Goal: Task Accomplishment & Management: Use online tool/utility

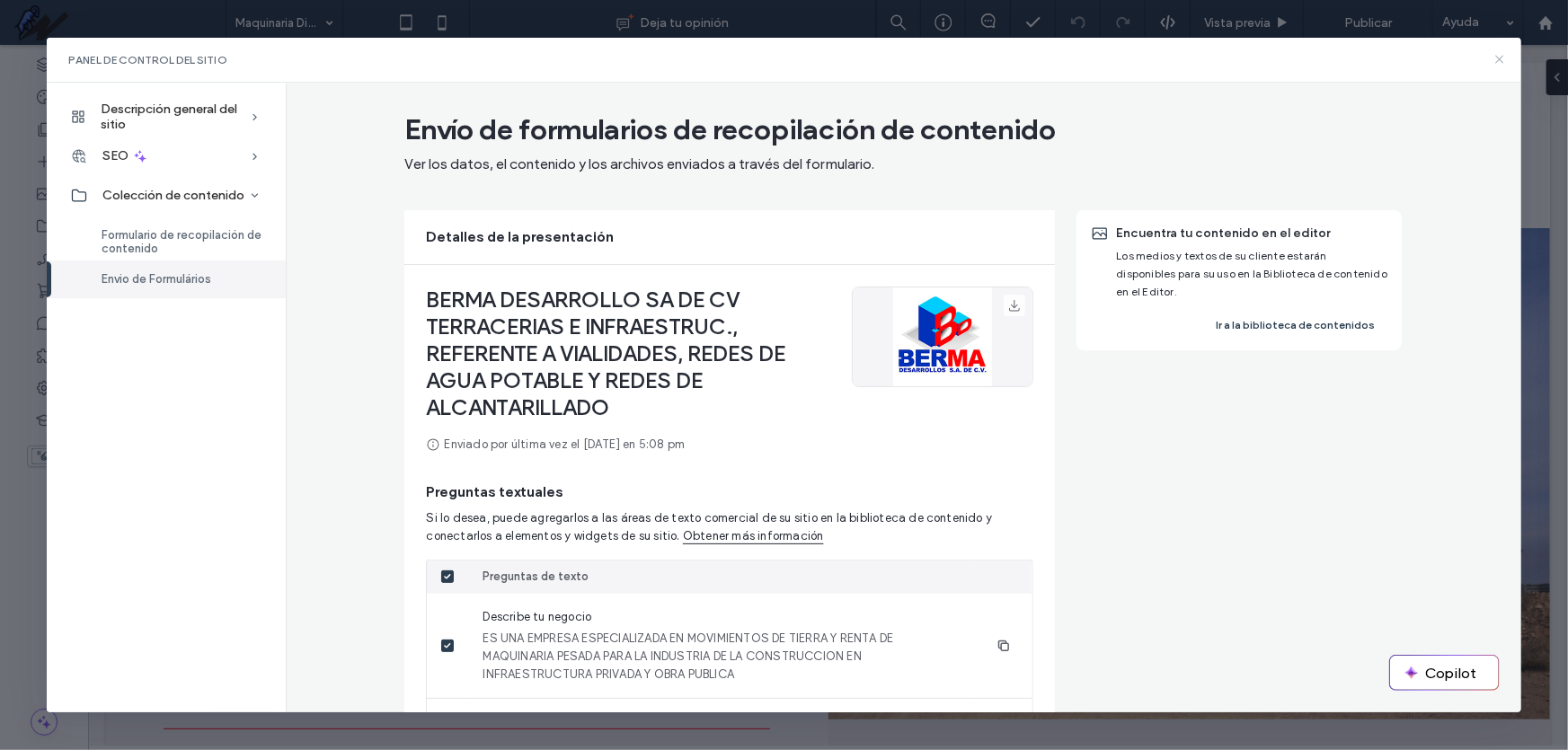
scroll to position [335, 0]
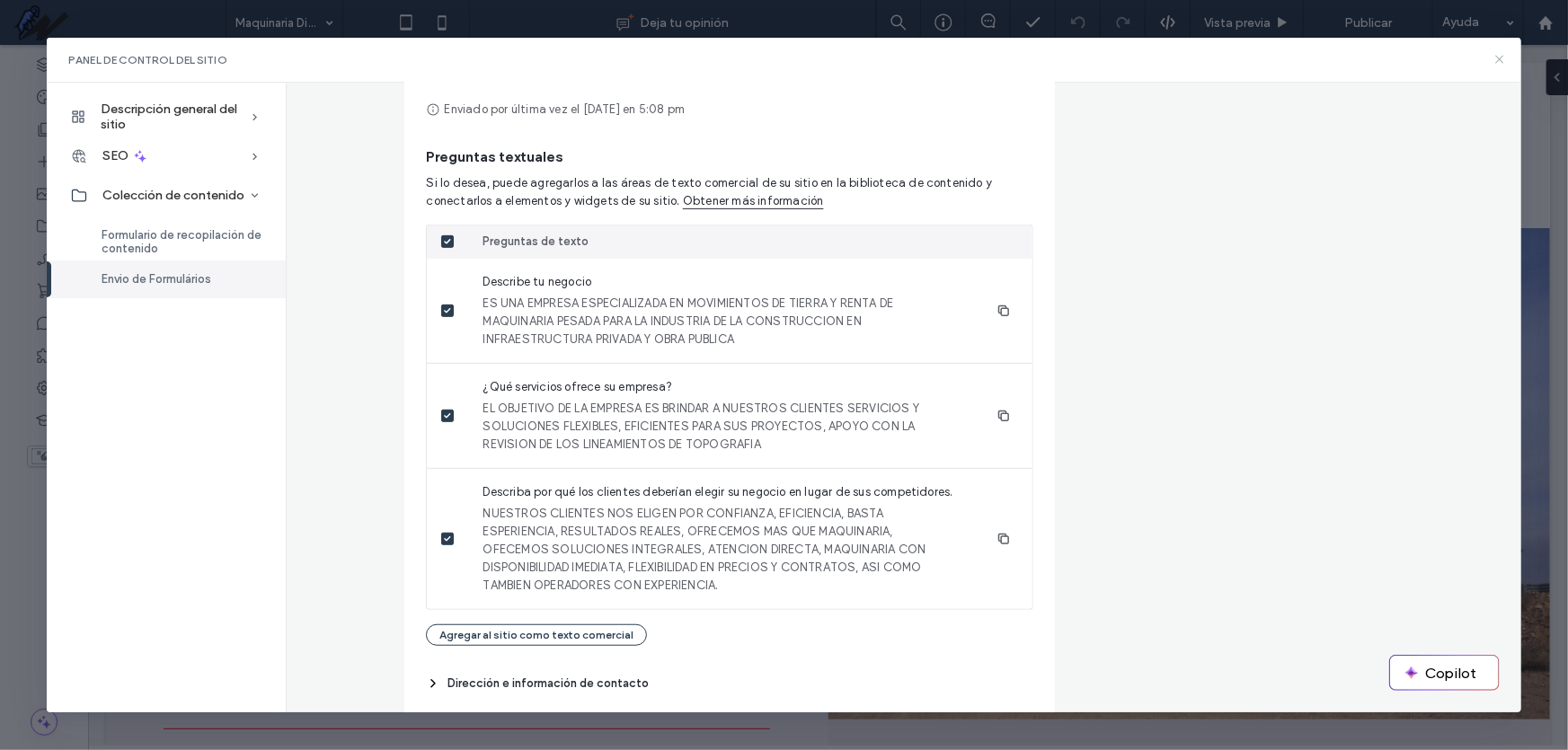
click at [1501, 63] on icon at bounding box center [1499, 59] width 14 height 14
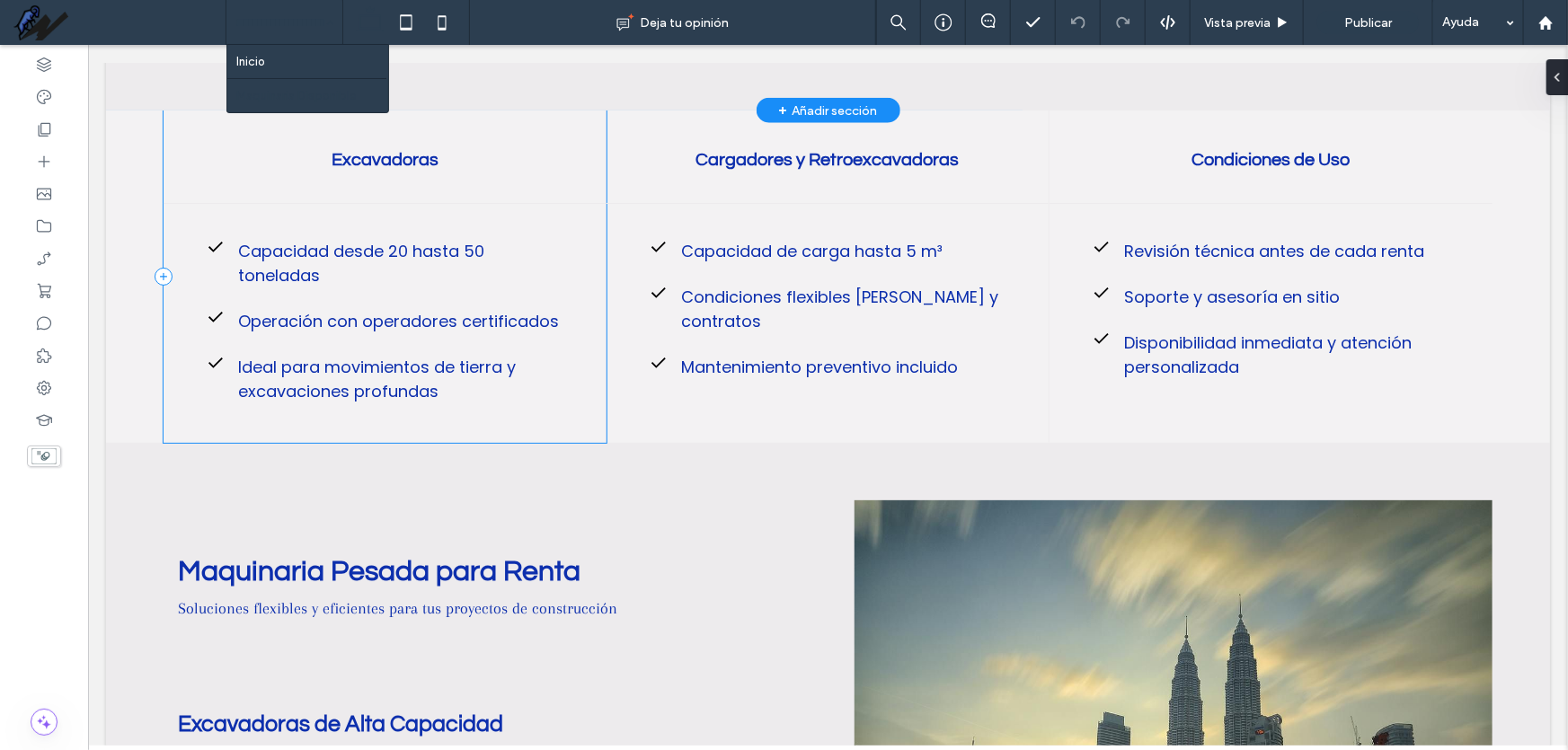
scroll to position [979, 0]
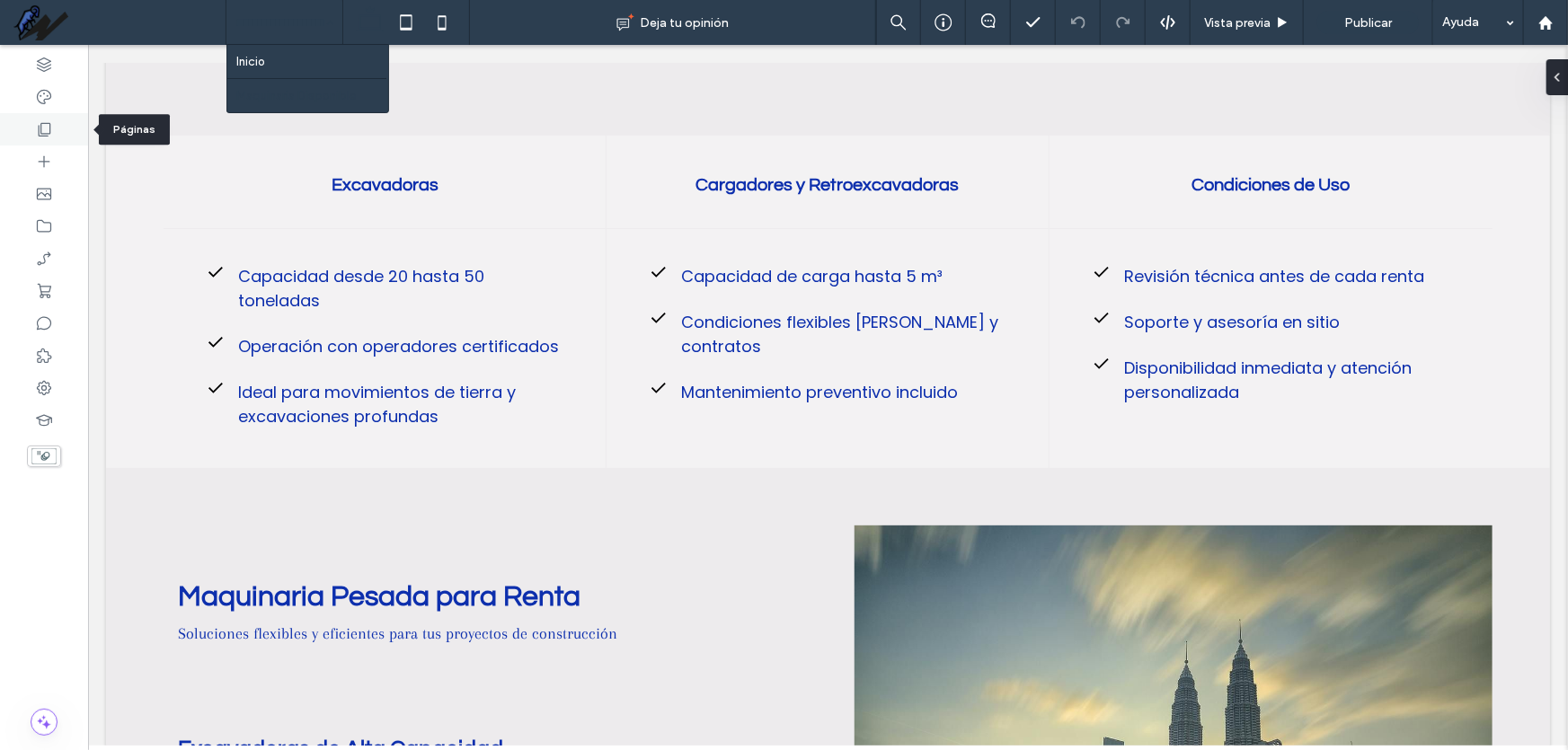
click at [51, 134] on icon at bounding box center [44, 129] width 18 height 18
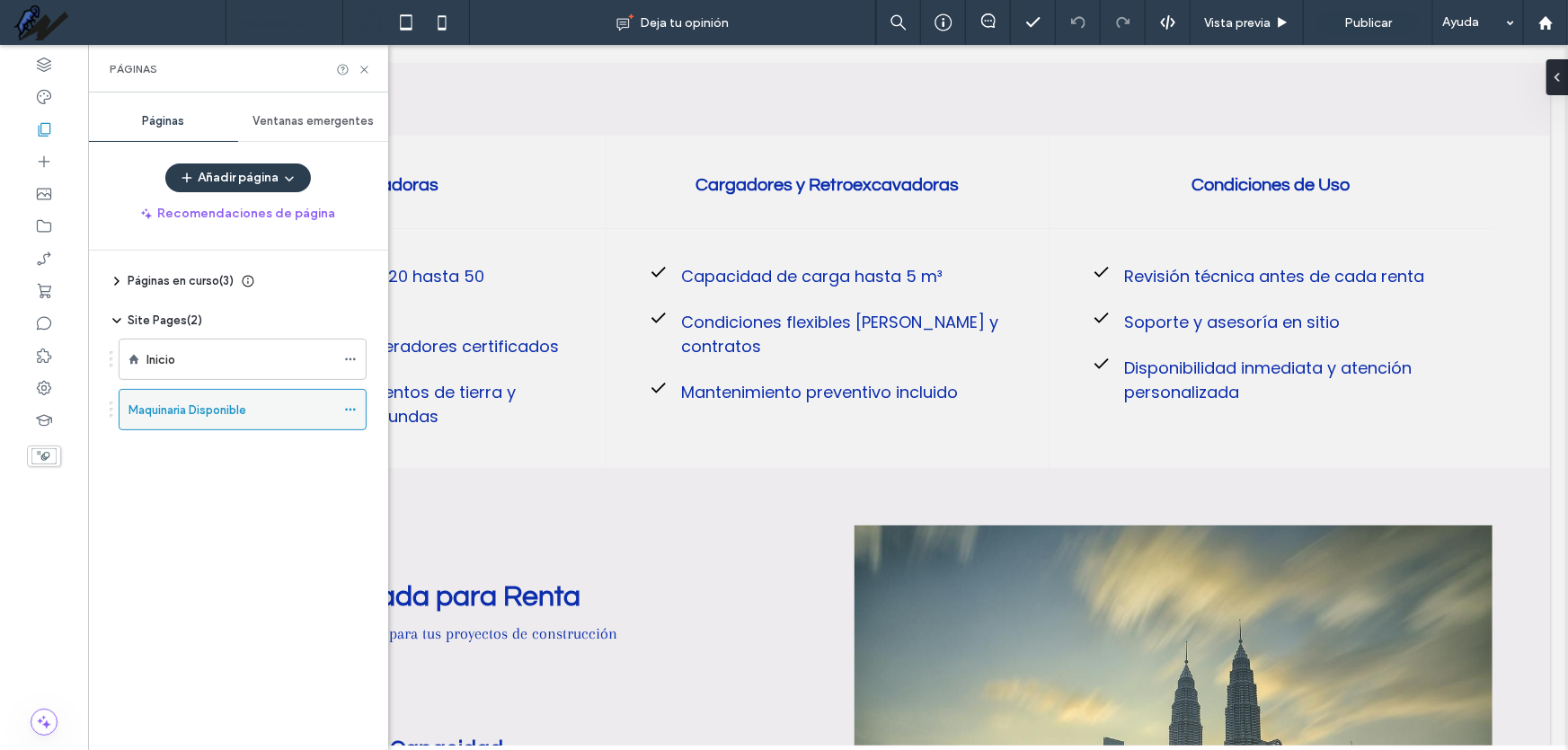
click at [354, 411] on icon at bounding box center [350, 409] width 12 height 12
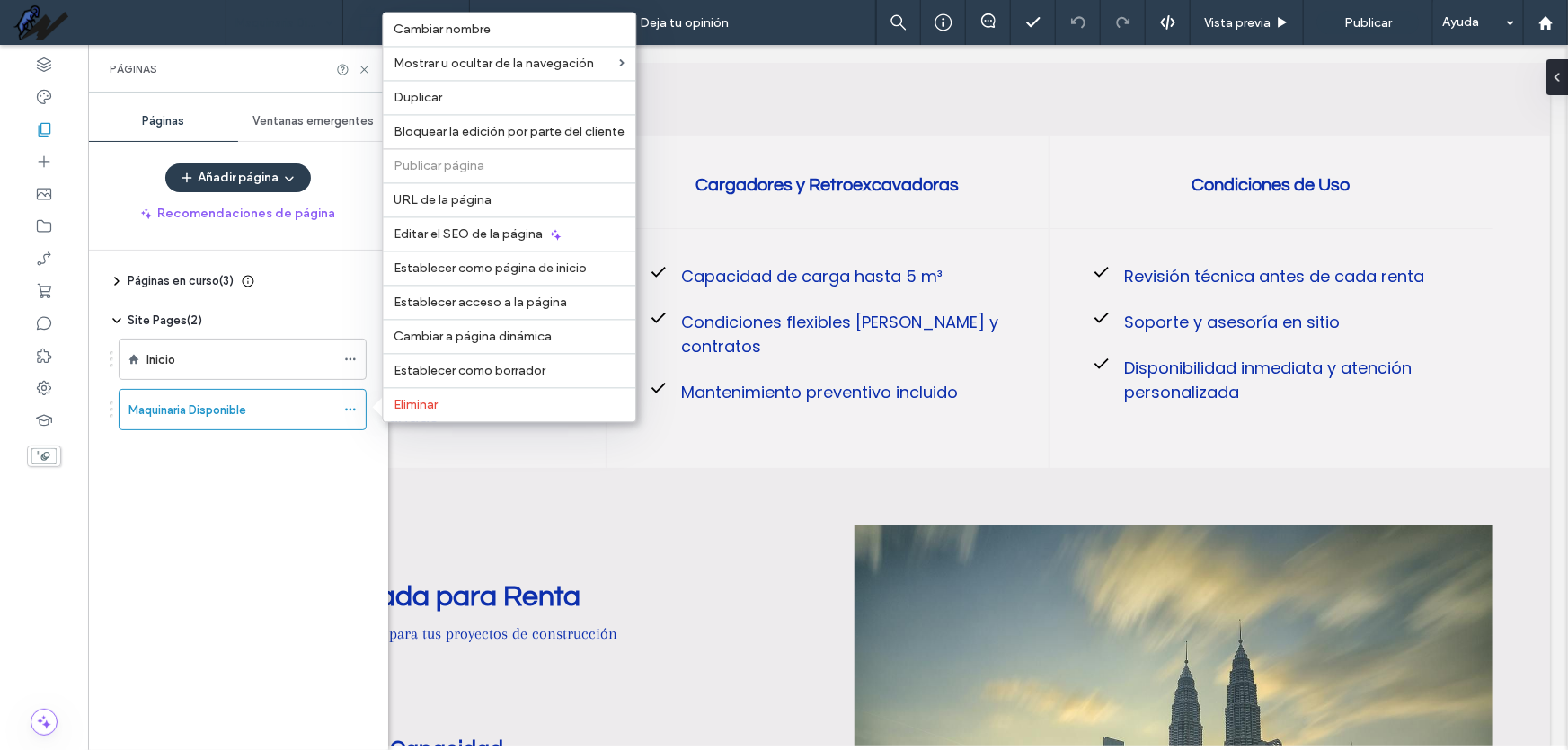
click at [312, 473] on div "Páginas en curso ( 3 ) Proyectos Realizados Servicios de Terracería Testimonios…" at bounding box center [248, 496] width 279 height 491
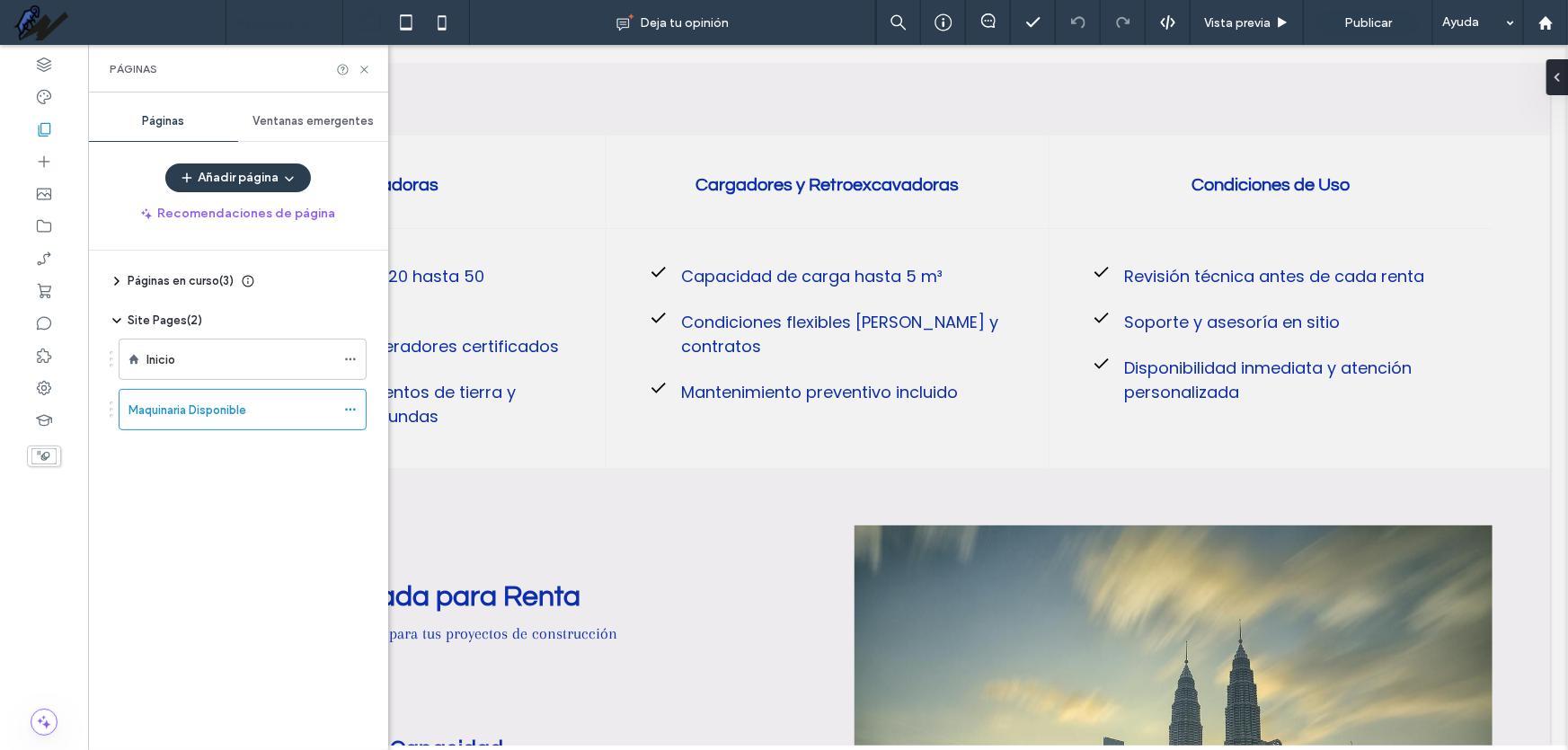
click at [119, 324] on icon at bounding box center [116, 320] width 14 height 14
click at [118, 324] on icon at bounding box center [116, 320] width 14 height 14
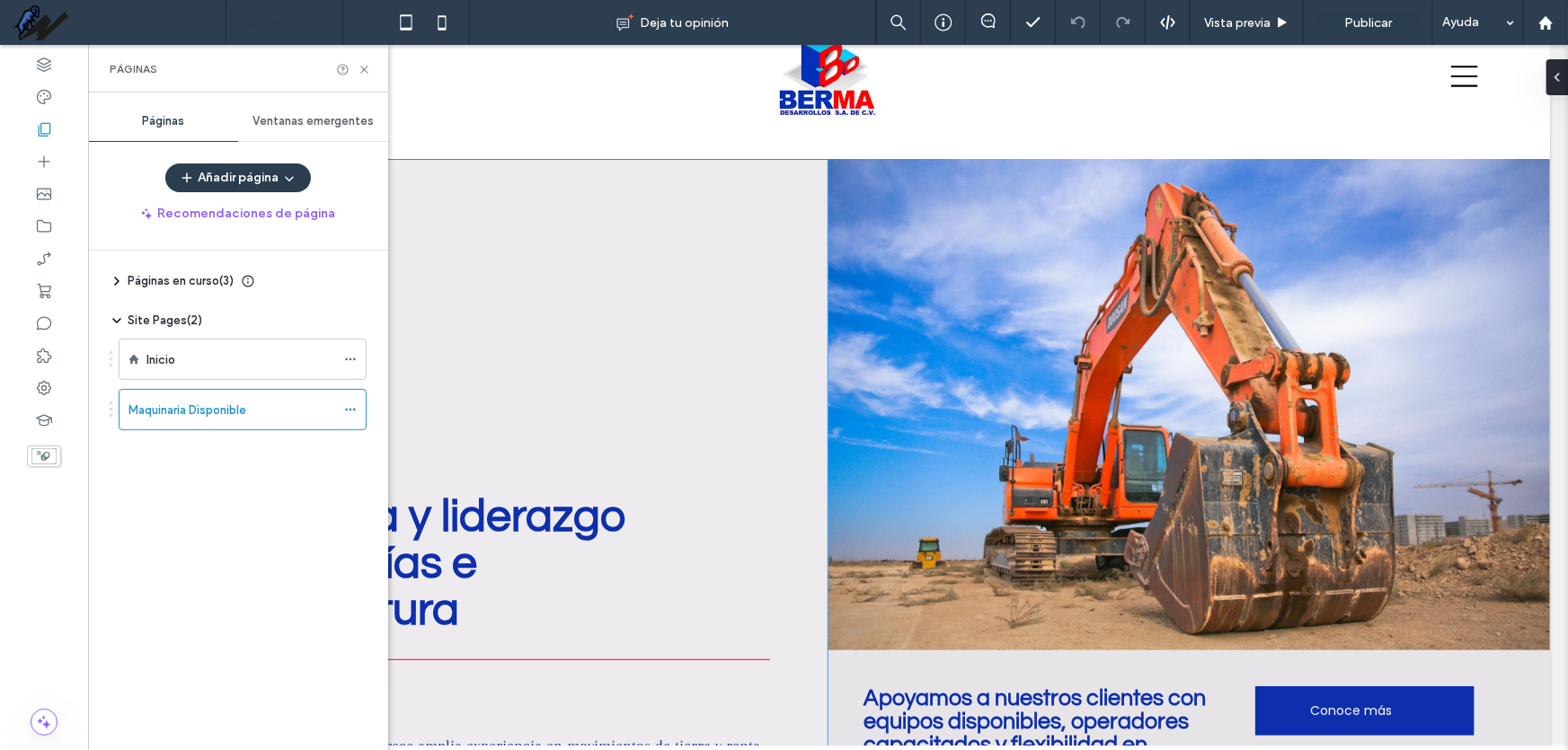
scroll to position [0, 0]
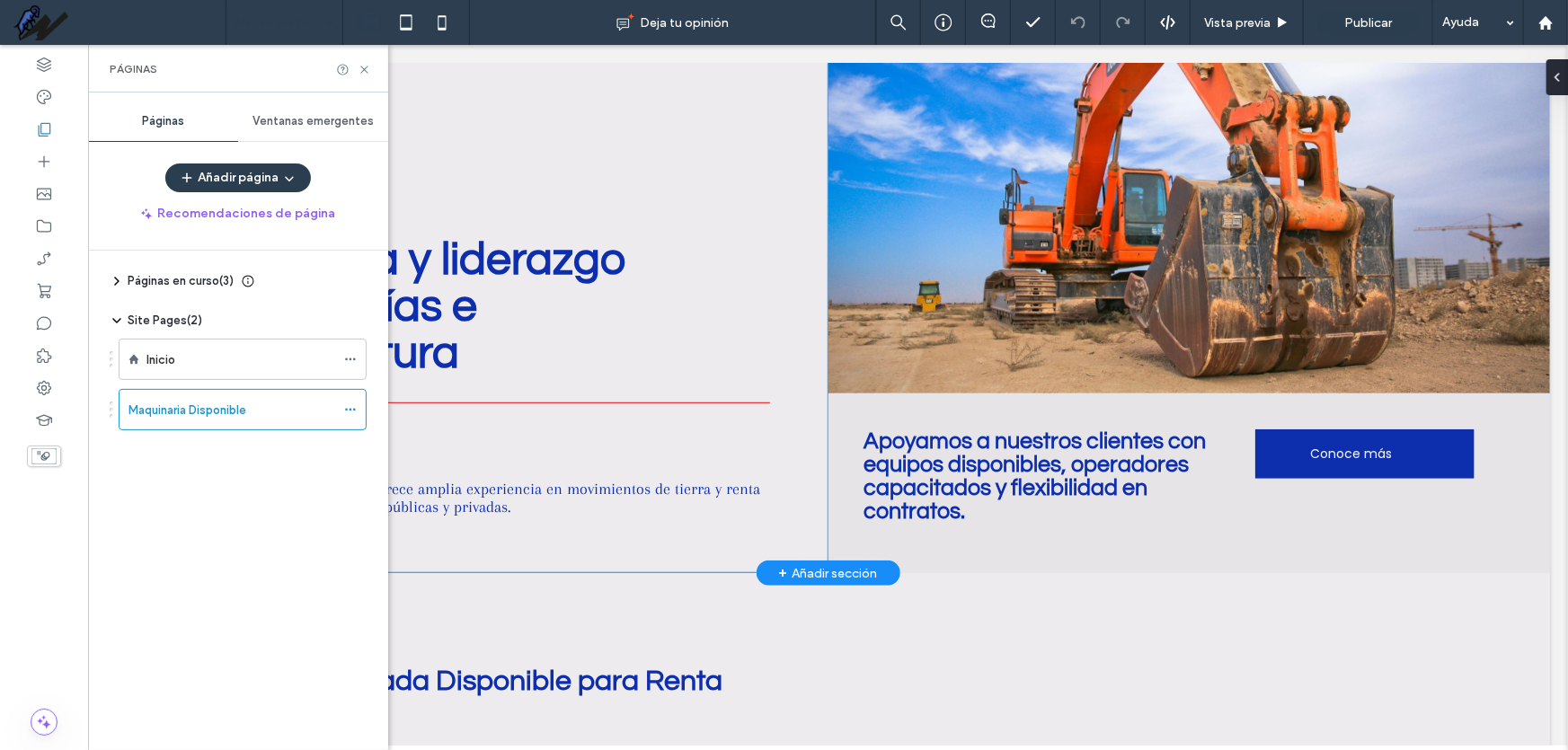
click at [705, 329] on div "Experiencia y liderazgo en terracerías e infraestructura Soluciones confiables …" at bounding box center [467, 236] width 722 height 671
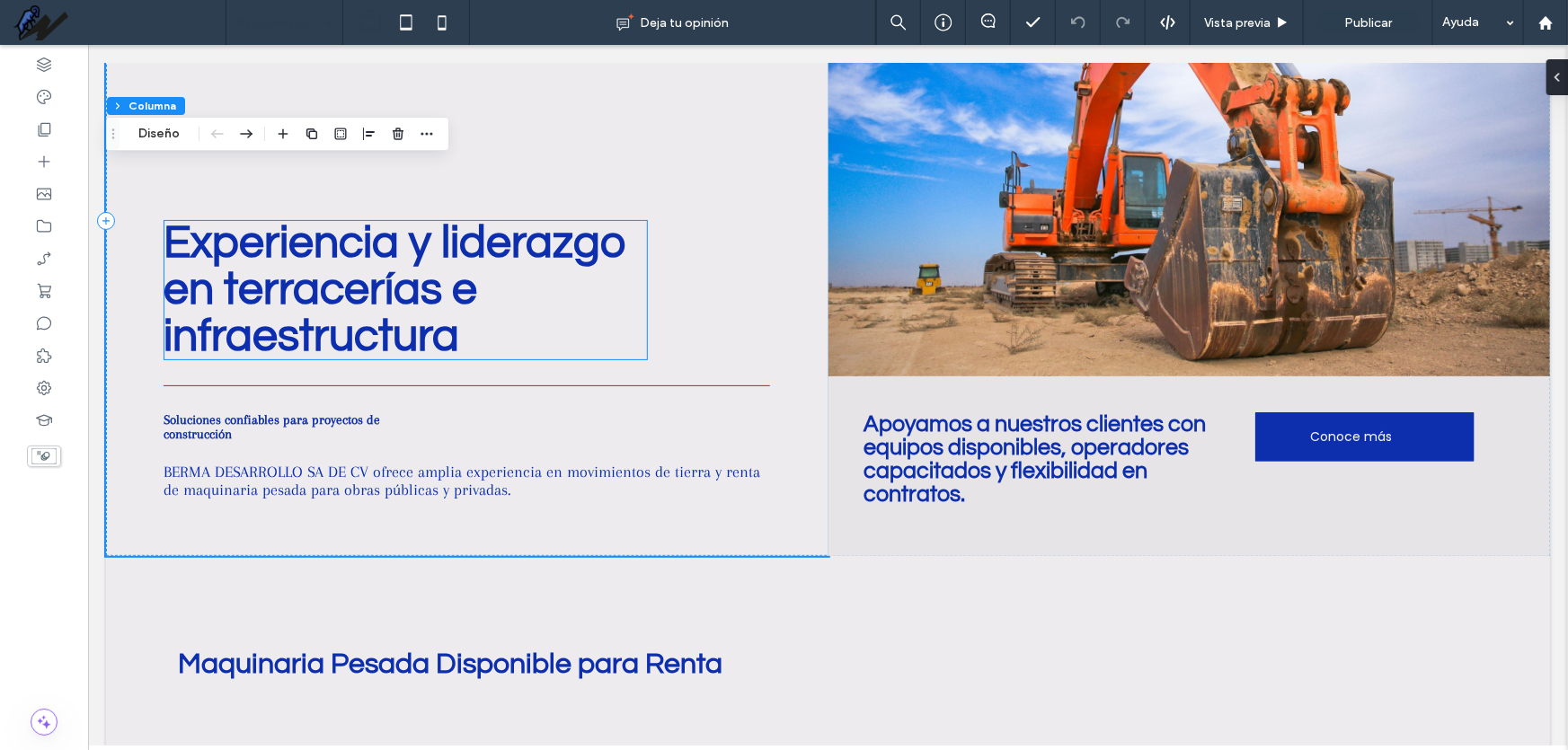
scroll to position [326, 0]
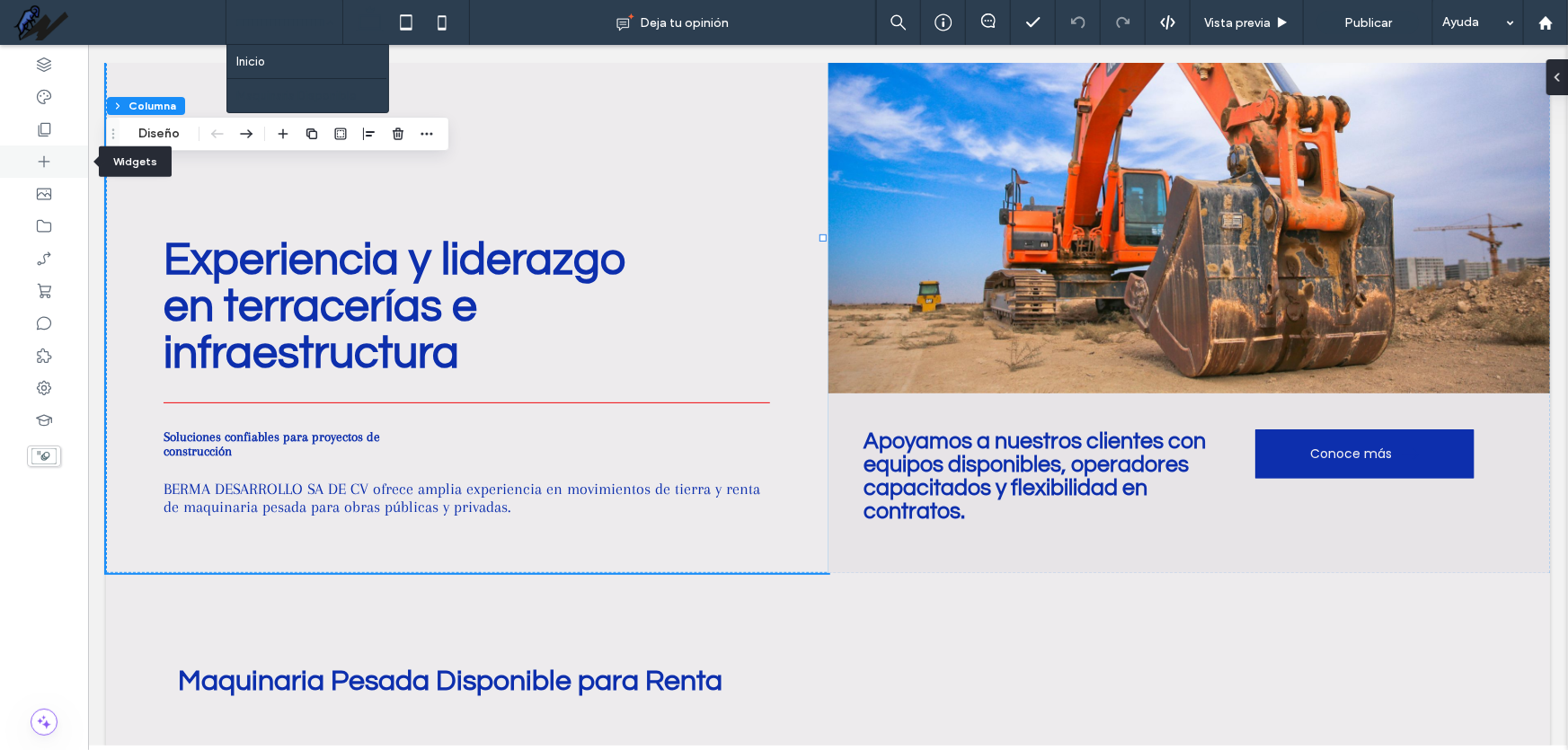
click at [53, 168] on div at bounding box center [44, 161] width 88 height 33
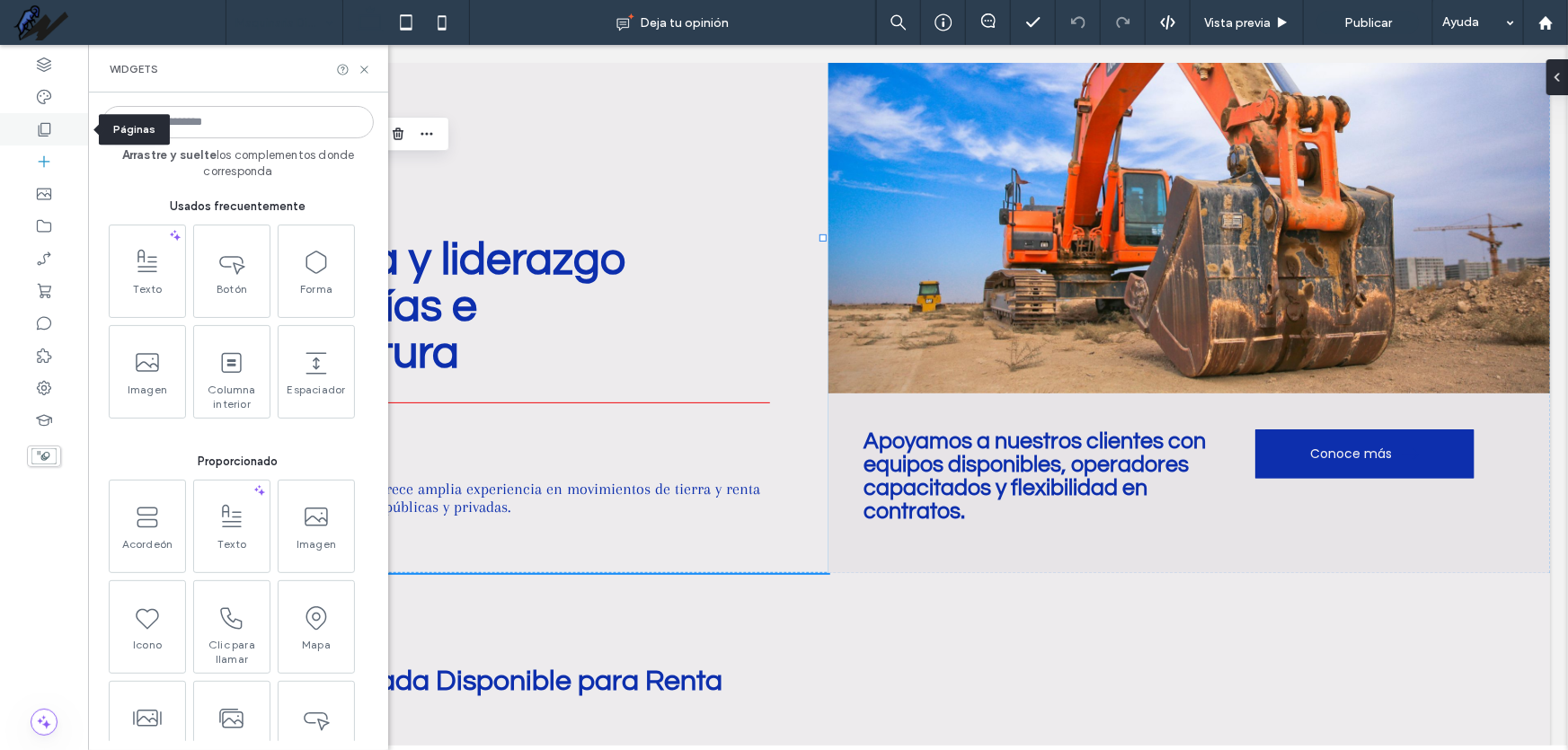
click at [38, 127] on use at bounding box center [44, 130] width 12 height 13
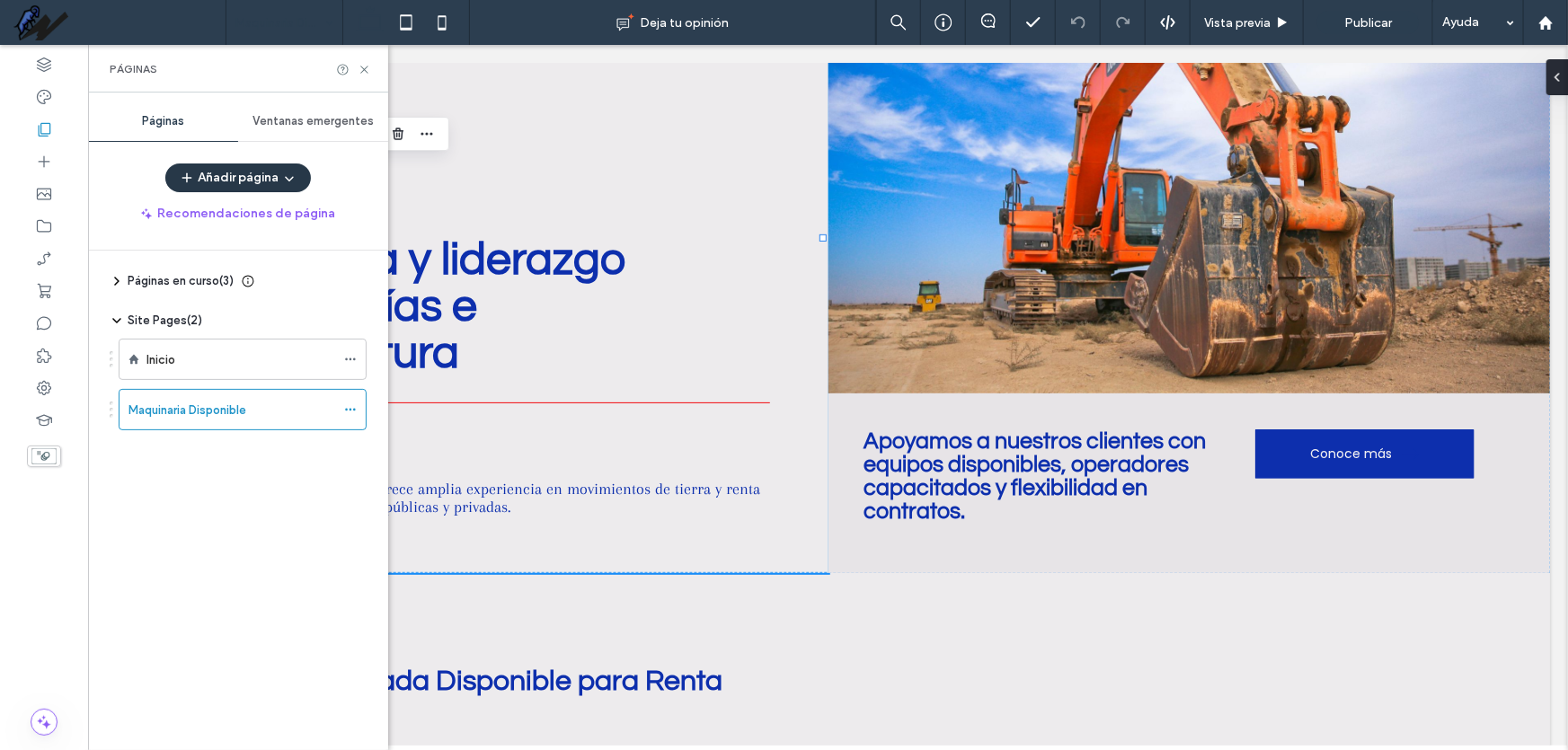
click at [298, 177] on button "Añadir página" at bounding box center [238, 177] width 146 height 29
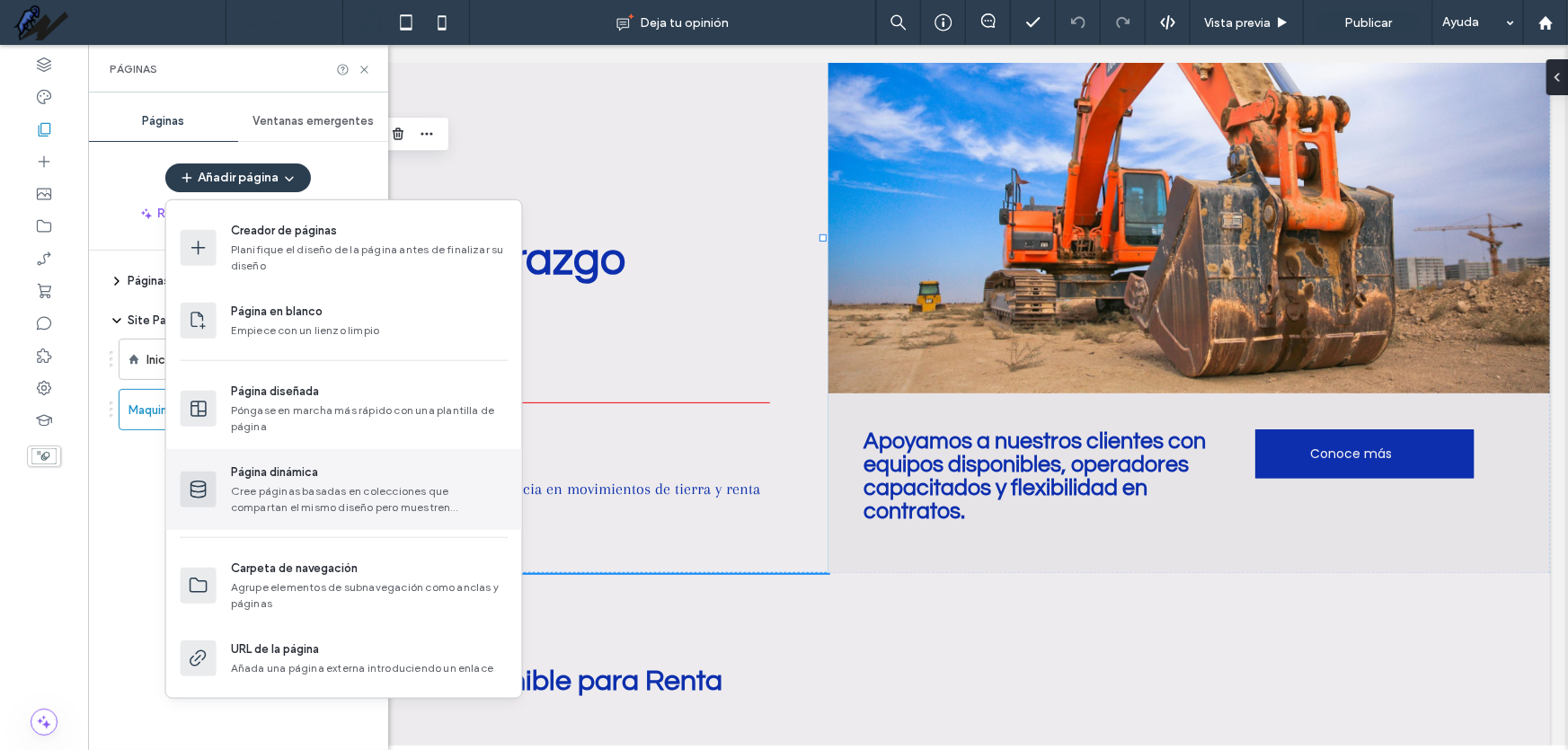
click at [457, 499] on div "Cree páginas basadas en colecciones que compartan el mismo diseño pero muestren…" at bounding box center [369, 499] width 277 height 33
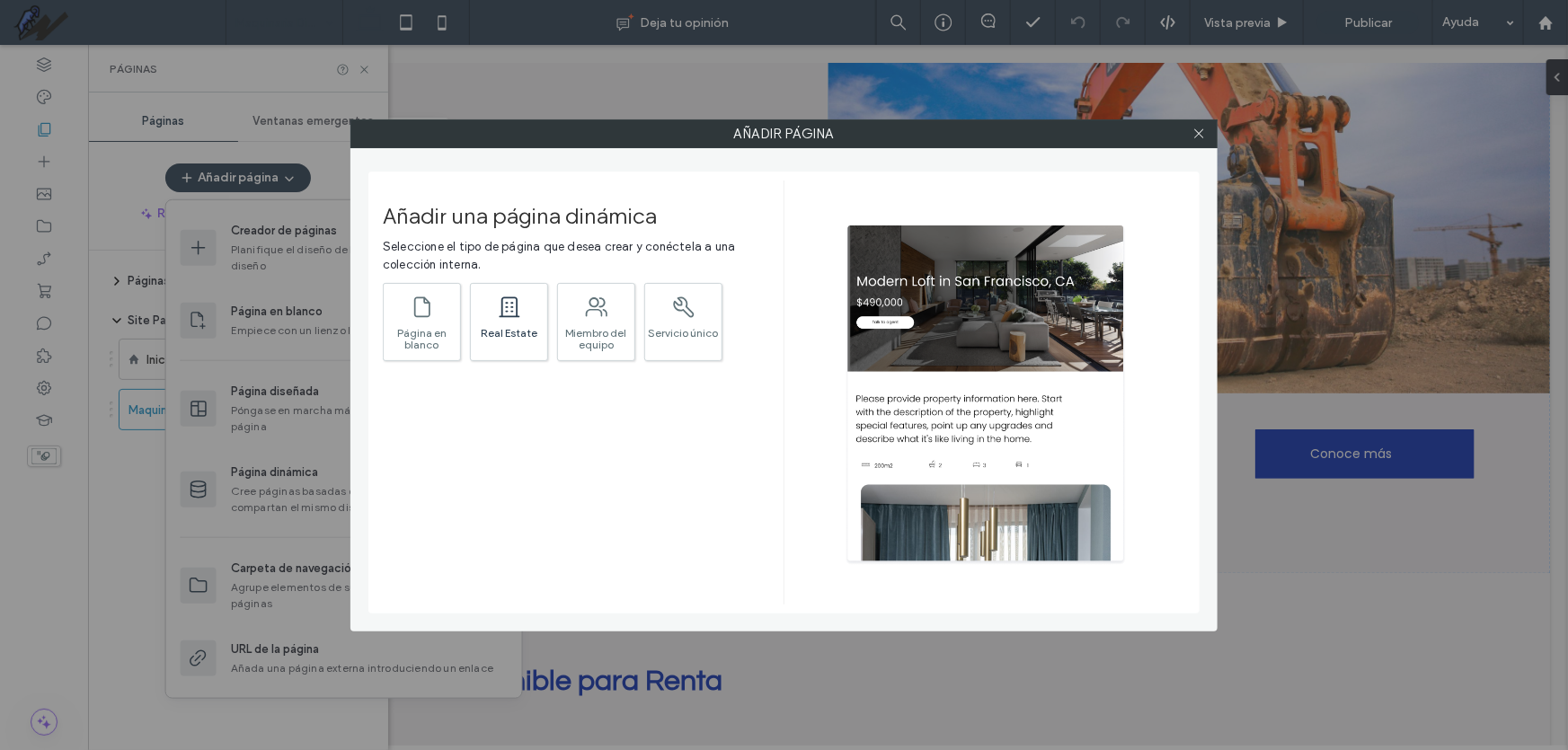
click at [515, 322] on div ".st0{fill:currentColor;}" at bounding box center [509, 306] width 25 height 37
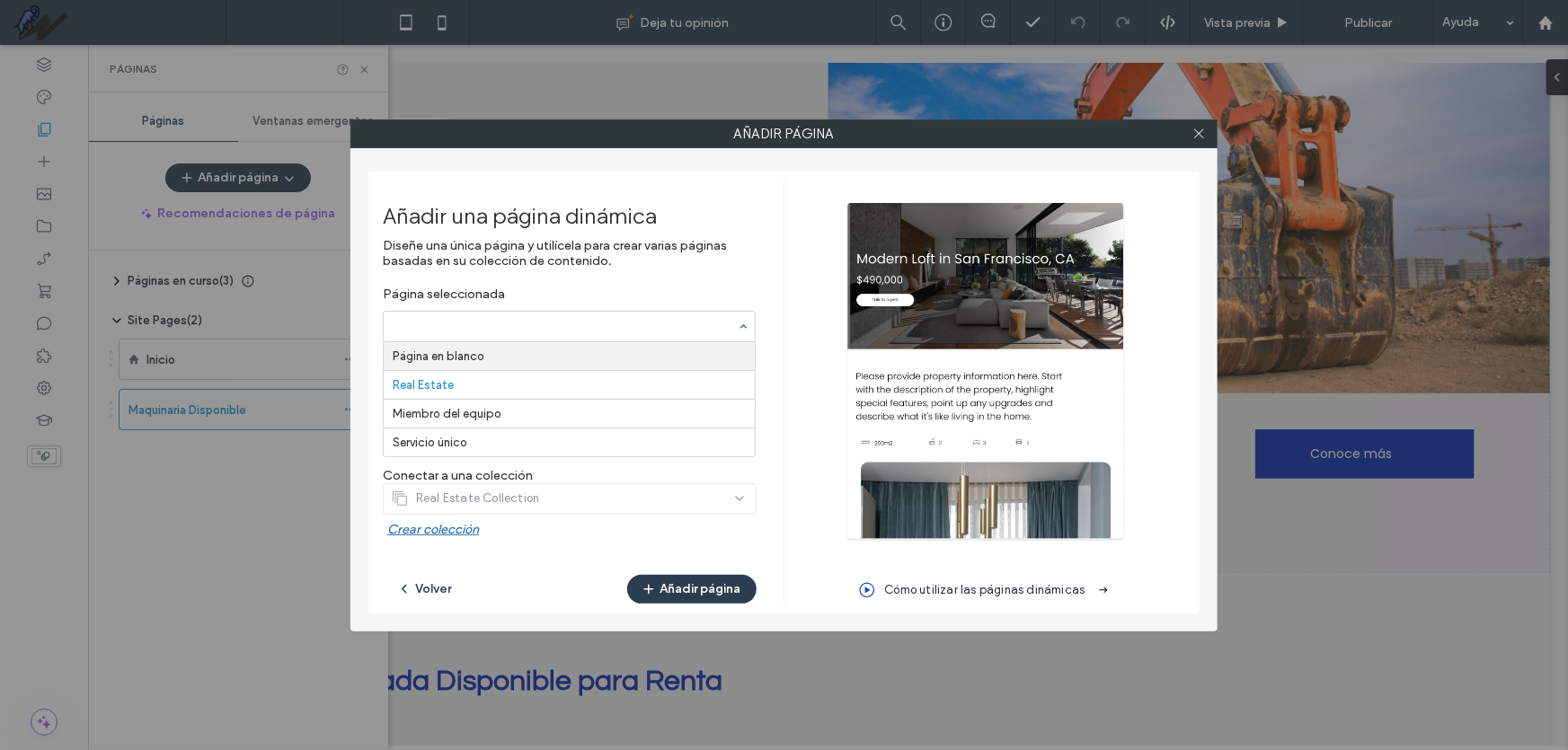
click at [620, 284] on label "Diseñe una única página y utilícela para crear varias páginas basadas en su col…" at bounding box center [569, 262] width 374 height 49
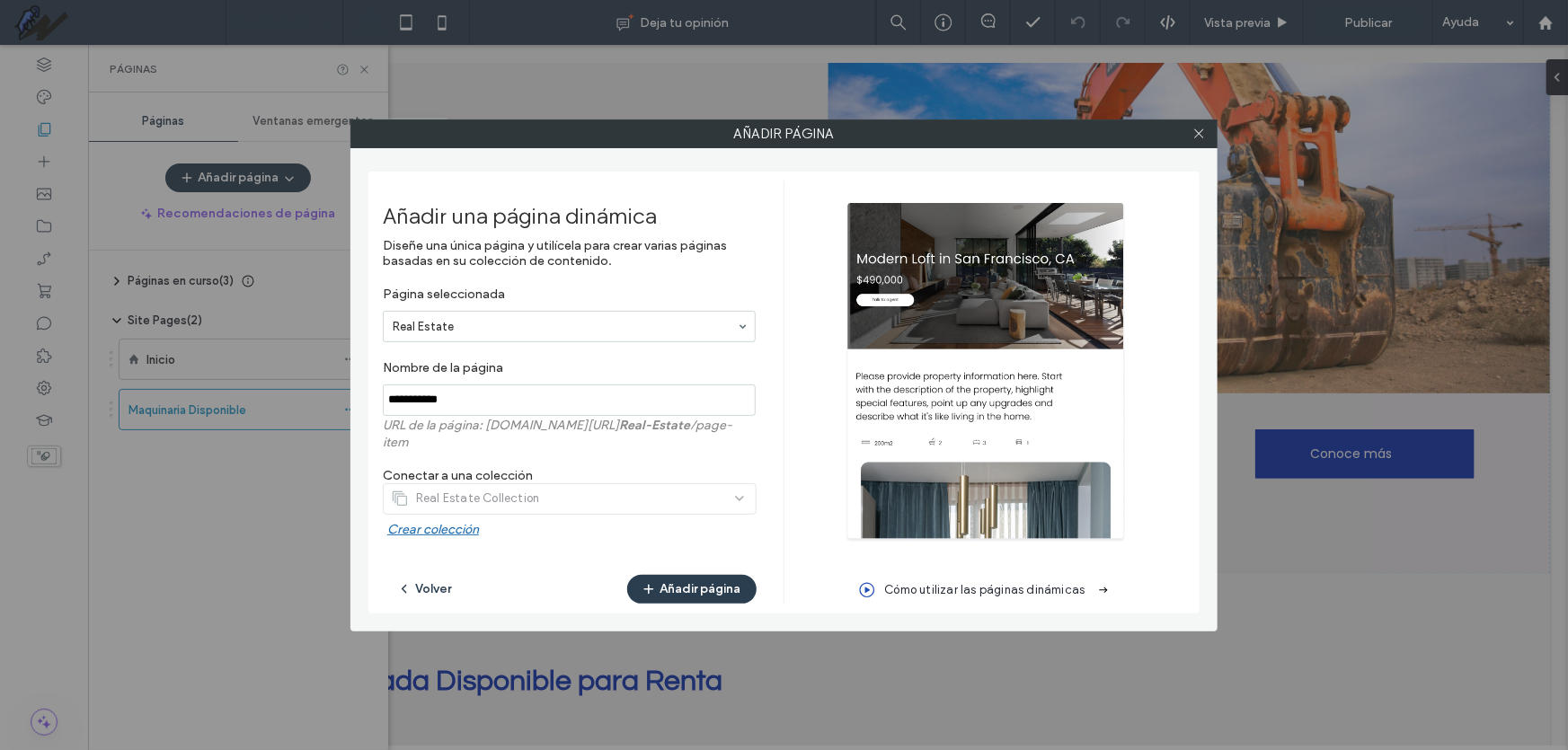
click at [488, 403] on input "notEmpty" at bounding box center [569, 400] width 373 height 32
type input "*"
type input "**********"
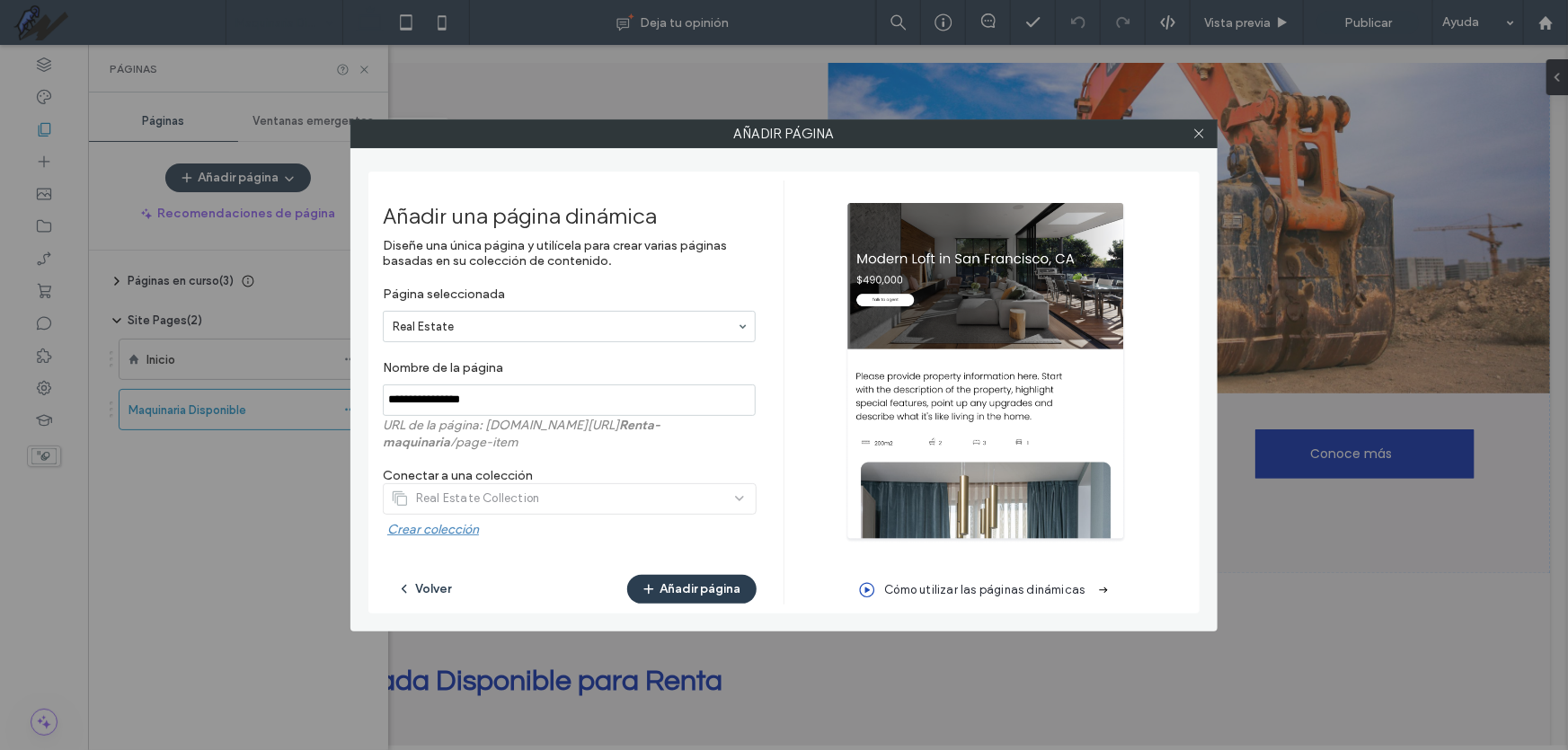
click at [440, 524] on label "Crear colección" at bounding box center [572, 534] width 370 height 24
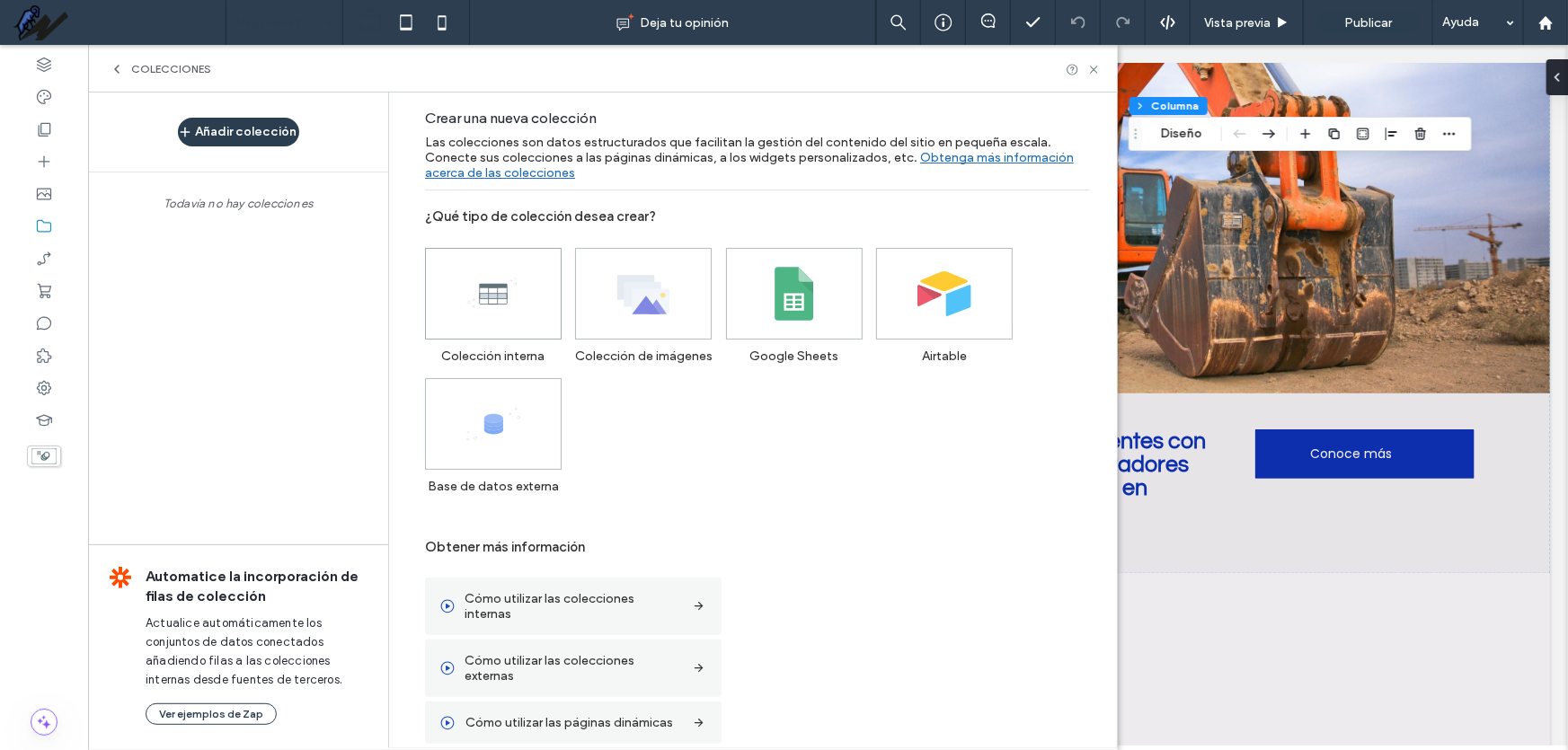
click at [476, 306] on icon at bounding box center [494, 294] width 54 height 54
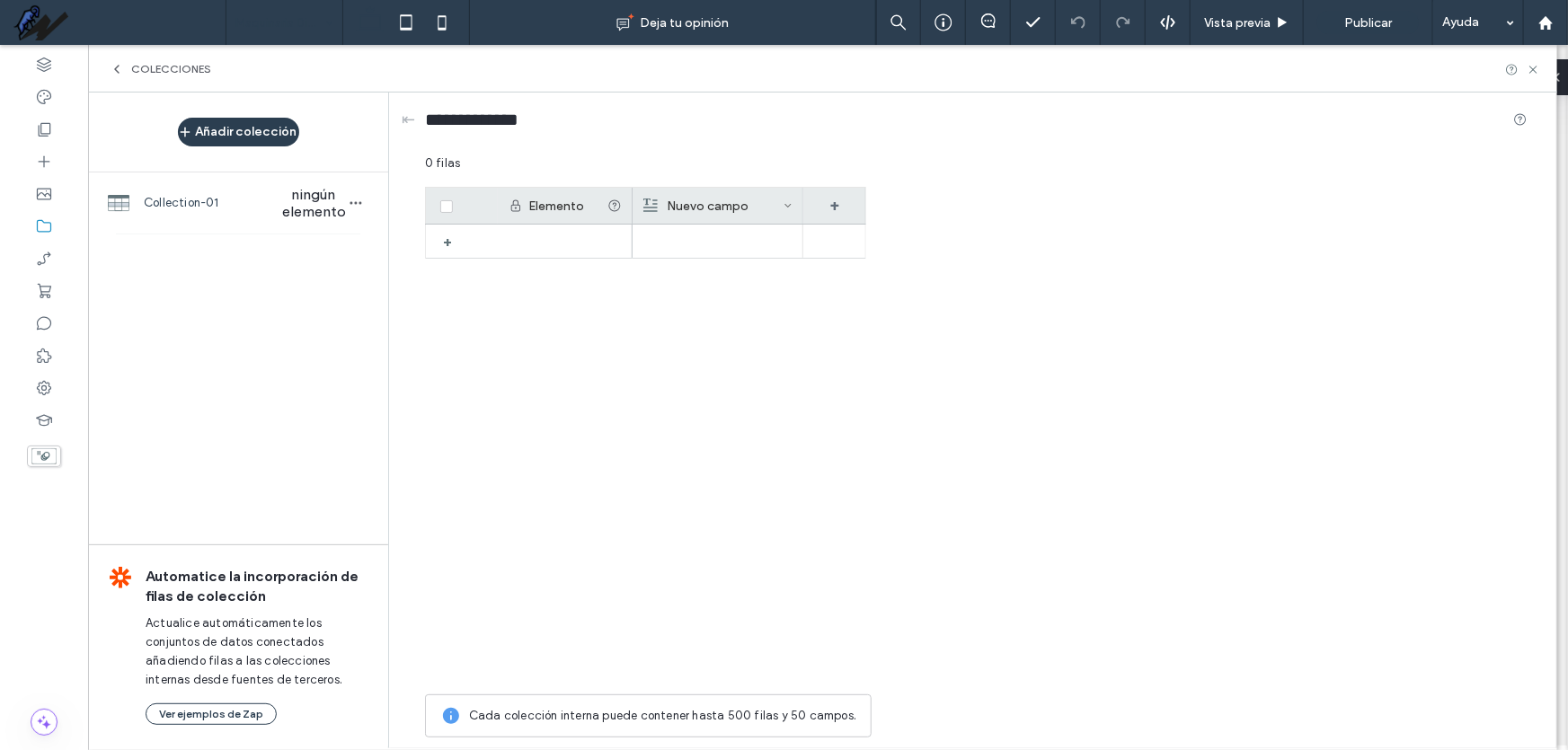
click at [532, 205] on div "Elemento" at bounding box center [567, 206] width 79 height 15
click at [696, 201] on div "Nuevo campo" at bounding box center [713, 205] width 140 height 36
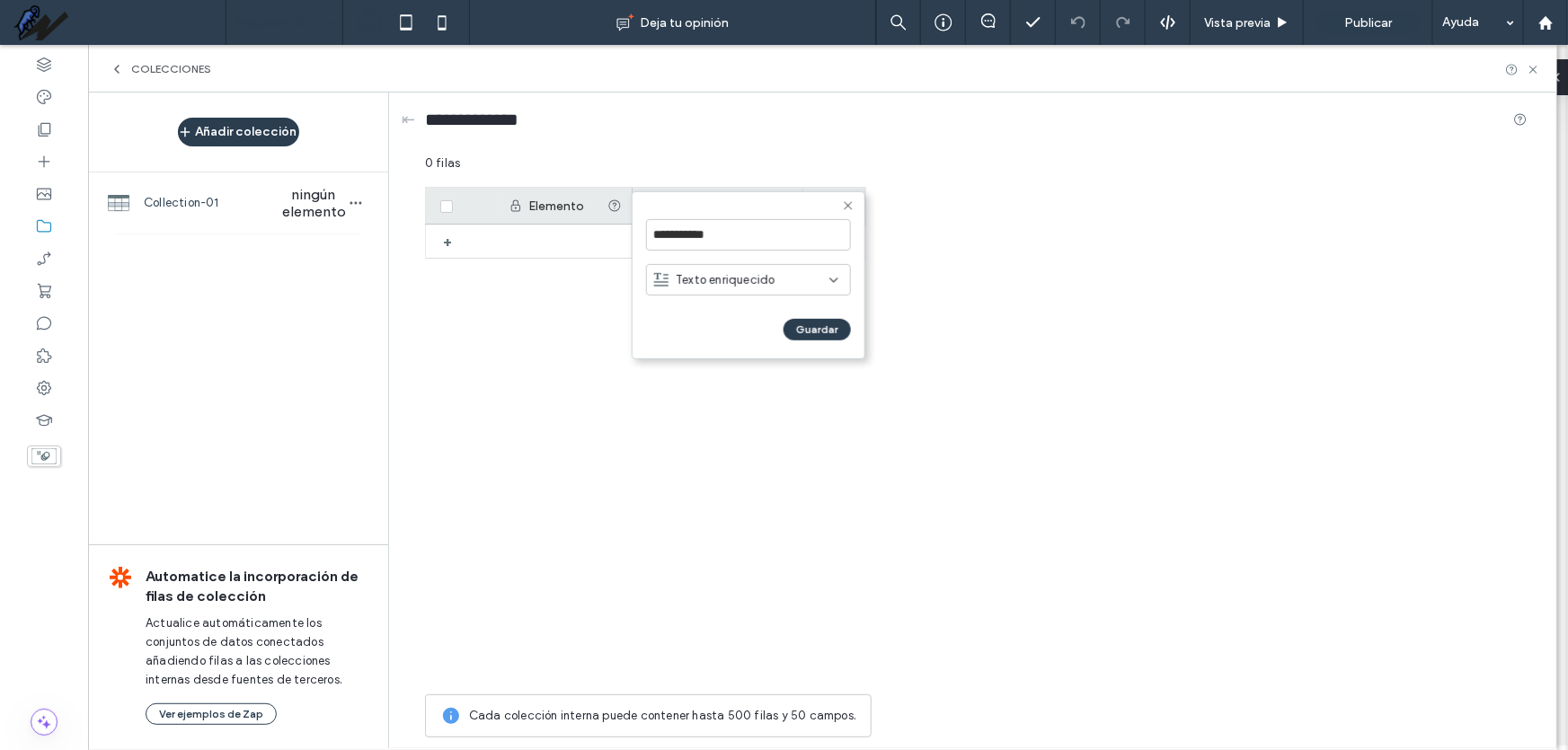
click at [786, 200] on form "**********" at bounding box center [749, 275] width 233 height 168
click at [783, 245] on input "**********" at bounding box center [749, 235] width 205 height 32
click at [812, 286] on div "Texto enriquecido" at bounding box center [742, 279] width 175 height 18
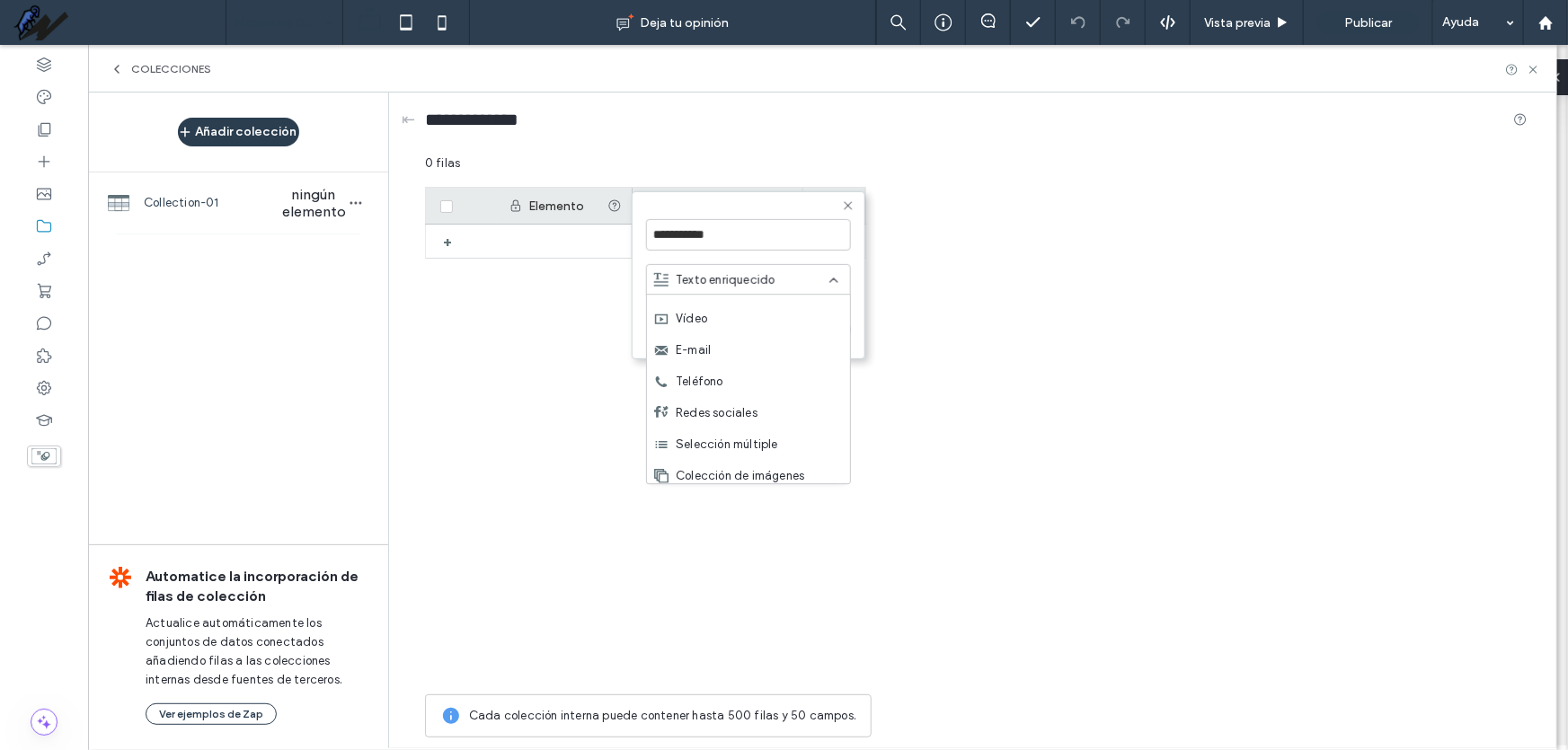
scroll to position [252, 0]
click at [805, 437] on div "Selección múltiple" at bounding box center [749, 437] width 203 height 32
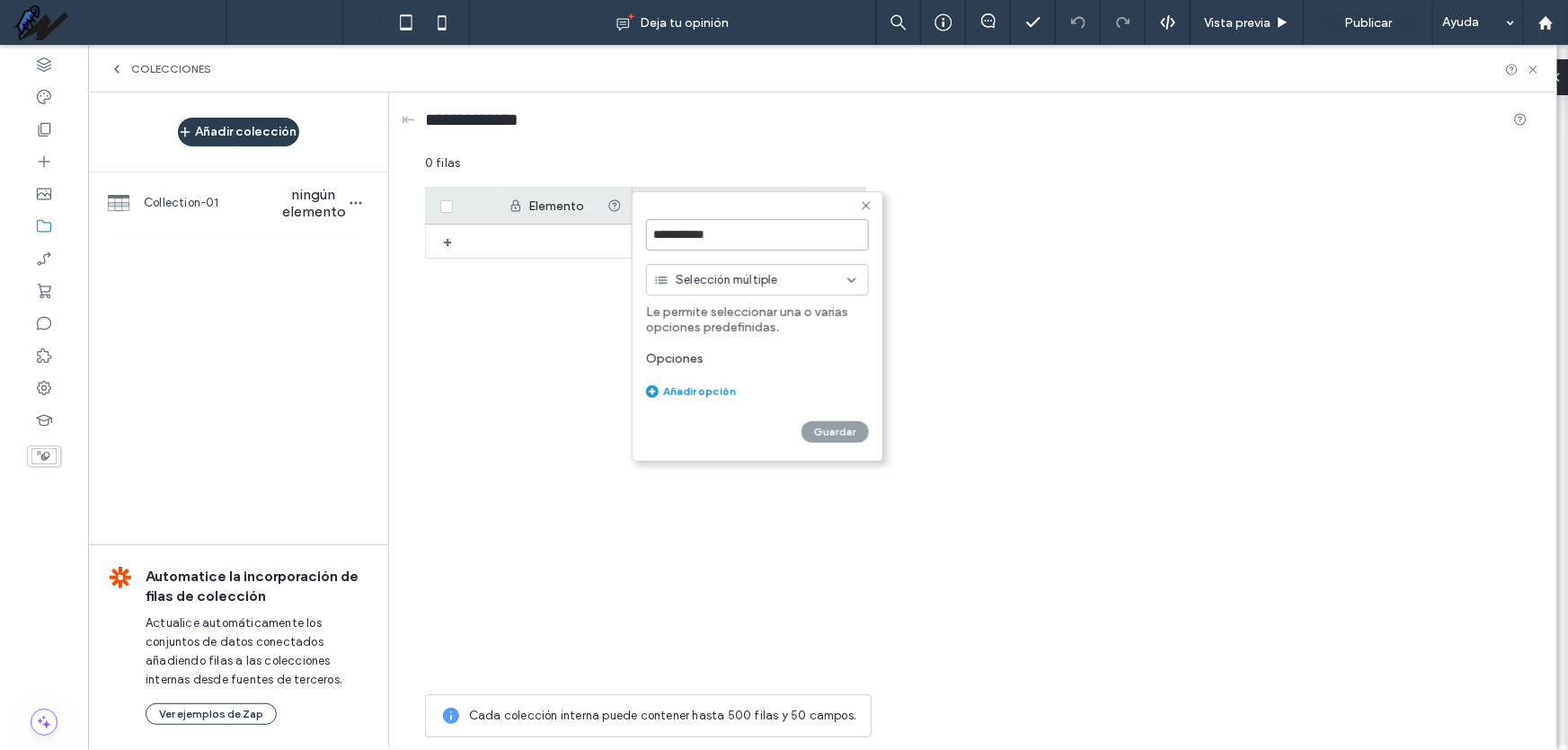
click at [715, 228] on input "**********" at bounding box center [757, 235] width 223 height 32
click at [720, 233] on input "**********" at bounding box center [757, 235] width 223 height 32
type input "*********"
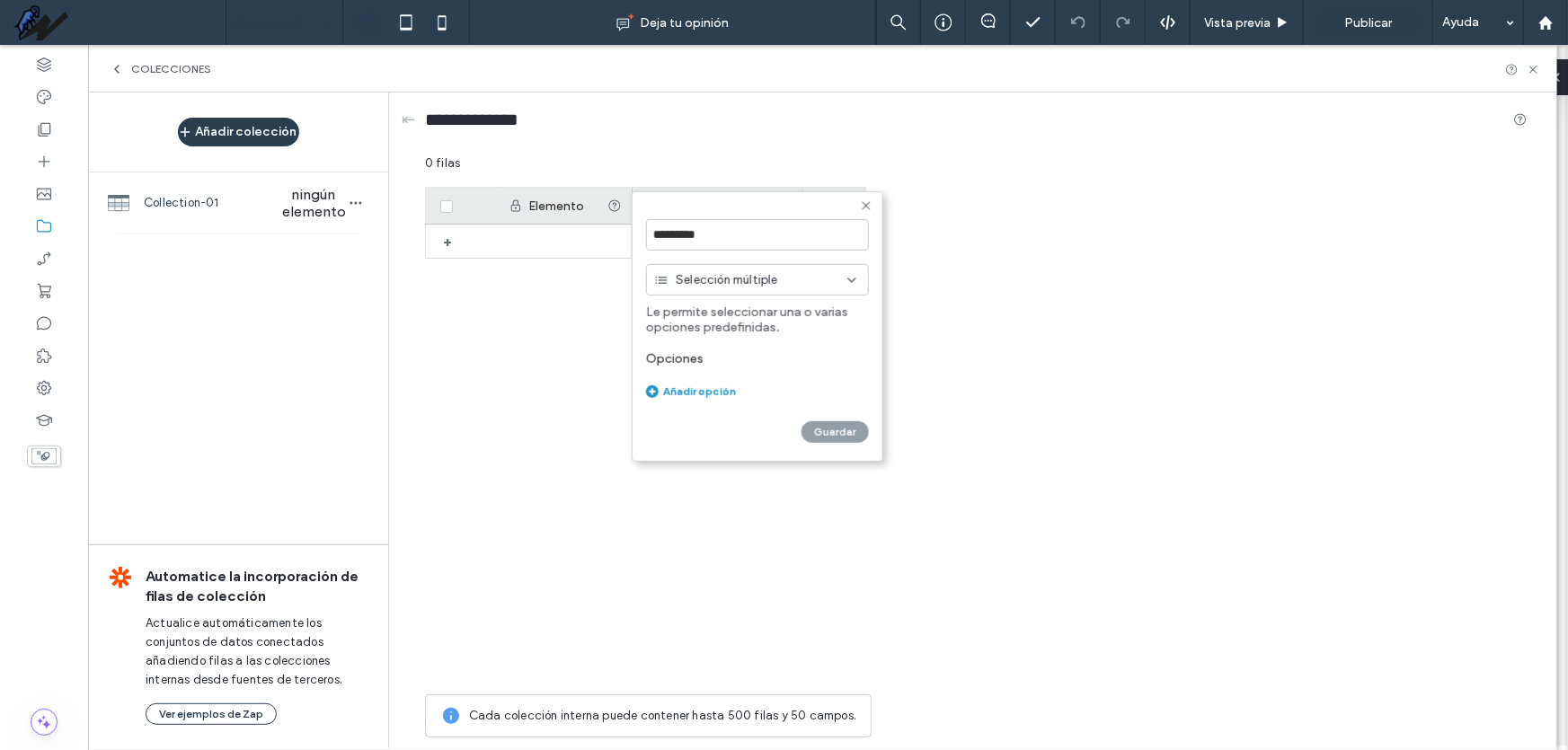
click at [706, 389] on div "Añadir opción" at bounding box center [757, 391] width 223 height 13
click at [693, 385] on input at bounding box center [733, 391] width 175 height 32
paste input "**********"
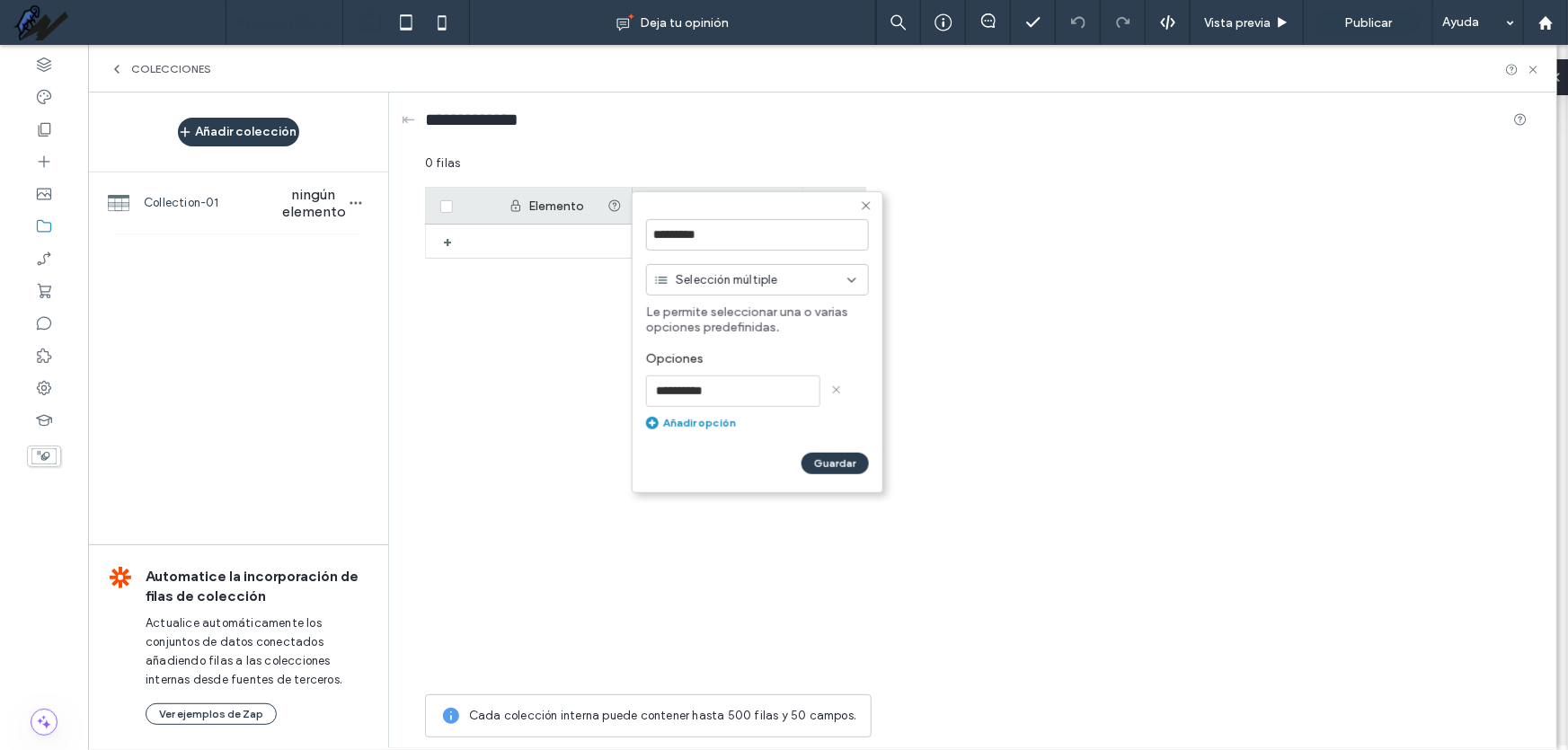
type input "**********"
click at [722, 426] on div "Añadir opción" at bounding box center [757, 423] width 223 height 13
click at [667, 436] on input at bounding box center [733, 432] width 175 height 32
paste input "*****"
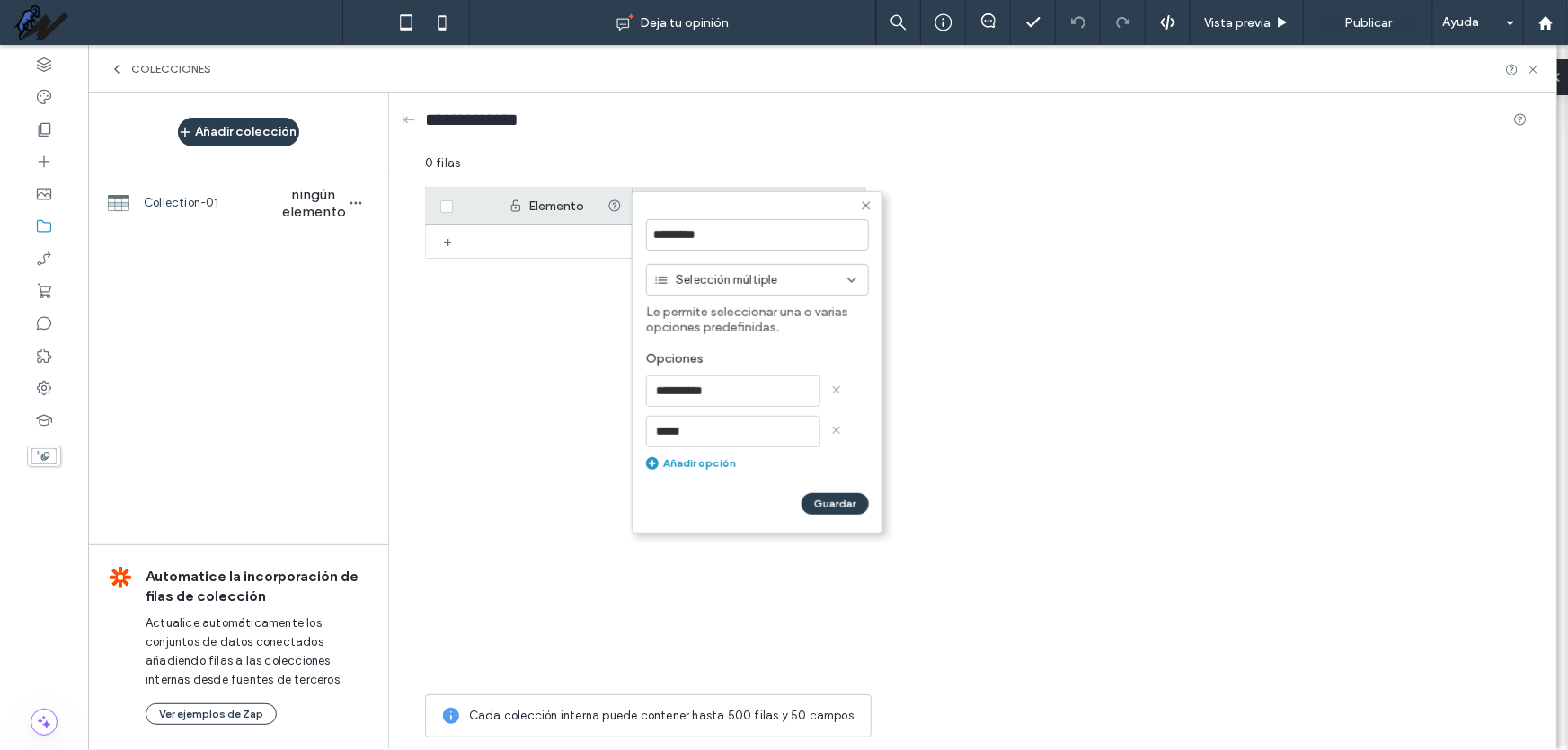
click at [715, 467] on div "Añadir opción" at bounding box center [757, 463] width 223 height 13
type input "*****"
click at [729, 476] on input at bounding box center [733, 472] width 175 height 32
paste input "**********"
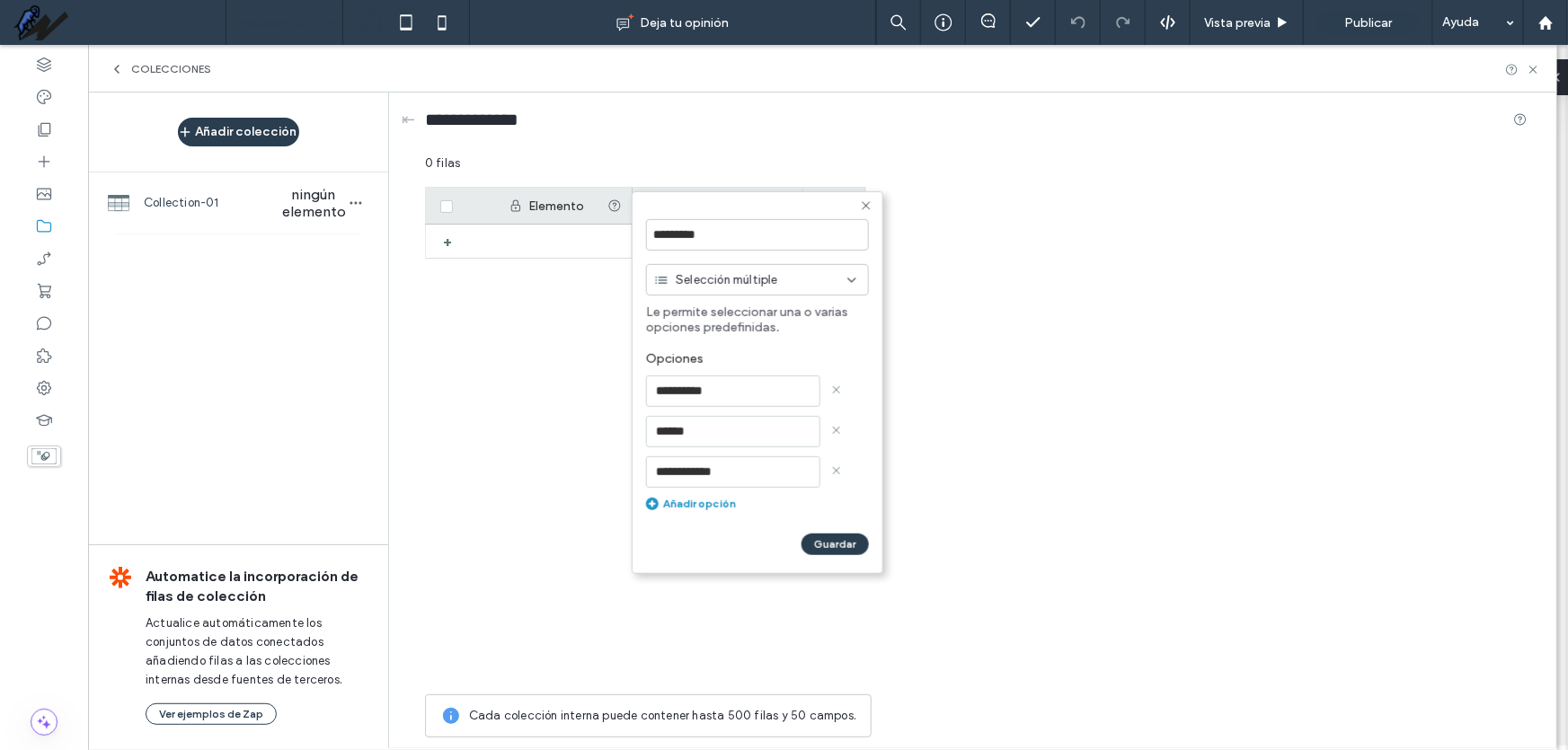
click at [694, 507] on div "Añadir opción" at bounding box center [757, 503] width 223 height 13
type input "**********"
click at [691, 515] on input at bounding box center [733, 512] width 175 height 32
paste input "**********"
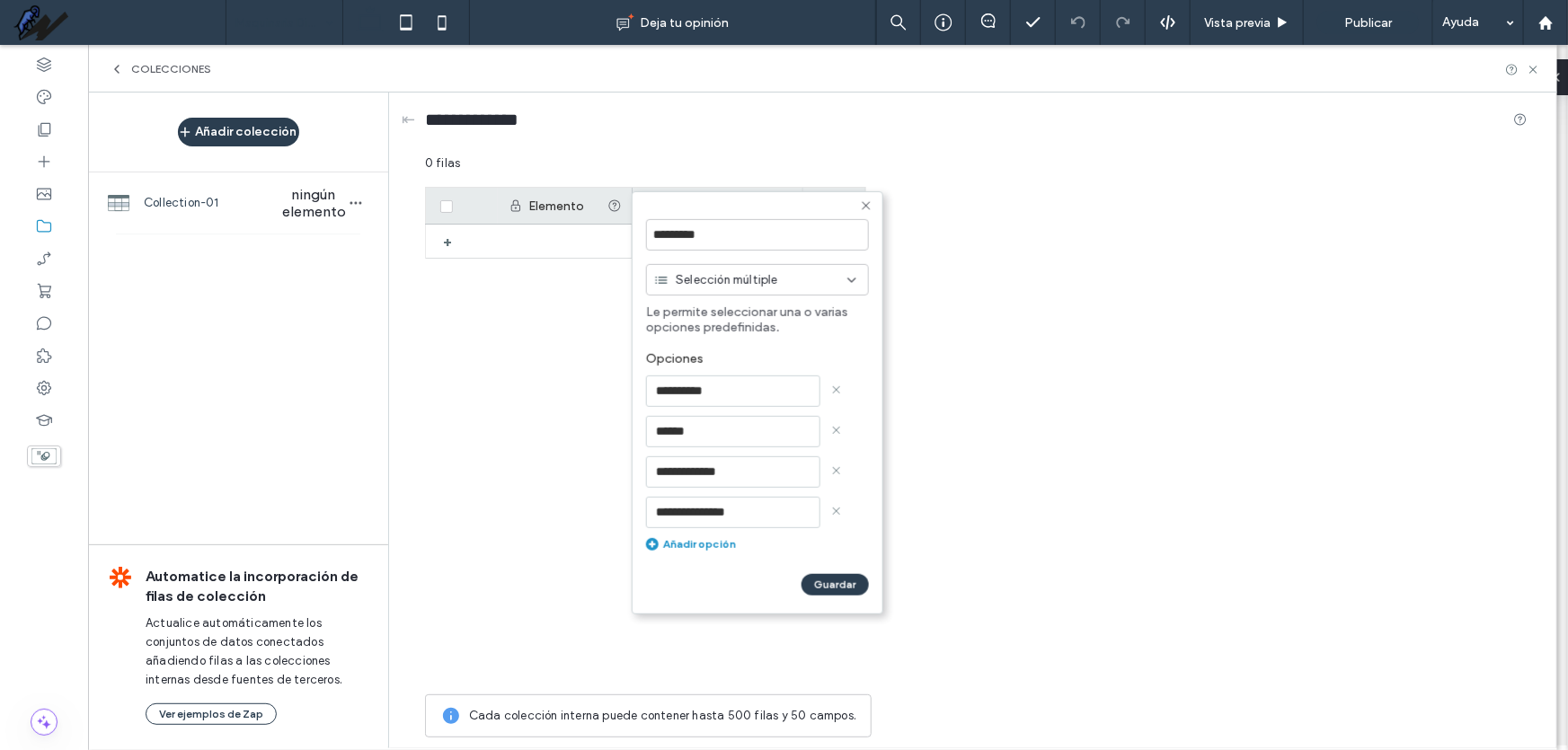
click at [708, 547] on div "Añadir opción" at bounding box center [757, 544] width 223 height 13
type input "**********"
click at [694, 554] on input at bounding box center [733, 553] width 175 height 32
paste input "*******"
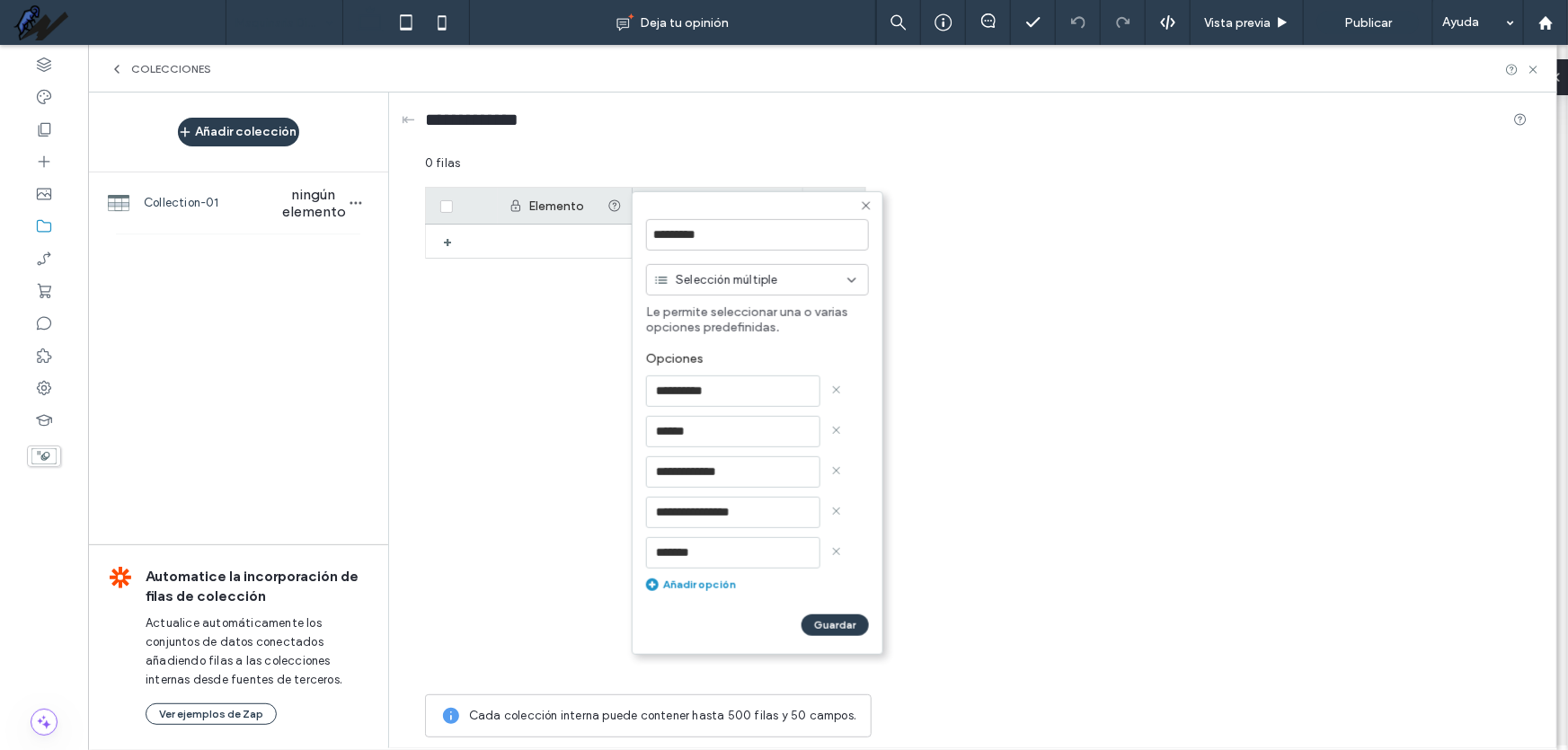
click at [693, 587] on div "Añadir opción" at bounding box center [757, 584] width 223 height 13
type input "*******"
click at [700, 585] on input at bounding box center [733, 593] width 175 height 32
paste input "**********"
type input "**********"
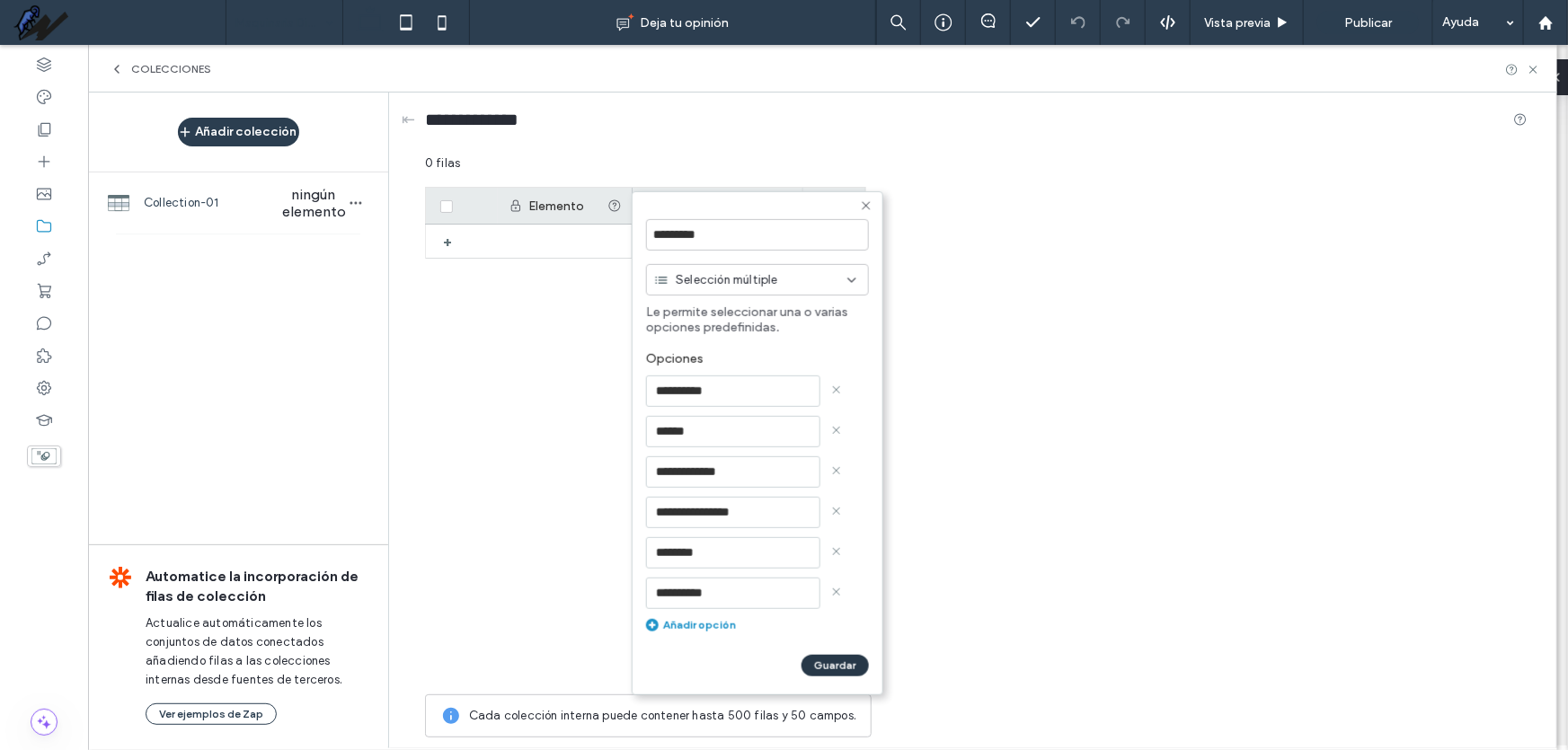
click at [833, 666] on button "Guardar" at bounding box center [835, 665] width 67 height 21
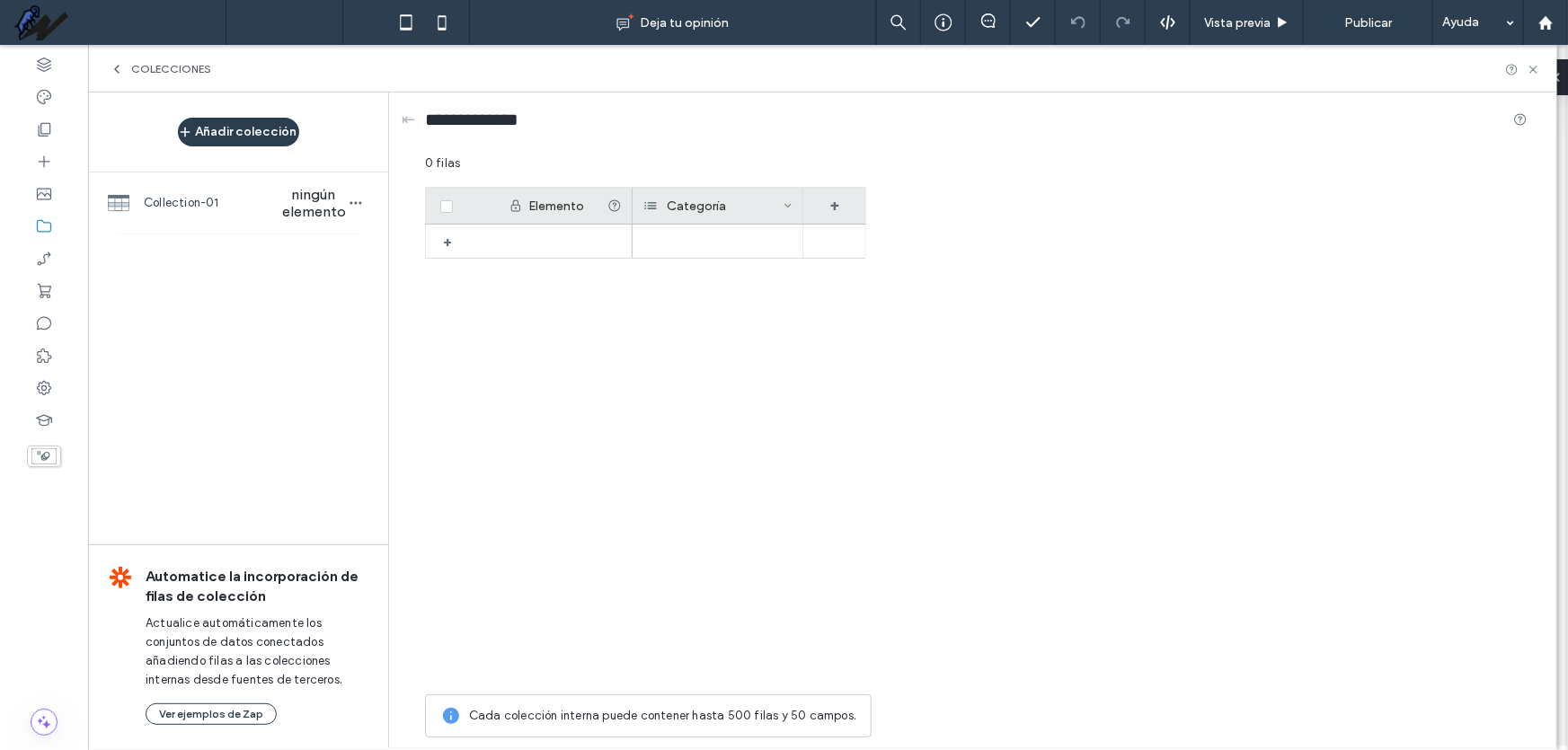
click at [774, 204] on div "Categoría" at bounding box center [713, 205] width 140 height 36
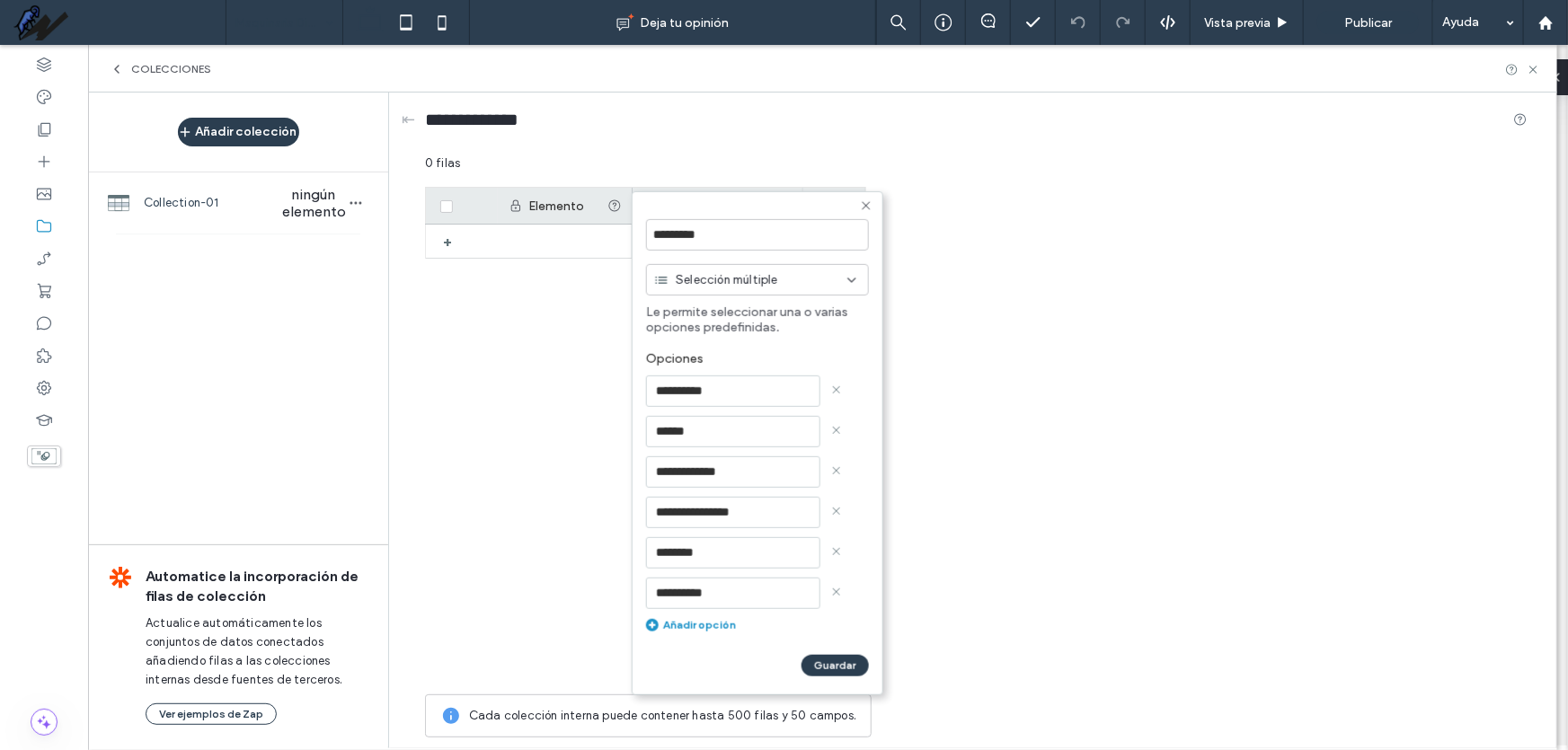
click at [845, 200] on form "**********" at bounding box center [758, 443] width 252 height 504
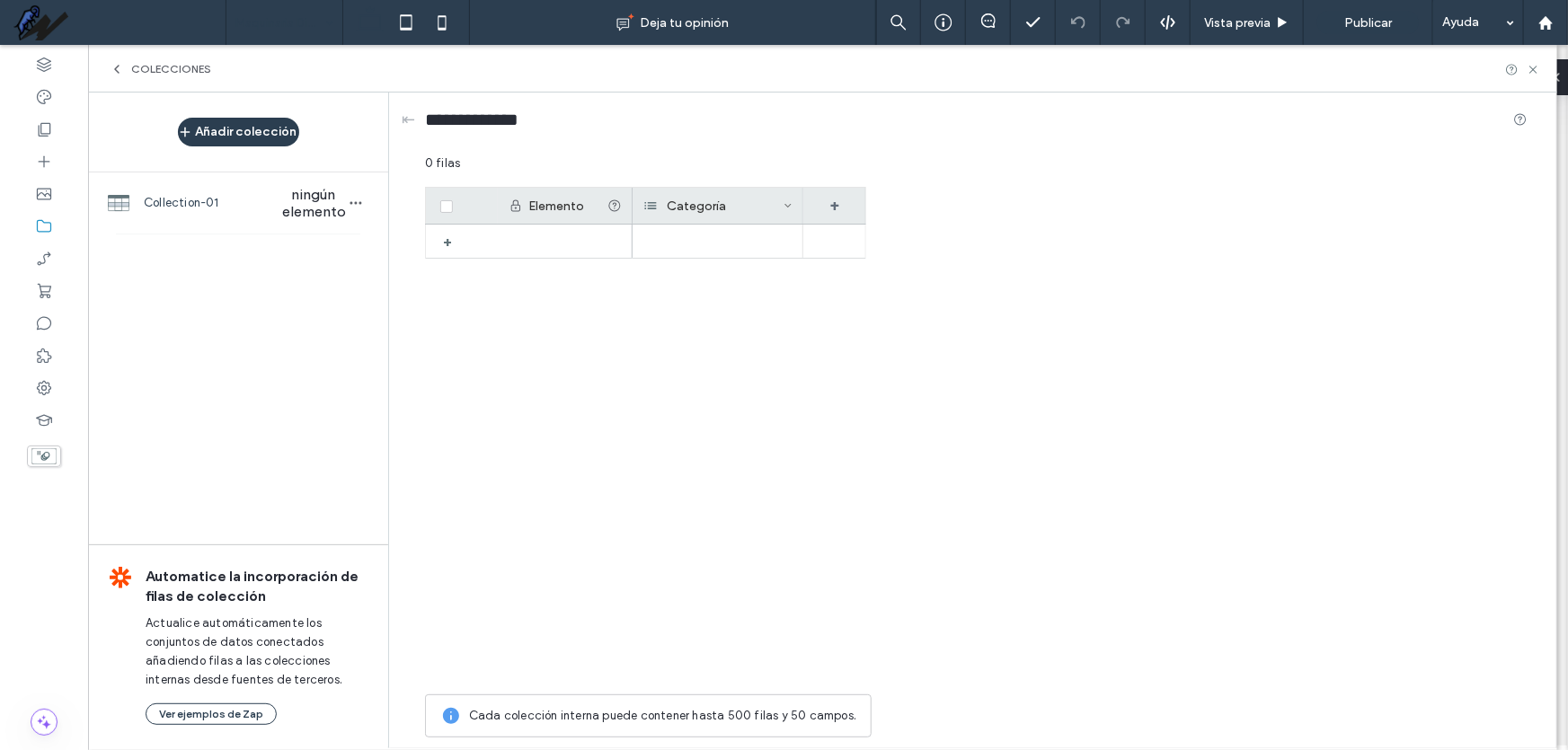
click at [965, 194] on div "Elemento Categoría + +" at bounding box center [975, 436] width 1102 height 498
click at [835, 206] on div "+" at bounding box center [834, 205] width 63 height 36
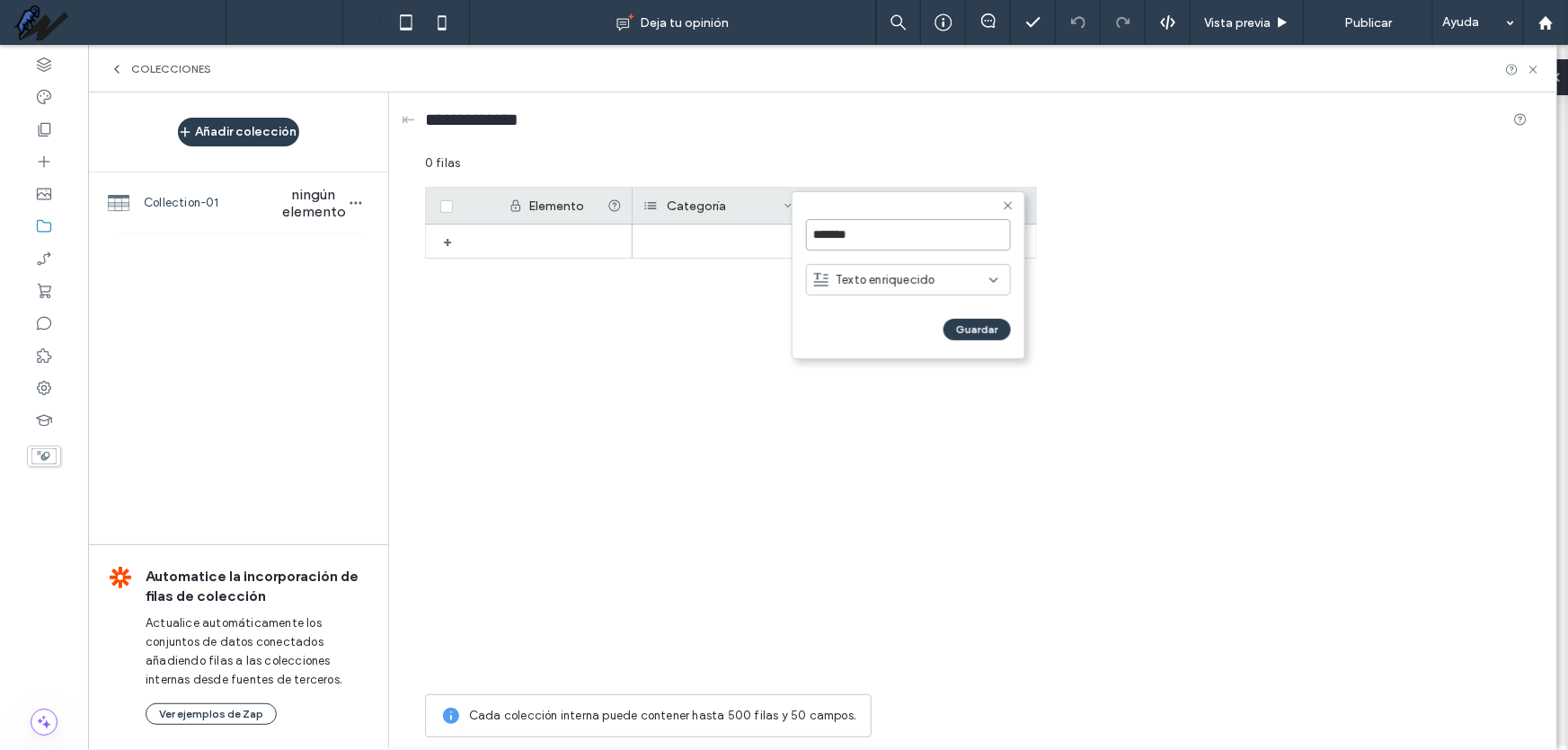
click at [896, 233] on input "*******" at bounding box center [909, 235] width 205 height 32
type input "**********"
click at [898, 272] on span "Texto enriquecido" at bounding box center [886, 279] width 99 height 18
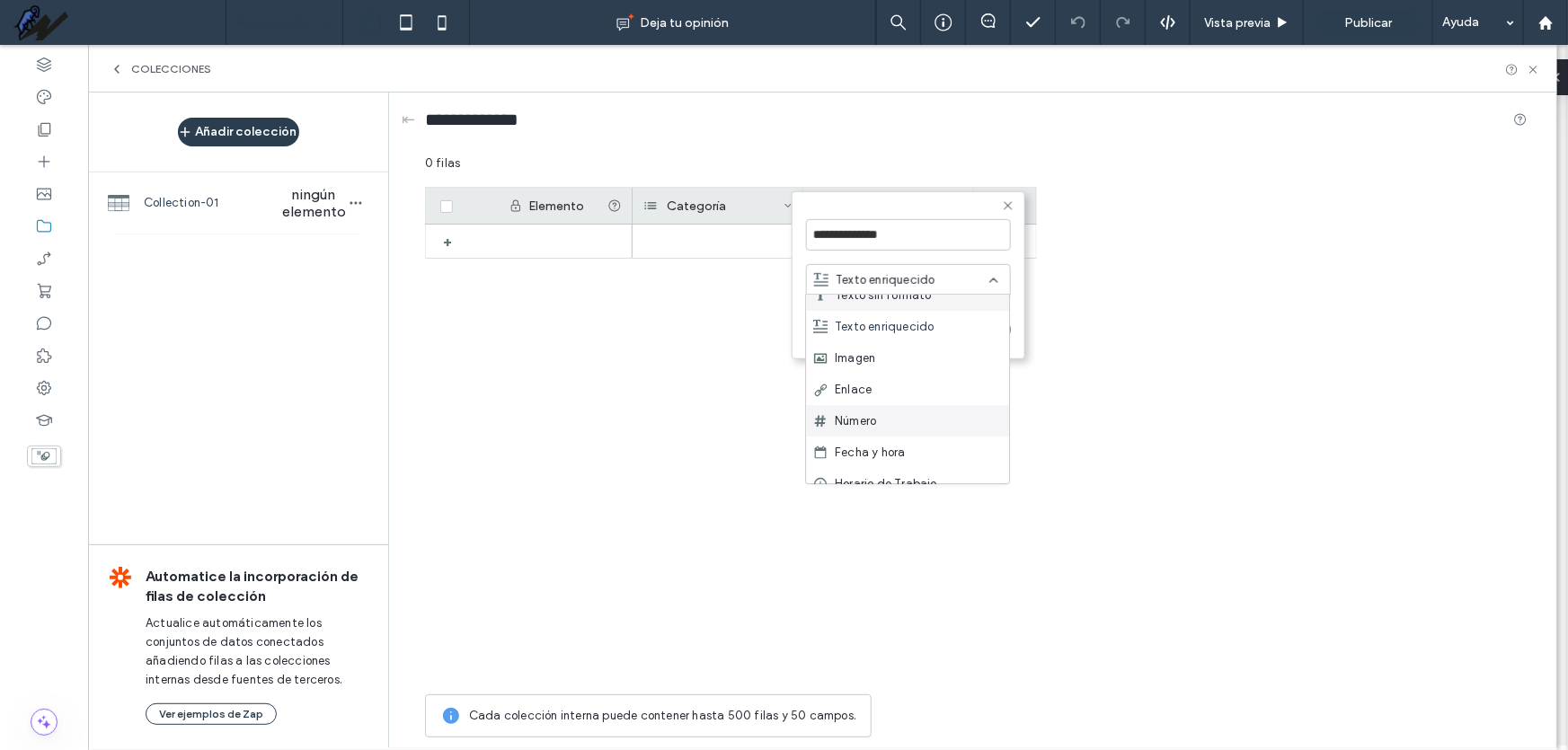
scroll to position [0, 0]
click at [934, 343] on div "Texto enriquecido" at bounding box center [908, 342] width 203 height 32
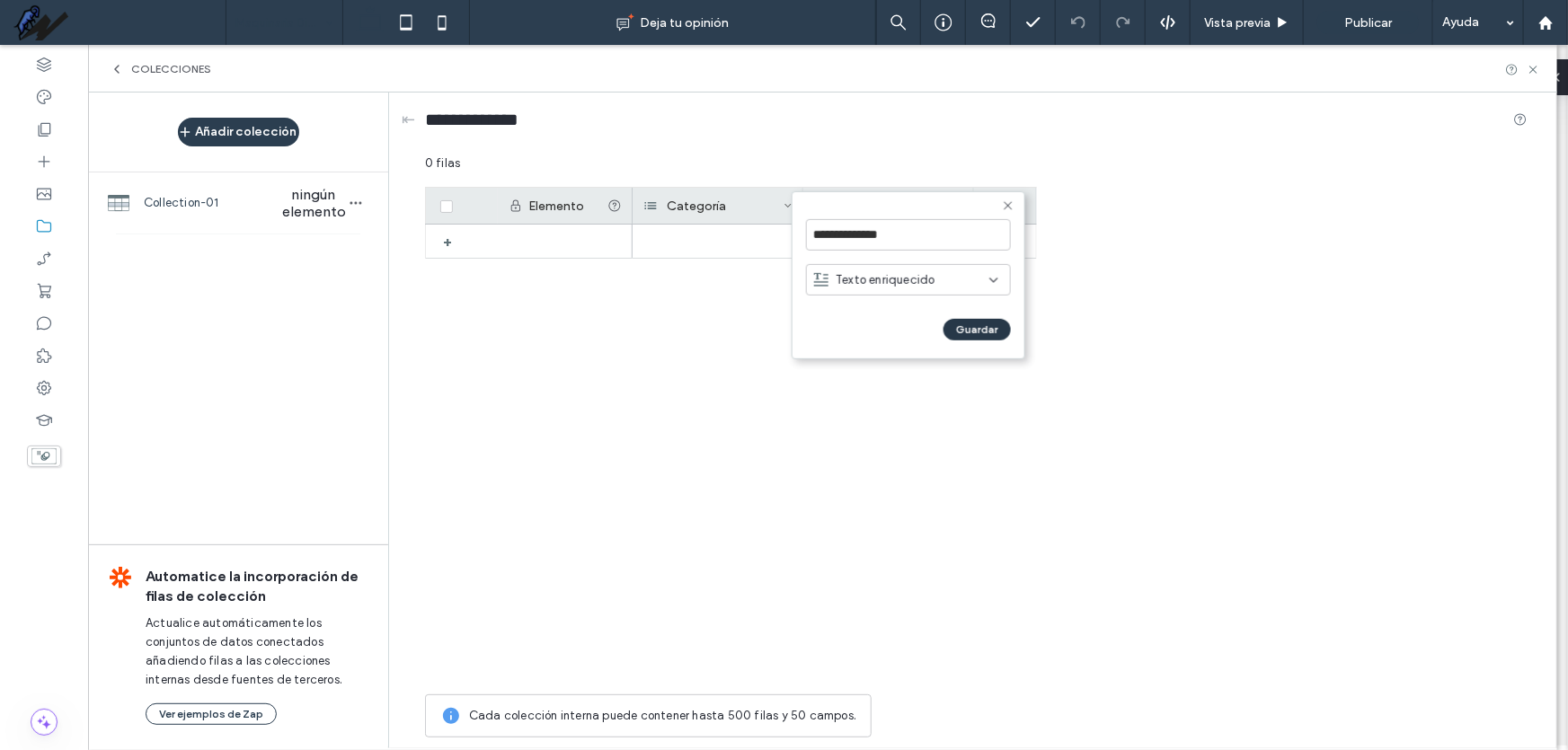
click at [976, 334] on button "Guardar" at bounding box center [977, 329] width 67 height 21
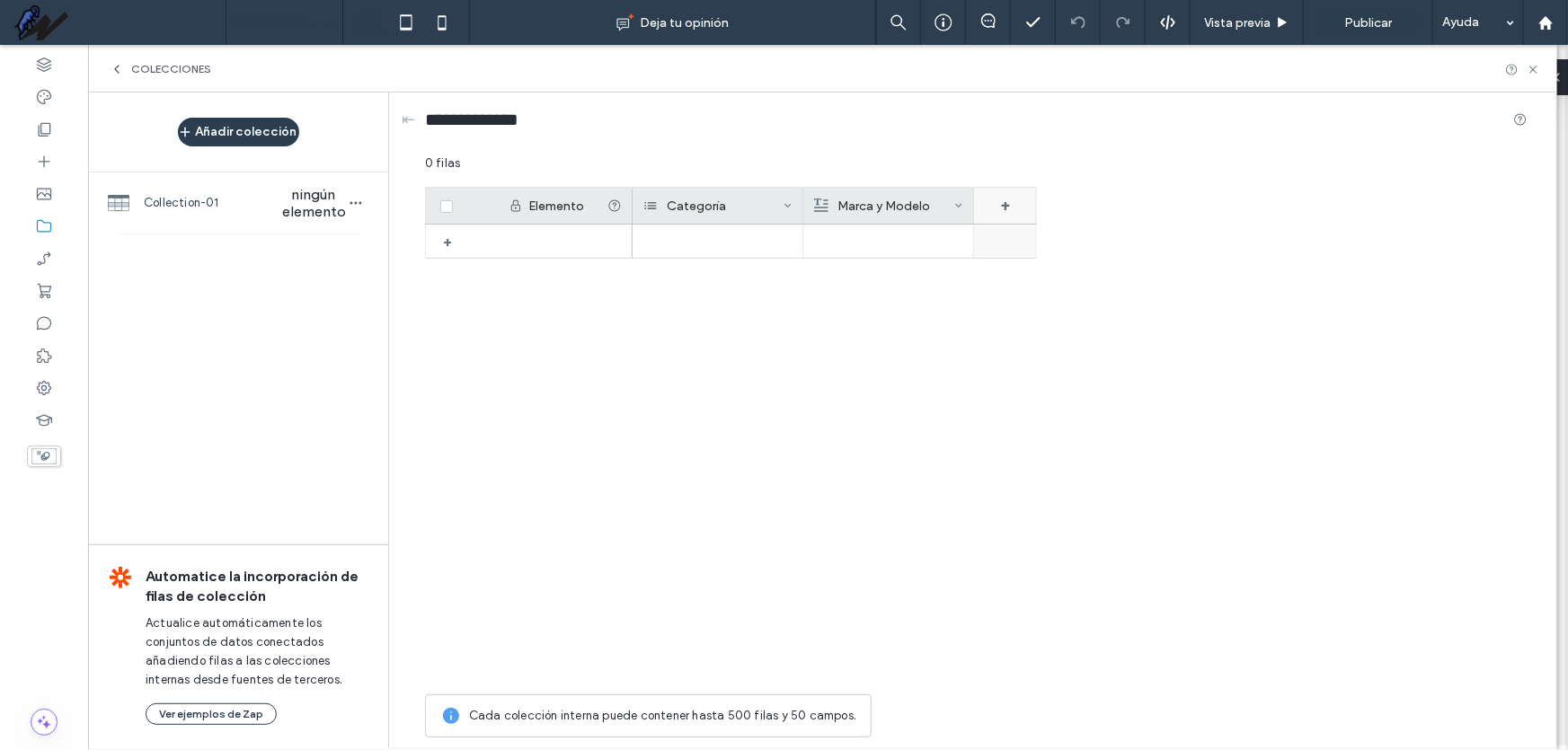
click at [1005, 204] on div "+" at bounding box center [1005, 205] width 63 height 36
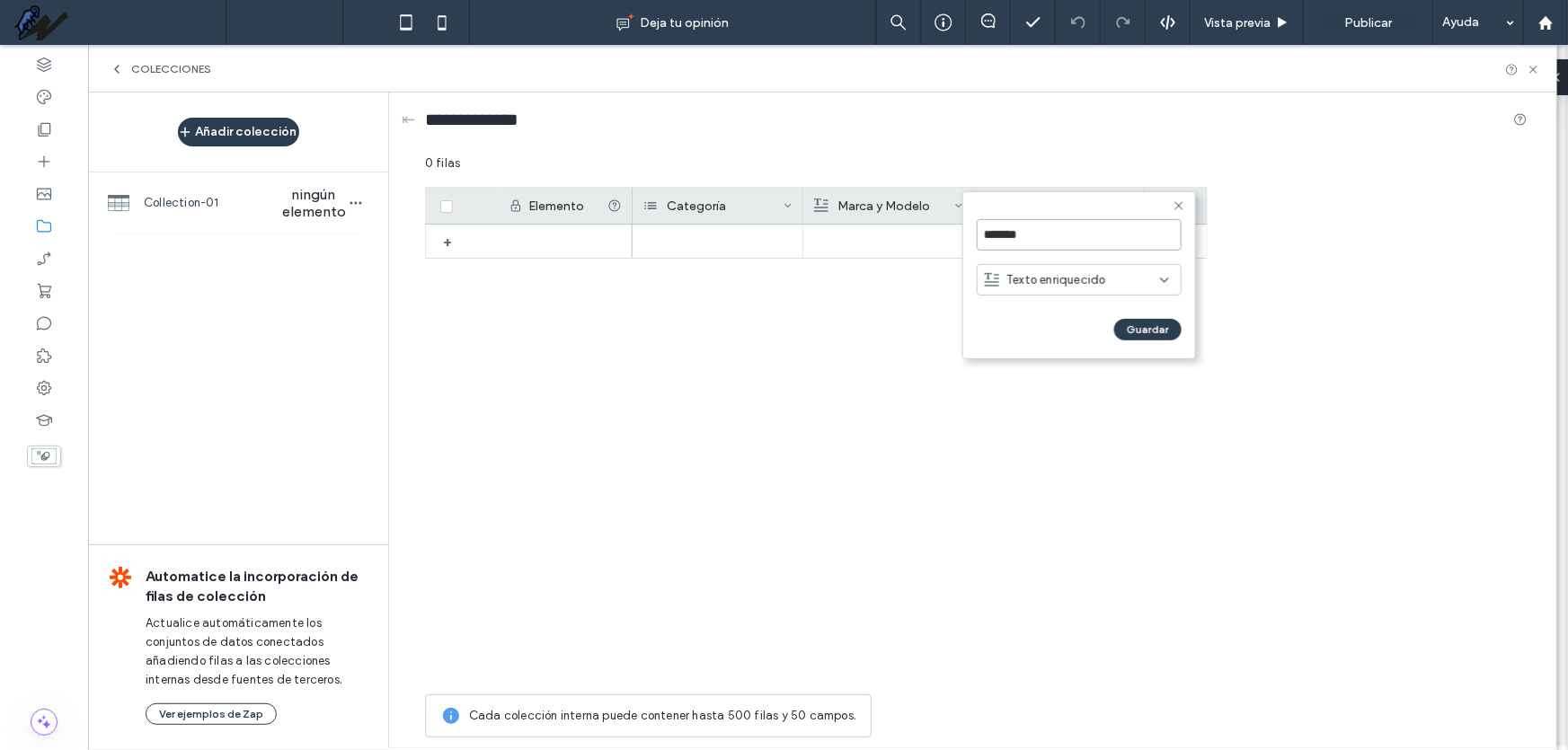
click at [1046, 234] on input "*******" at bounding box center [1080, 235] width 205 height 32
type input "**********"
click at [1132, 326] on button "Guardar" at bounding box center [1148, 329] width 67 height 21
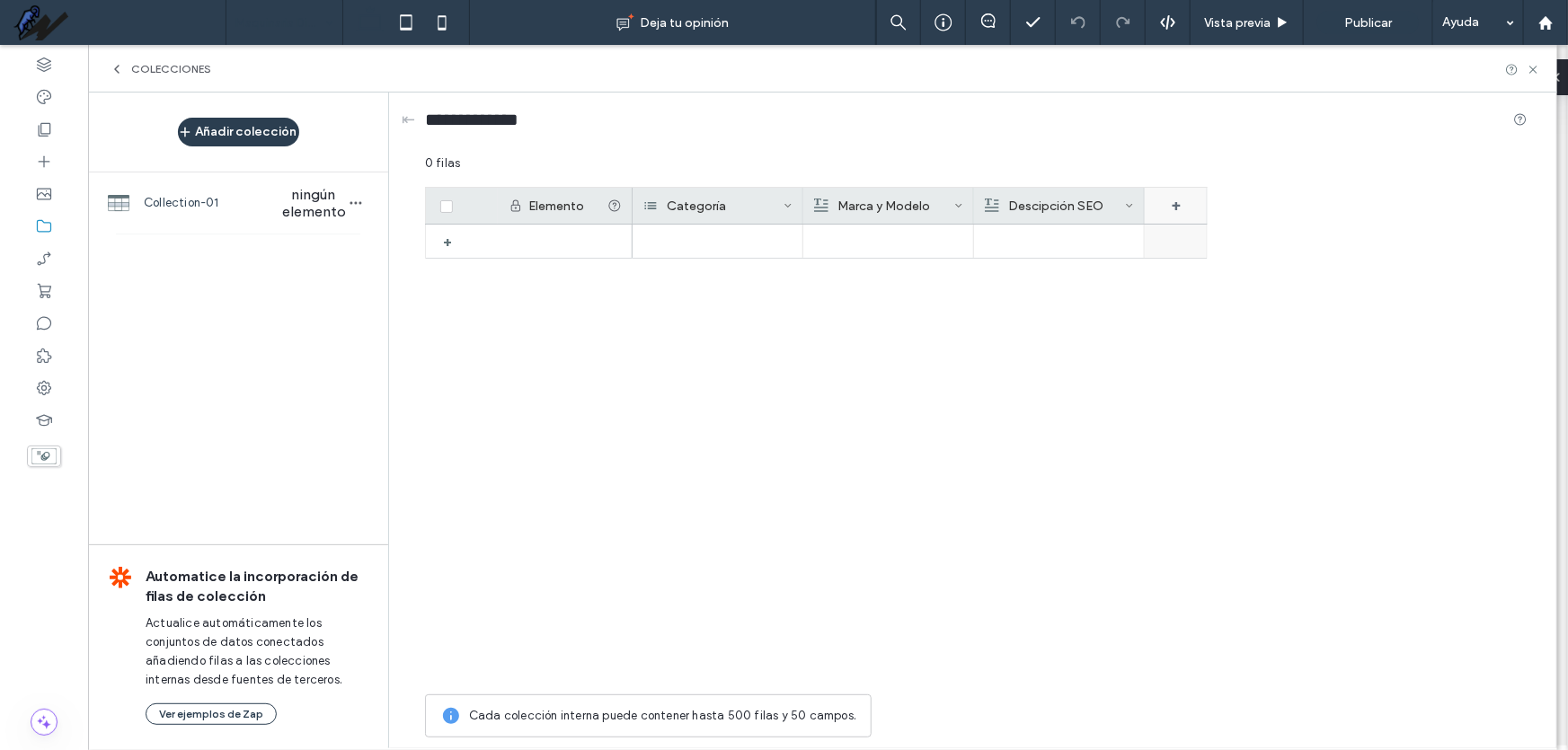
click at [1173, 206] on div "+" at bounding box center [1176, 205] width 63 height 36
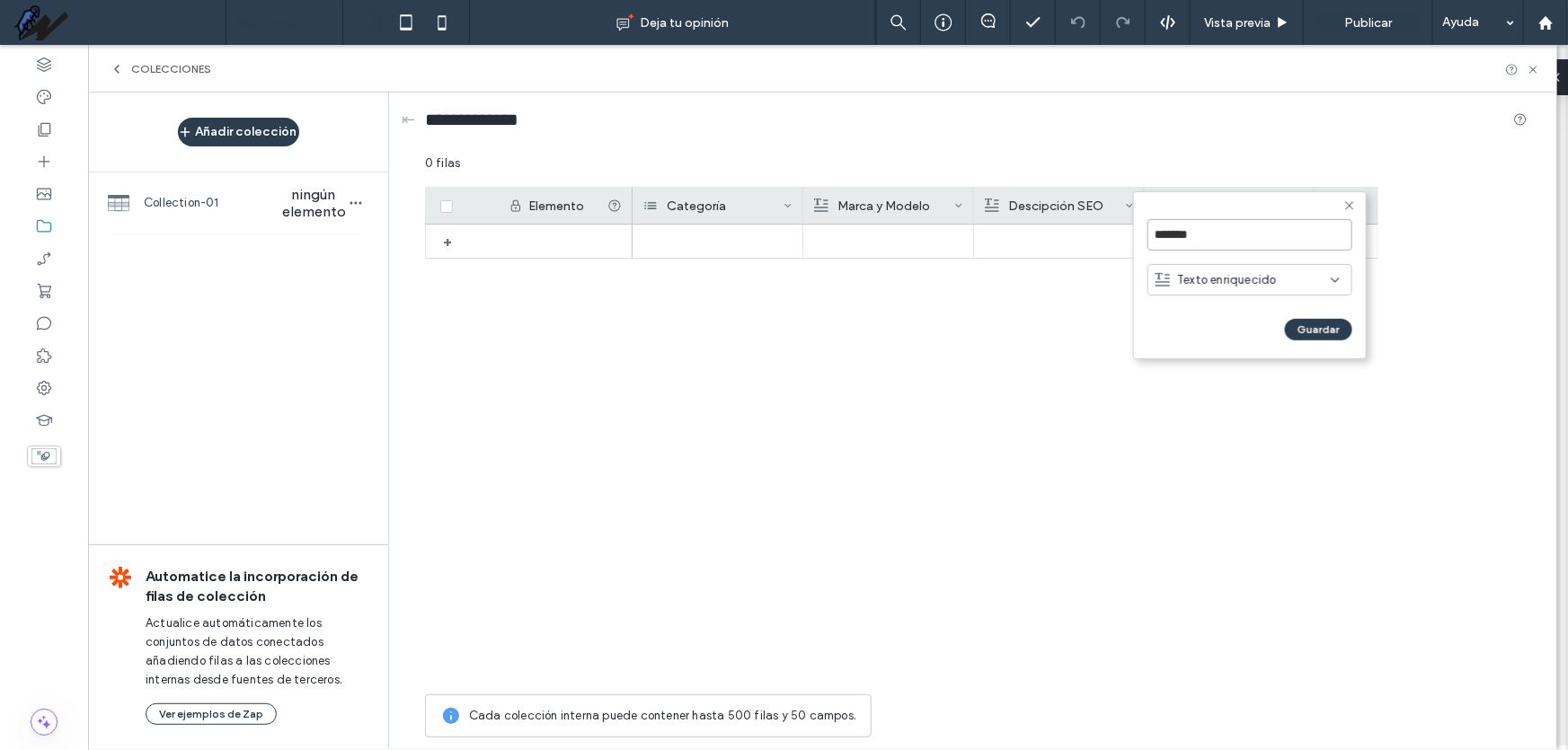
click at [1210, 243] on input "*******" at bounding box center [1251, 235] width 205 height 32
type input "**********"
click at [1322, 334] on button "Guardar" at bounding box center [1319, 329] width 67 height 21
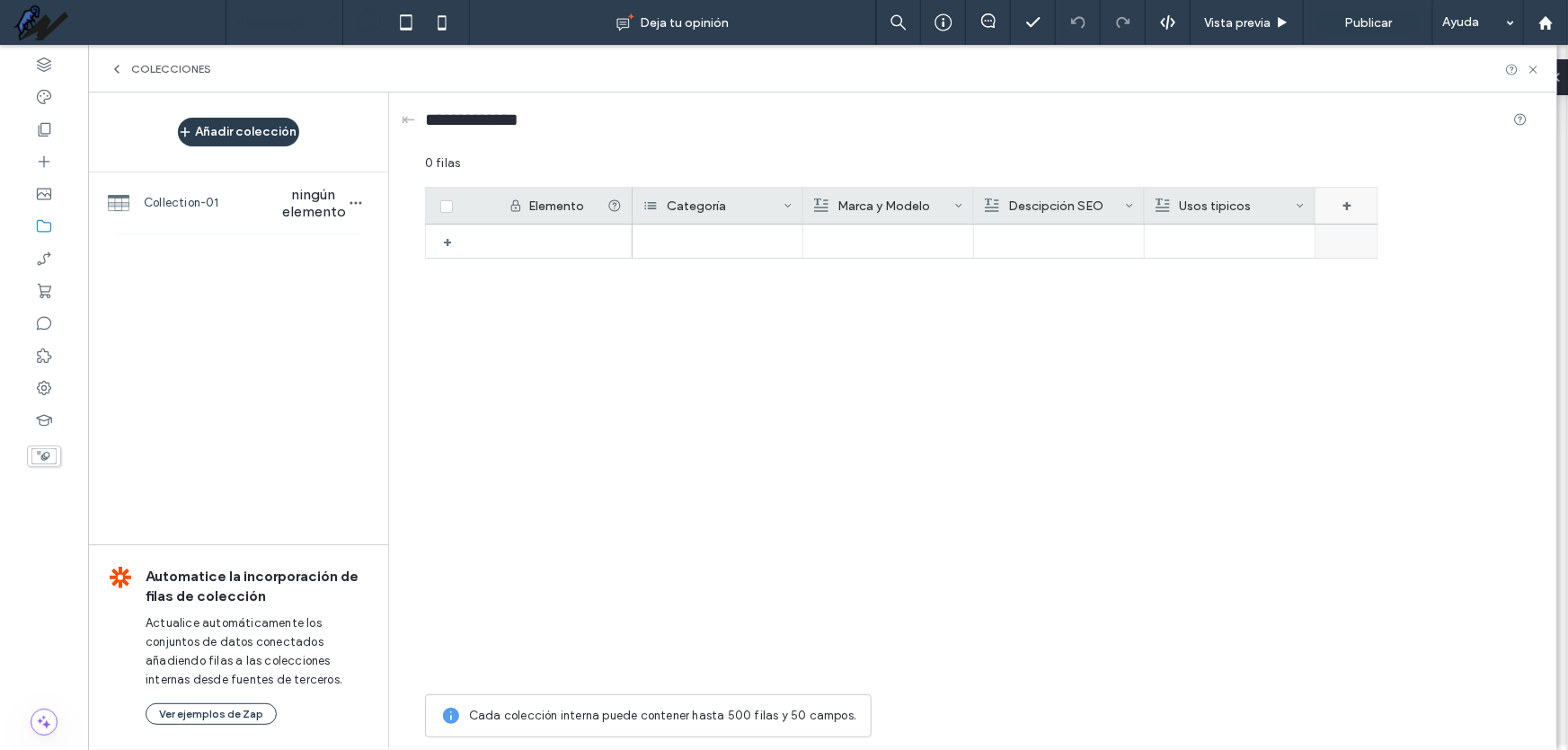
click at [1352, 202] on div "+" at bounding box center [1347, 205] width 63 height 36
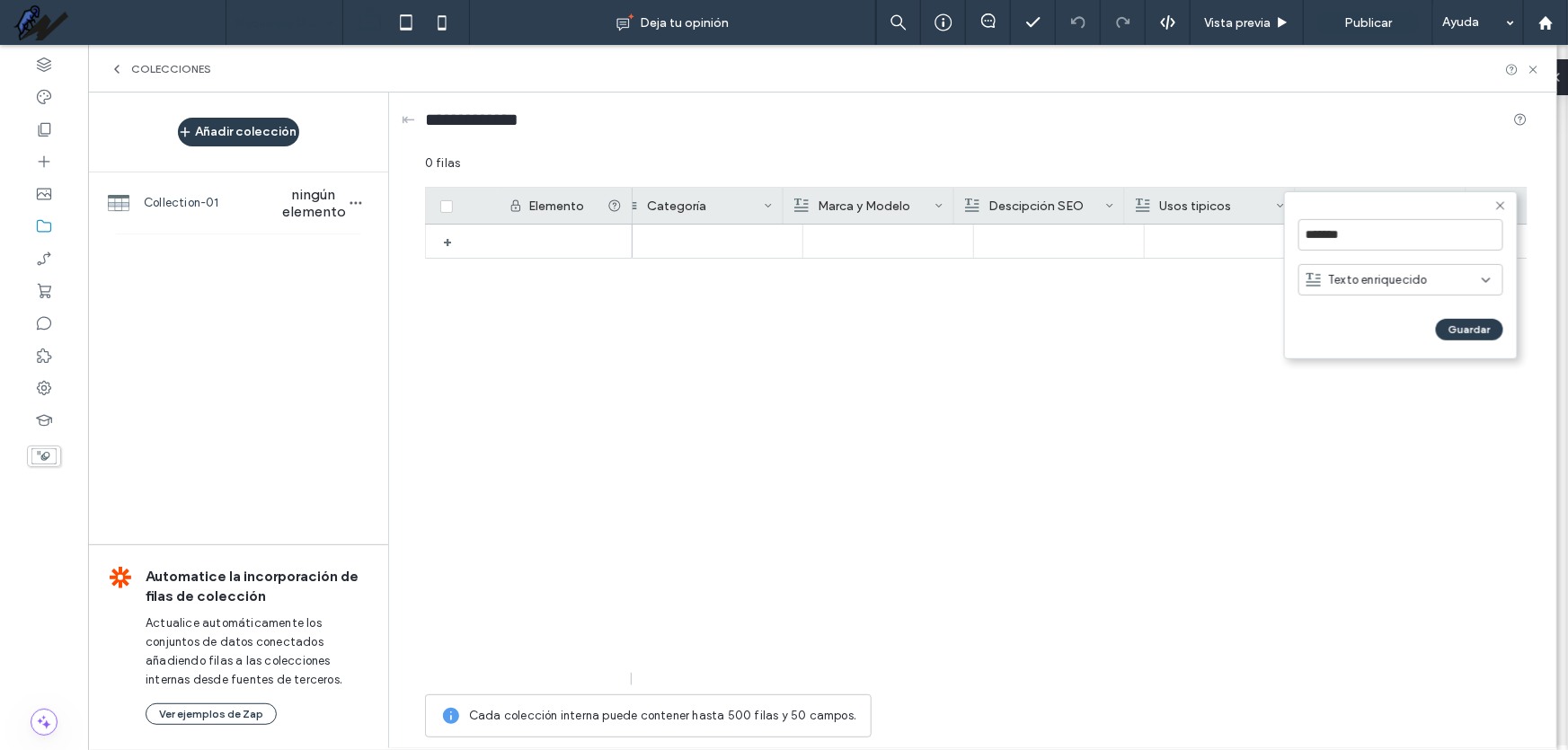
scroll to position [0, 19]
click at [1337, 239] on input "*******" at bounding box center [1401, 235] width 205 height 32
paste input "**********"
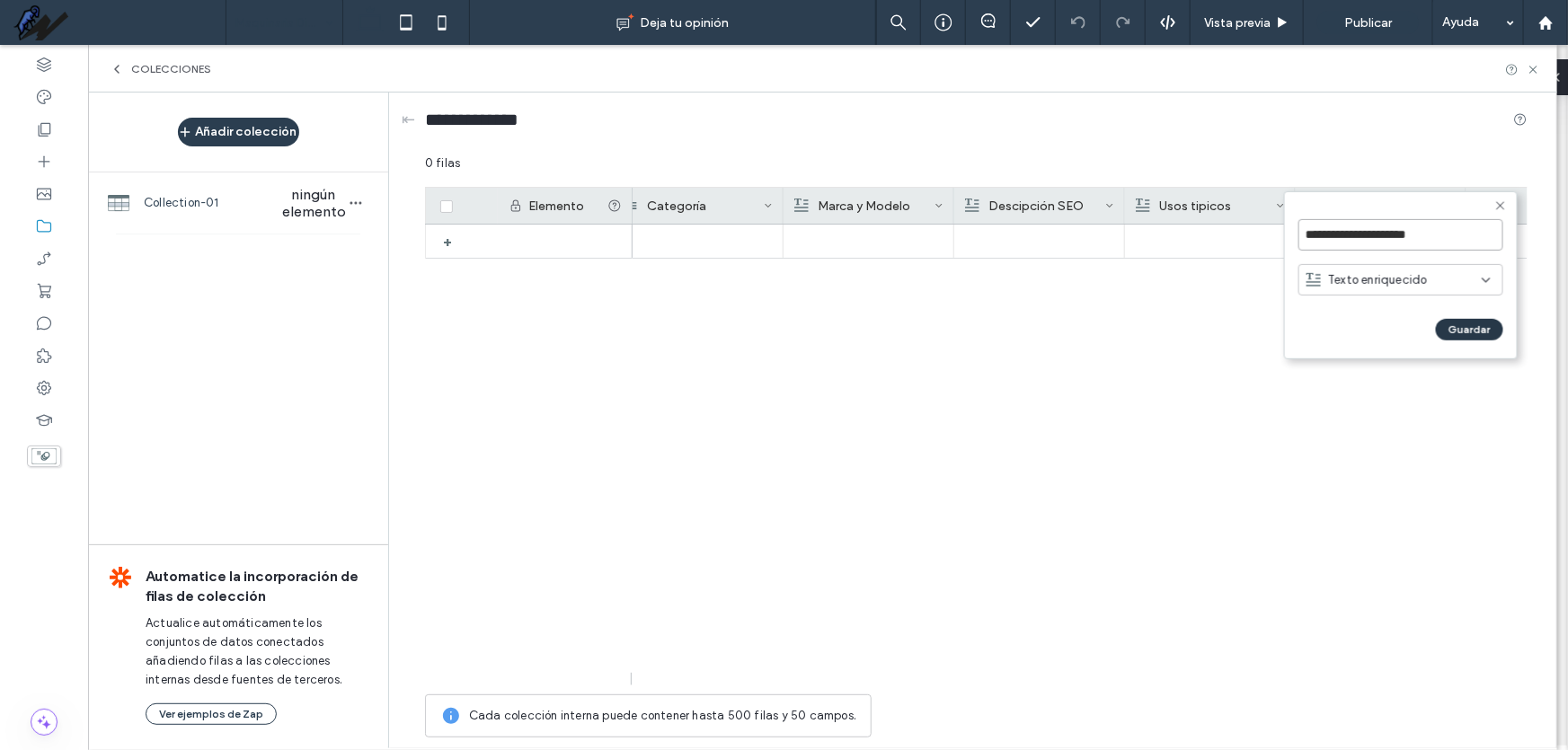
type input "**********"
click at [1459, 325] on button "Guardar" at bounding box center [1470, 329] width 67 height 21
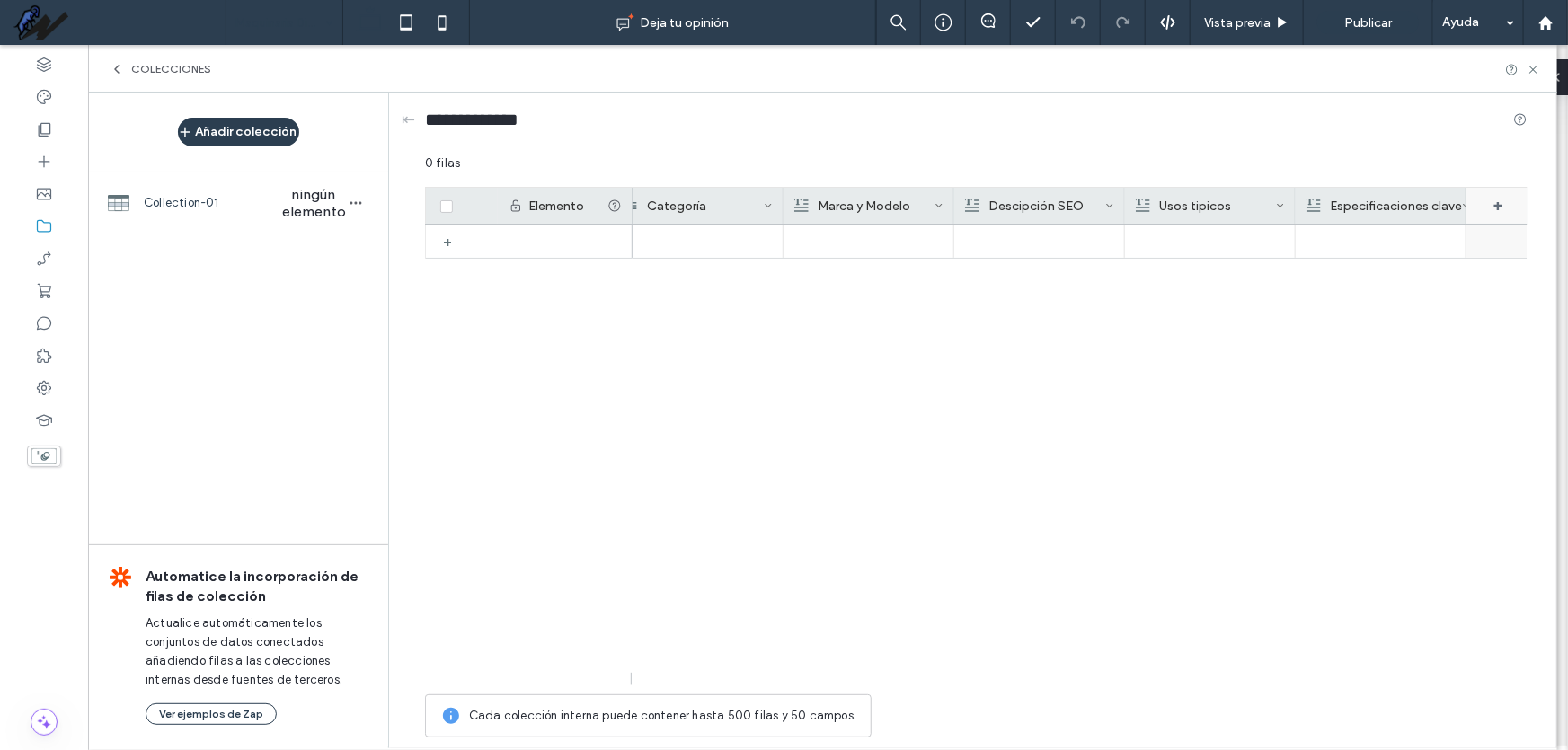
click at [1494, 207] on div "+" at bounding box center [1497, 205] width 63 height 36
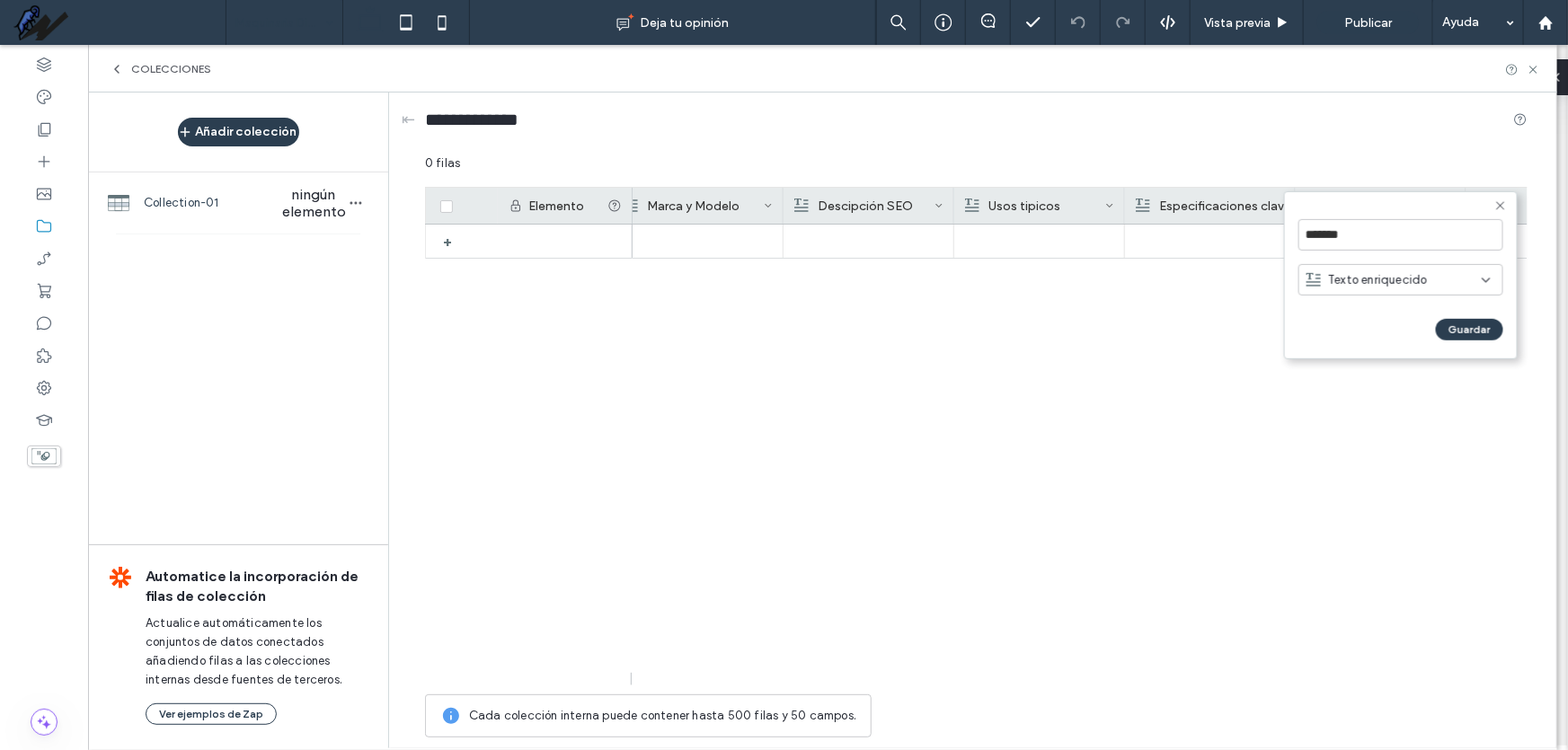
scroll to position [0, 189]
click at [1429, 285] on div "Texto enriquecido" at bounding box center [1394, 279] width 175 height 18
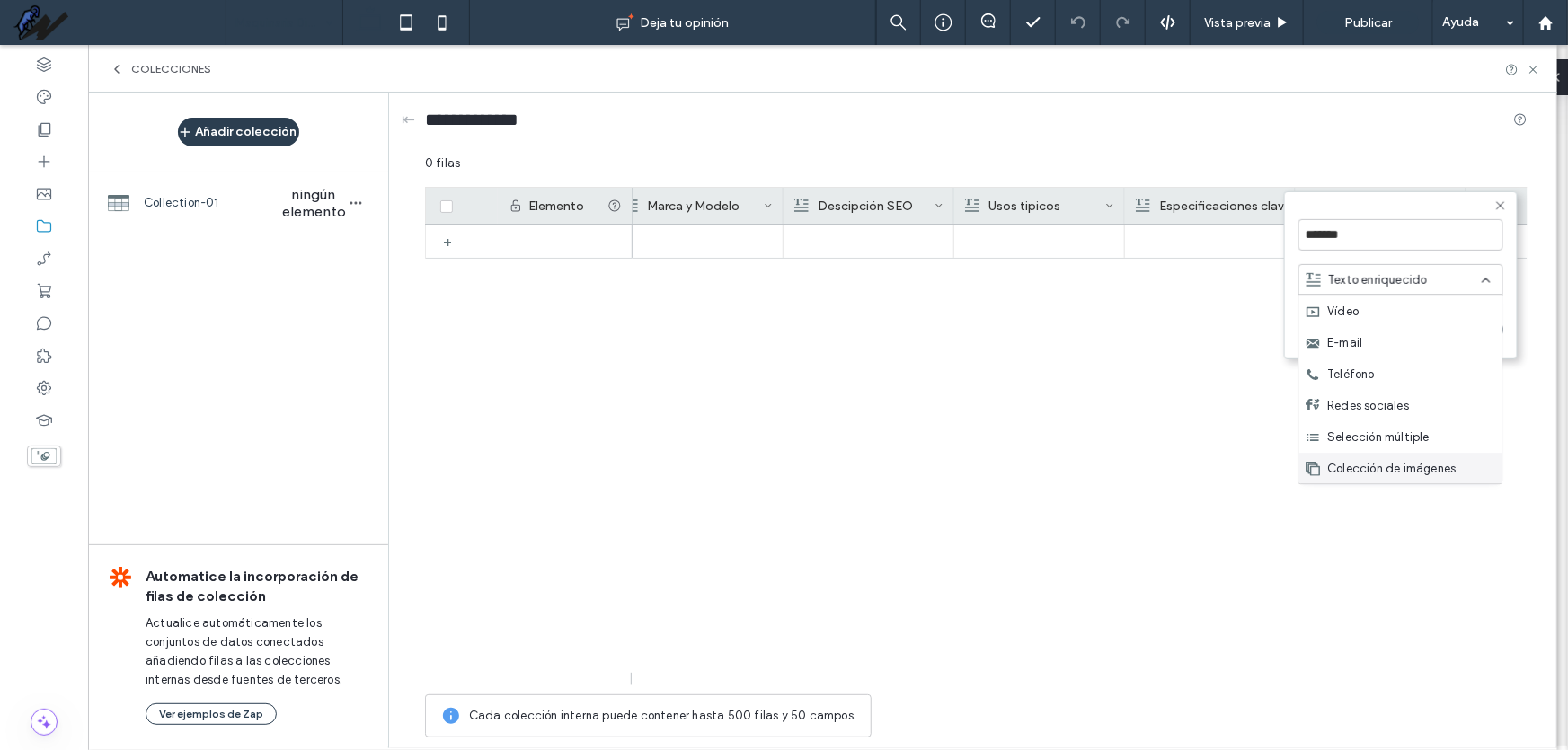
scroll to position [252, 0]
click at [1422, 459] on span "Colección de imágenes" at bounding box center [1393, 467] width 129 height 18
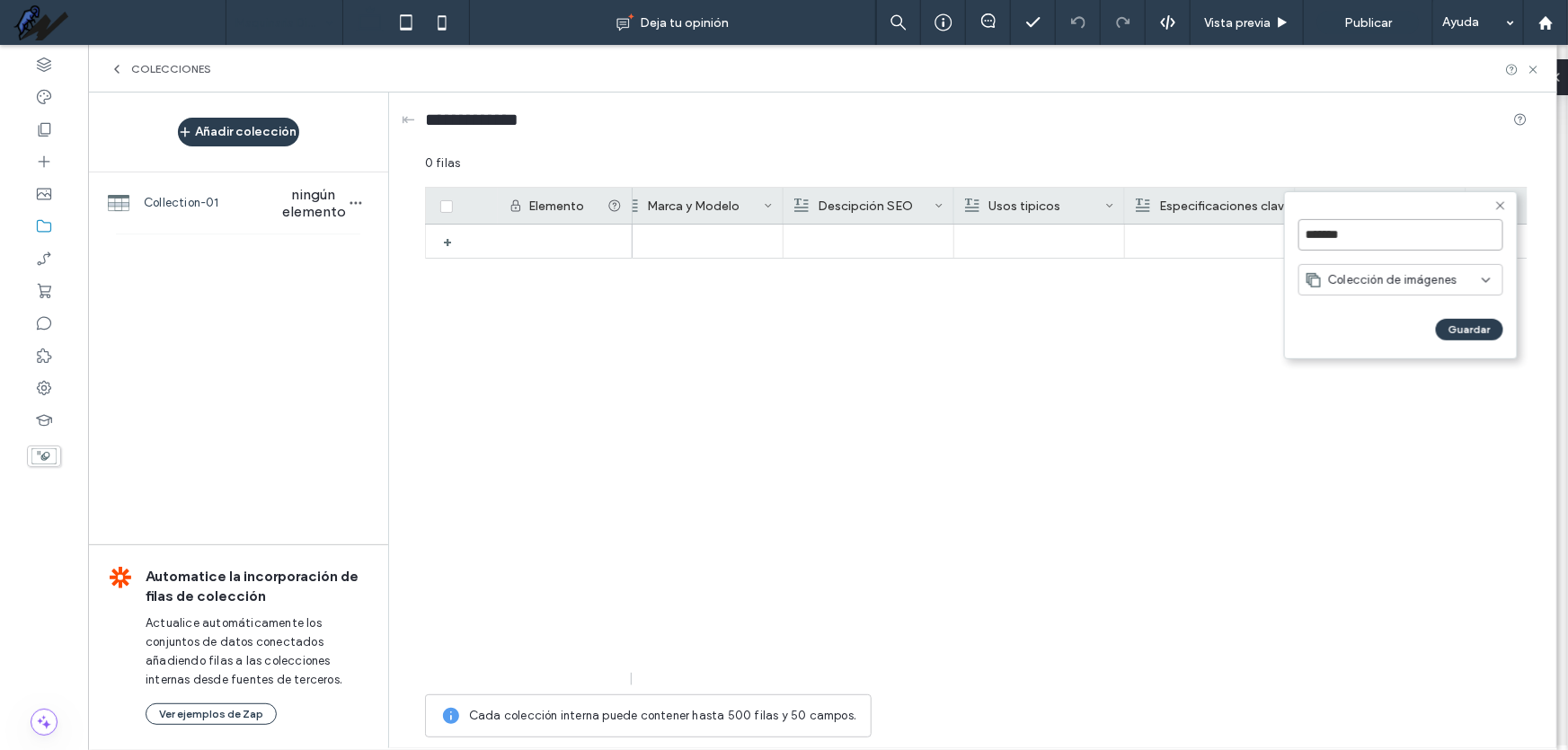
click at [1386, 231] on input "*******" at bounding box center [1401, 235] width 205 height 32
type input "********"
click at [1474, 332] on button "Guardar" at bounding box center [1470, 329] width 67 height 21
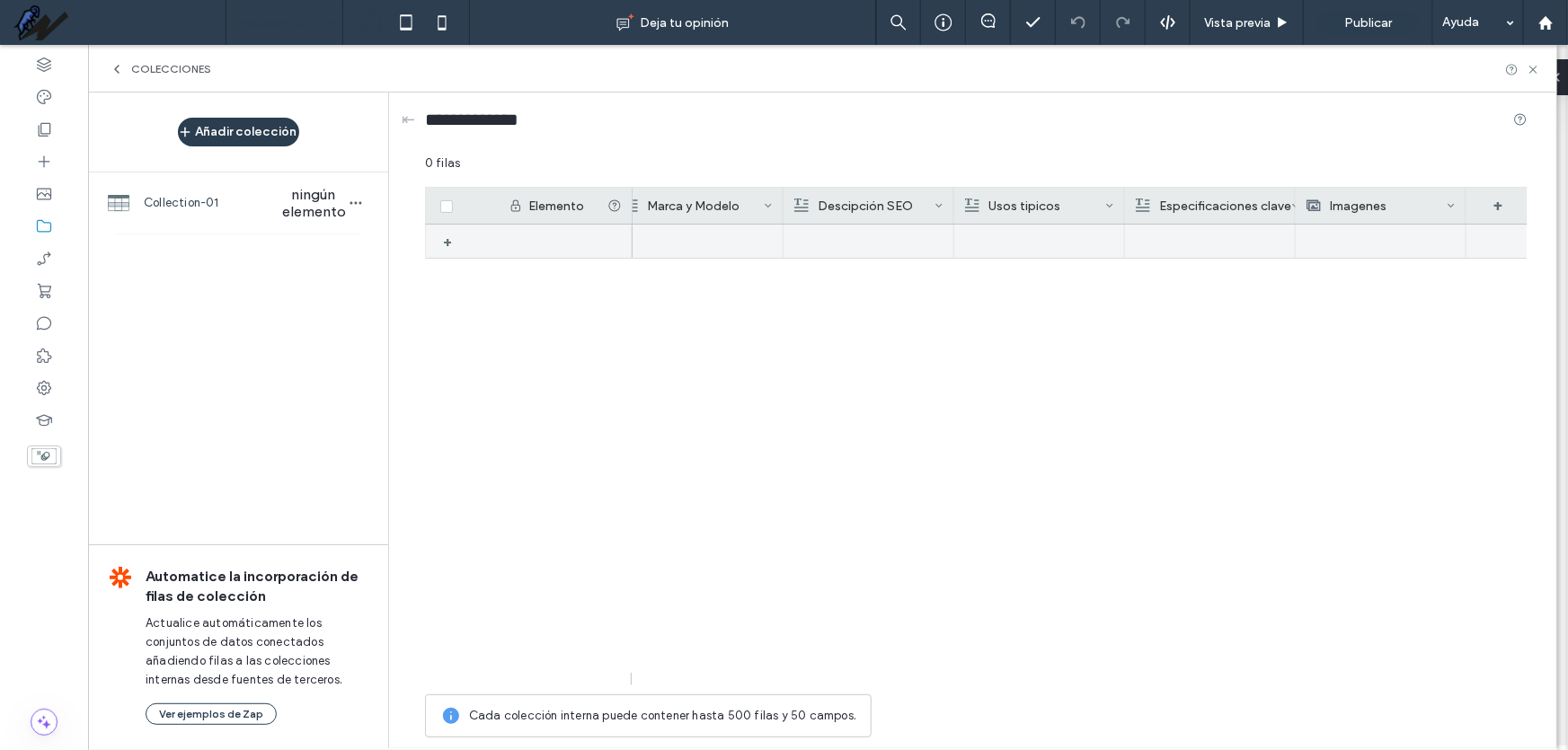
click at [1373, 233] on div at bounding box center [1380, 242] width 150 height 34
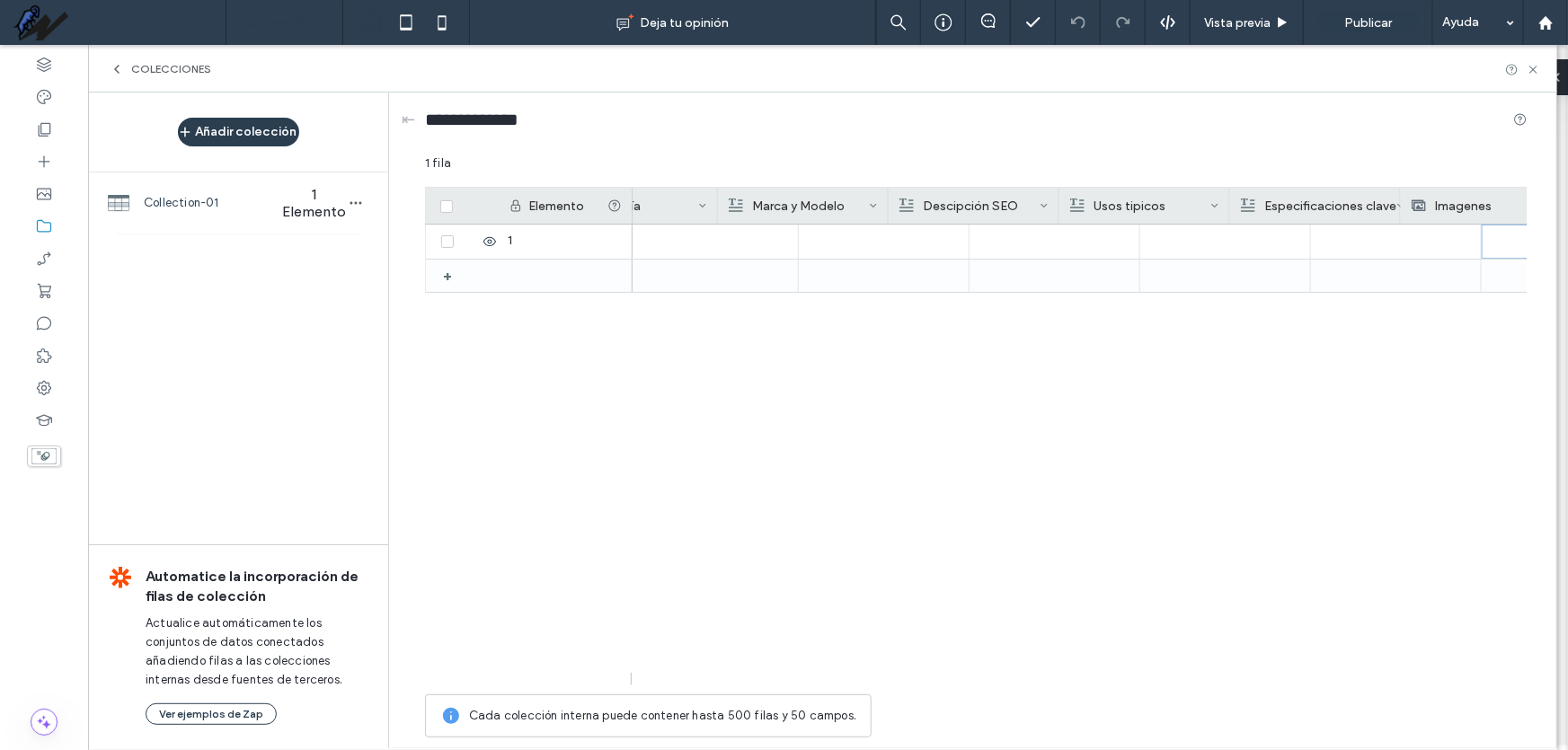
scroll to position [0, 0]
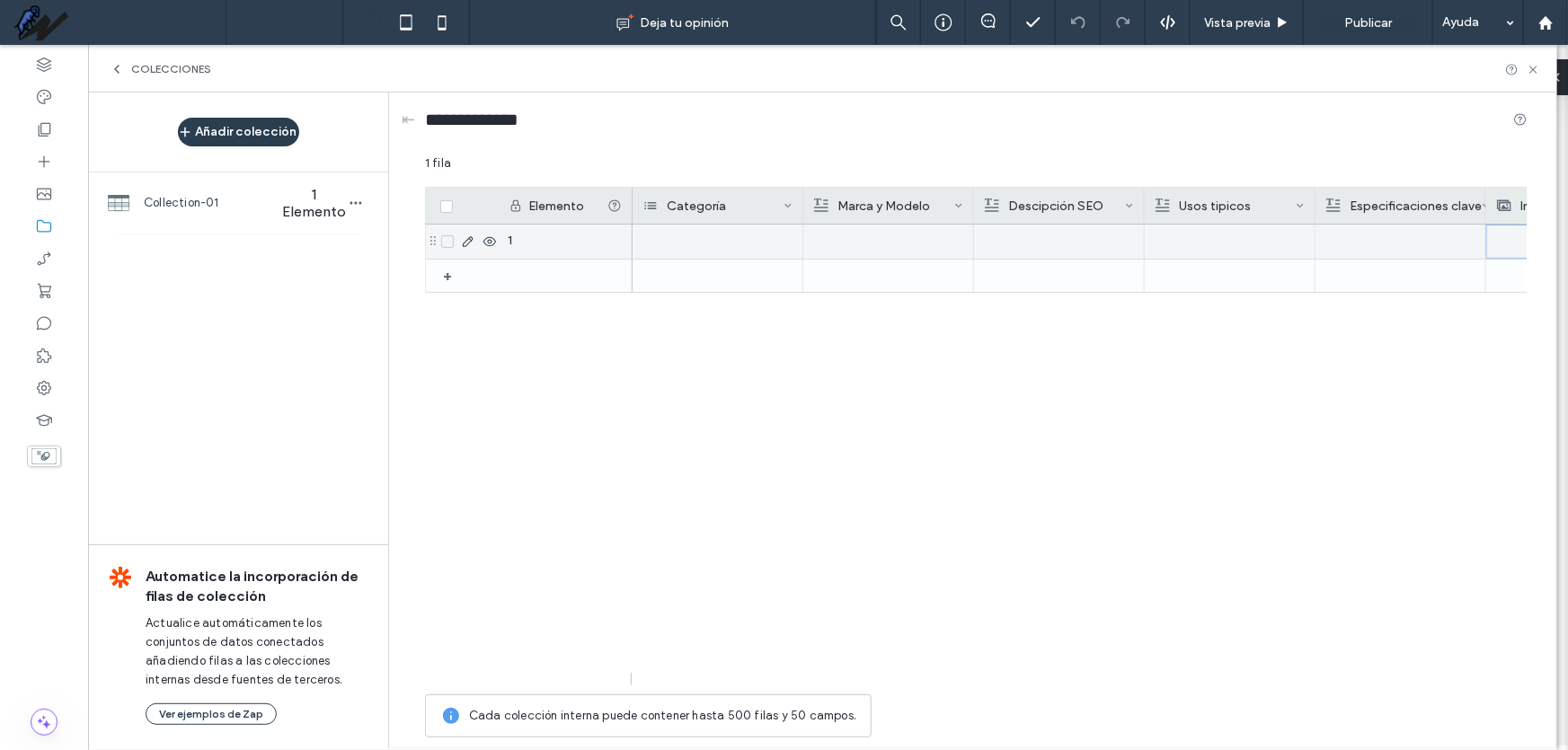
click at [717, 243] on div at bounding box center [718, 242] width 171 height 35
click at [741, 254] on div at bounding box center [718, 242] width 171 height 35
click at [739, 246] on div at bounding box center [718, 242] width 171 height 35
click at [728, 246] on div at bounding box center [718, 242] width 171 height 35
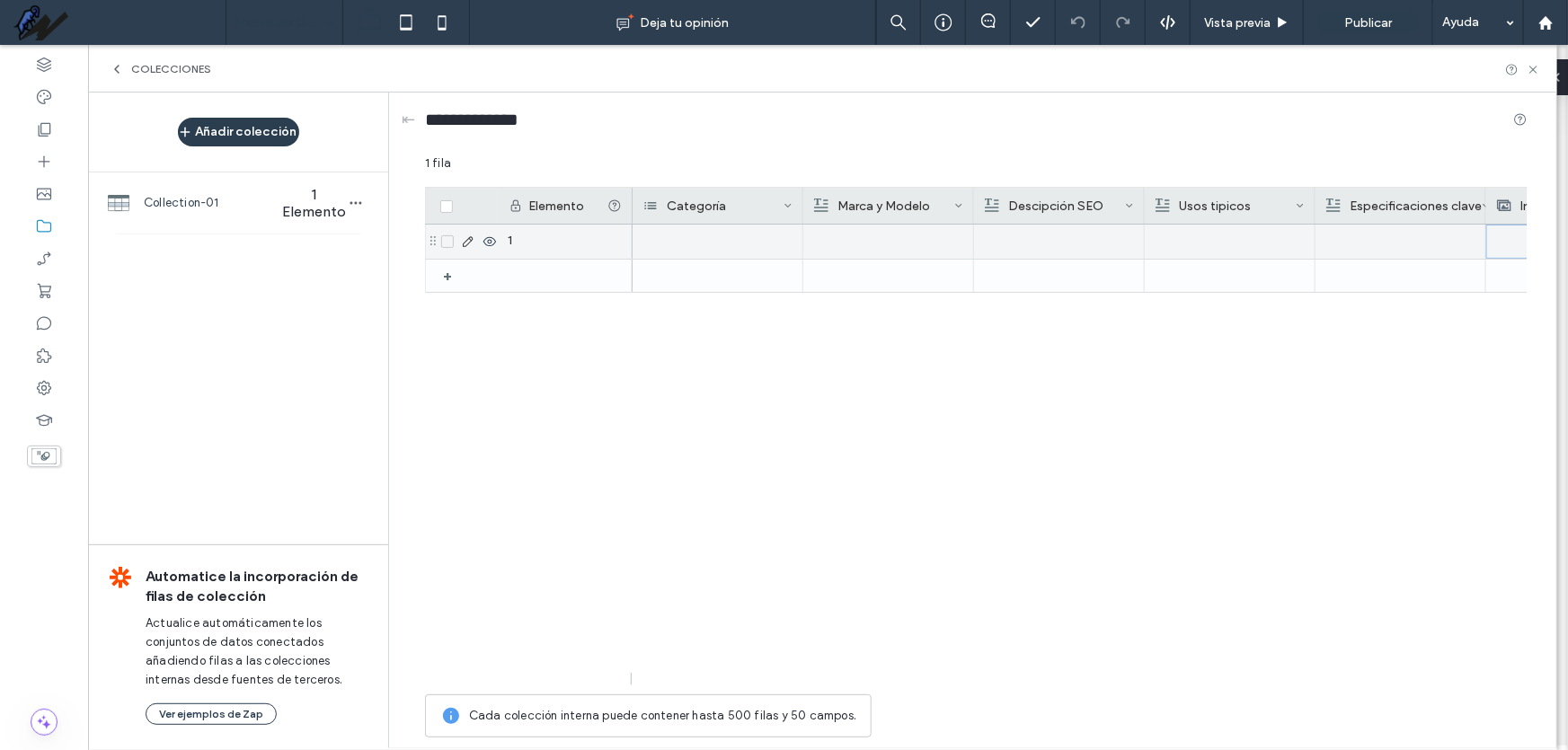
click at [728, 246] on div at bounding box center [718, 242] width 171 height 35
click at [677, 236] on div at bounding box center [718, 242] width 171 height 35
click at [704, 242] on div at bounding box center [718, 242] width 171 height 35
click at [829, 683] on div at bounding box center [1080, 678] width 896 height 12
click at [1415, 286] on div at bounding box center [1400, 275] width 150 height 33
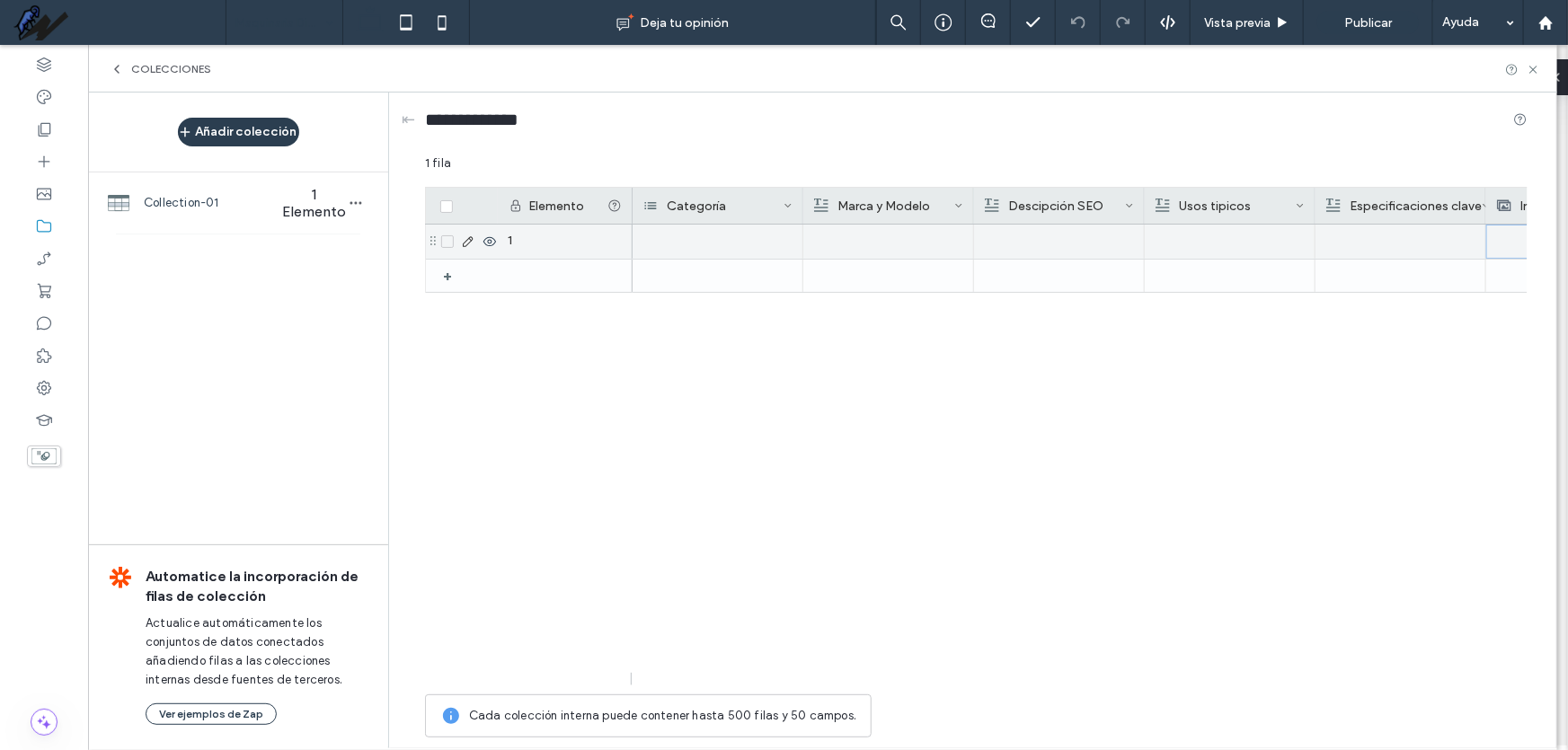
click at [1402, 243] on div at bounding box center [1400, 242] width 150 height 35
click at [788, 228] on div at bounding box center [718, 242] width 171 height 35
click at [693, 115] on div "**********" at bounding box center [975, 124] width 1102 height 34
click at [475, 249] on div at bounding box center [467, 242] width 62 height 35
click at [487, 242] on use at bounding box center [489, 242] width 12 height 9
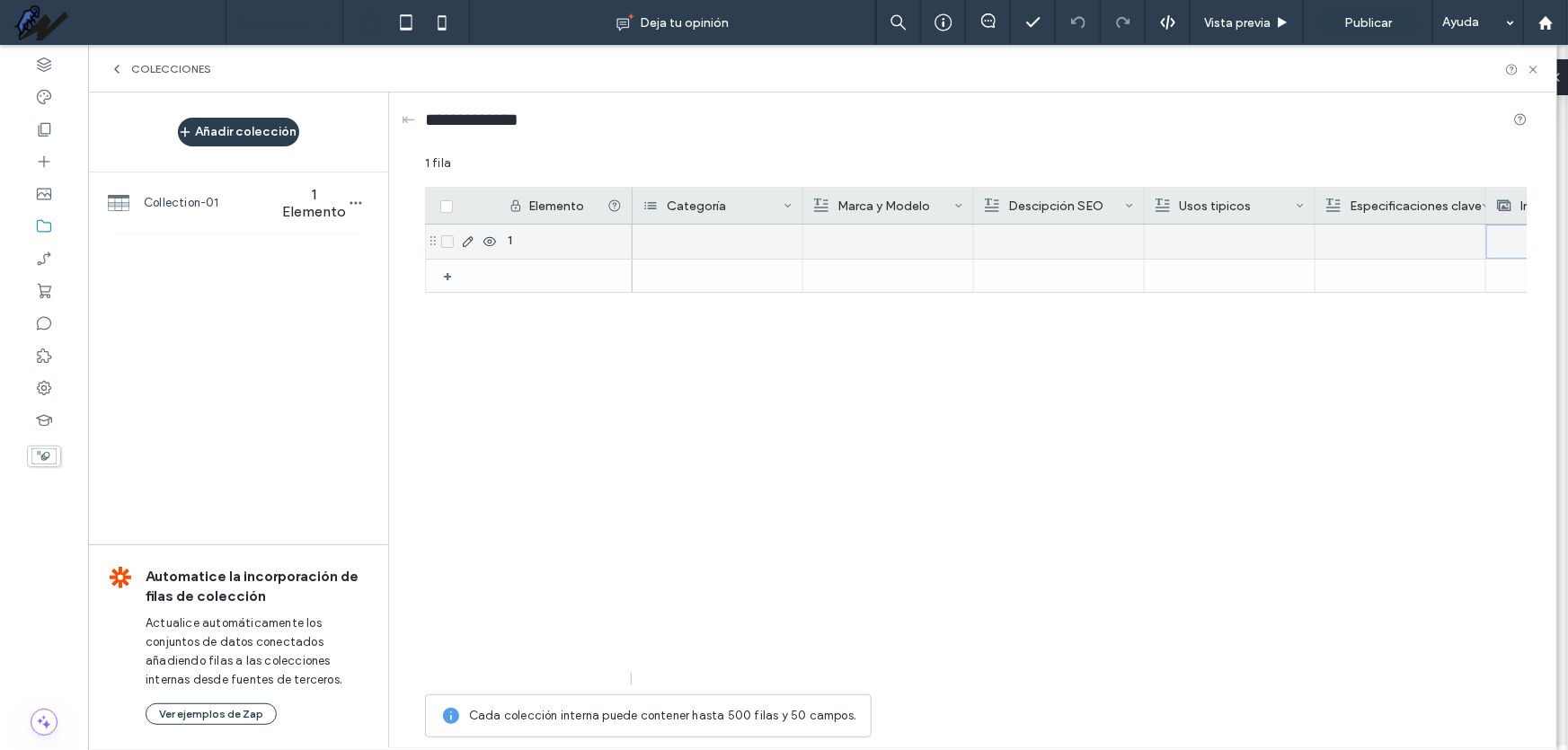
click at [445, 279] on div "+" at bounding box center [455, 275] width 22 height 33
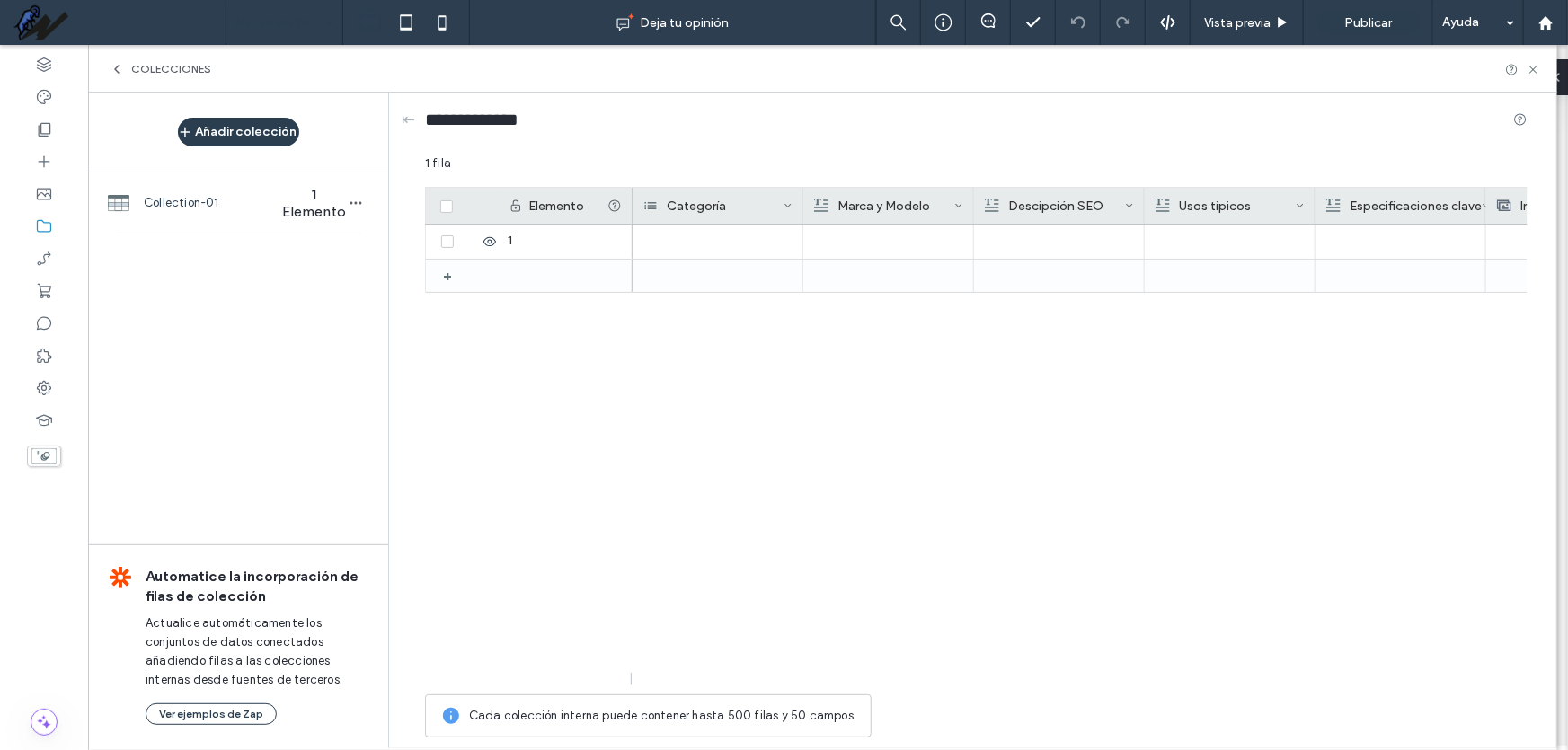
click at [833, 454] on div at bounding box center [1080, 455] width 895 height 461
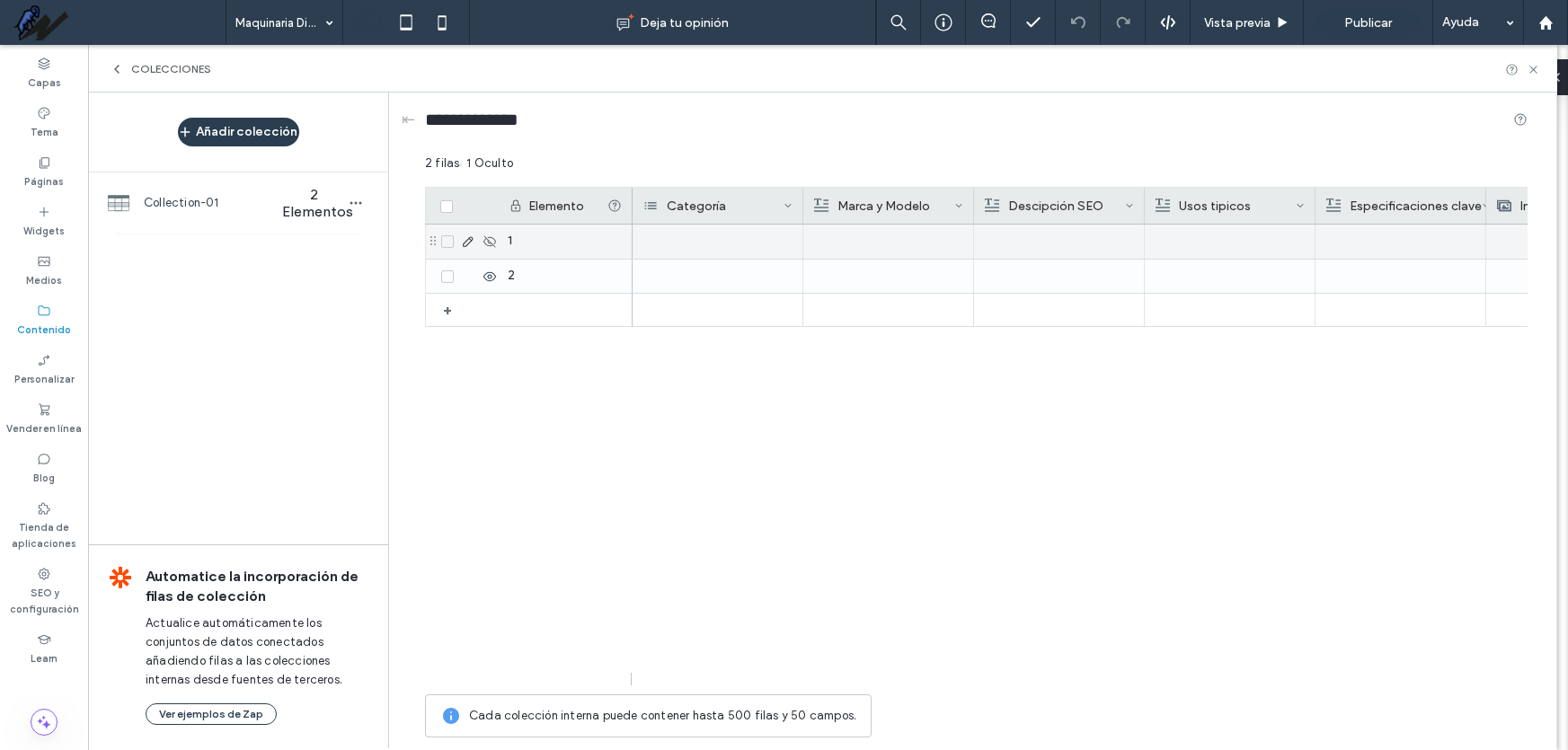
click at [484, 241] on icon at bounding box center [489, 241] width 14 height 14
click at [692, 231] on div at bounding box center [718, 242] width 171 height 35
click at [694, 236] on div at bounding box center [718, 242] width 171 height 35
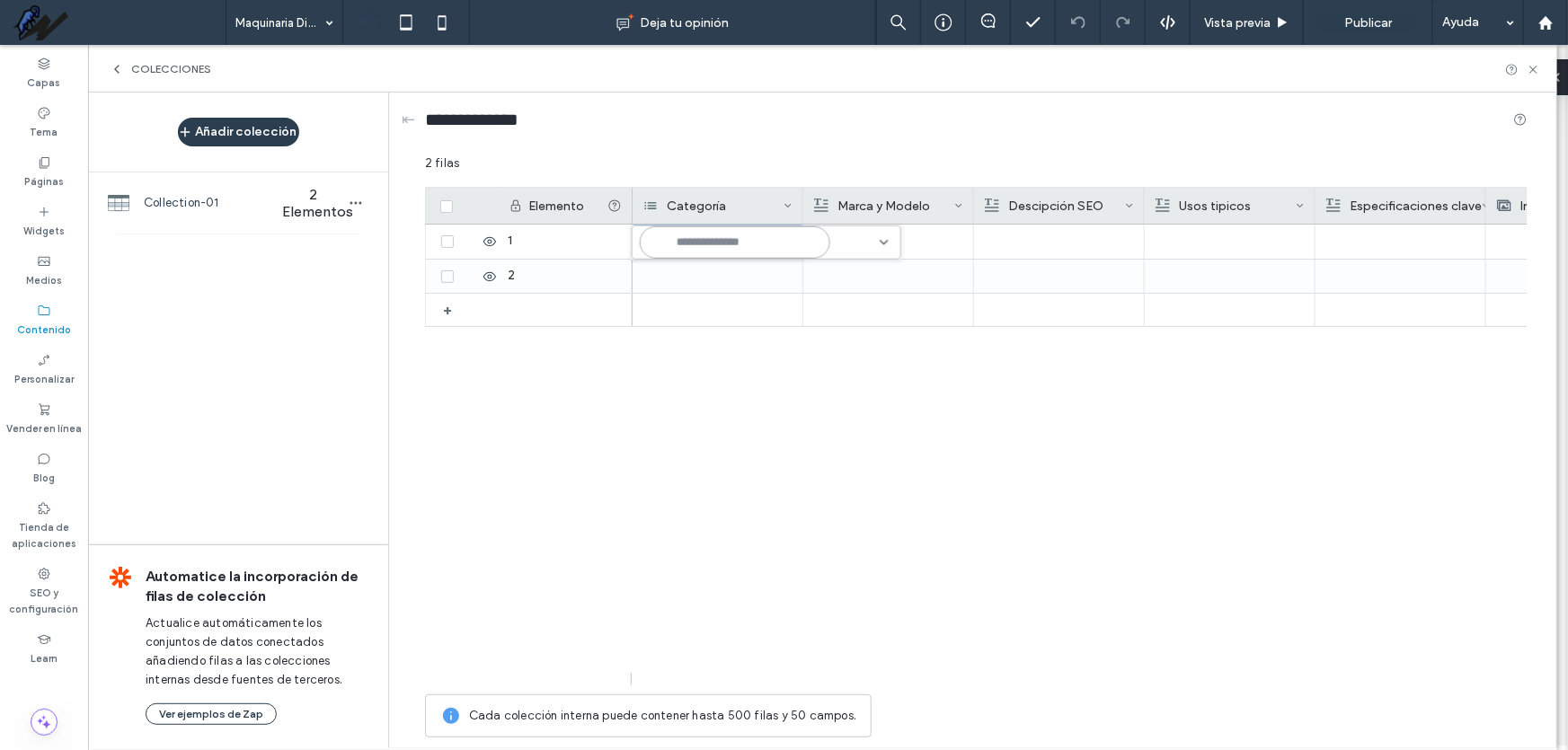
click at [739, 237] on input at bounding box center [735, 243] width 190 height 33
click at [1050, 397] on div at bounding box center [1080, 455] width 895 height 461
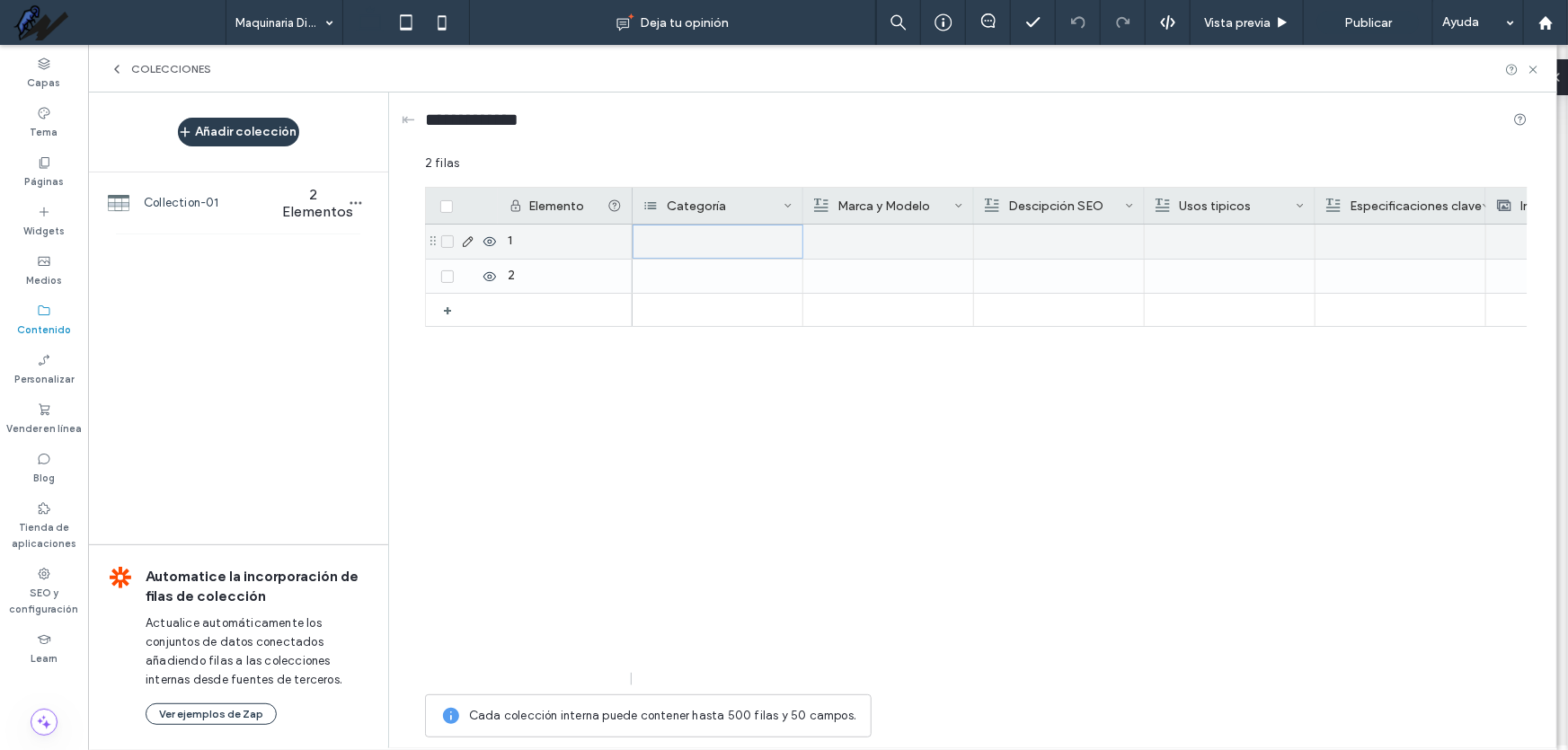
click at [679, 243] on div at bounding box center [718, 242] width 171 height 35
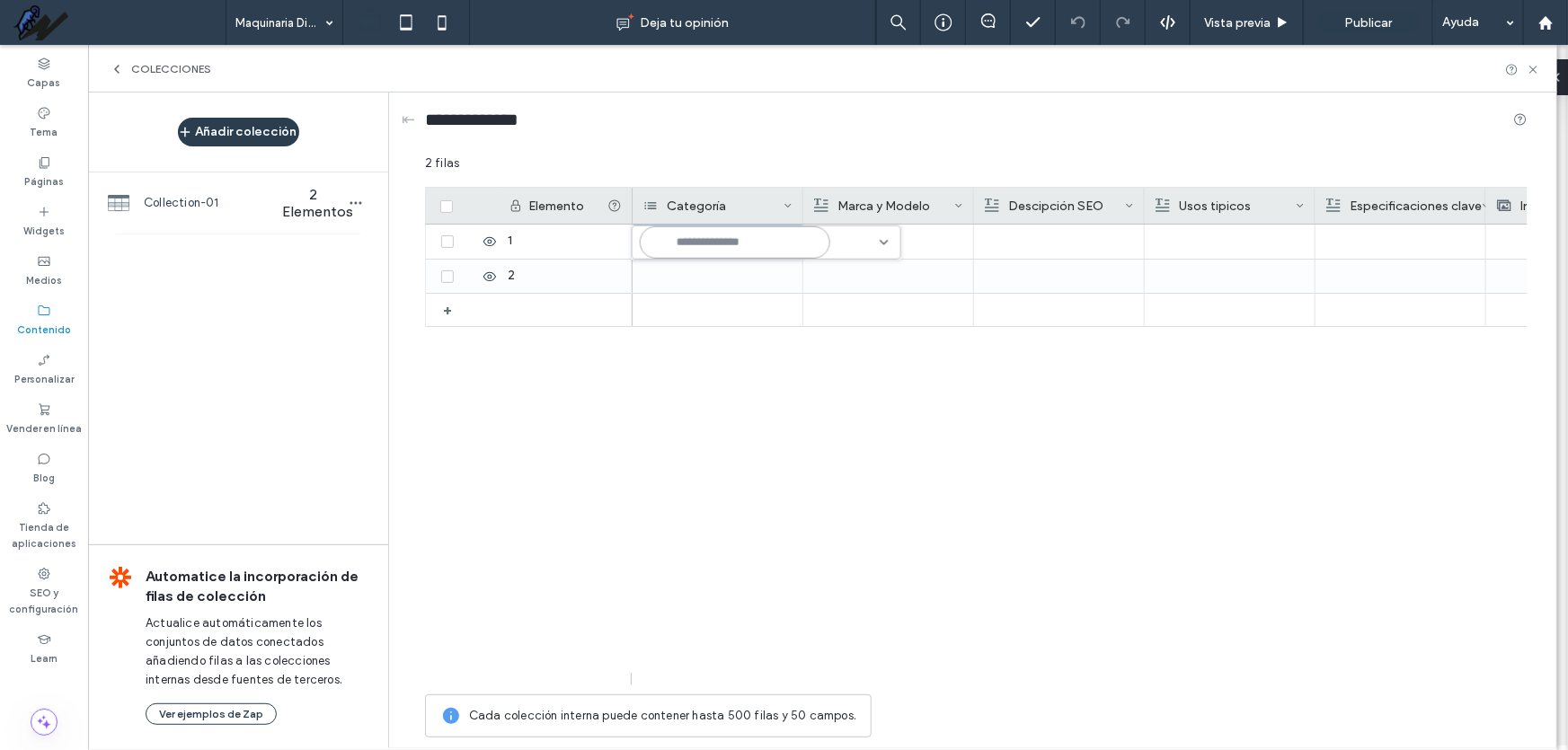
click at [760, 237] on input at bounding box center [735, 243] width 190 height 33
click at [674, 272] on span "Excavadora" at bounding box center [699, 274] width 65 height 18
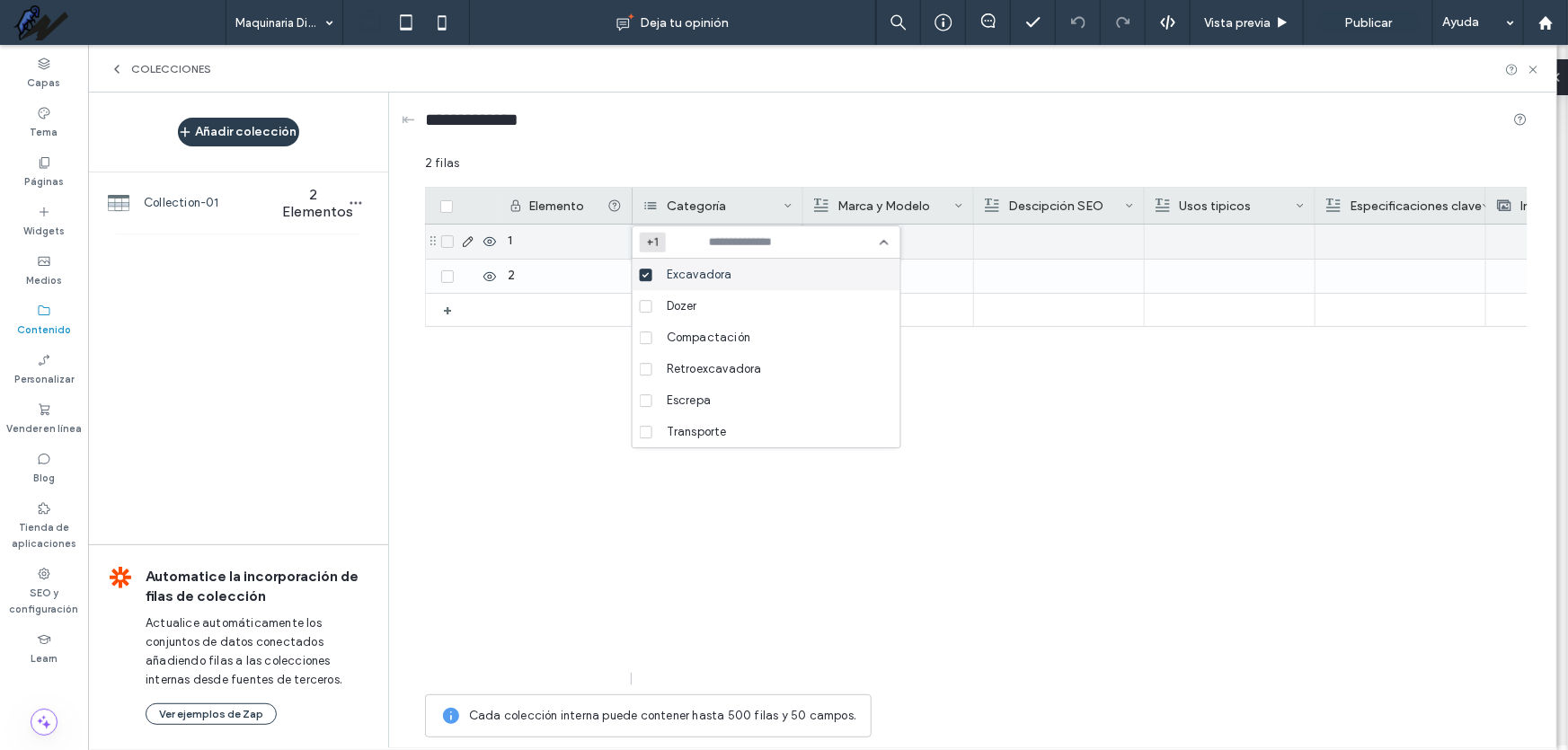
click at [928, 241] on div at bounding box center [888, 242] width 150 height 35
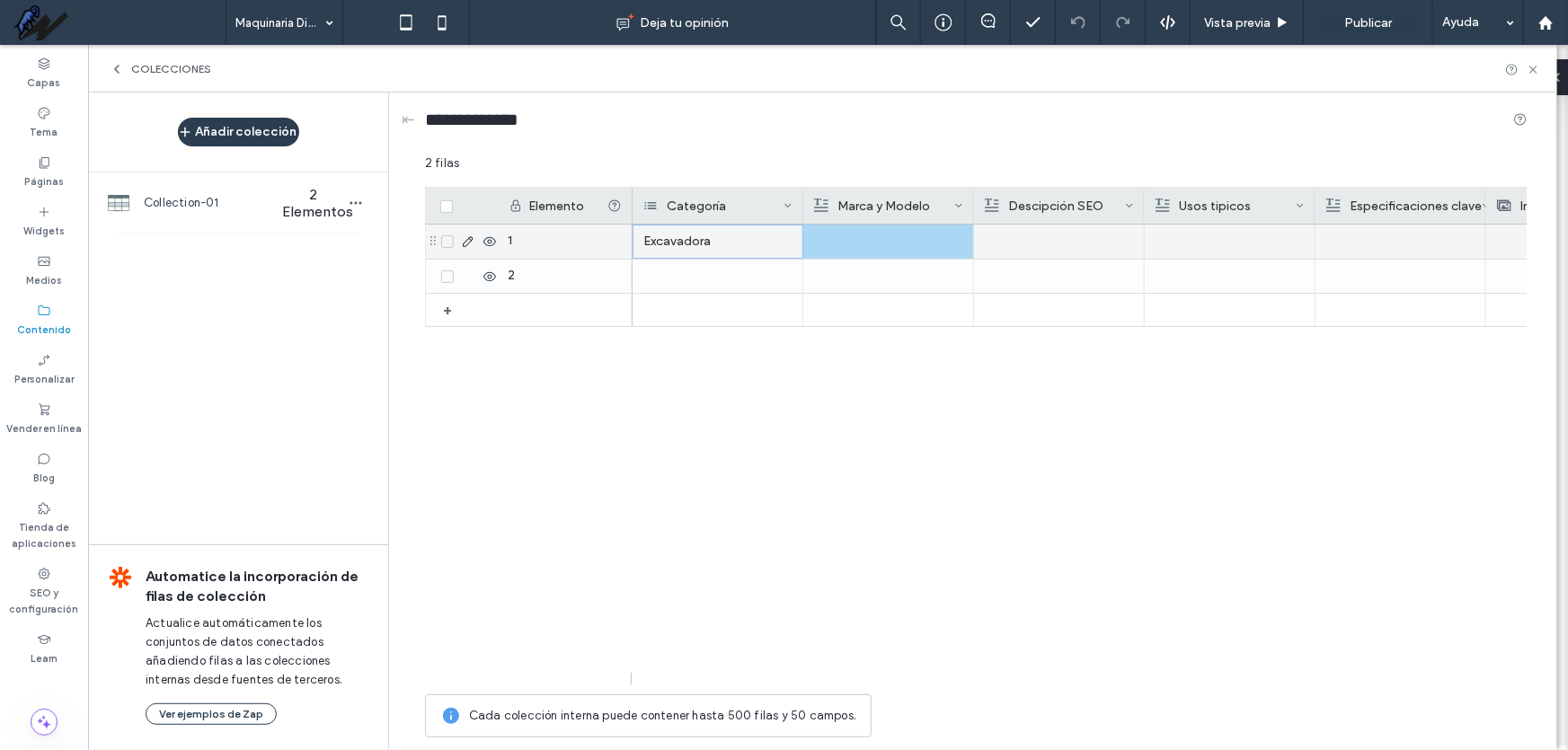
click at [928, 241] on div at bounding box center [888, 242] width 150 height 35
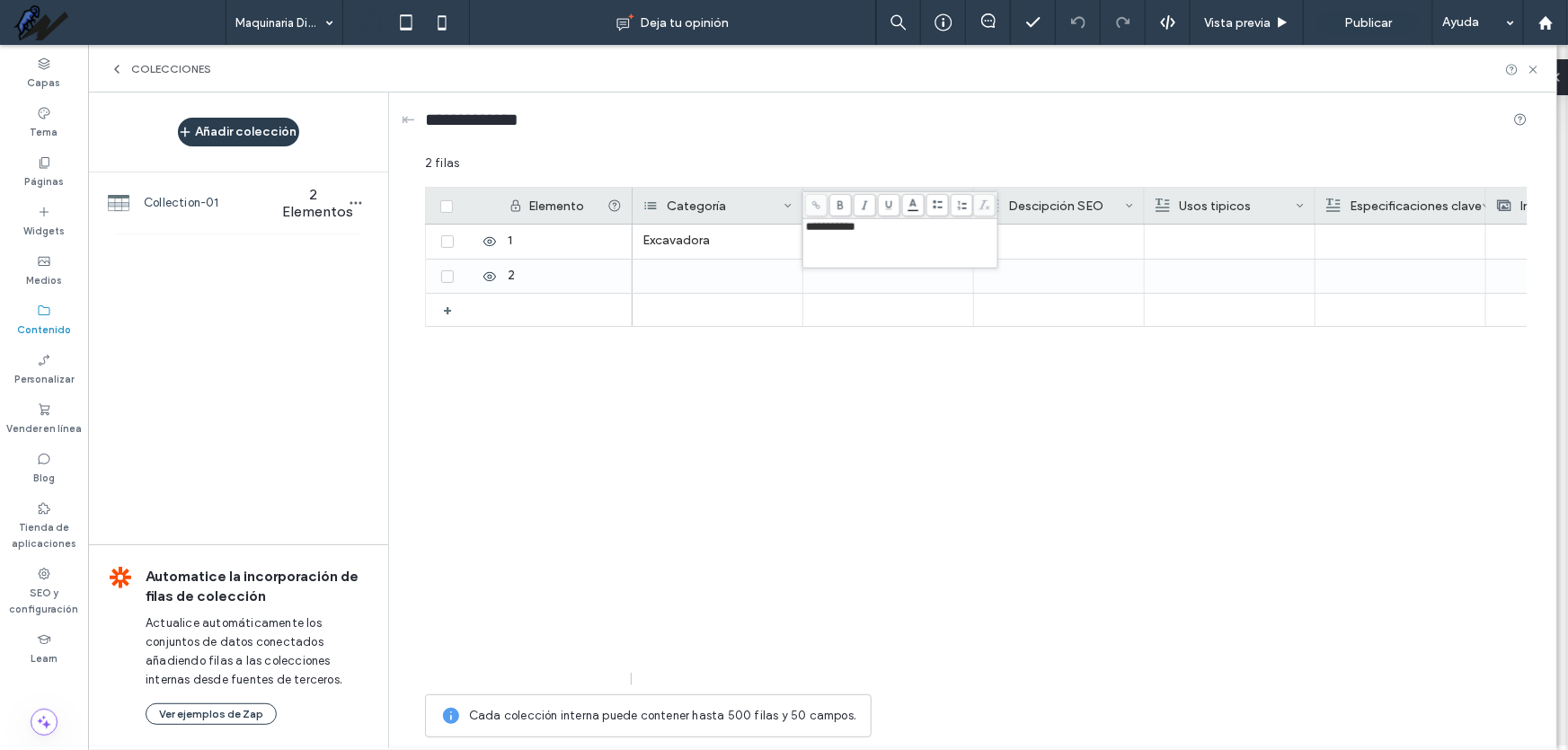
click at [838, 232] on span "**********" at bounding box center [831, 227] width 49 height 12
click at [891, 485] on div "Excavadora" at bounding box center [1080, 455] width 895 height 461
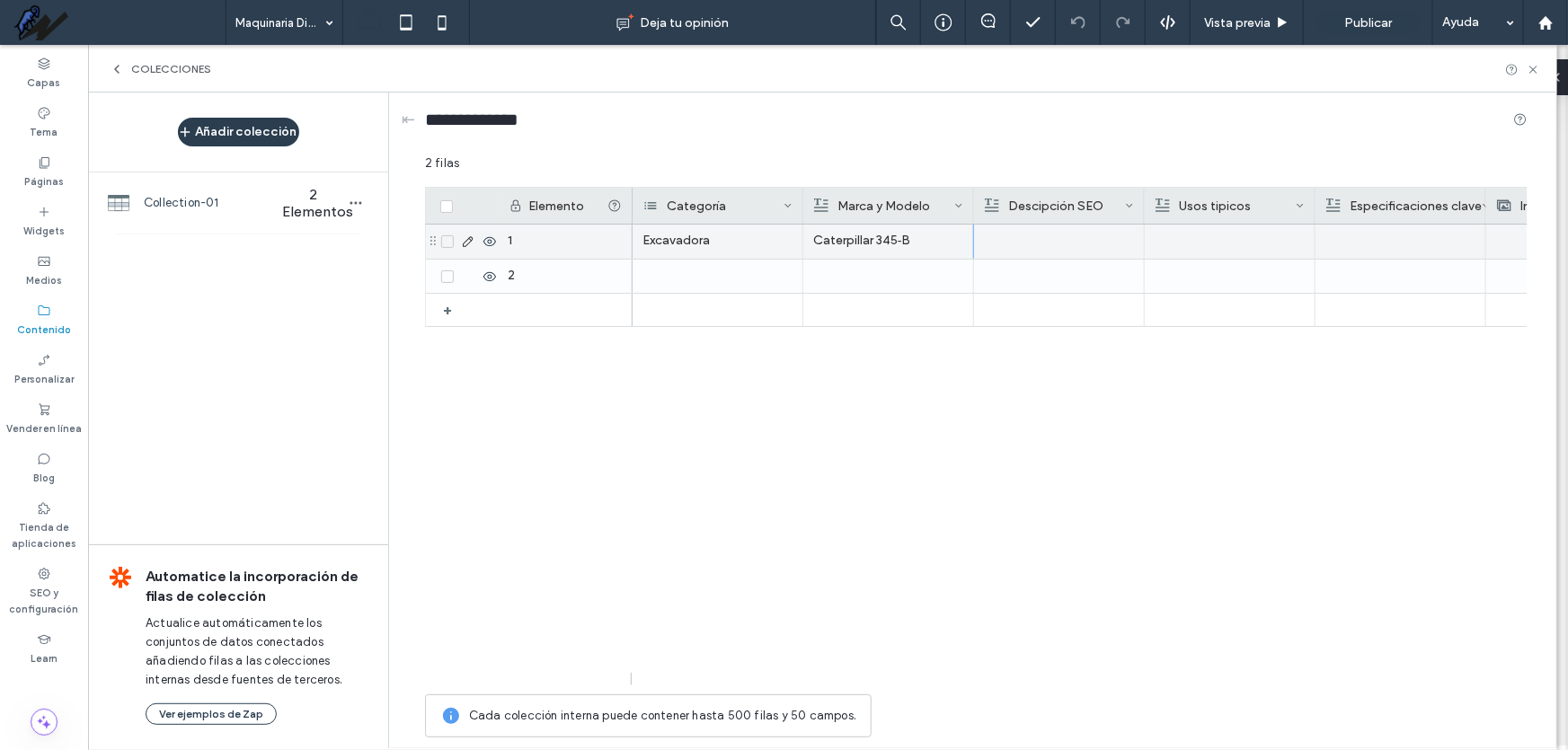
click at [1052, 249] on div at bounding box center [1058, 242] width 150 height 35
click at [1052, 249] on div at bounding box center [1059, 242] width 149 height 33
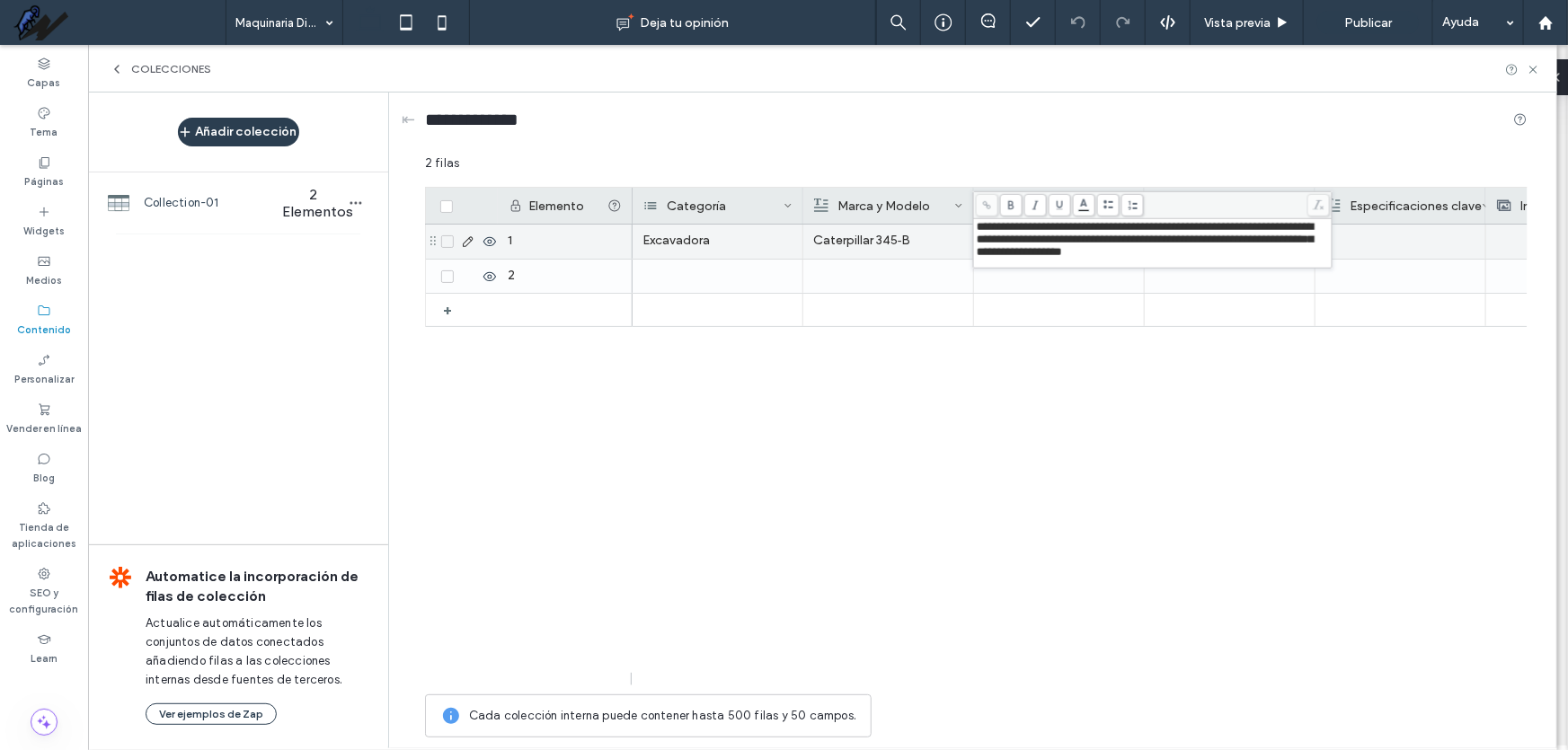
click at [1062, 396] on div "Excavadora Caterpillar 345‑B" at bounding box center [1080, 455] width 895 height 461
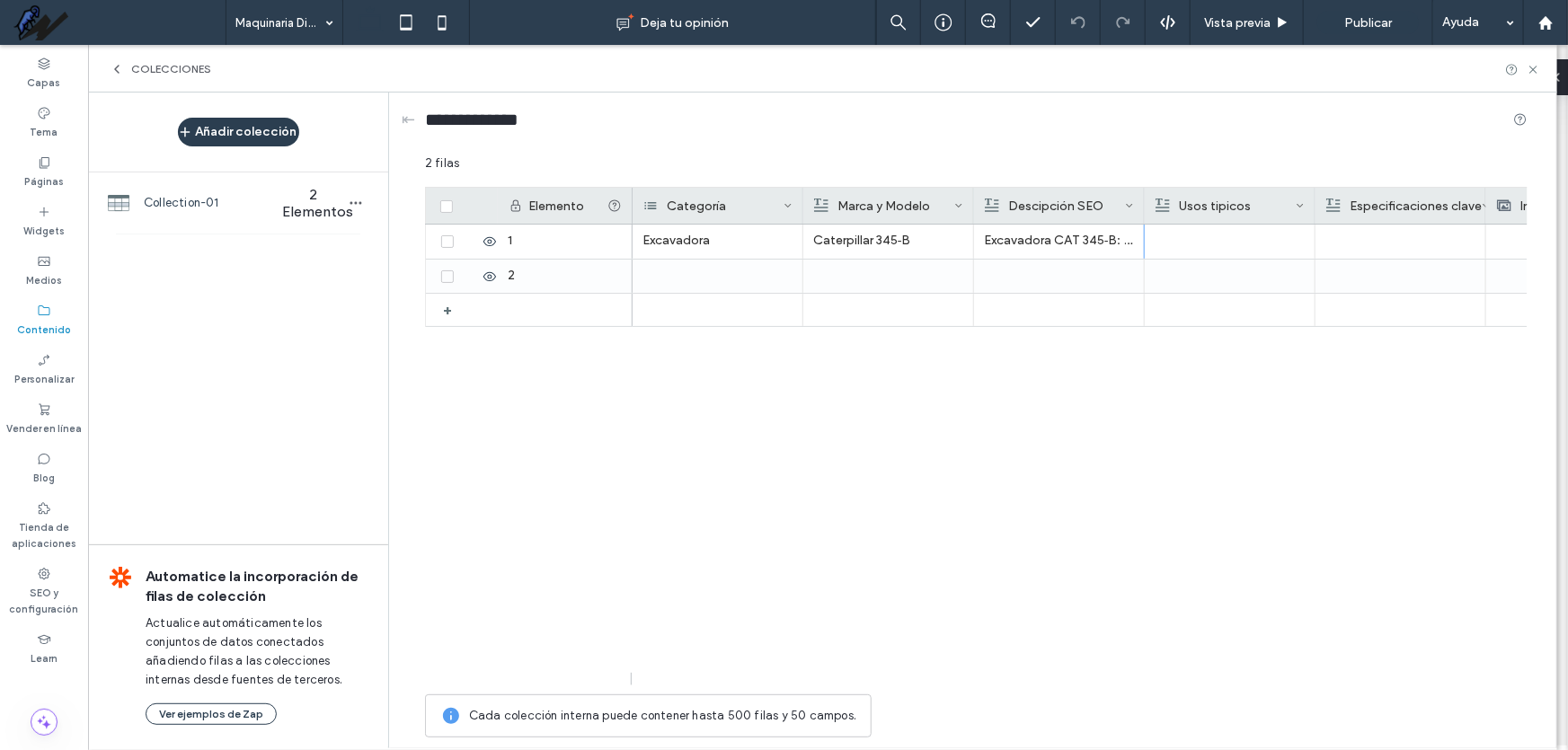
click at [1038, 209] on div "Descipción SEO" at bounding box center [1055, 205] width 140 height 36
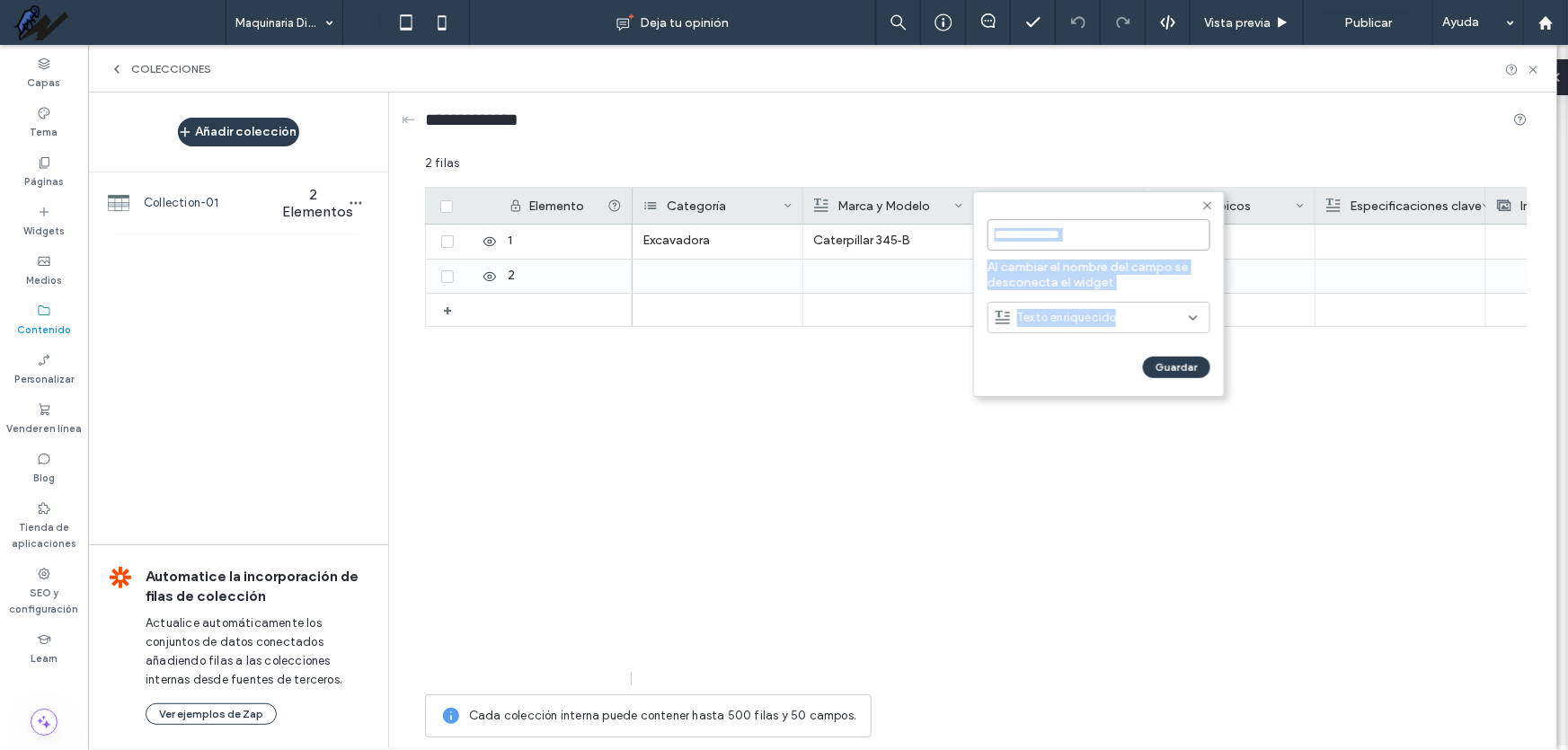
click at [1053, 242] on input "**********" at bounding box center [1099, 235] width 223 height 32
drag, startPoint x: 1060, startPoint y: 234, endPoint x: 918, endPoint y: 236, distance: 142.0
click at [918, 236] on div "**********" at bounding box center [975, 451] width 1102 height 592
click at [1001, 233] on input "**********" at bounding box center [1099, 235] width 223 height 32
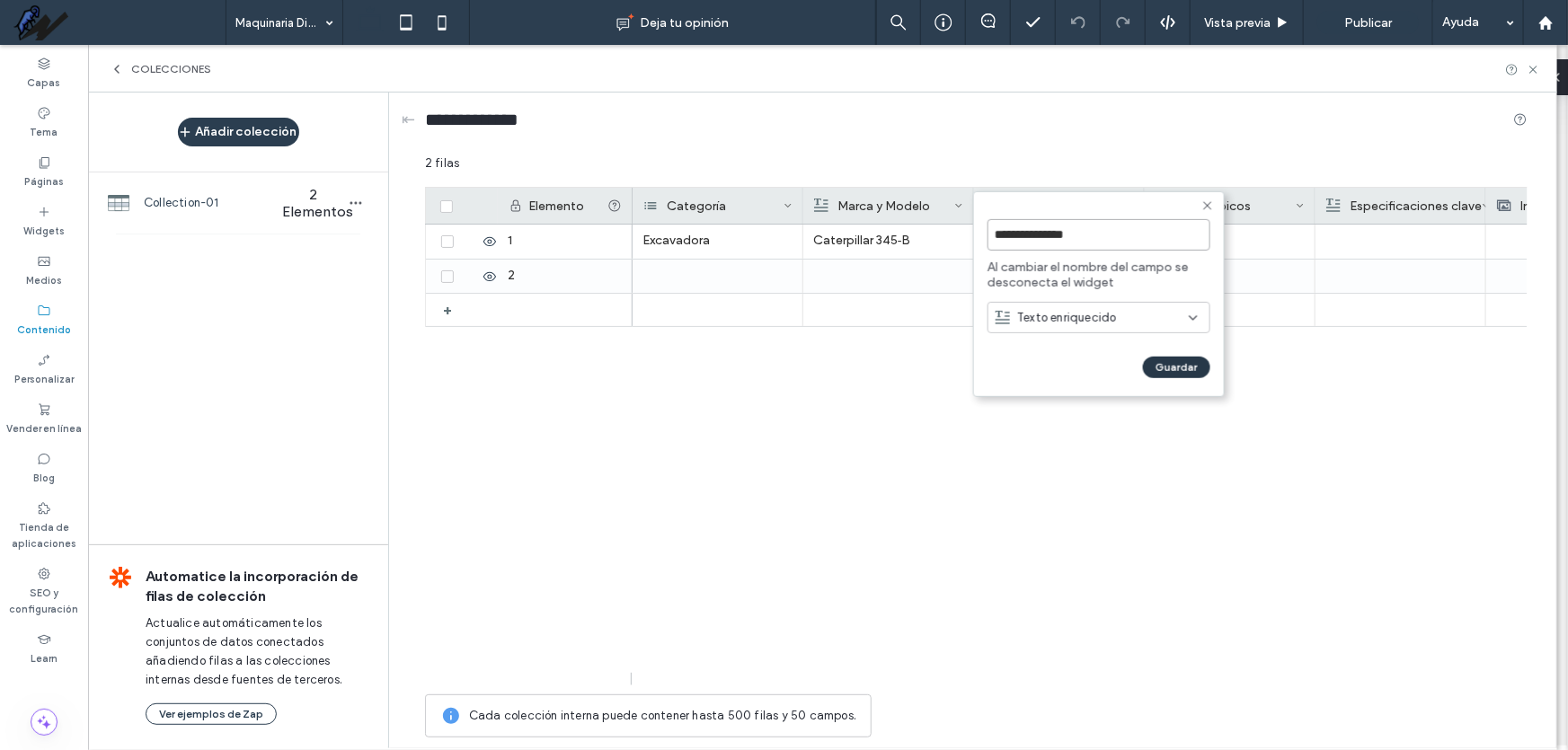
type input "**********"
click at [1186, 368] on button "Guardar" at bounding box center [1177, 367] width 67 height 21
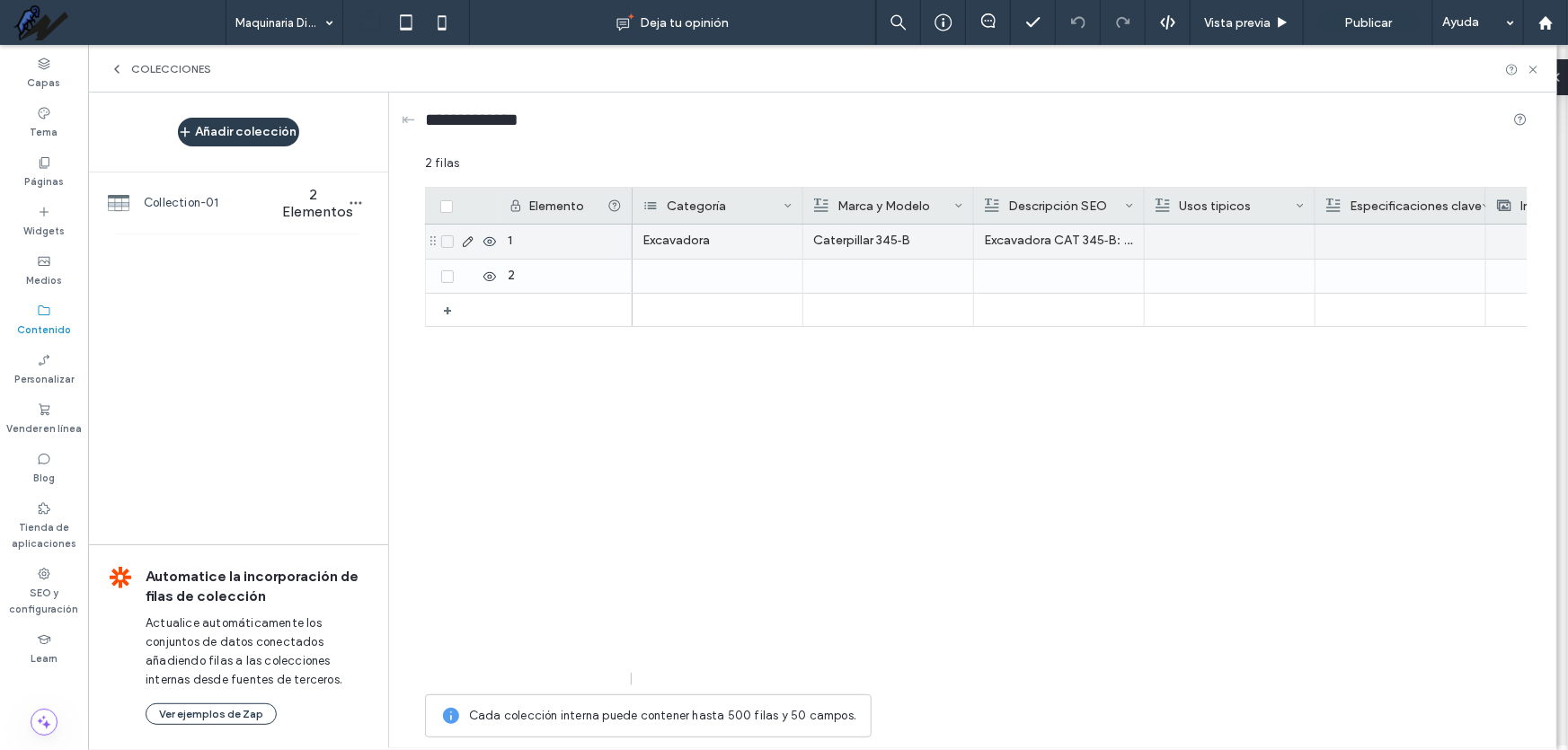
click at [1210, 235] on div at bounding box center [1229, 242] width 150 height 35
click at [1210, 235] on div at bounding box center [1230, 242] width 149 height 33
click at [1109, 479] on div "Excavadora Caterpillar 345‑B Excavadora CAT 345‑B: potencia de 290 hp y profund…" at bounding box center [1080, 455] width 895 height 461
click at [1193, 232] on div at bounding box center [1209, 242] width 150 height 35
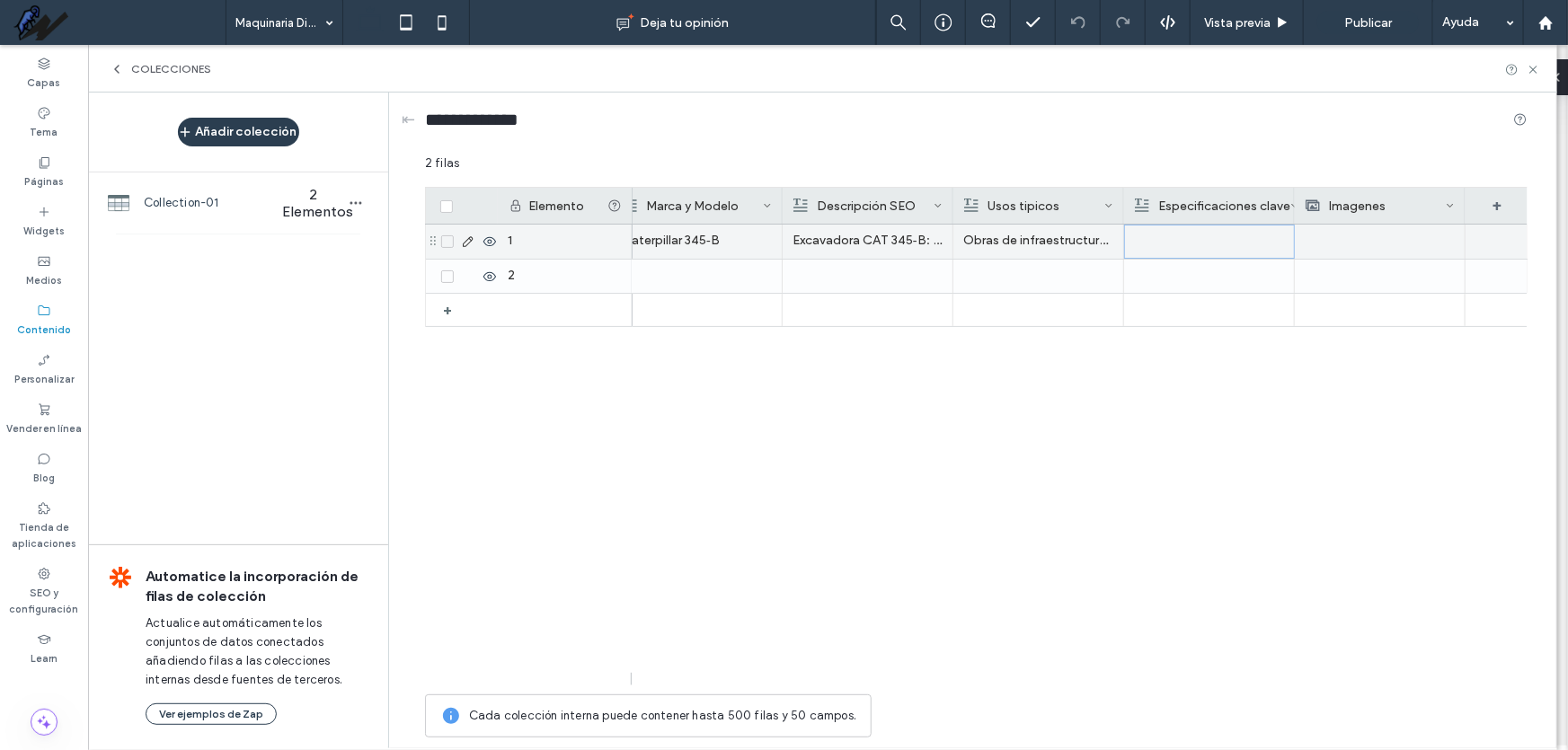
click at [1193, 232] on div at bounding box center [1210, 242] width 149 height 33
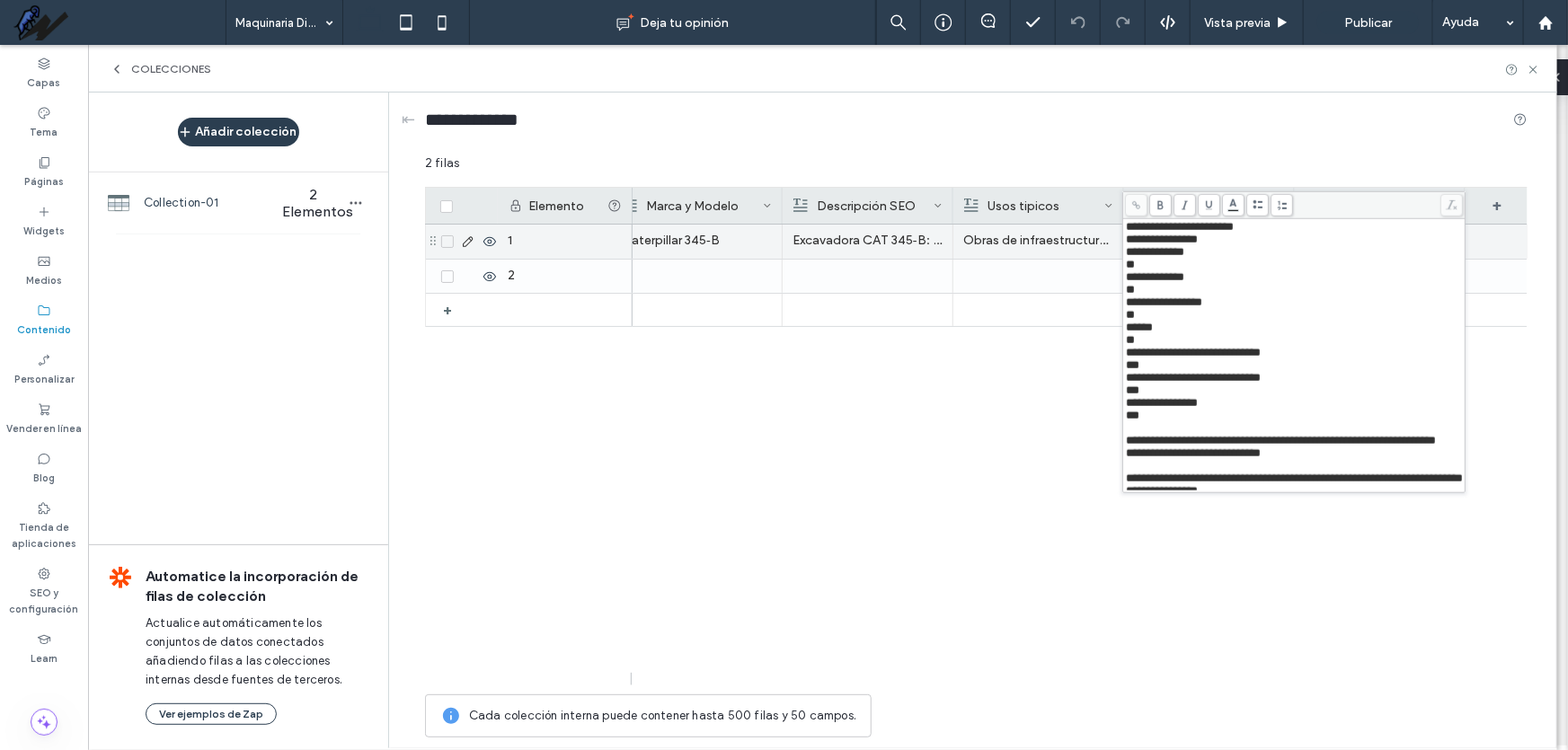
scroll to position [186, 0]
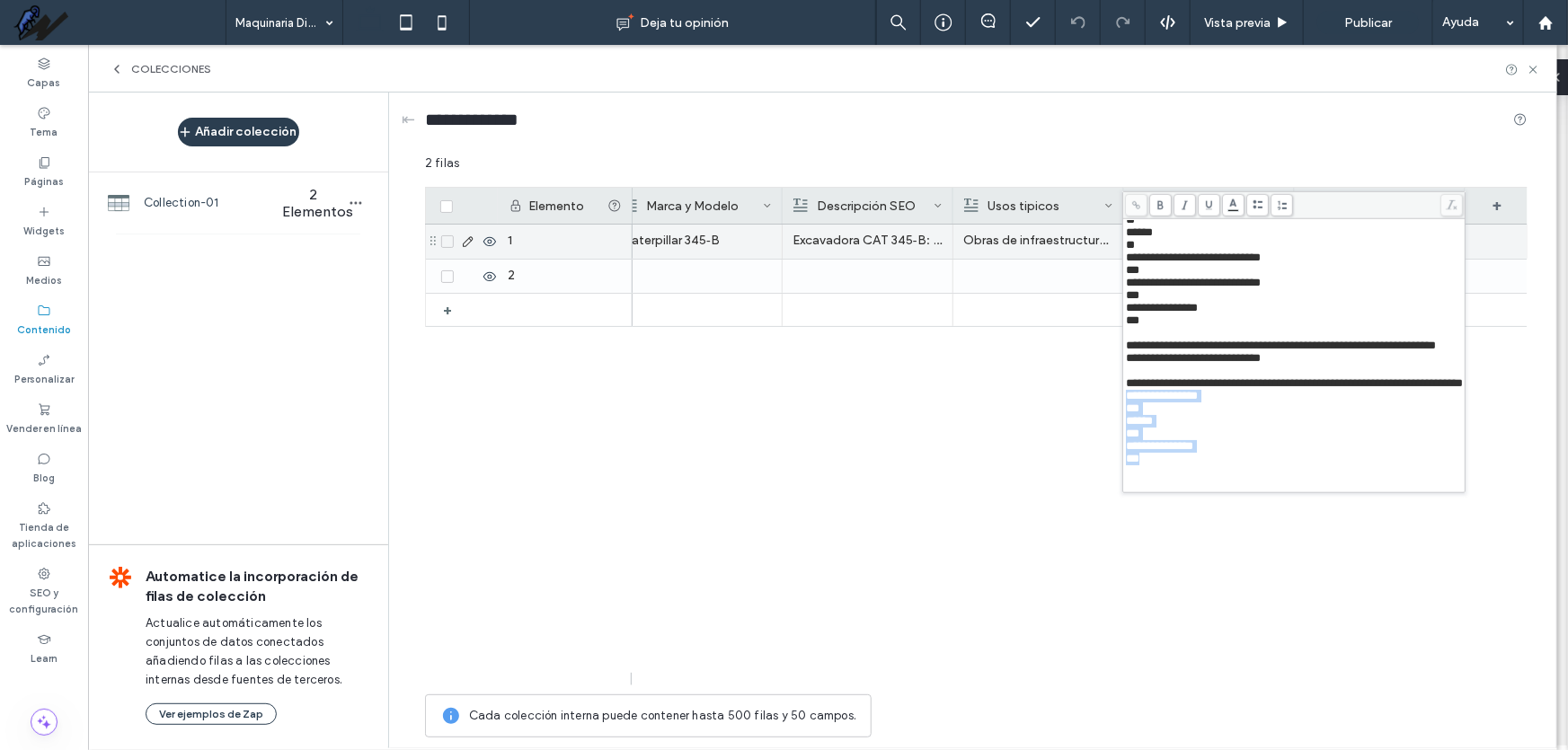
drag, startPoint x: 1197, startPoint y: 466, endPoint x: 1122, endPoint y: 385, distance: 110.4
click at [1123, 385] on div "**********" at bounding box center [1295, 342] width 343 height 302
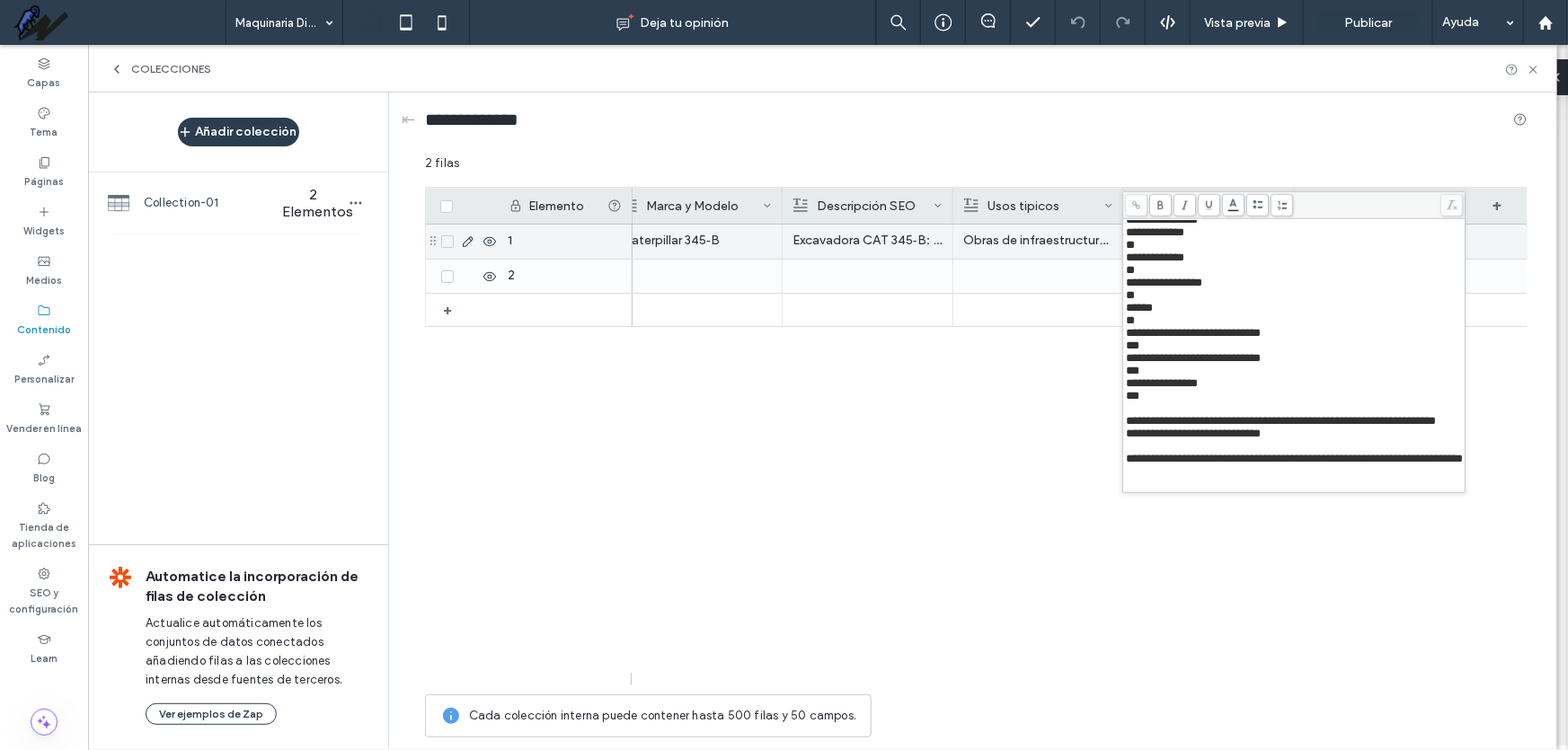
scroll to position [98, 0]
drag, startPoint x: 1309, startPoint y: 412, endPoint x: 1128, endPoint y: 411, distance: 181.0
click at [1128, 427] on span "**********" at bounding box center [1194, 433] width 134 height 12
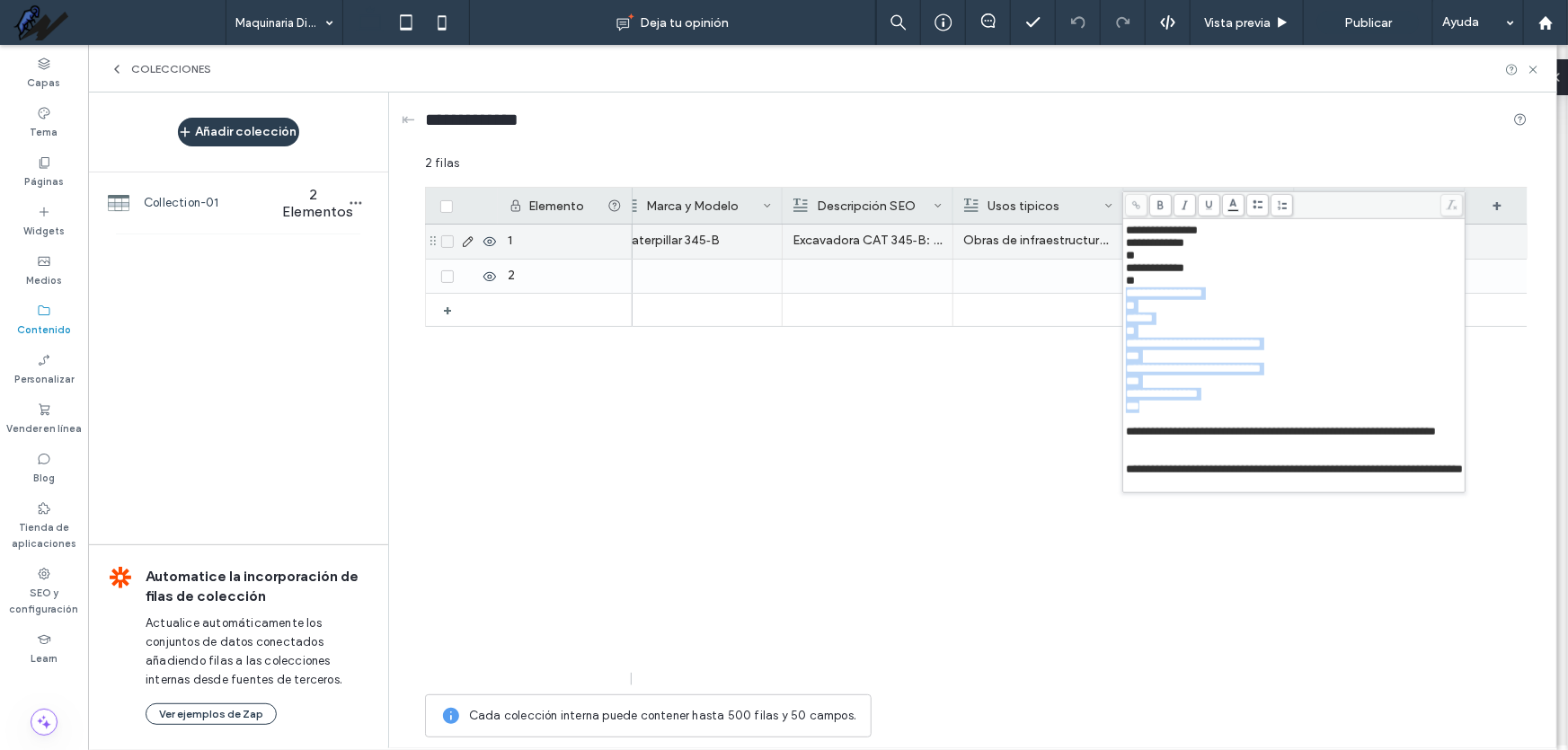
scroll to position [0, 0]
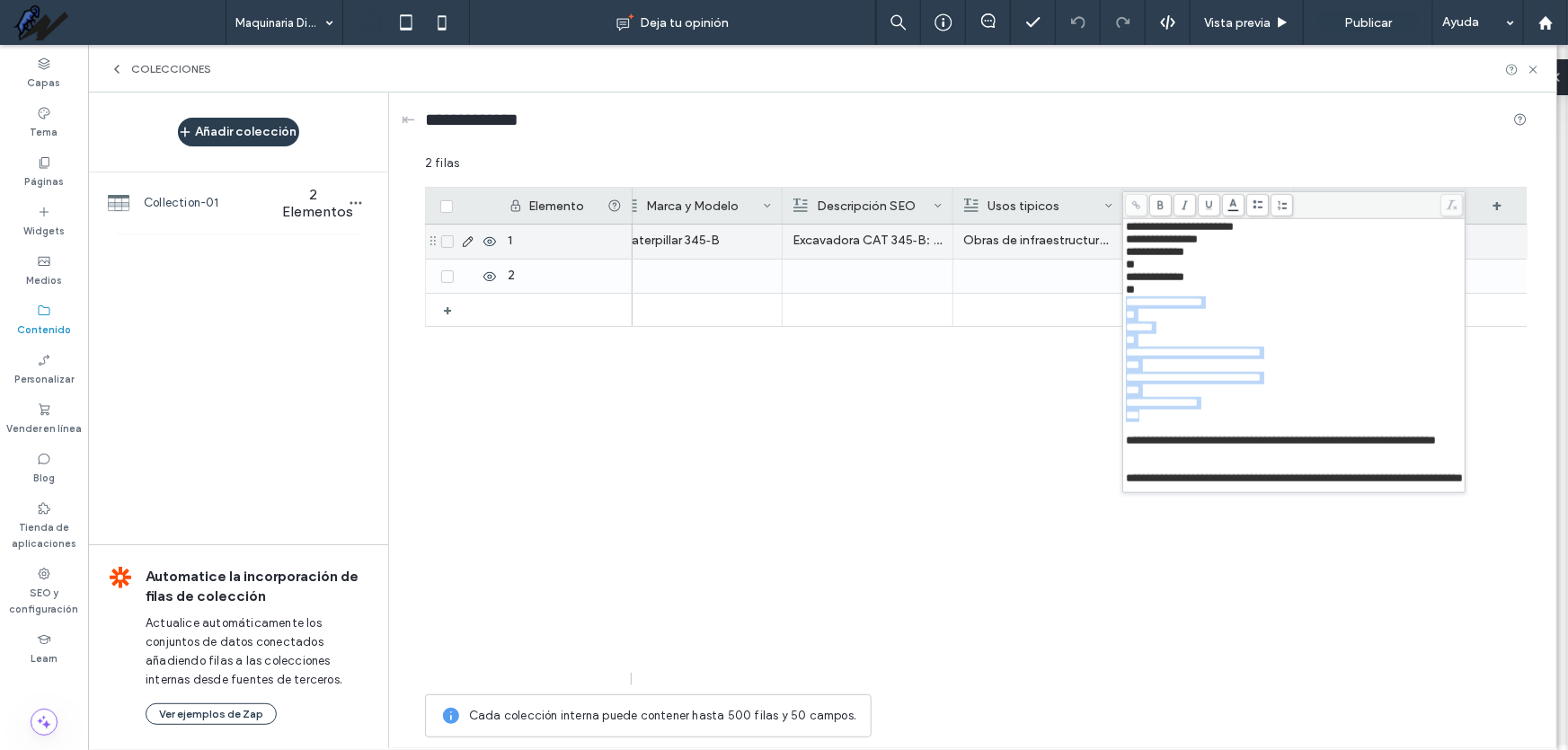
drag, startPoint x: 1188, startPoint y: 355, endPoint x: 1121, endPoint y: 245, distance: 128.8
click at [1121, 245] on div "**********" at bounding box center [975, 451] width 1102 height 592
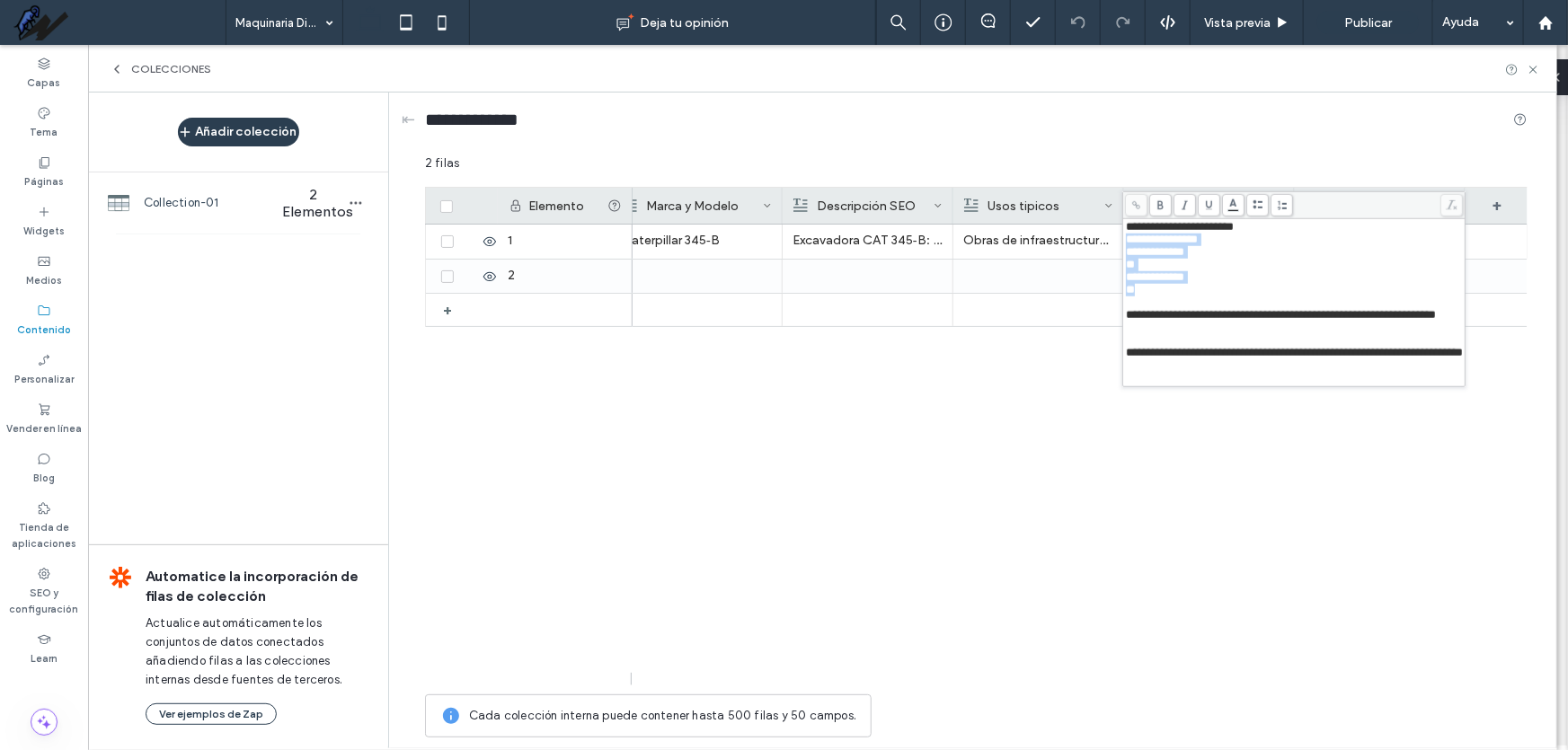
drag, startPoint x: 1162, startPoint y: 297, endPoint x: 1124, endPoint y: 240, distance: 68.5
click at [1126, 240] on div "**********" at bounding box center [1295, 302] width 338 height 163
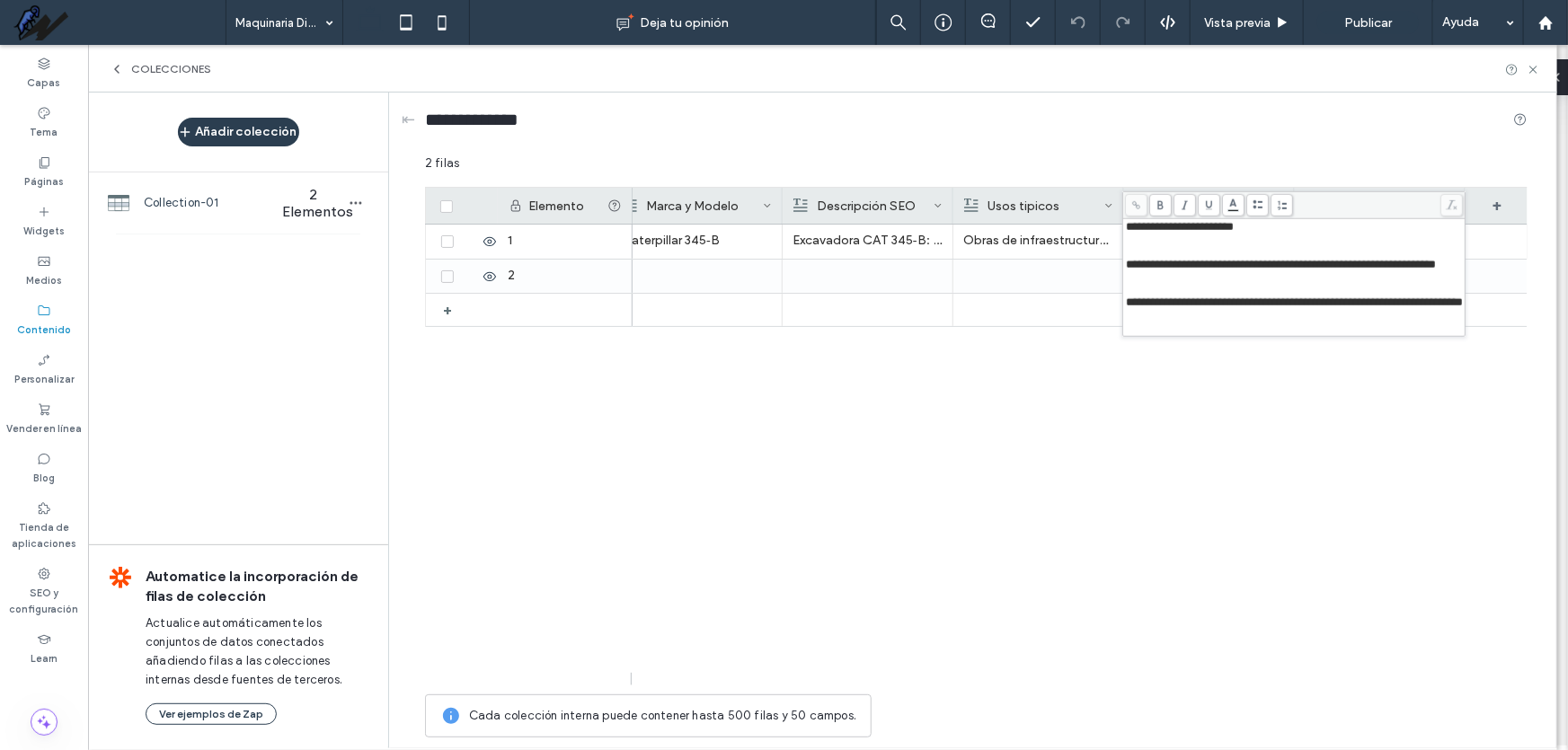
click at [1139, 251] on div "Rich Text Editor" at bounding box center [1295, 252] width 337 height 12
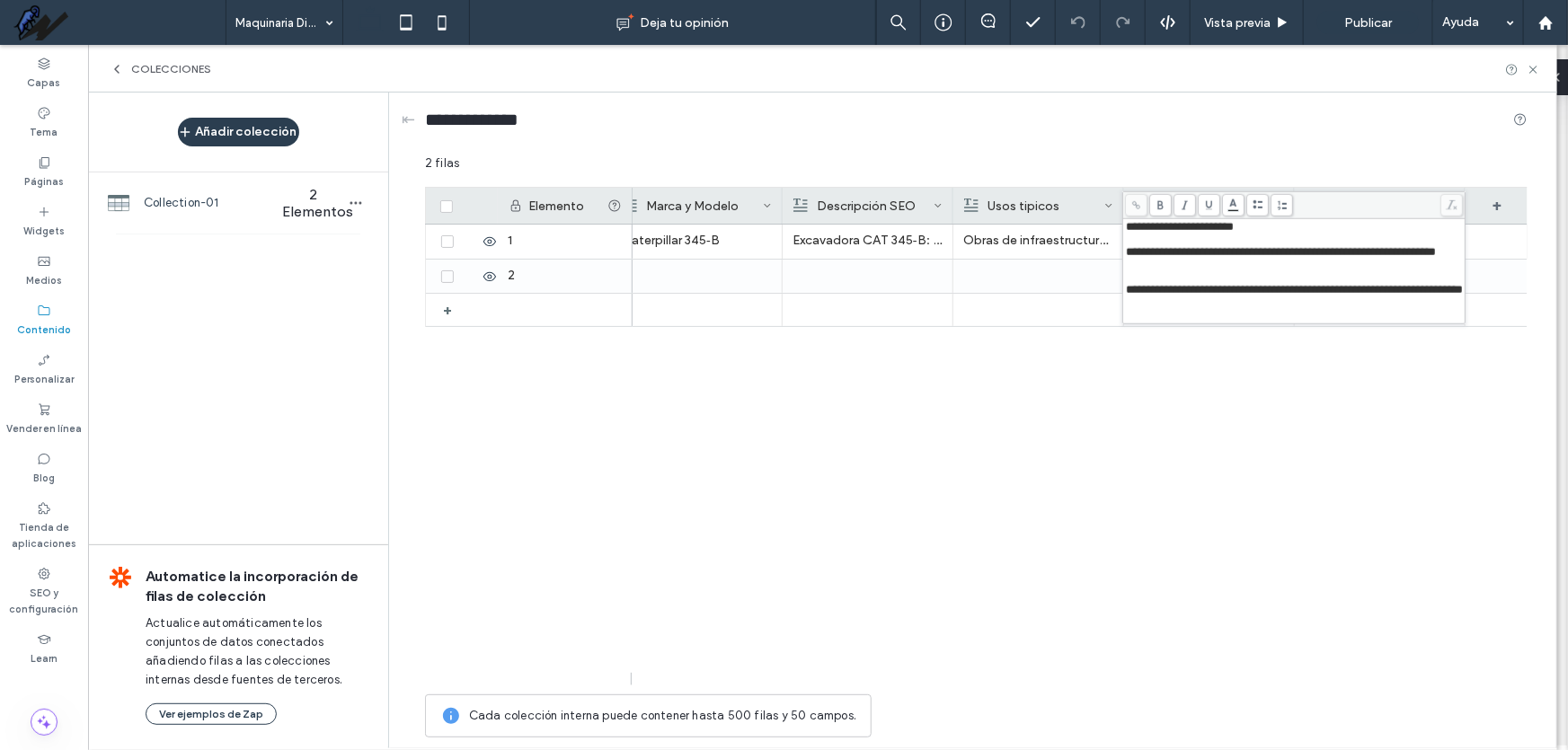
click at [1149, 284] on div "Rich Text Editor" at bounding box center [1295, 277] width 337 height 12
click at [1222, 424] on div "Excavadora Caterpillar 345‑B Excavadora CAT 345‑B: potencia de 290 hp y profund…" at bounding box center [1080, 455] width 895 height 461
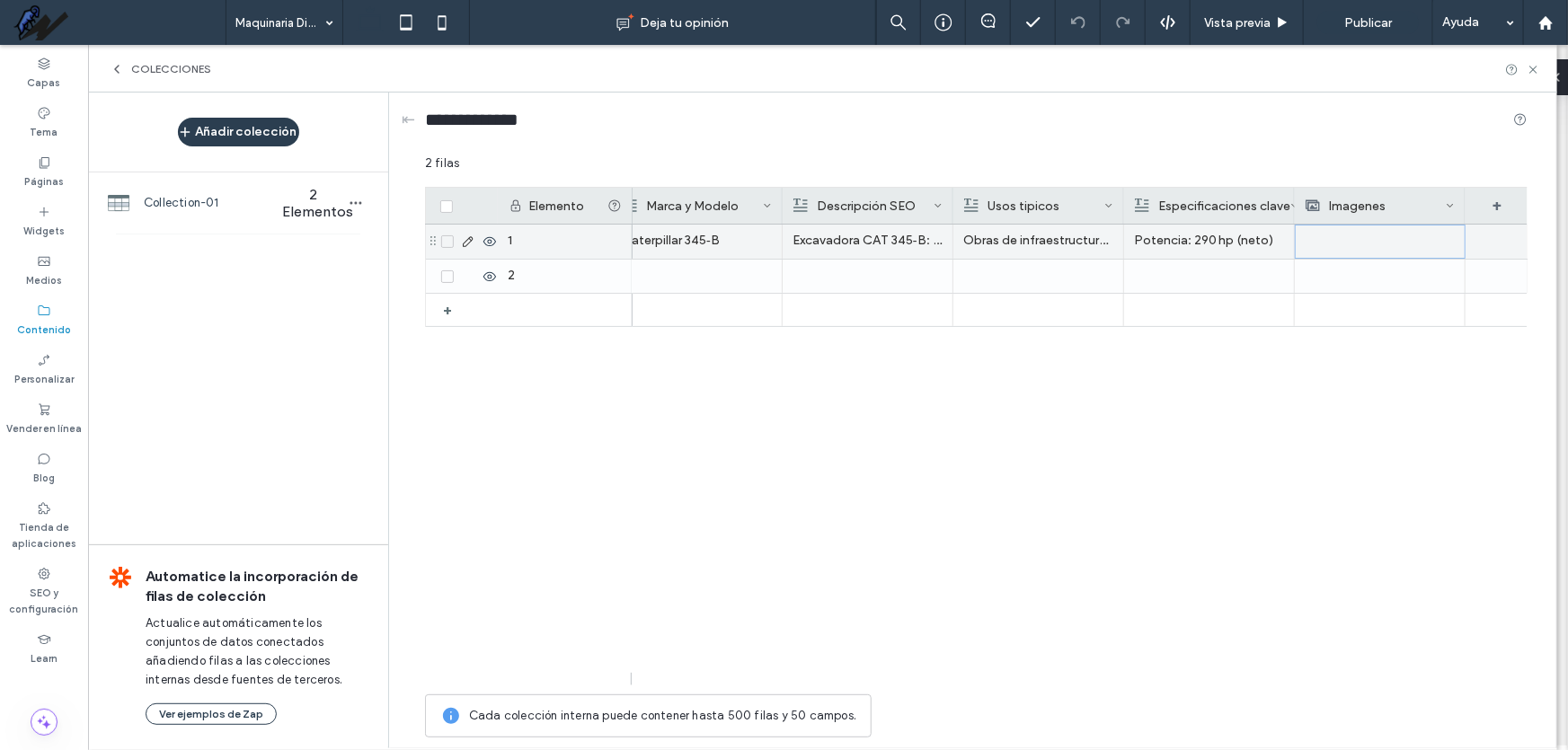
click at [1345, 245] on div at bounding box center [1380, 242] width 149 height 33
click at [877, 238] on p "Excavadora CAT 345‑B: potencia de 290 hp y profunda capacidad de excavación — i…" at bounding box center [868, 242] width 149 height 33
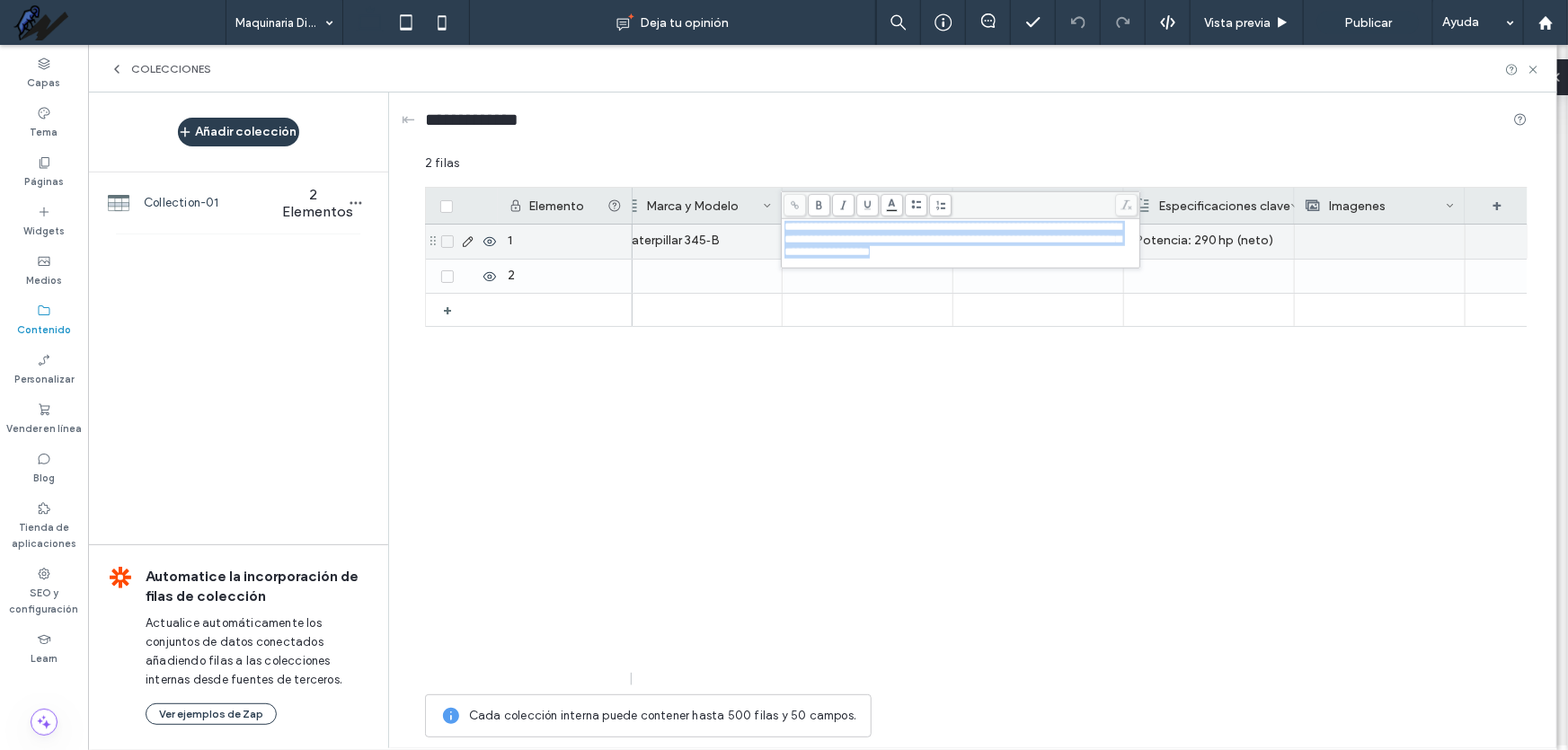
click at [877, 238] on span "**********" at bounding box center [953, 239] width 337 height 36
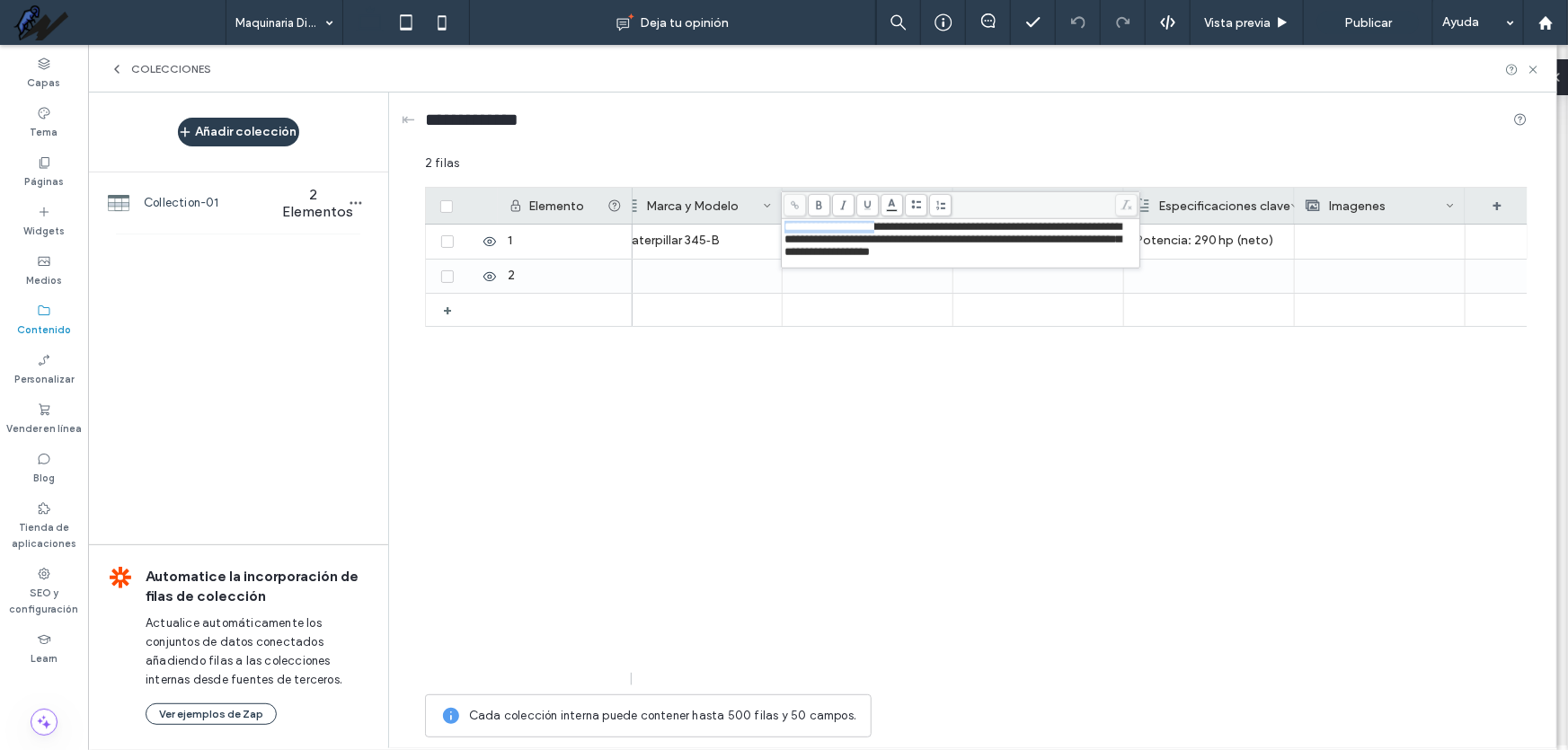
drag, startPoint x: 907, startPoint y: 229, endPoint x: 780, endPoint y: 222, distance: 127.2
click at [781, 222] on div "**********" at bounding box center [960, 229] width 359 height 77
copy span "**********"
drag, startPoint x: 1276, startPoint y: 428, endPoint x: 1304, endPoint y: 375, distance: 59.9
click at [1277, 428] on div "Excavadora Caterpillar 345‑B Obras de infraestructura (vialidades y redes hidro…" at bounding box center [1080, 455] width 895 height 461
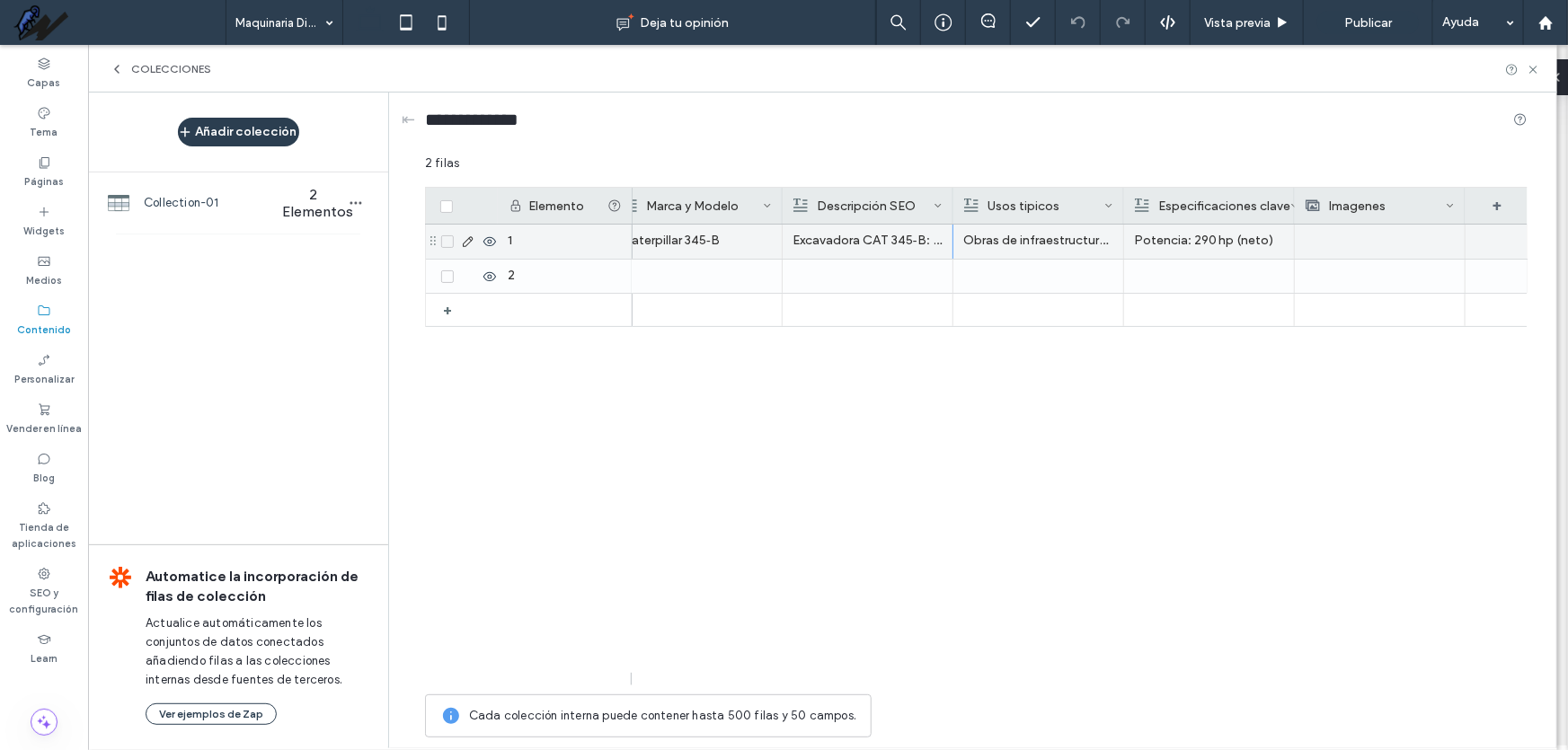
click at [1380, 242] on div at bounding box center [1379, 242] width 150 height 35
click at [1380, 242] on div at bounding box center [1380, 242] width 149 height 33
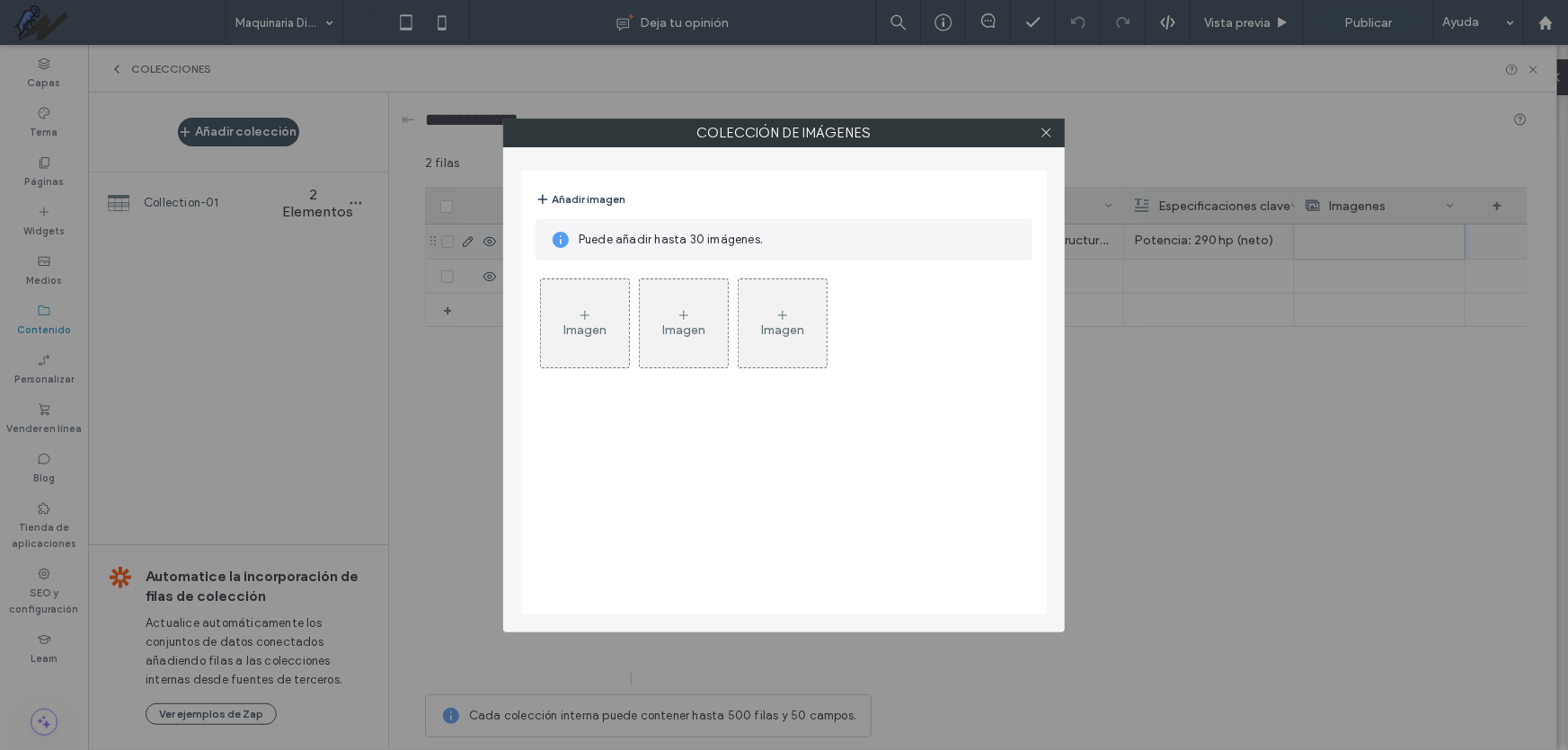
click at [580, 322] on icon at bounding box center [584, 314] width 14 height 14
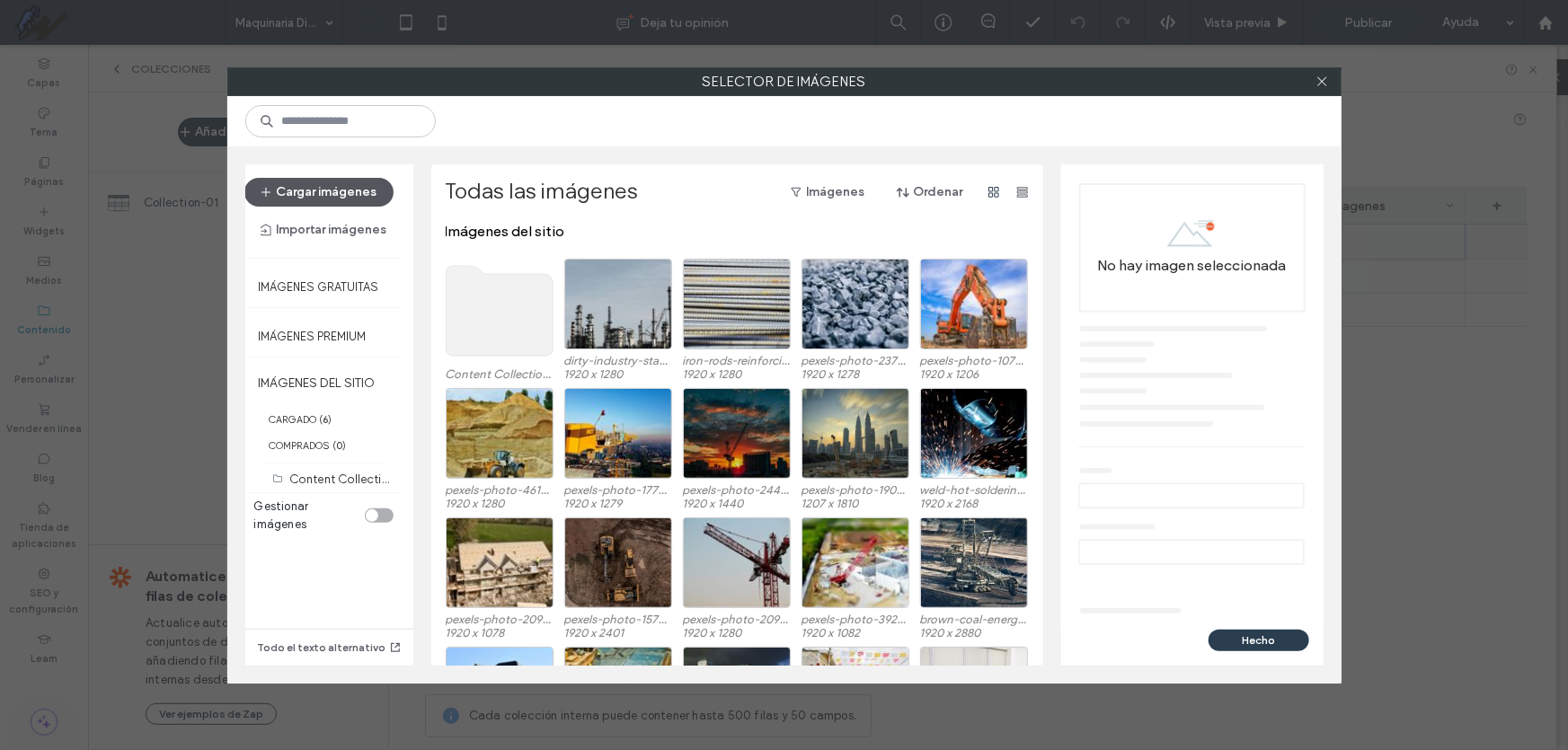
click at [348, 188] on button "Cargar imágenes" at bounding box center [319, 192] width 149 height 29
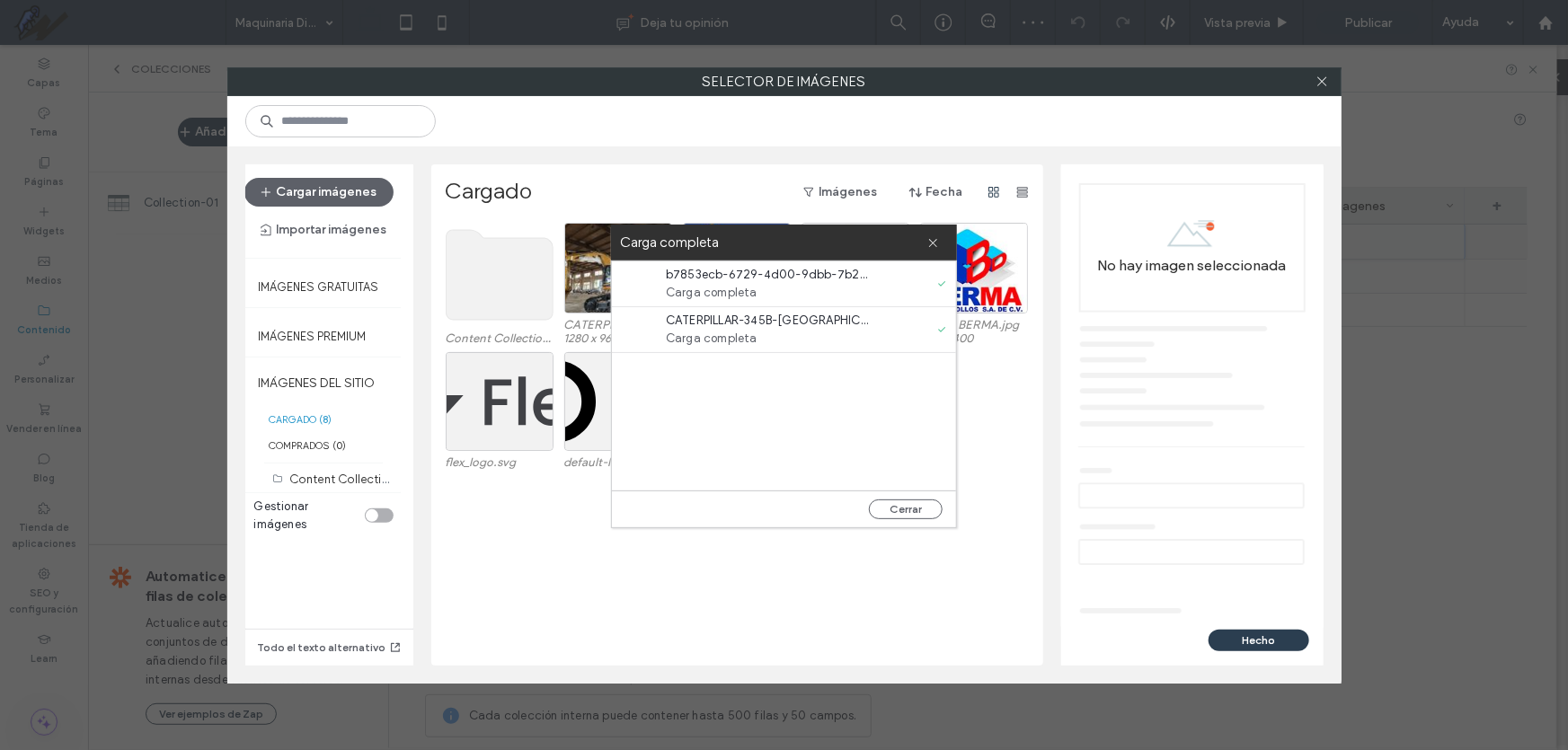
click at [581, 555] on div "Content Collection Uploads (2) CATERPILLAR-345B-[GEOGRAPHIC_DATA]jpg 1280 x 960…" at bounding box center [743, 444] width 594 height 443
click at [920, 506] on button "Cerrar" at bounding box center [905, 508] width 74 height 20
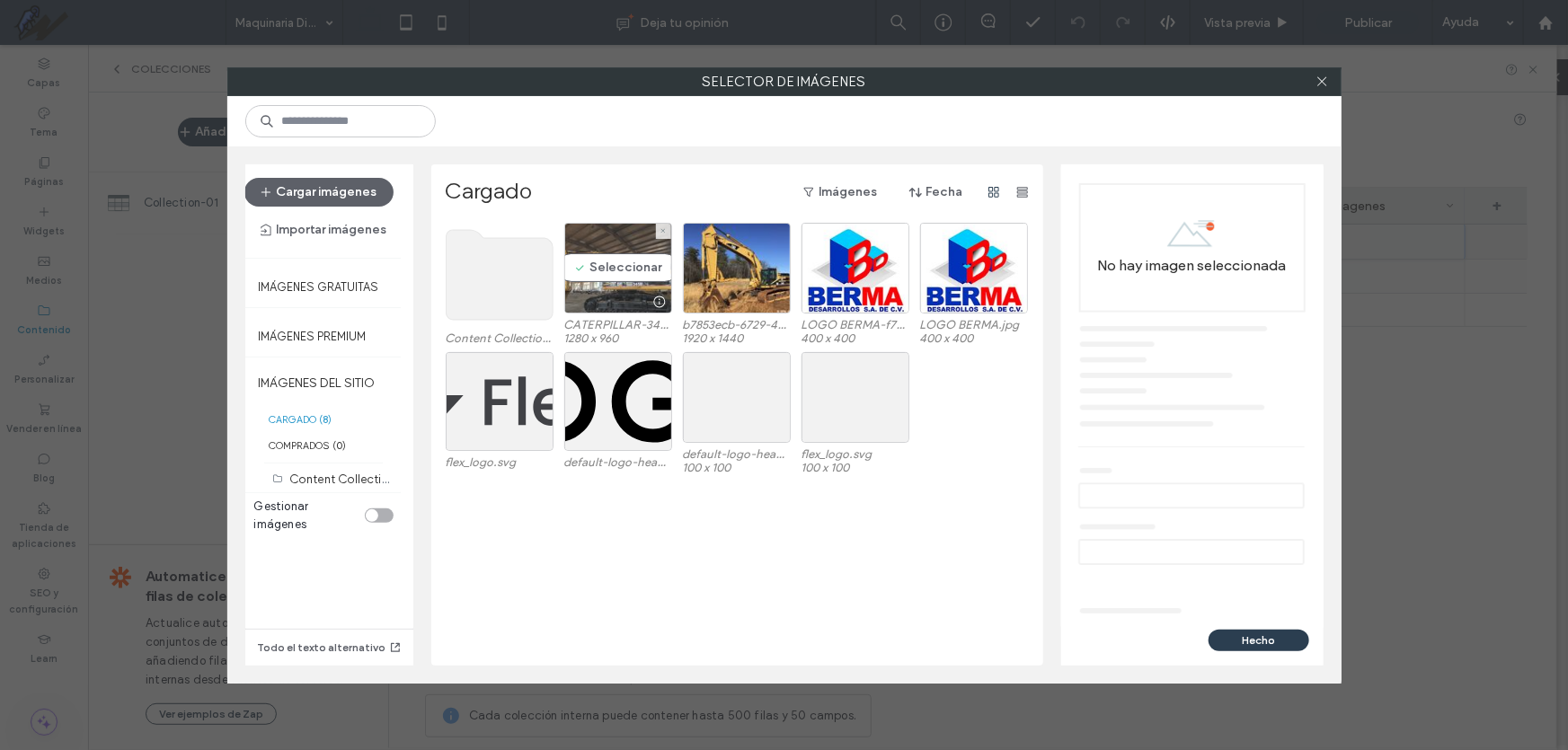
click at [637, 267] on div "Seleccionar" at bounding box center [619, 268] width 108 height 90
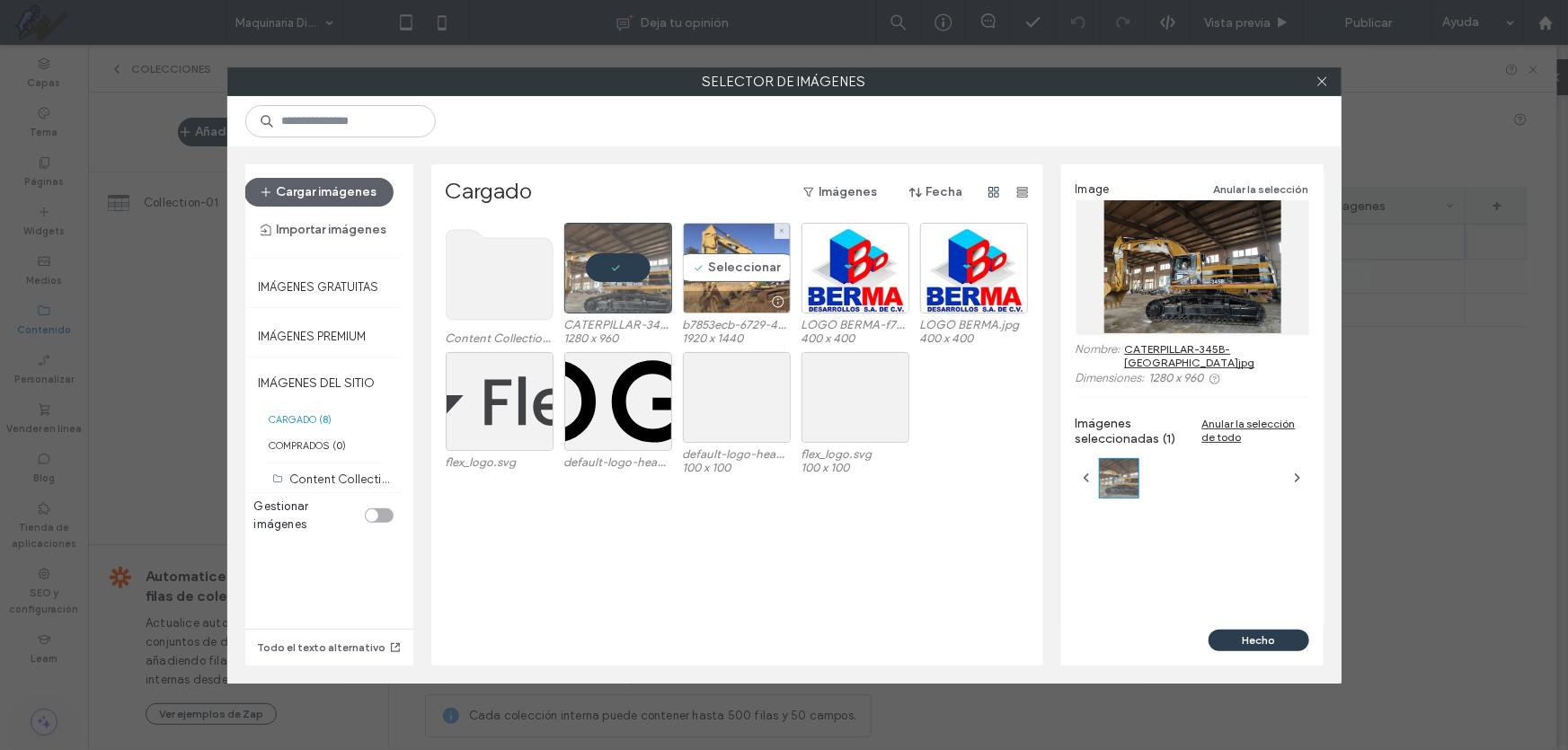
click at [710, 269] on div "Seleccionar" at bounding box center [737, 268] width 108 height 90
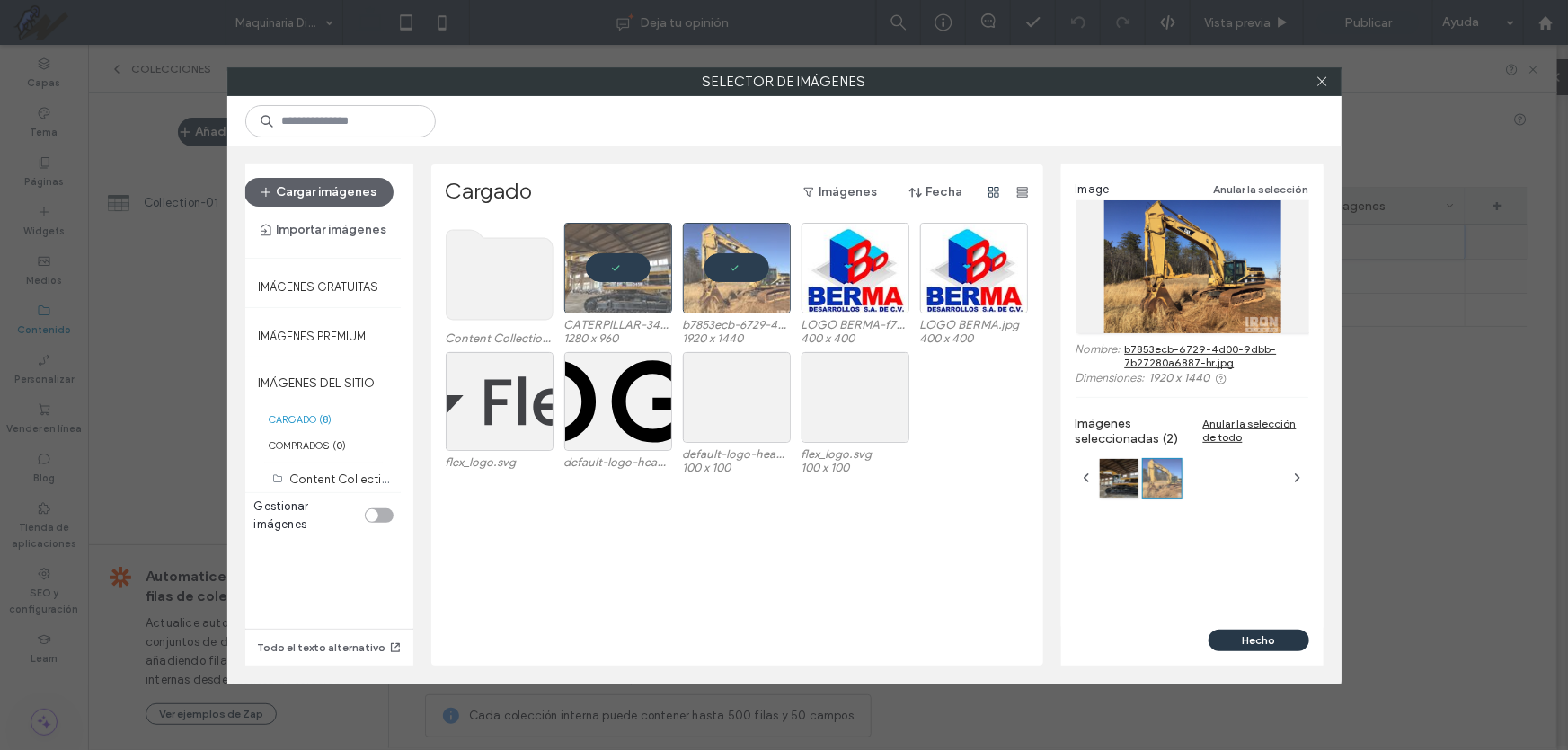
click at [1273, 632] on button "Hecho" at bounding box center [1259, 640] width 101 height 21
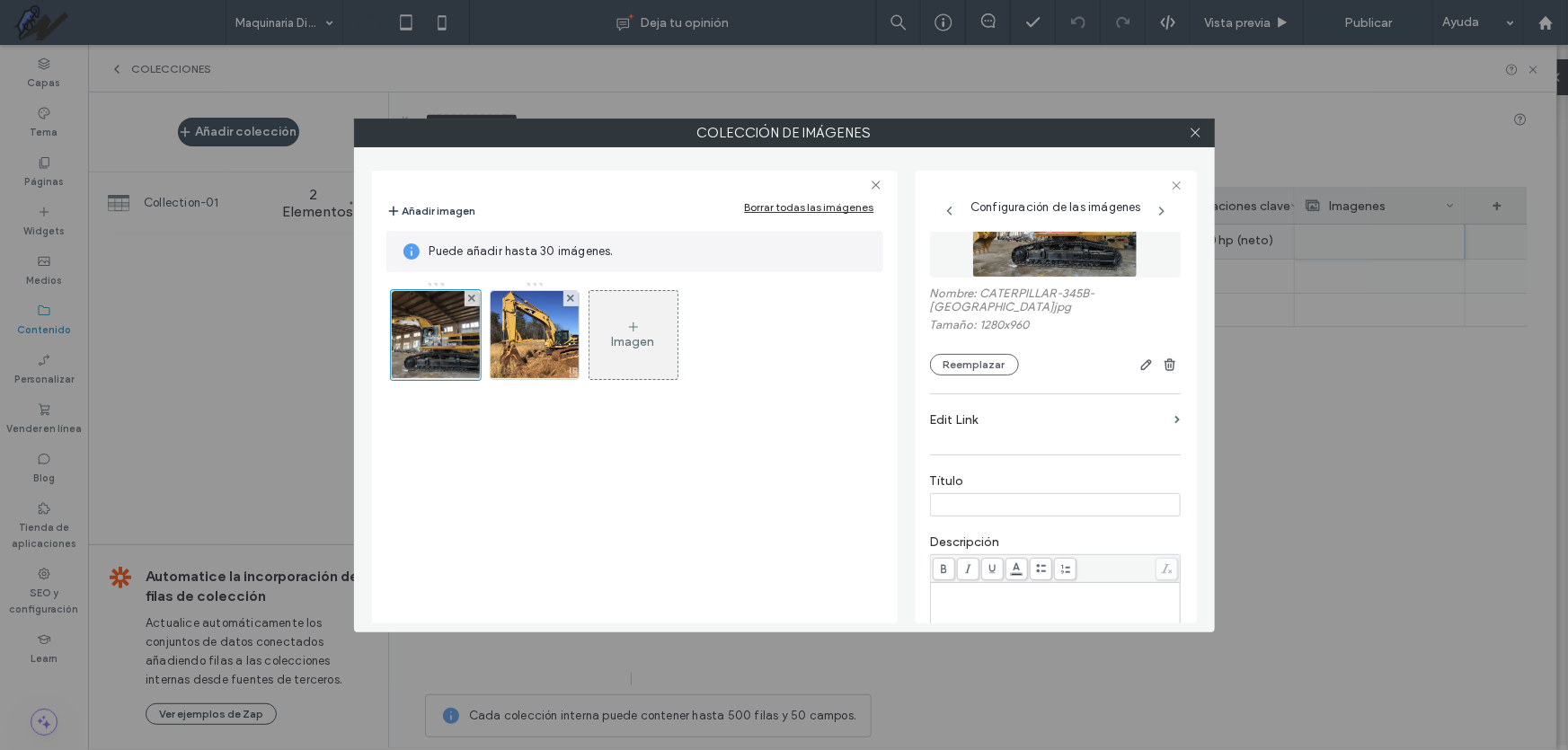
scroll to position [81, 0]
click at [980, 515] on input at bounding box center [1056, 510] width 251 height 23
paste input "**********"
type input "**********"
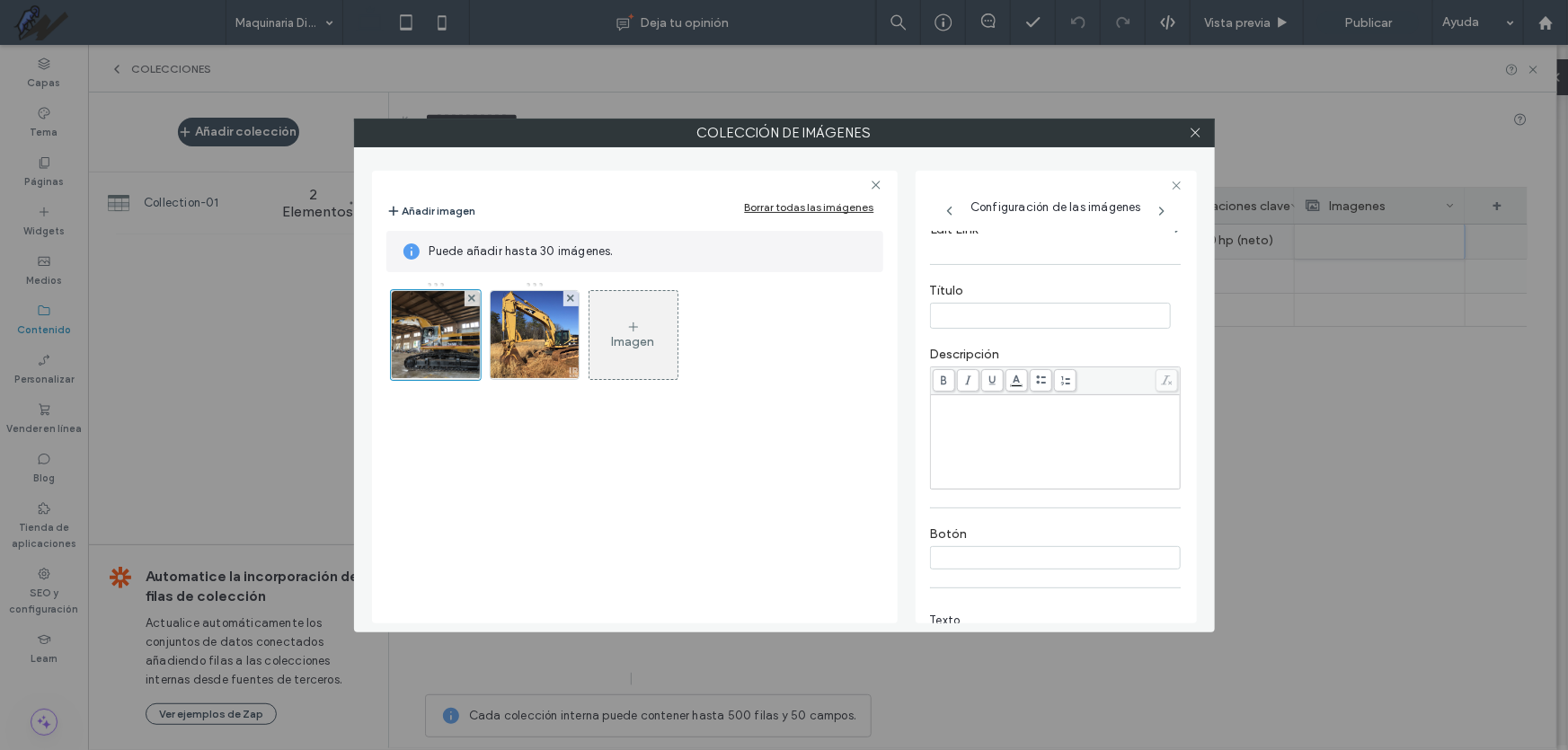
scroll to position [397, 0]
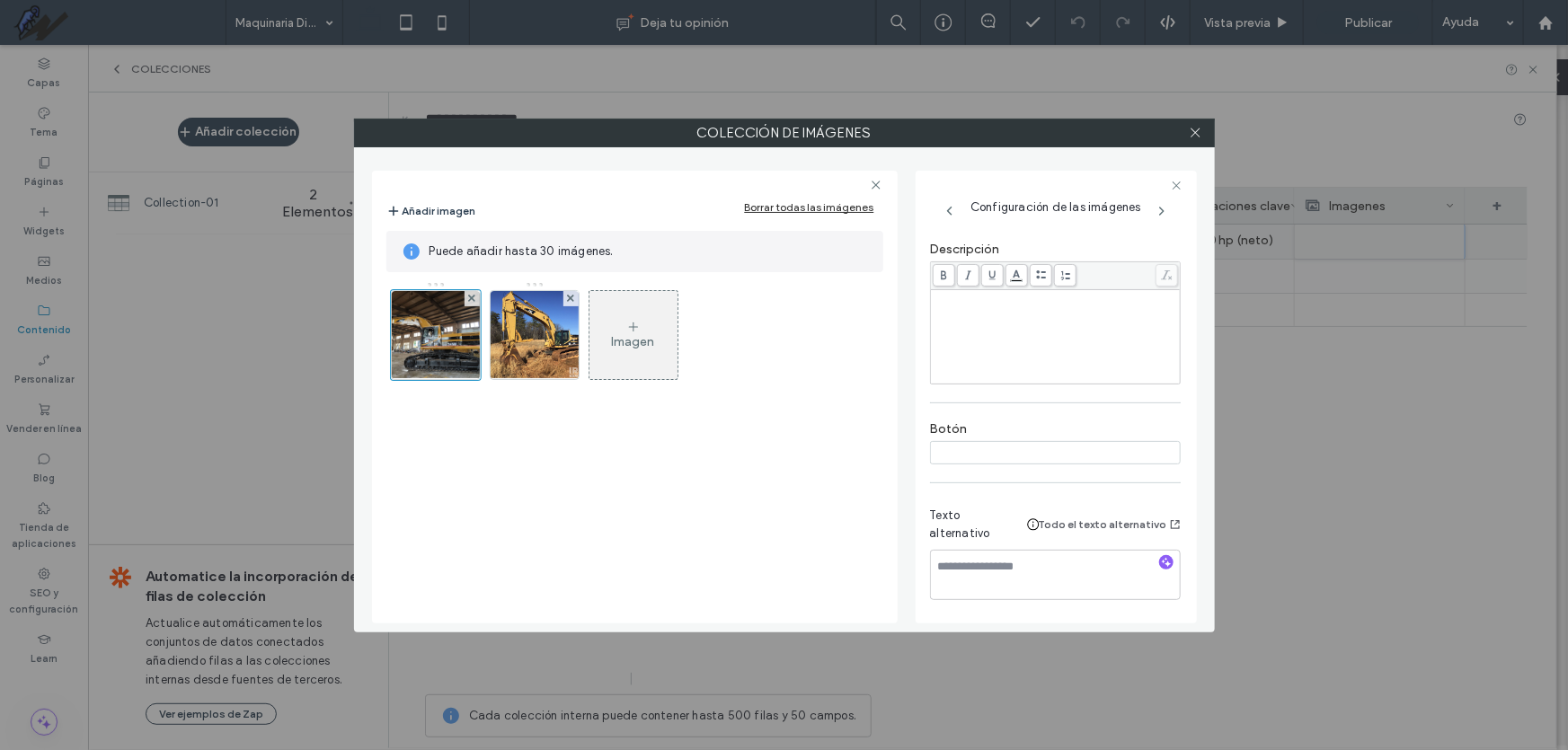
click at [980, 334] on div "Rich Text Editor" at bounding box center [1056, 337] width 245 height 90
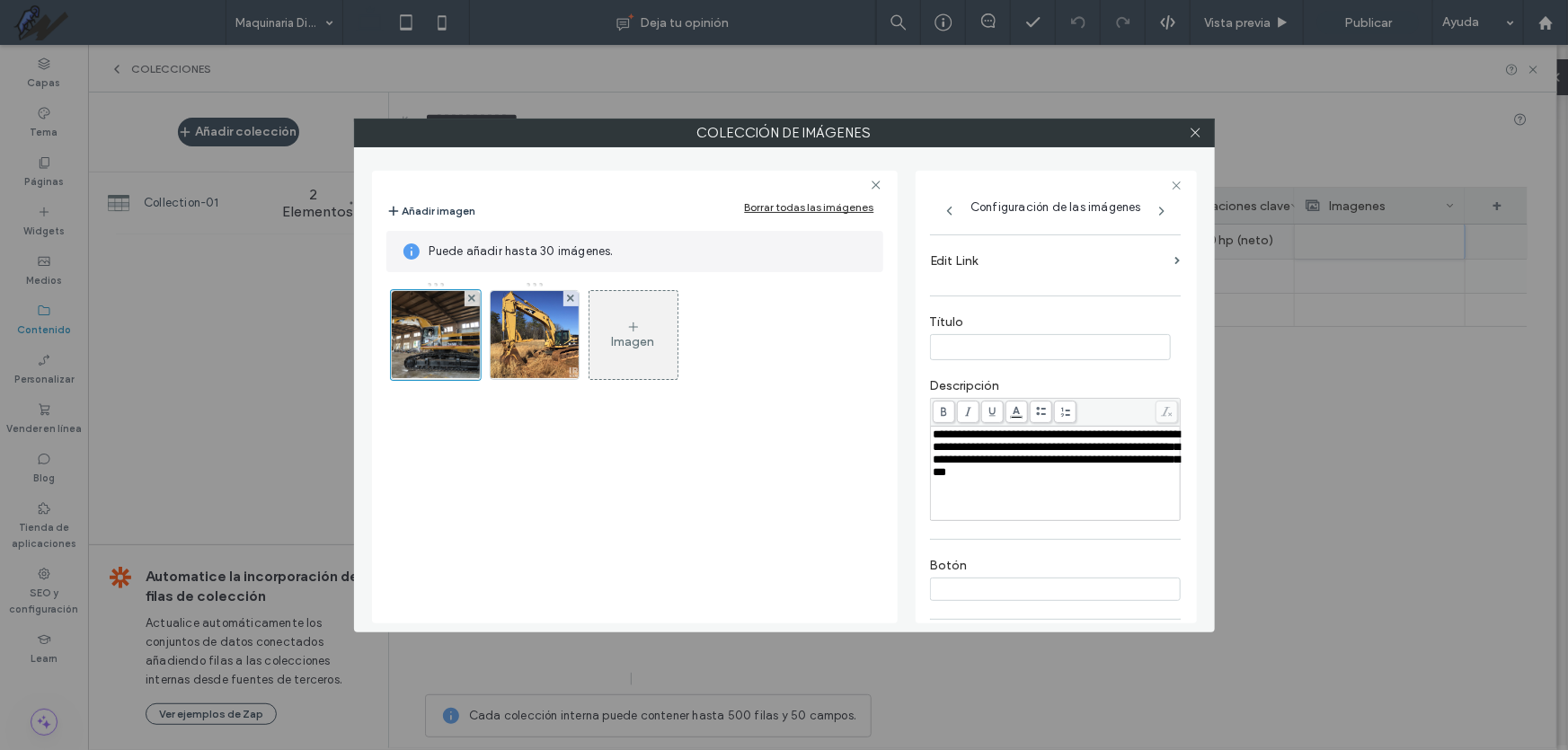
scroll to position [233, 0]
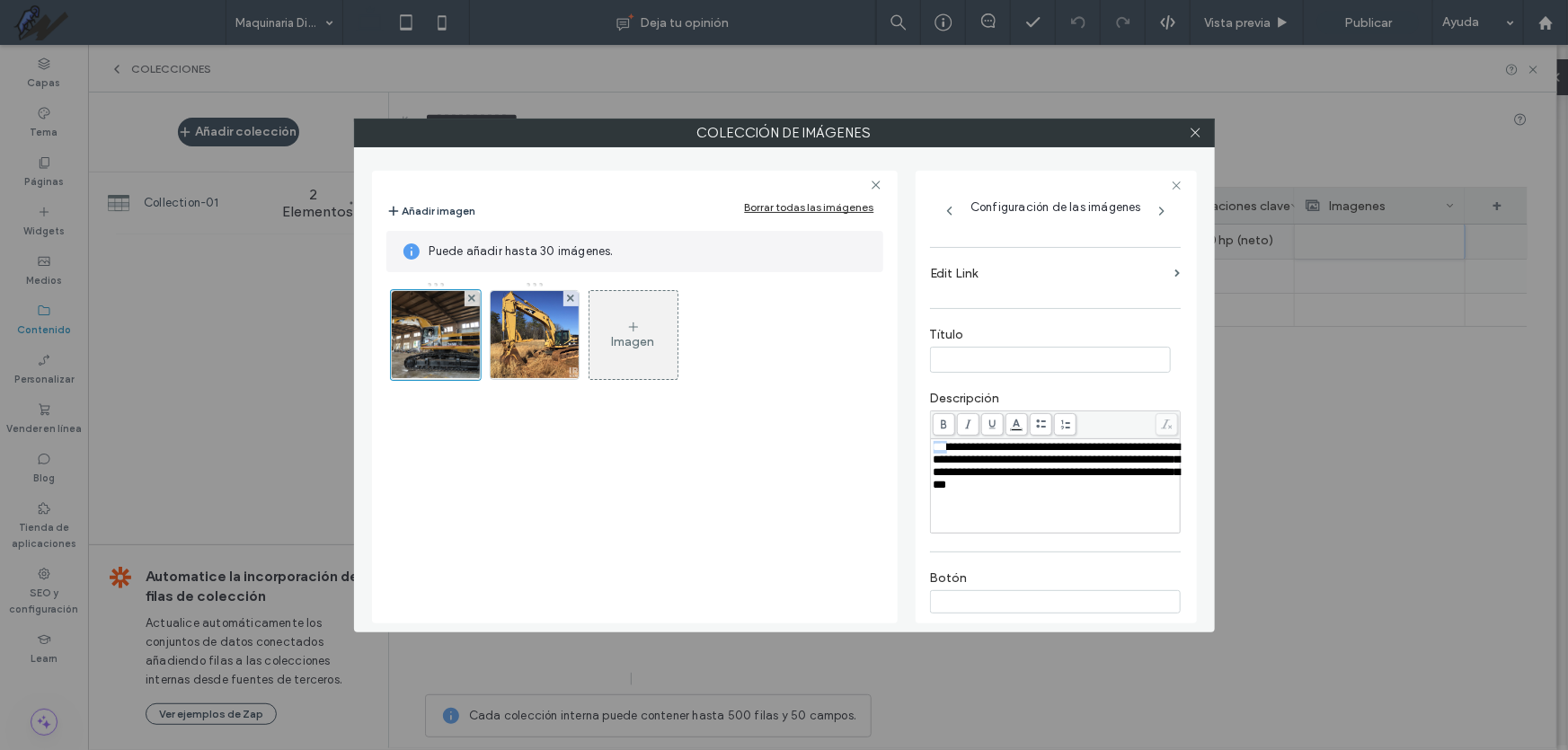
drag, startPoint x: 952, startPoint y: 455, endPoint x: 899, endPoint y: 453, distance: 53.0
click at [899, 453] on div "**********" at bounding box center [785, 390] width 825 height 467
copy span "**********"
click at [1010, 365] on input at bounding box center [1051, 359] width 241 height 25
paste input "**********"
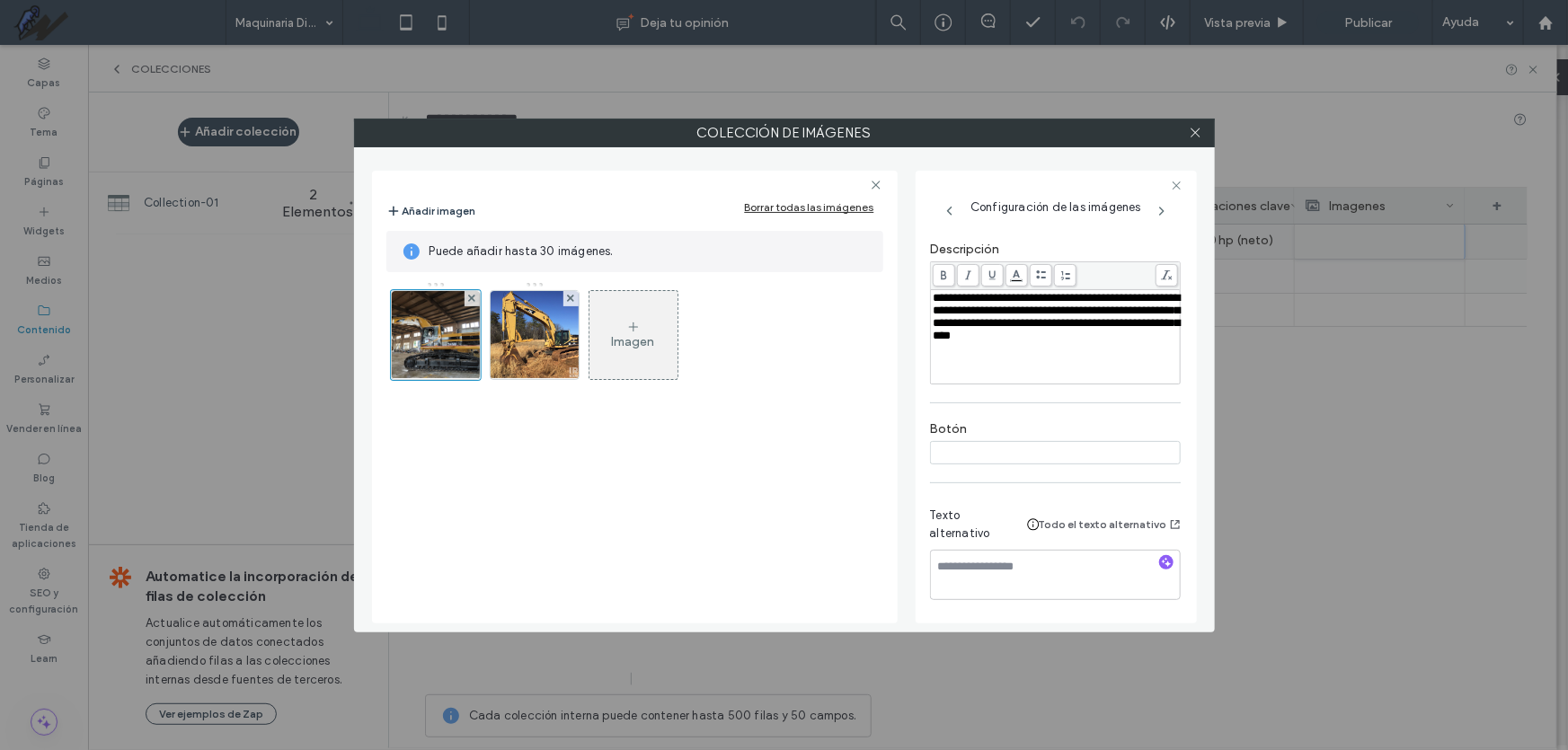
scroll to position [397, 0]
type input "**********"
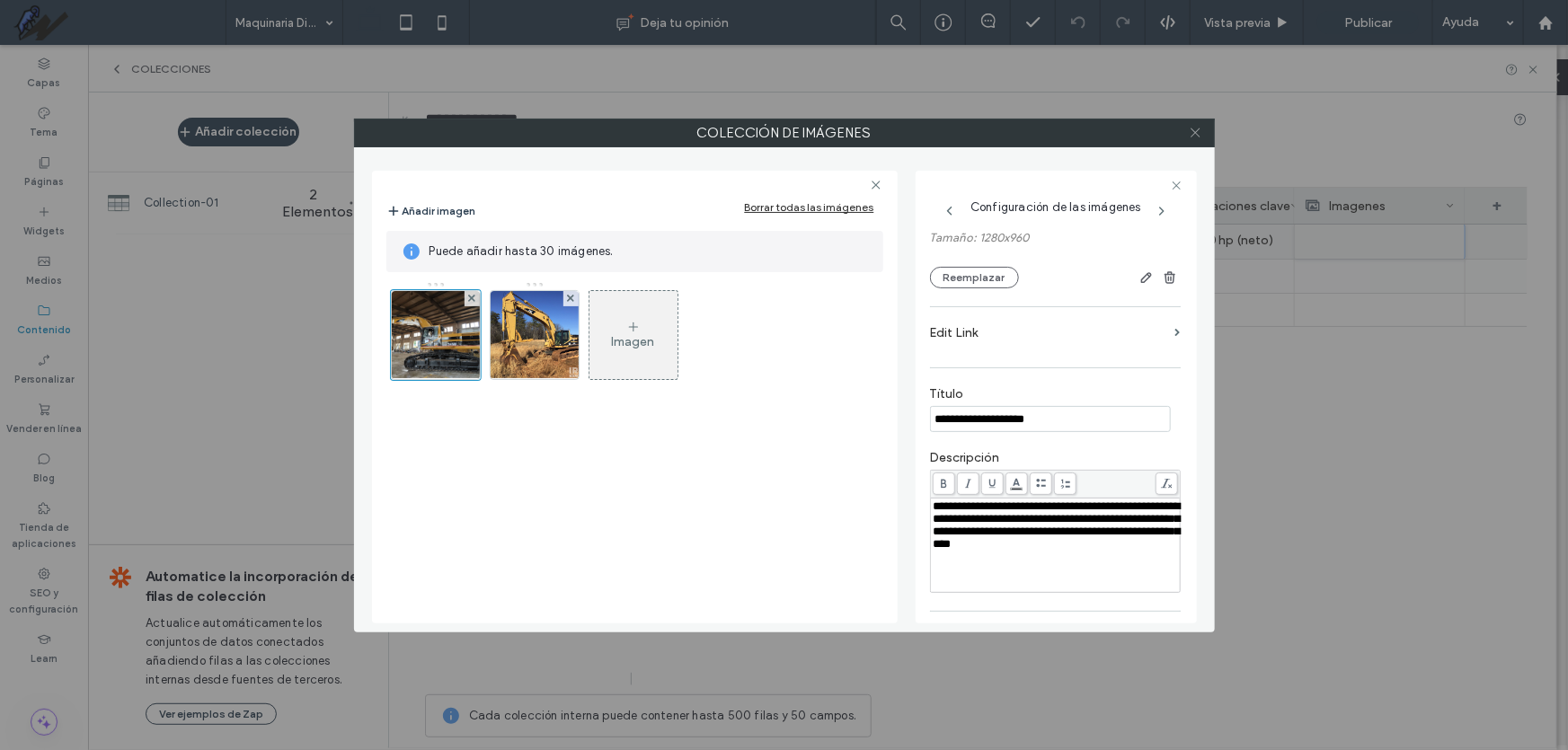
click at [1196, 132] on use at bounding box center [1196, 133] width 9 height 9
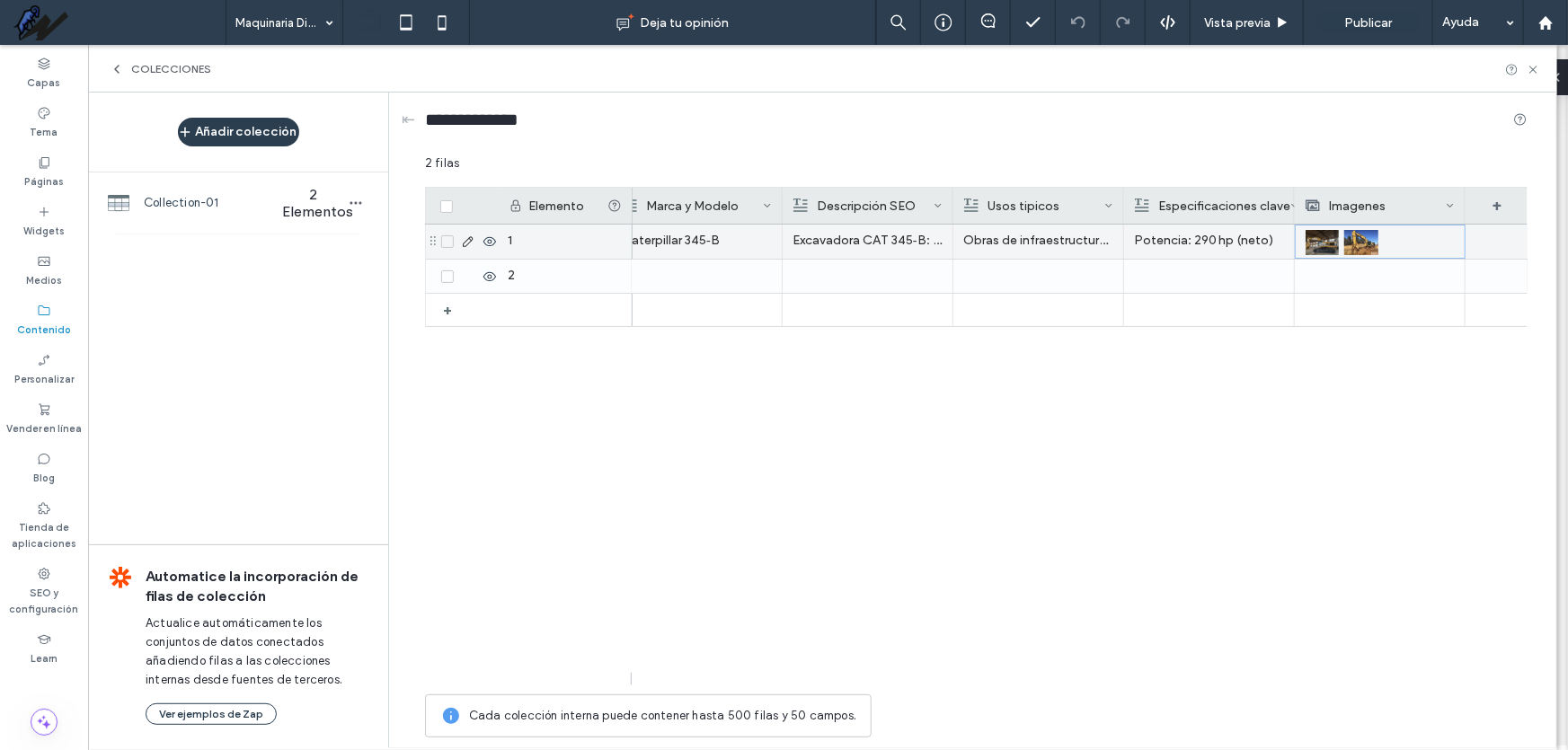
click at [1351, 233] on img at bounding box center [1362, 243] width 34 height 25
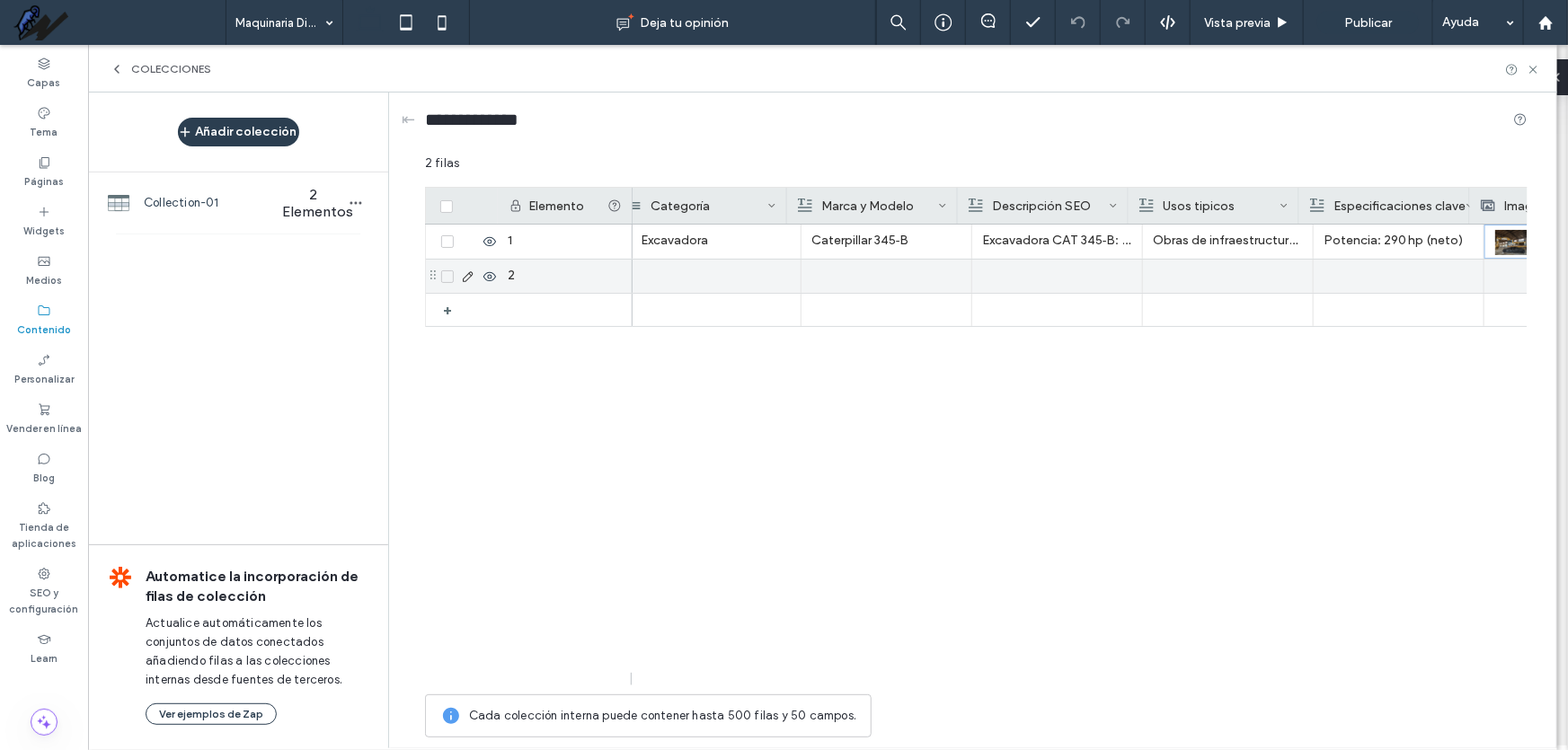
scroll to position [0, 0]
click at [728, 265] on div at bounding box center [718, 276] width 171 height 34
click at [402, 129] on div "⇤" at bounding box center [408, 118] width 13 height 20
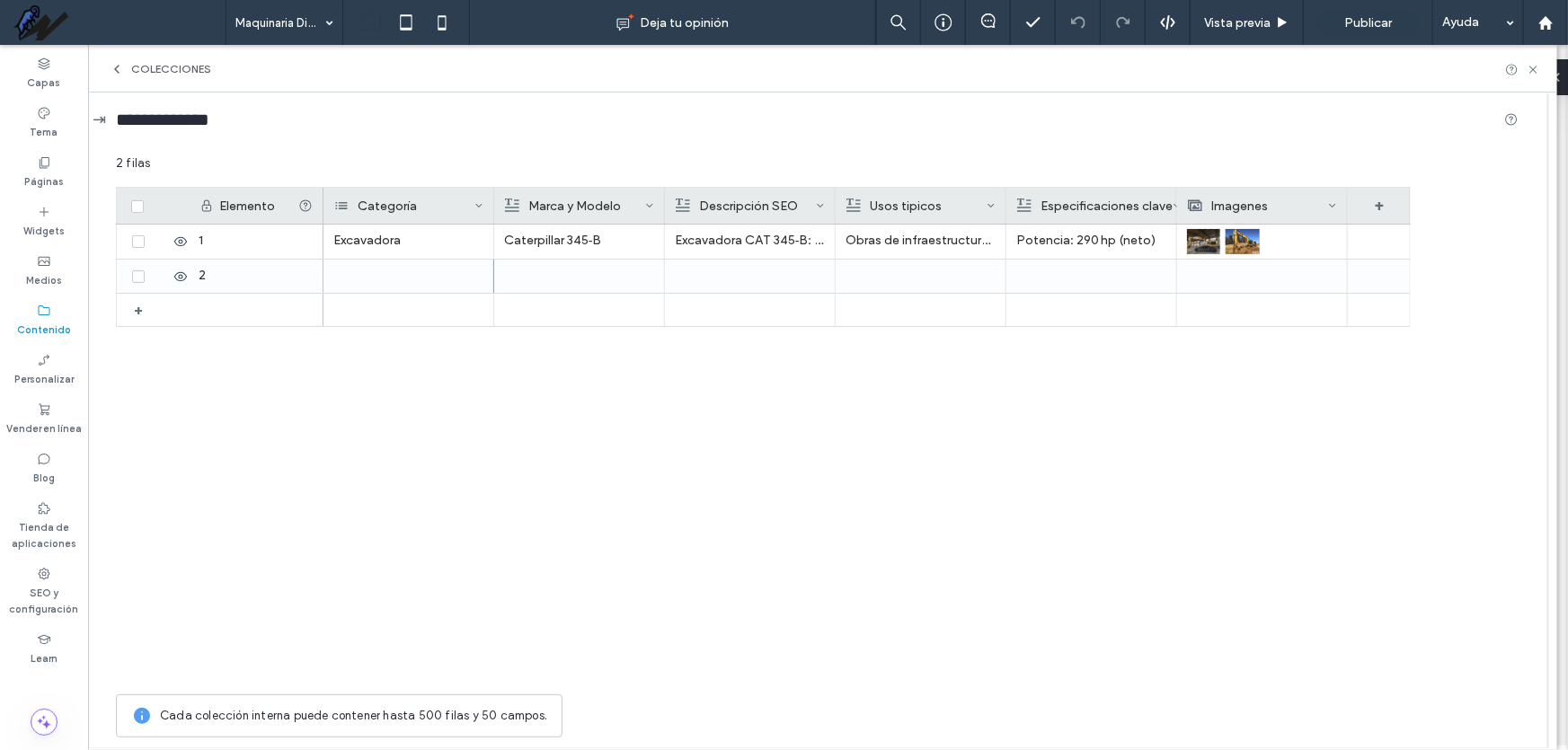
click at [105, 118] on div "⇥" at bounding box center [99, 118] width 13 height 20
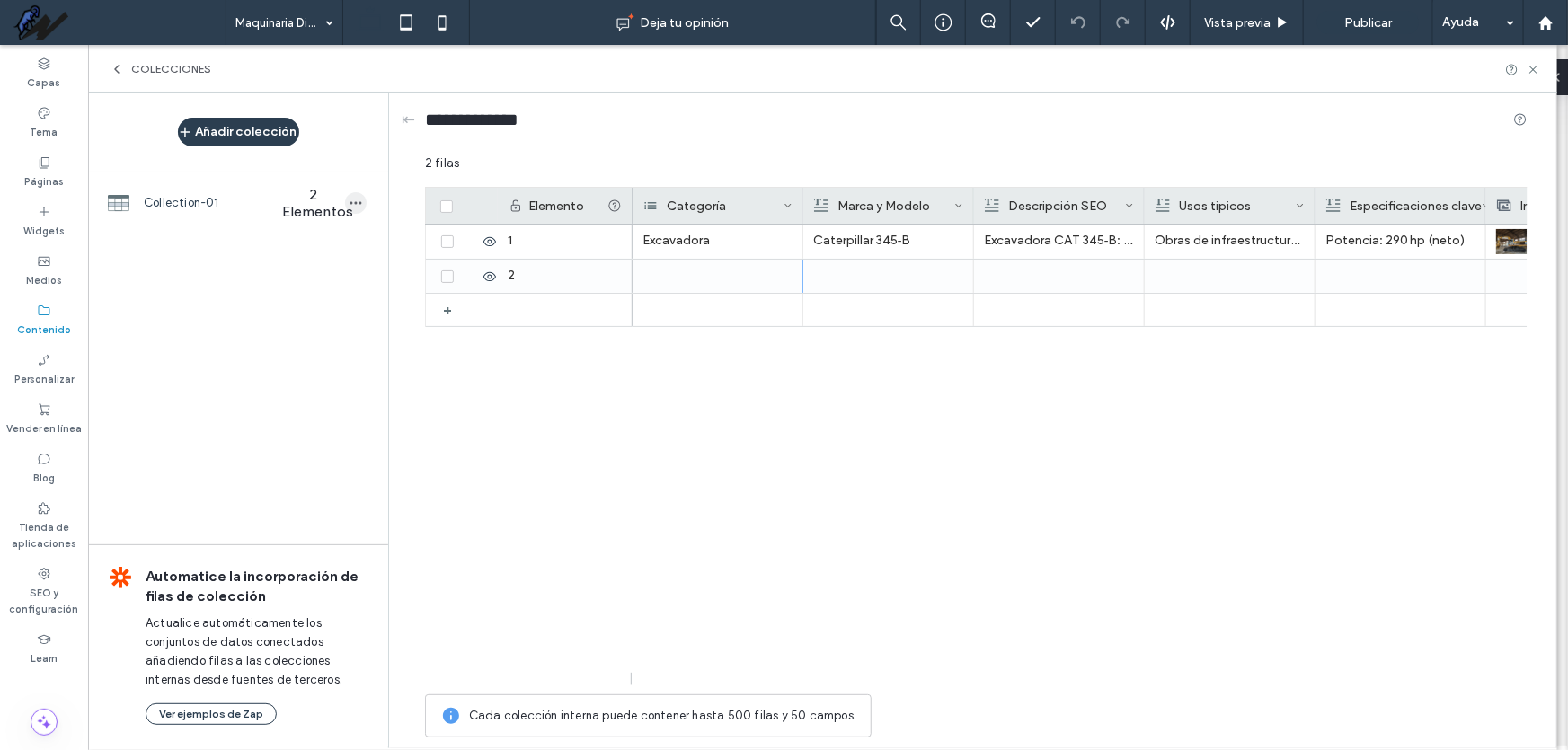
click at [358, 210] on span "button" at bounding box center [356, 202] width 21 height 21
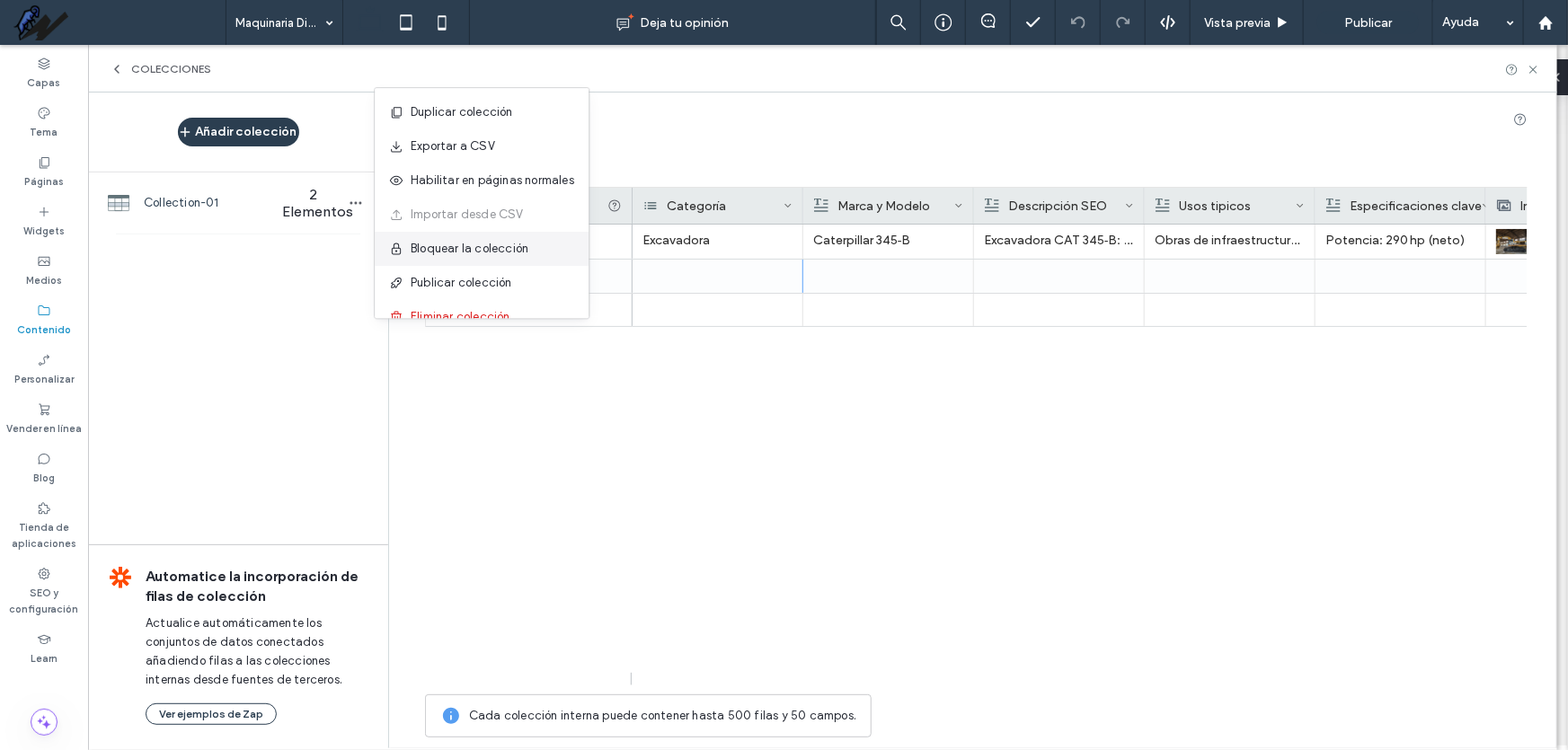
scroll to position [22, 0]
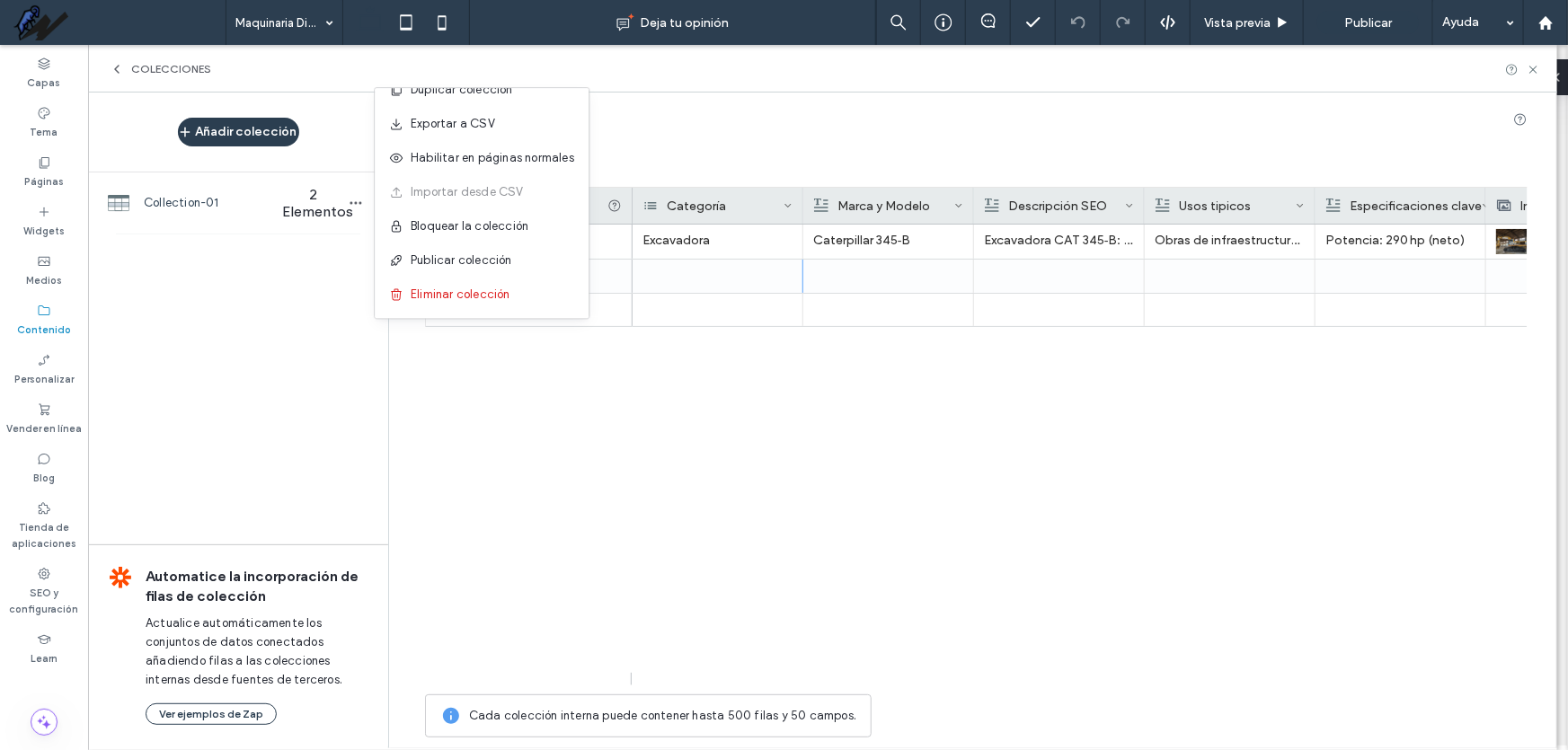
click at [305, 286] on div "Añadir colección Collection-01 2 Elementos Automatice la incorporación de filas…" at bounding box center [238, 419] width 301 height 654
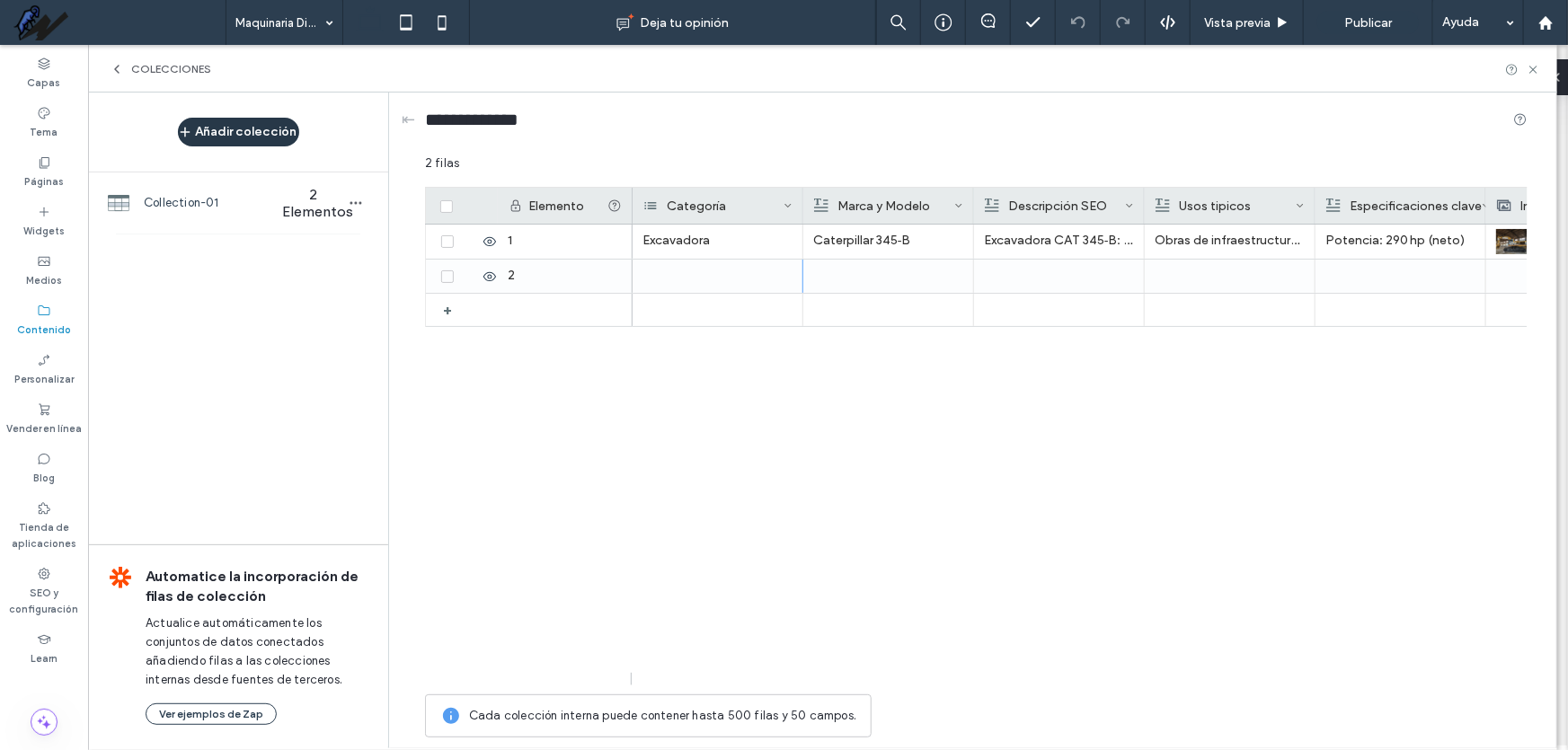
click at [229, 126] on button "Añadir colección" at bounding box center [239, 132] width 121 height 29
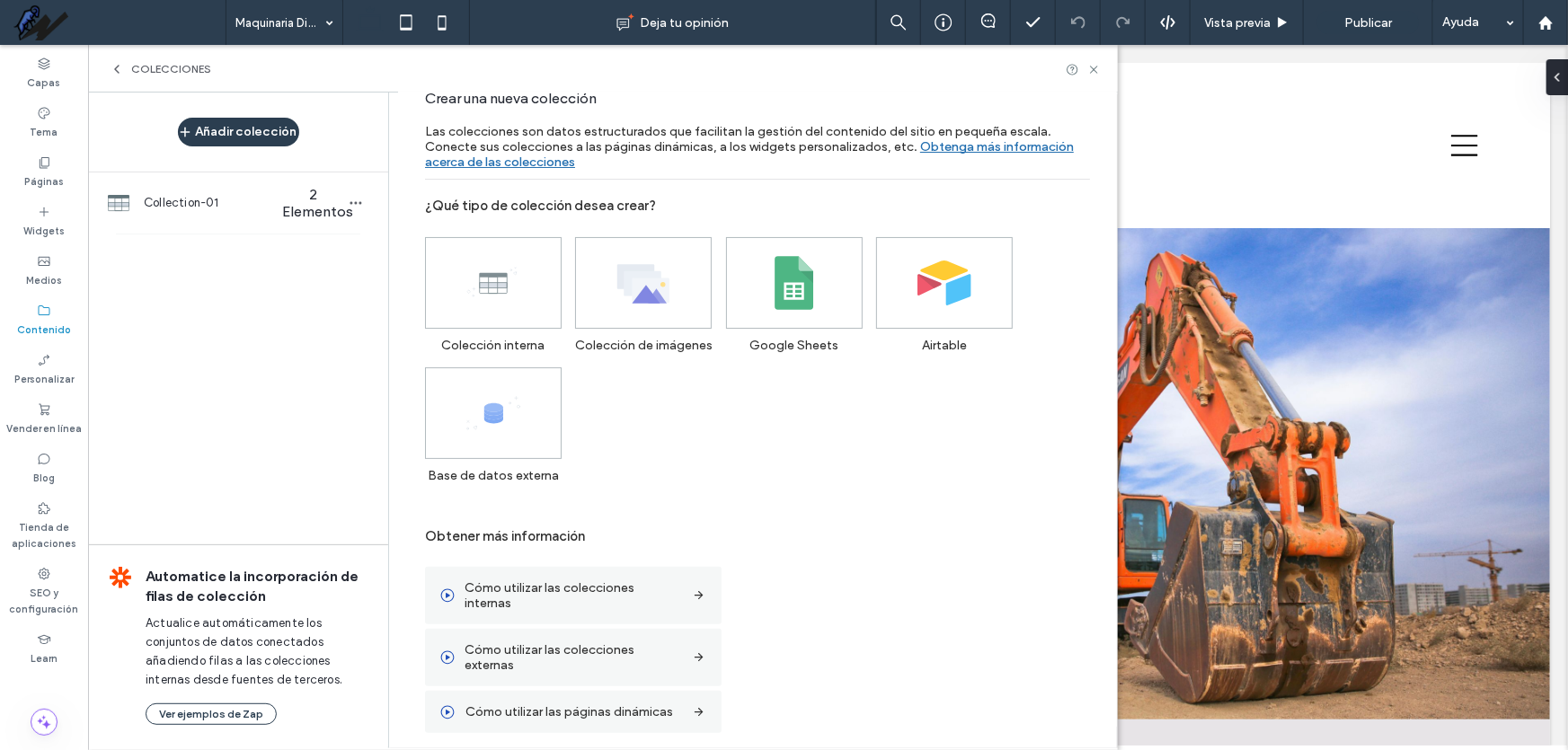
scroll to position [25, 0]
click at [494, 295] on icon at bounding box center [494, 281] width 54 height 54
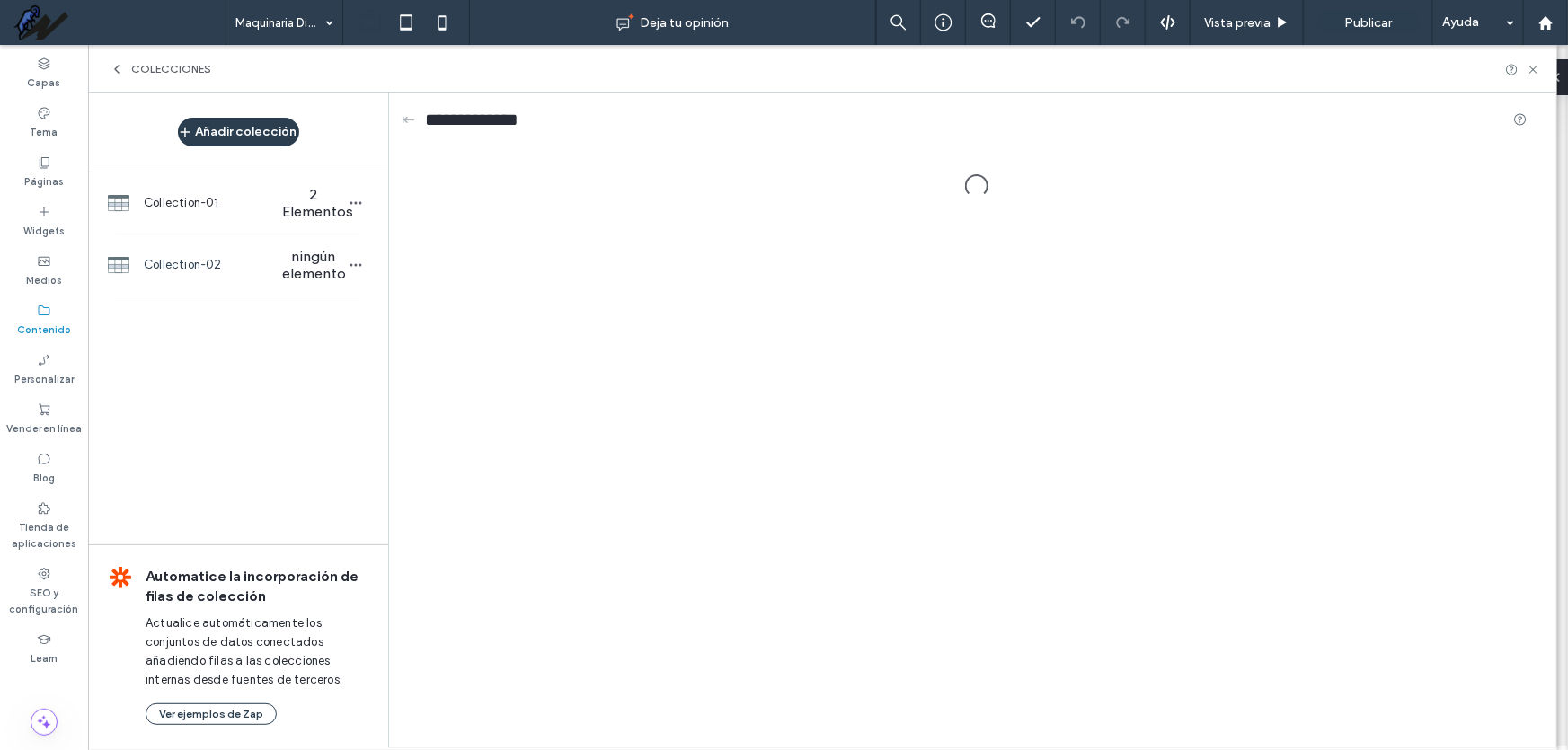
scroll to position [0, 0]
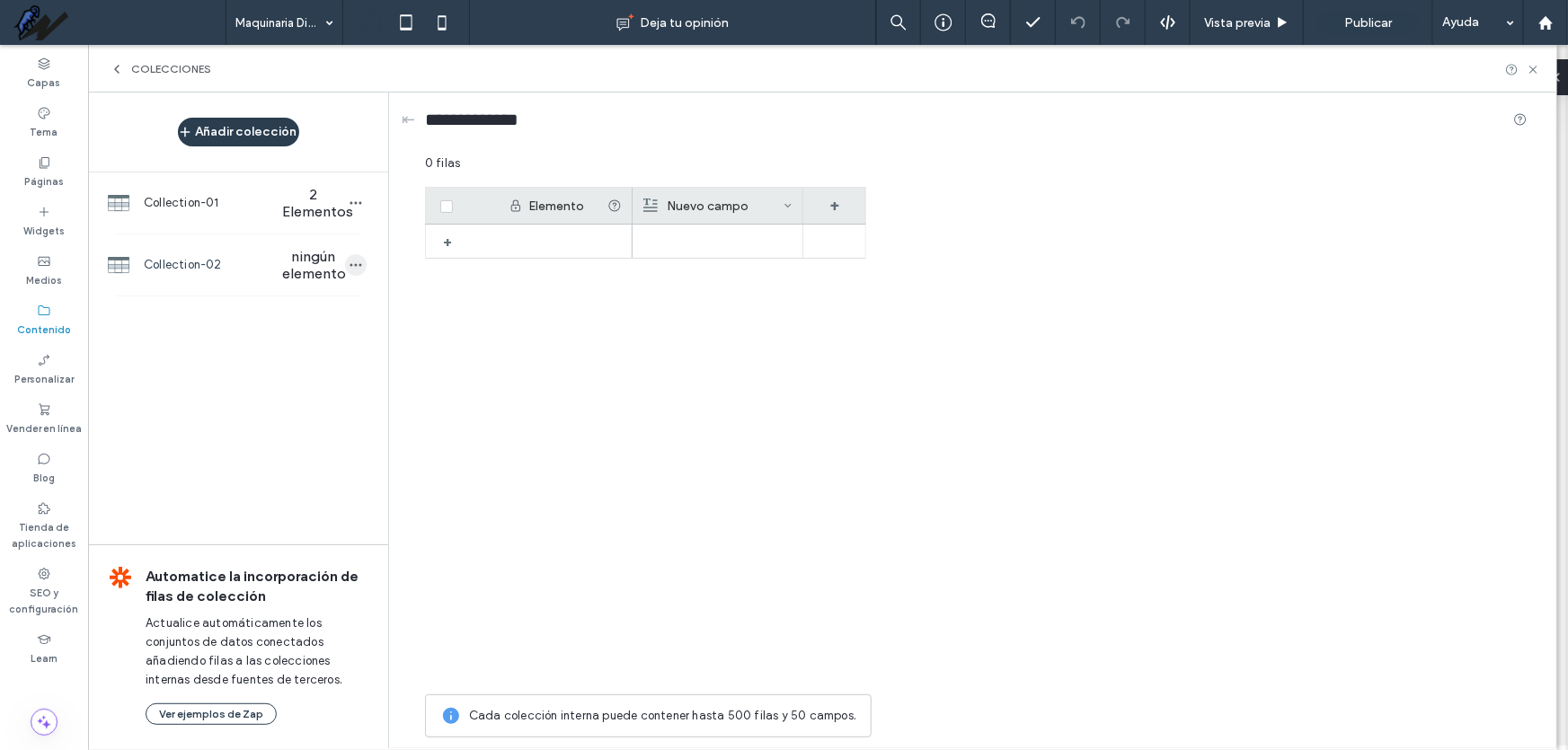
click at [355, 260] on icon "button" at bounding box center [356, 264] width 14 height 14
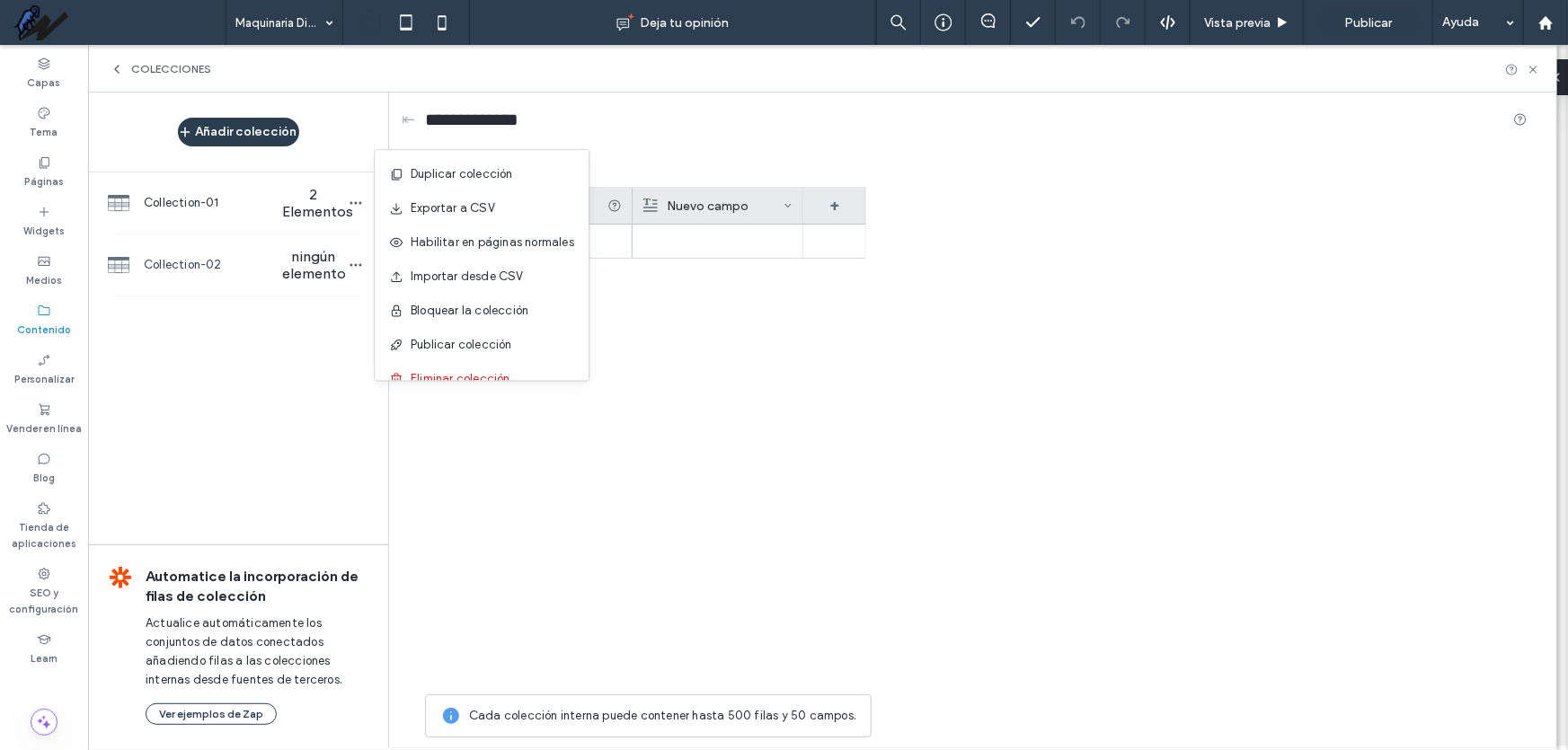
click at [944, 375] on div "Elemento [GEOGRAPHIC_DATA] + +" at bounding box center [975, 436] width 1102 height 498
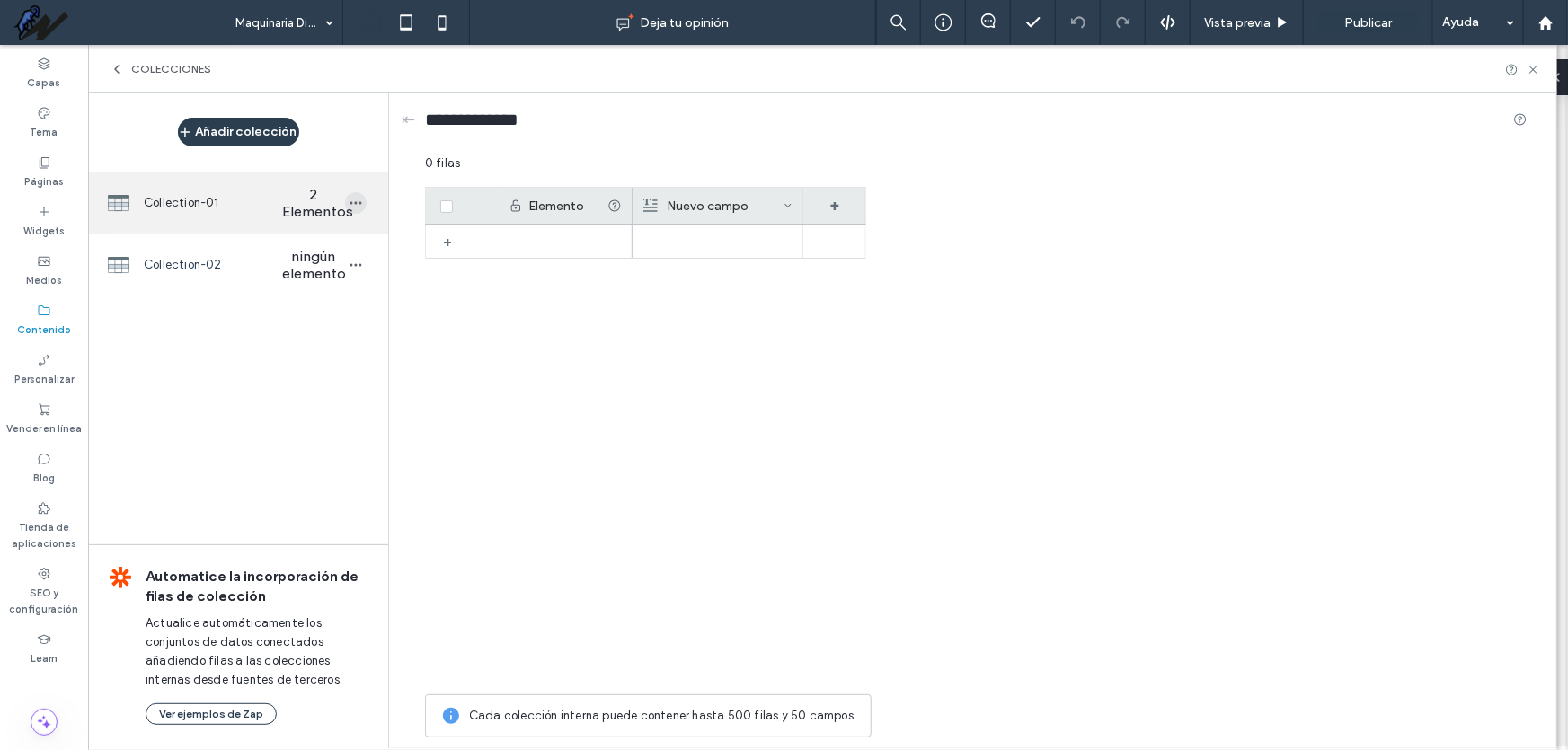
click at [361, 209] on icon "button" at bounding box center [356, 202] width 14 height 14
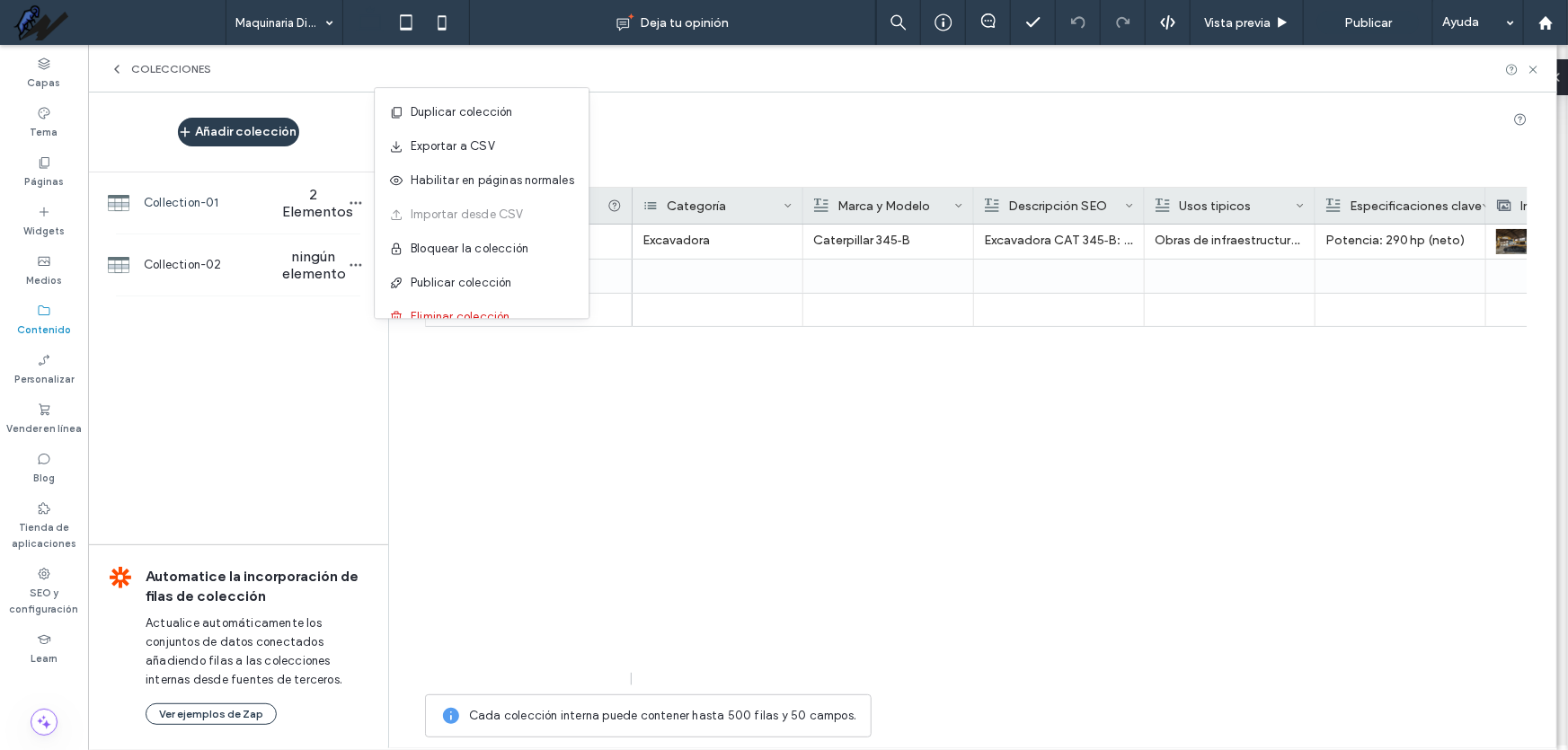
click at [1149, 463] on div "Excavadora Caterpillar 345‑B Excavadora CAT 345‑B: potencia de 290 hp y profund…" at bounding box center [1080, 455] width 895 height 461
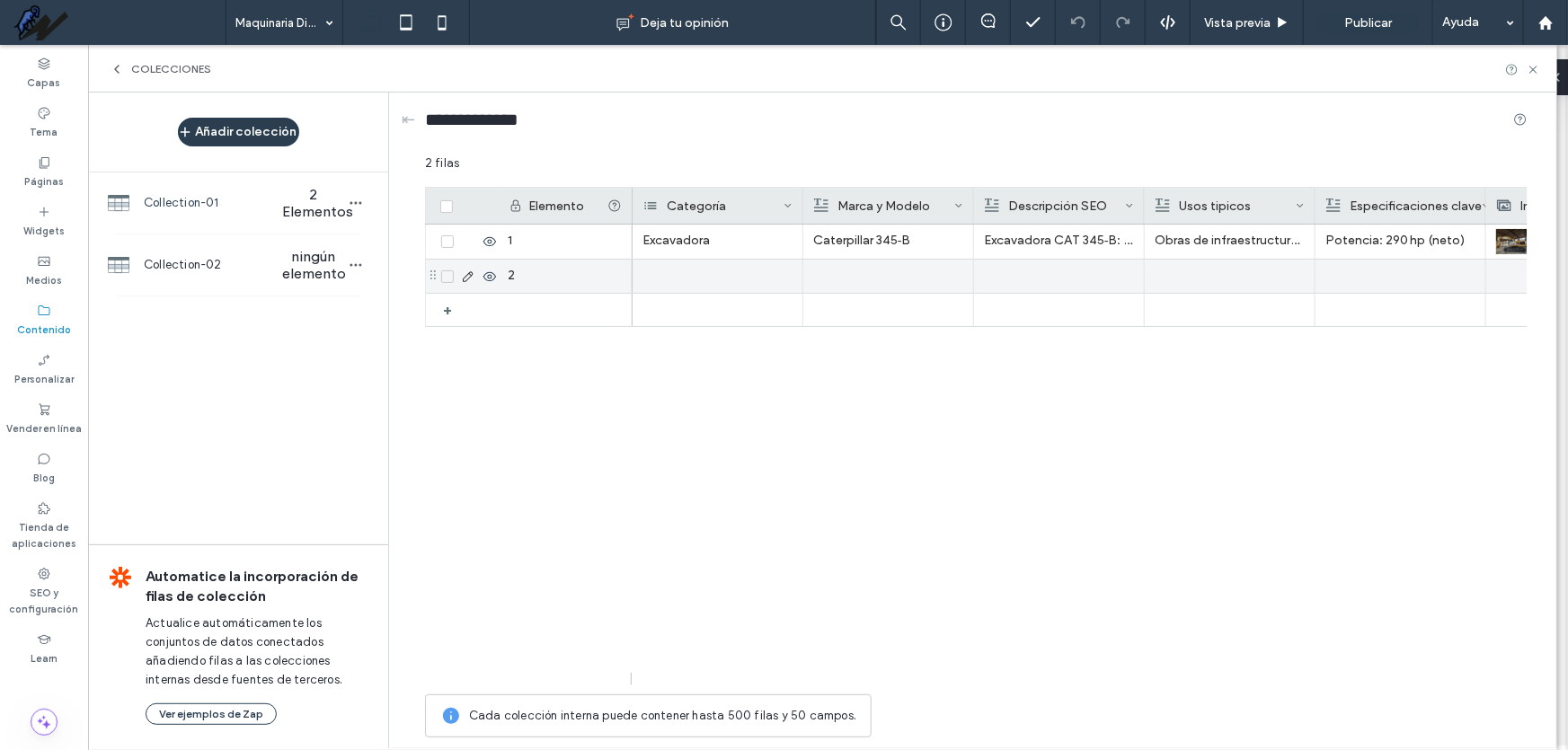
click at [449, 274] on icon at bounding box center [447, 277] width 7 height 6
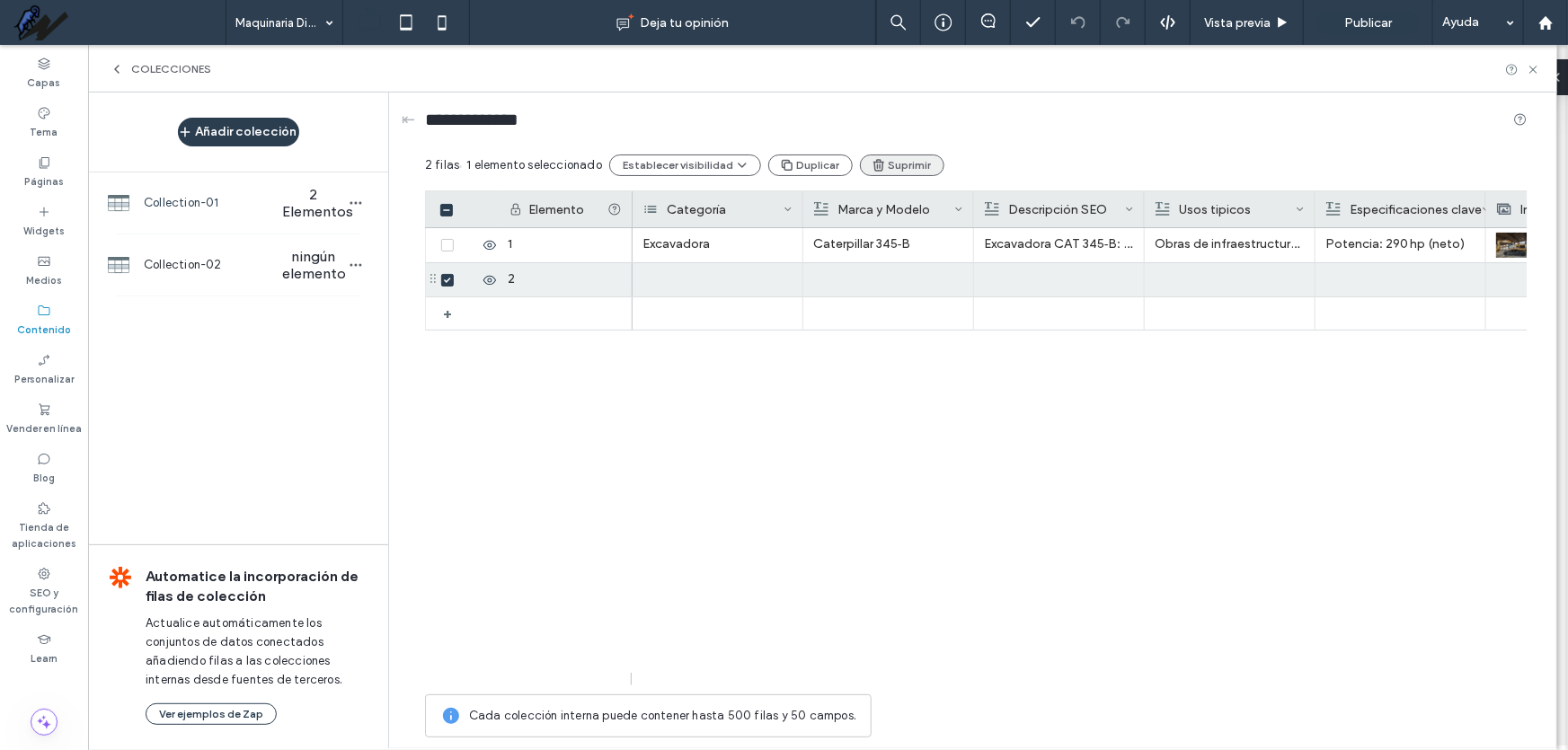
click at [874, 168] on use "button" at bounding box center [879, 164] width 11 height 12
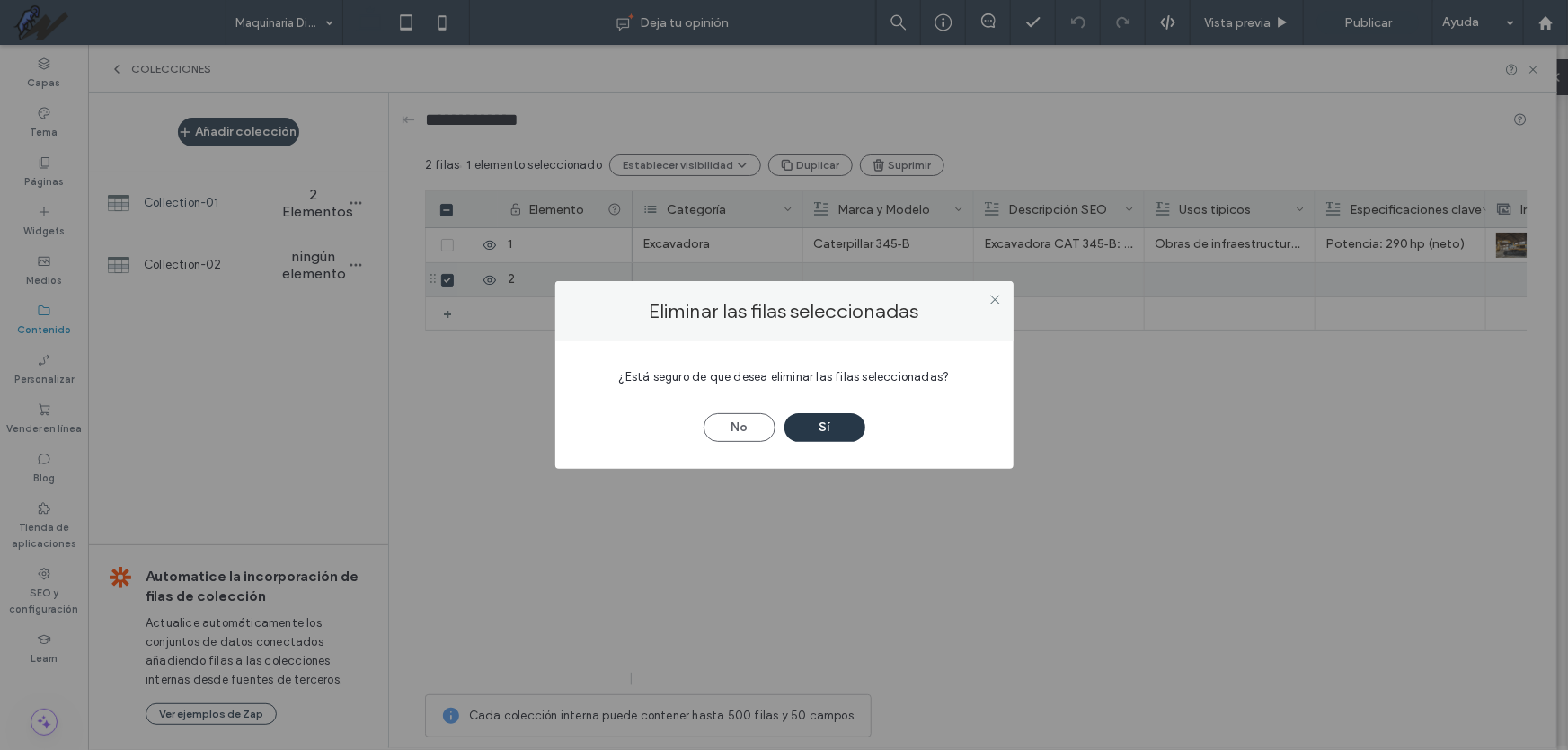
click at [855, 429] on button "Sí" at bounding box center [825, 427] width 81 height 29
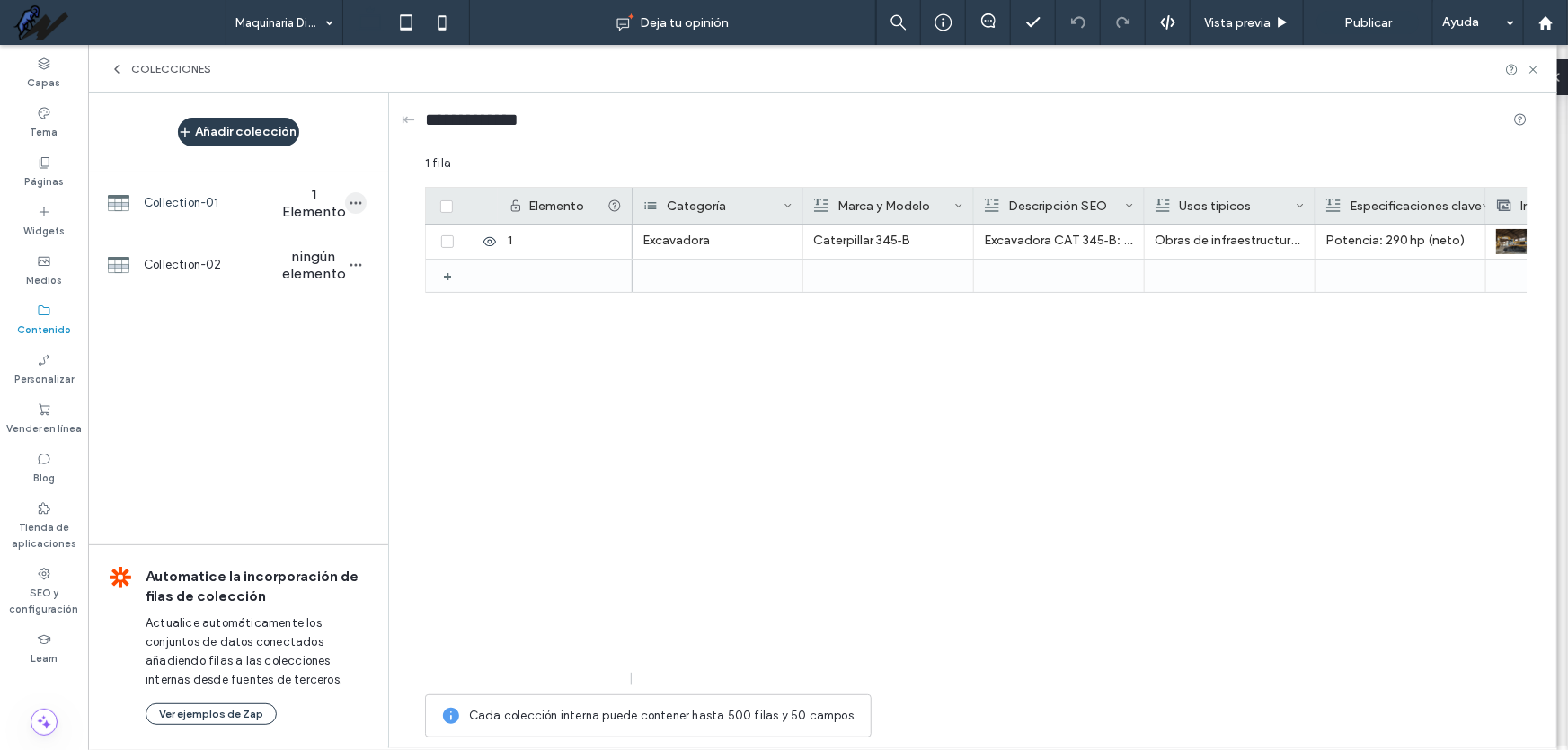
click at [357, 206] on icon "button" at bounding box center [356, 202] width 14 height 14
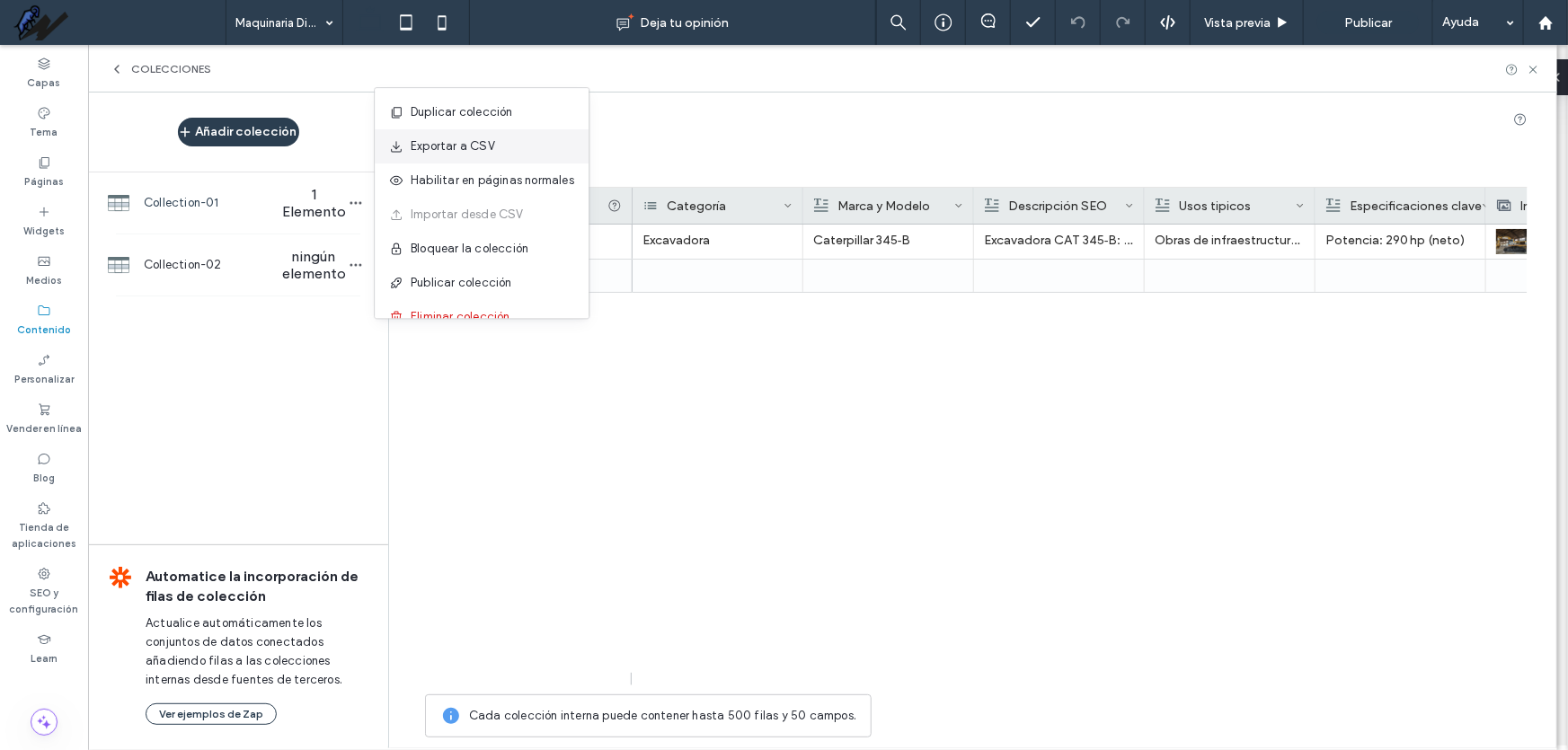
click at [456, 154] on span "Exportar a CSV" at bounding box center [453, 146] width 85 height 18
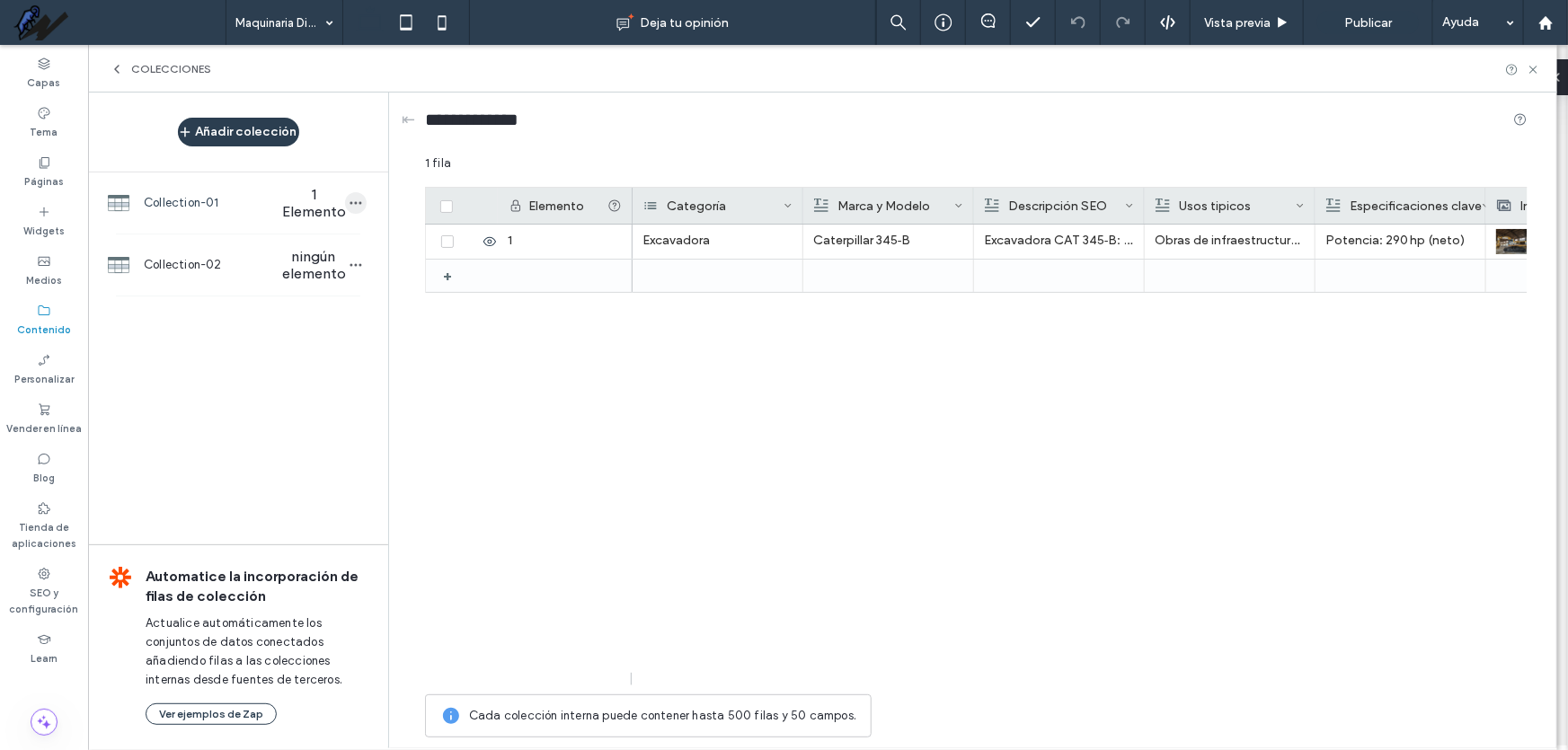
click at [358, 215] on div "Collection-01 1 Elemento" at bounding box center [238, 202] width 301 height 61
click at [357, 206] on icon "button" at bounding box center [356, 202] width 14 height 14
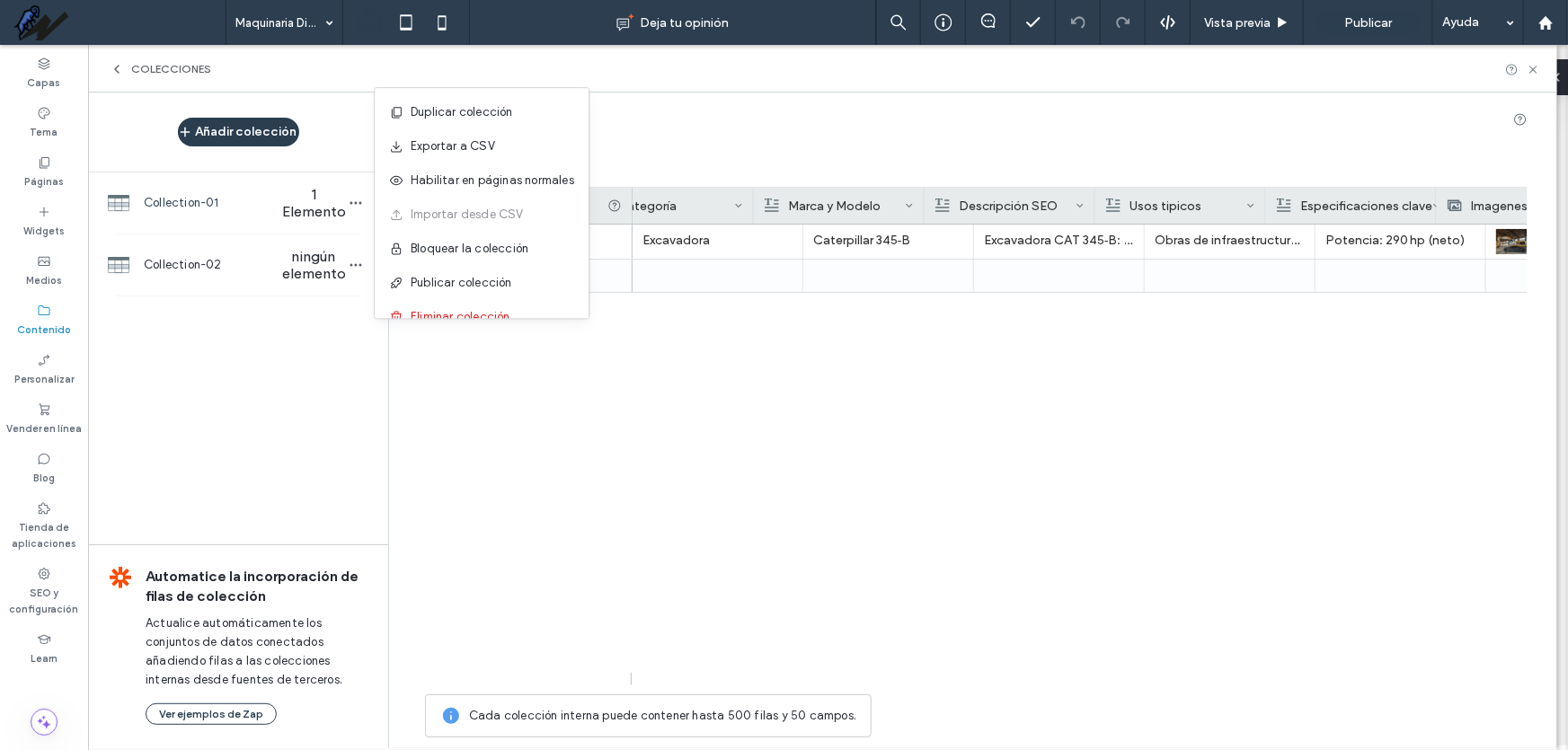
scroll to position [0, 189]
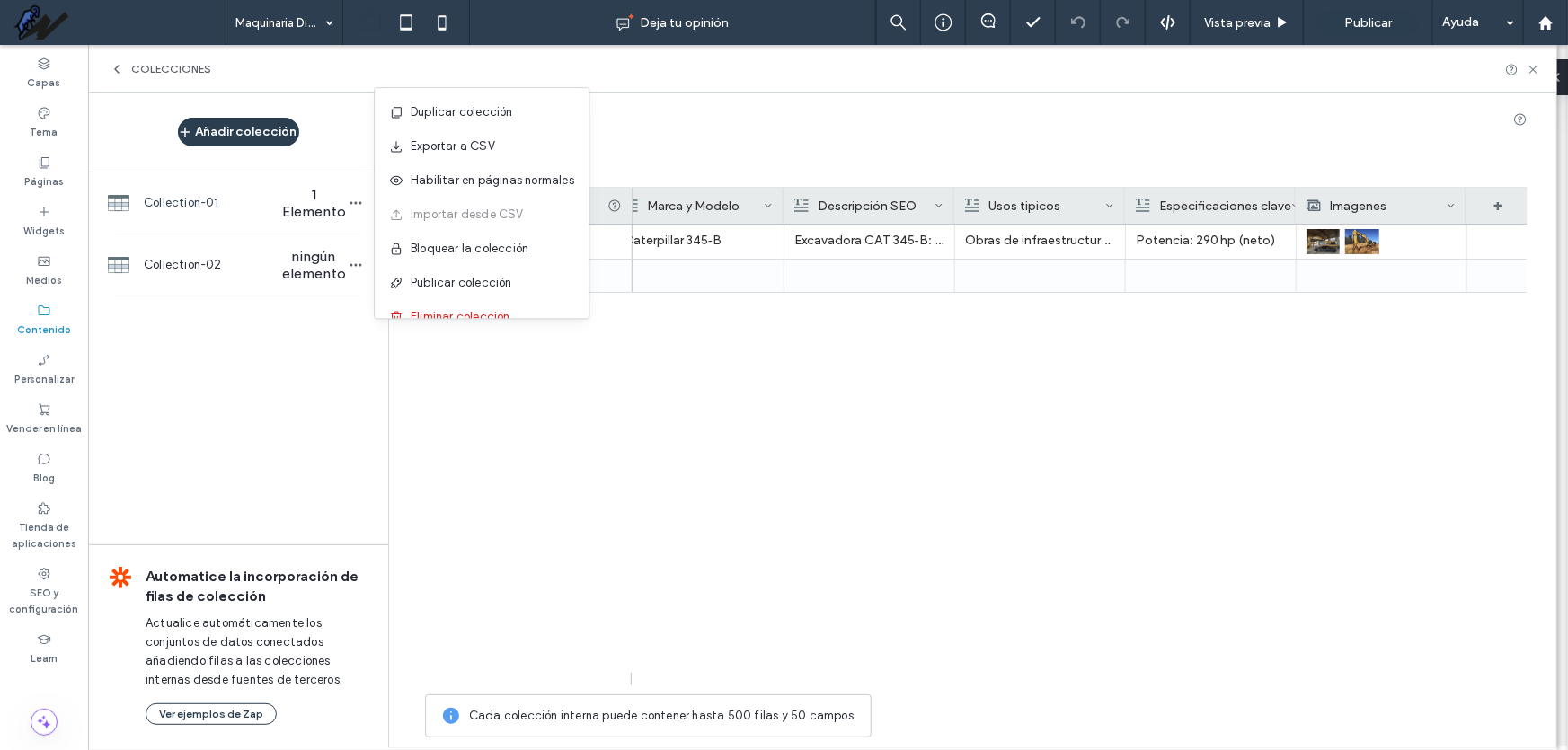
click at [1451, 204] on icon at bounding box center [1451, 206] width 9 height 9
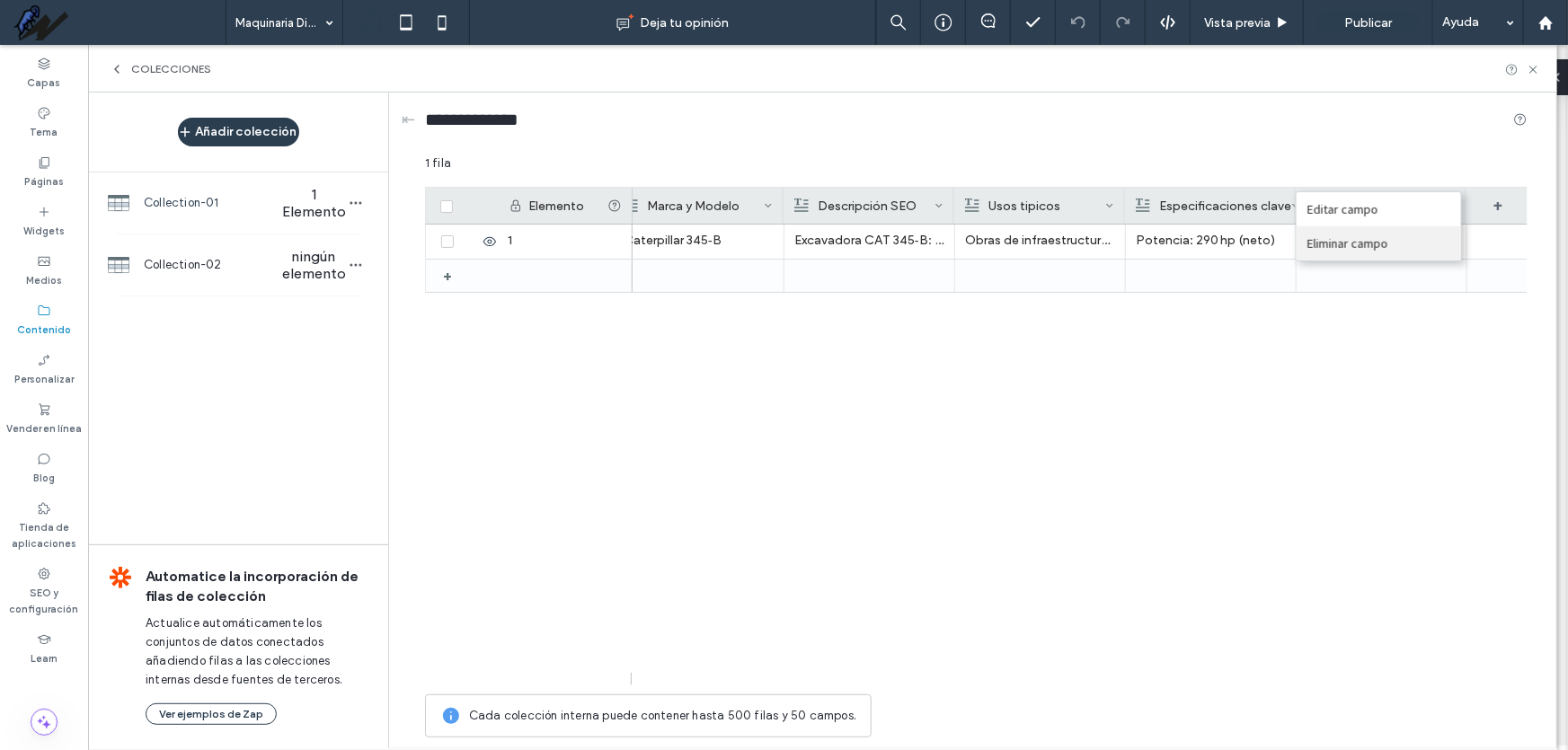
click at [1409, 246] on div "Eliminar campo" at bounding box center [1379, 243] width 164 height 35
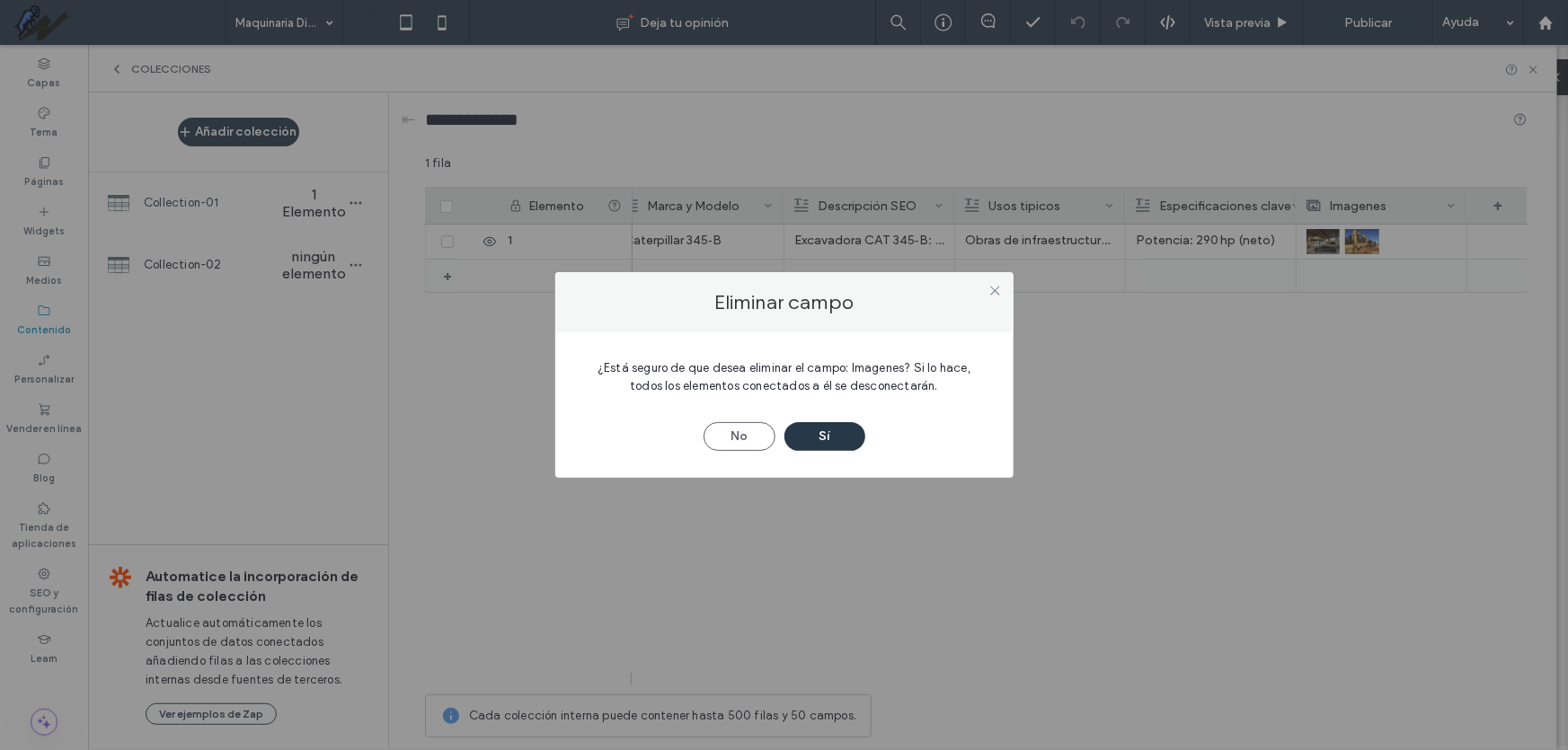
click at [830, 430] on button "Sí" at bounding box center [825, 437] width 81 height 29
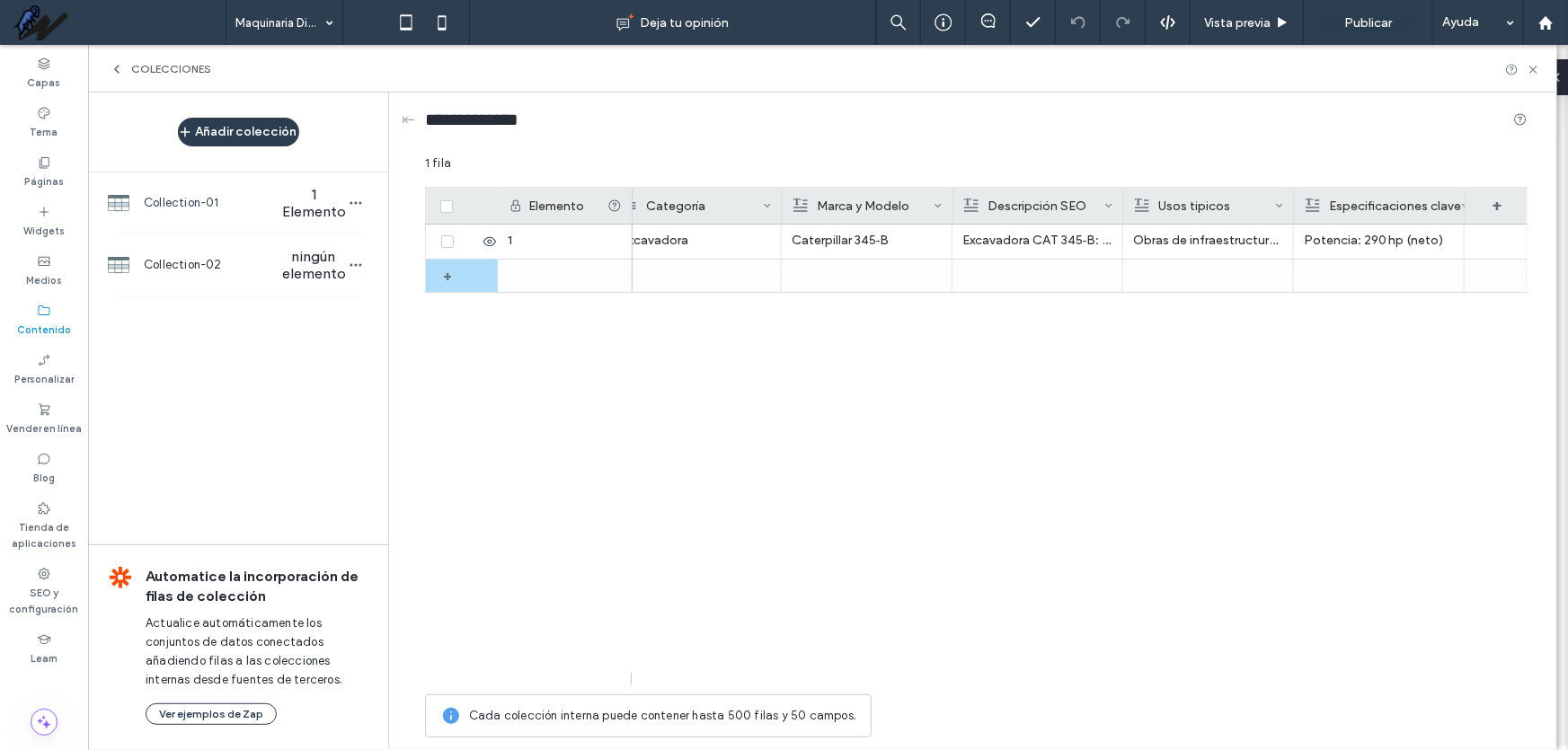
scroll to position [0, 20]
click at [229, 138] on button "Añadir colección" at bounding box center [239, 132] width 121 height 29
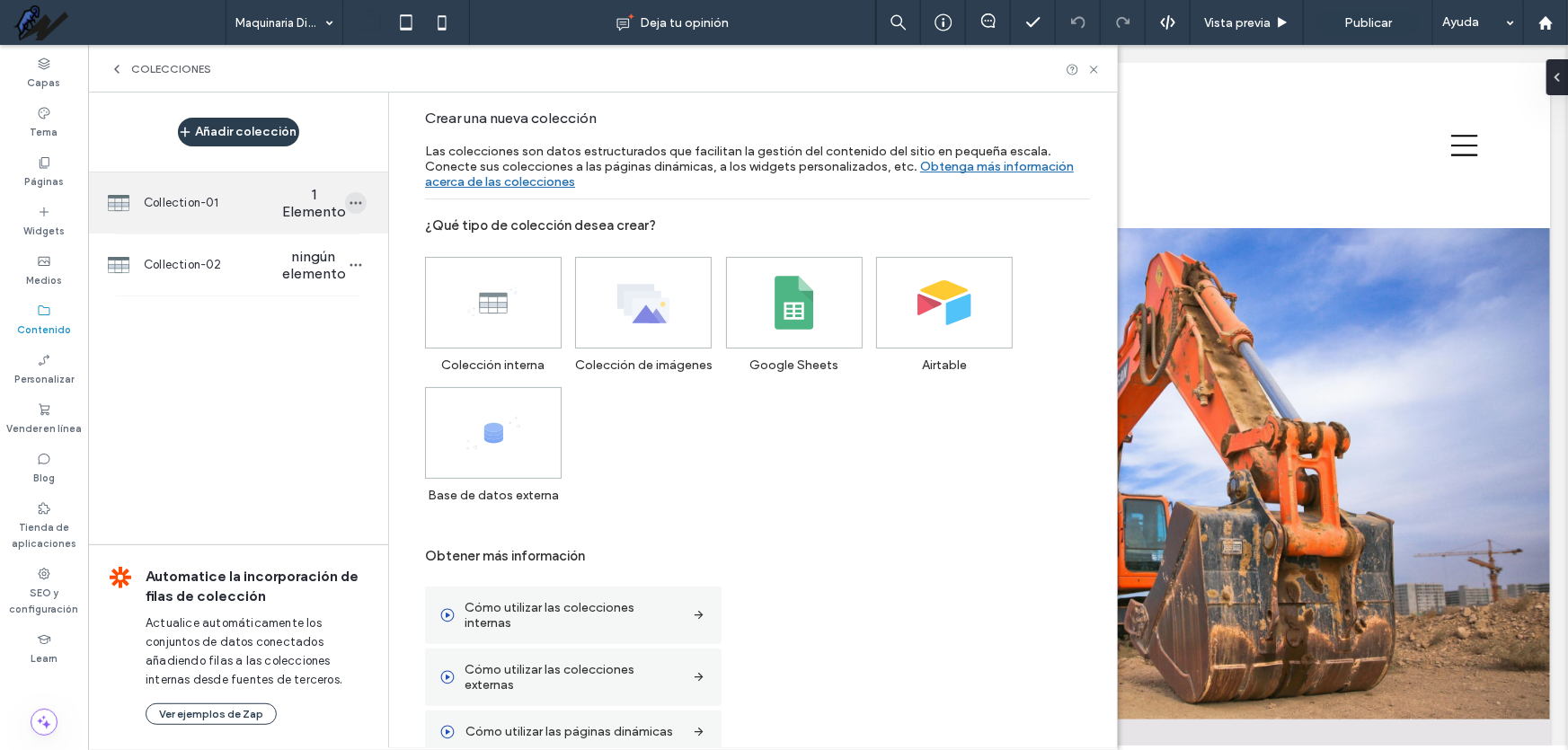
click at [349, 201] on icon "button" at bounding box center [356, 202] width 14 height 14
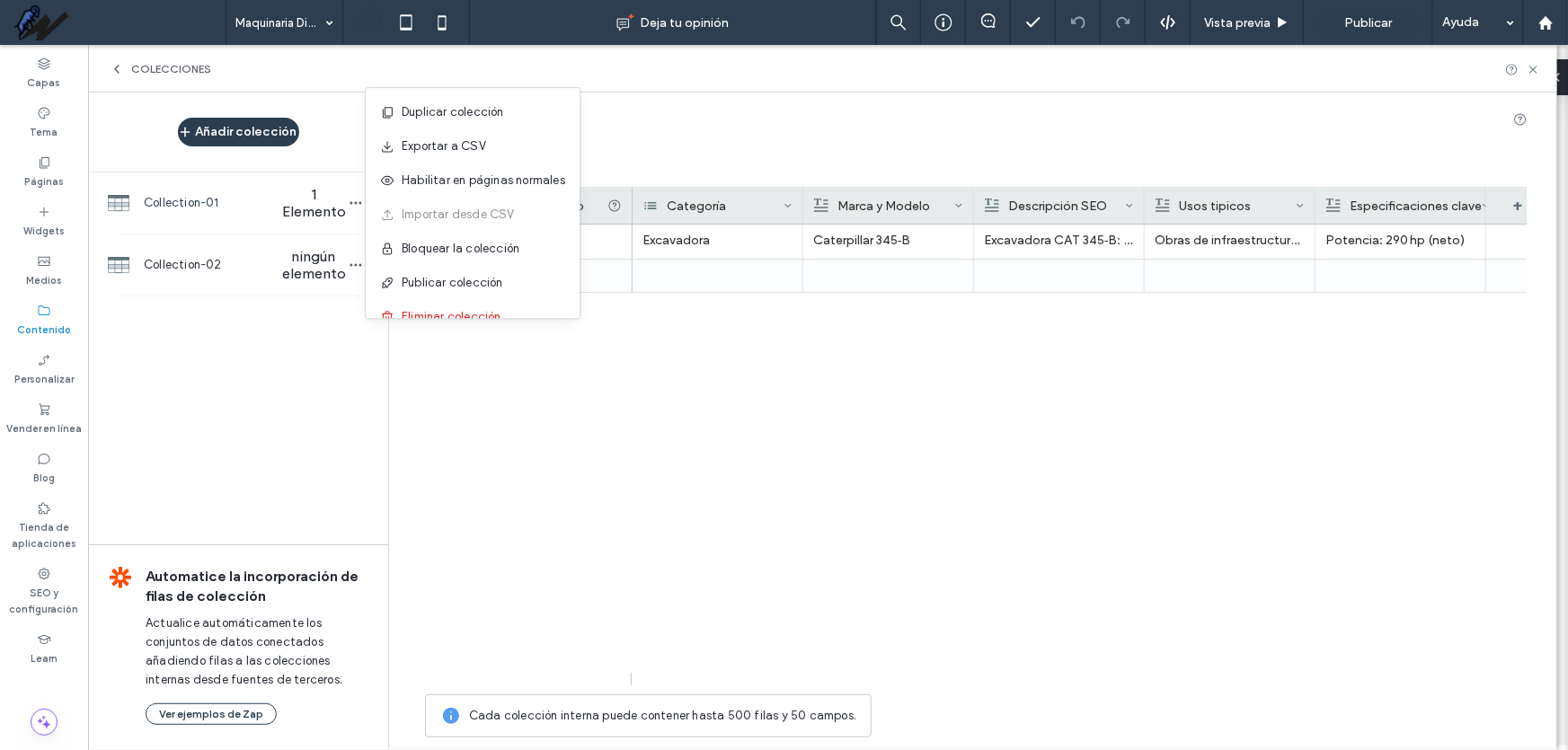
drag, startPoint x: 839, startPoint y: 386, endPoint x: 895, endPoint y: 397, distance: 57.1
click at [842, 386] on div "Excavadora Caterpillar 345‑B Excavadora CAT 345‑B: potencia de 290 hp y profund…" at bounding box center [1080, 455] width 895 height 461
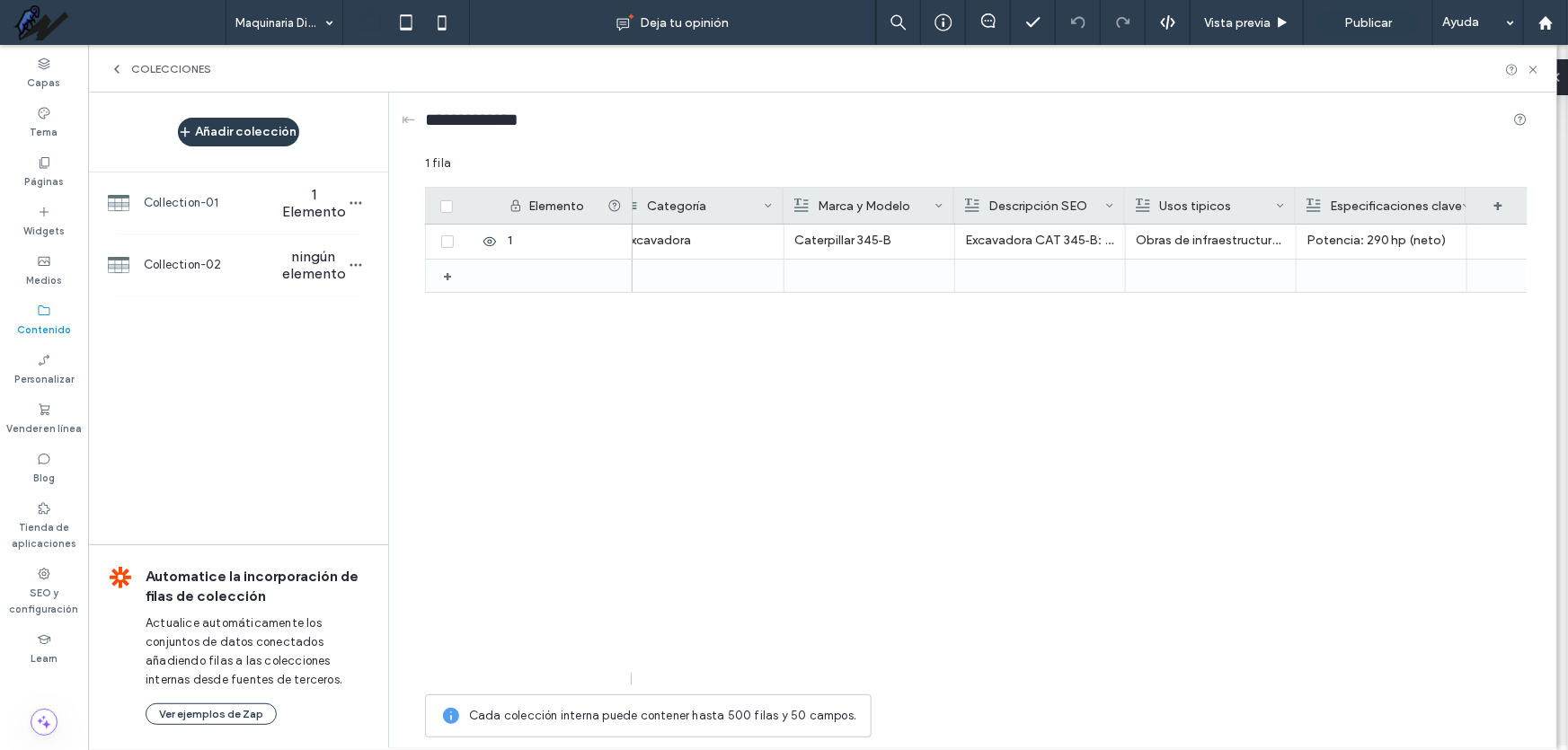
scroll to position [0, 0]
click at [357, 207] on icon "button" at bounding box center [356, 202] width 14 height 14
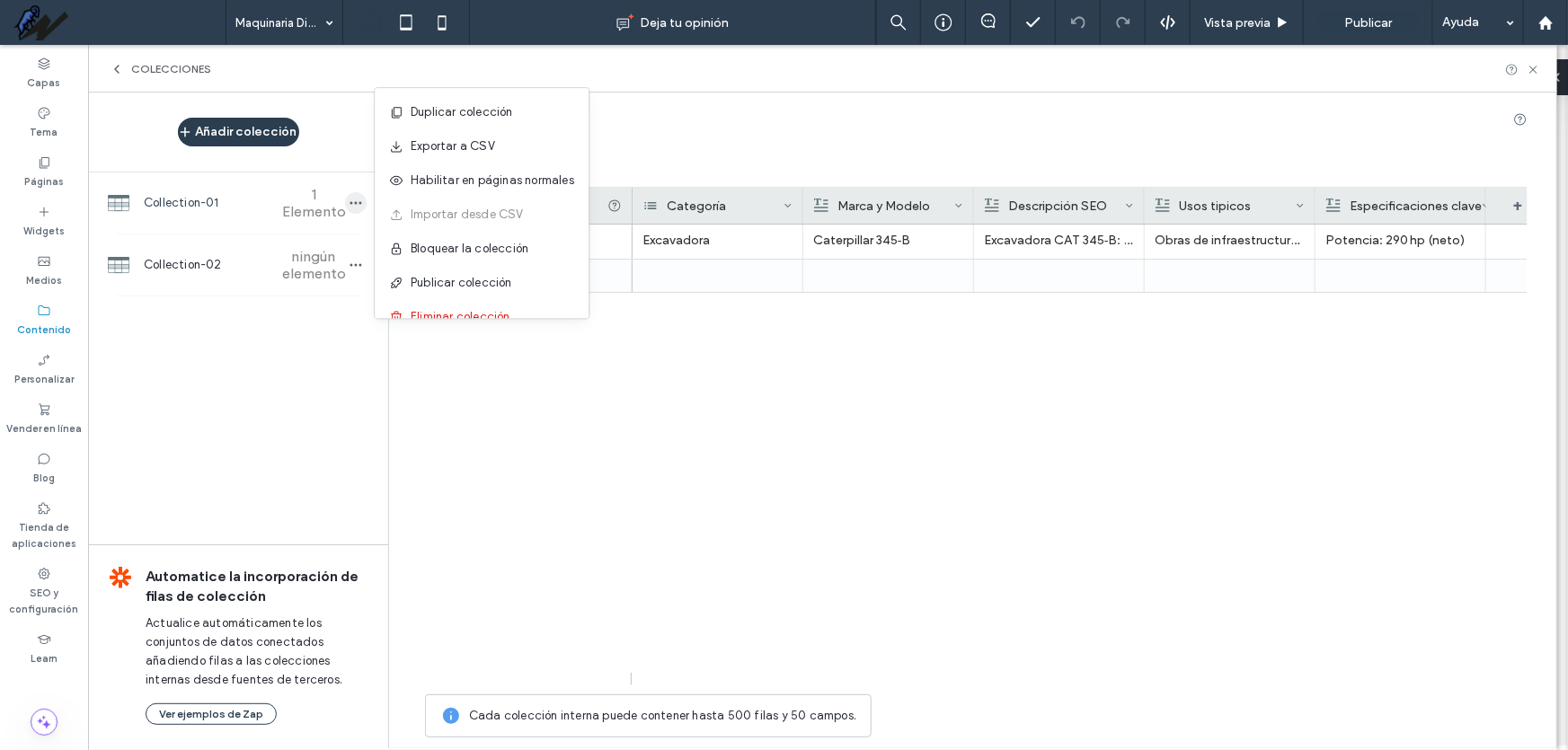
click at [357, 206] on icon "button" at bounding box center [356, 202] width 14 height 14
click at [1225, 457] on div "Excavadora Caterpillar 345‑B Excavadora CAT 345‑B: potencia de 290 hp y profund…" at bounding box center [1080, 455] width 895 height 461
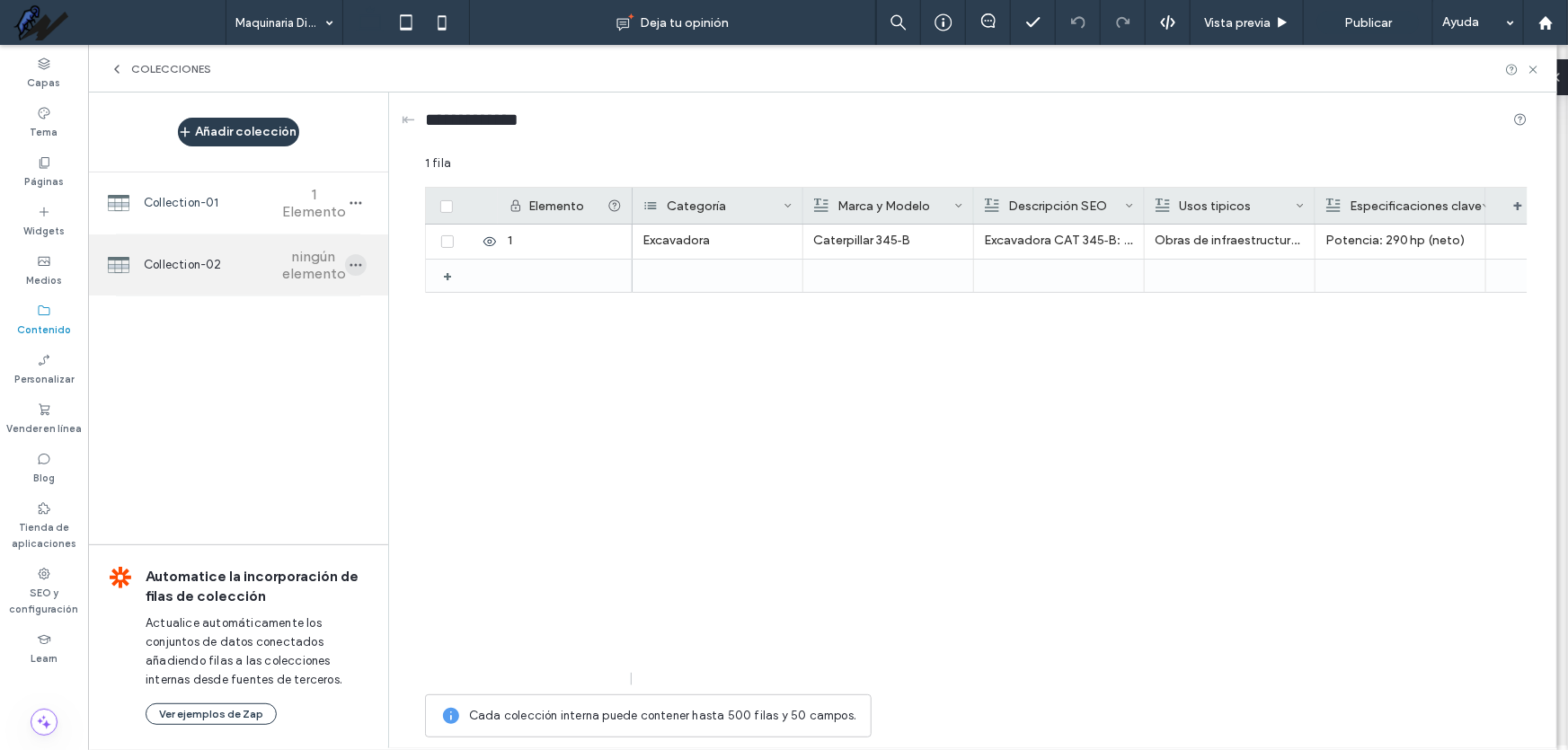
click at [356, 264] on use "button" at bounding box center [357, 265] width 12 height 3
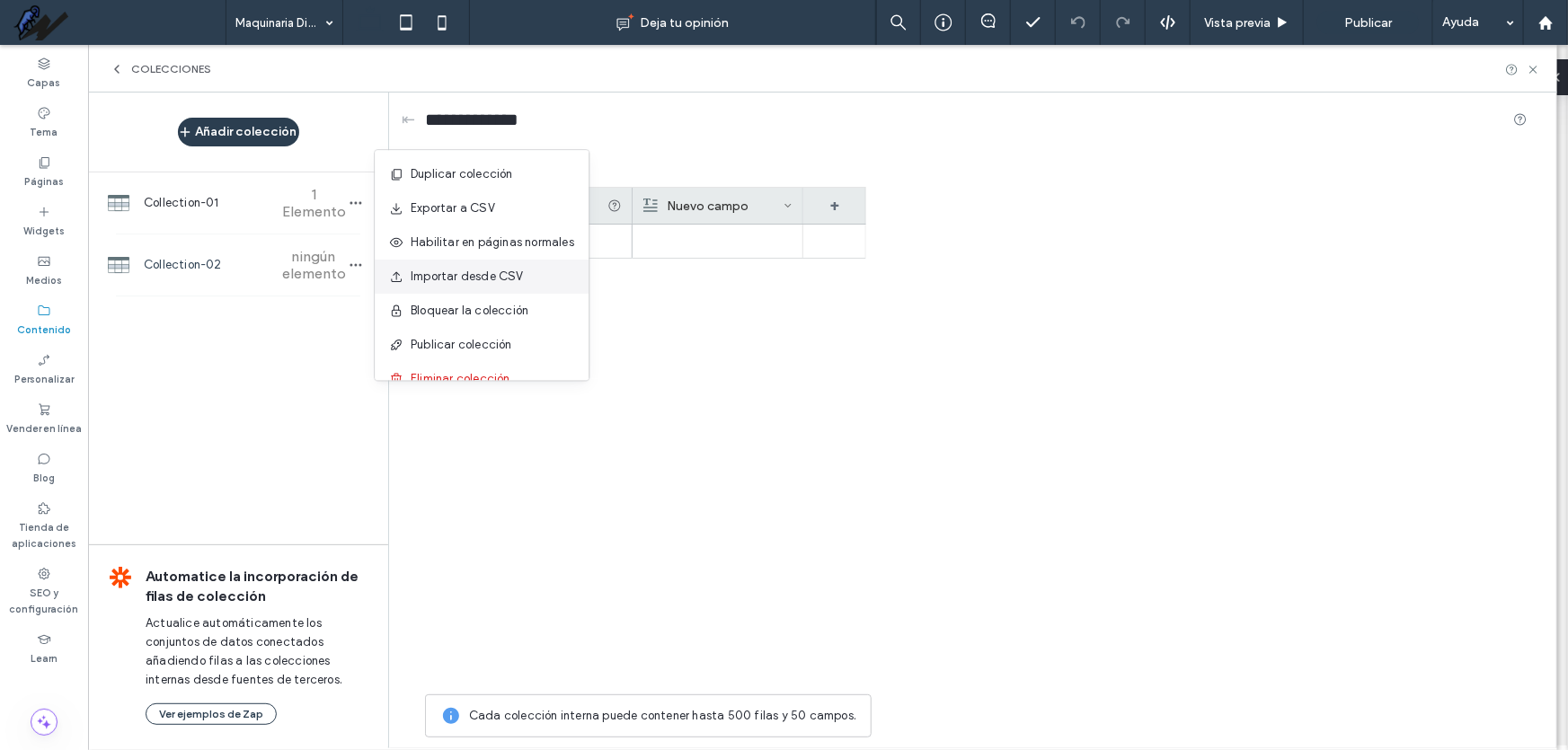
click at [446, 285] on span "Importar desde CSV" at bounding box center [467, 276] width 113 height 18
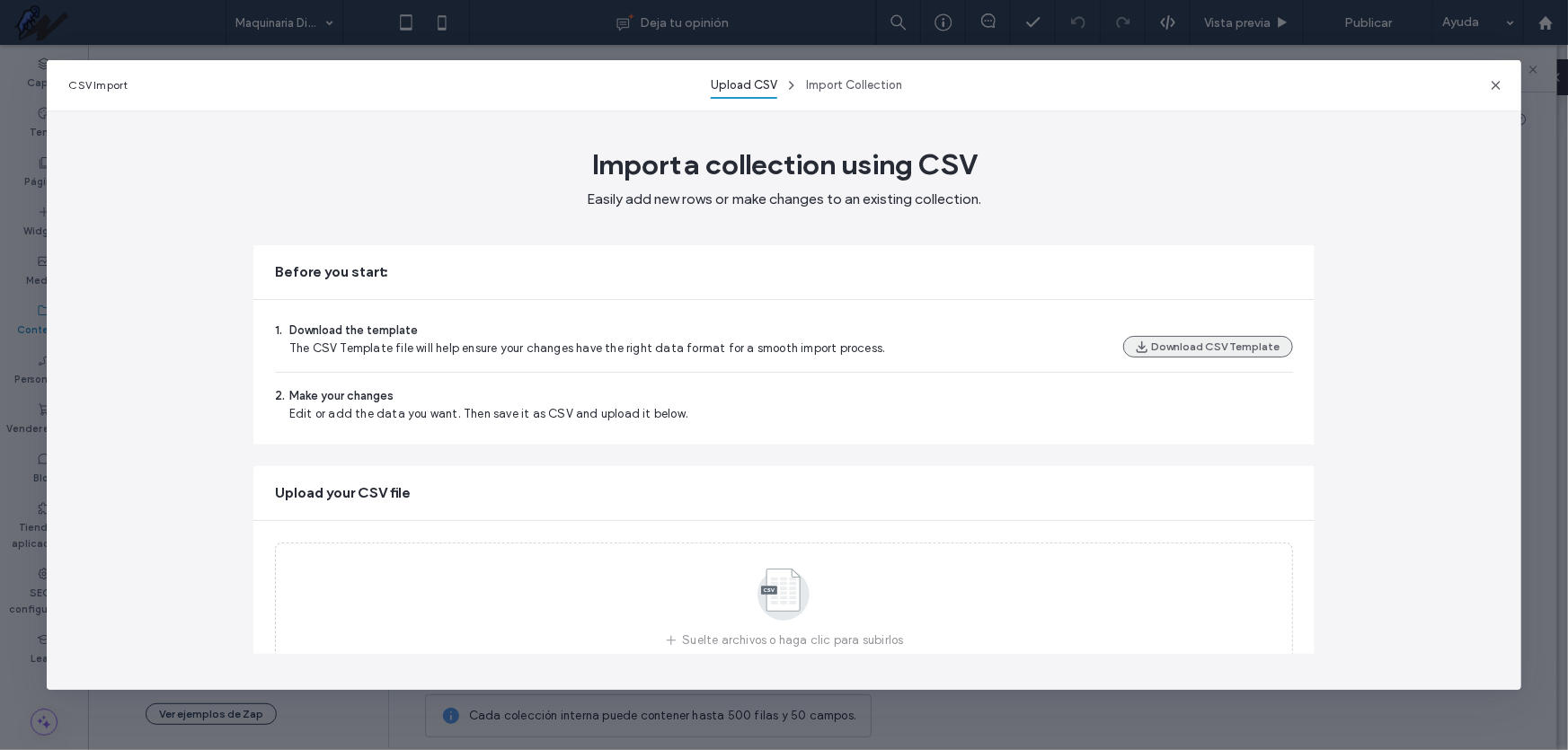
click at [1188, 350] on button "Download CSV Template" at bounding box center [1209, 346] width 170 height 21
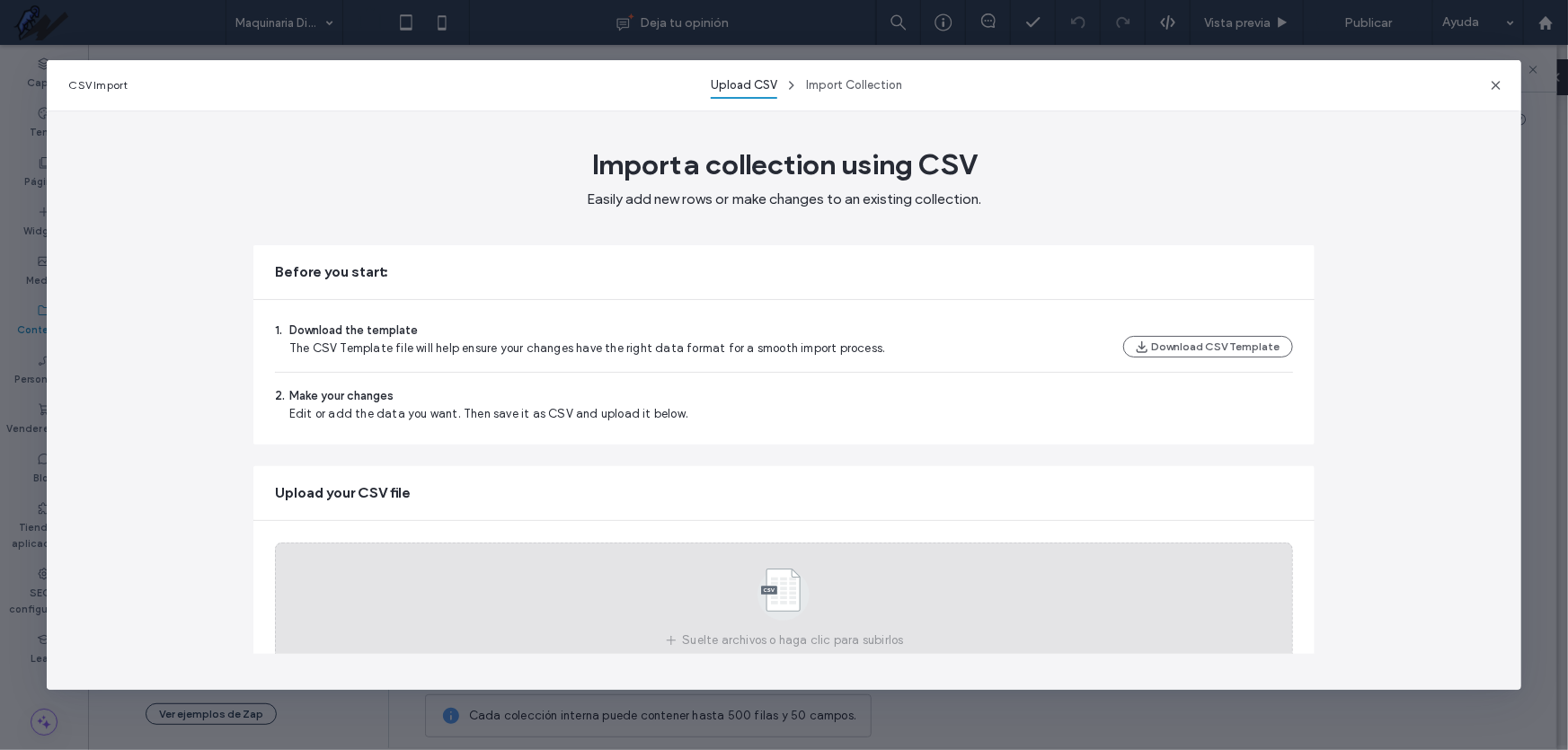
click at [774, 647] on span "Suelte archivos o haga clic para subirlos" at bounding box center [792, 640] width 221 height 18
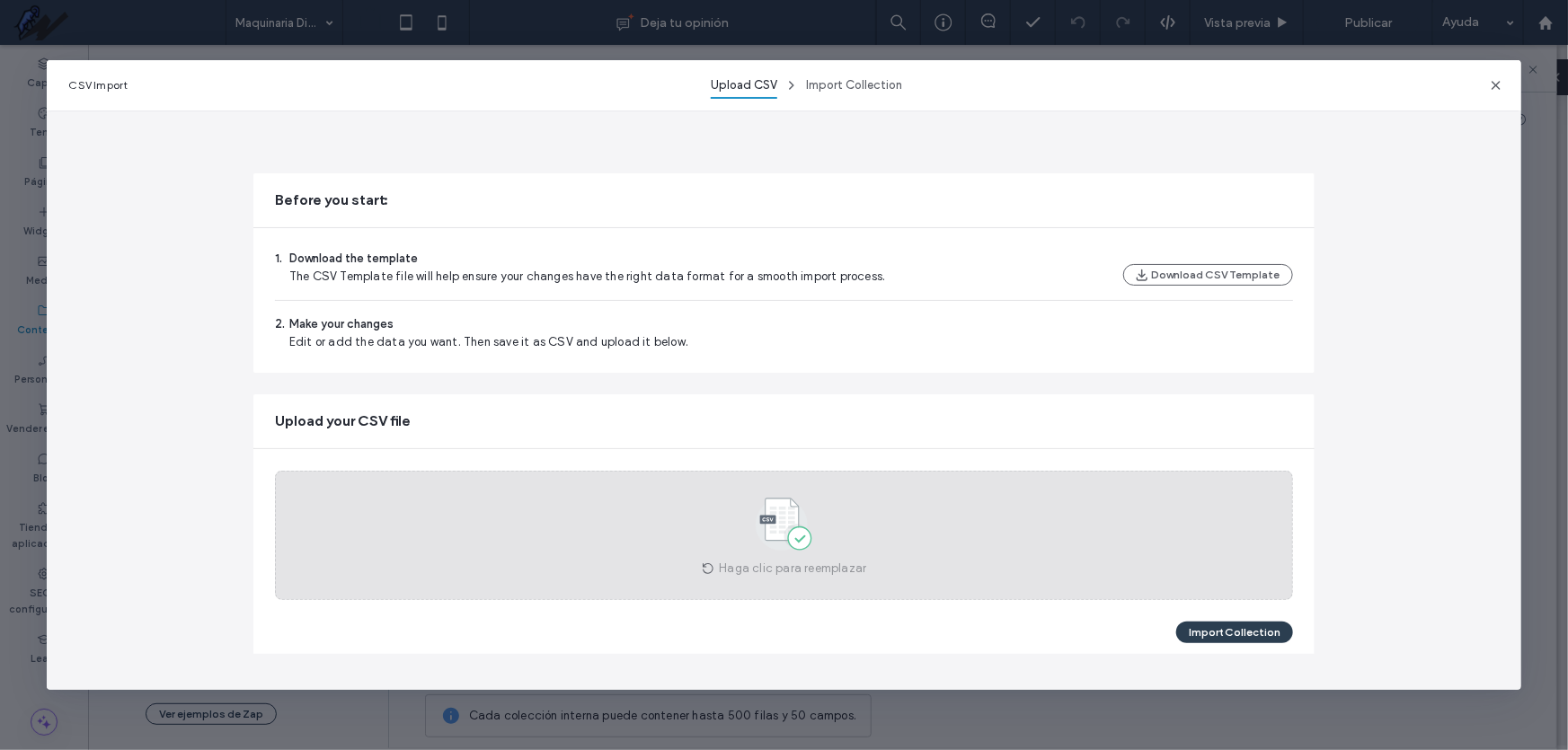
scroll to position [81, 0]
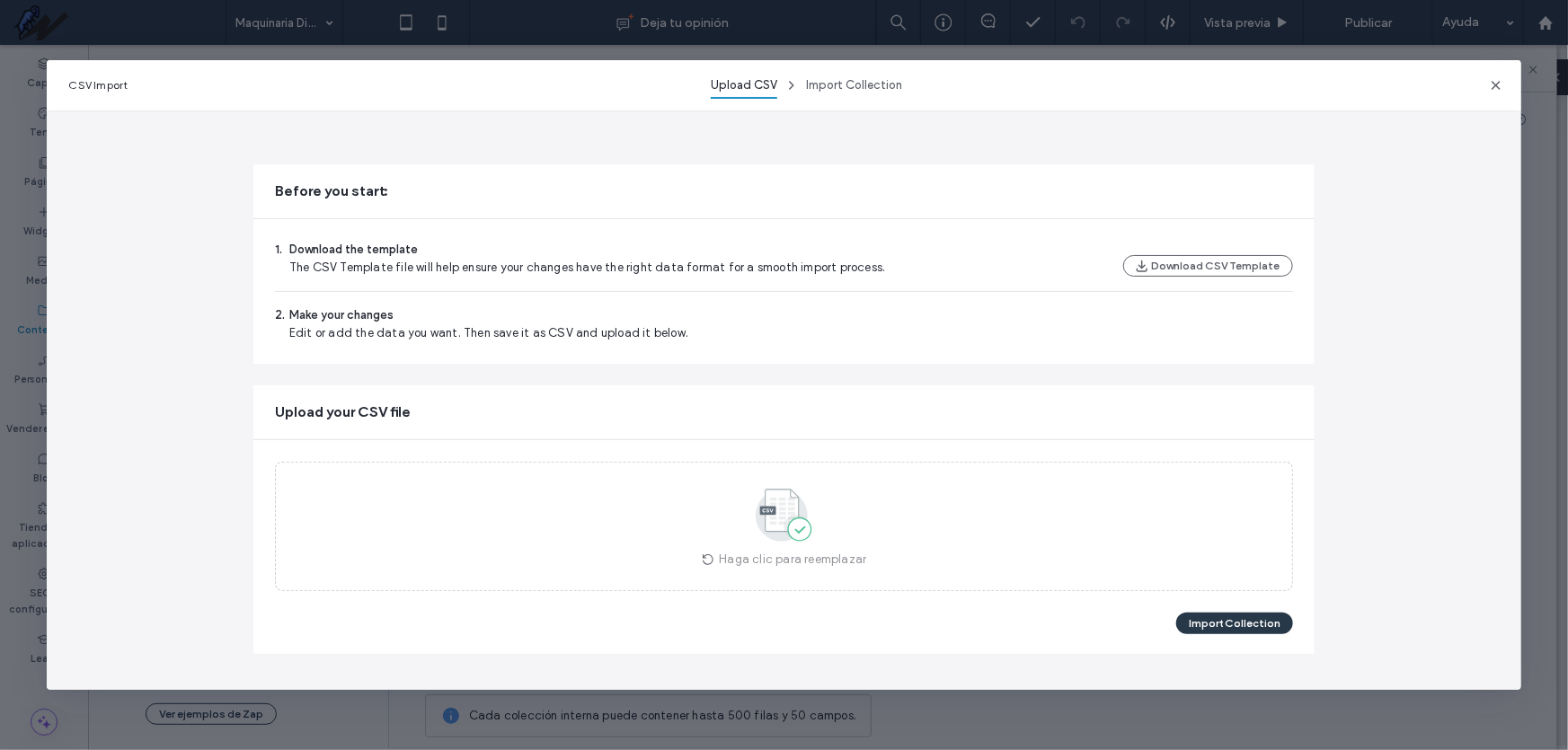
click at [1228, 630] on button "Import Collection" at bounding box center [1234, 623] width 117 height 21
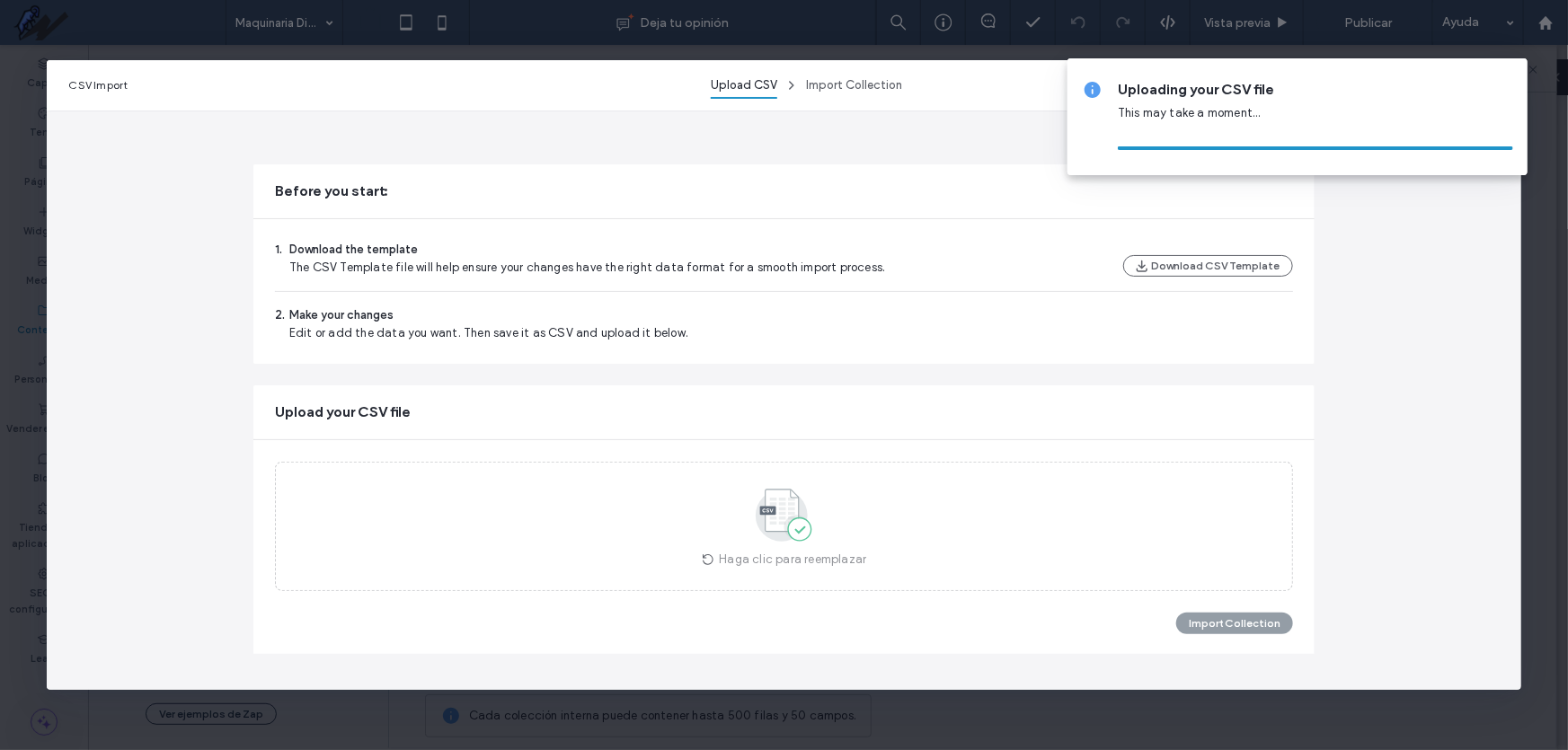
scroll to position [0, 0]
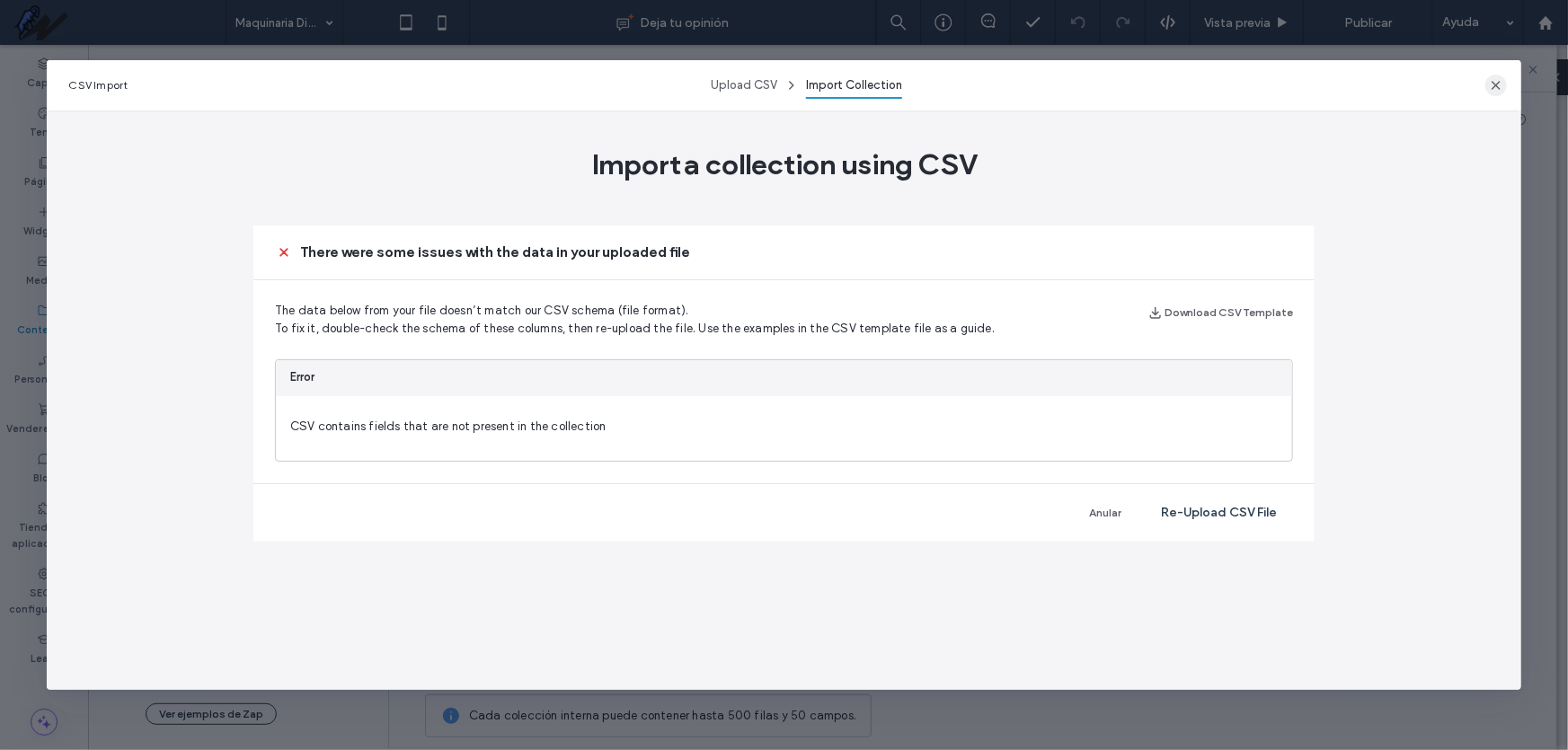
click at [1503, 76] on span "button" at bounding box center [1496, 85] width 21 height 21
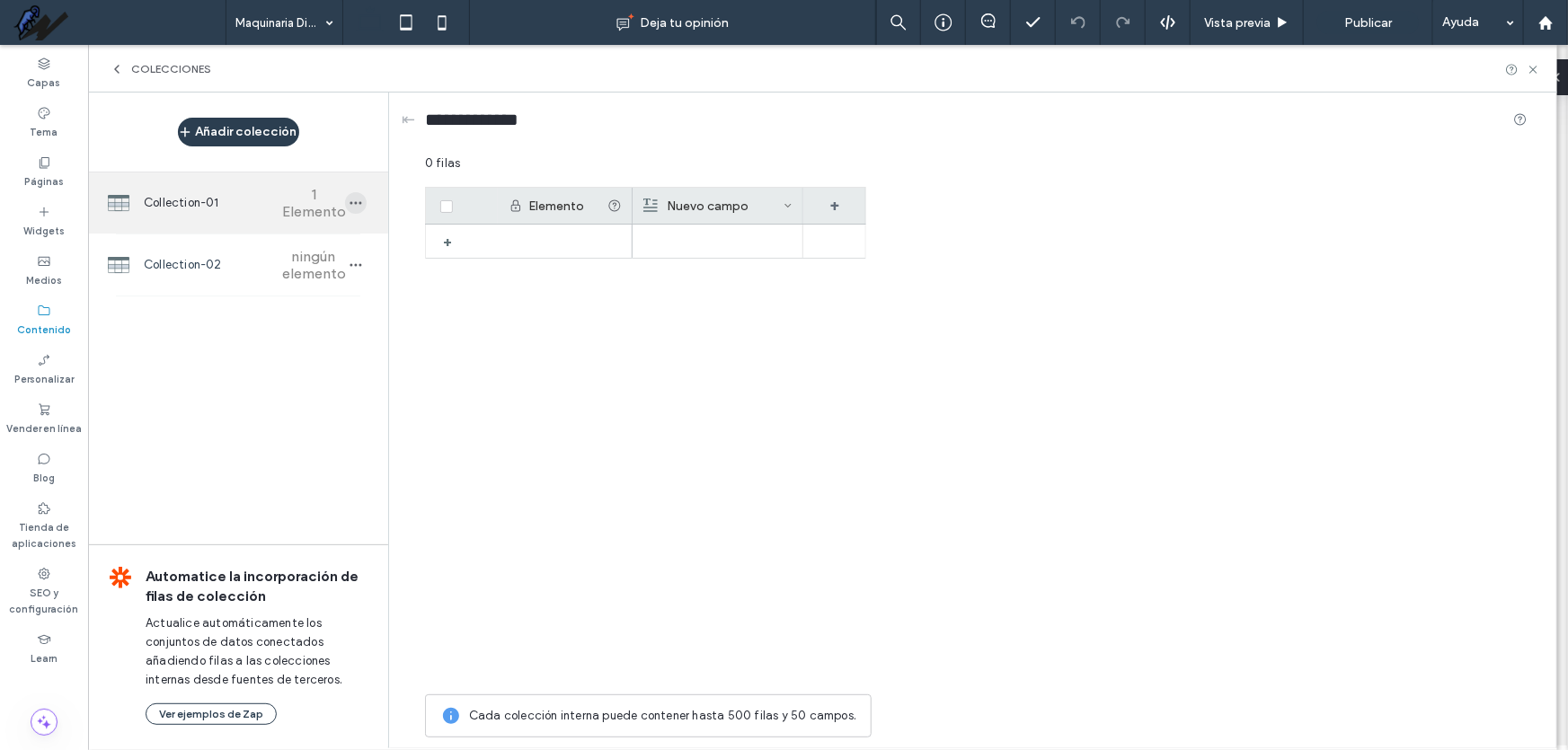
click at [360, 206] on icon "button" at bounding box center [356, 202] width 14 height 14
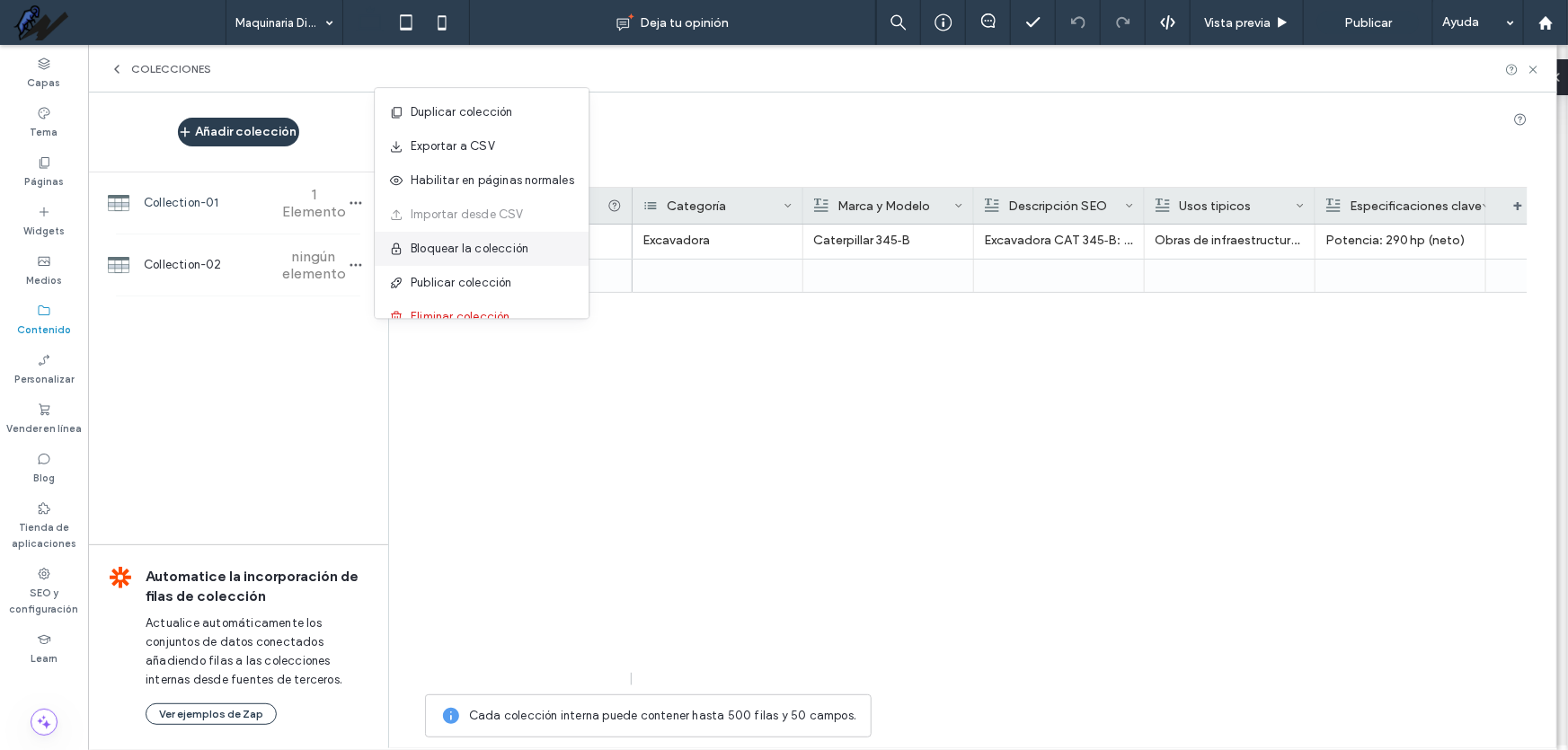
scroll to position [22, 0]
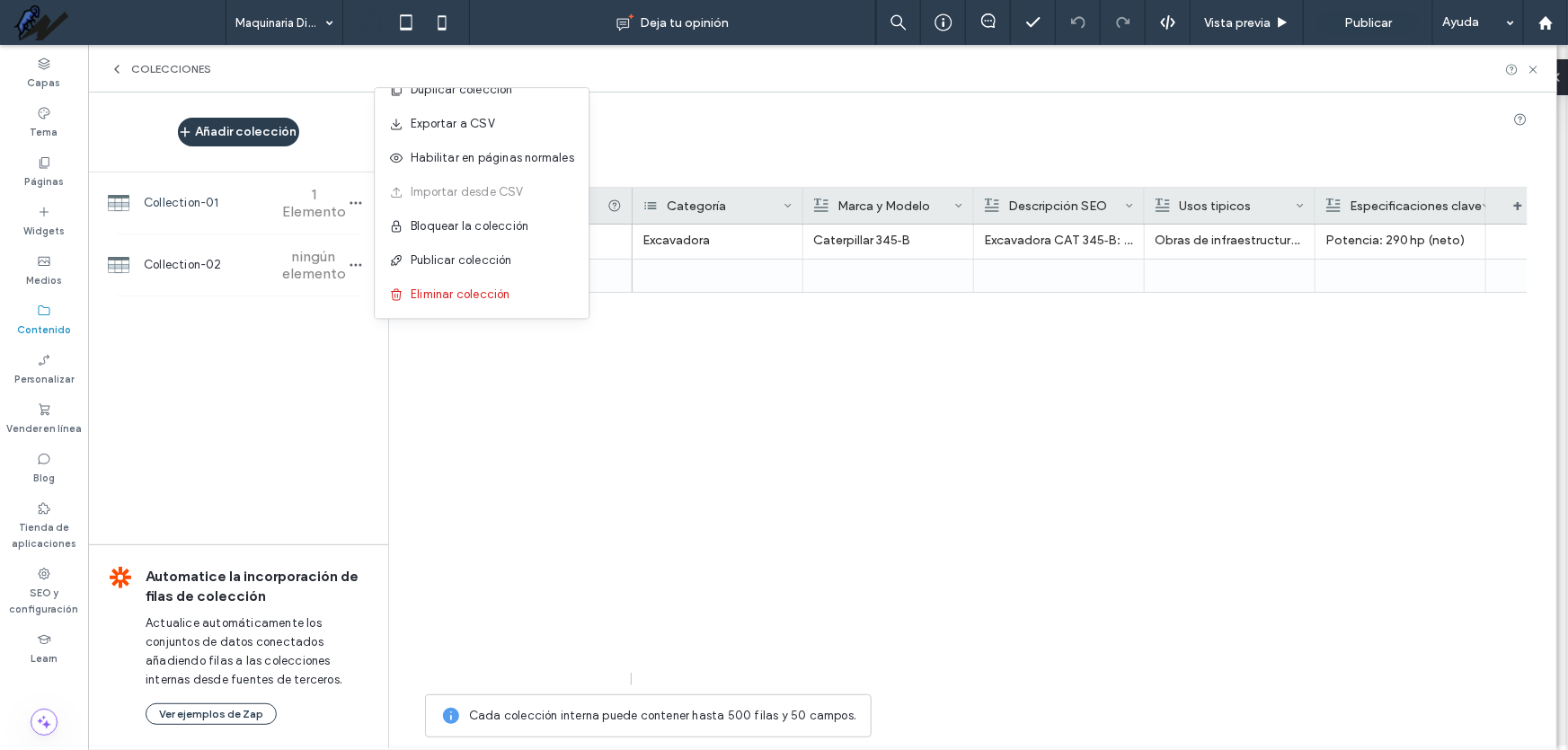
click at [258, 204] on span "Collection-01" at bounding box center [210, 202] width 133 height 18
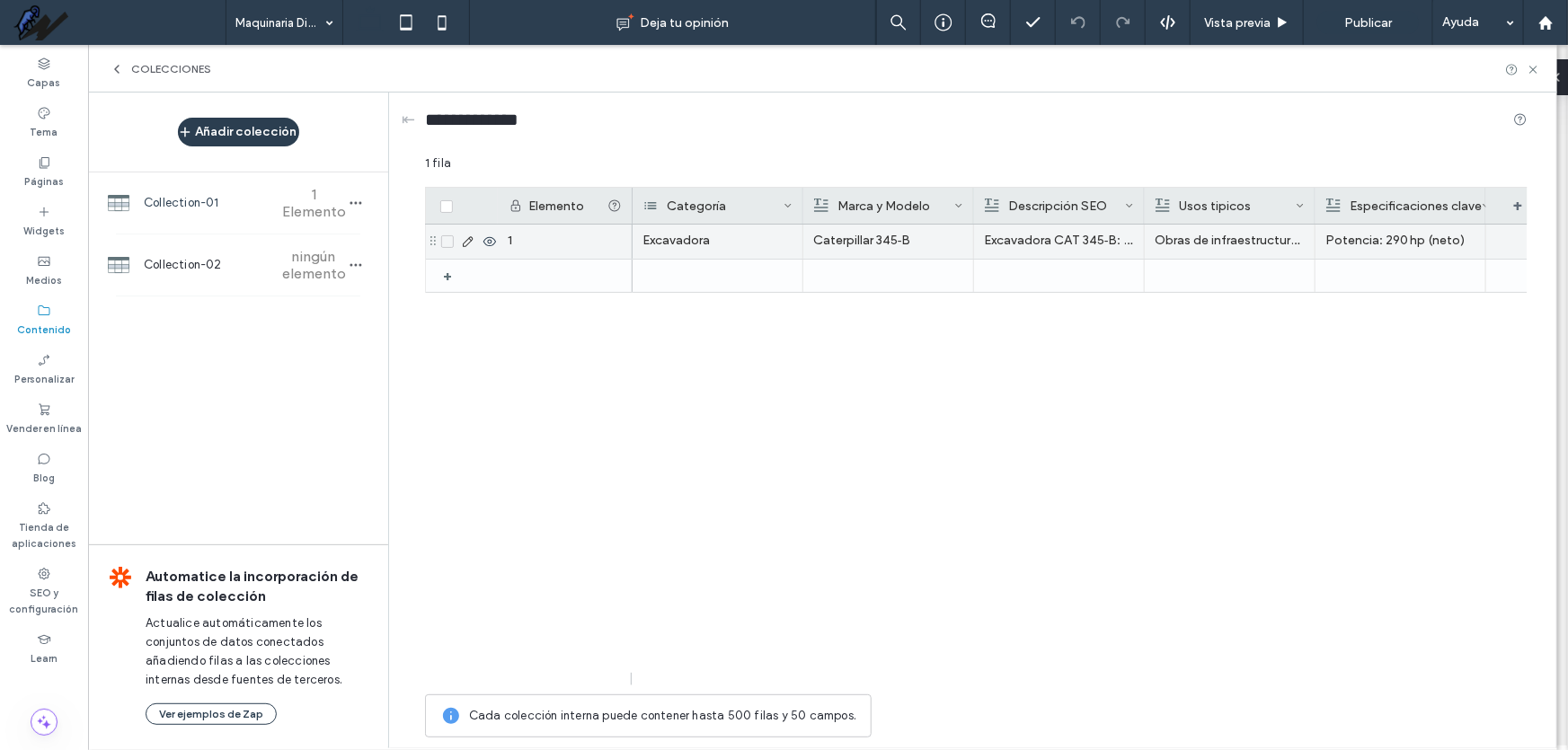
click at [448, 237] on span at bounding box center [447, 241] width 12 height 12
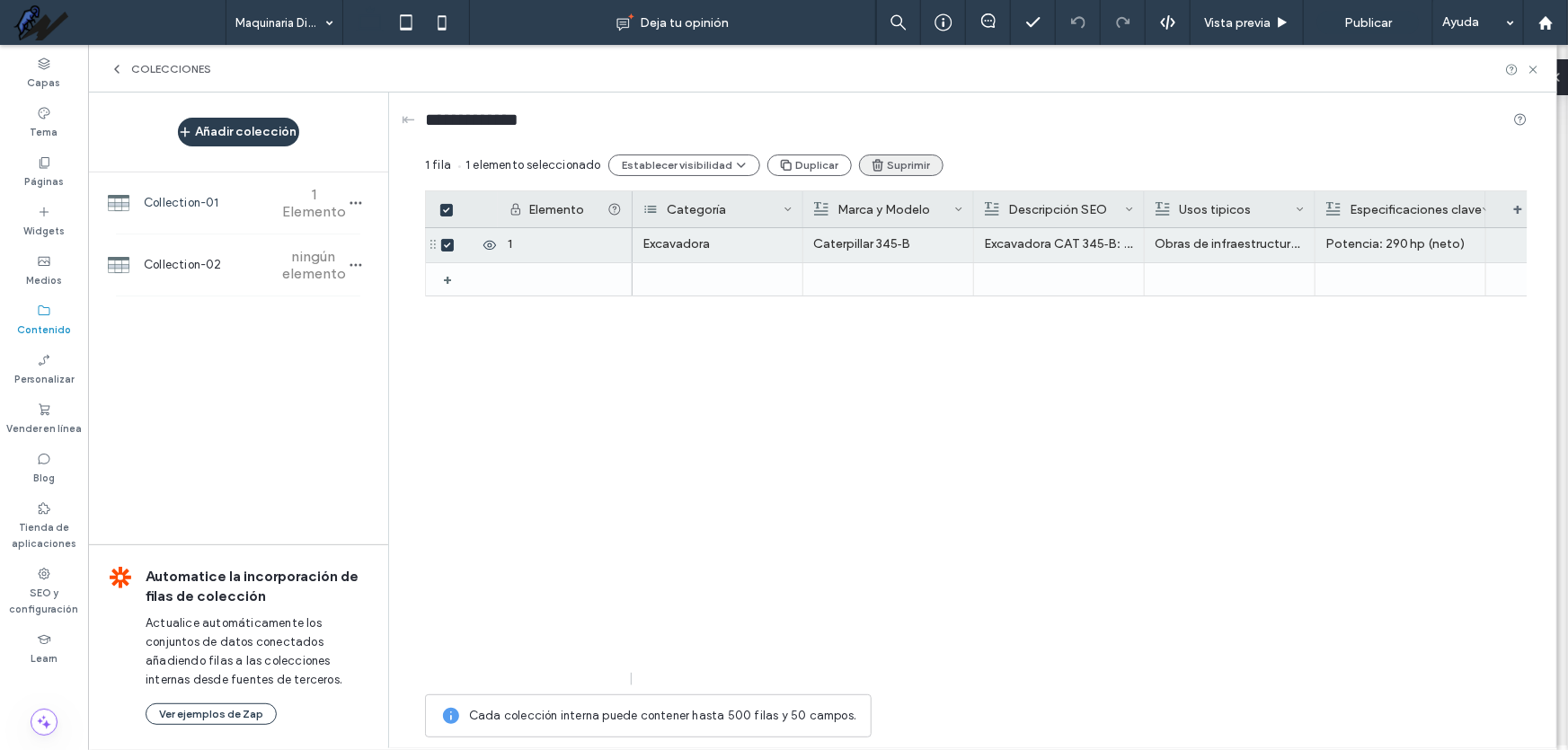
click at [879, 168] on button "Suprimir" at bounding box center [902, 165] width 85 height 21
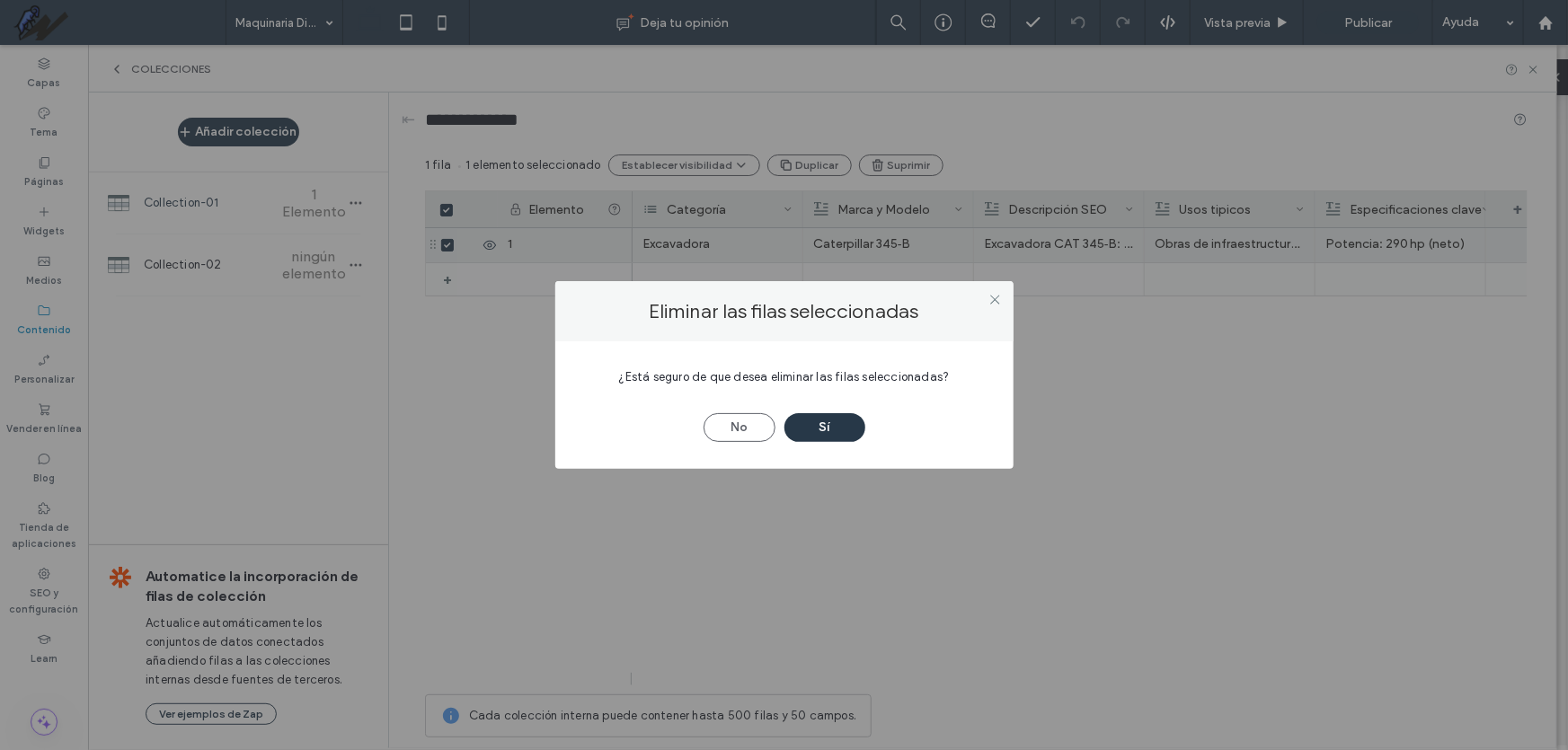
click at [835, 433] on button "Sí" at bounding box center [825, 427] width 81 height 29
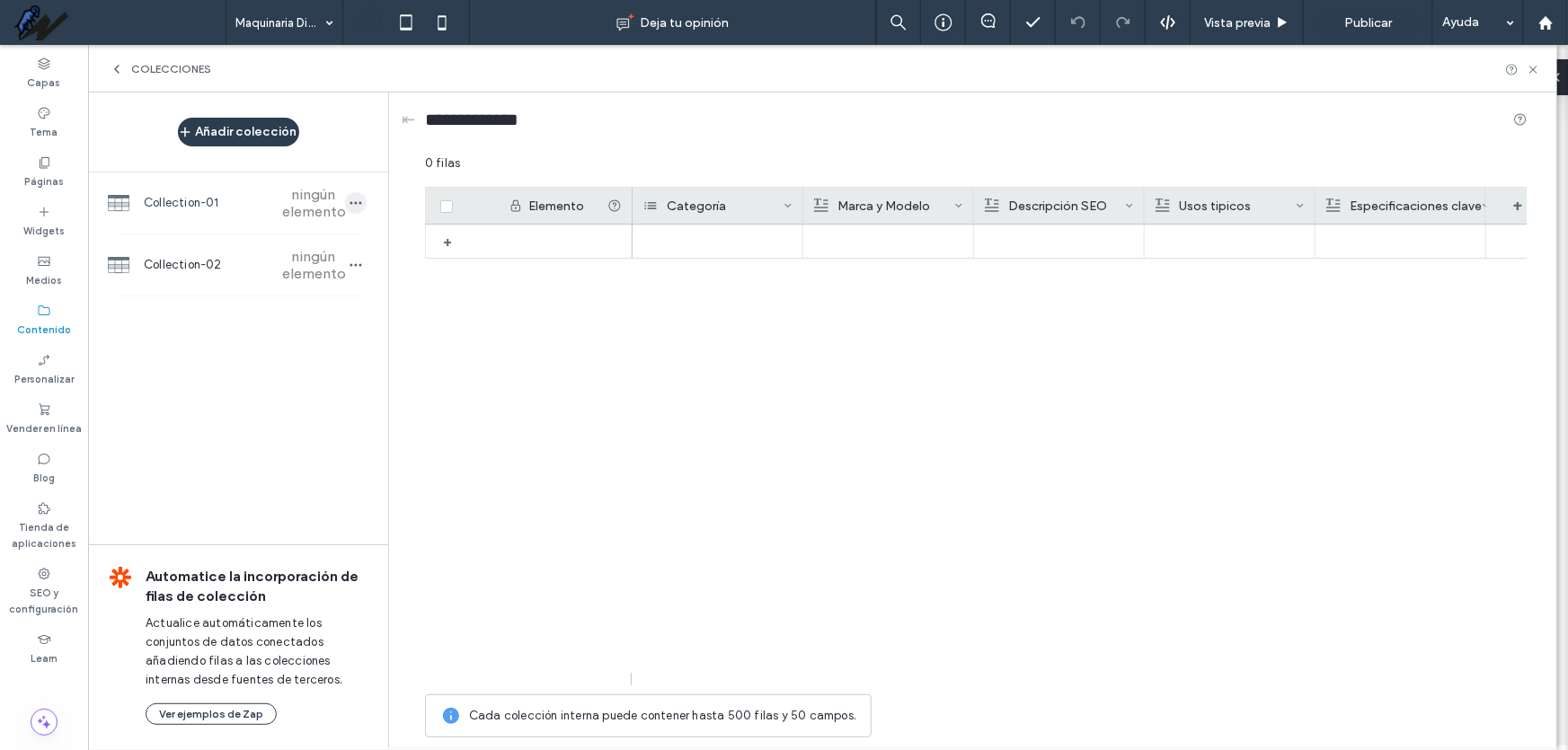
click at [355, 201] on icon "button" at bounding box center [356, 202] width 14 height 14
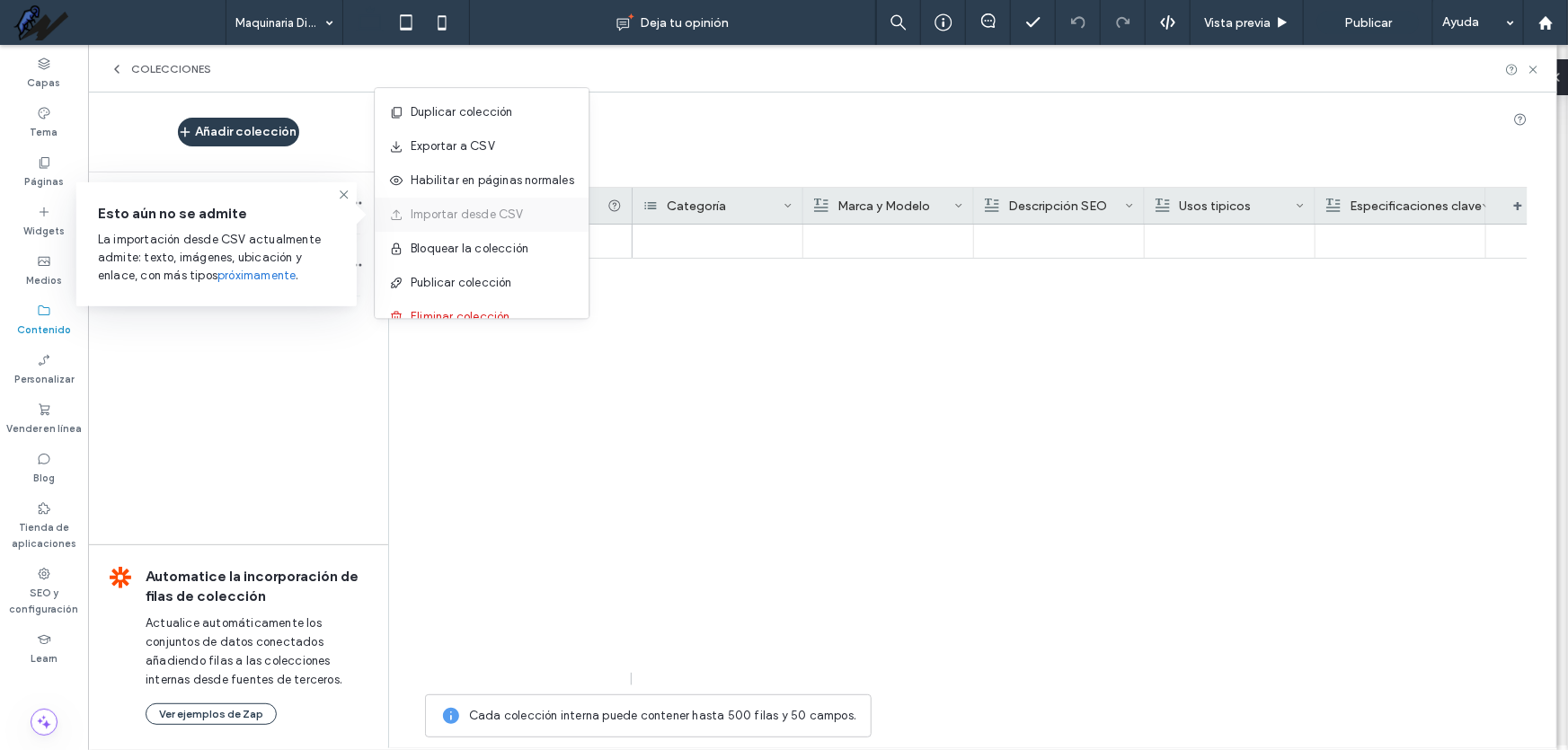
click at [445, 214] on div "Importar desde CSV" at bounding box center [467, 215] width 113 height 47
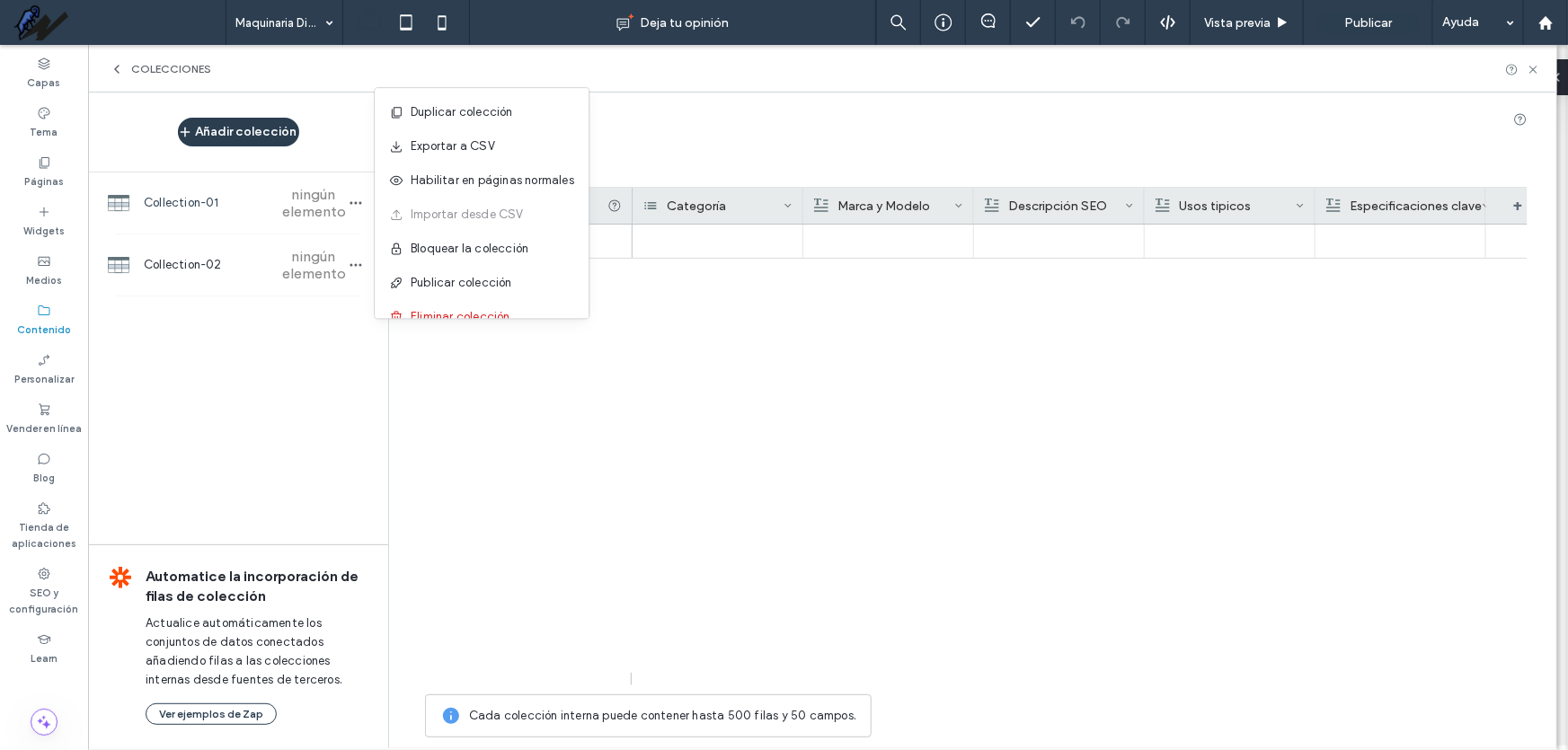
click at [698, 500] on div at bounding box center [1080, 455] width 895 height 461
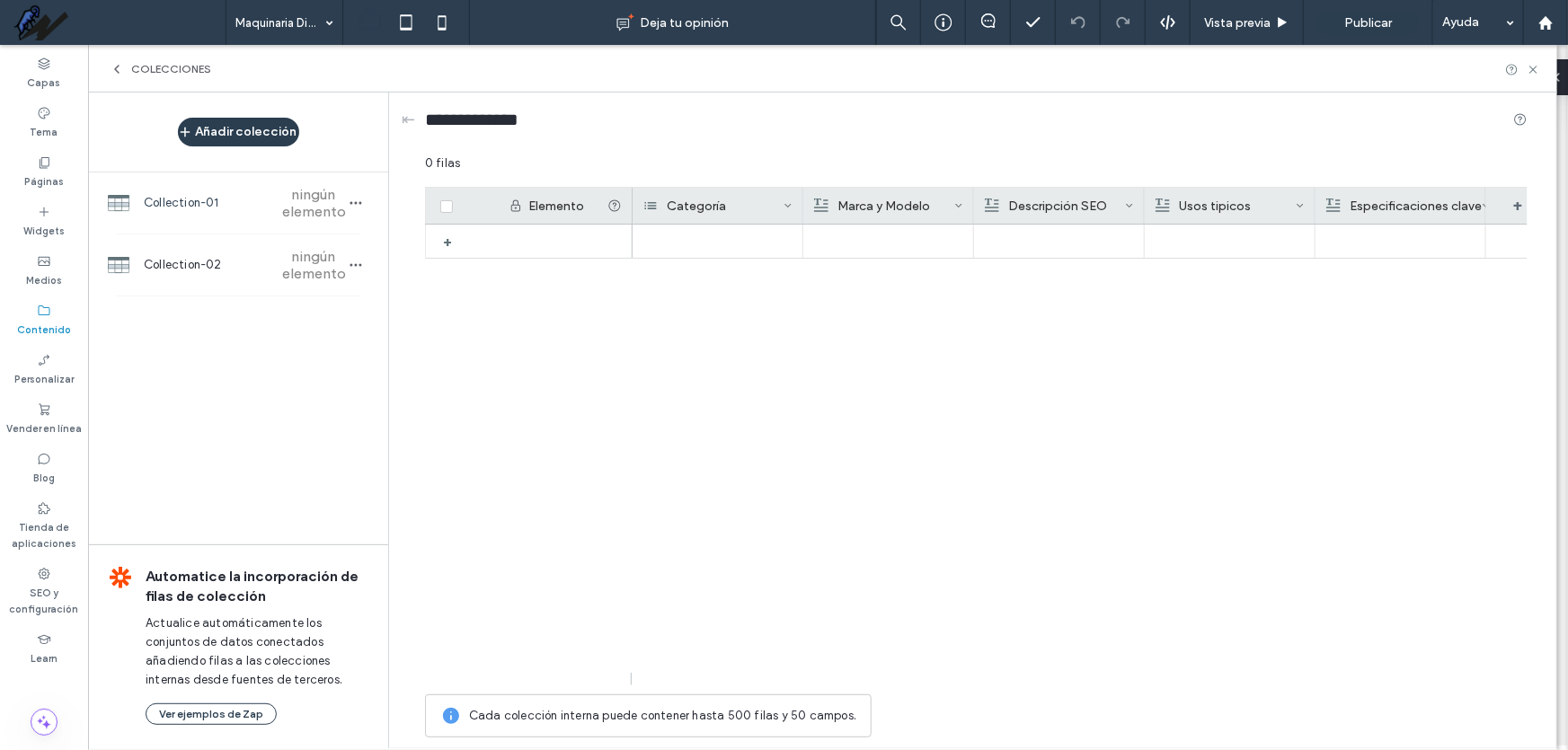
click at [510, 207] on icon at bounding box center [515, 205] width 14 height 14
click at [518, 206] on icon at bounding box center [515, 205] width 14 height 14
click at [613, 206] on icon at bounding box center [614, 205] width 14 height 14
click at [684, 205] on div "Categoría" at bounding box center [693, 205] width 140 height 36
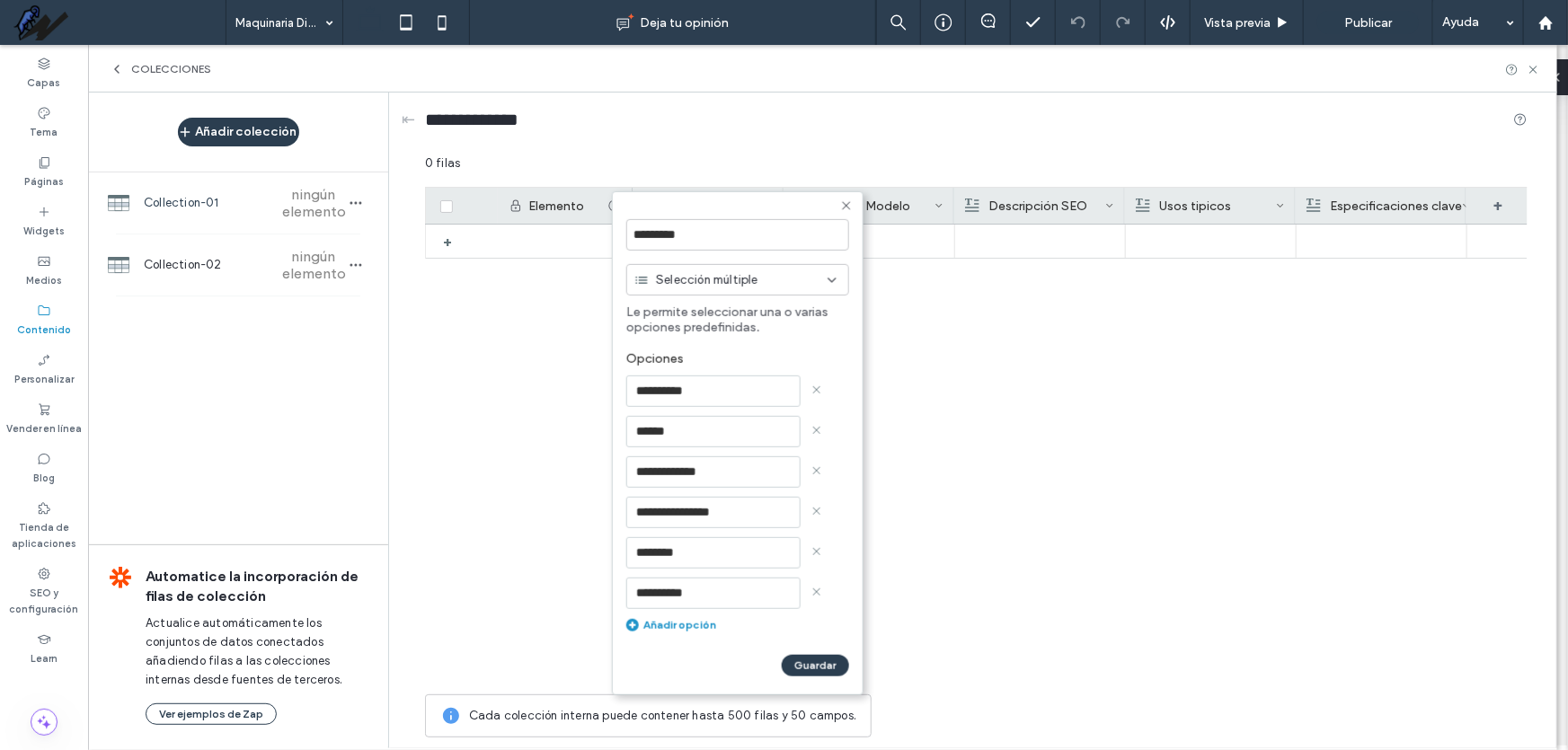
click at [783, 287] on div "Selección múltiple" at bounding box center [731, 279] width 193 height 18
click at [756, 348] on div "Texto enriquecido" at bounding box center [736, 342] width 221 height 32
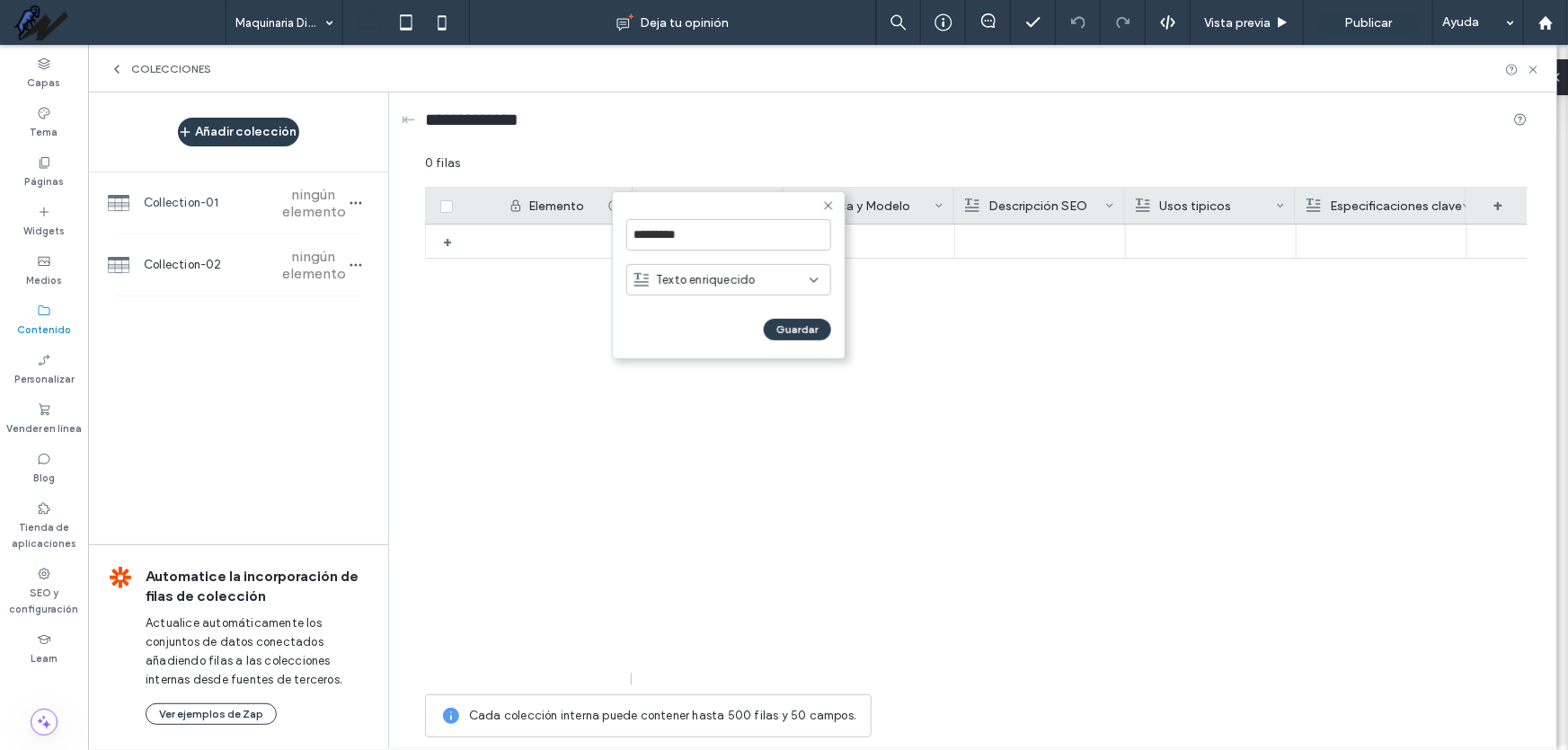
click at [771, 278] on div "Texto enriquecido" at bounding box center [722, 279] width 175 height 18
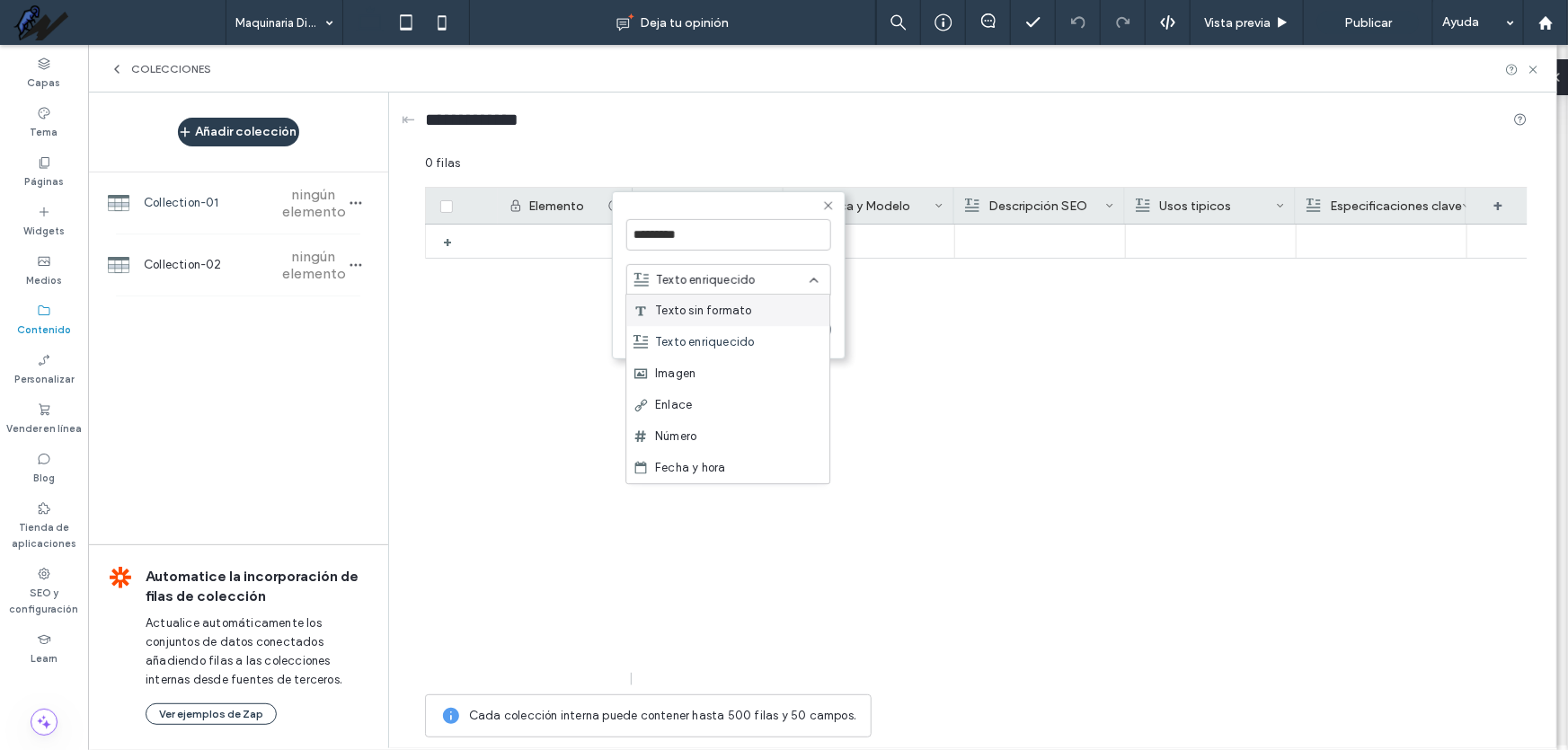
click at [728, 303] on span "Texto sin formato" at bounding box center [703, 311] width 96 height 18
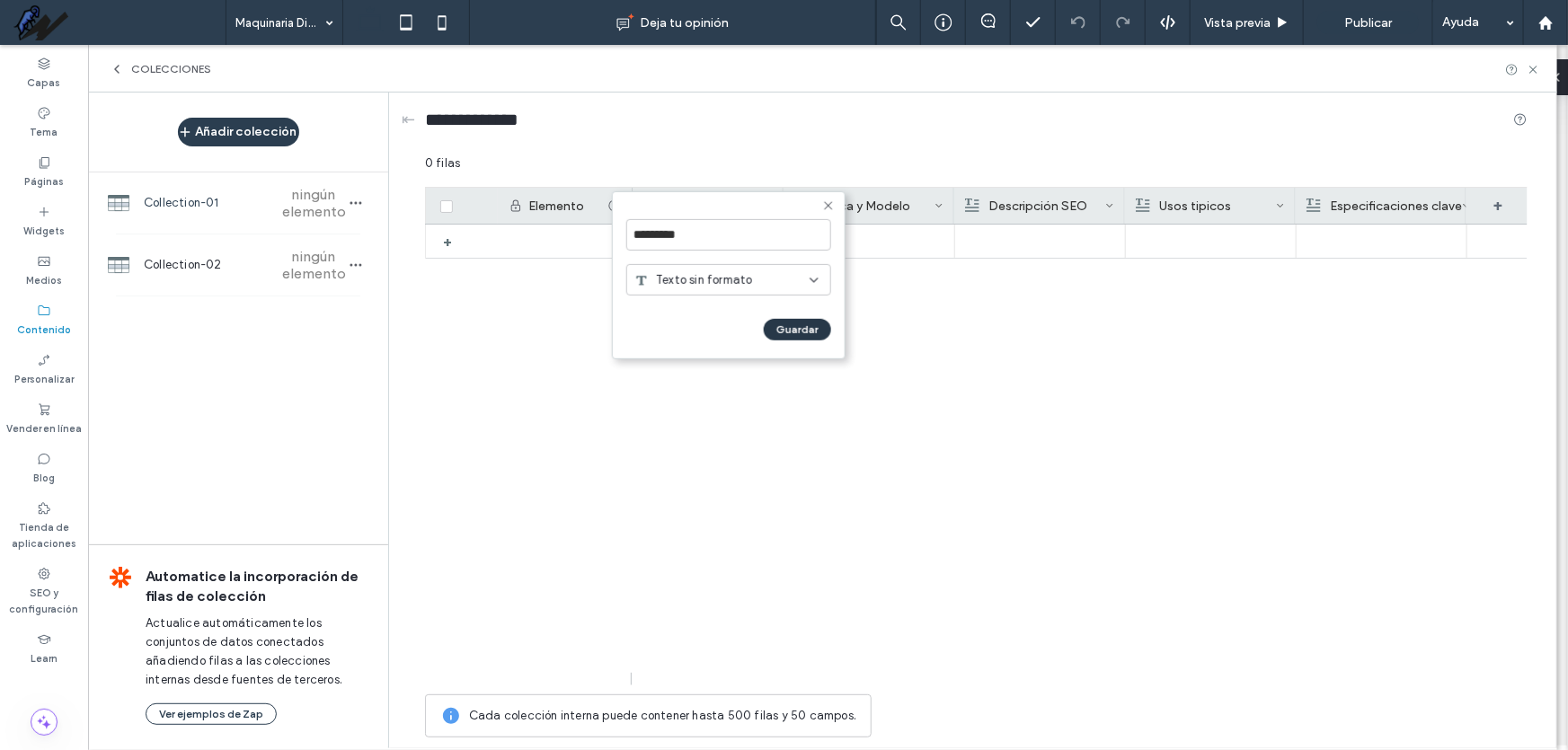
click at [812, 327] on button "Guardar" at bounding box center [797, 329] width 67 height 21
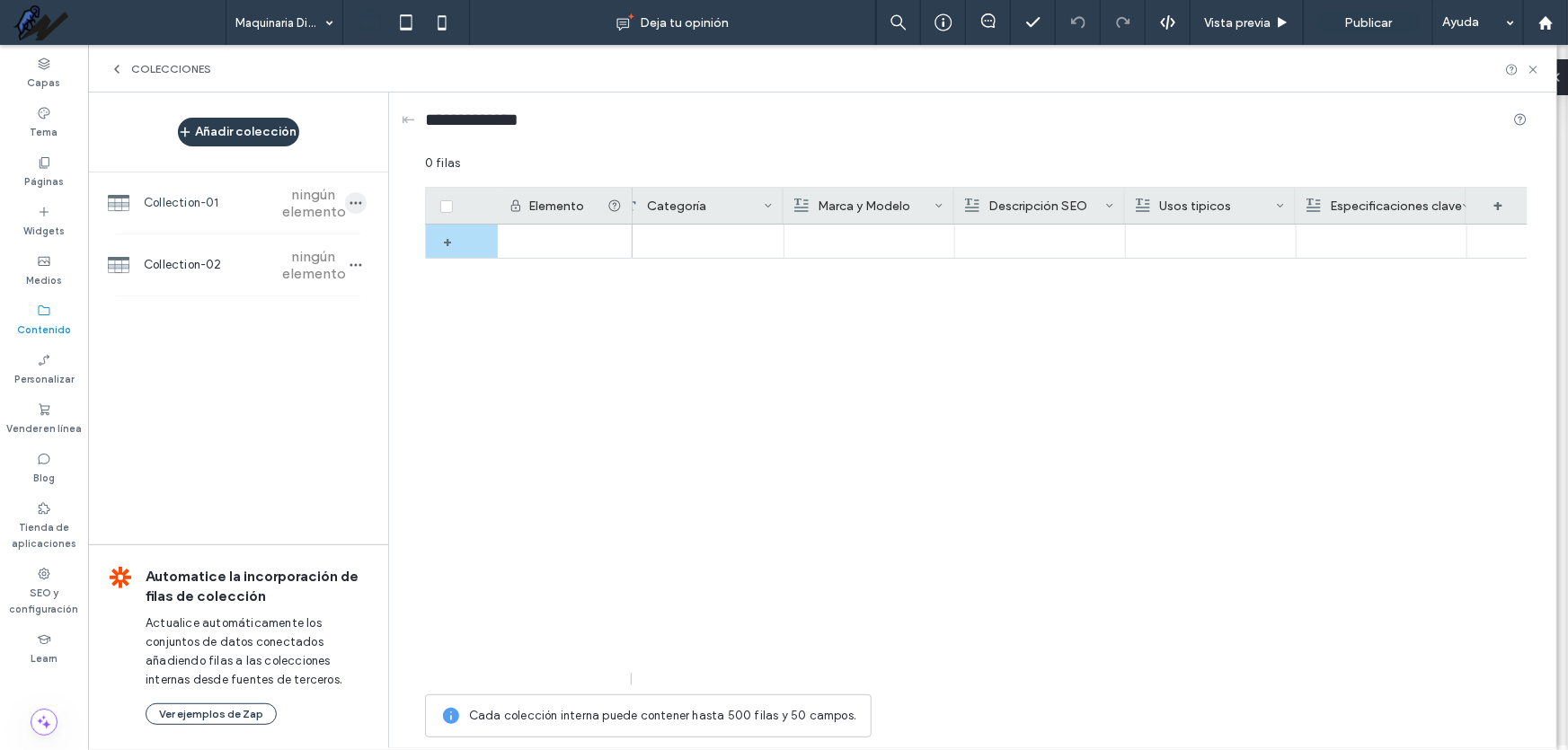
click at [357, 206] on icon "button" at bounding box center [356, 202] width 14 height 14
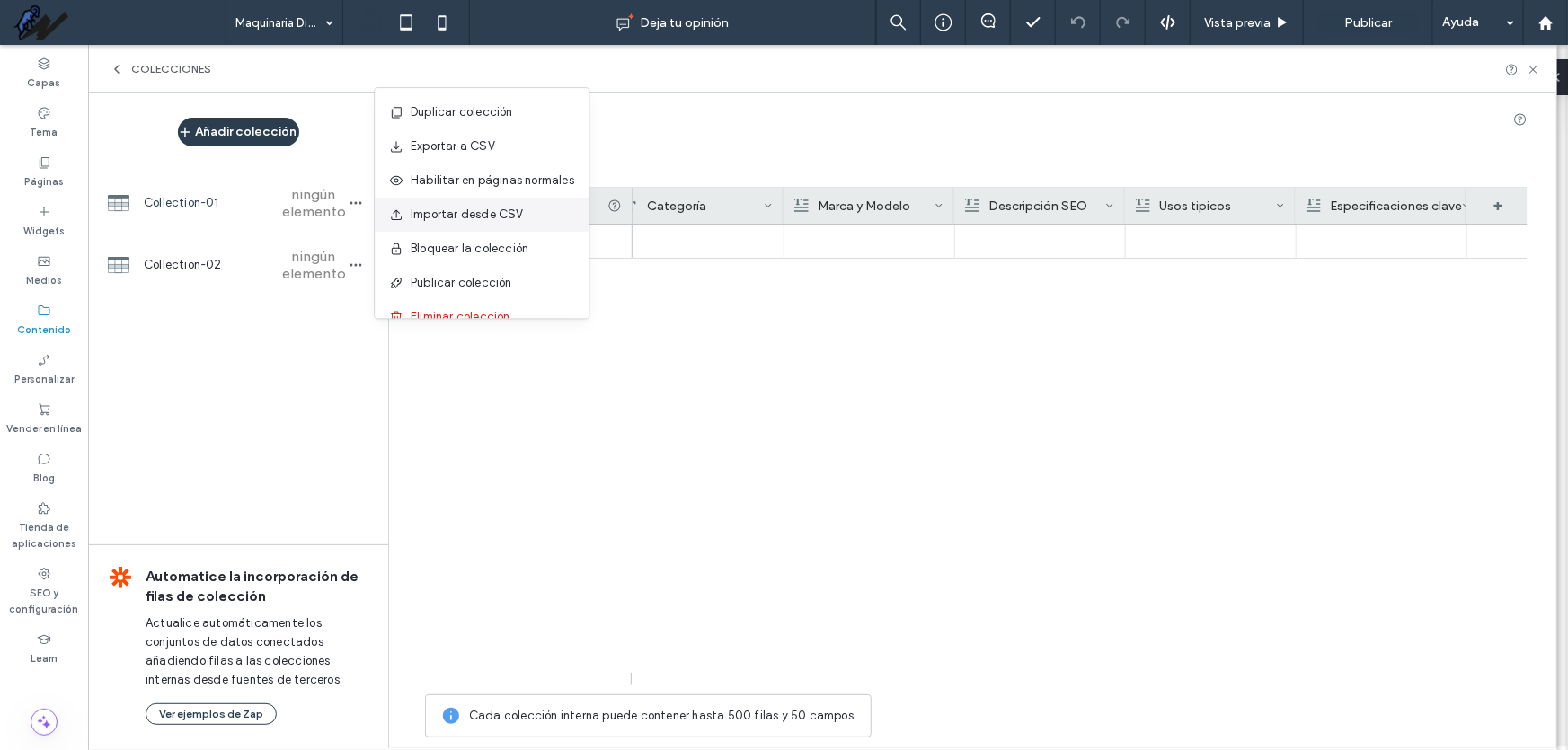
click at [463, 221] on span "Importar desde CSV" at bounding box center [467, 215] width 113 height 18
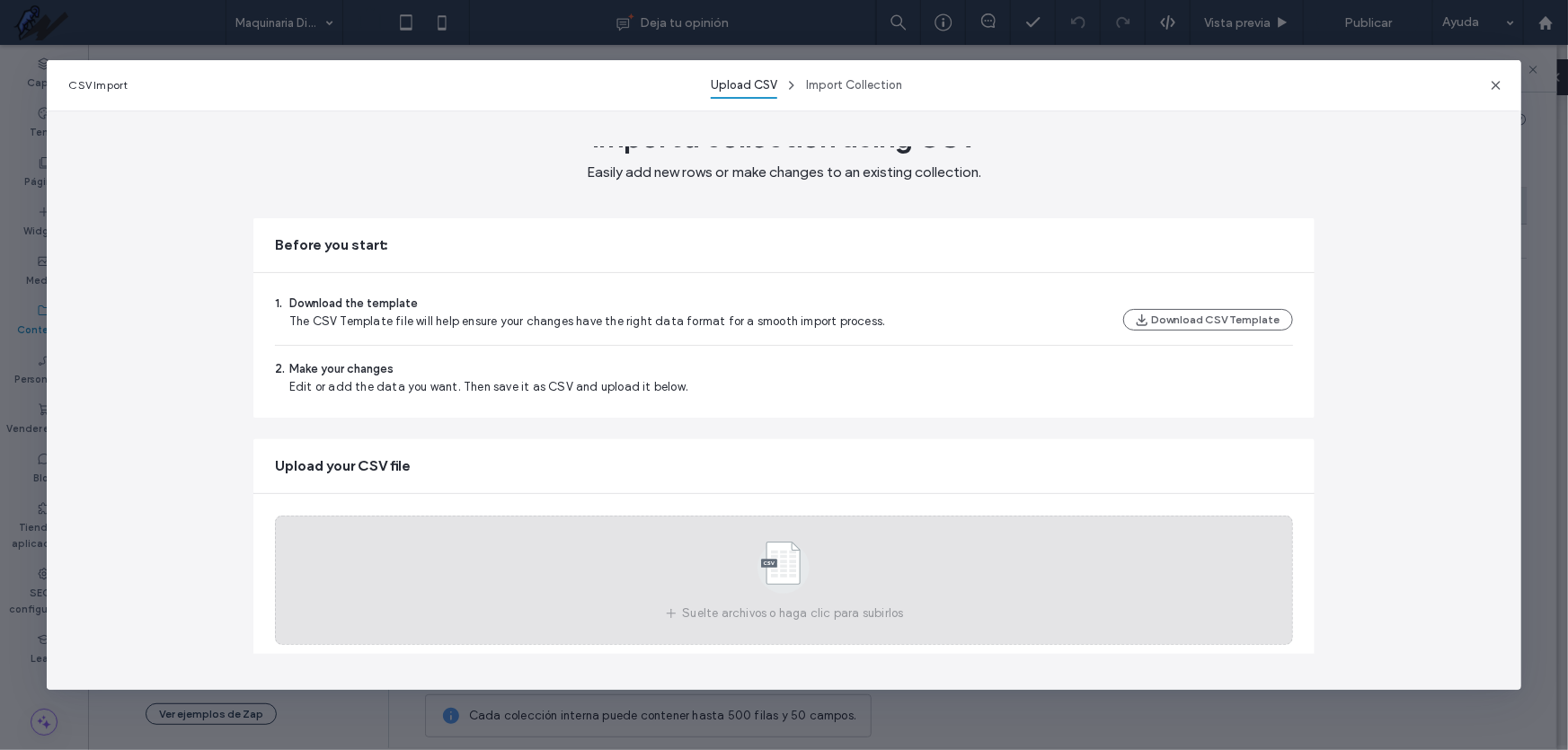
scroll to position [38, 0]
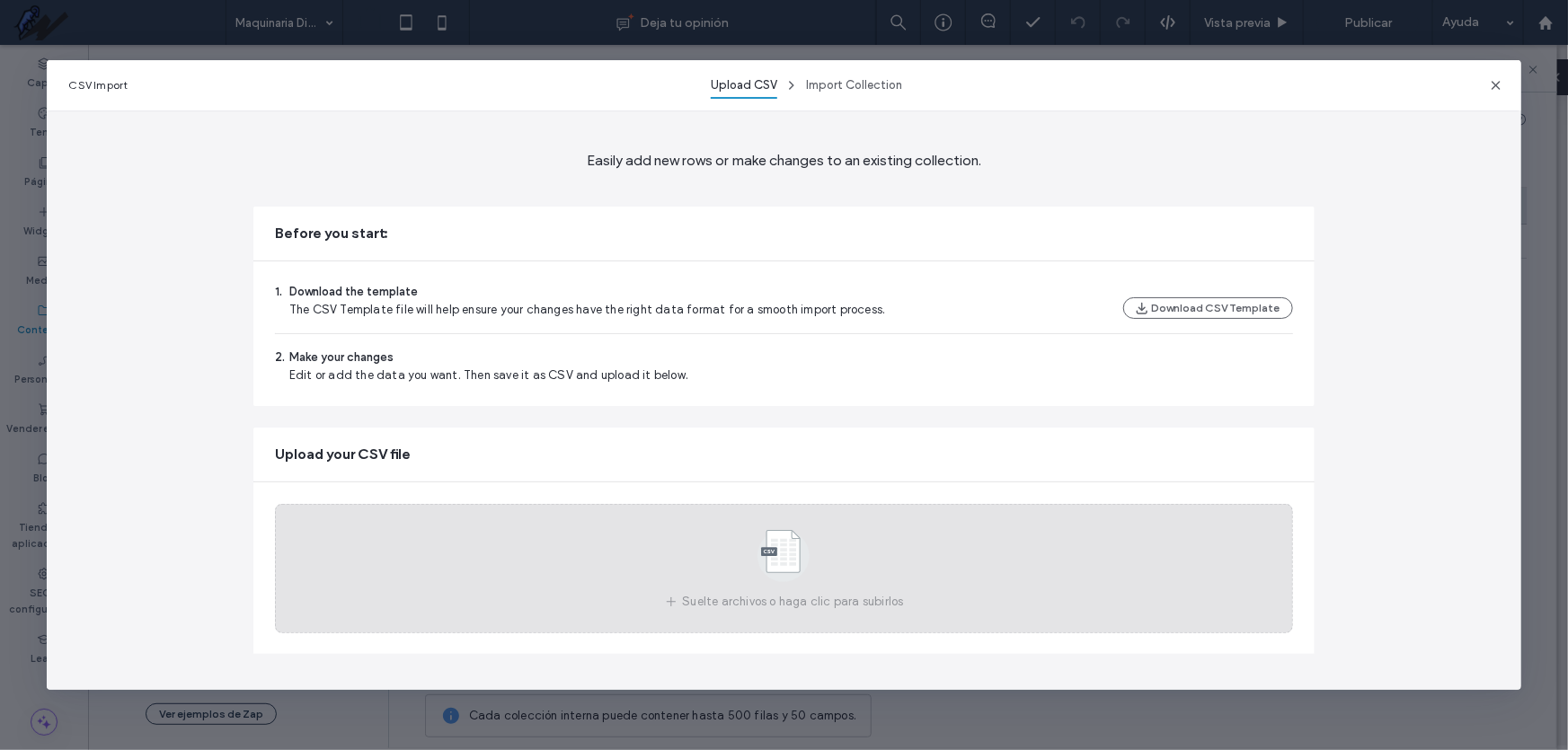
click at [780, 566] on use at bounding box center [785, 556] width 52 height 52
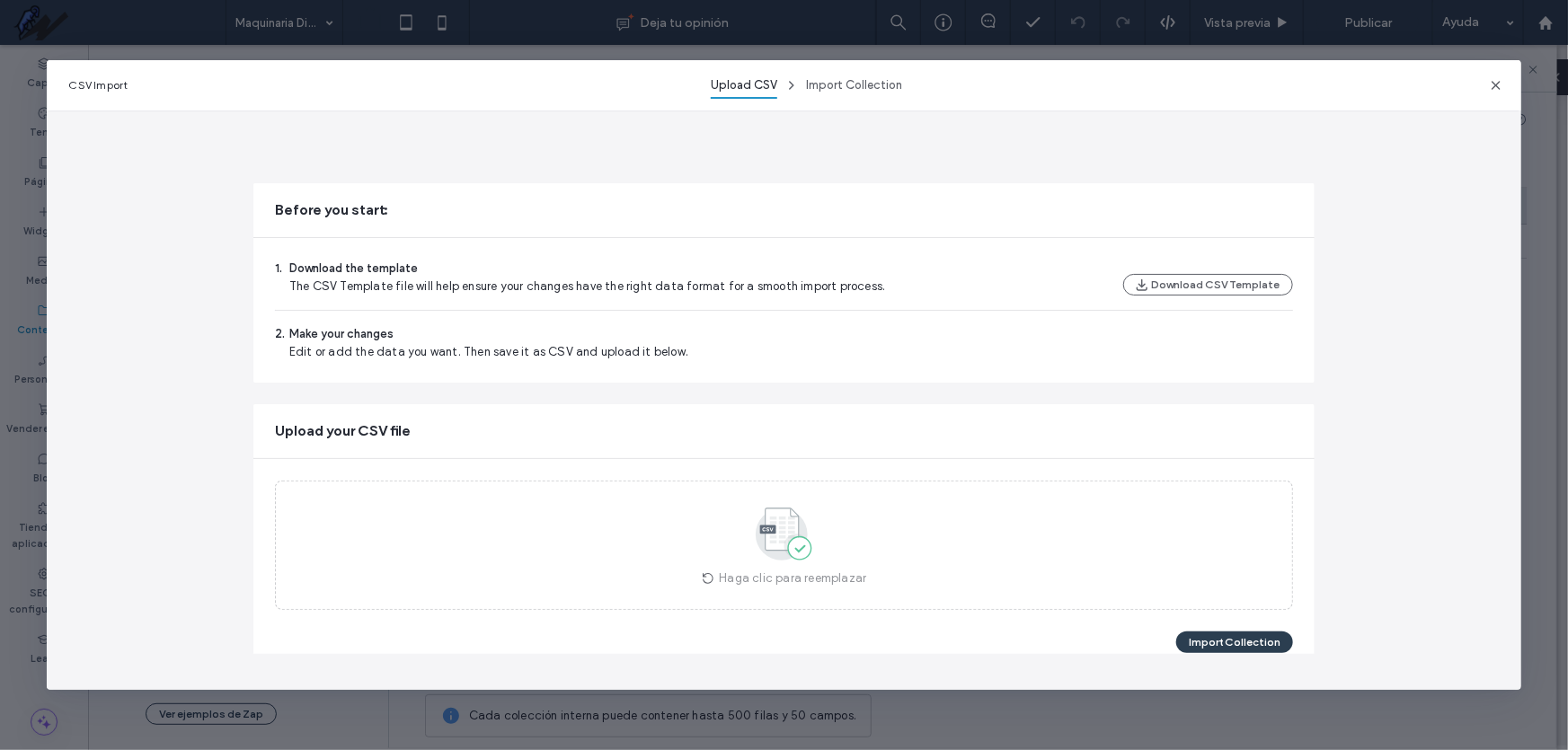
scroll to position [81, 0]
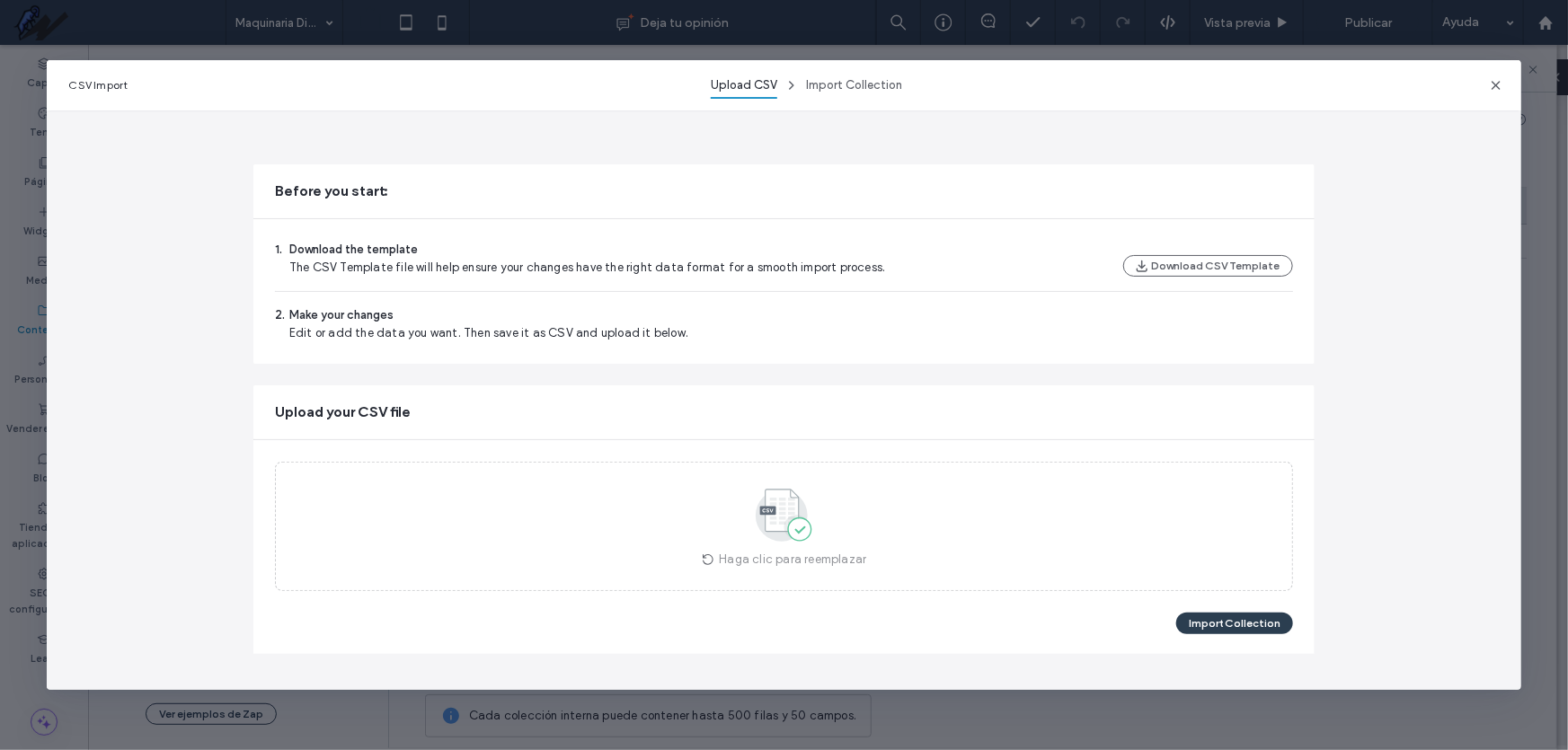
click at [1224, 624] on button "Import Collection" at bounding box center [1234, 623] width 117 height 21
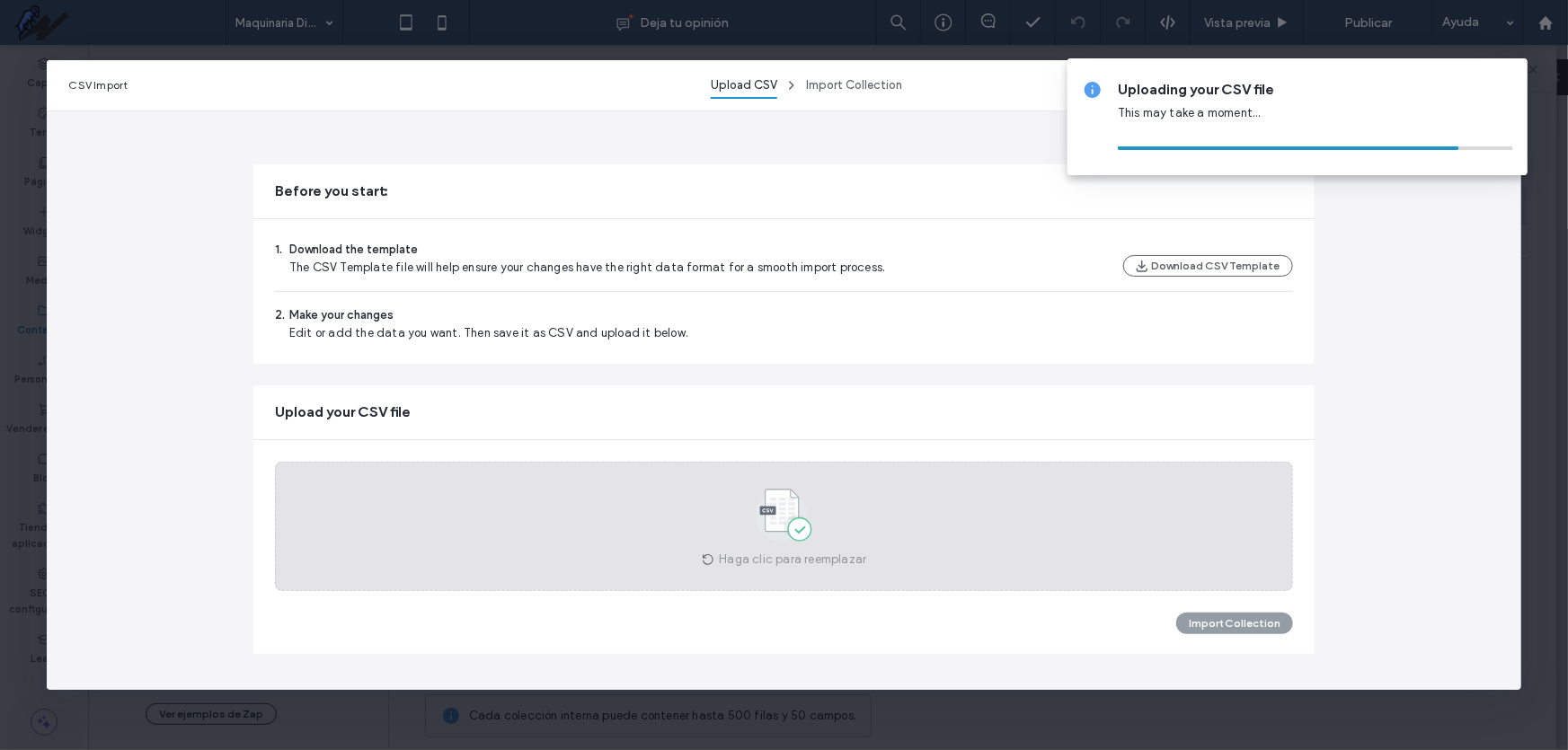
scroll to position [0, 0]
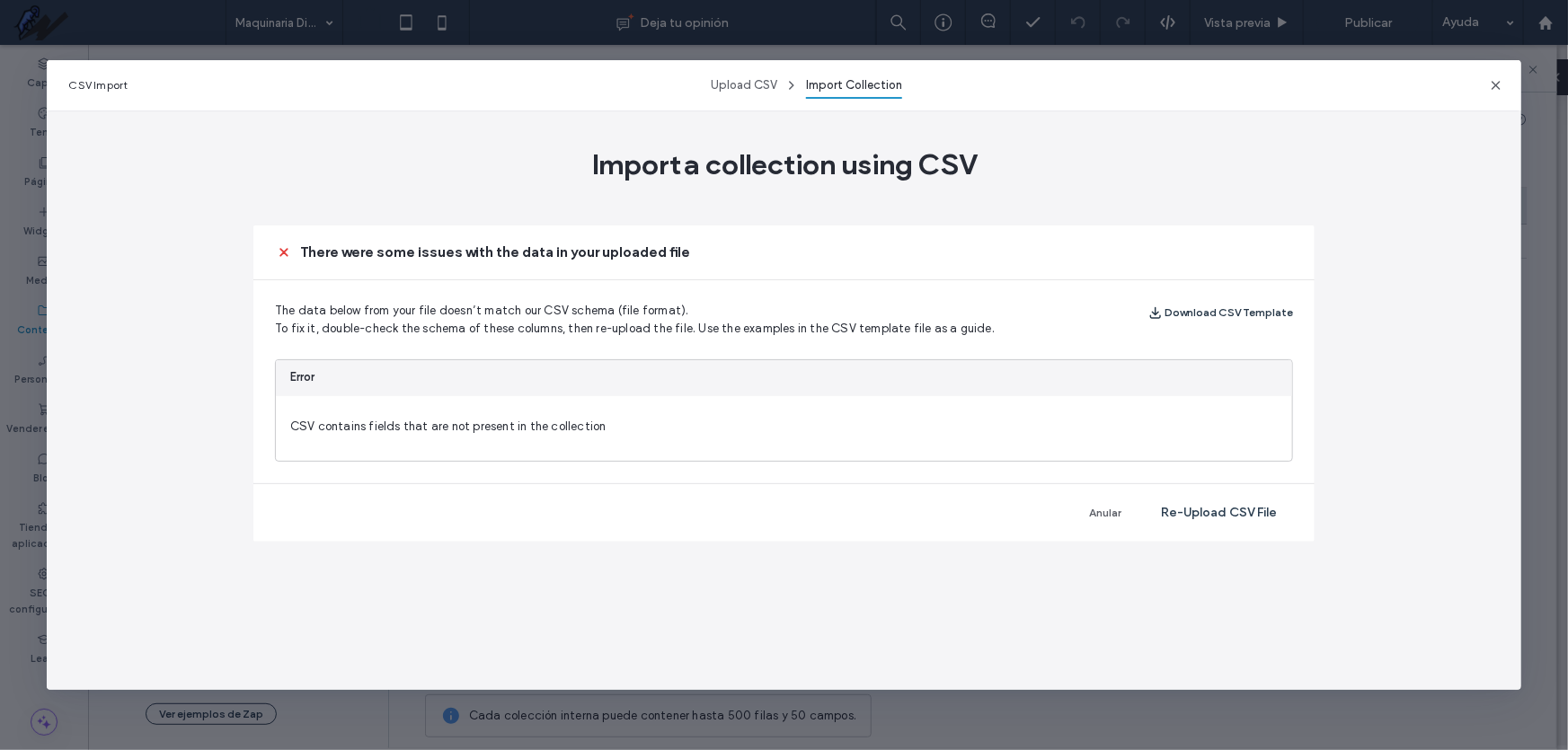
click at [1262, 309] on button "Download CSV Template" at bounding box center [1221, 312] width 145 height 21
click at [1223, 503] on button "Re-Upload CSV File" at bounding box center [1219, 512] width 148 height 29
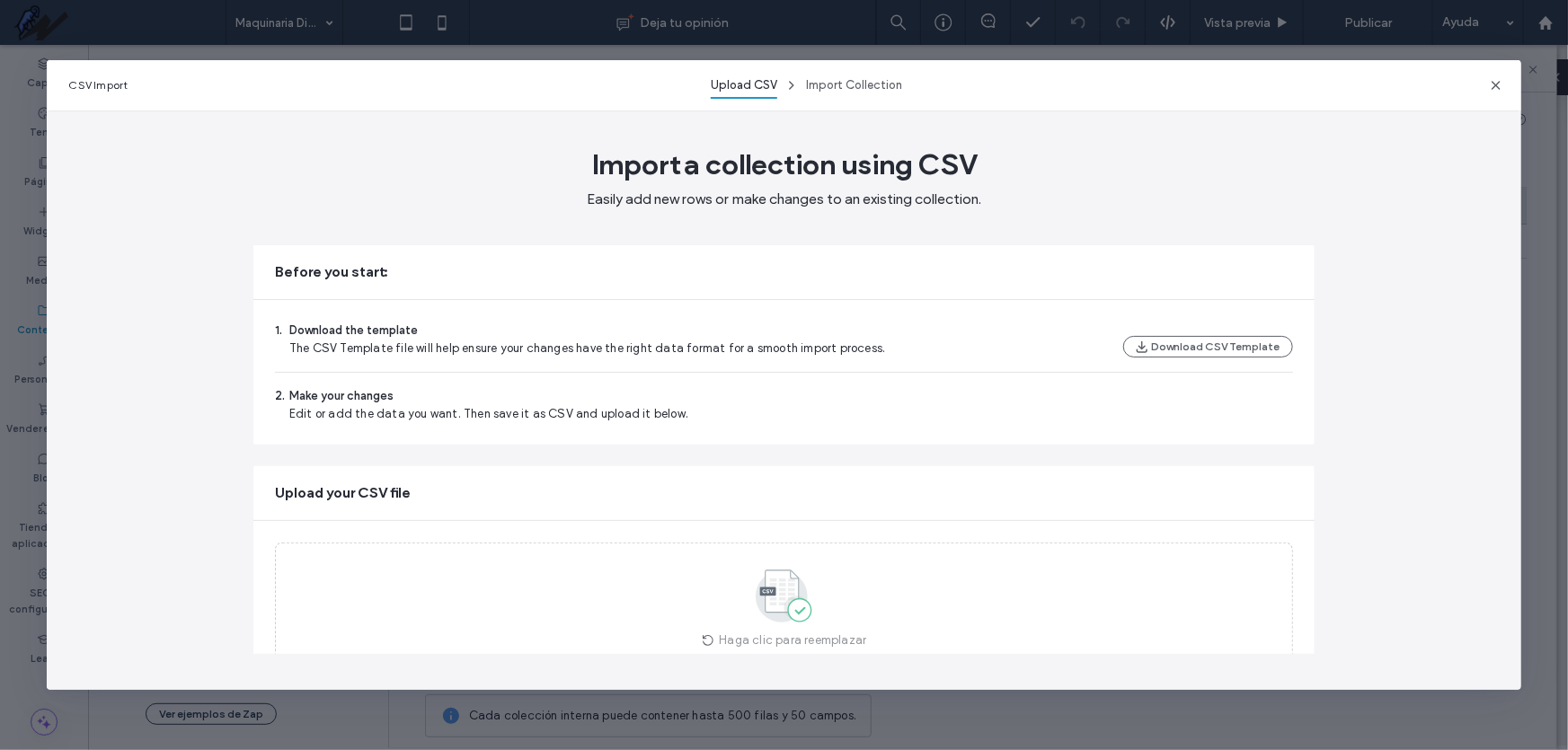
scroll to position [81, 0]
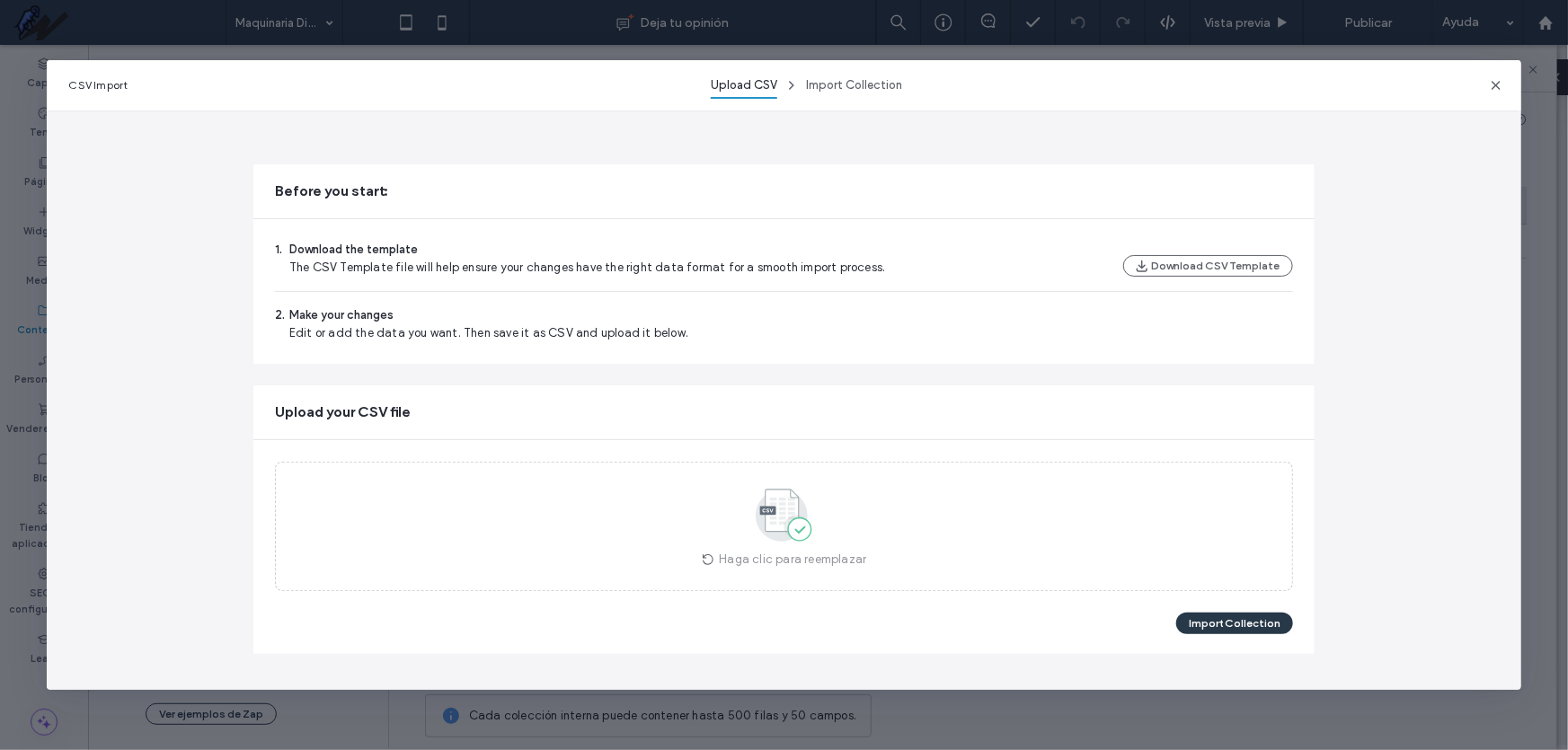
click at [1231, 619] on button "Import Collection" at bounding box center [1234, 623] width 117 height 21
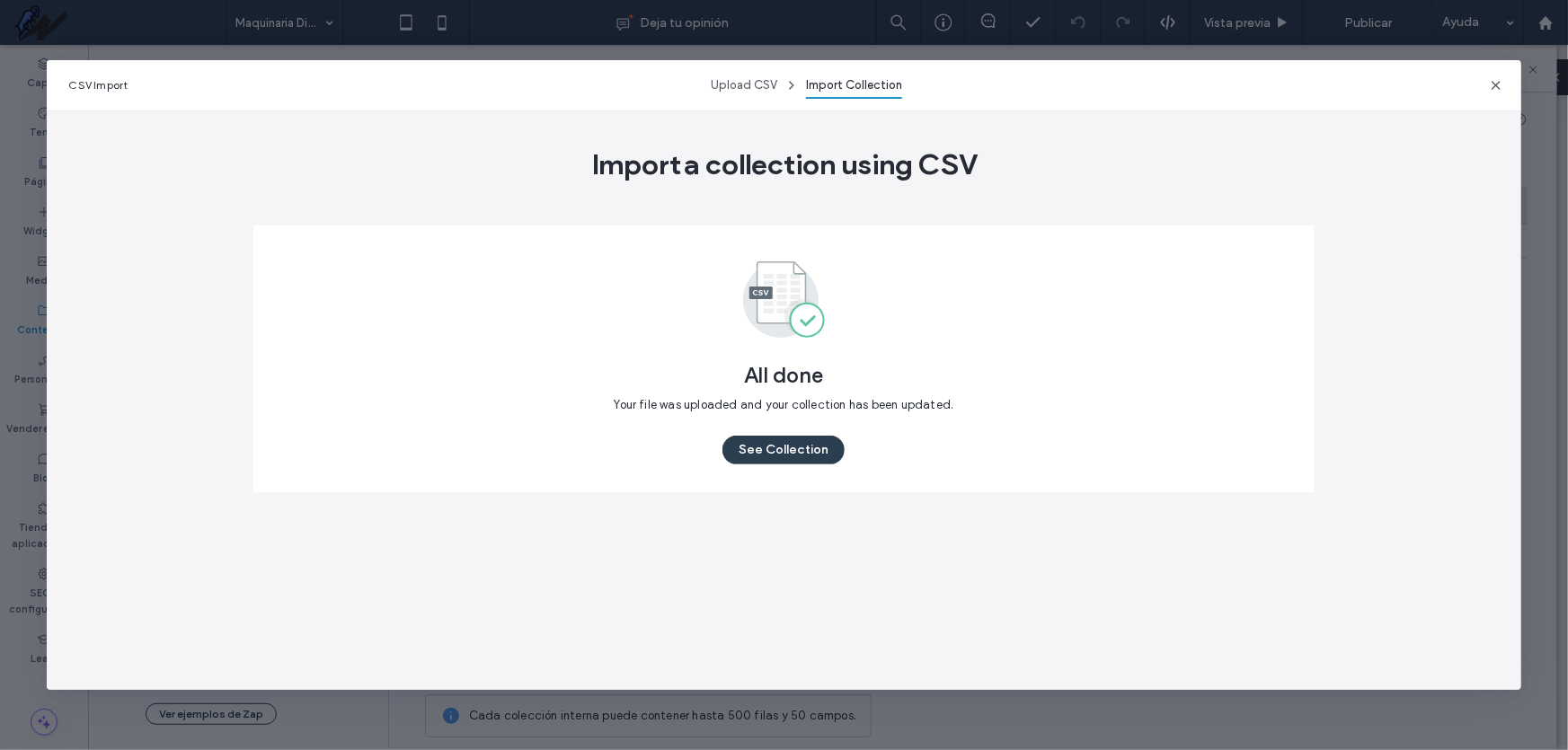
scroll to position [0, 0]
click at [797, 448] on button "See Collection" at bounding box center [783, 450] width 122 height 29
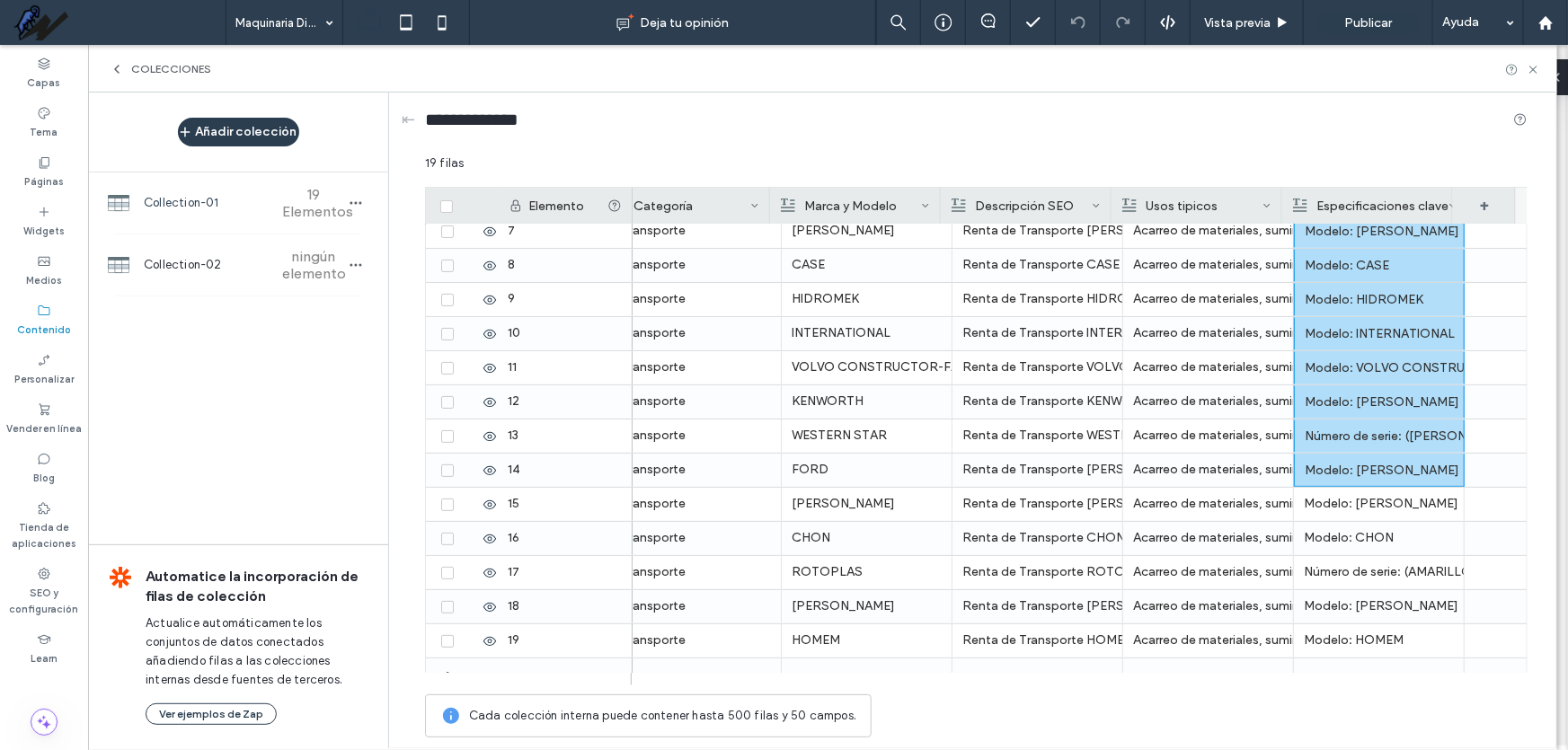
scroll to position [233, 0]
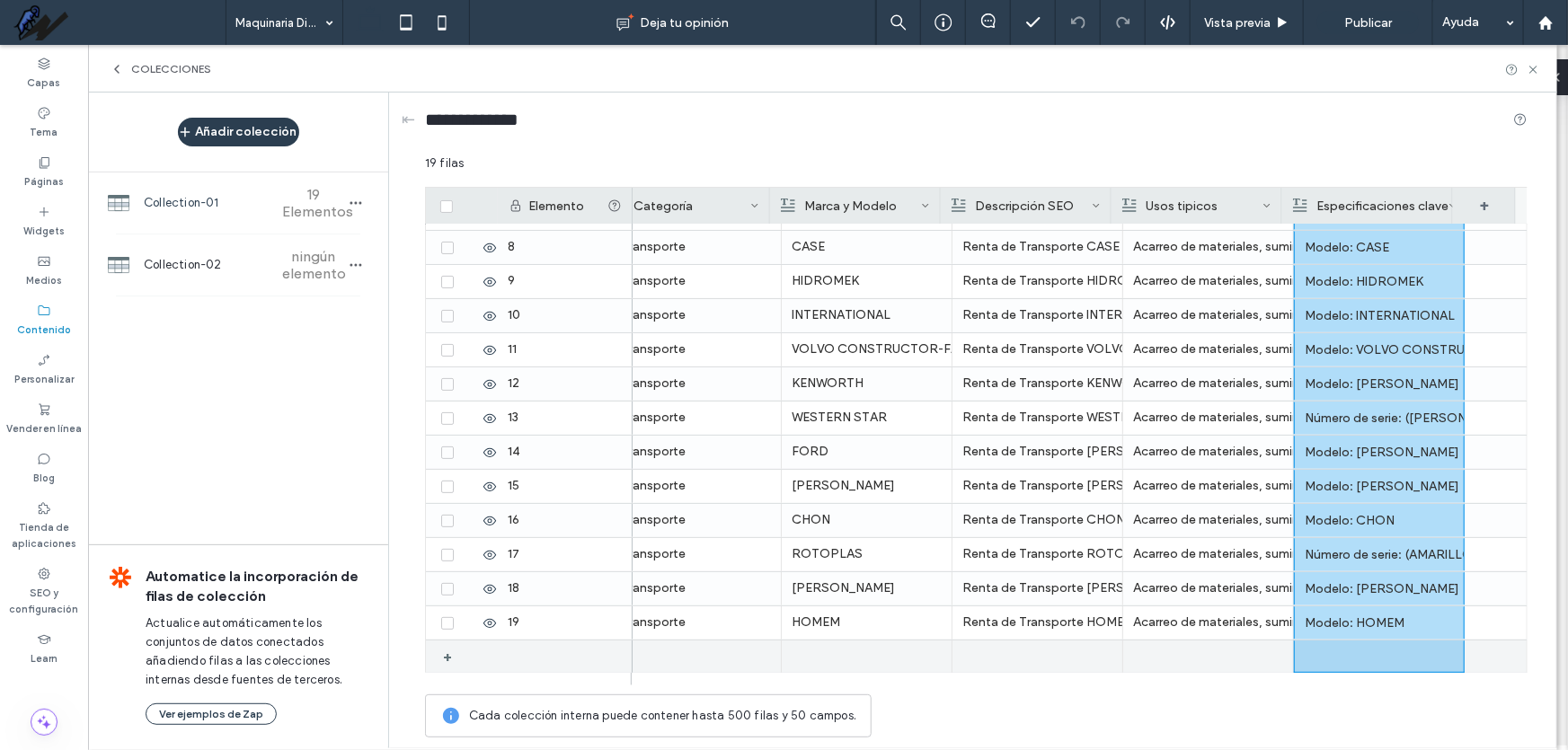
drag, startPoint x: 1368, startPoint y: 235, endPoint x: 1389, endPoint y: 651, distance: 416.5
click at [1389, 651] on div "Transporte KOMATSU Renta de Transporte KOMATSU en Nogales — volteos, pipas, cam…" at bounding box center [1070, 332] width 917 height 683
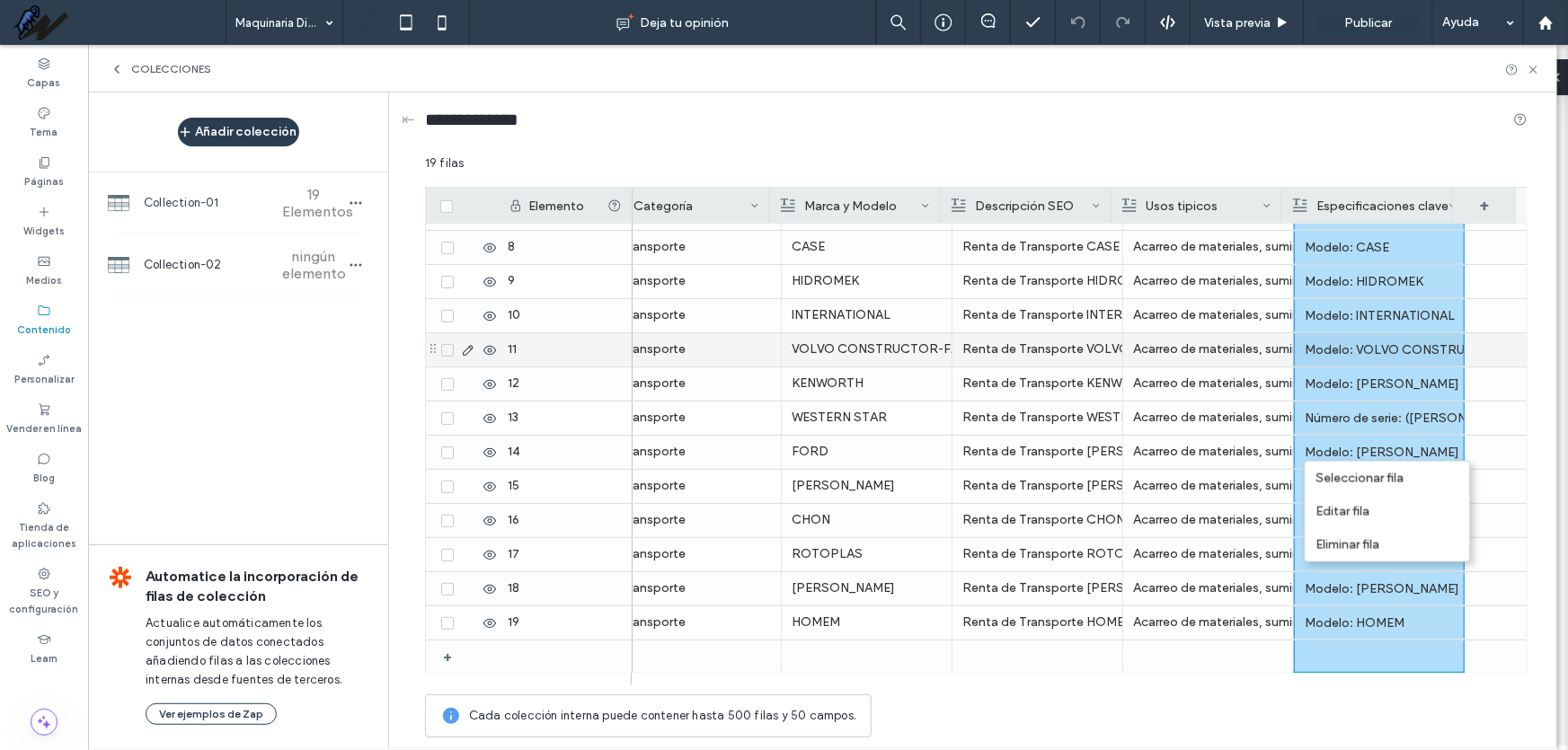
click at [1337, 361] on div "Modelo: VOLVO CONSTRUCTOR-FAMSA" at bounding box center [1379, 350] width 149 height 33
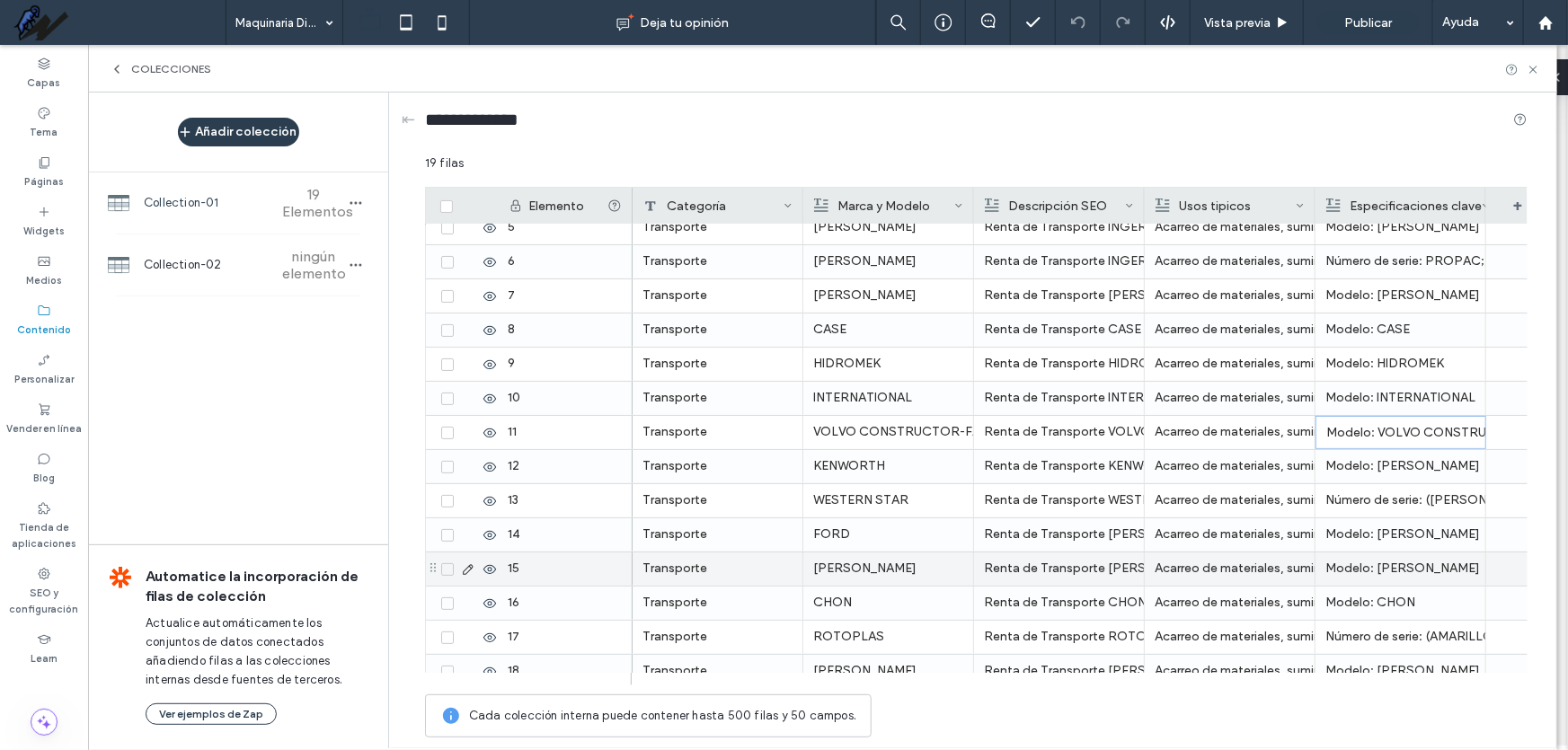
scroll to position [0, 0]
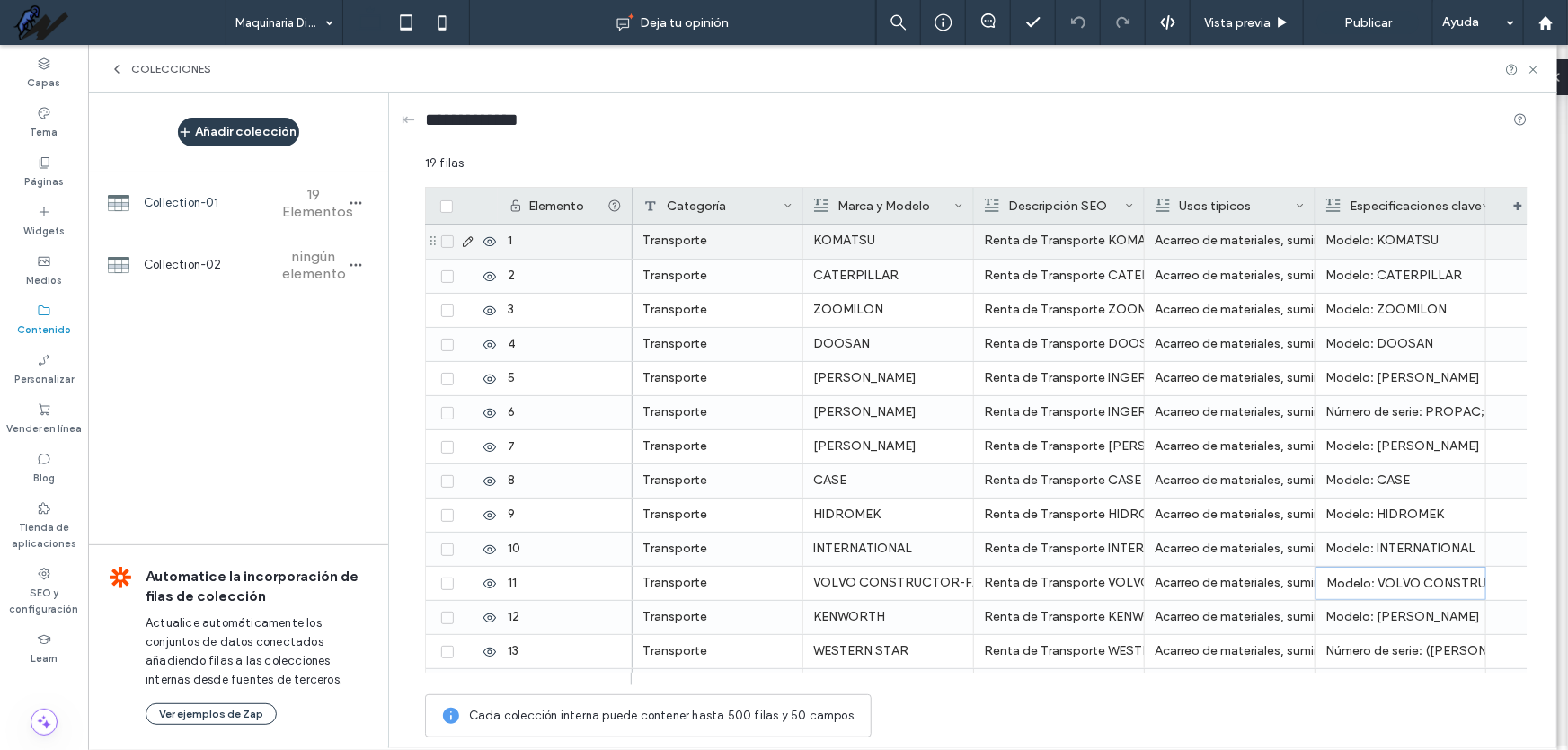
click at [1031, 233] on div "Renta de Transporte KOMATSU en Nogales — volteos, pipas, camas bajas y remolque…" at bounding box center [1058, 241] width 150 height 33
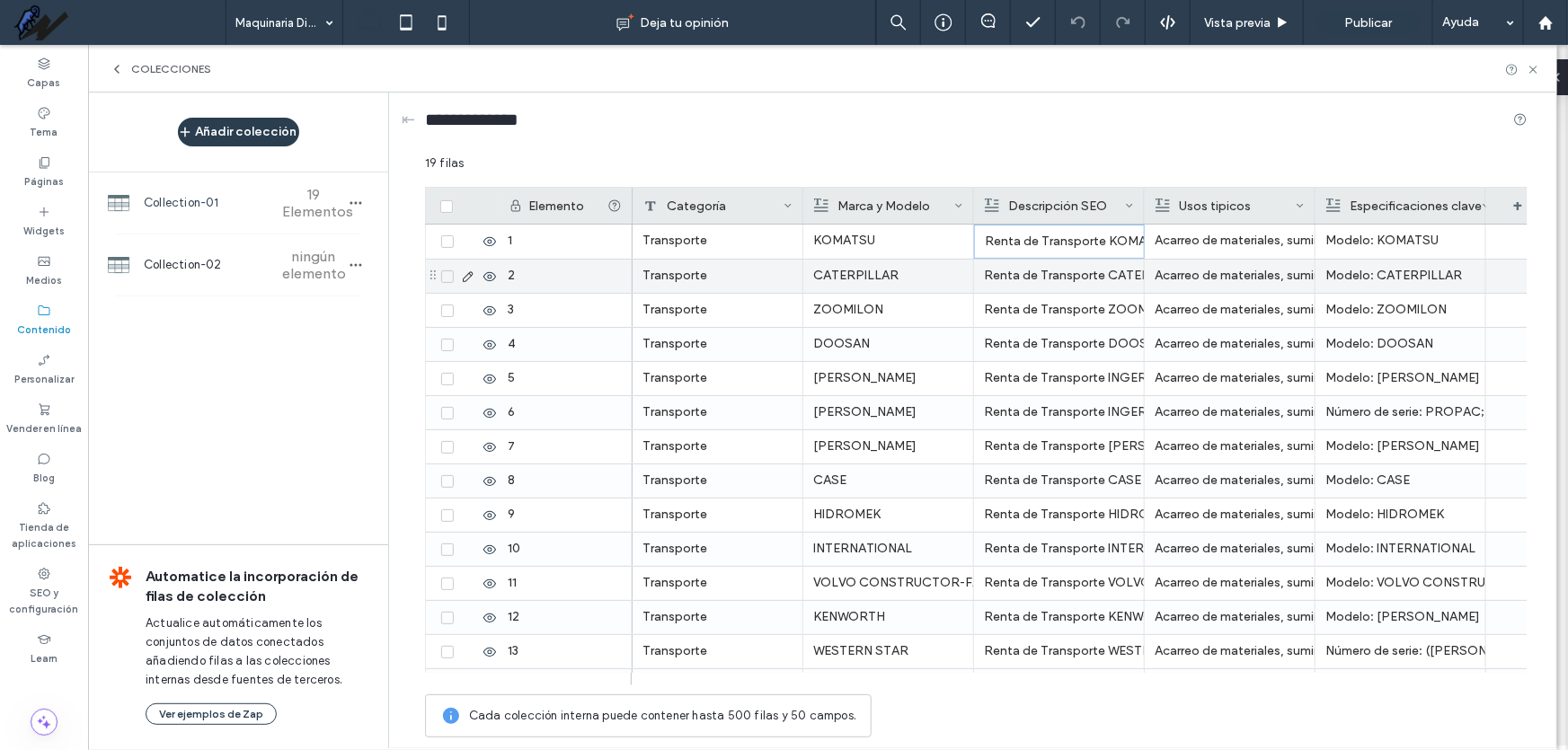
click at [1067, 271] on div "Renta de Transporte CATERPILLAR en Nogales — volteos, pipas, camas bajas y remo…" at bounding box center [1058, 275] width 150 height 33
click at [1062, 342] on div "Renta de Transporte DOOSAN en Nogales — volteos, pipas, camas bajas y remolques…" at bounding box center [1058, 343] width 150 height 33
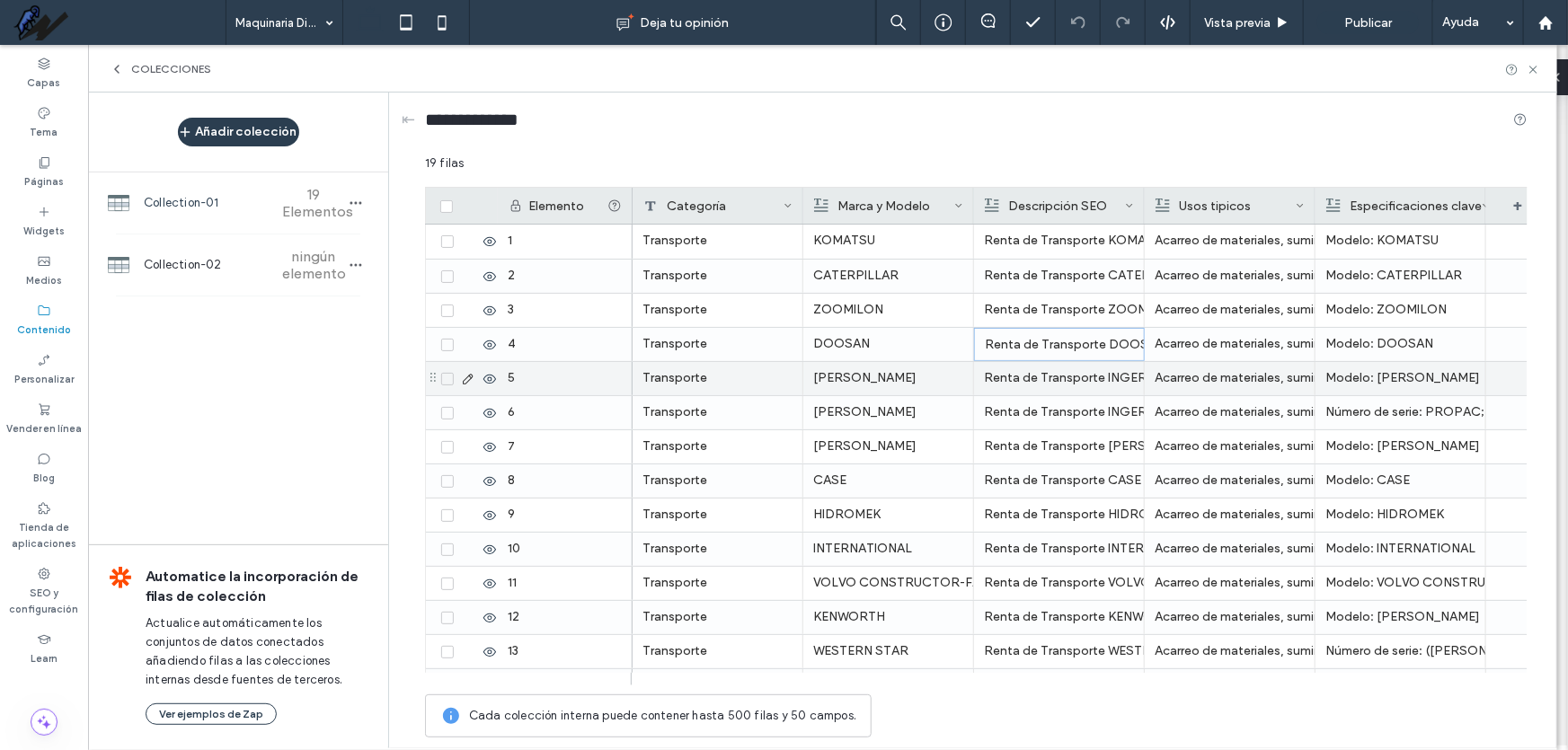
click at [1062, 394] on div "Renta de Transporte INGERSOLLD RAND en Nogales — volteos, pipas, camas bajas y …" at bounding box center [1058, 378] width 150 height 33
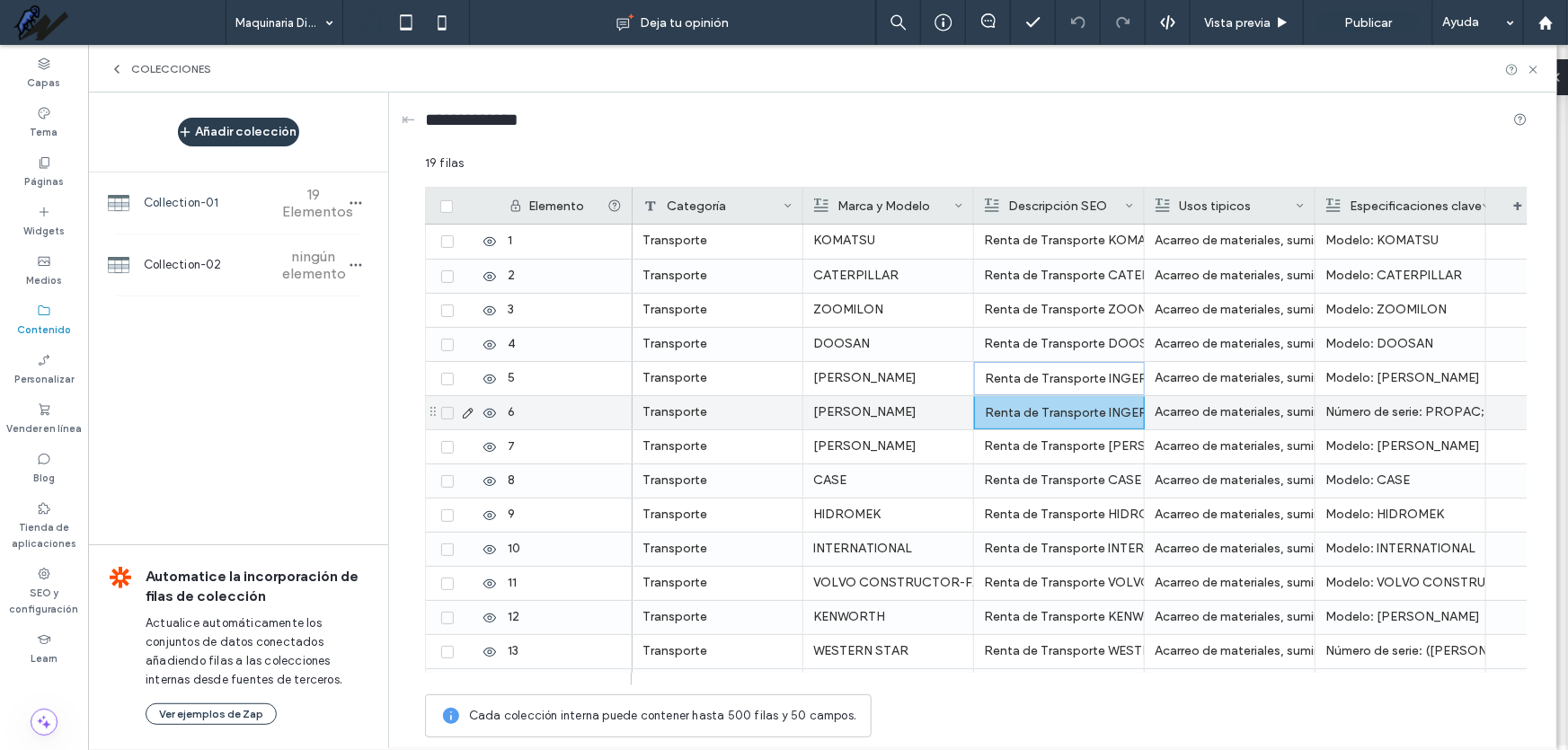
click at [1071, 402] on div "Transporte KOMATSU Renta de Transporte KOMATSU en Nogales — volteos, pipas, cam…" at bounding box center [1091, 566] width 917 height 683
click at [1071, 402] on div "Renta de Transporte INGERSOLLD RAND en Nogales — volteos, pipas, camas bajas y …" at bounding box center [1059, 413] width 149 height 33
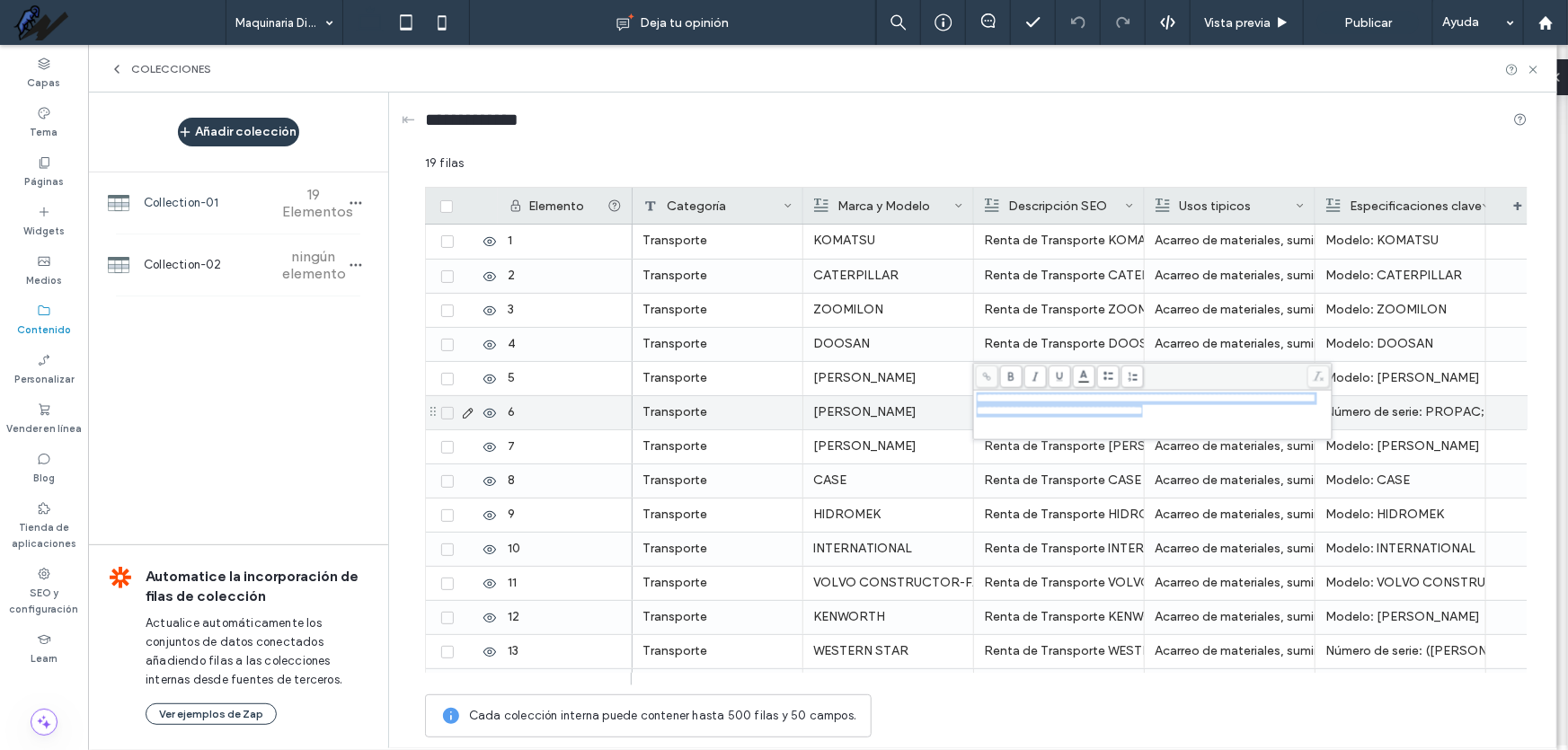
click at [1071, 402] on span "**********" at bounding box center [1145, 405] width 337 height 24
click at [1085, 487] on div "Renta de Transporte CASE en Nogales — volteos, pipas, camas bajas y remolques p…" at bounding box center [1058, 480] width 150 height 33
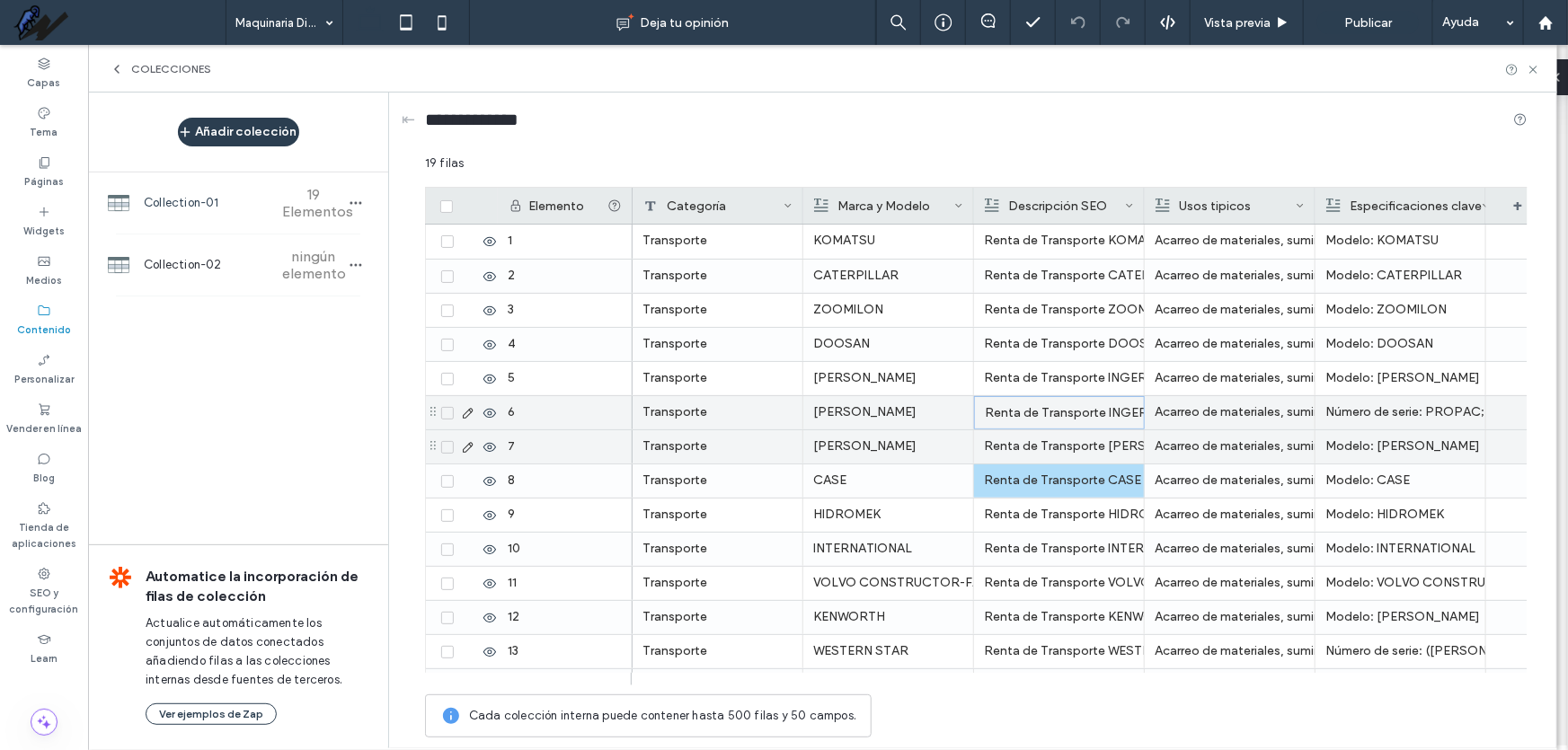
click at [1075, 435] on div "Renta de Transporte INGERSOLL-RAND en Nogales — volteos, pipas, camas bajas y r…" at bounding box center [1058, 446] width 150 height 33
click at [1075, 435] on div "Renta de Transporte INGERSOLL-RAND en Nogales — volteos, pipas, camas bajas y r…" at bounding box center [1059, 447] width 149 height 33
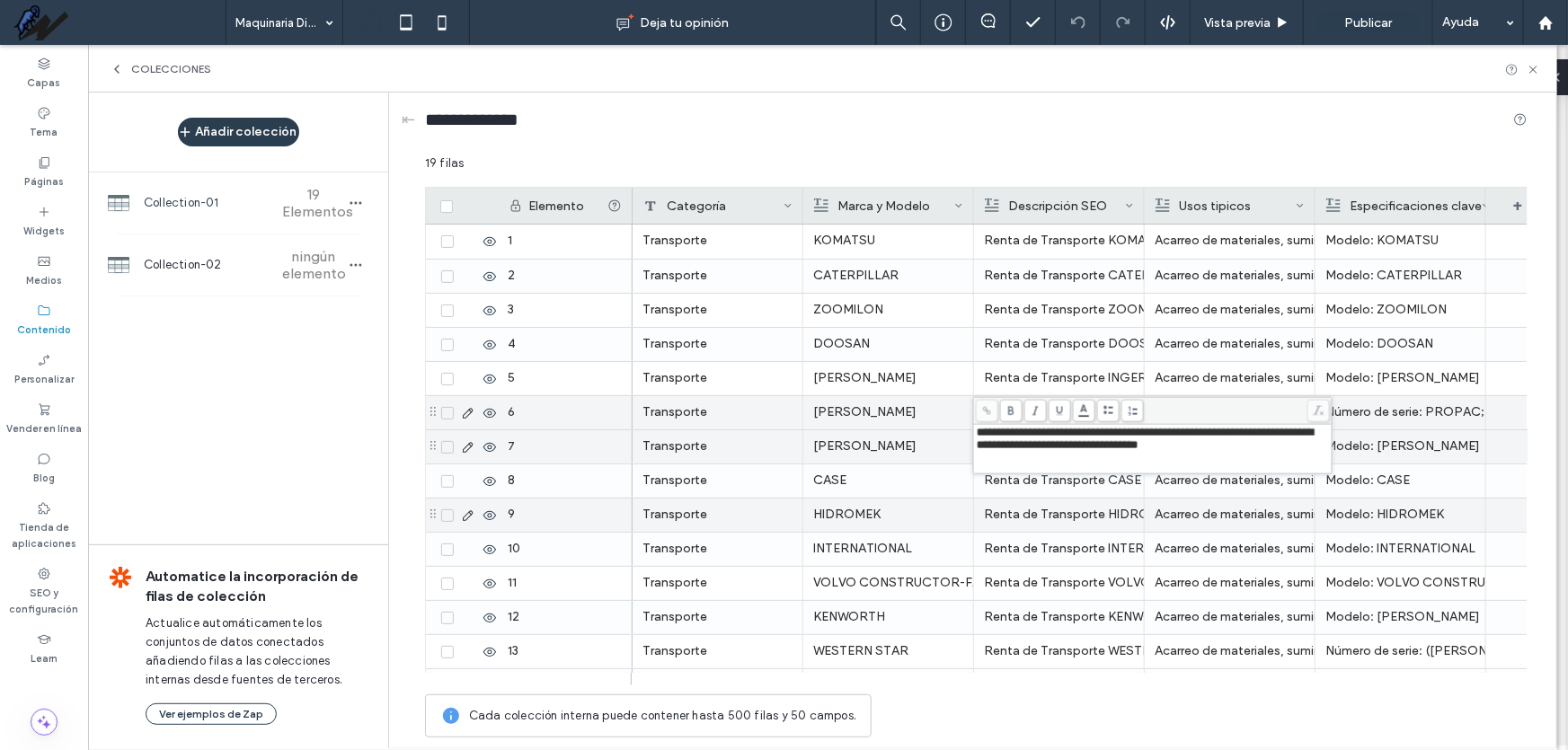
click at [1085, 514] on div "Renta de Transporte HIDROMEK en Nogales — volteos, pipas, camas bajas y remolqu…" at bounding box center [1058, 514] width 150 height 33
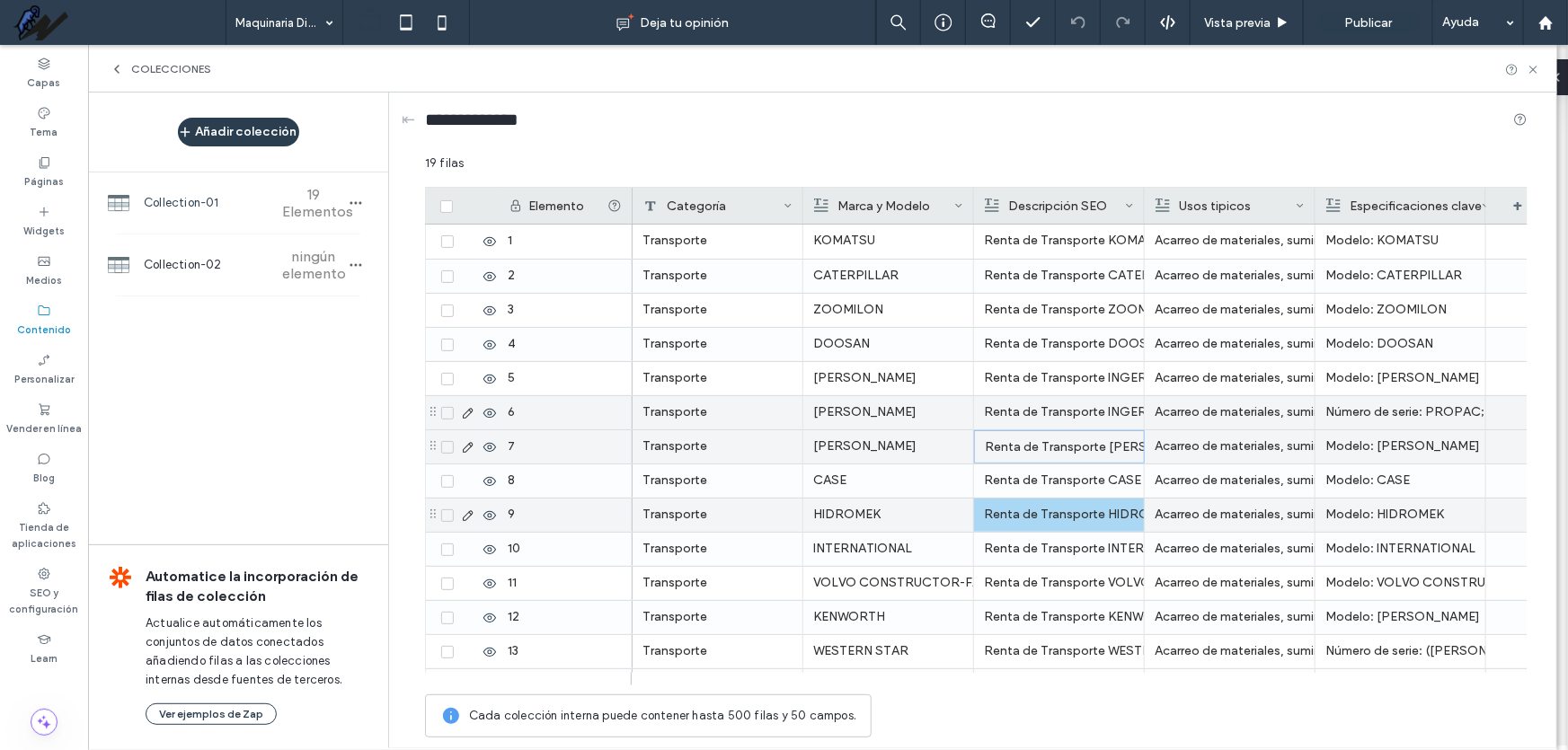
click at [1085, 512] on div "Renta de Transporte HIDROMEK en Nogales — volteos, pipas, camas bajas y remolqu…" at bounding box center [1058, 514] width 150 height 33
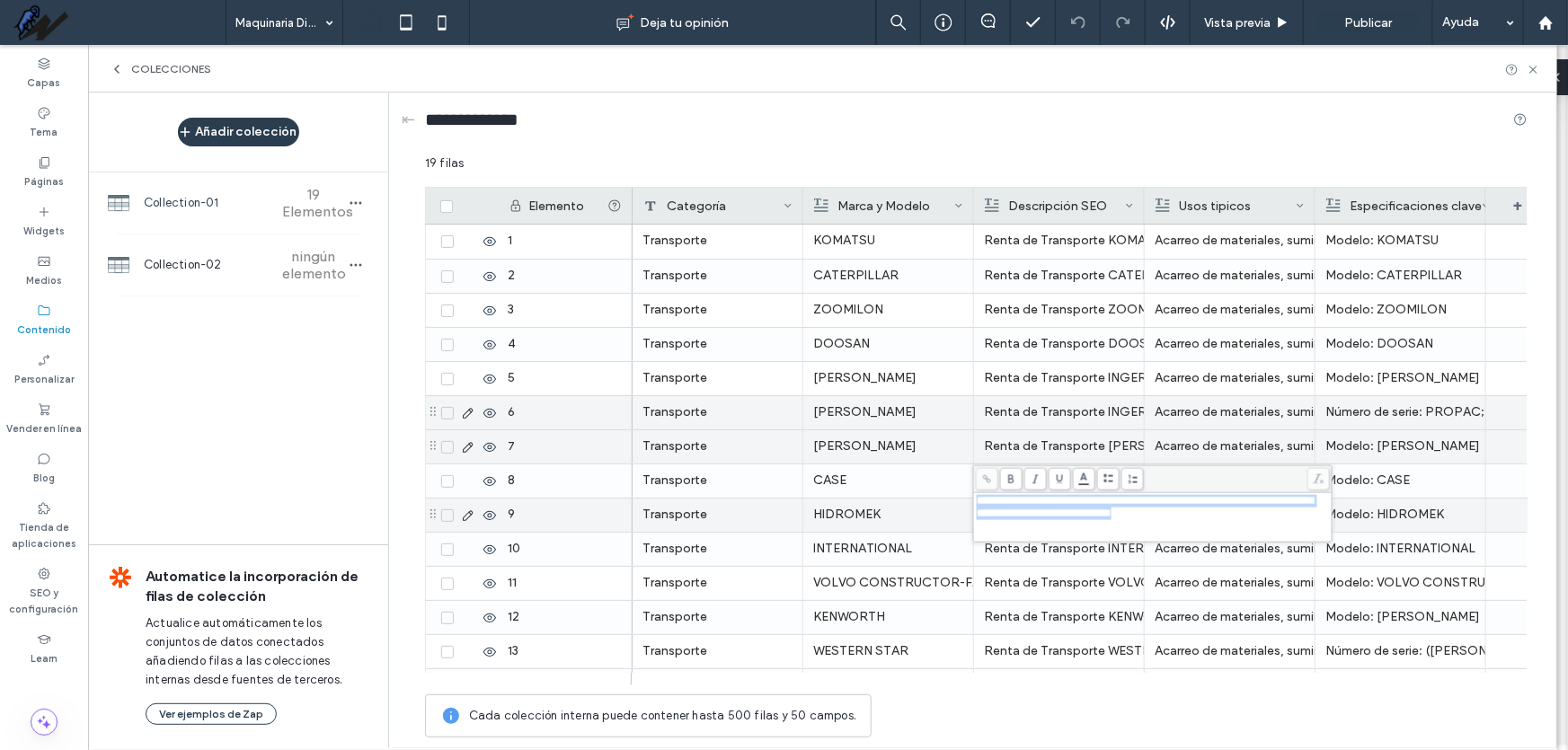
click at [1085, 512] on span "**********" at bounding box center [1145, 507] width 337 height 24
click at [1078, 568] on div "Renta de Transporte VOLVO CONSTRUCTOR-FAMSA en Nogales — volteos, pipas, camas …" at bounding box center [1058, 583] width 150 height 33
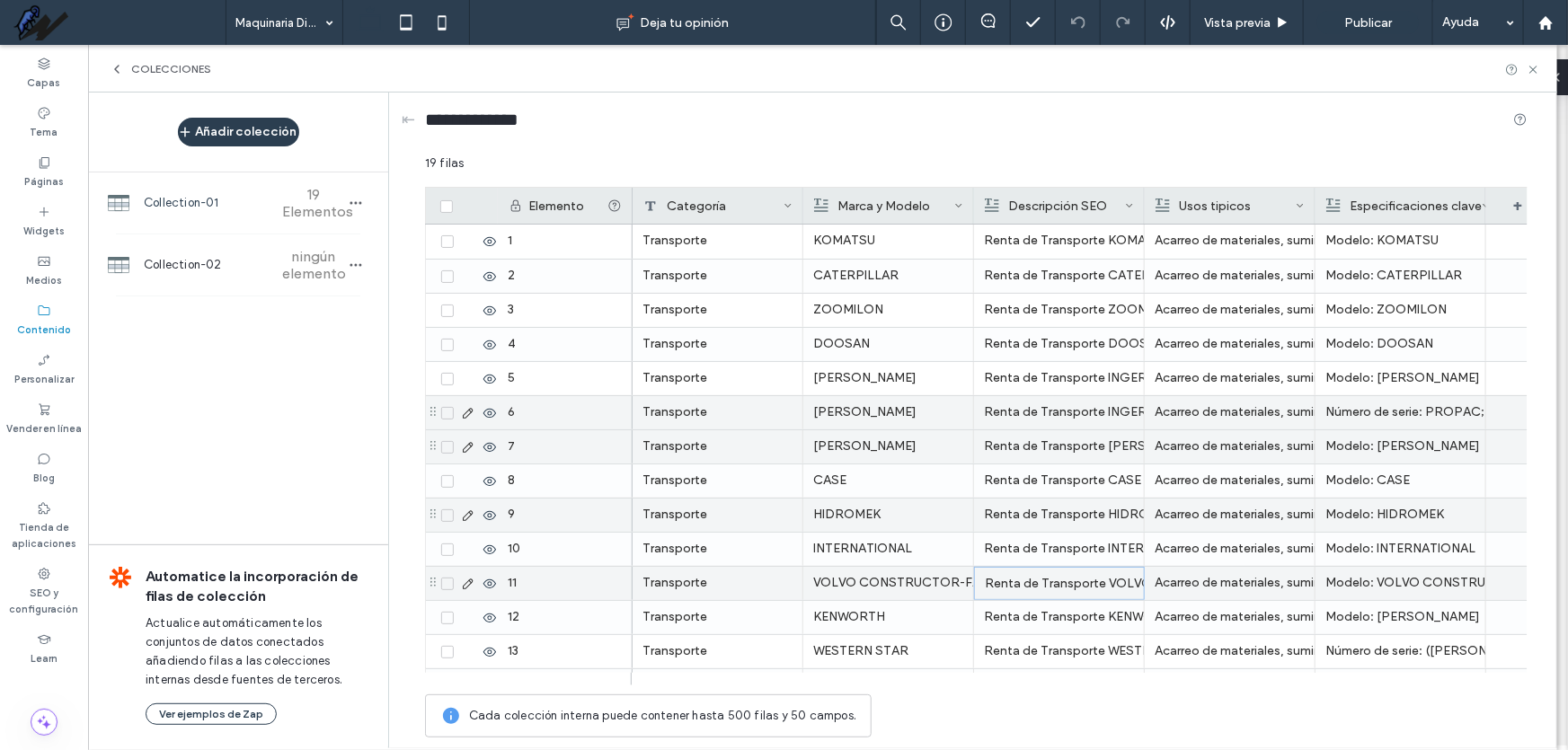
click at [1078, 568] on div "Renta de Transporte VOLVO CONSTRUCTOR-FAMSA en Nogales — volteos, pipas, camas …" at bounding box center [1059, 584] width 149 height 33
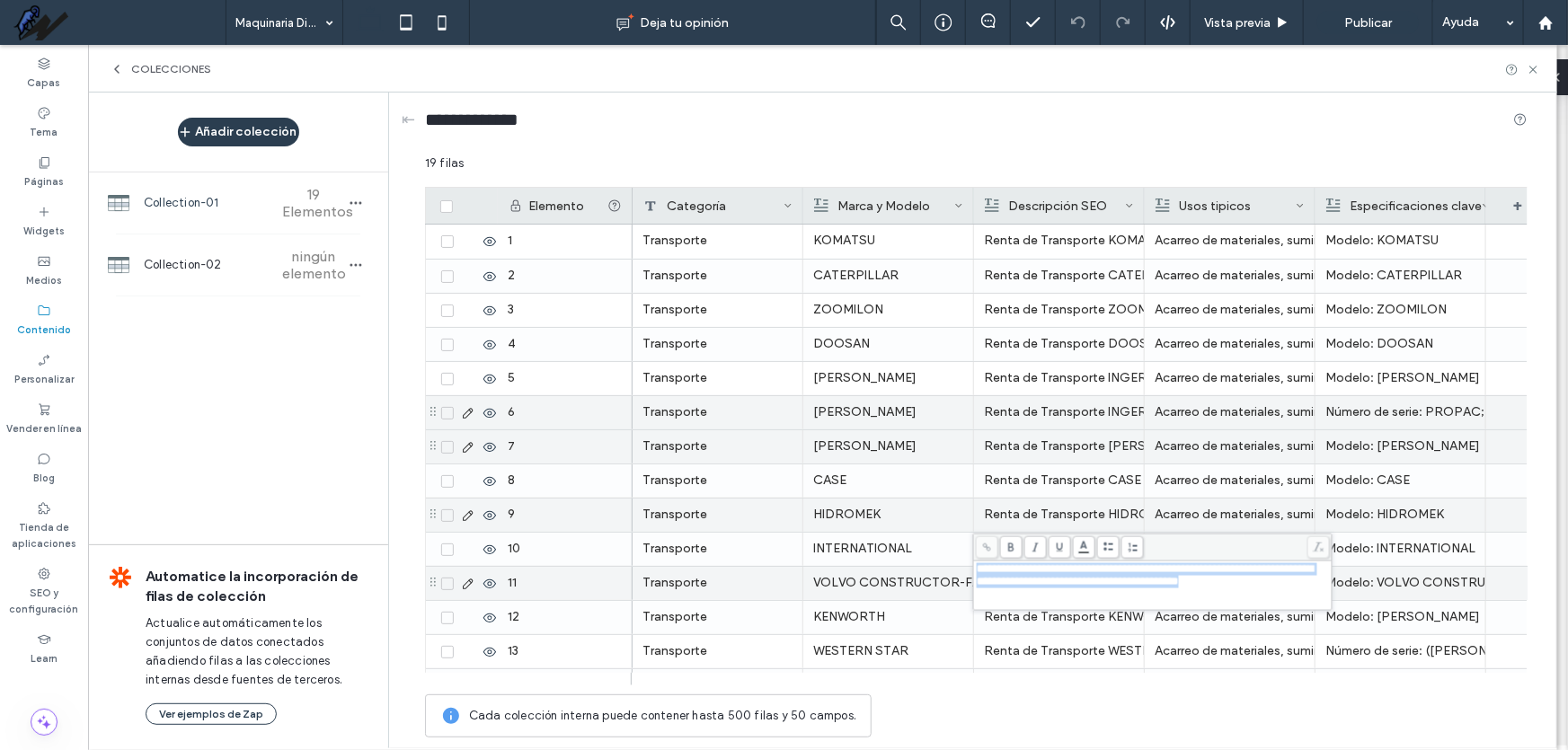
click at [1078, 568] on span "**********" at bounding box center [1145, 576] width 337 height 24
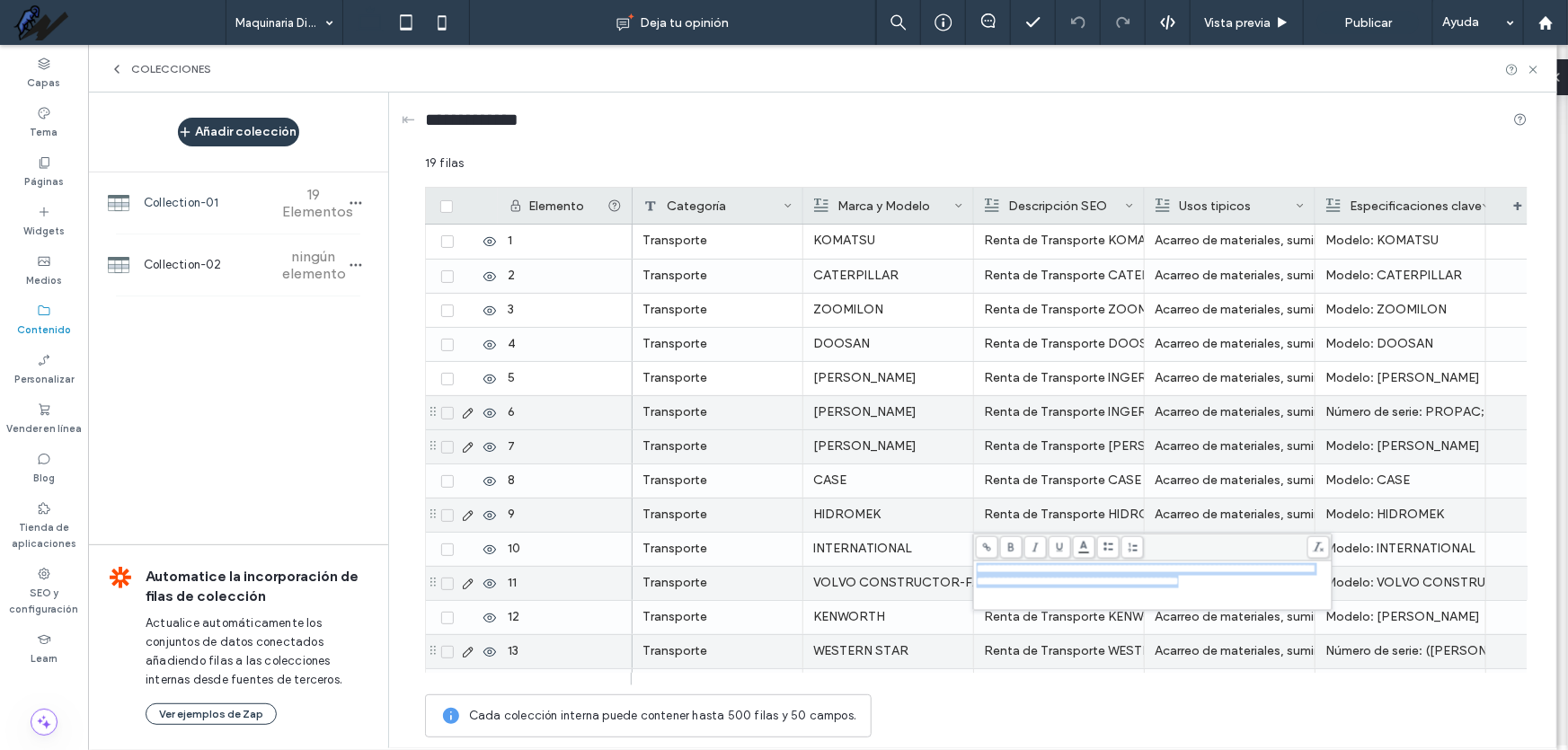
click at [1083, 642] on div "Renta de Transporte WESTERN STAR en Nogales — volteos, pipas, camas bajas y rem…" at bounding box center [1058, 651] width 150 height 33
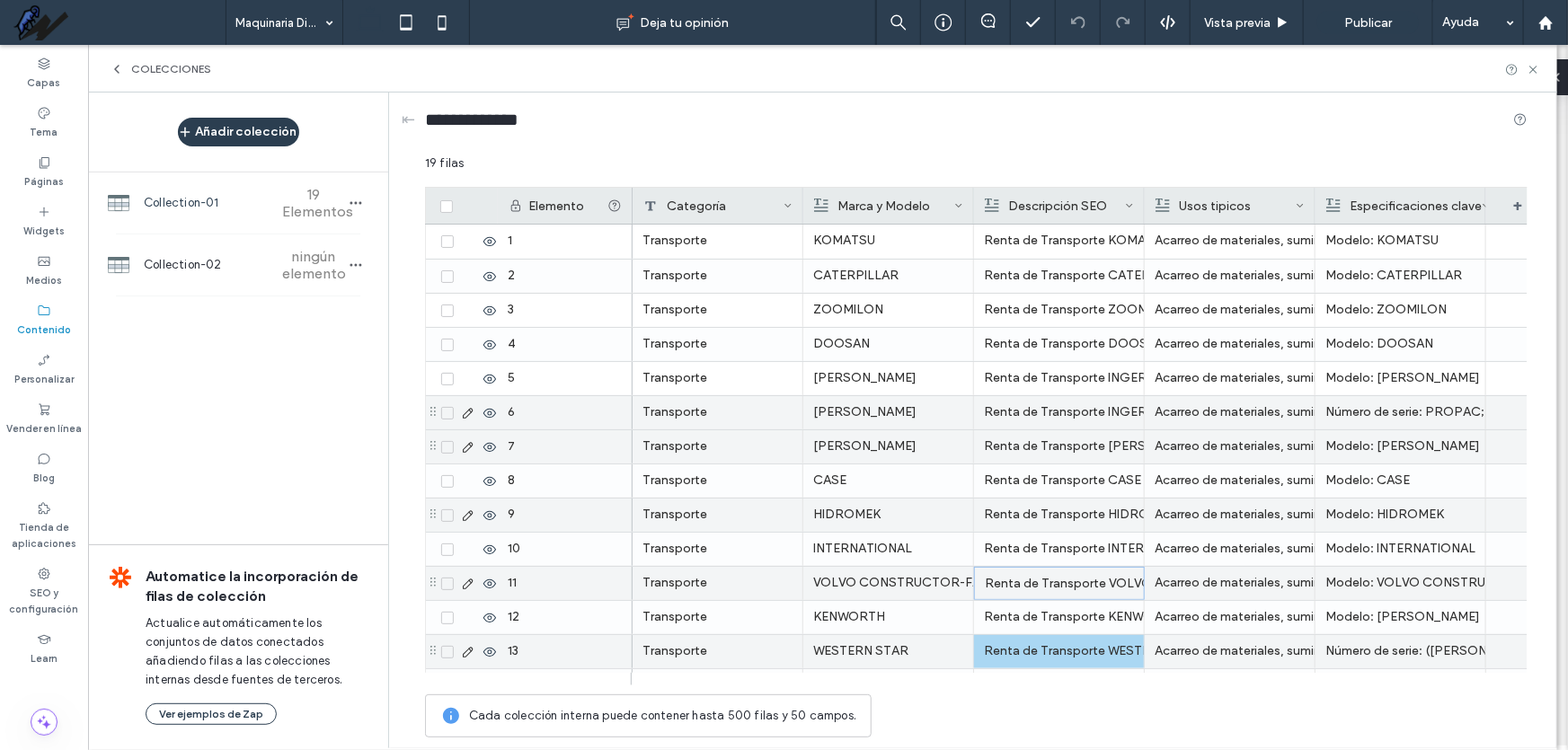
click at [1083, 642] on div "Renta de Transporte WESTERN STAR en Nogales — volteos, pipas, camas bajas y rem…" at bounding box center [1058, 651] width 150 height 33
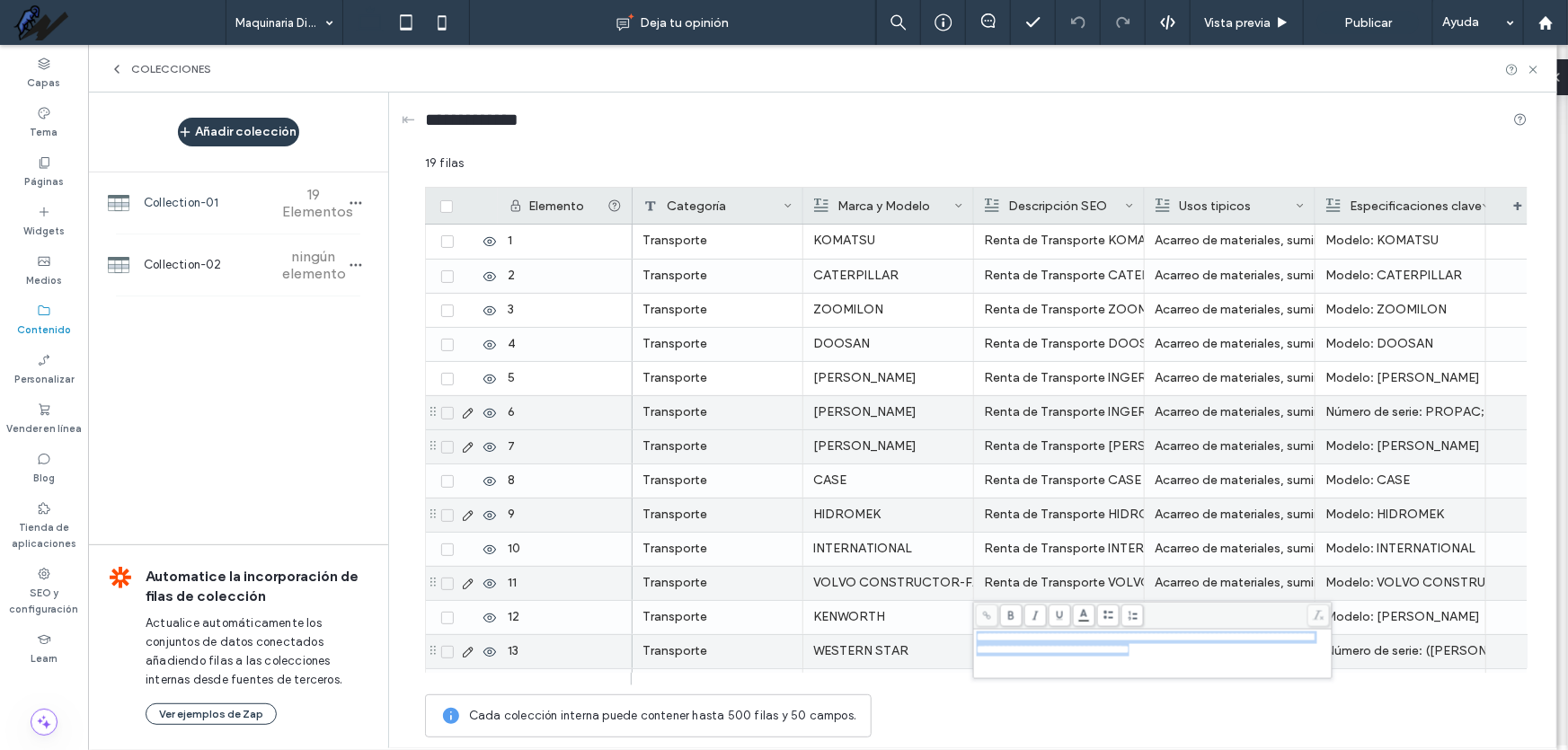
click at [1083, 642] on span "**********" at bounding box center [1145, 644] width 337 height 24
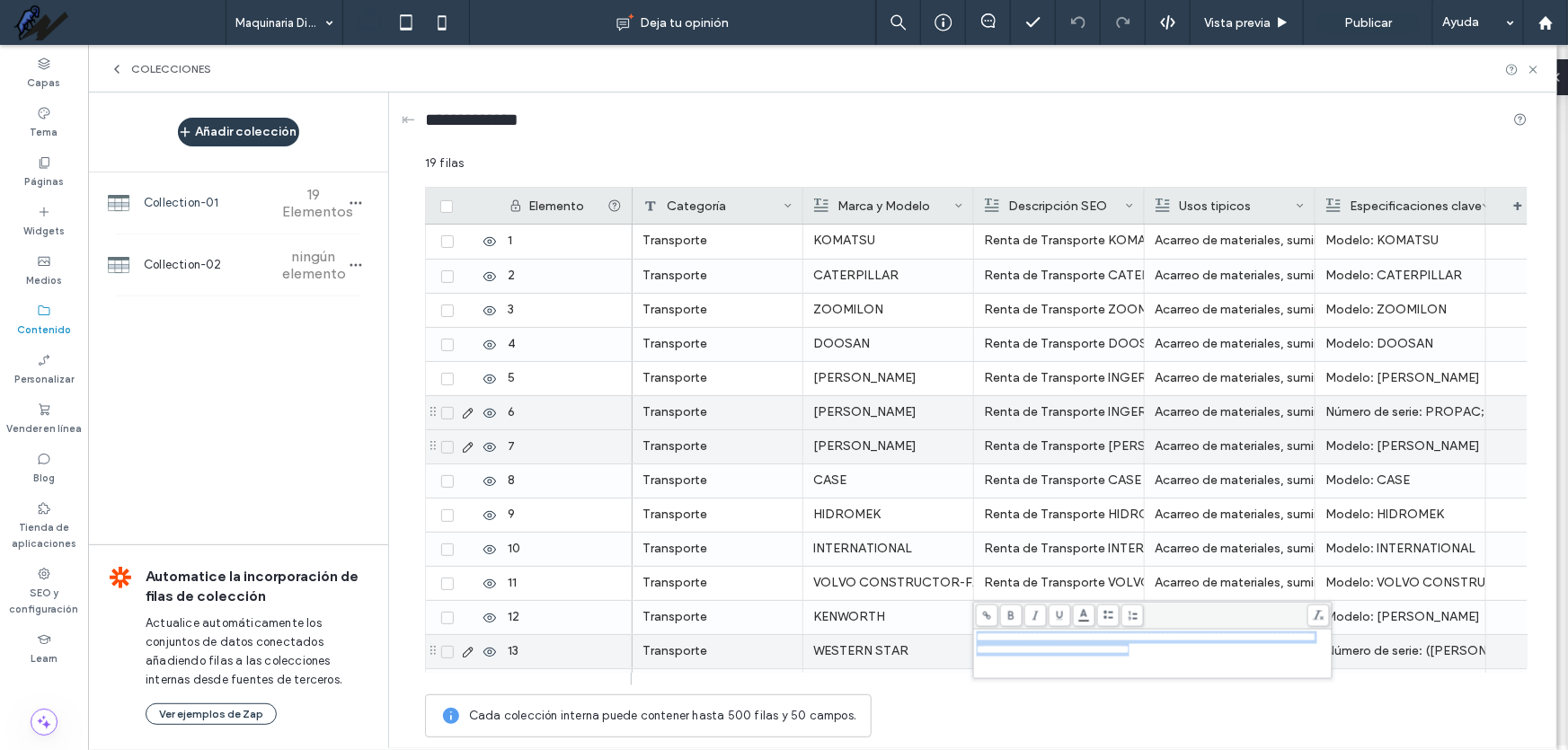
click at [1102, 448] on div "Renta de Transporte INGERSOLL-RAND en Nogales — volteos, pipas, camas bajas y r…" at bounding box center [1058, 446] width 150 height 33
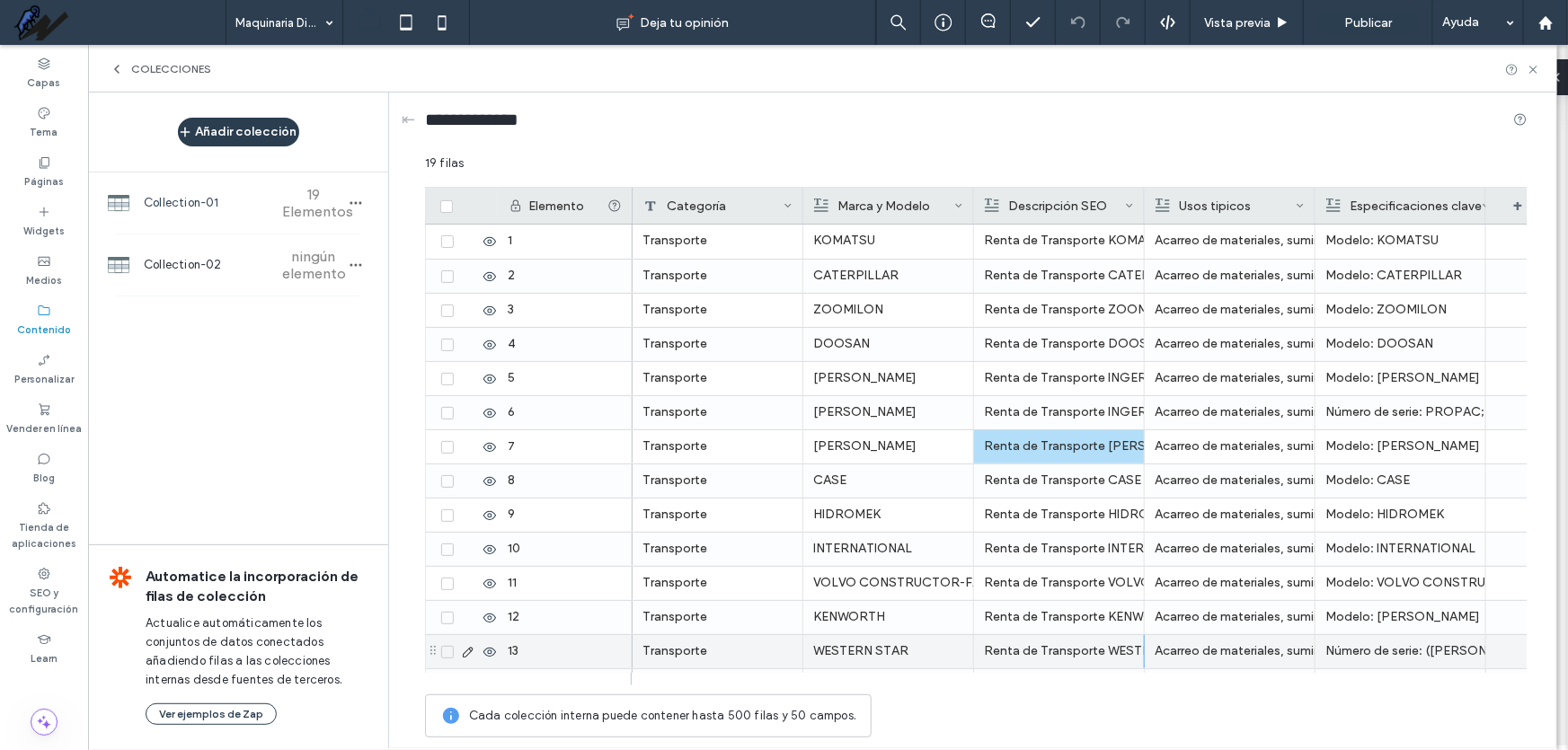
click at [447, 206] on icon at bounding box center [446, 207] width 7 height 6
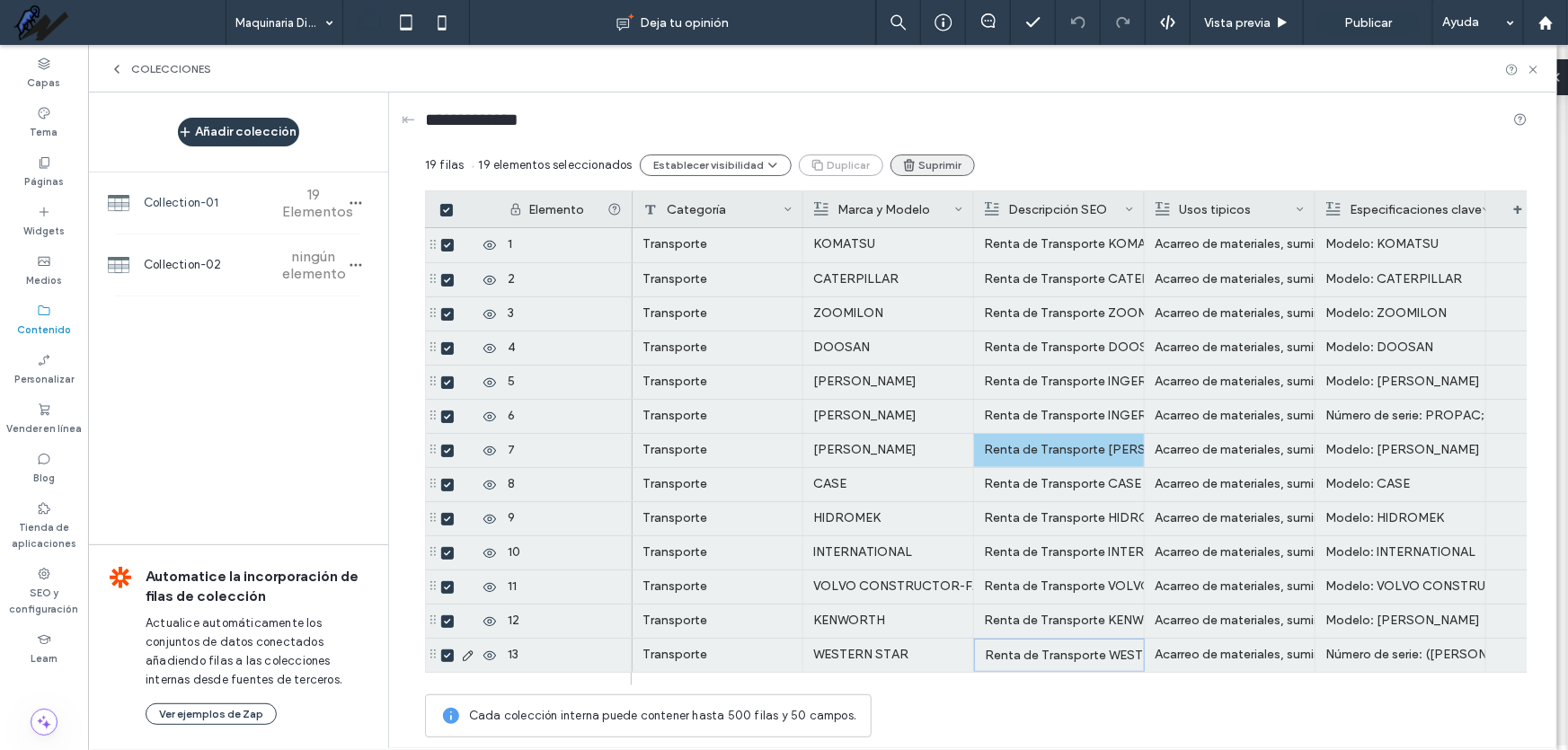
click at [917, 165] on button "Suprimir" at bounding box center [932, 165] width 85 height 21
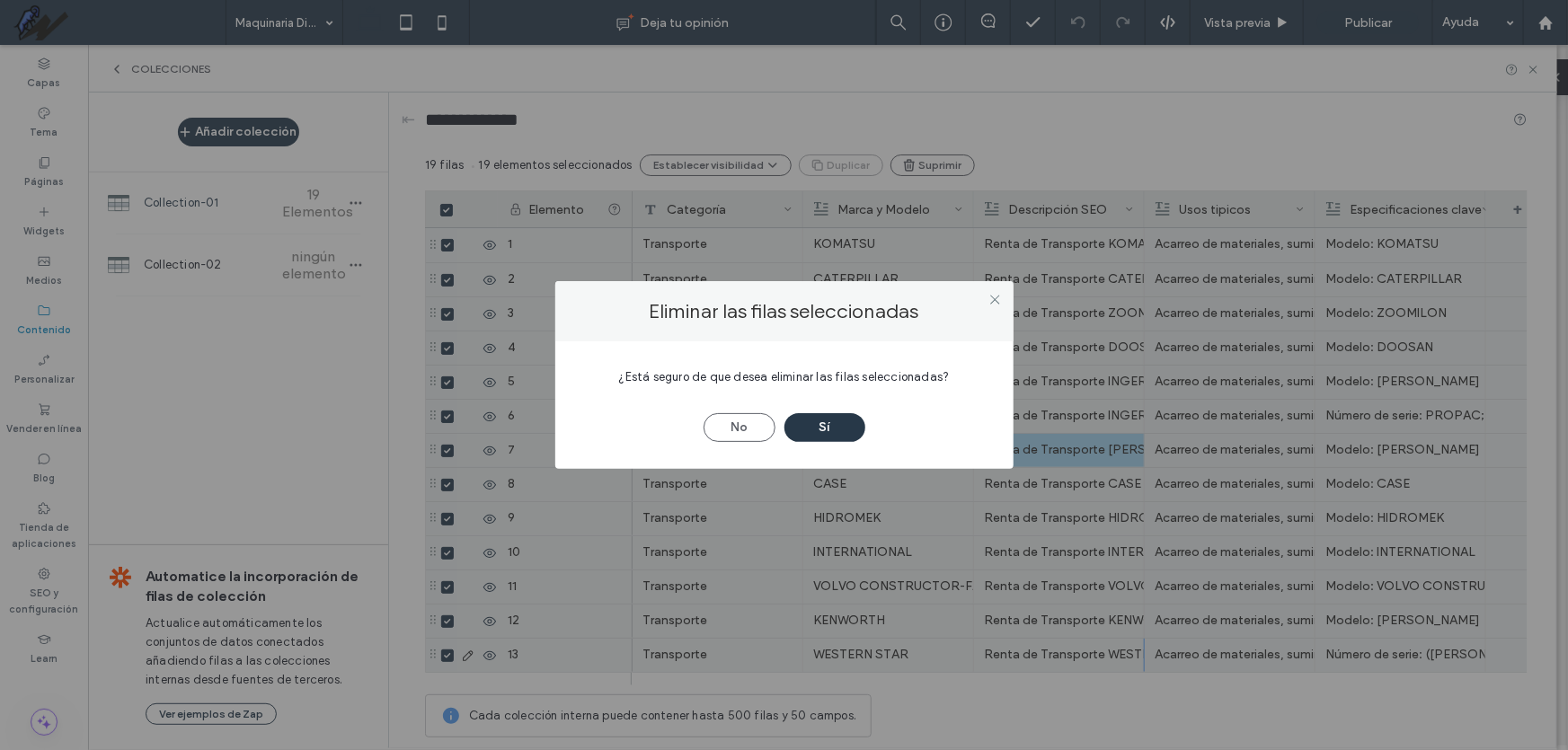
click at [850, 425] on button "Sí" at bounding box center [825, 427] width 81 height 29
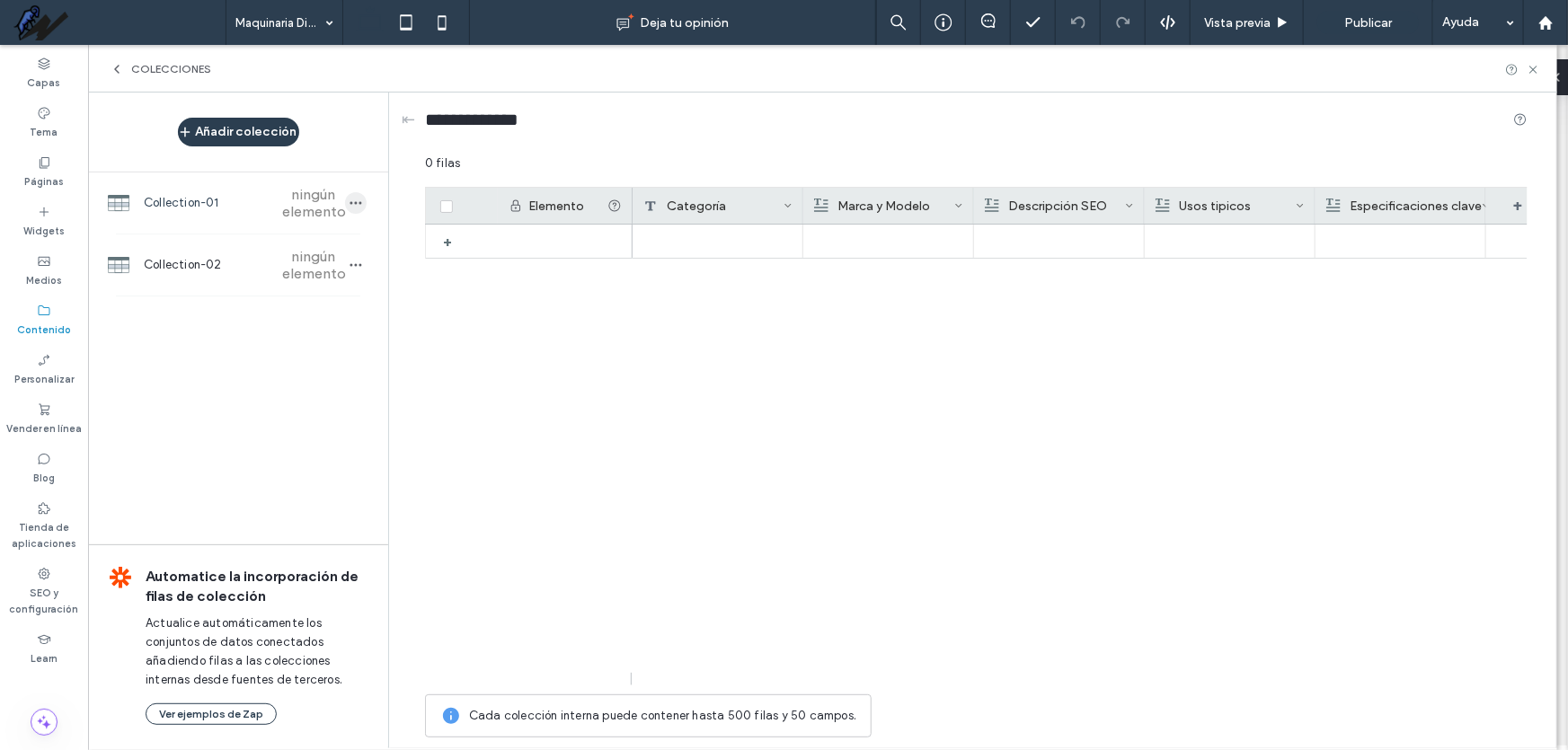
click at [352, 204] on icon "button" at bounding box center [356, 202] width 14 height 14
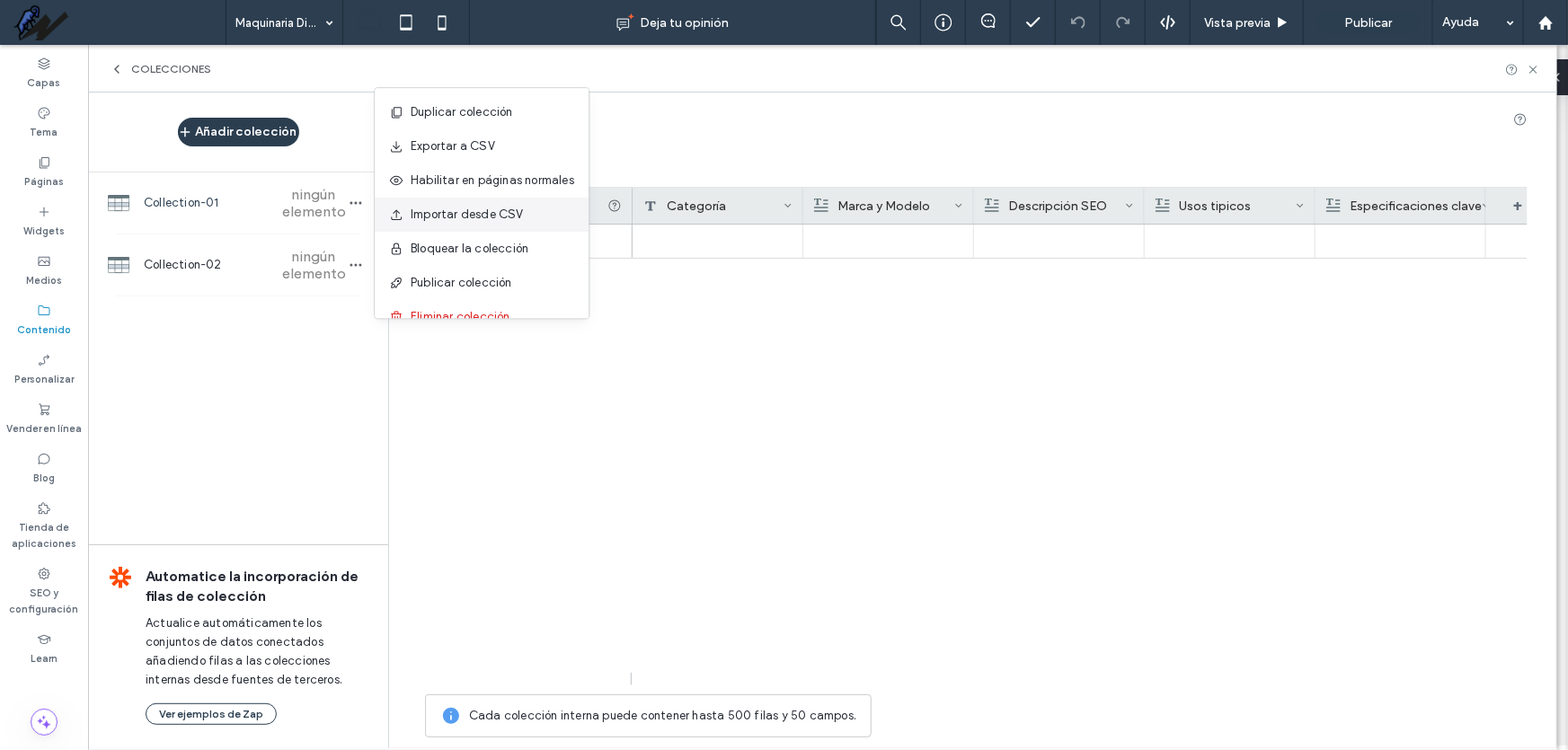
click at [484, 218] on span "Importar desde CSV" at bounding box center [467, 215] width 113 height 18
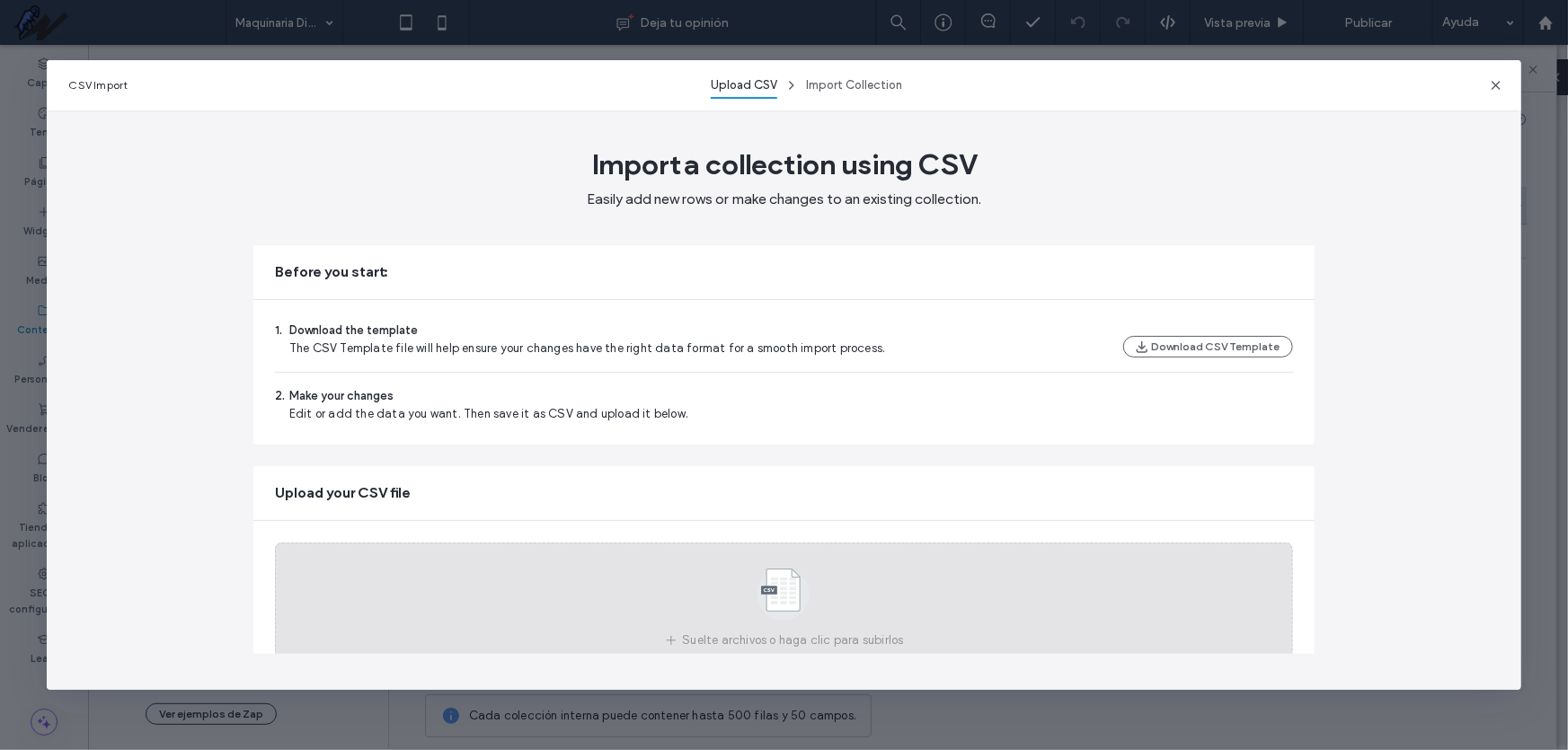
click at [812, 592] on icon at bounding box center [784, 595] width 90 height 60
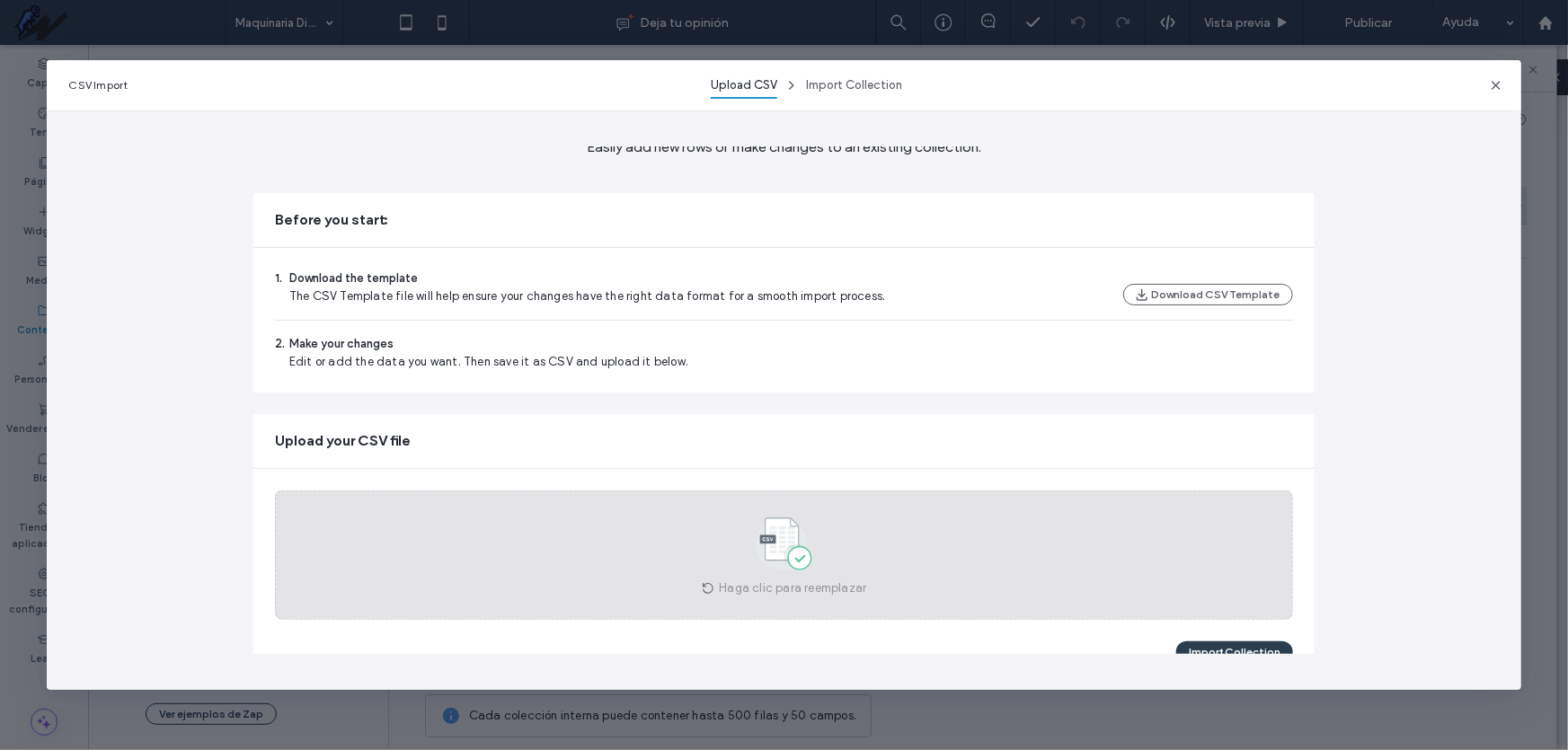
scroll to position [81, 0]
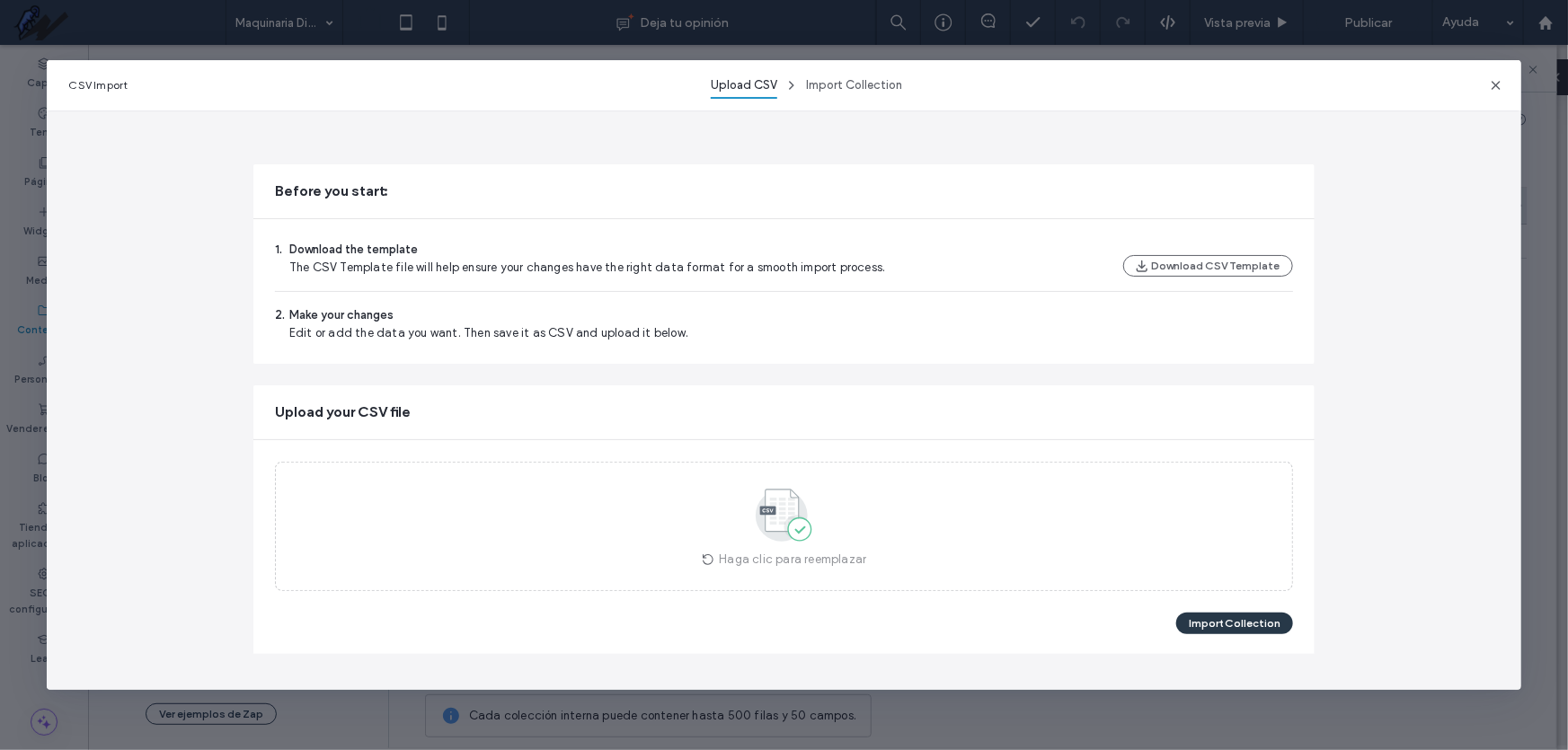
click at [1226, 622] on button "Import Collection" at bounding box center [1234, 623] width 117 height 21
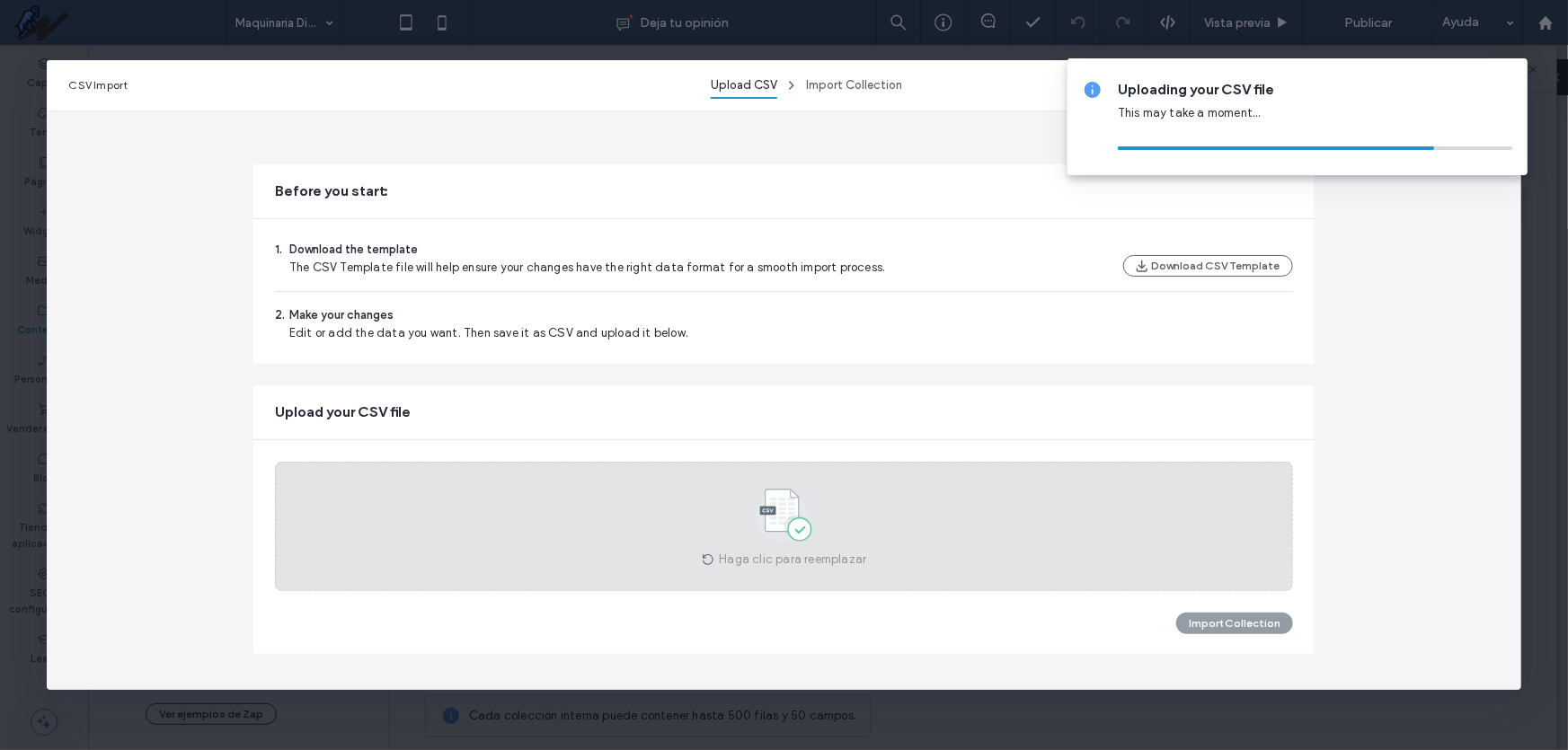
scroll to position [0, 0]
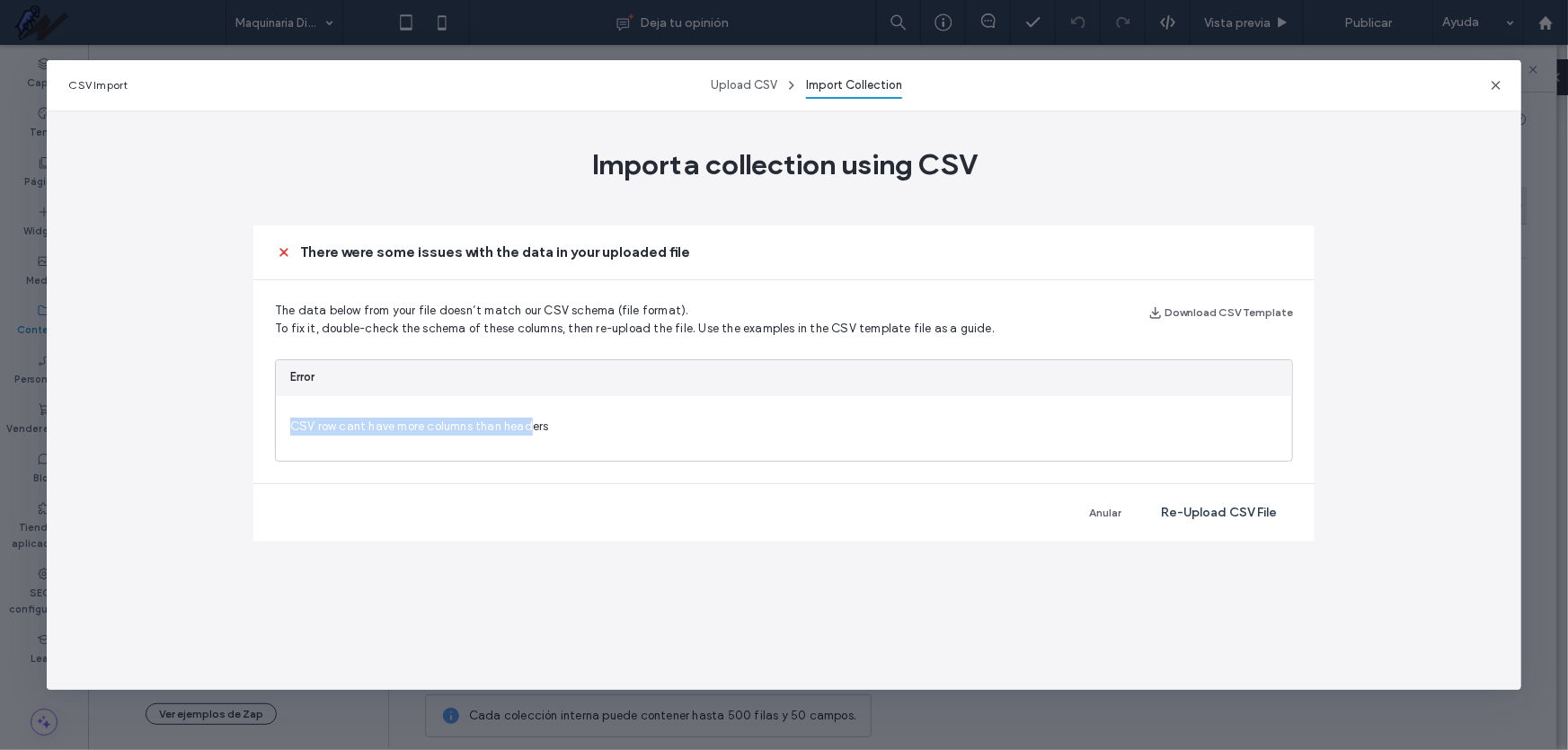
drag, startPoint x: 529, startPoint y: 432, endPoint x: 229, endPoint y: 428, distance: 300.0
click at [229, 428] on div "CSV Import Upload CSV Import Collection Import a collection using CSV There wer…" at bounding box center [783, 375] width 1474 height 630
click at [543, 440] on span "CSV row cant have more columns than headers" at bounding box center [784, 428] width 1016 height 64
drag, startPoint x: 549, startPoint y: 423, endPoint x: 257, endPoint y: 445, distance: 292.8
click at [257, 445] on div "The data below from your file doesn’t match our CSV schema (file format). To fi…" at bounding box center [784, 382] width 1061 height 203
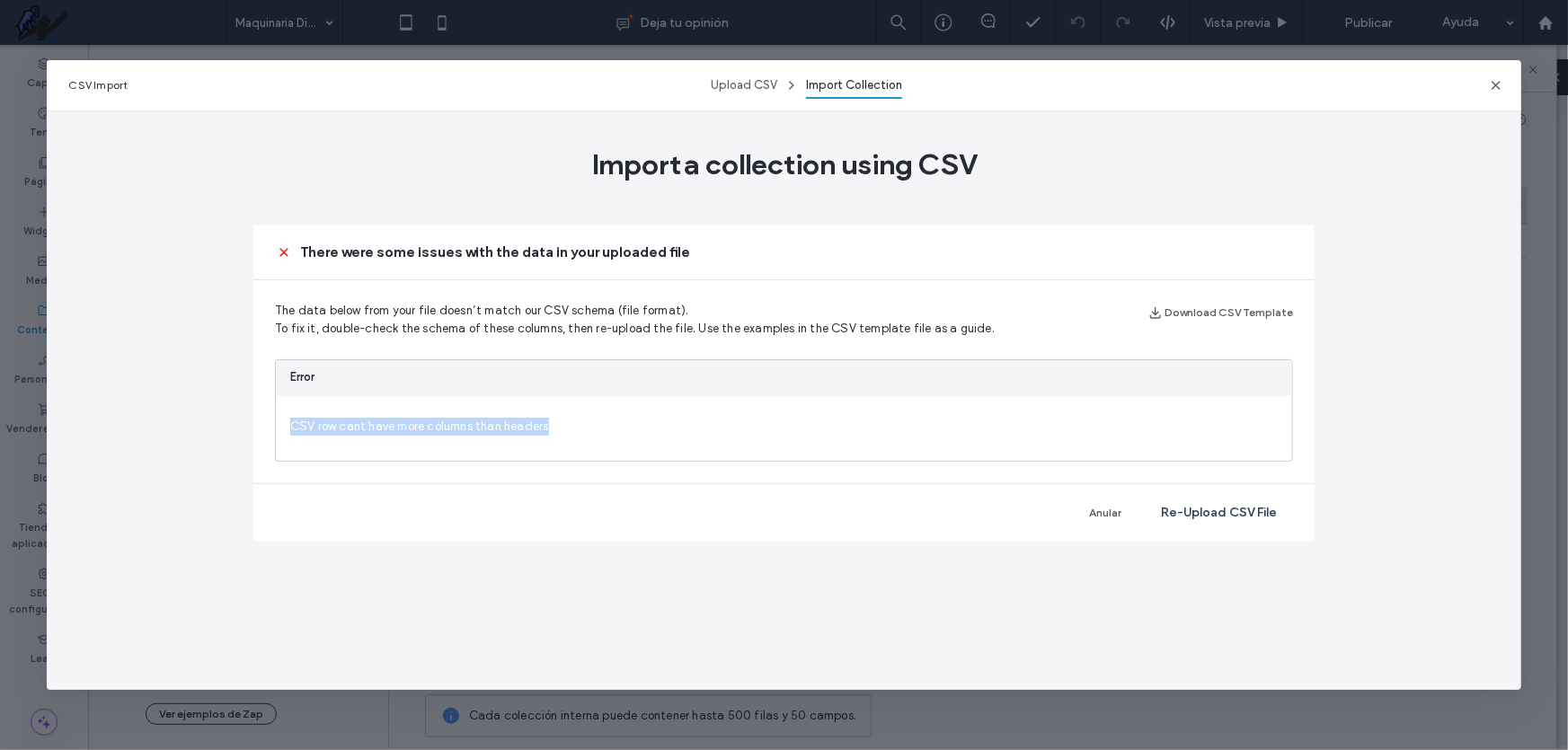
copy span "CSV row cant have more columns than headers"
click at [1213, 508] on button "Re-Upload CSV File" at bounding box center [1219, 512] width 148 height 29
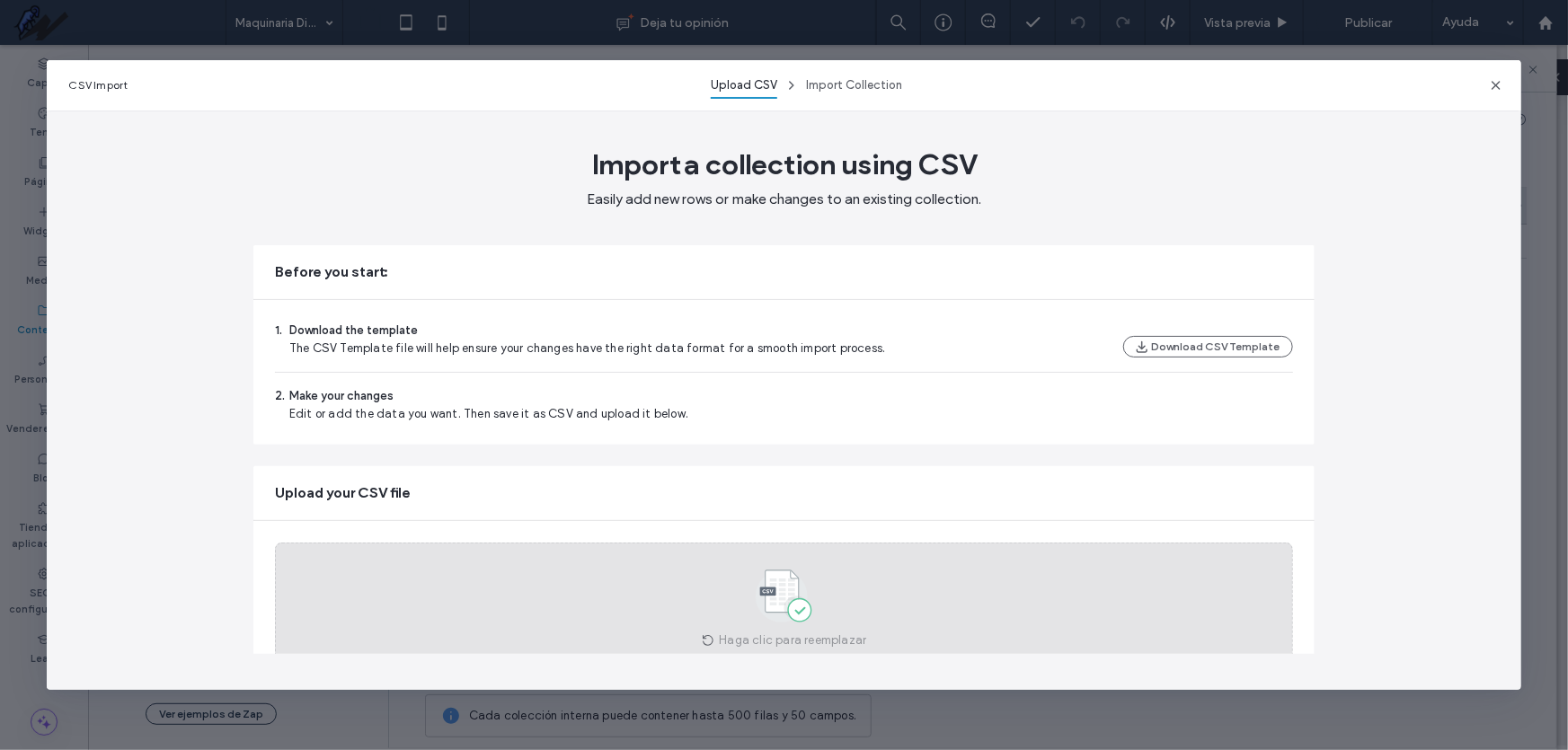
scroll to position [81, 0]
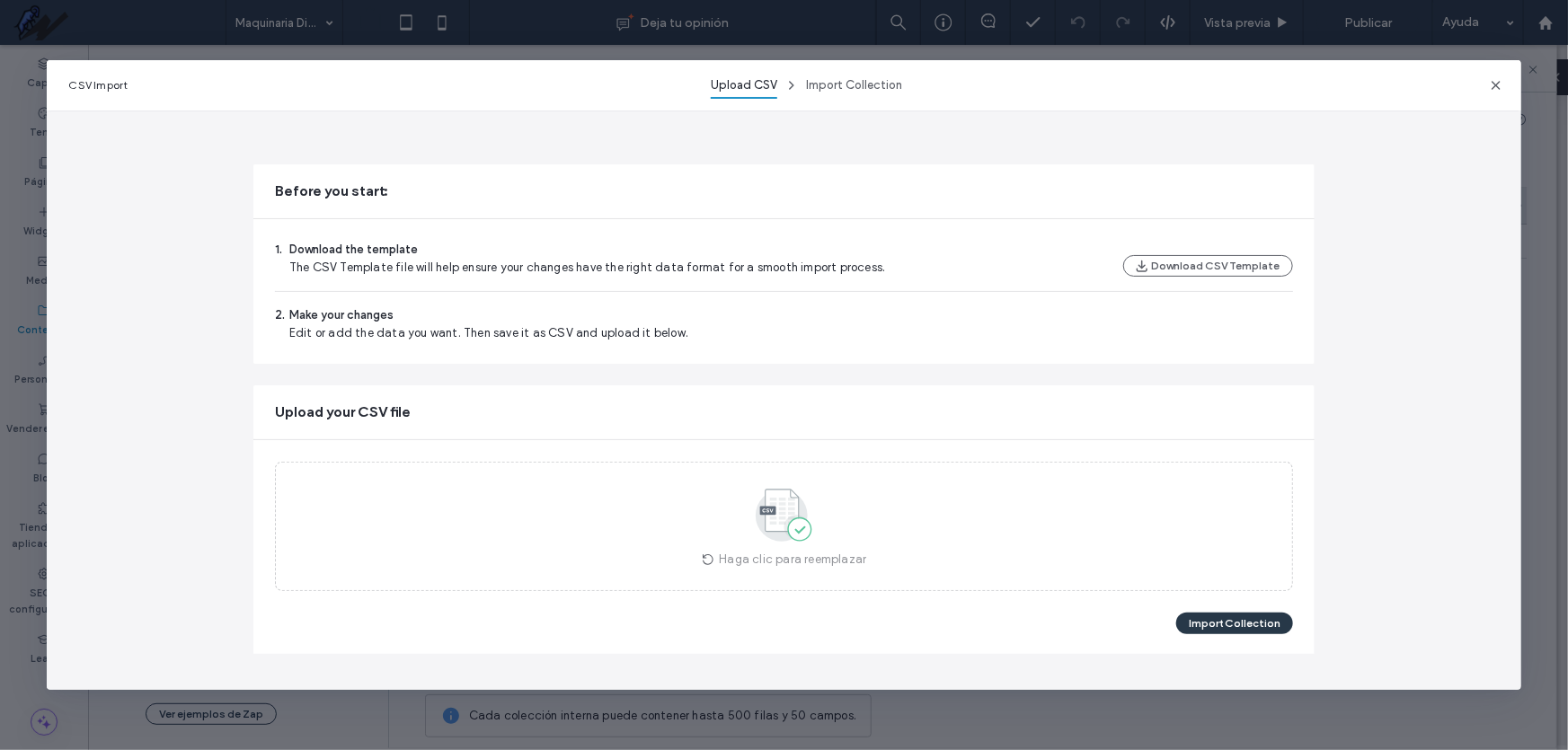
click at [1224, 619] on button "Import Collection" at bounding box center [1234, 623] width 117 height 21
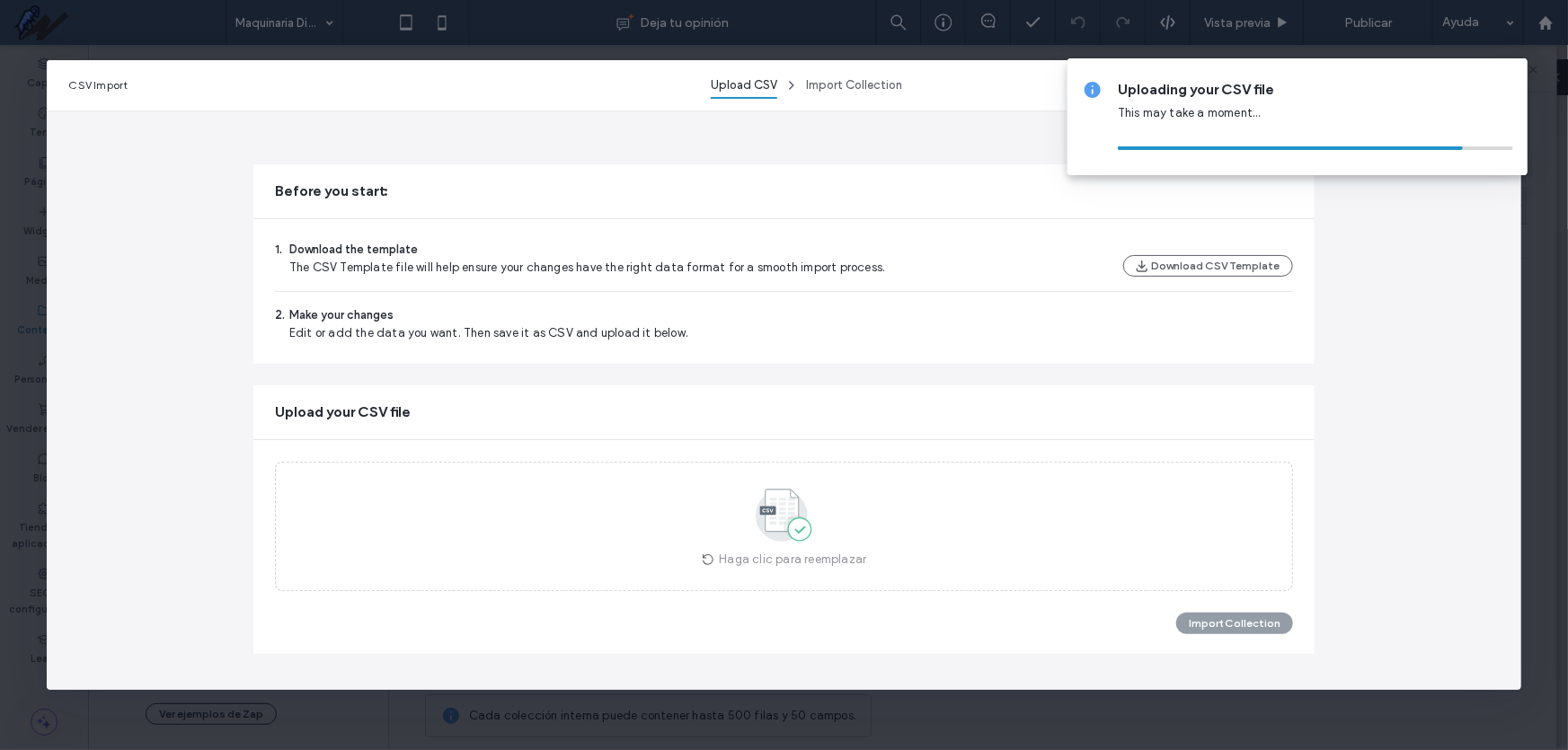
scroll to position [0, 0]
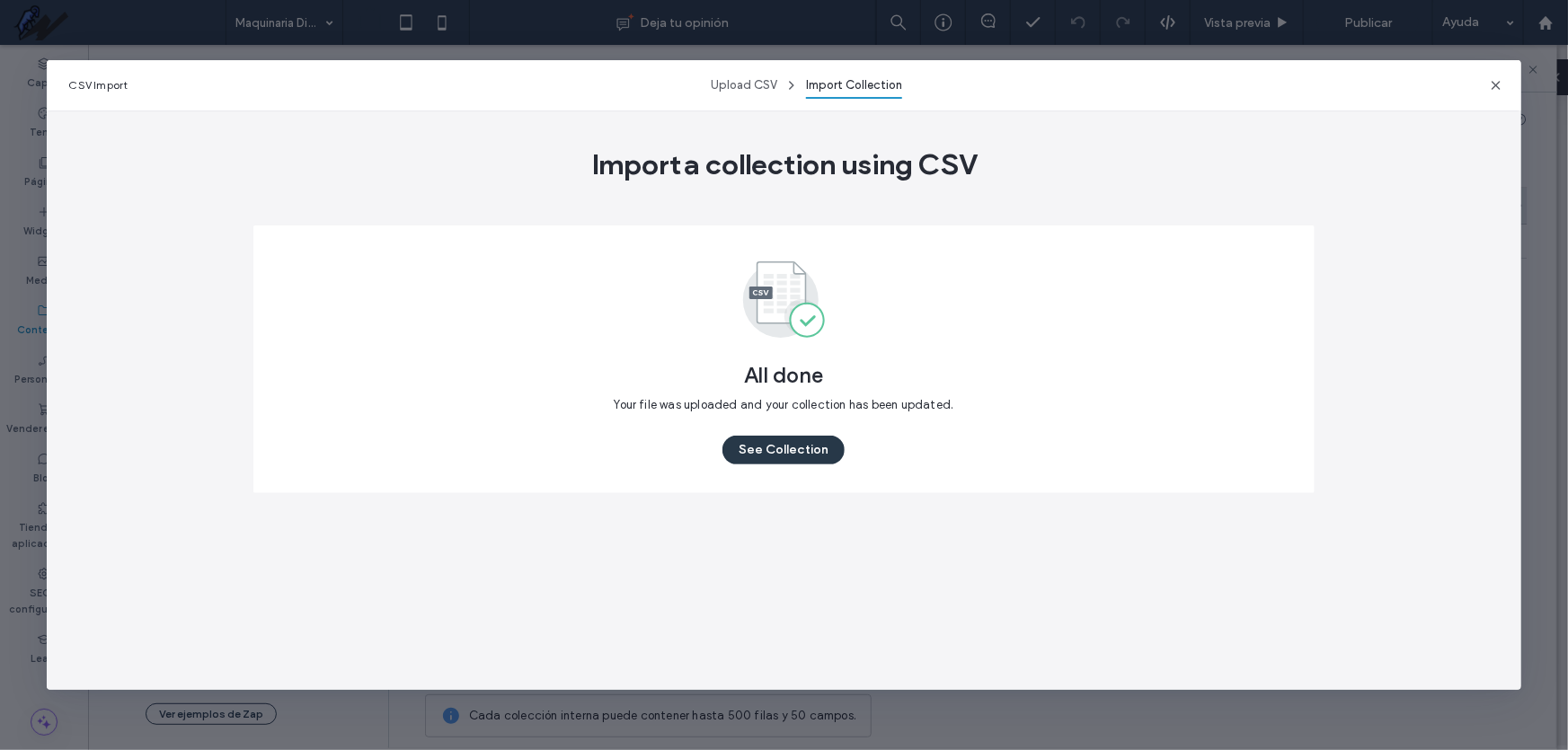
click at [819, 448] on button "See Collection" at bounding box center [783, 450] width 122 height 29
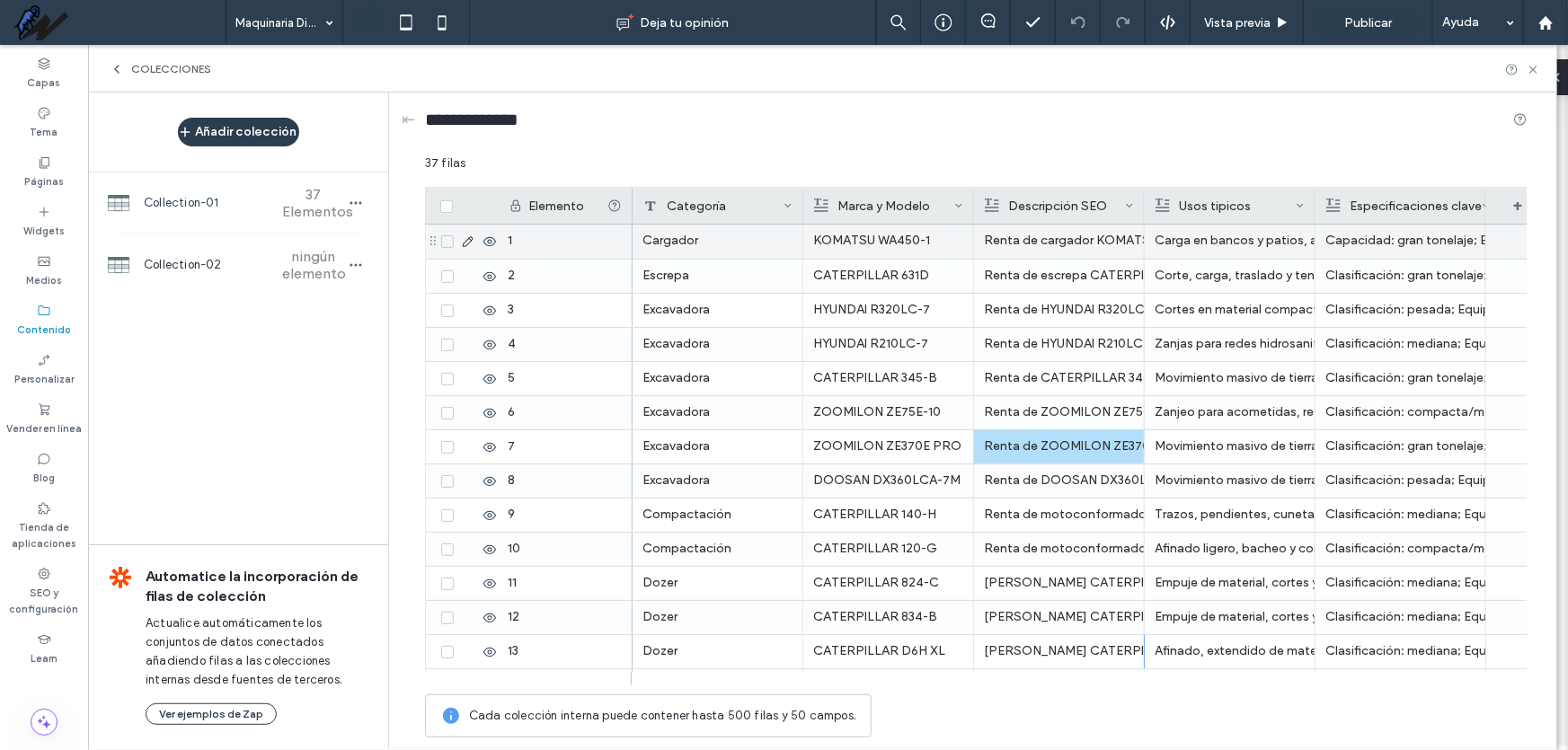
click at [1386, 243] on div "Capacidad: gran tonelaje; Equipo: KOMATSU WA450-1" at bounding box center [1400, 241] width 150 height 33
click at [1386, 243] on div "Capacidad: gran tonelaje; Equipo: KOMATSU WA450-1" at bounding box center [1401, 242] width 149 height 33
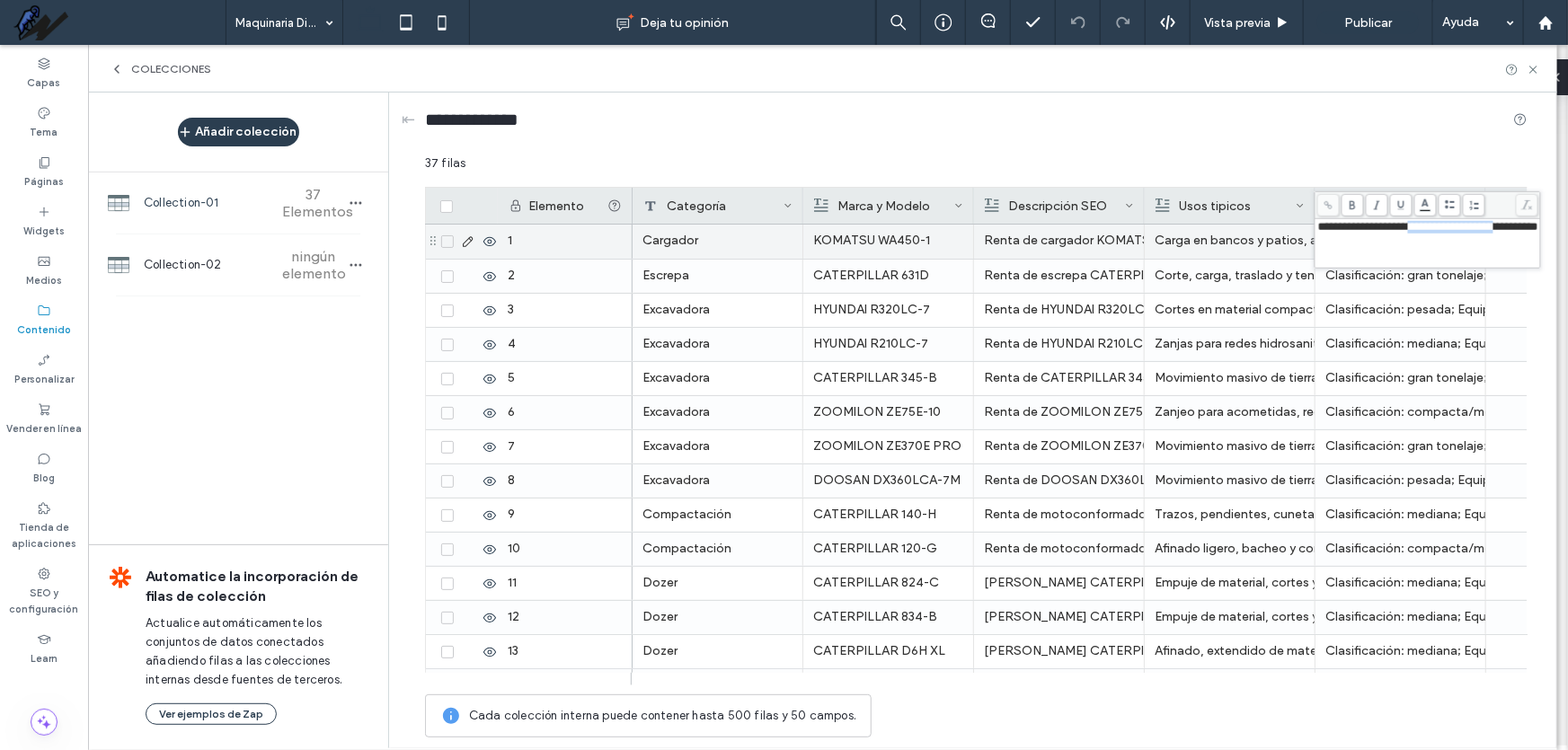
drag, startPoint x: 1519, startPoint y: 281, endPoint x: 1566, endPoint y: 243, distance: 60.4
click at [1512, 232] on span "**********" at bounding box center [1429, 227] width 220 height 12
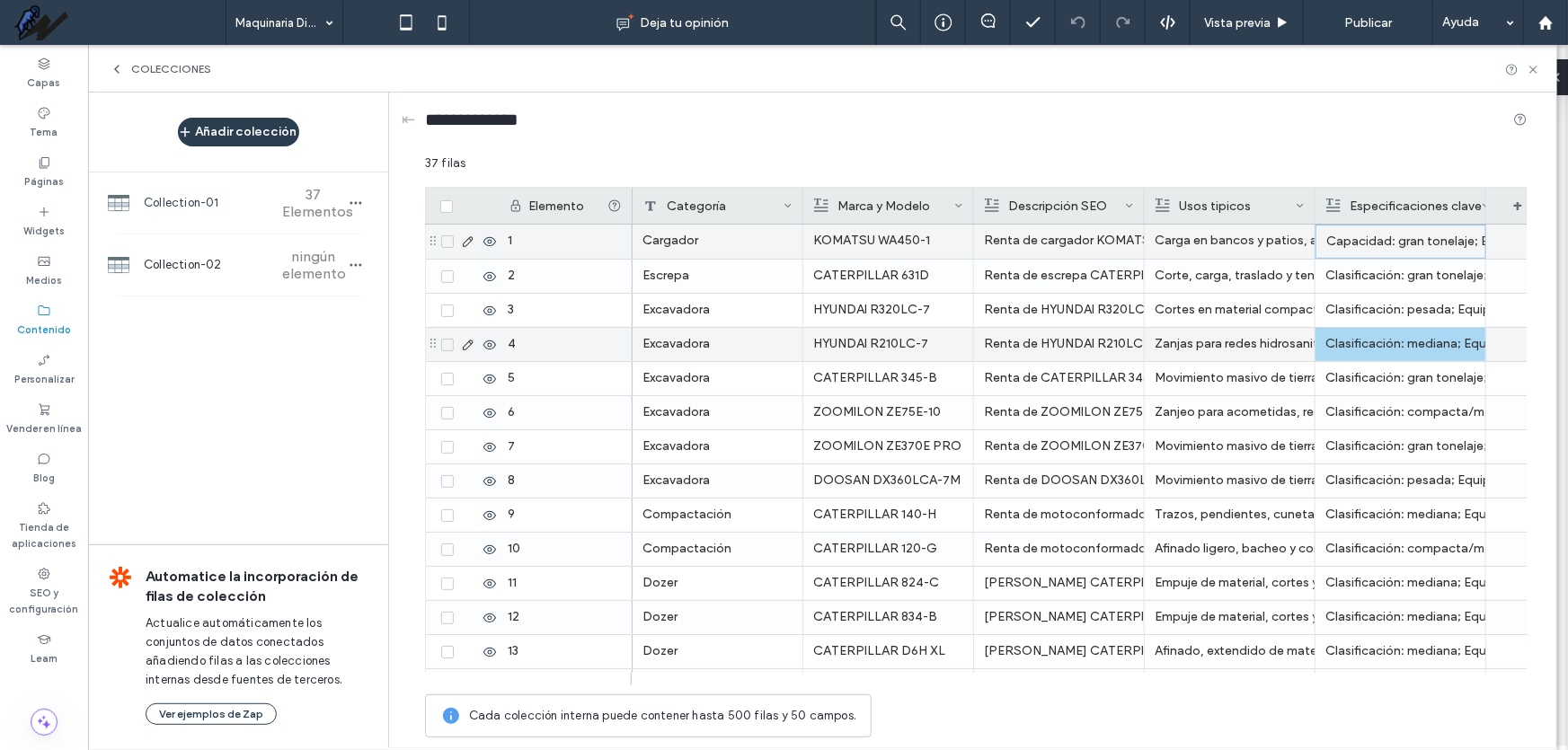
click at [1262, 332] on div "Excavadora HYUNDAI R210LC-7 Renta de HYUNDAI R210LC-7 en Nogales, Sonora — zanj…" at bounding box center [1091, 344] width 917 height 35
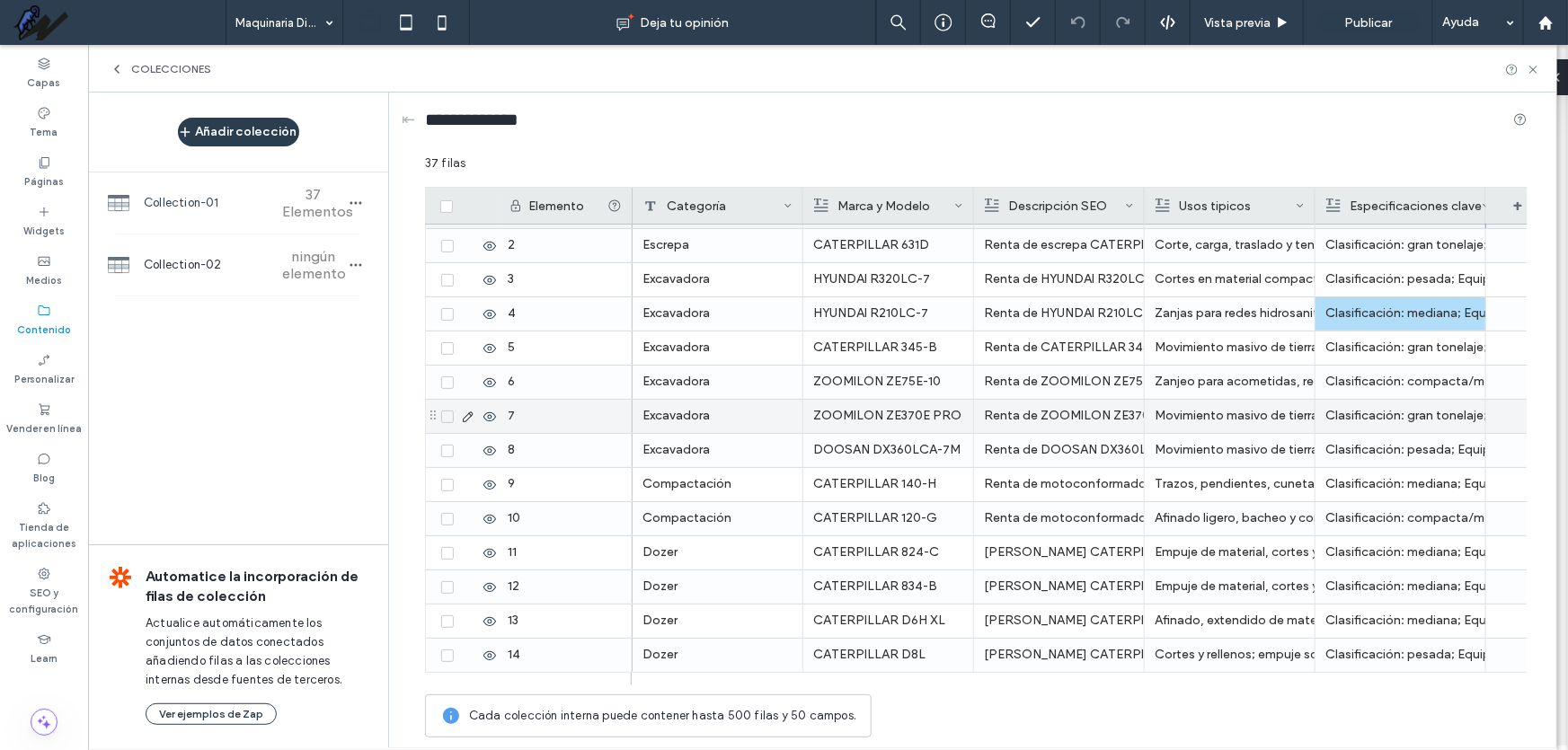
scroll to position [0, 0]
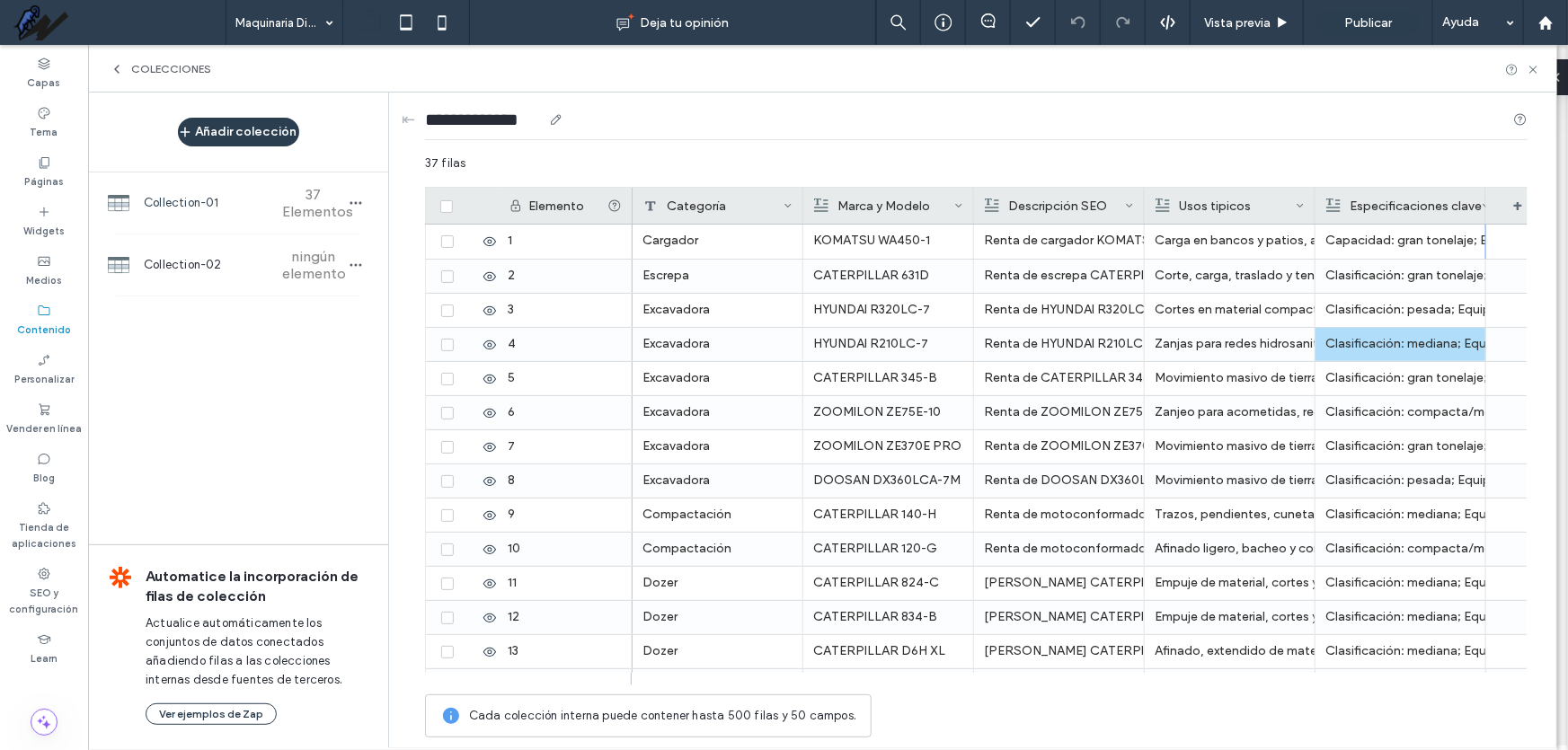
click at [1410, 103] on div "**********" at bounding box center [975, 123] width 1102 height 62
click at [1519, 201] on div "+" at bounding box center [1518, 205] width 63 height 36
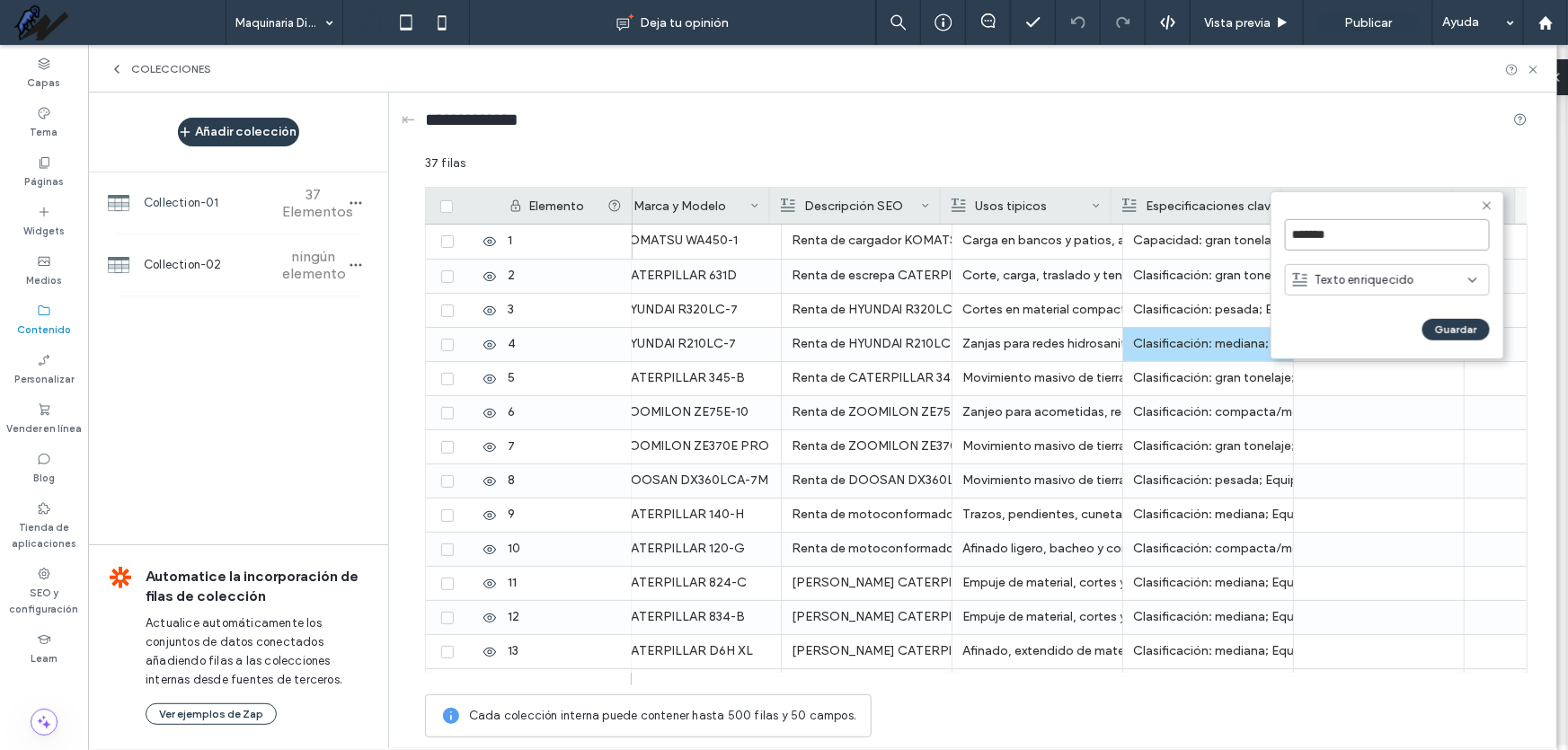
click at [1347, 243] on input "*******" at bounding box center [1388, 235] width 205 height 32
click at [1379, 285] on span "Texto enriquecido" at bounding box center [1365, 279] width 99 height 18
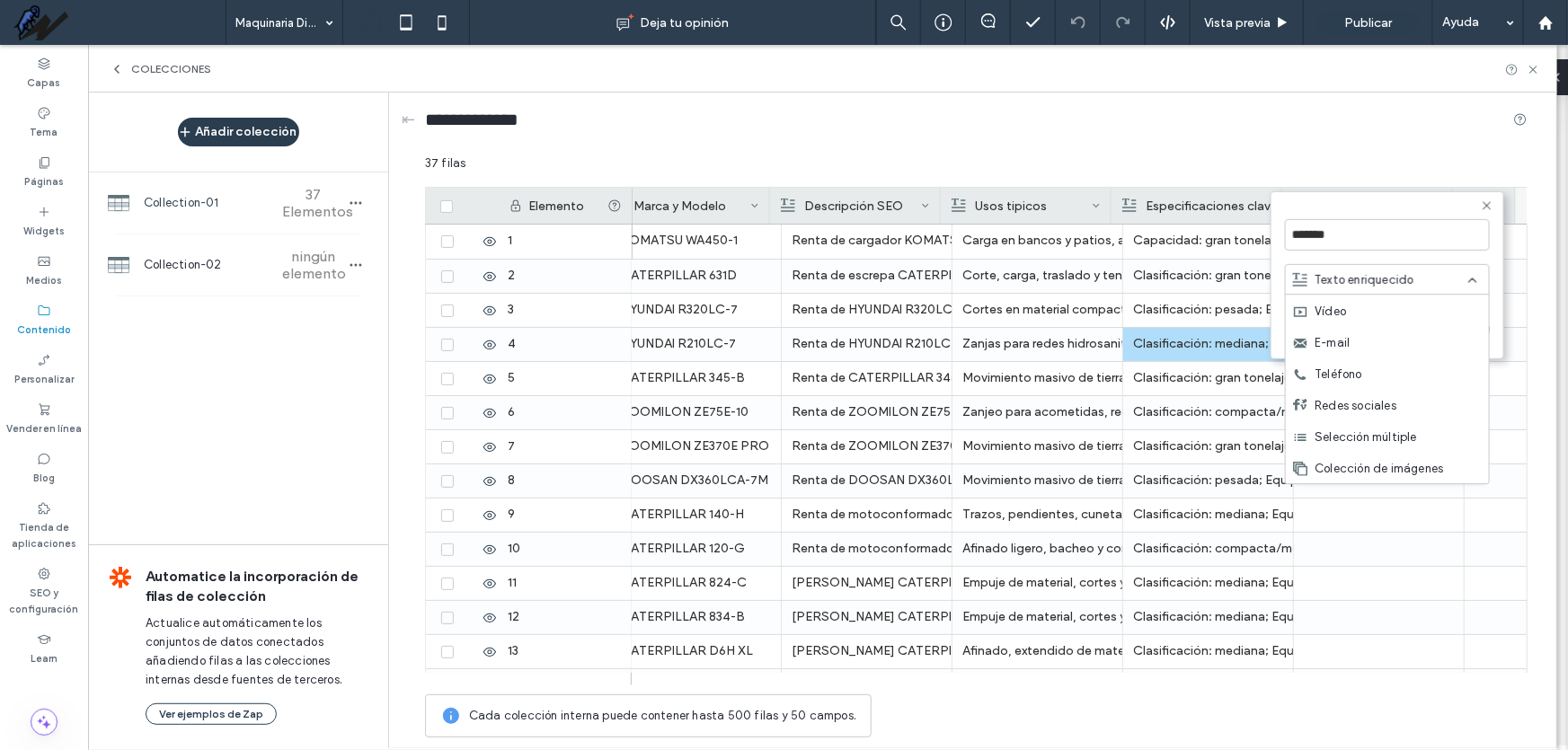
scroll to position [252, 0]
click at [1412, 460] on span "Colección de imágenes" at bounding box center [1379, 467] width 129 height 18
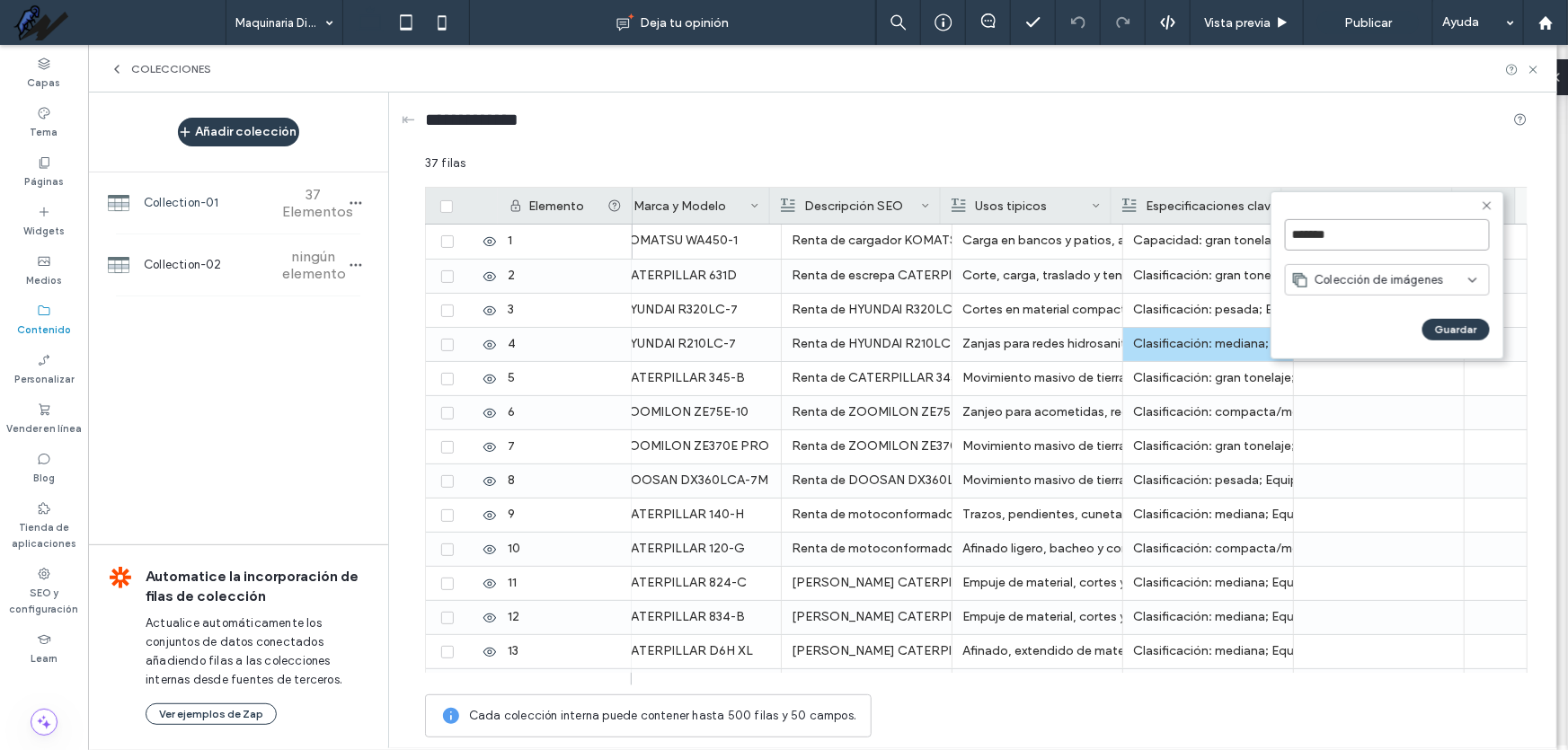
click at [1361, 235] on input "*******" at bounding box center [1388, 235] width 205 height 32
type input "********"
click input "******" at bounding box center [1305, 348] width 39 height 15
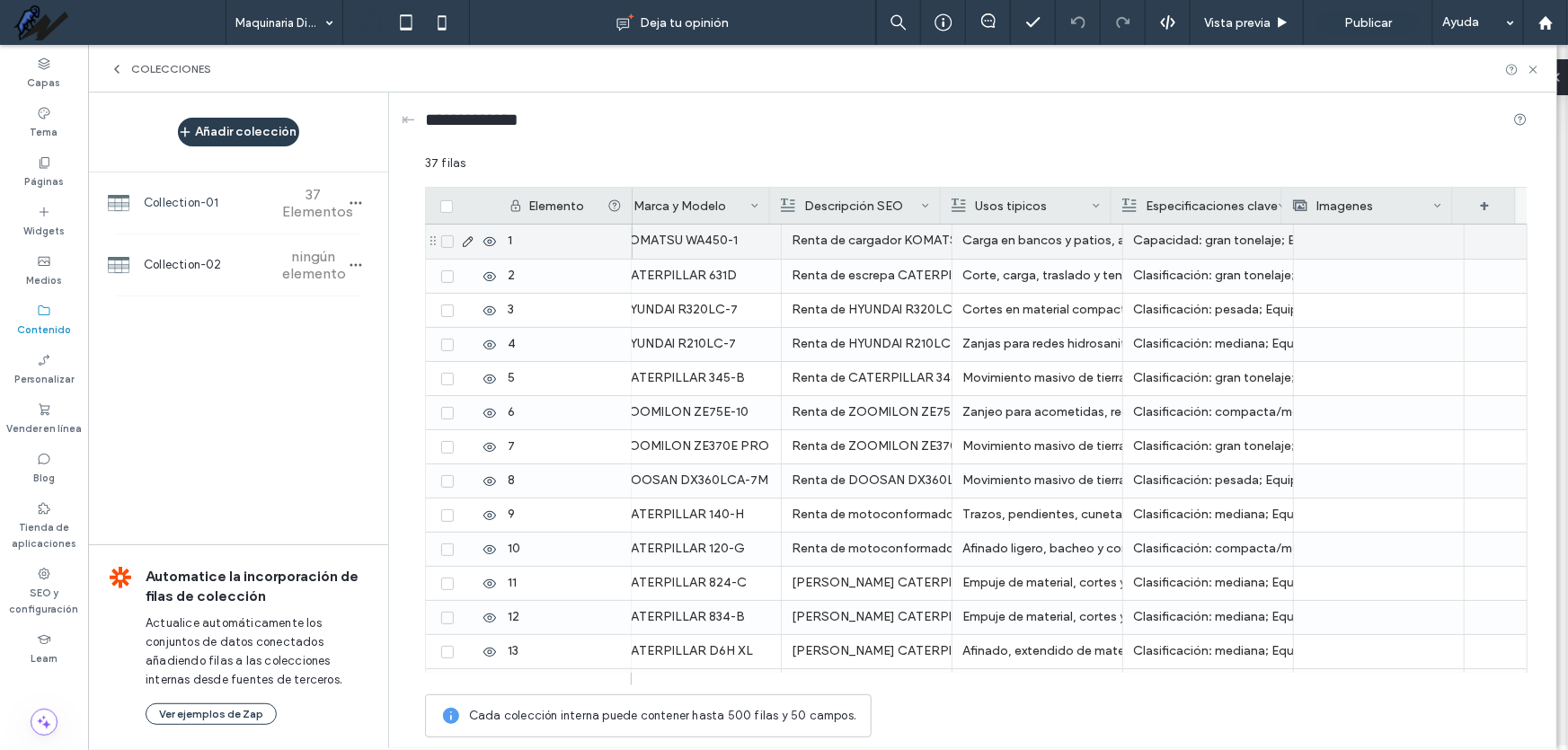
click at [1366, 237] on div at bounding box center [1379, 242] width 150 height 35
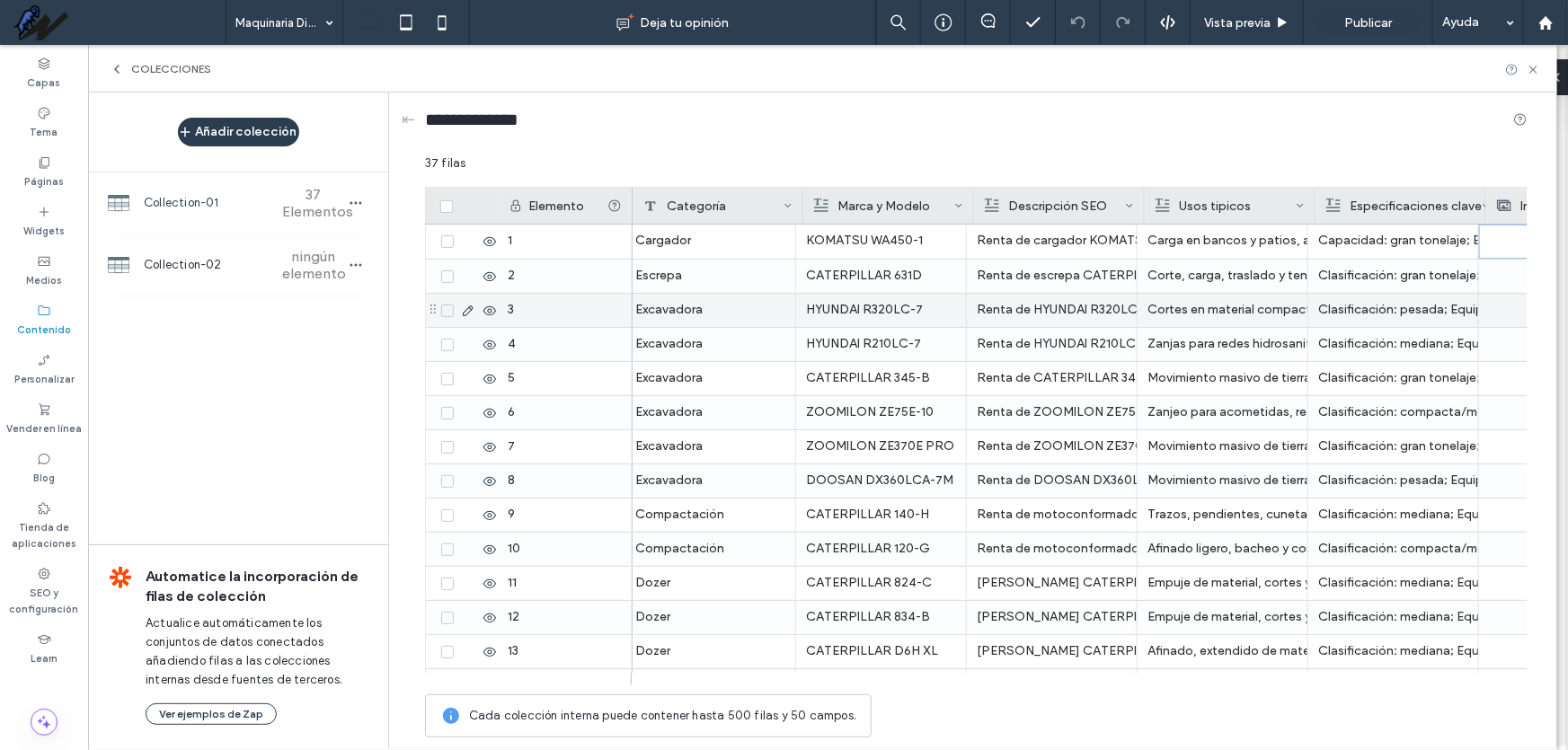
scroll to position [0, 0]
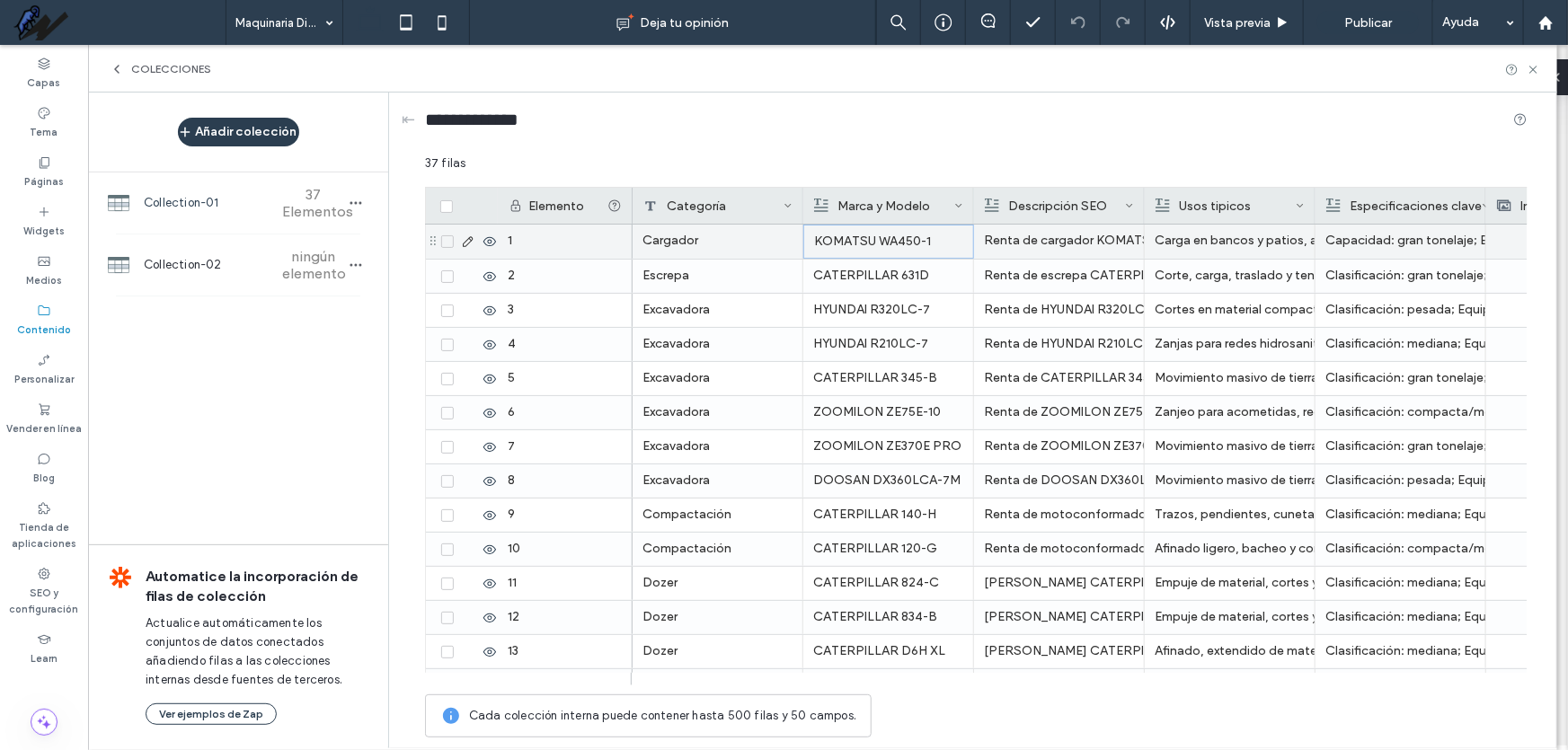
click at [865, 243] on div "KOMATSU WA450-1" at bounding box center [889, 242] width 149 height 33
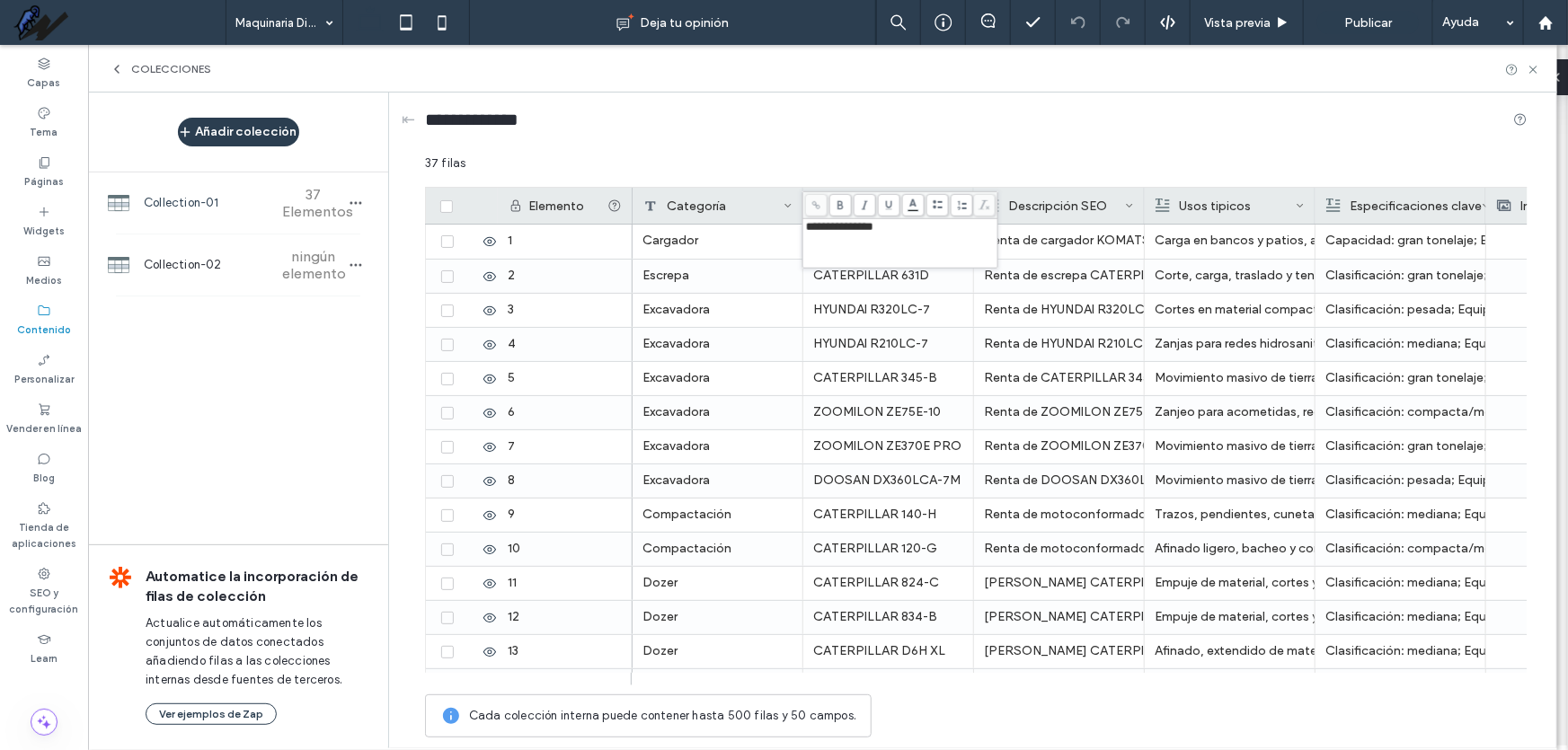
click at [865, 243] on div "**********" at bounding box center [901, 243] width 189 height 45
click at [864, 240] on div "**********" at bounding box center [901, 243] width 189 height 45
copy span "**********"
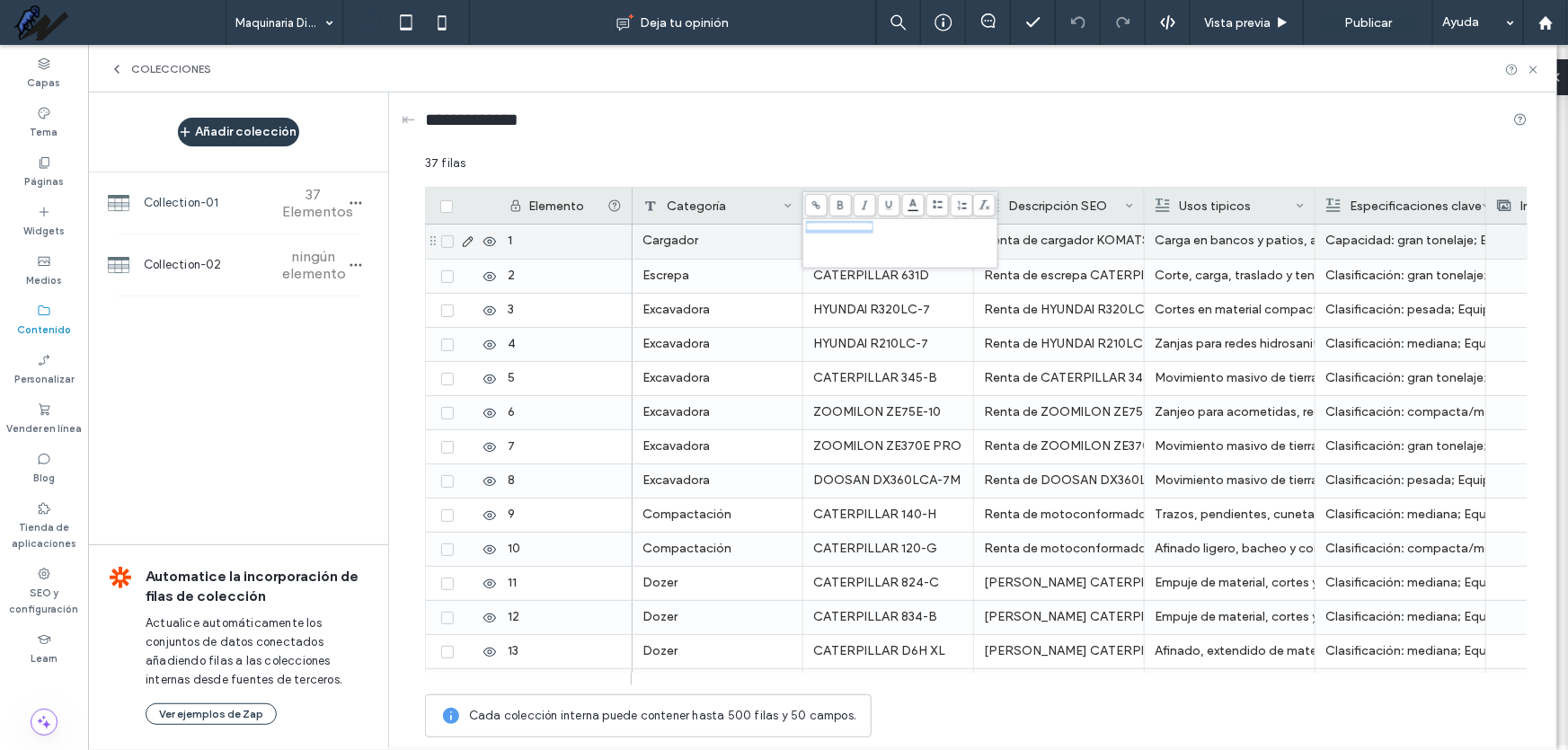
click at [1496, 243] on div at bounding box center [1571, 242] width 150 height 35
click at [1495, 243] on div at bounding box center [1572, 242] width 171 height 35
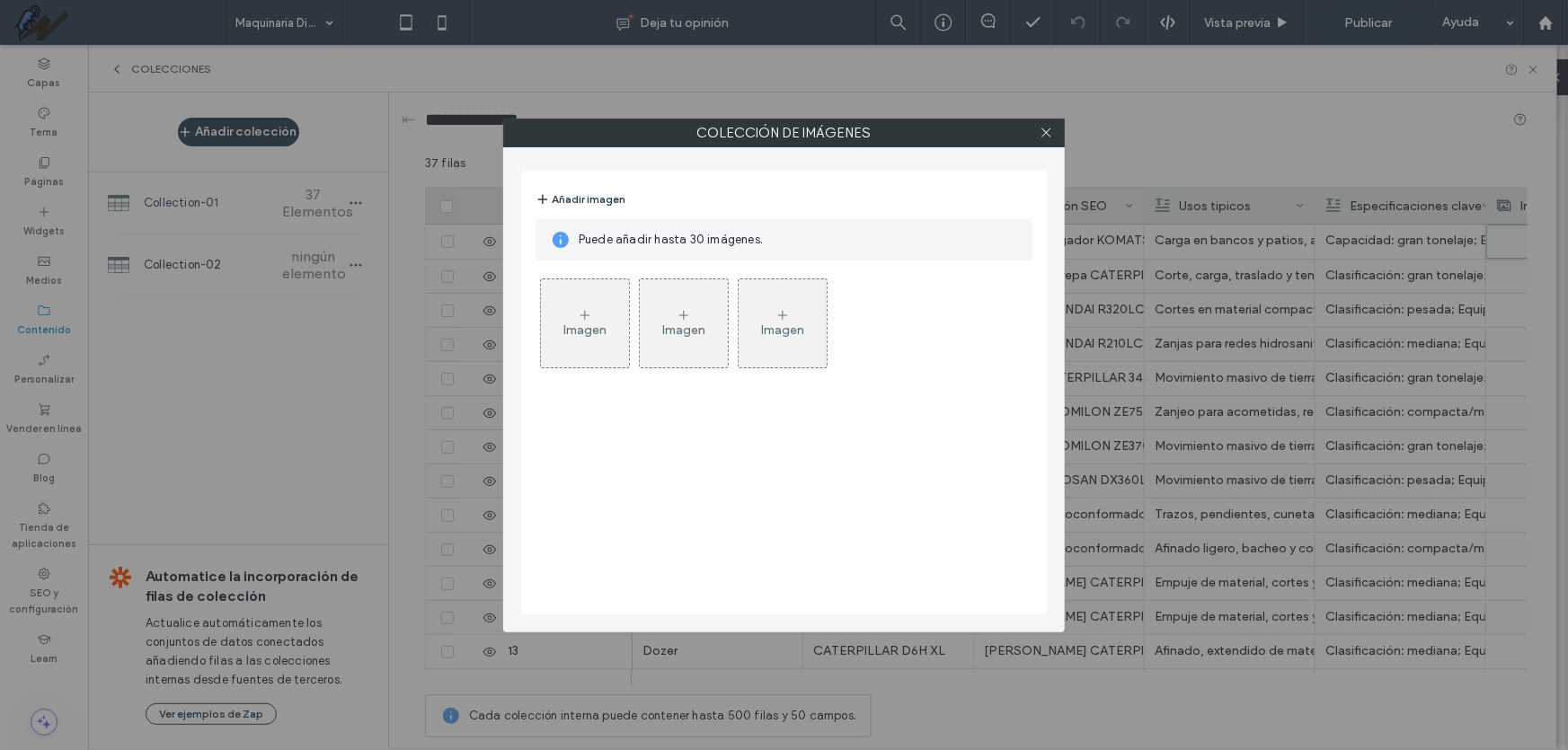
click at [592, 323] on div "Imagen" at bounding box center [585, 330] width 43 height 15
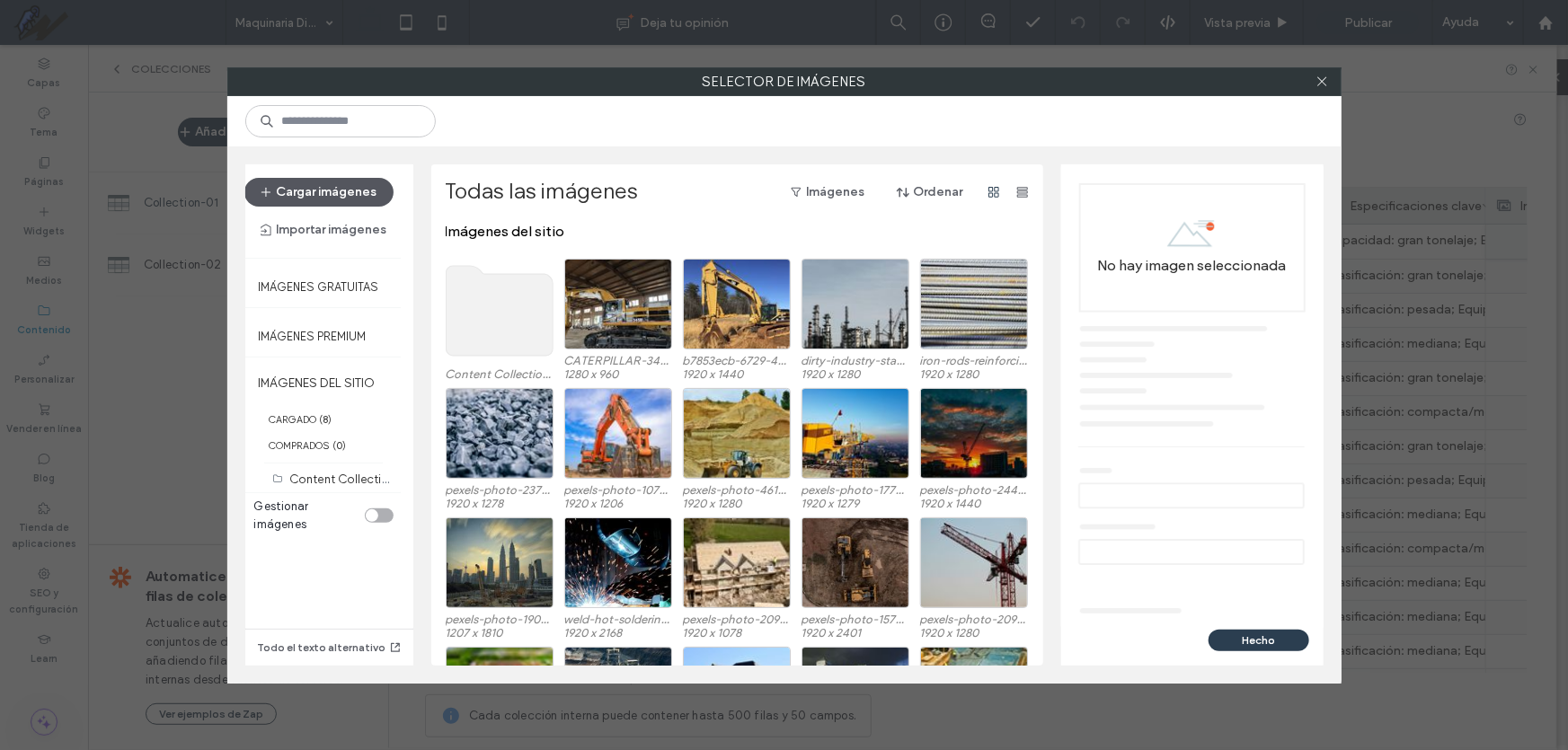
click at [355, 189] on button "Cargar imágenes" at bounding box center [319, 192] width 149 height 29
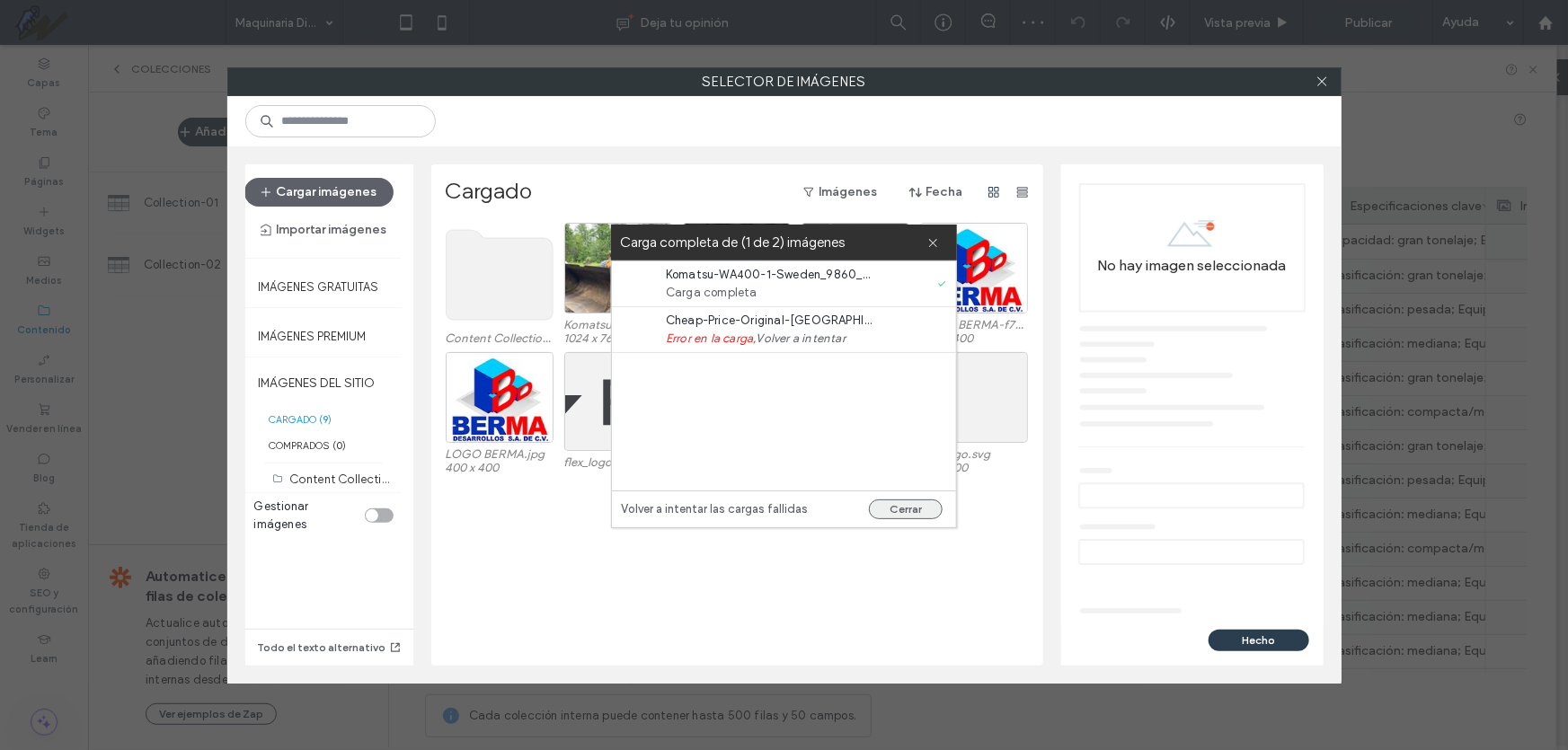
click at [907, 510] on button "Cerrar" at bounding box center [905, 508] width 74 height 20
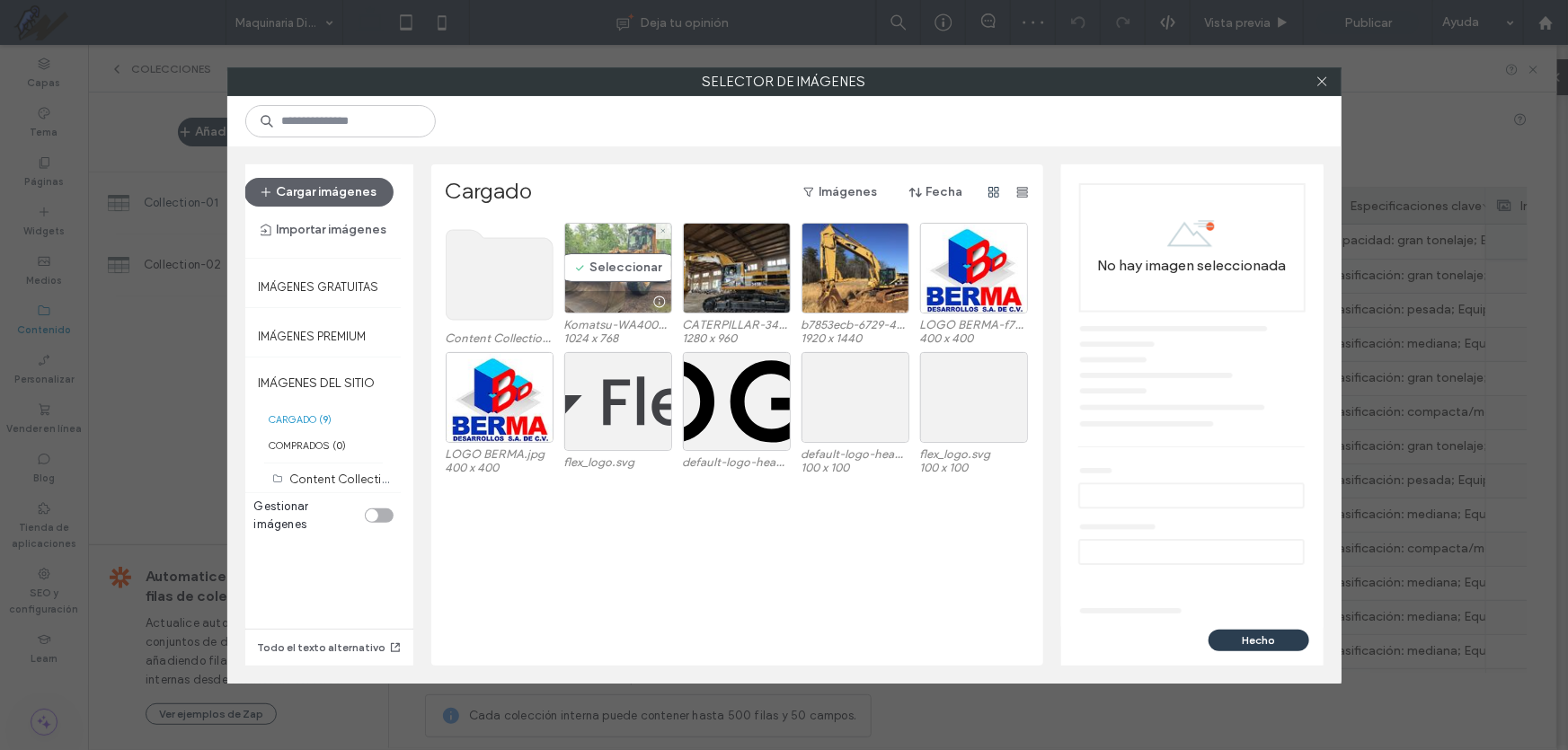
click at [620, 264] on div "Seleccionar" at bounding box center [619, 268] width 108 height 90
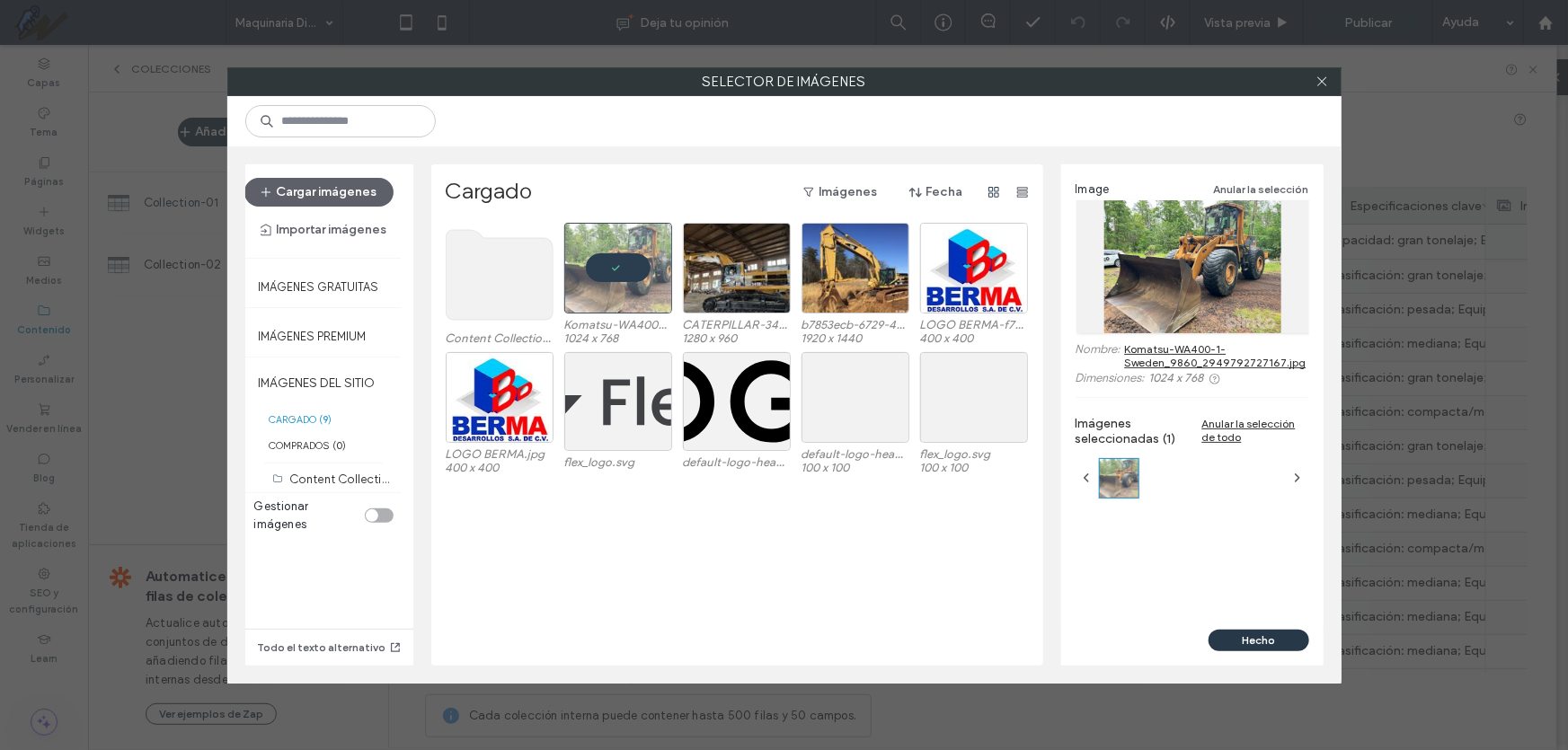
click at [1292, 642] on button "Hecho" at bounding box center [1259, 640] width 101 height 21
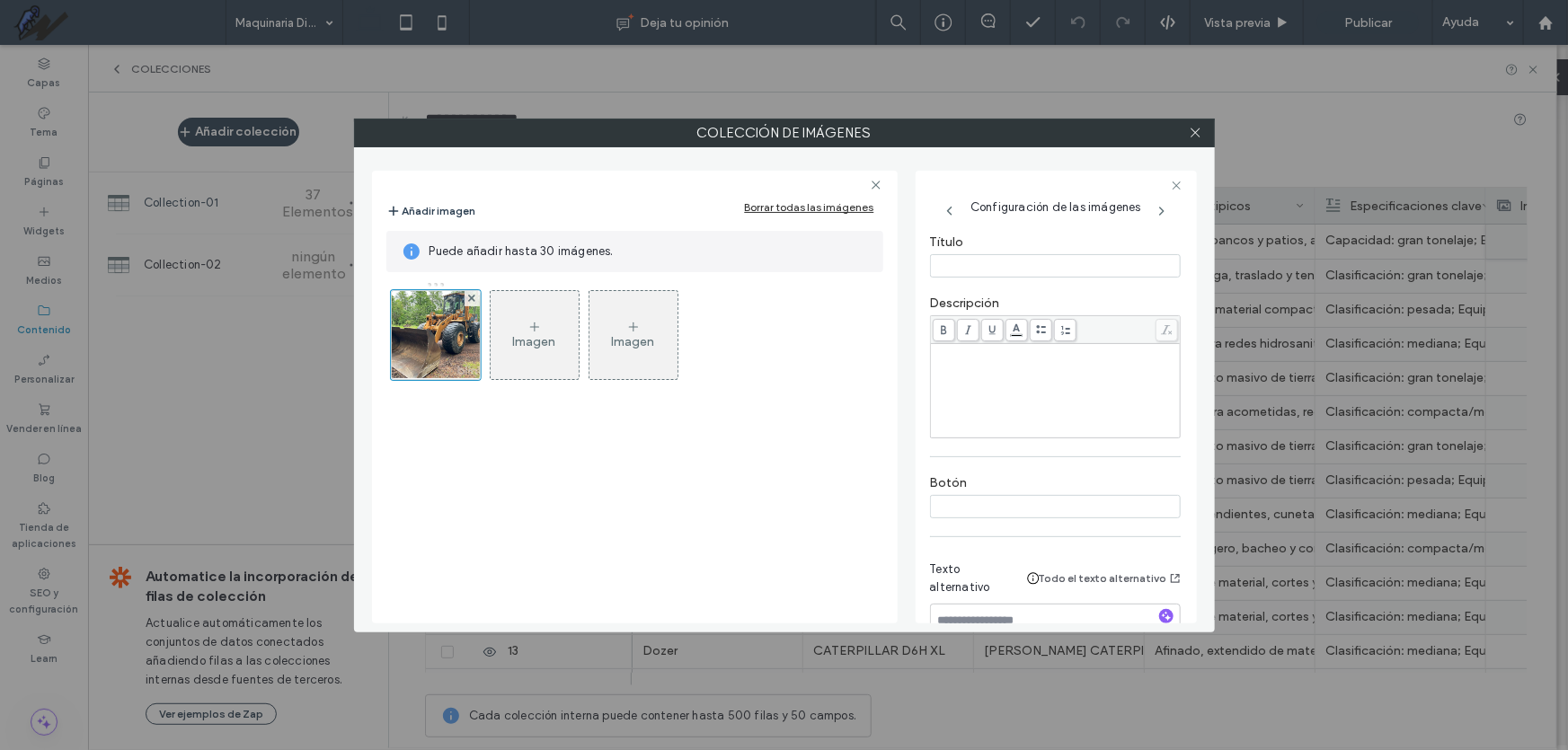
scroll to position [397, 0]
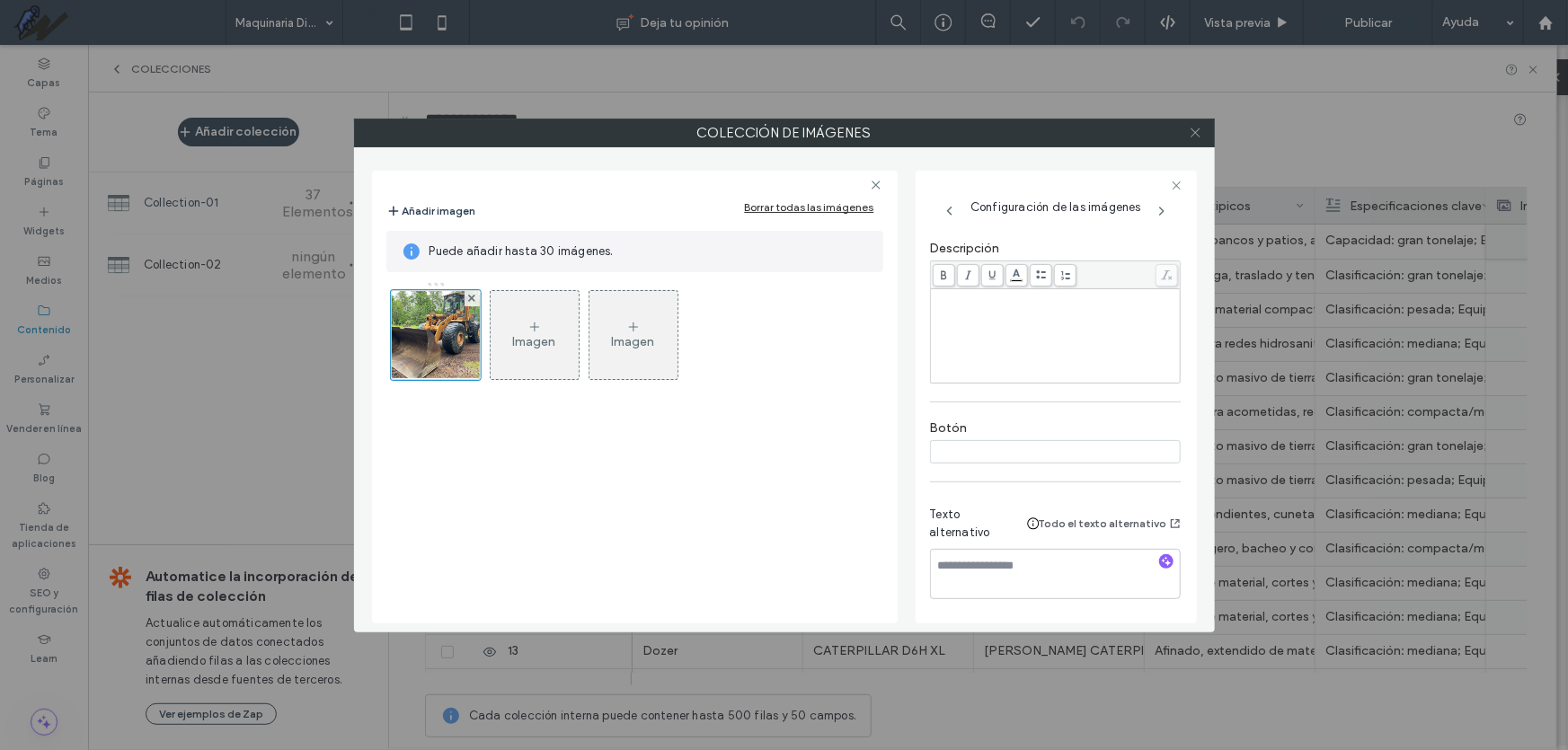
click at [1197, 128] on icon at bounding box center [1196, 132] width 13 height 13
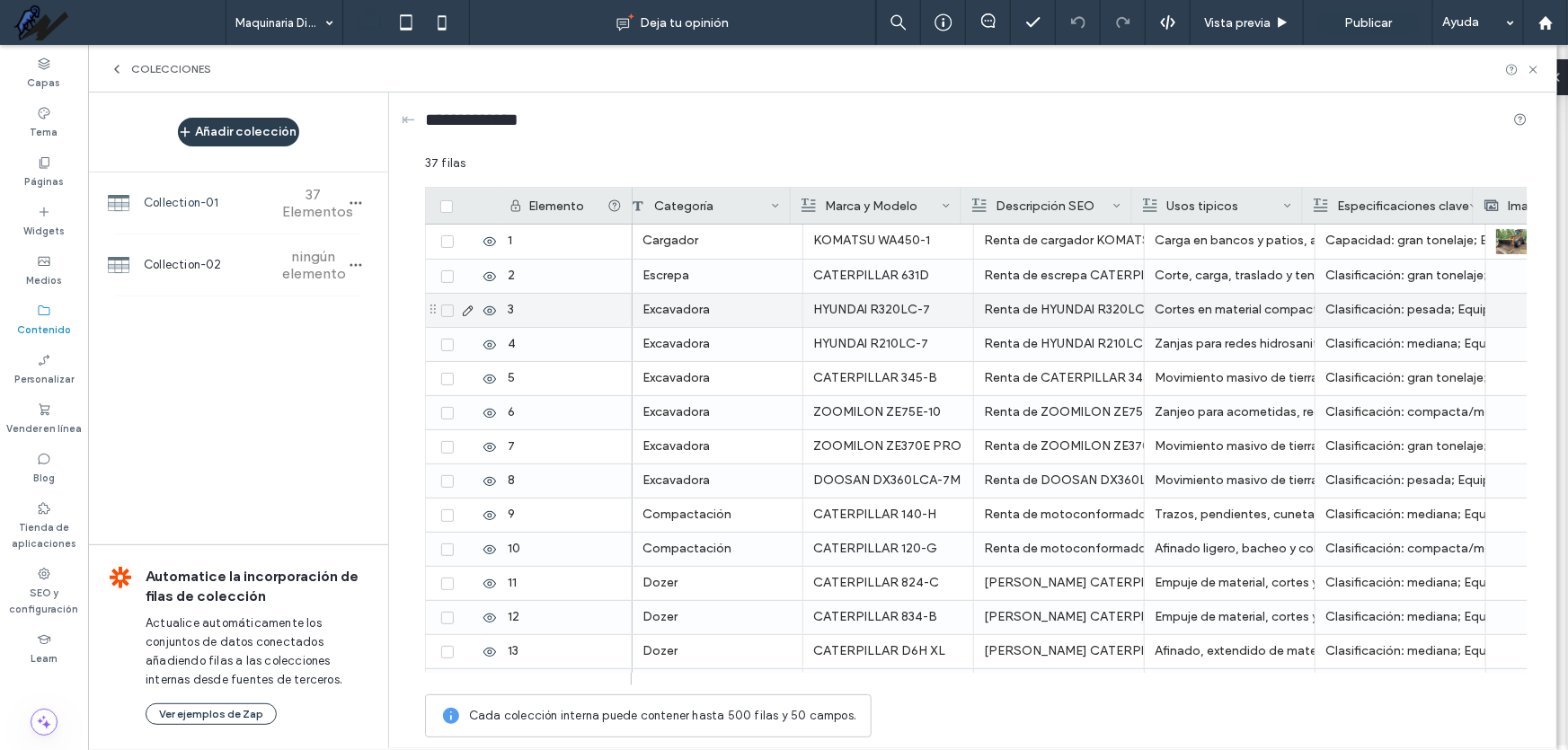
scroll to position [0, 203]
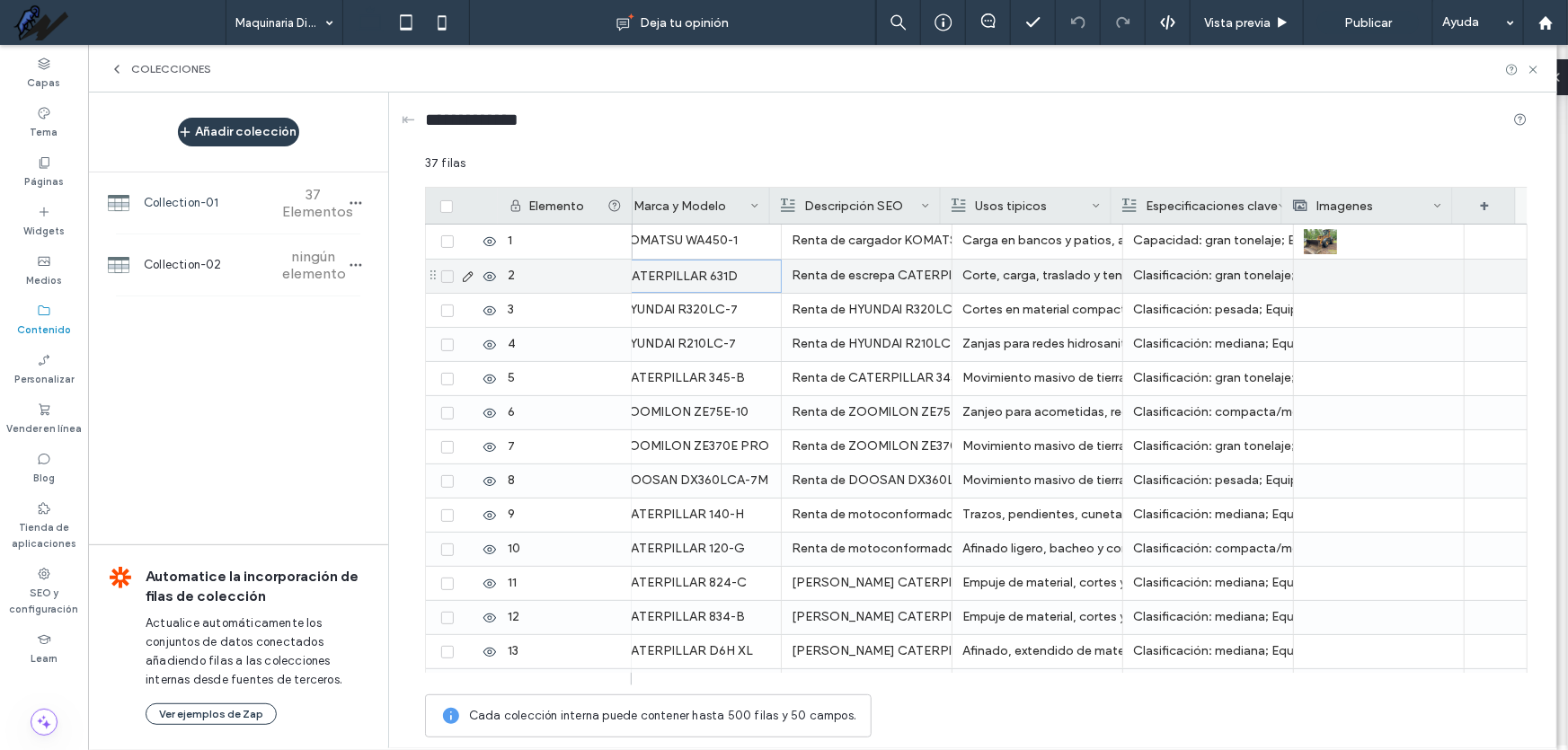
click at [690, 286] on div "CATERPILLAR 631D" at bounding box center [696, 276] width 149 height 33
click at [693, 283] on div "CATERPILLAR 631D" at bounding box center [696, 276] width 149 height 33
click at [695, 278] on div "**********" at bounding box center [696, 278] width 189 height 45
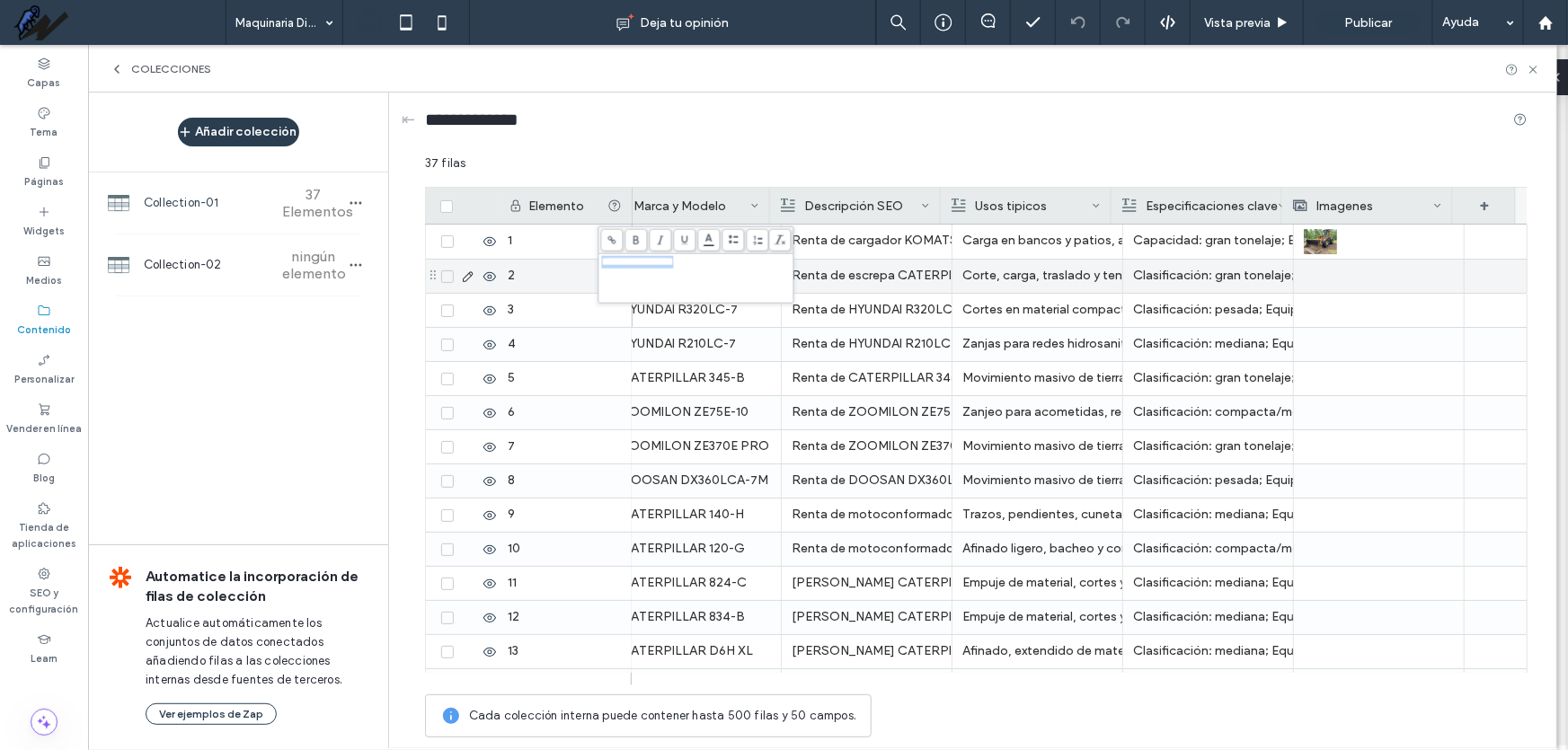
click at [695, 278] on div "**********" at bounding box center [696, 278] width 189 height 45
copy span "**********"
click at [1361, 271] on div at bounding box center [1379, 276] width 150 height 34
click at [1361, 271] on div at bounding box center [1379, 276] width 149 height 32
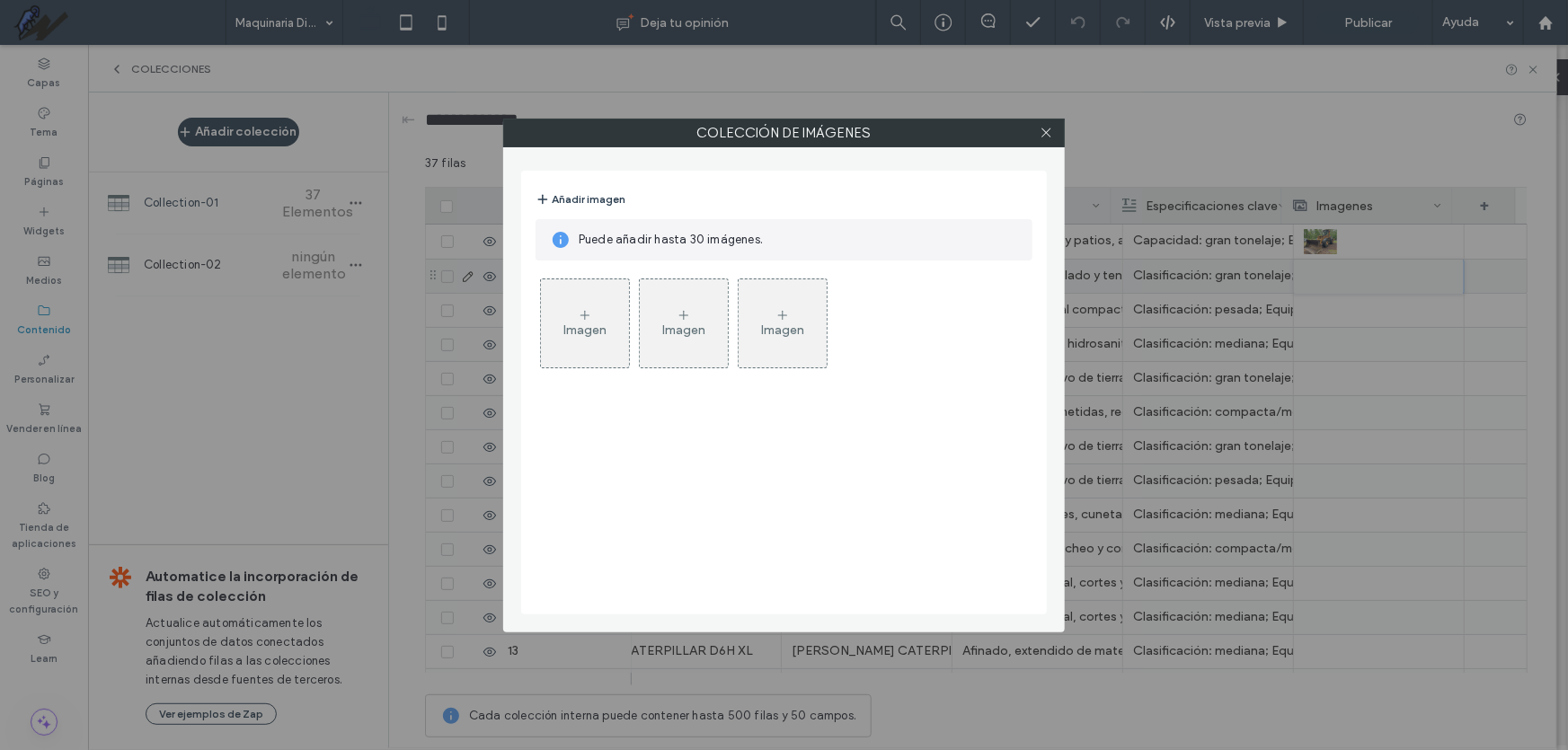
click at [588, 336] on div "Imagen" at bounding box center [585, 330] width 43 height 15
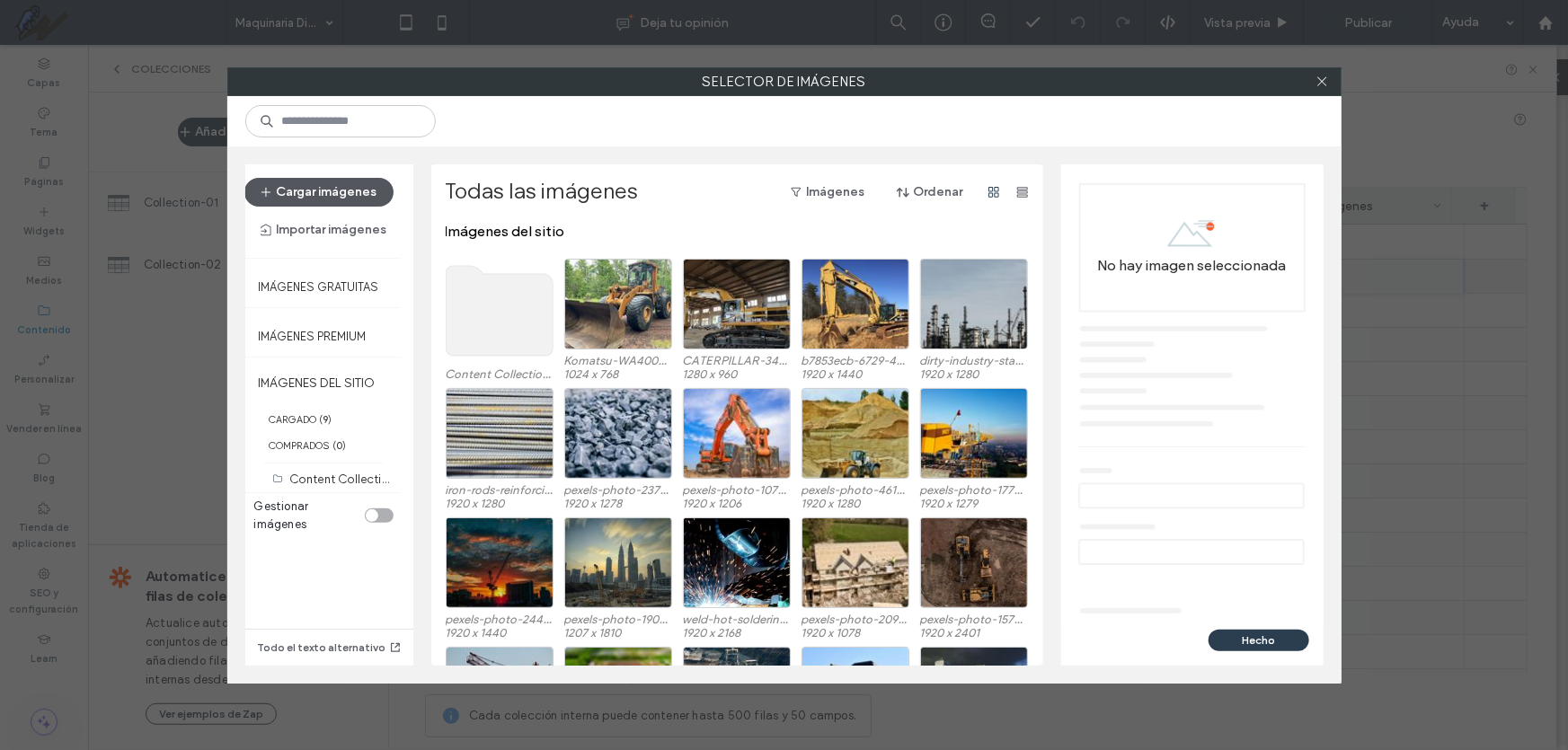
click at [355, 201] on button "Cargar imágenes" at bounding box center [319, 192] width 149 height 29
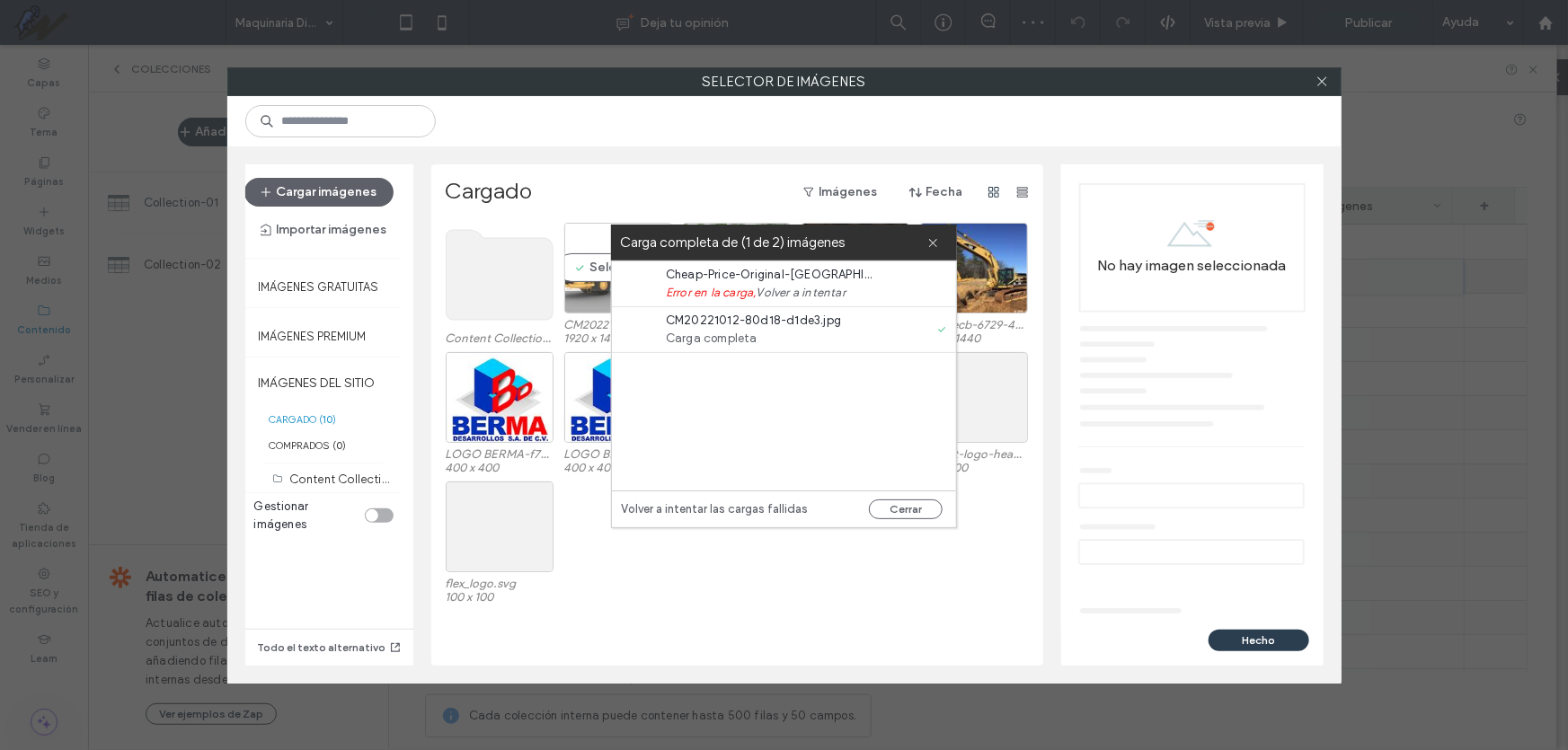
click at [577, 270] on div "Seleccionar" at bounding box center [619, 268] width 108 height 90
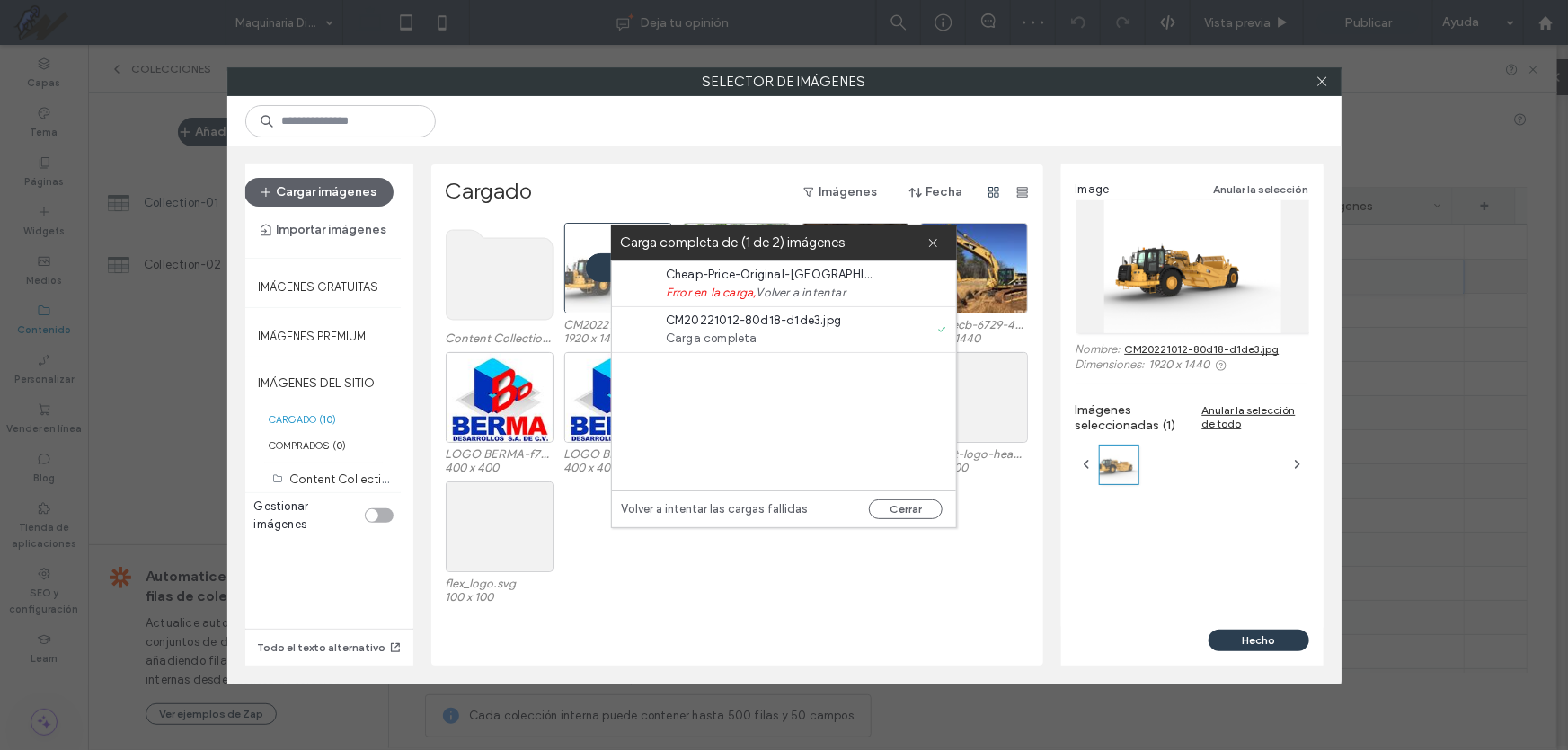
click at [1267, 628] on div "Image Anular la selección Nombre: CM20221012-80d18-d1de3.jpg Dimensiones: 1920 …" at bounding box center [1192, 396] width 262 height 465
click at [1267, 633] on button "Hecho" at bounding box center [1259, 640] width 101 height 21
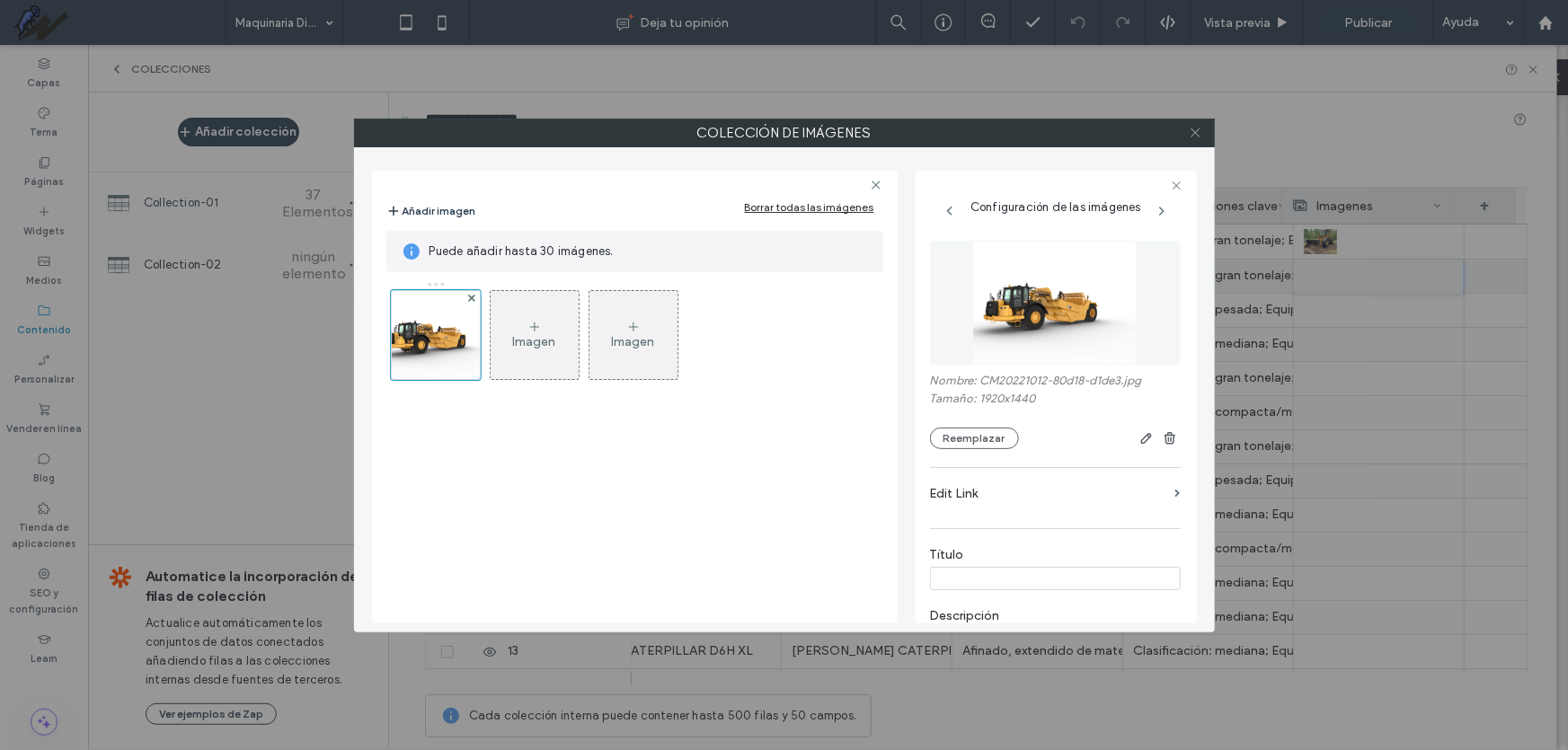
click at [1199, 132] on icon at bounding box center [1196, 132] width 13 height 13
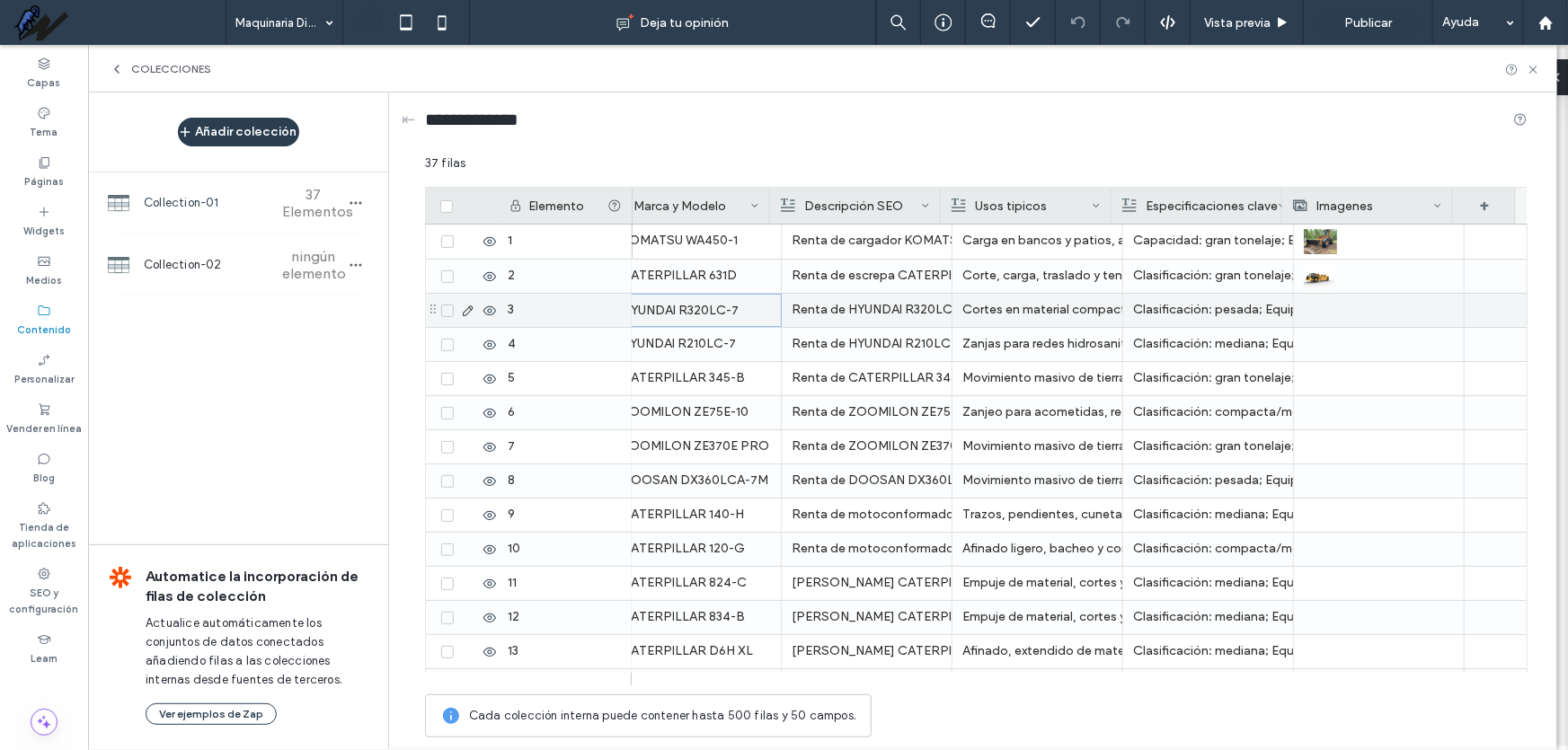
click at [692, 305] on div "HYUNDAI R320LC-7" at bounding box center [696, 311] width 149 height 33
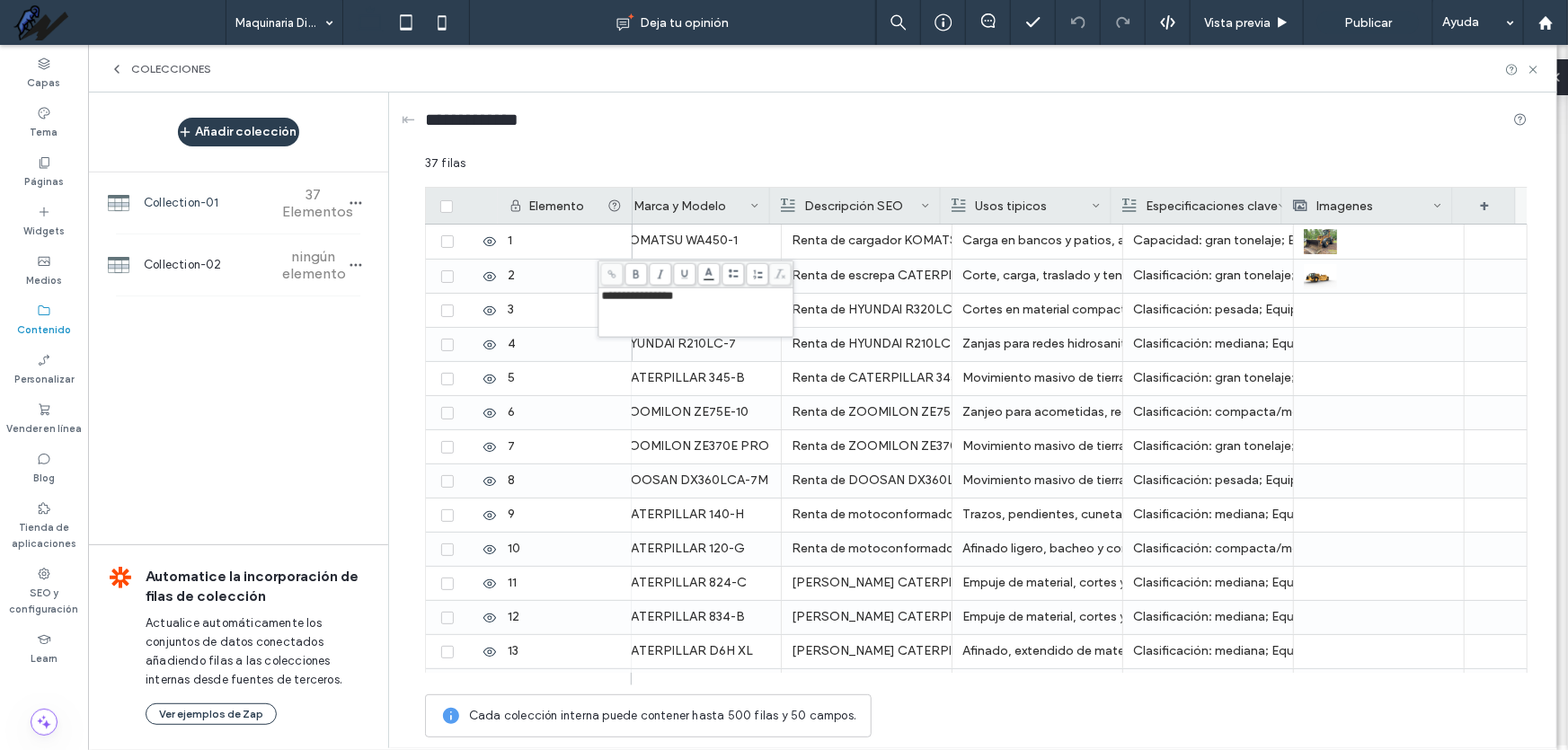
click at [692, 305] on div "**********" at bounding box center [696, 312] width 189 height 45
copy span "**********"
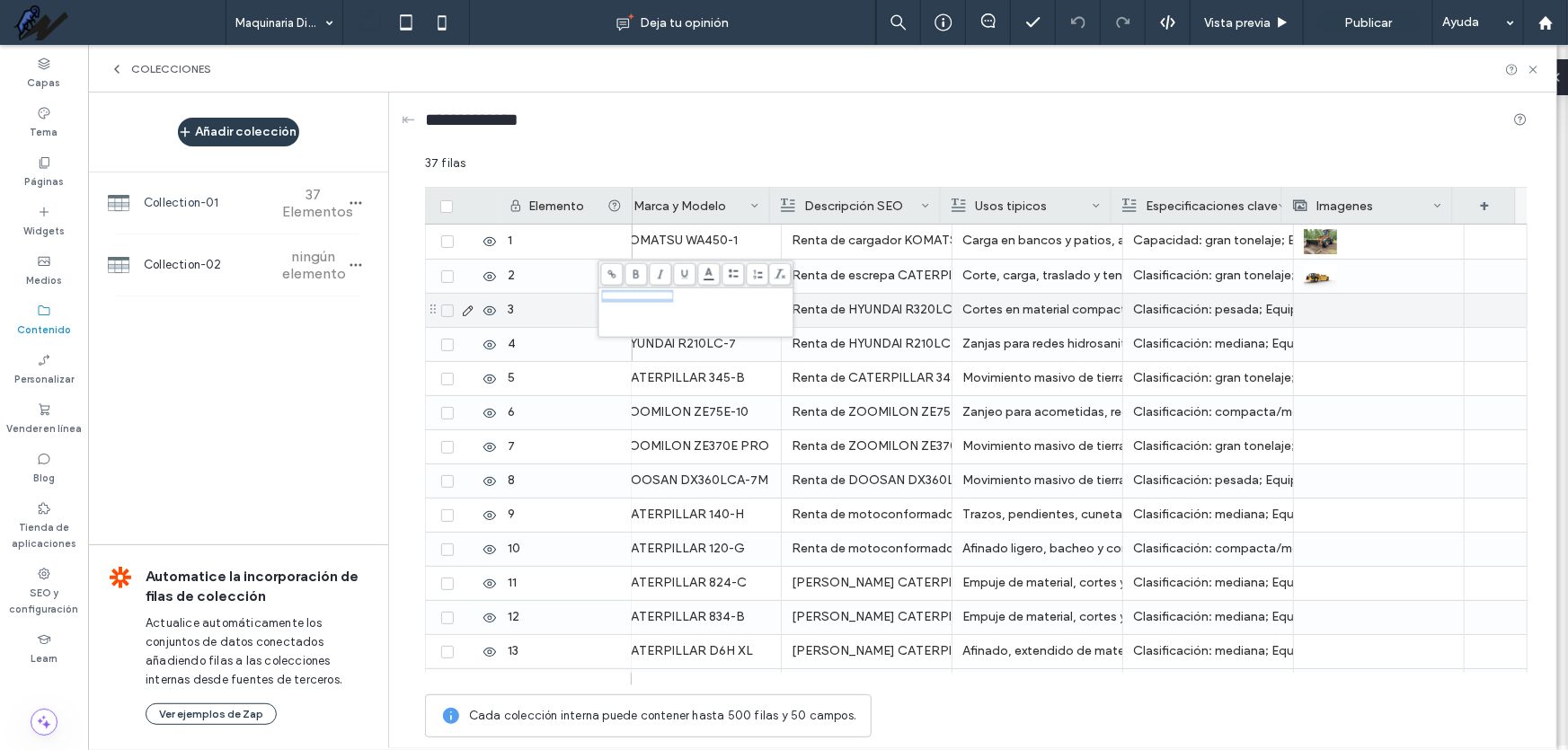
click at [1343, 316] on div at bounding box center [1379, 311] width 150 height 34
click at [1343, 316] on div at bounding box center [1379, 311] width 149 height 32
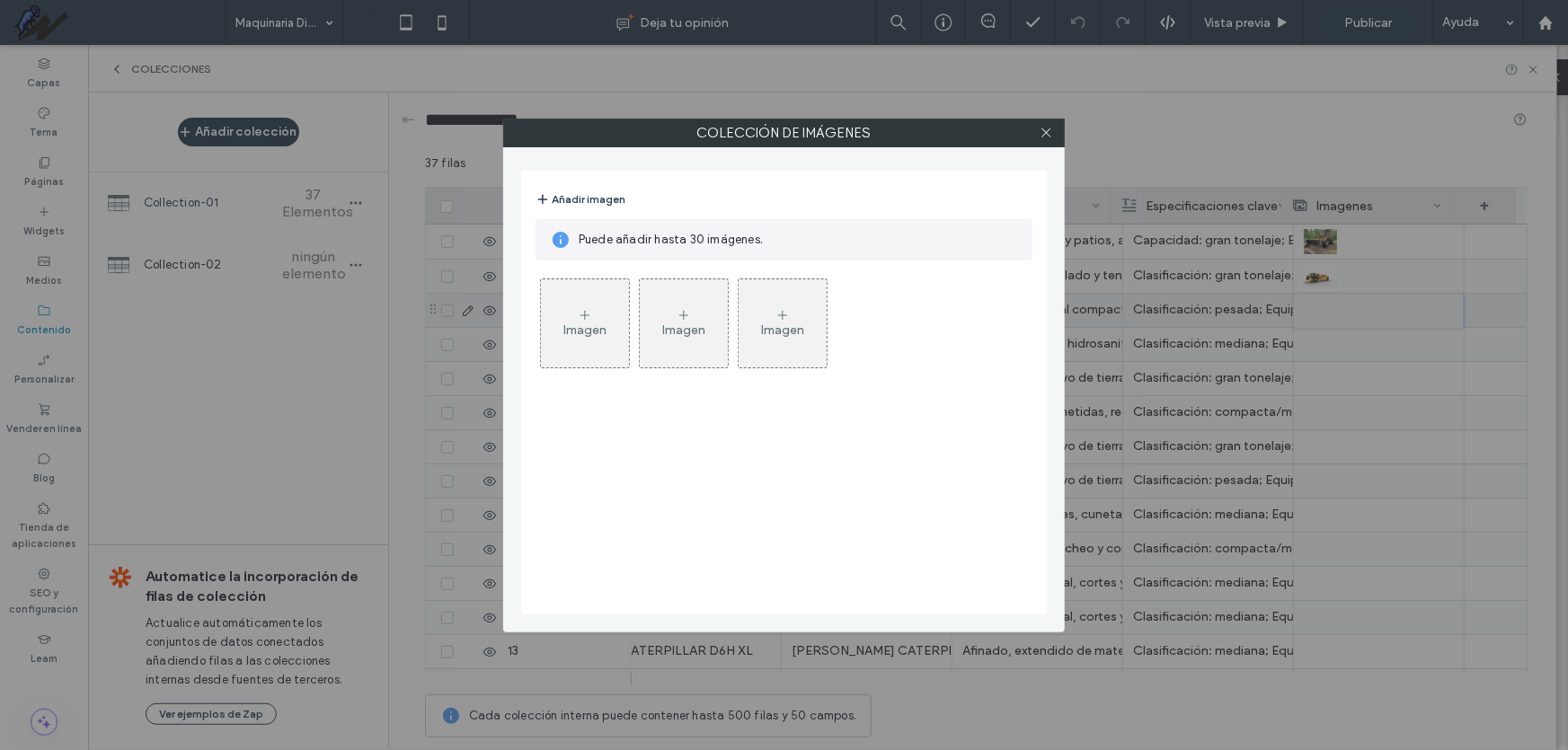
click at [584, 340] on div "Imagen" at bounding box center [585, 323] width 88 height 85
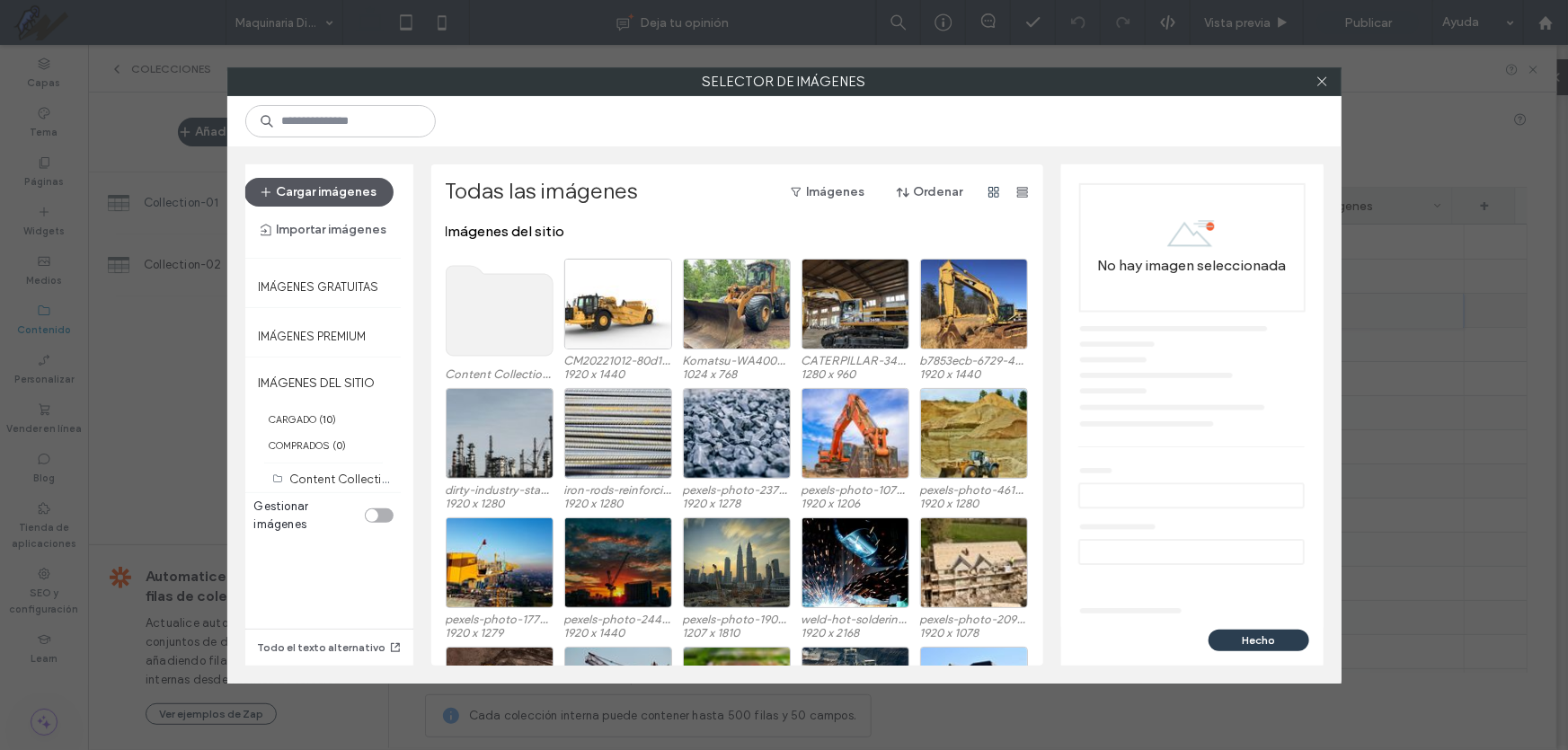
click at [337, 187] on button "Cargar imágenes" at bounding box center [319, 192] width 149 height 29
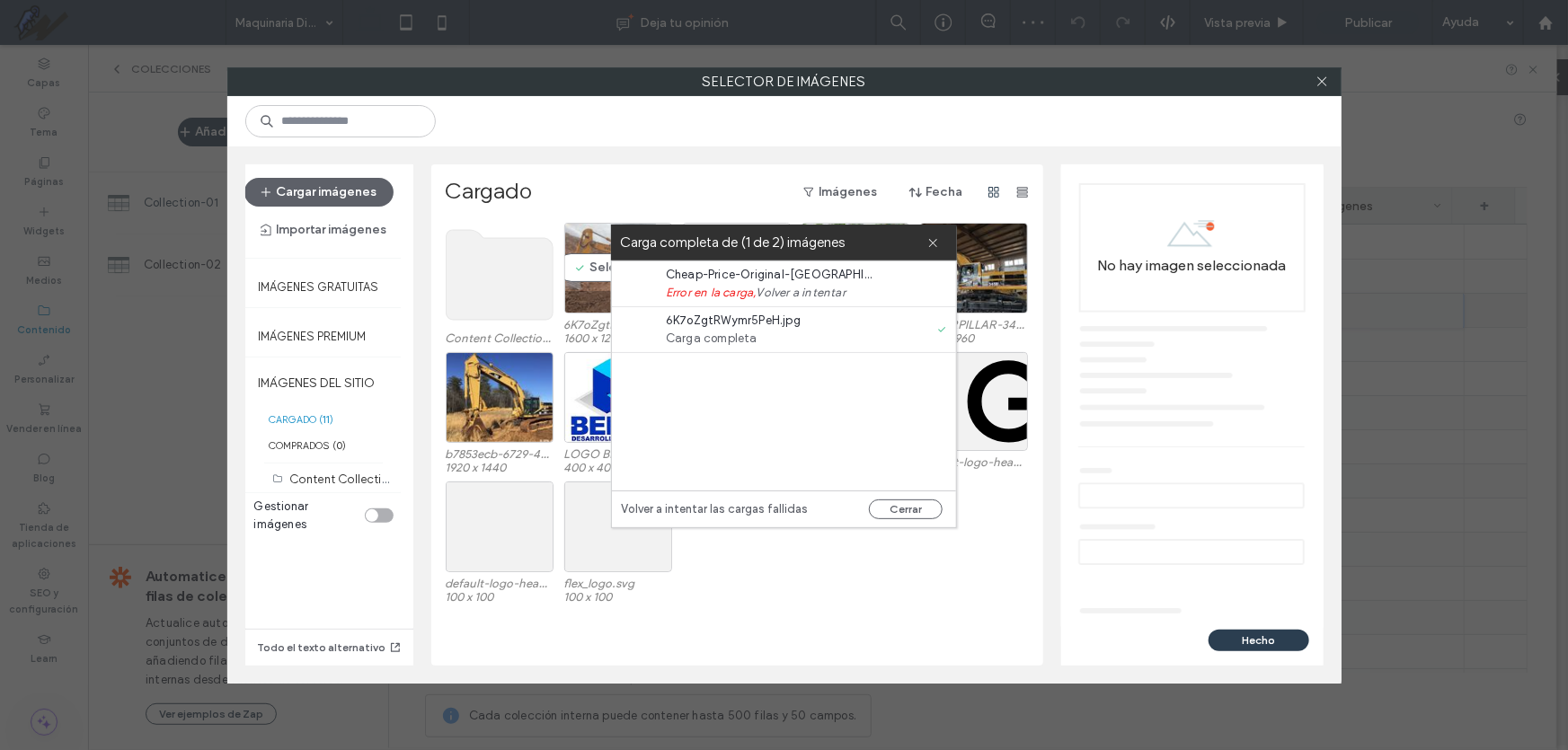
click at [580, 271] on div "Seleccionar" at bounding box center [619, 268] width 108 height 90
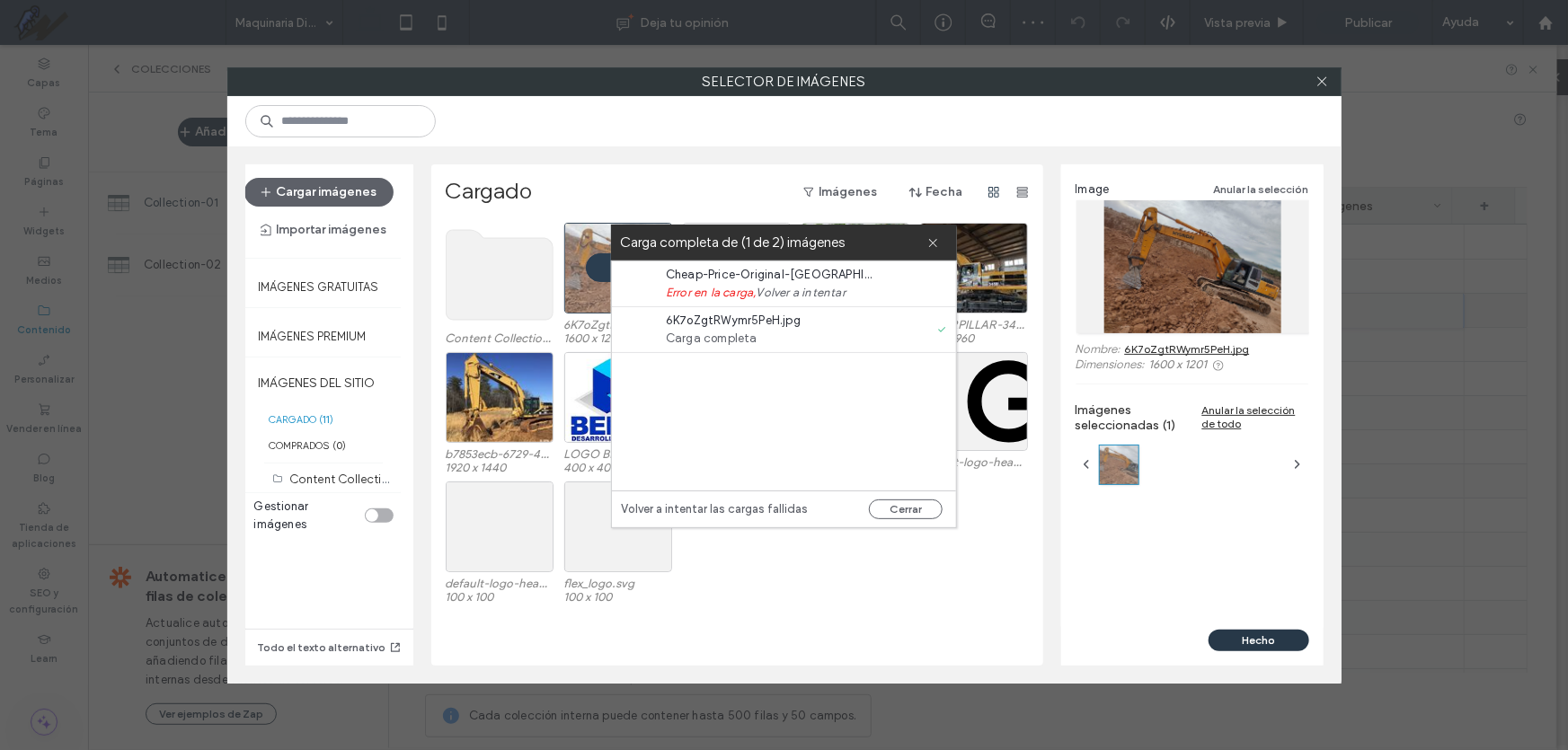
click at [1276, 637] on button "Hecho" at bounding box center [1259, 640] width 101 height 21
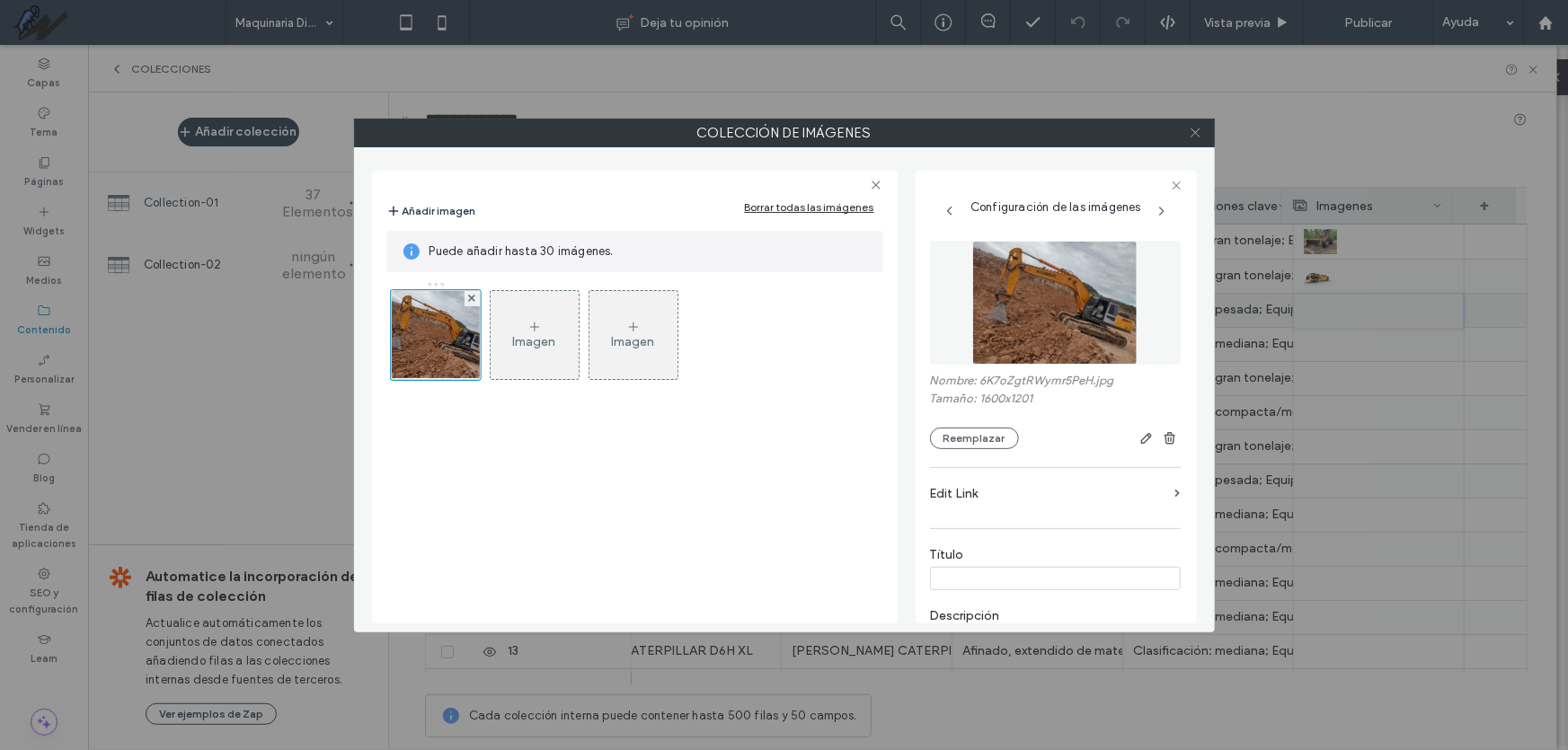
click at [1198, 136] on icon at bounding box center [1196, 132] width 13 height 13
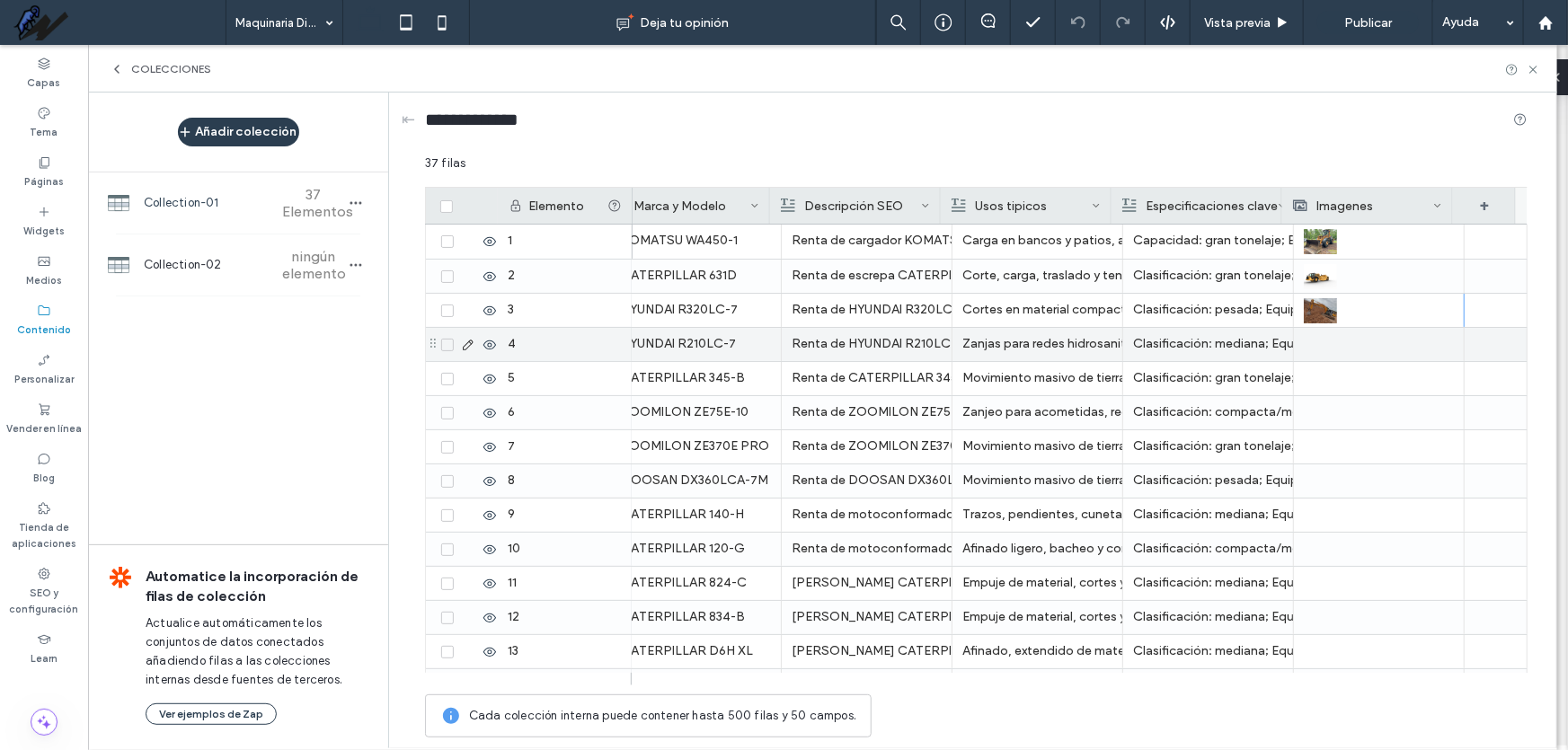
click at [692, 340] on div "HYUNDAI R210LC-7" at bounding box center [695, 343] width 150 height 33
click at [692, 340] on div "HYUNDAI R210LC-7" at bounding box center [696, 344] width 149 height 33
click at [692, 340] on div "**********" at bounding box center [696, 347] width 189 height 45
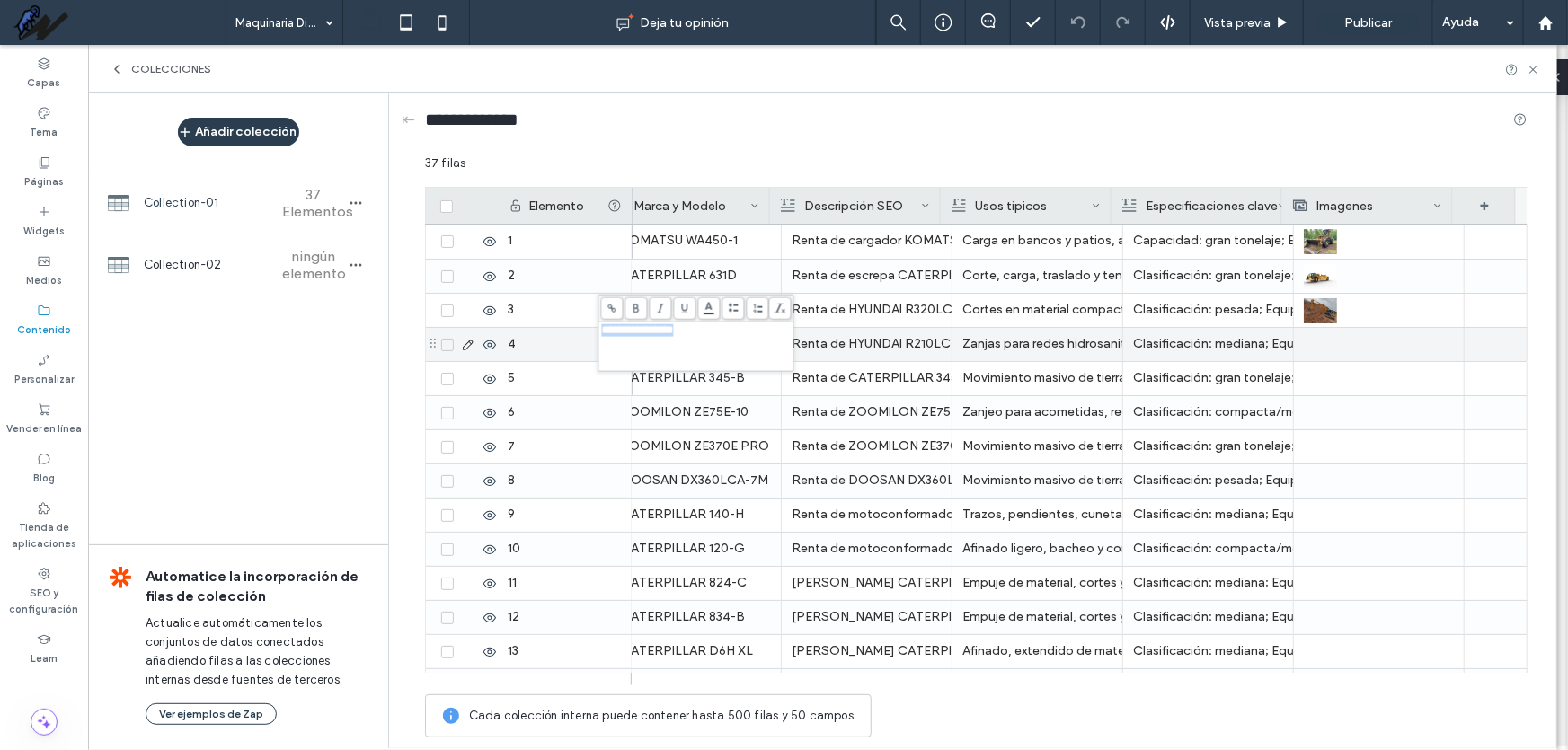
copy span "**********"
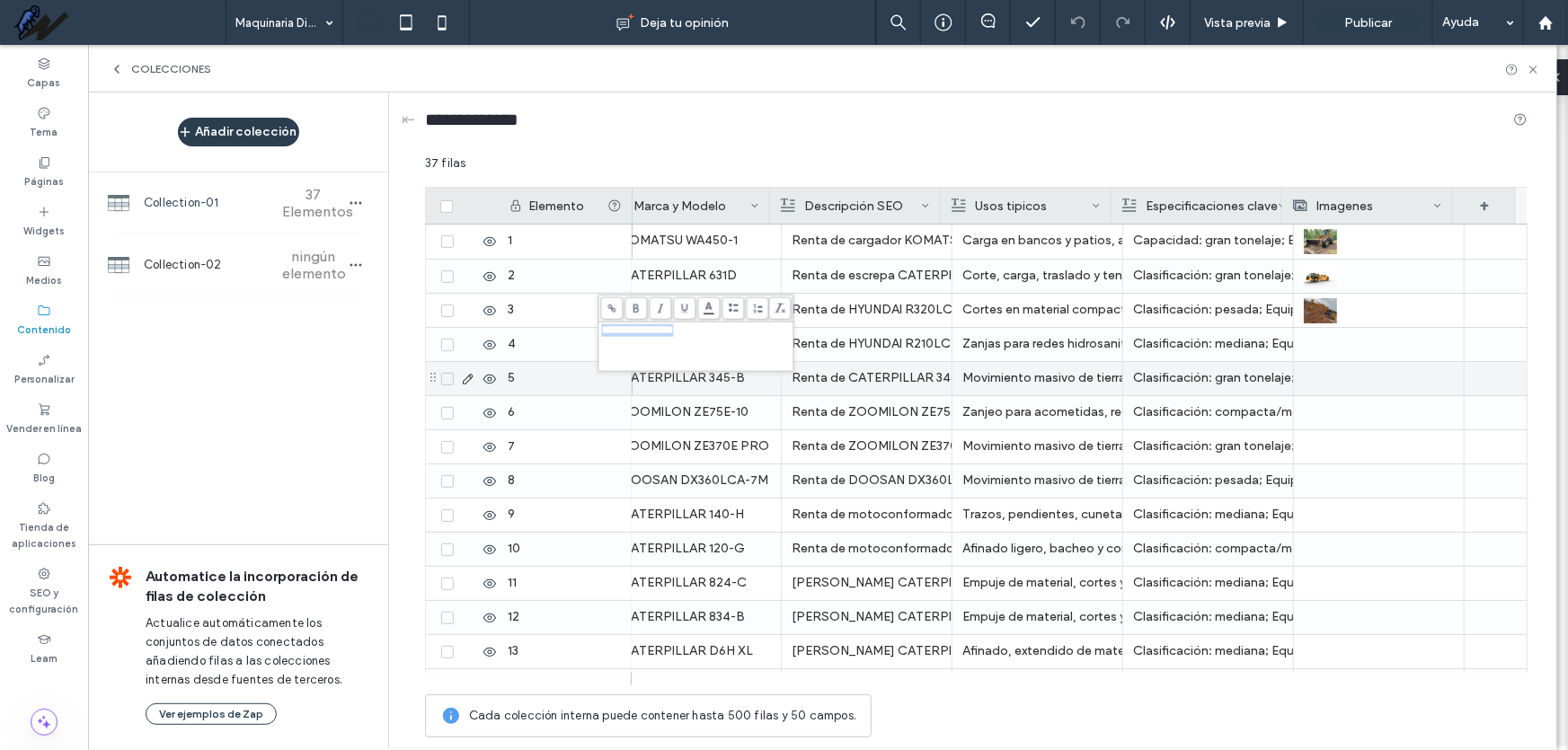
click at [1328, 342] on div at bounding box center [1379, 344] width 150 height 34
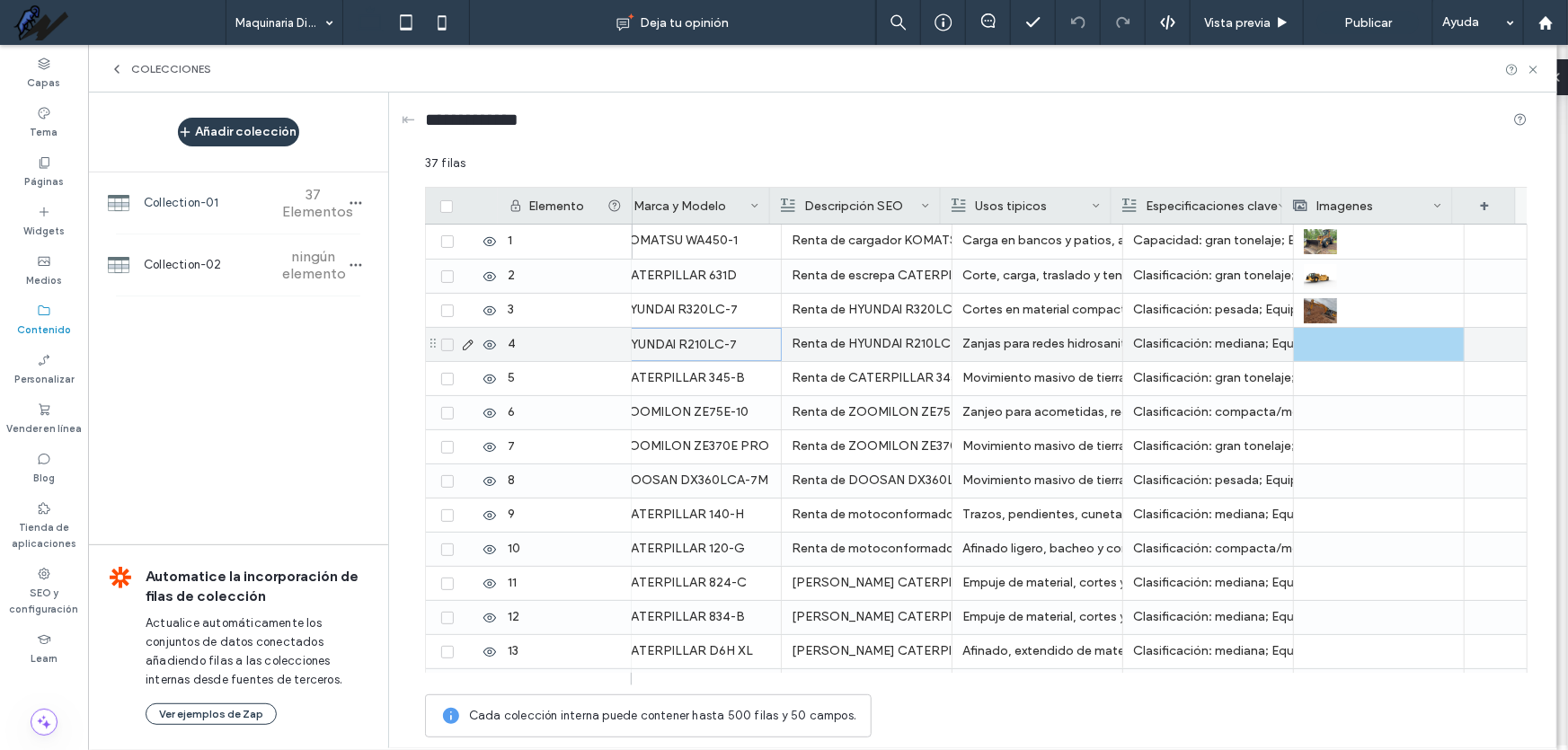
click at [1328, 342] on div at bounding box center [1379, 344] width 150 height 34
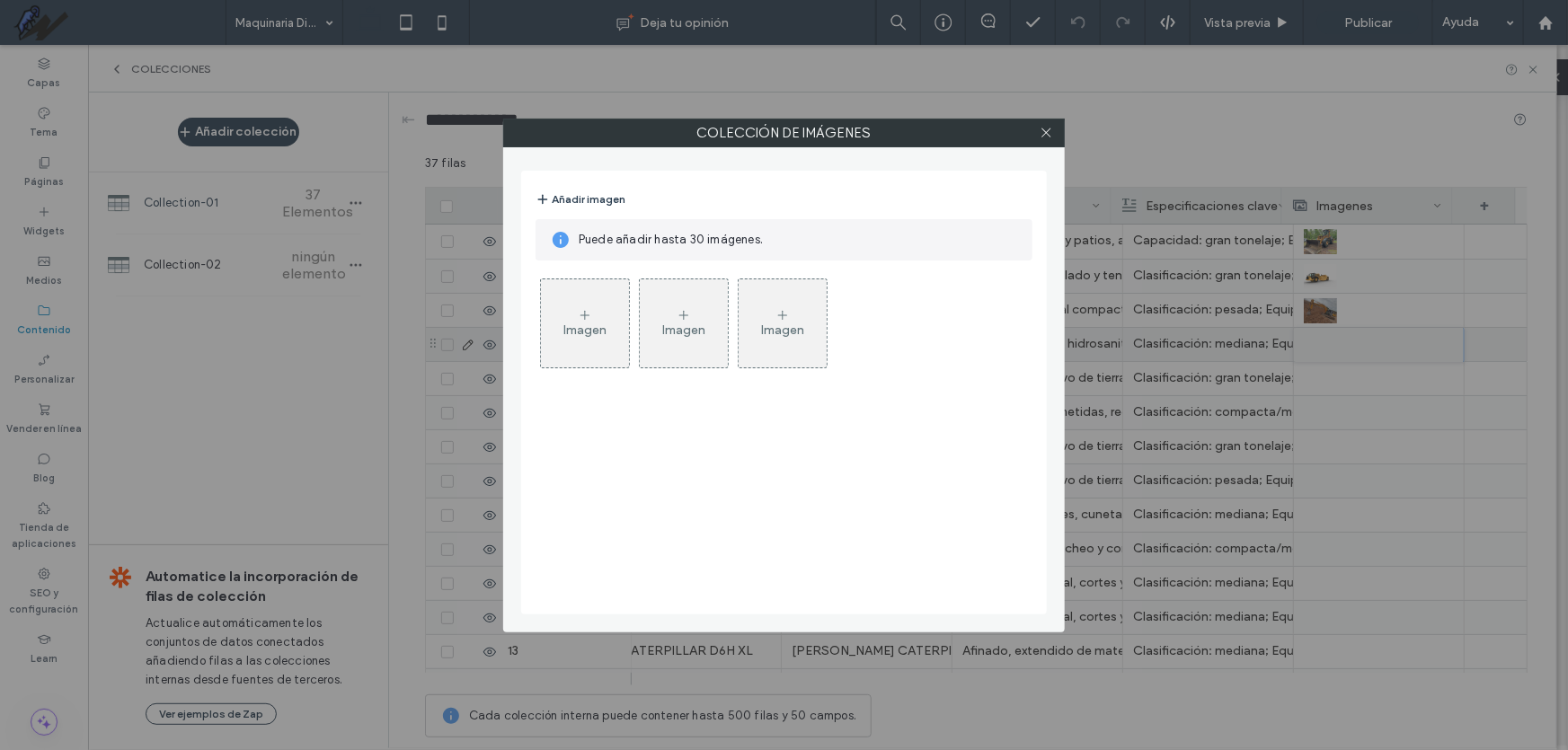
click at [597, 315] on div "Imagen" at bounding box center [585, 323] width 88 height 85
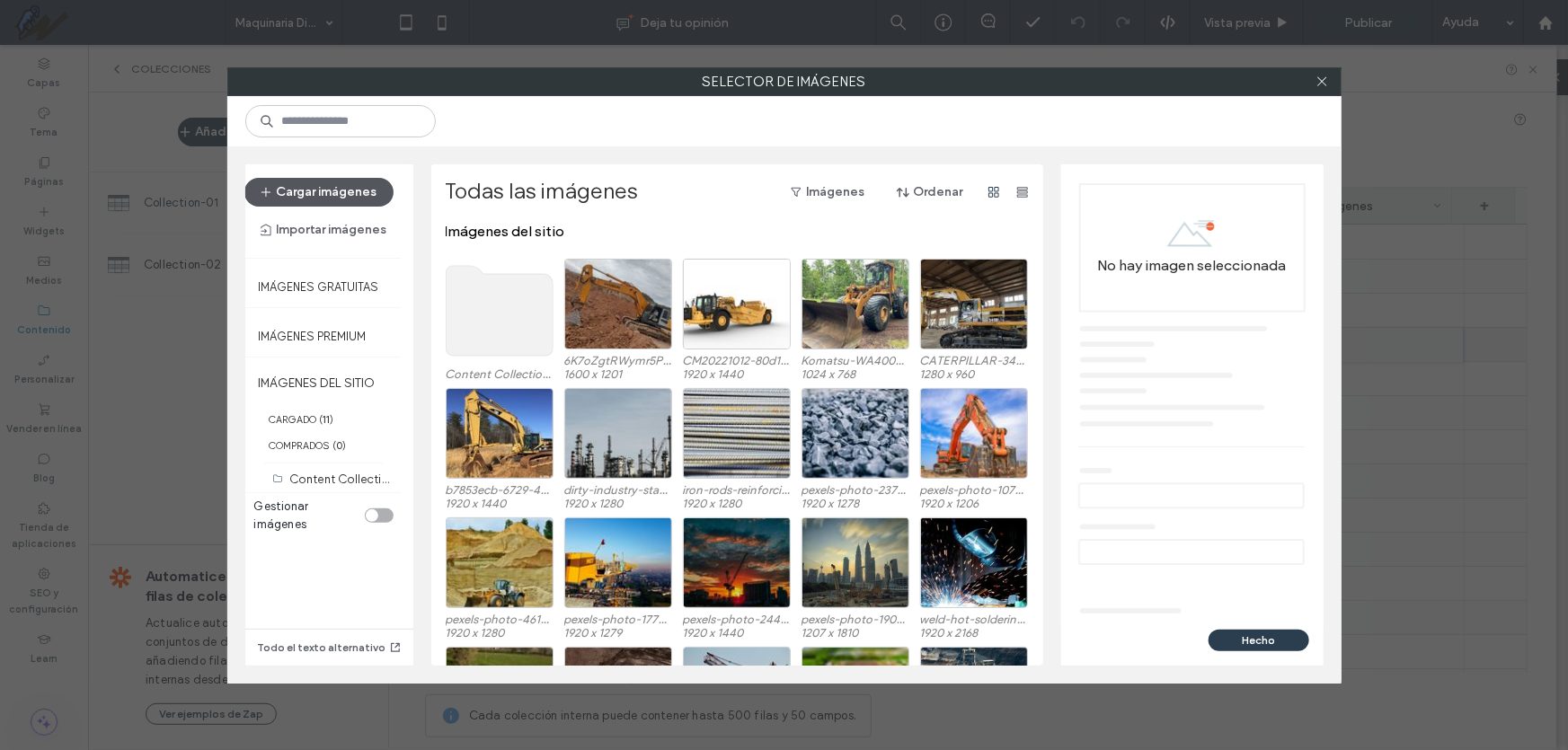
click at [343, 186] on button "Cargar imágenes" at bounding box center [319, 192] width 149 height 29
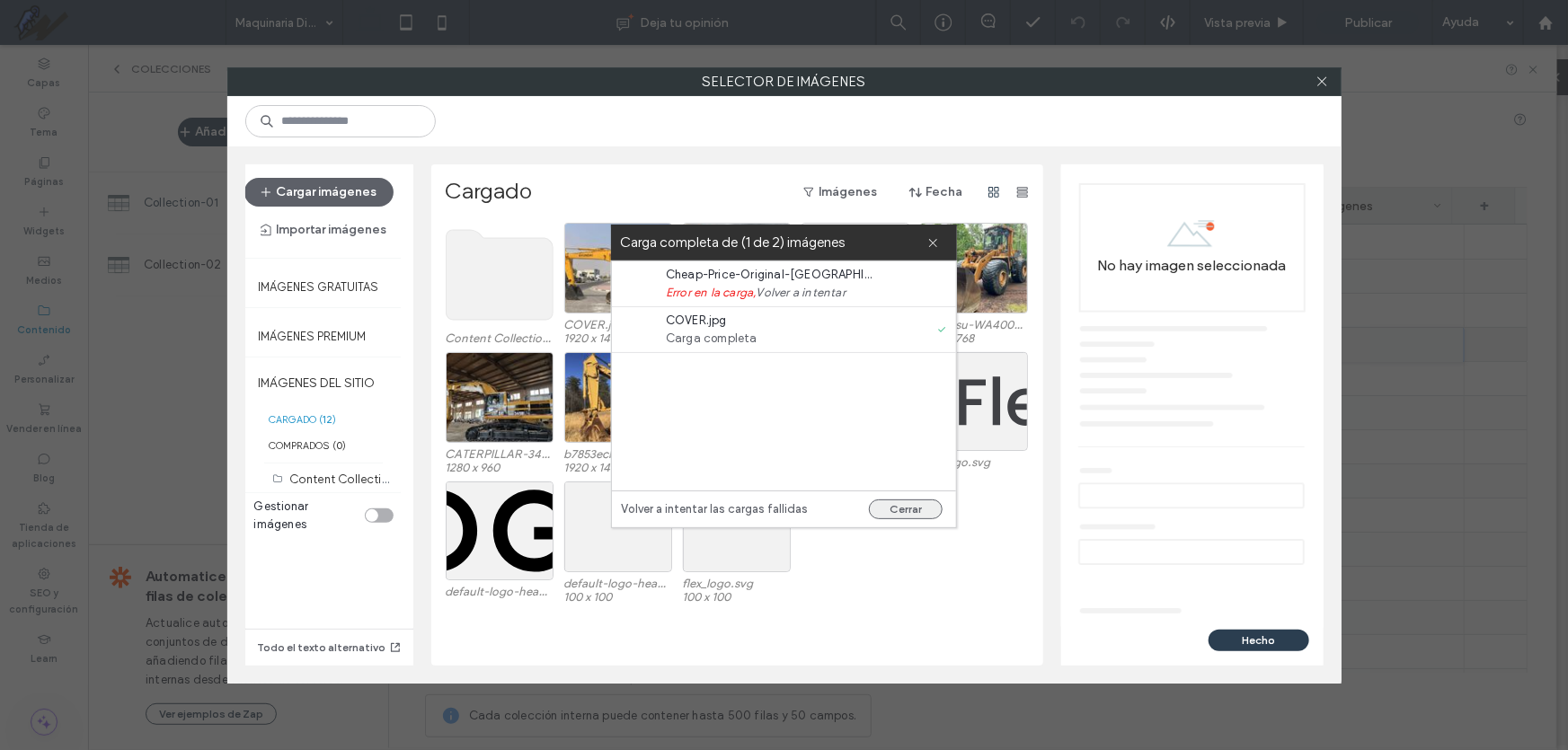
click at [907, 504] on button "Cerrar" at bounding box center [905, 508] width 74 height 20
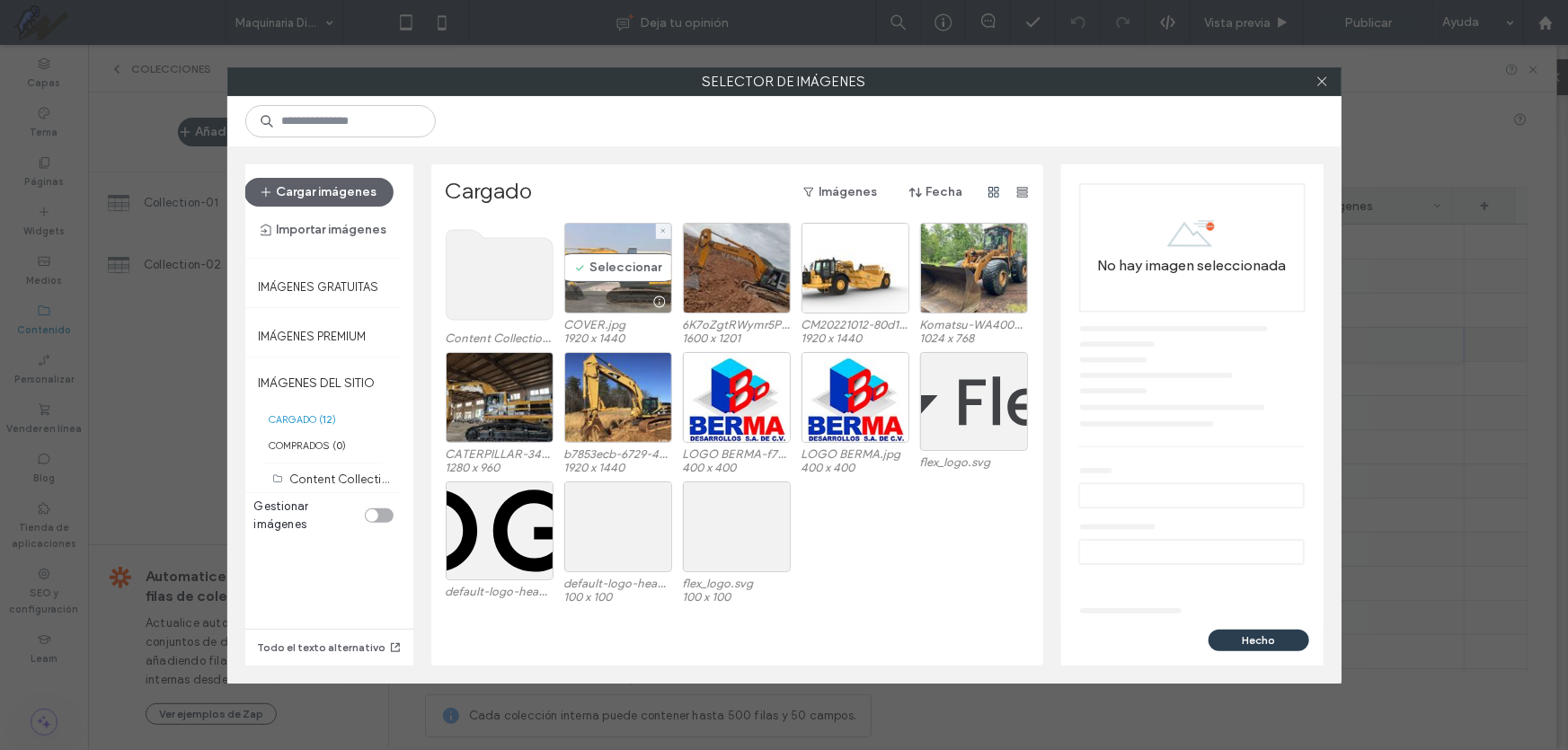
click at [594, 259] on div "Seleccionar" at bounding box center [619, 268] width 108 height 90
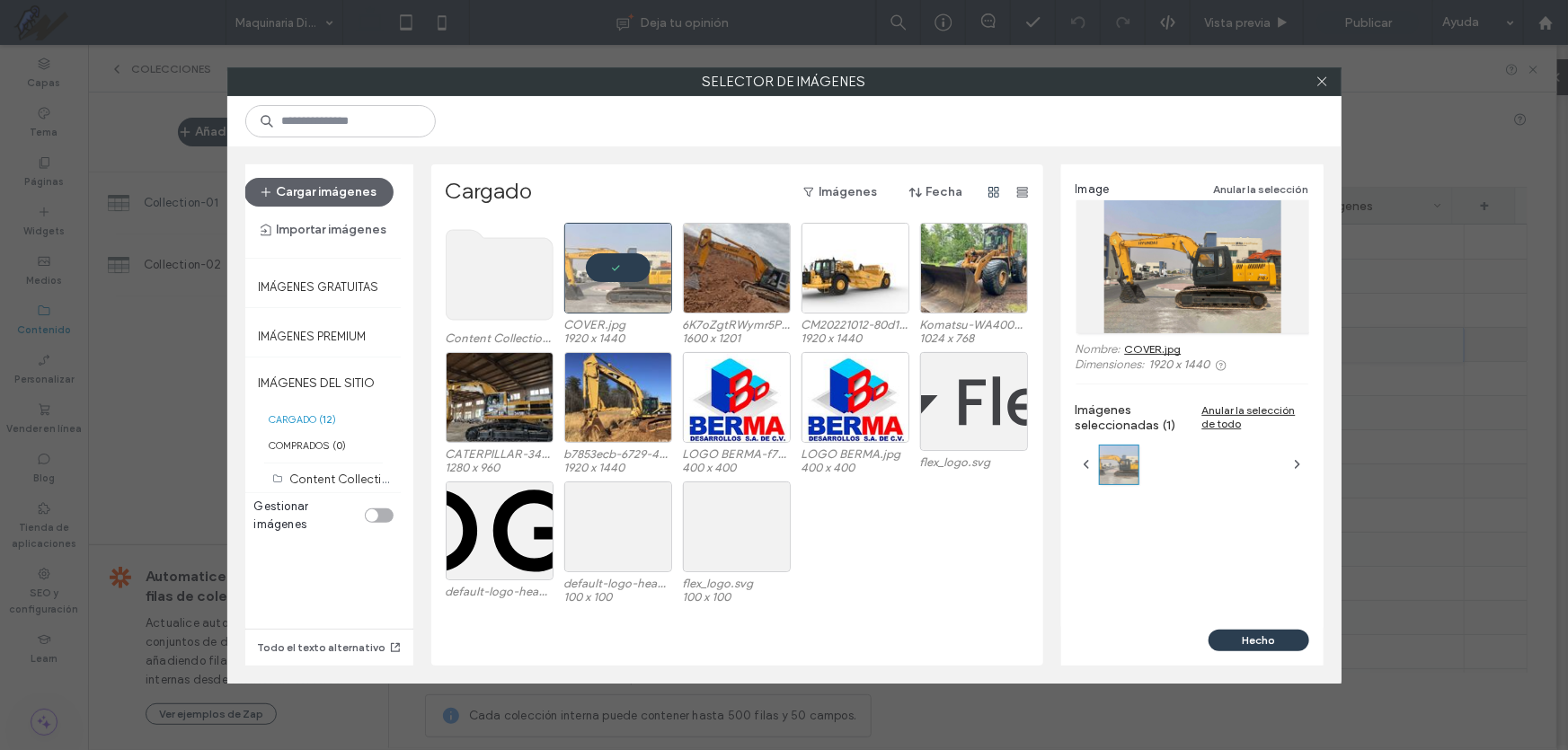
click at [1257, 641] on button "Hecho" at bounding box center [1259, 640] width 101 height 21
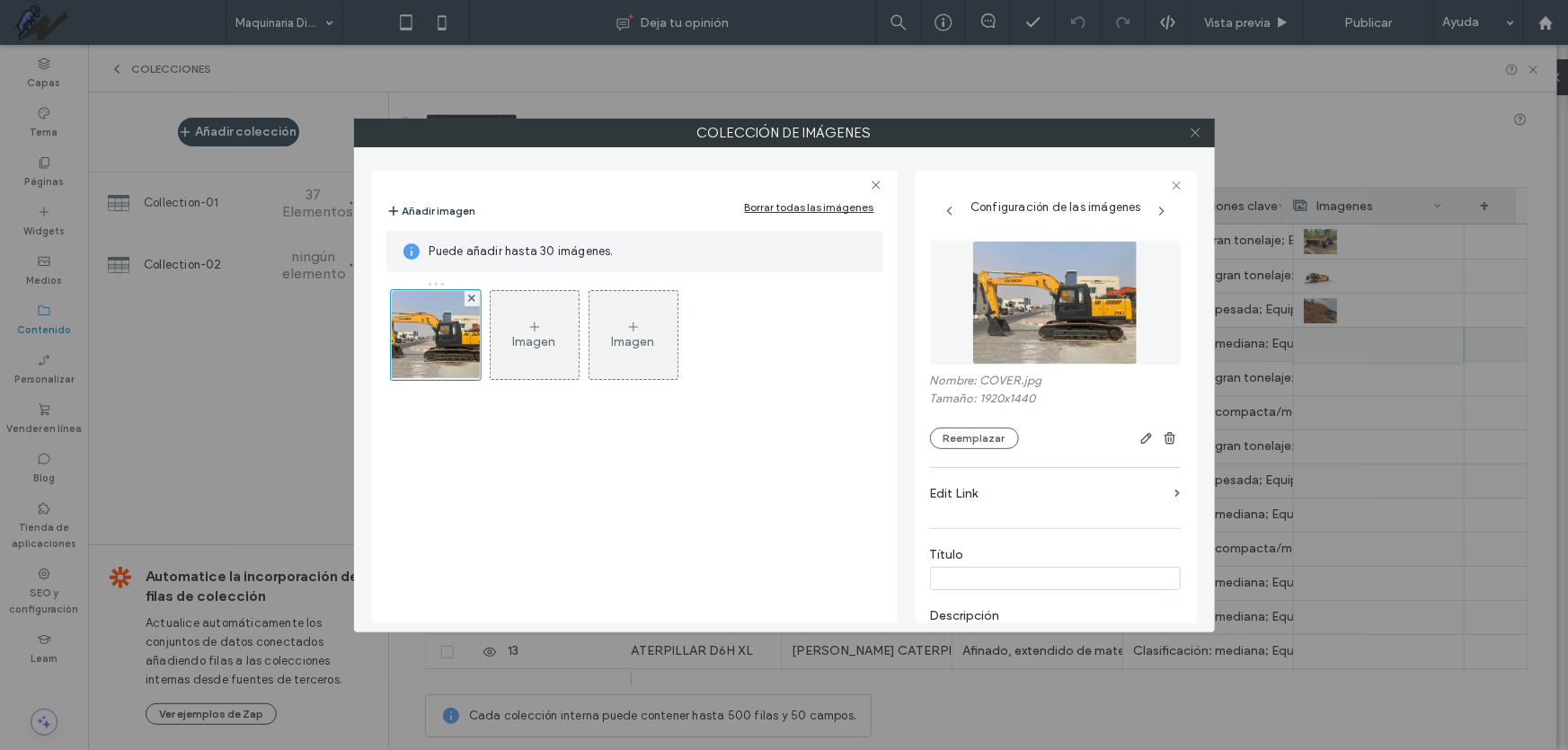
click at [1200, 132] on icon at bounding box center [1196, 132] width 13 height 13
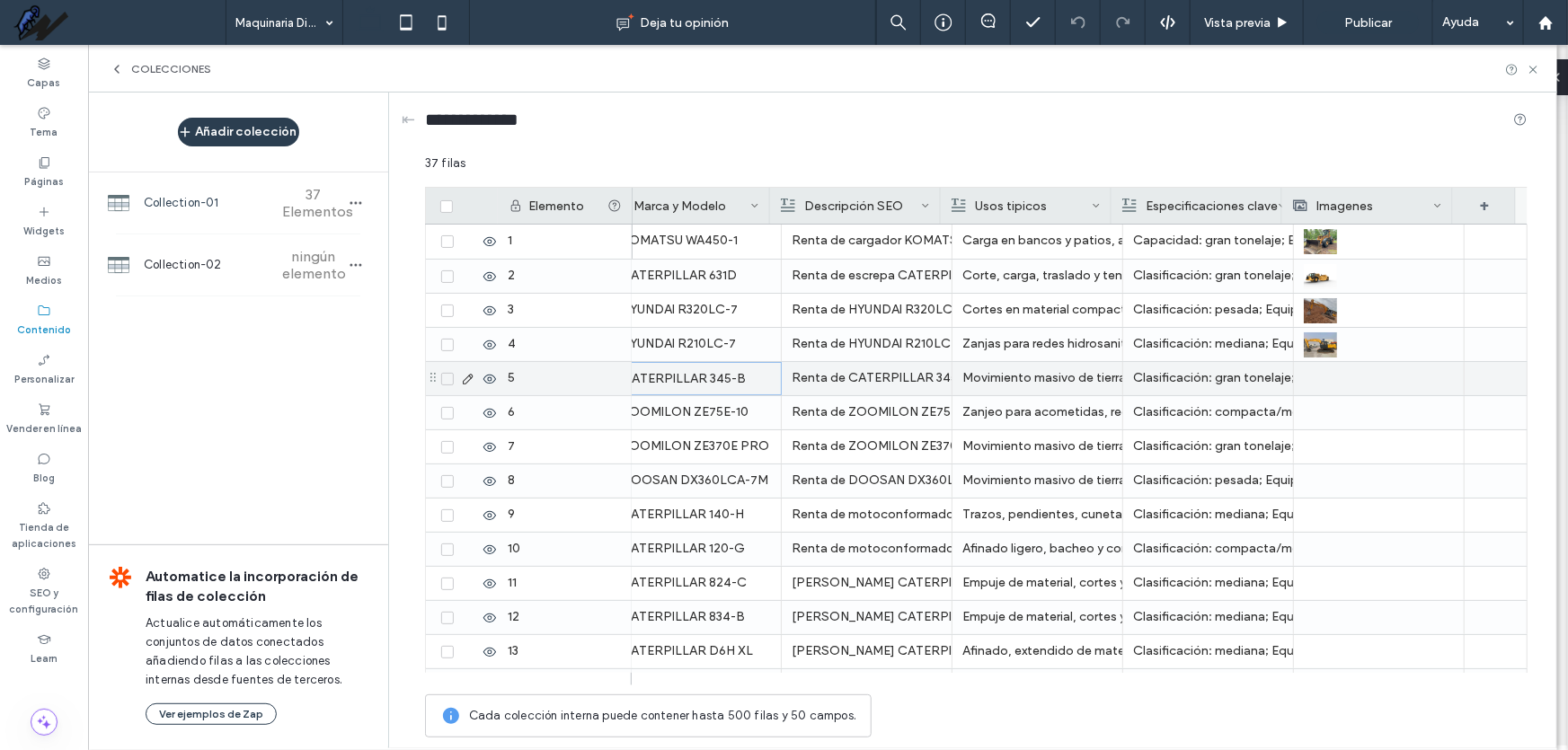
click at [674, 370] on div "CATERPILLAR 345-B" at bounding box center [696, 379] width 149 height 33
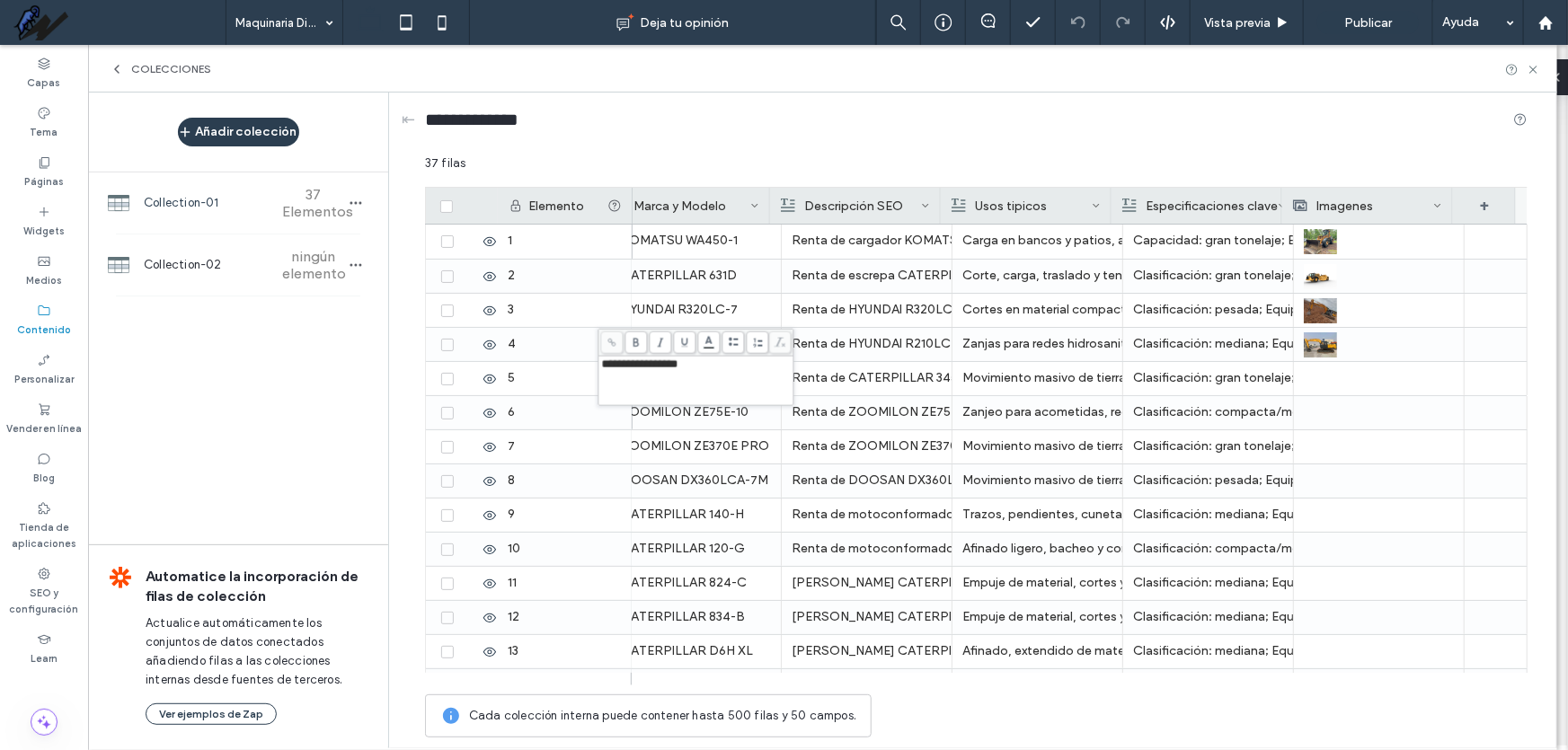
click at [674, 370] on span "**********" at bounding box center [640, 364] width 77 height 12
copy span "**********"
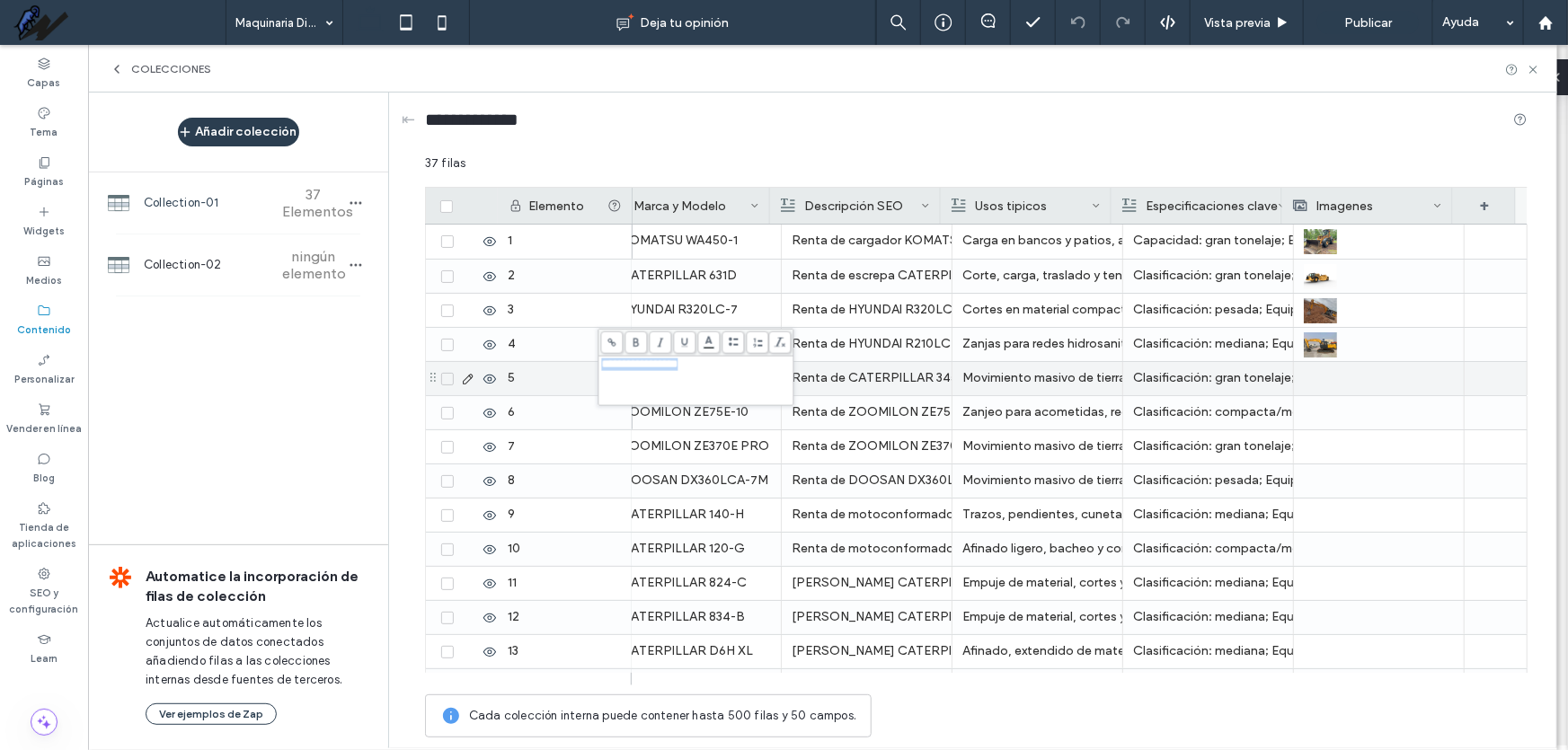
click at [1327, 380] on div at bounding box center [1379, 379] width 150 height 34
click at [1327, 380] on div at bounding box center [1379, 379] width 149 height 32
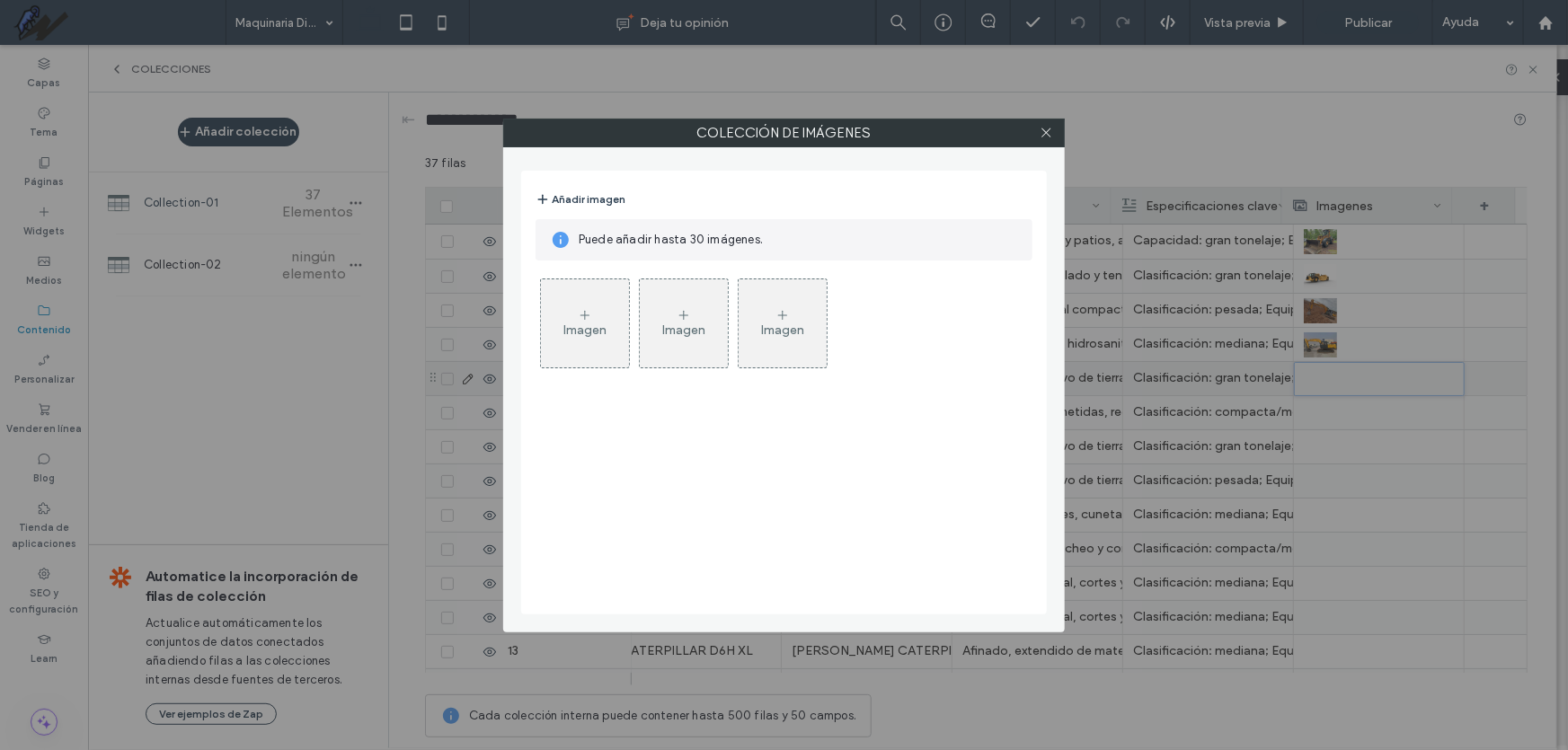
click at [620, 287] on div "Imagen" at bounding box center [585, 323] width 88 height 85
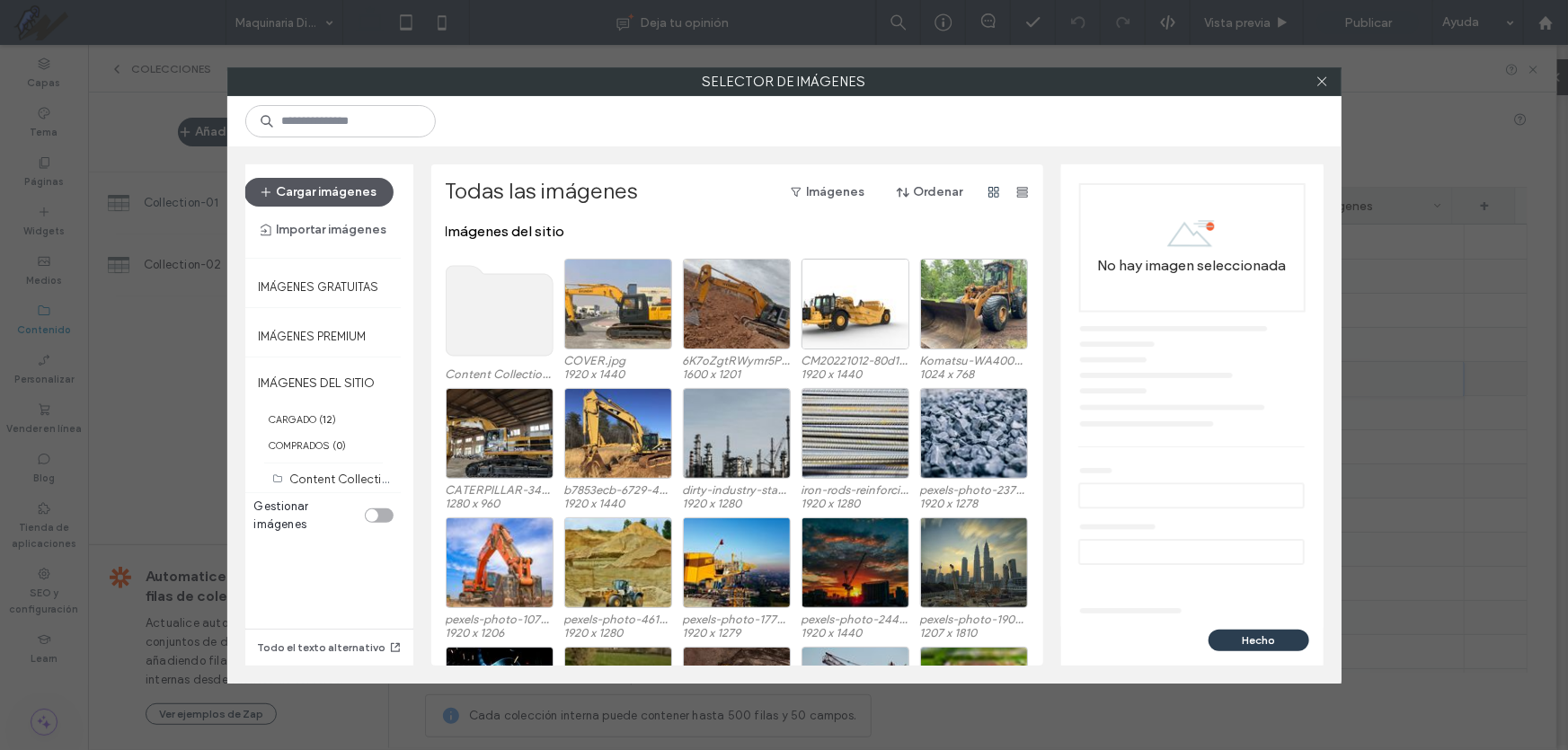
click at [345, 194] on button "Cargar imágenes" at bounding box center [319, 192] width 149 height 29
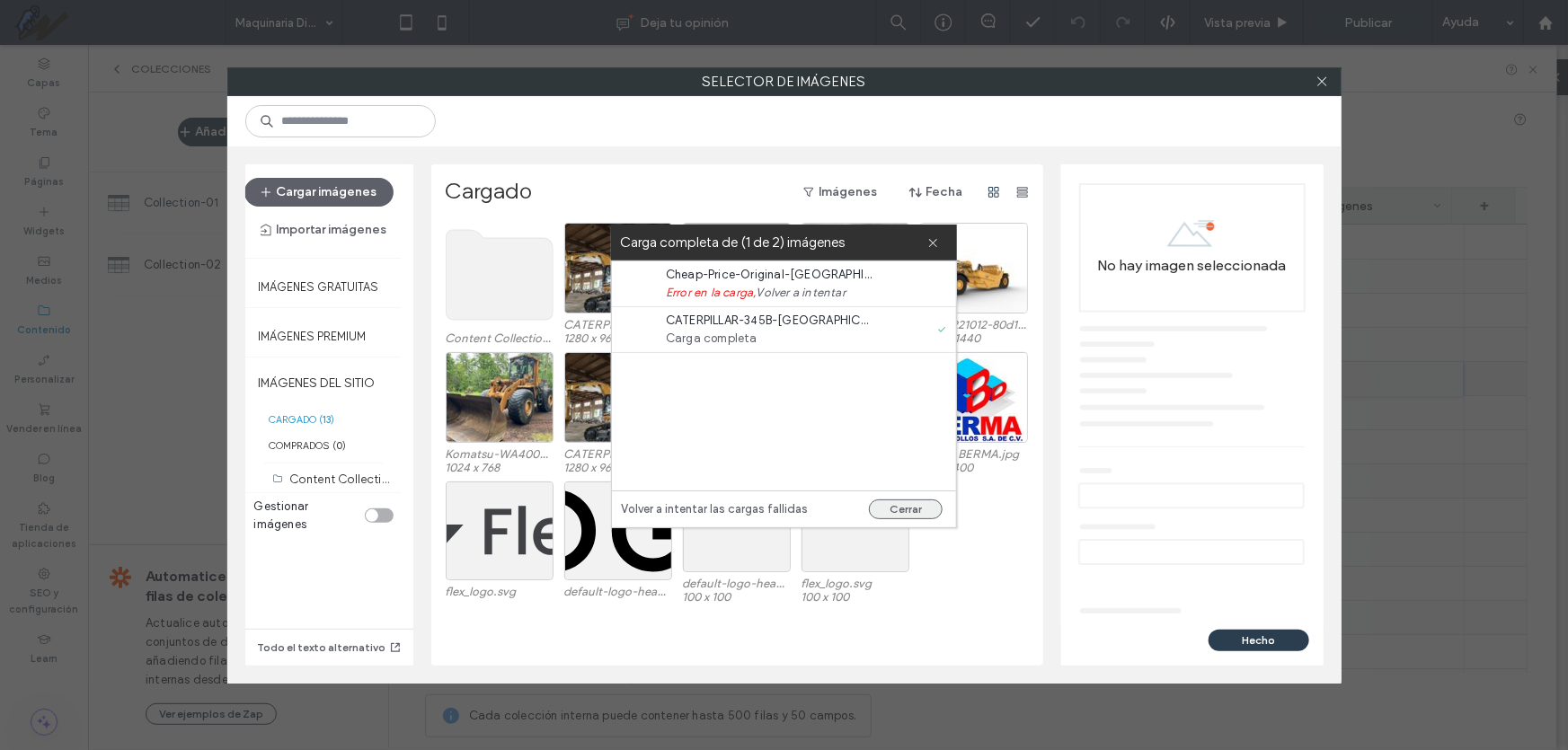
click at [916, 501] on button "Cerrar" at bounding box center [905, 508] width 74 height 20
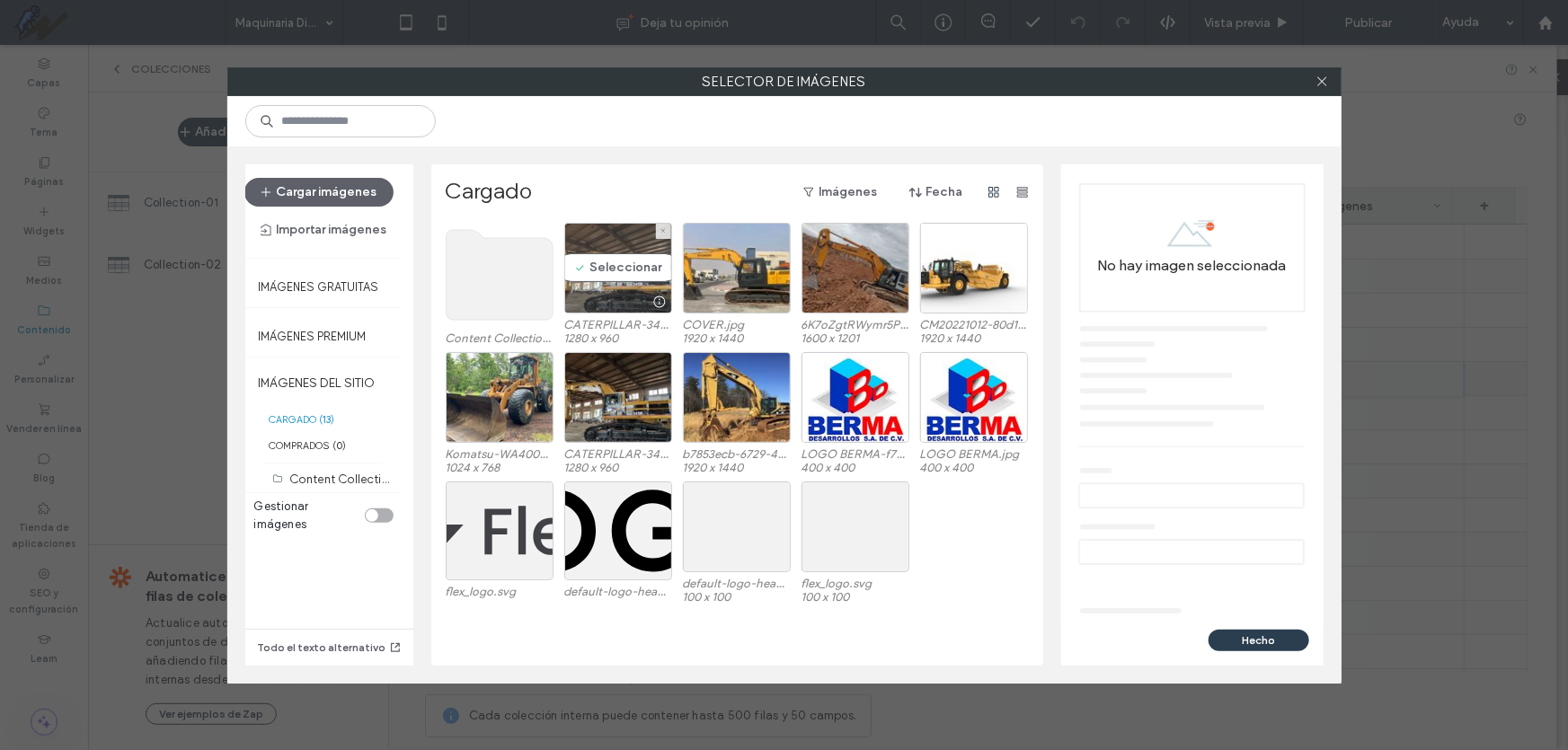
click at [598, 263] on div "Seleccionar" at bounding box center [619, 268] width 108 height 90
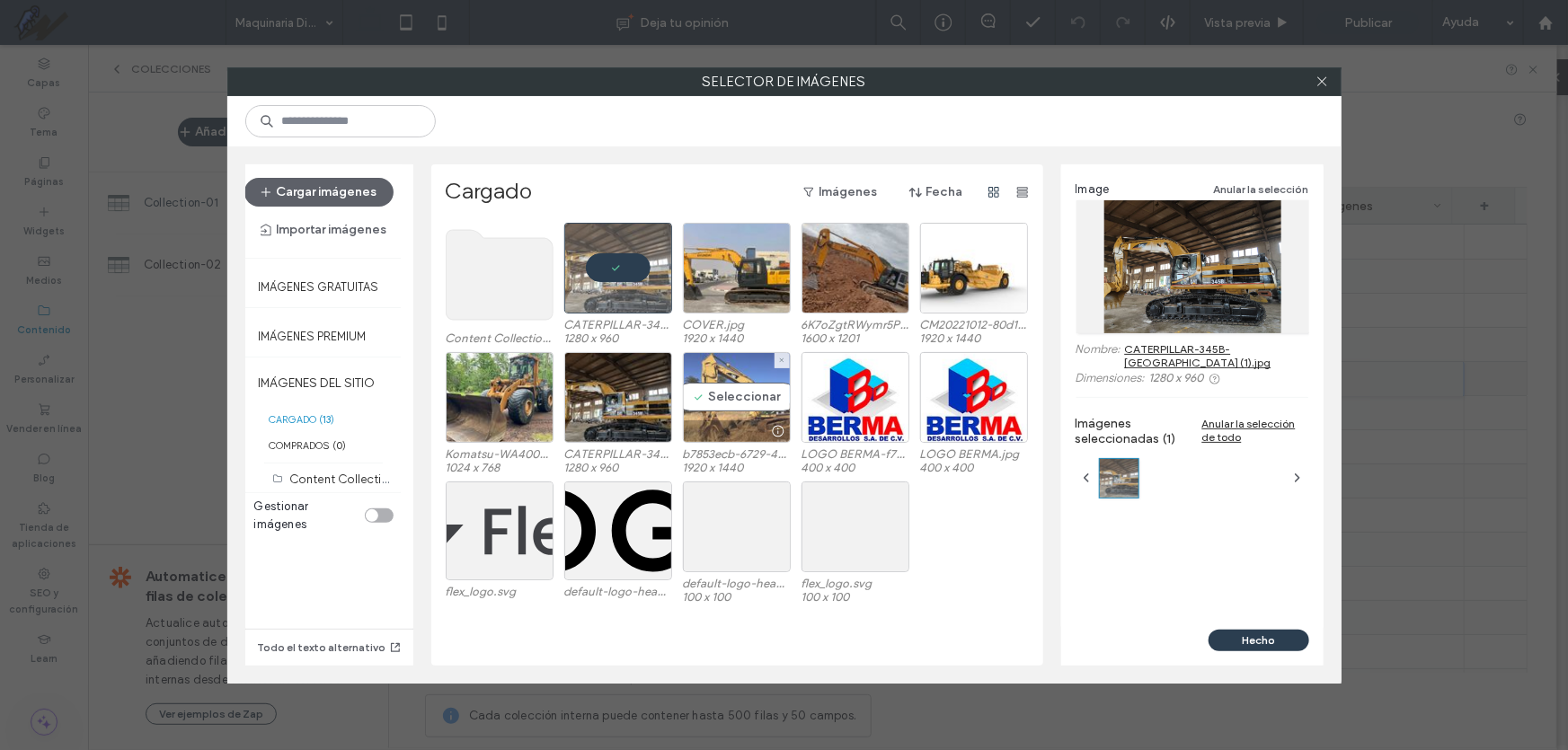
click at [717, 408] on div "Seleccionar" at bounding box center [737, 396] width 108 height 90
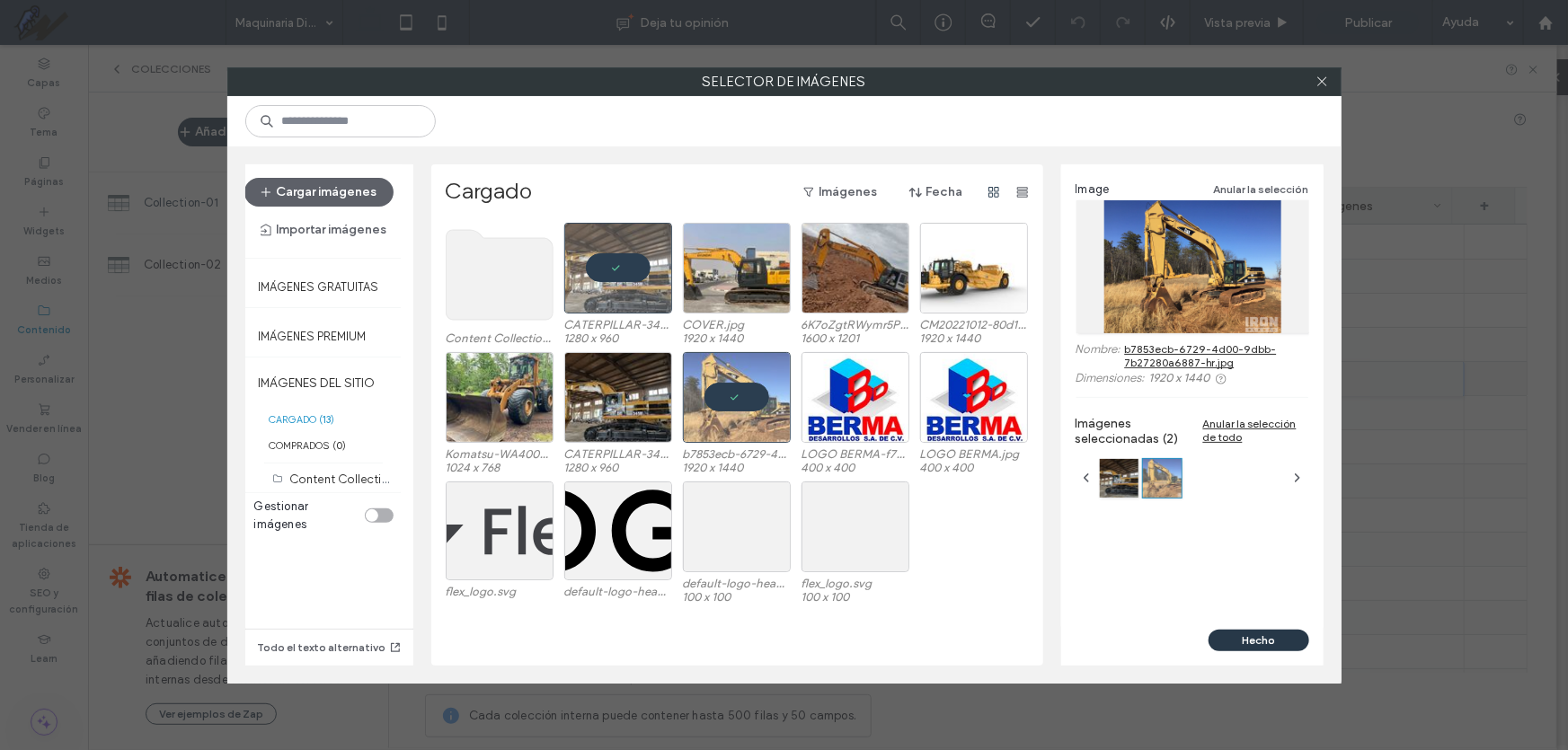
click at [1261, 636] on button "Hecho" at bounding box center [1259, 640] width 101 height 21
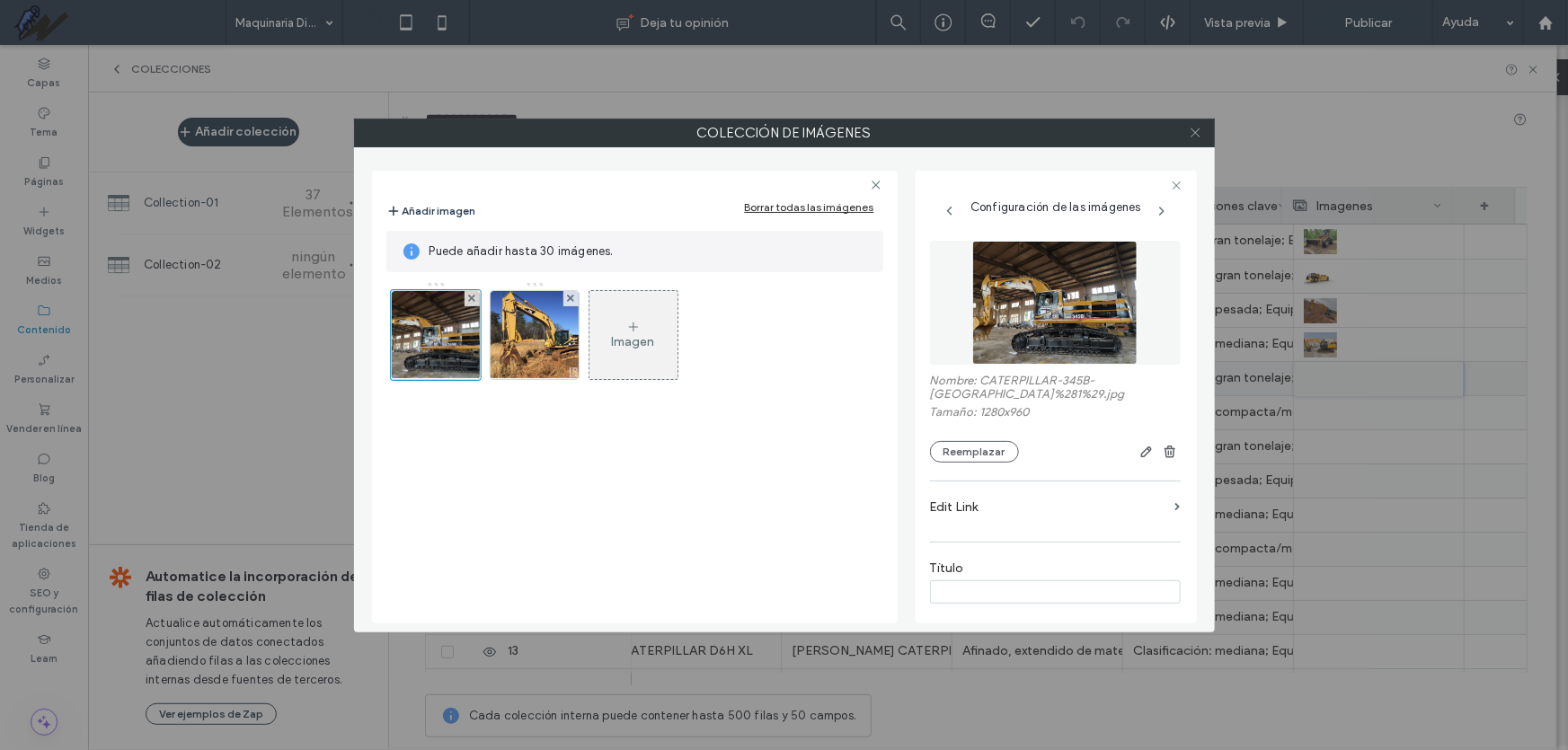
click at [1193, 134] on icon at bounding box center [1196, 132] width 13 height 13
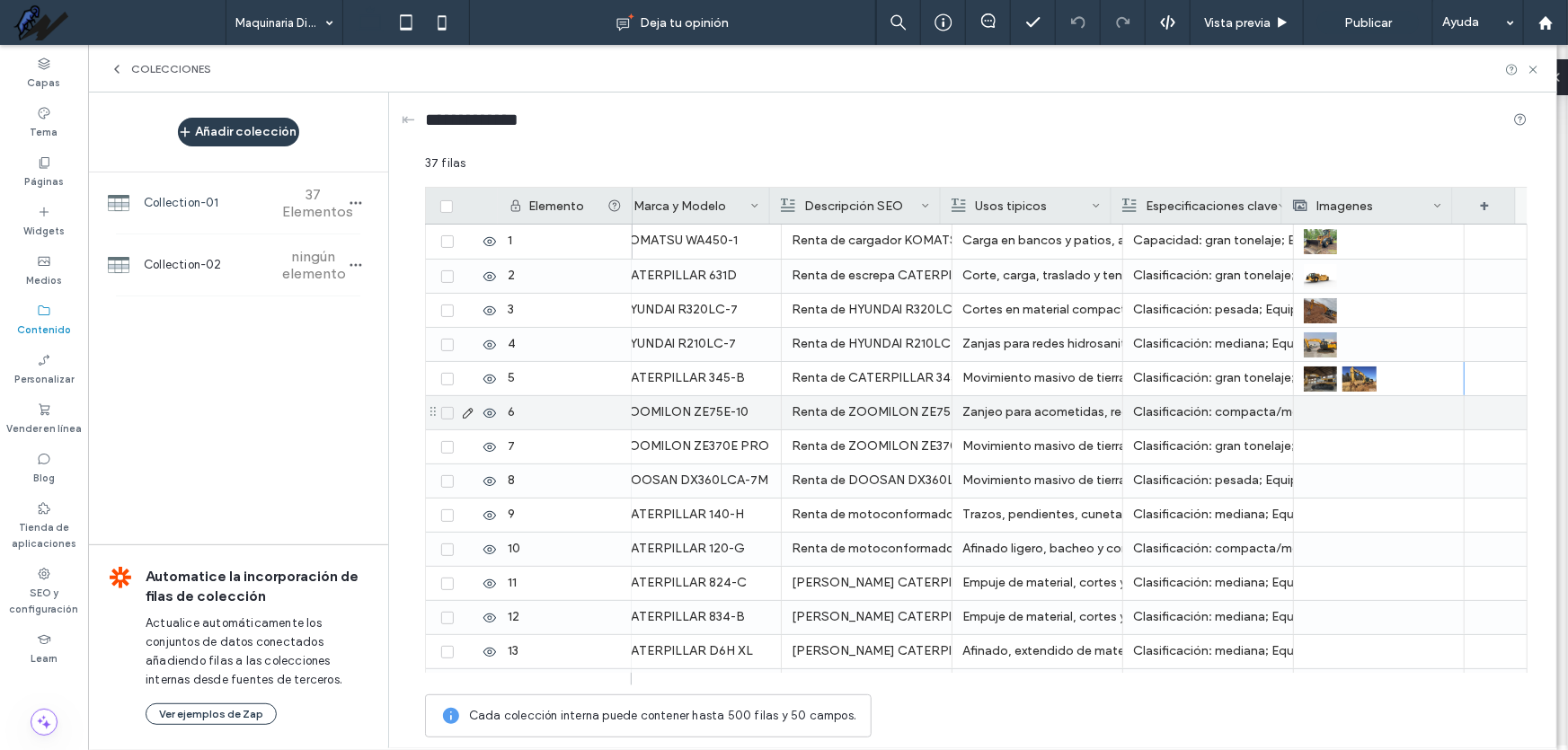
click at [666, 417] on div "ZOOMILON ZE75E-10" at bounding box center [695, 412] width 150 height 33
click at [666, 417] on div "ZOOMILON ZE75E-10" at bounding box center [696, 413] width 149 height 33
click at [674, 396] on span "**********" at bounding box center [640, 398] width 77 height 12
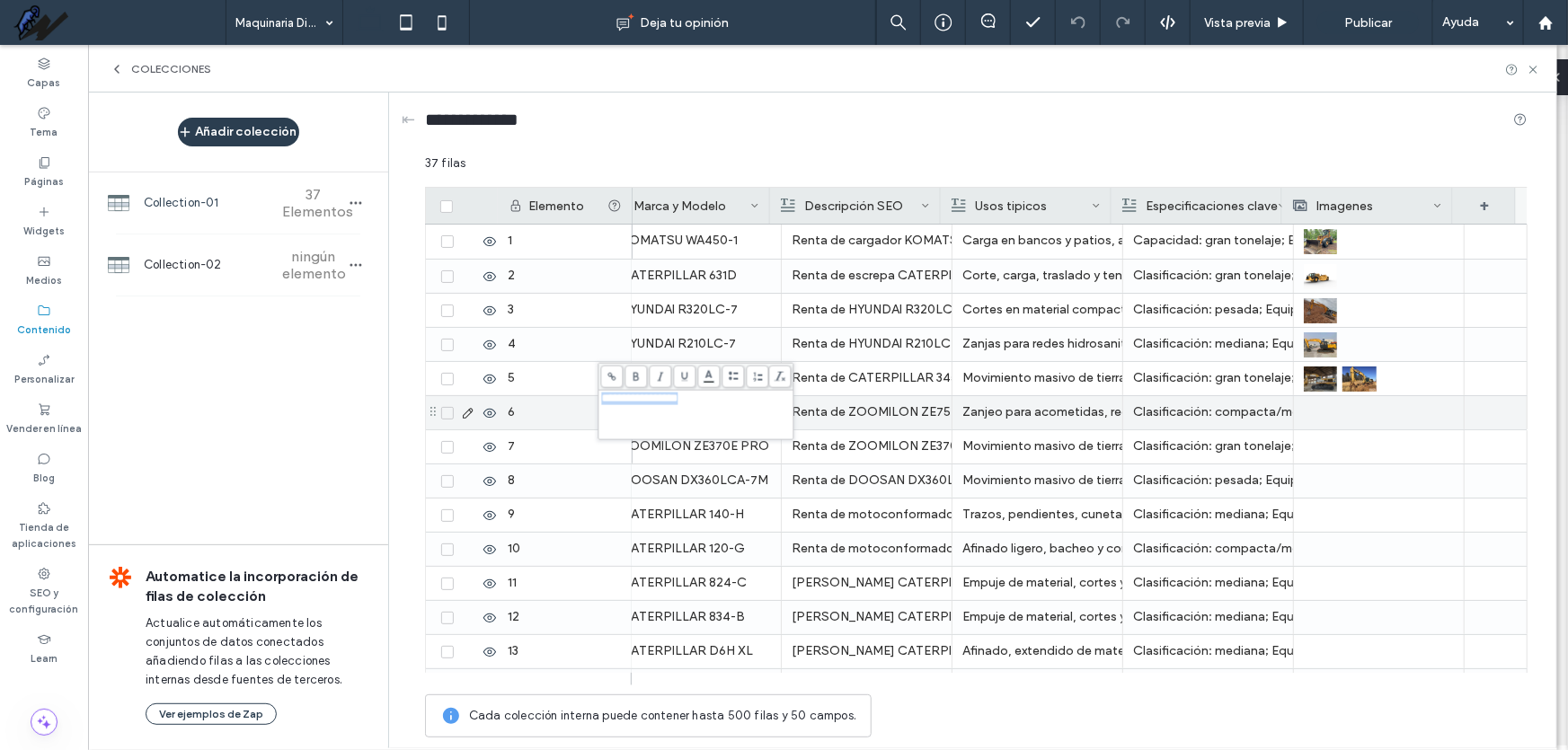
copy span "**********"
click at [1335, 417] on div at bounding box center [1379, 413] width 150 height 34
click at [1335, 417] on div at bounding box center [1379, 413] width 149 height 32
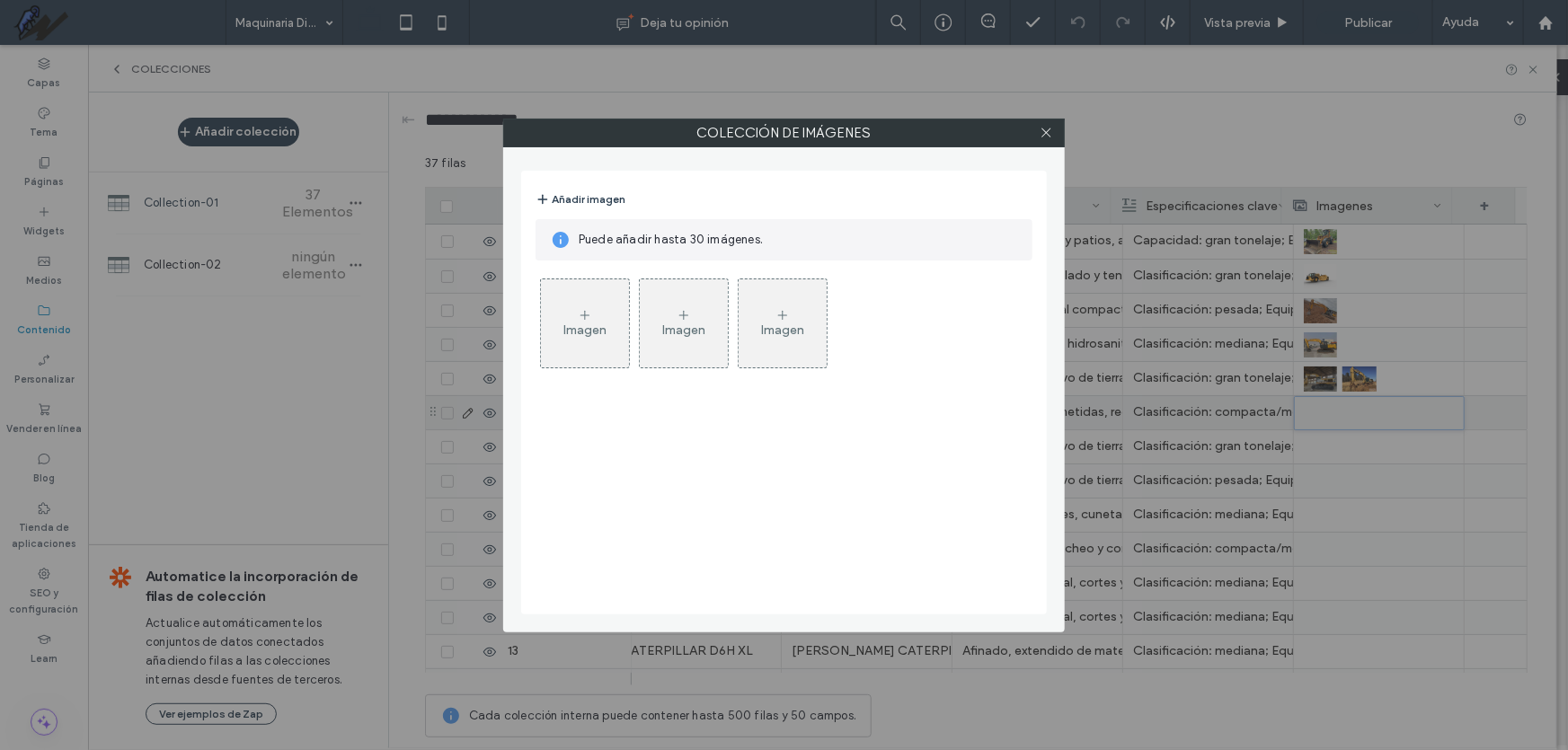
click at [669, 336] on div "Imagen" at bounding box center [684, 330] width 43 height 15
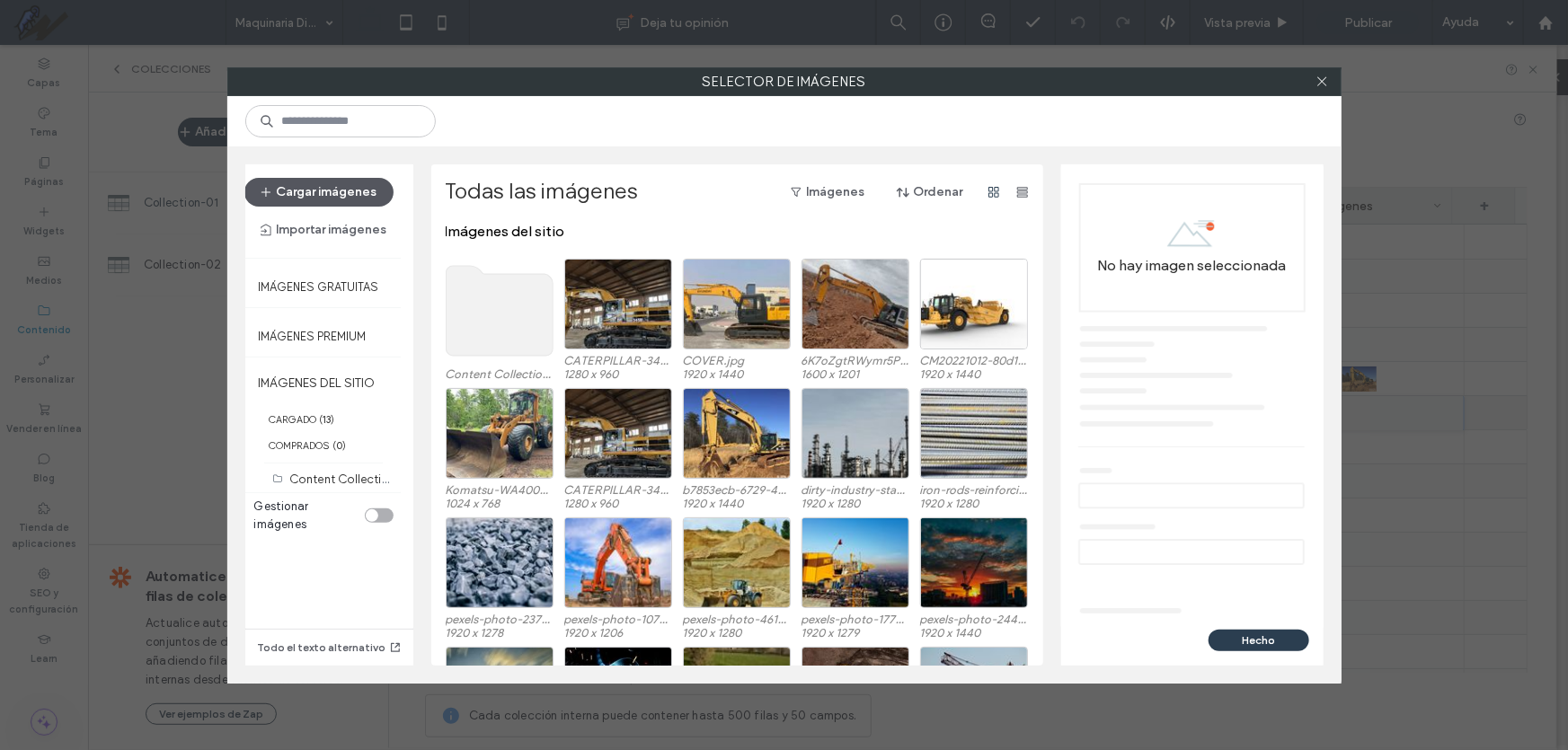
click at [361, 200] on button "Cargar imágenes" at bounding box center [319, 192] width 149 height 29
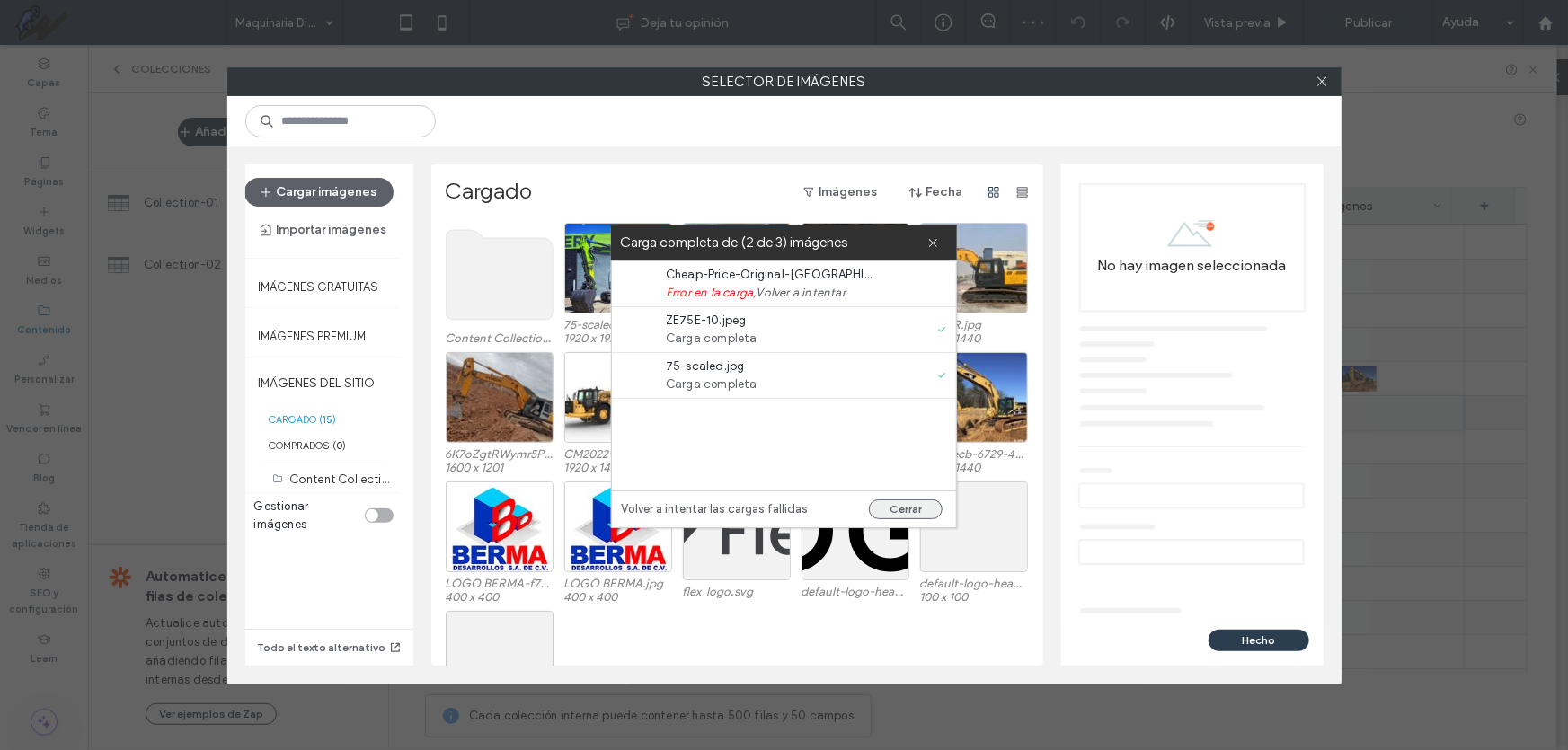
click at [902, 512] on button "Cerrar" at bounding box center [905, 508] width 74 height 20
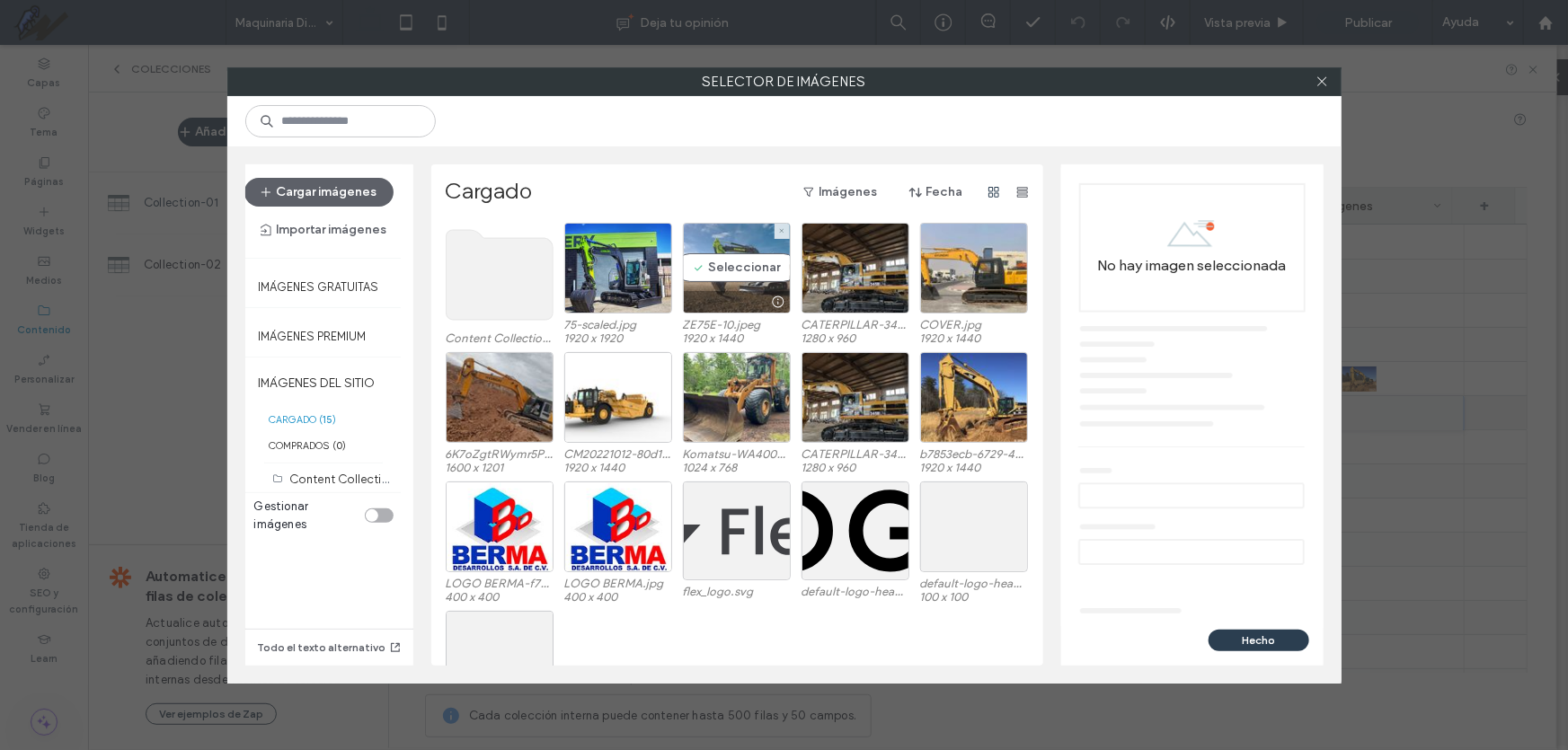
click at [707, 260] on div "Seleccionar" at bounding box center [737, 268] width 108 height 90
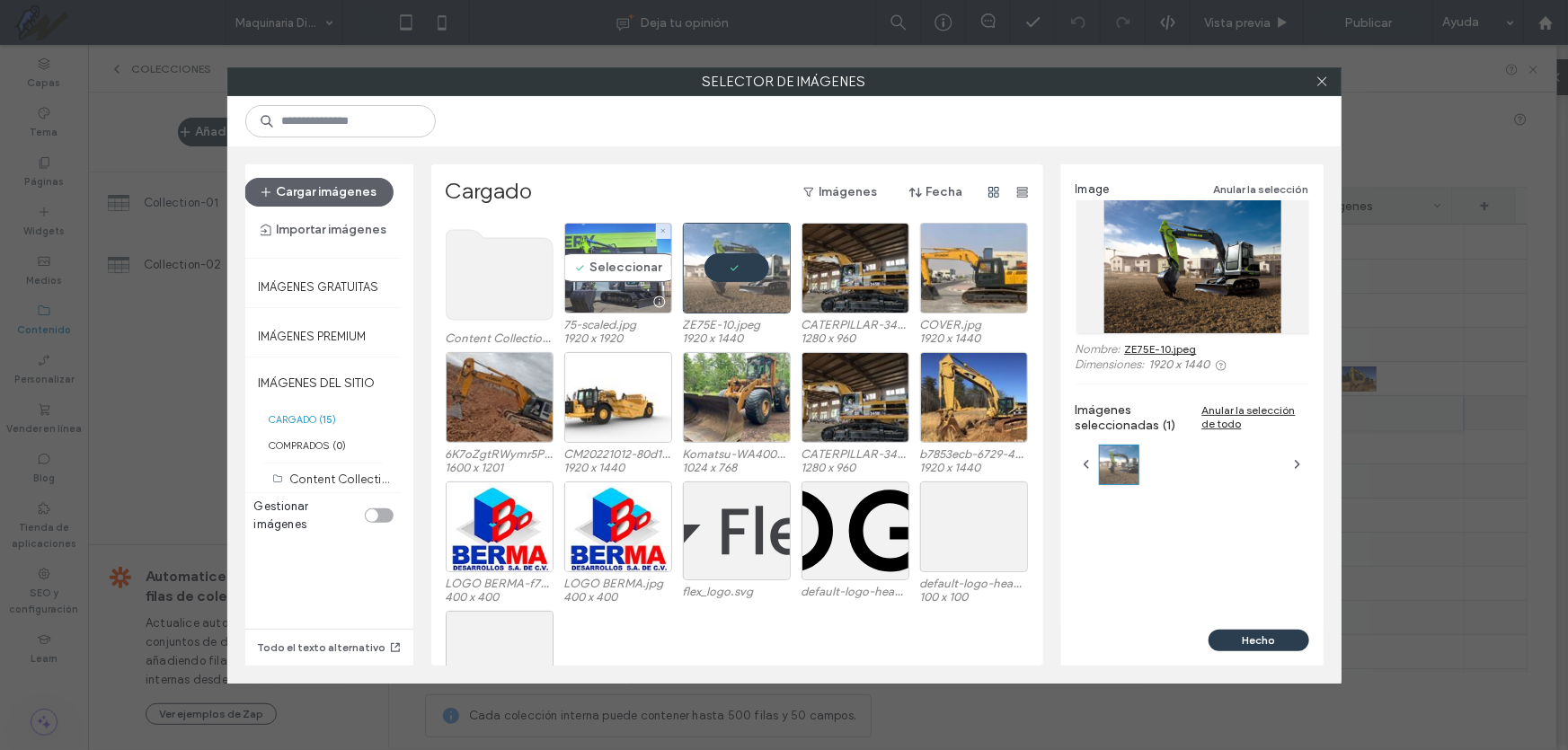
click at [597, 271] on div "Seleccionar" at bounding box center [619, 268] width 108 height 90
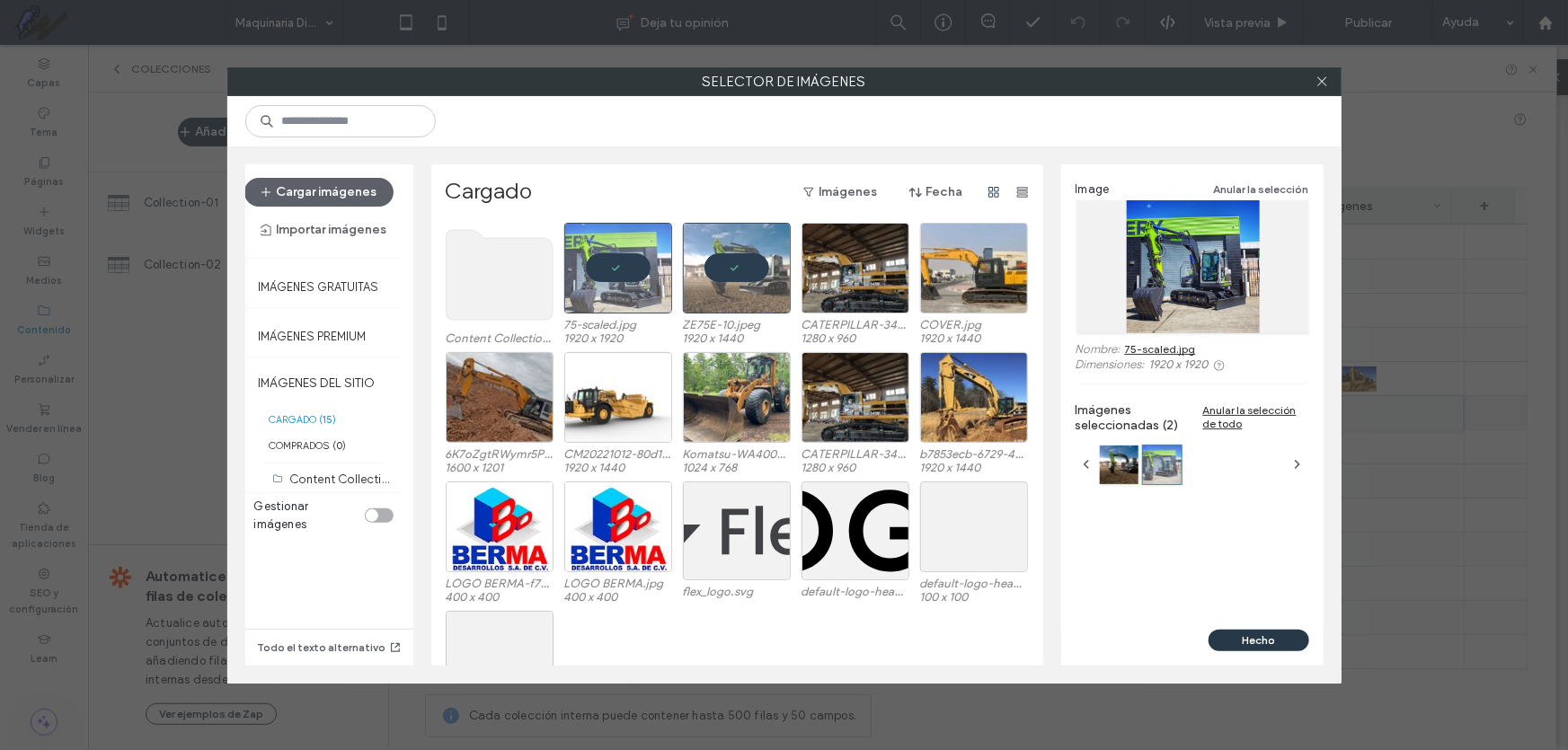
click at [1275, 634] on button "Hecho" at bounding box center [1259, 640] width 101 height 21
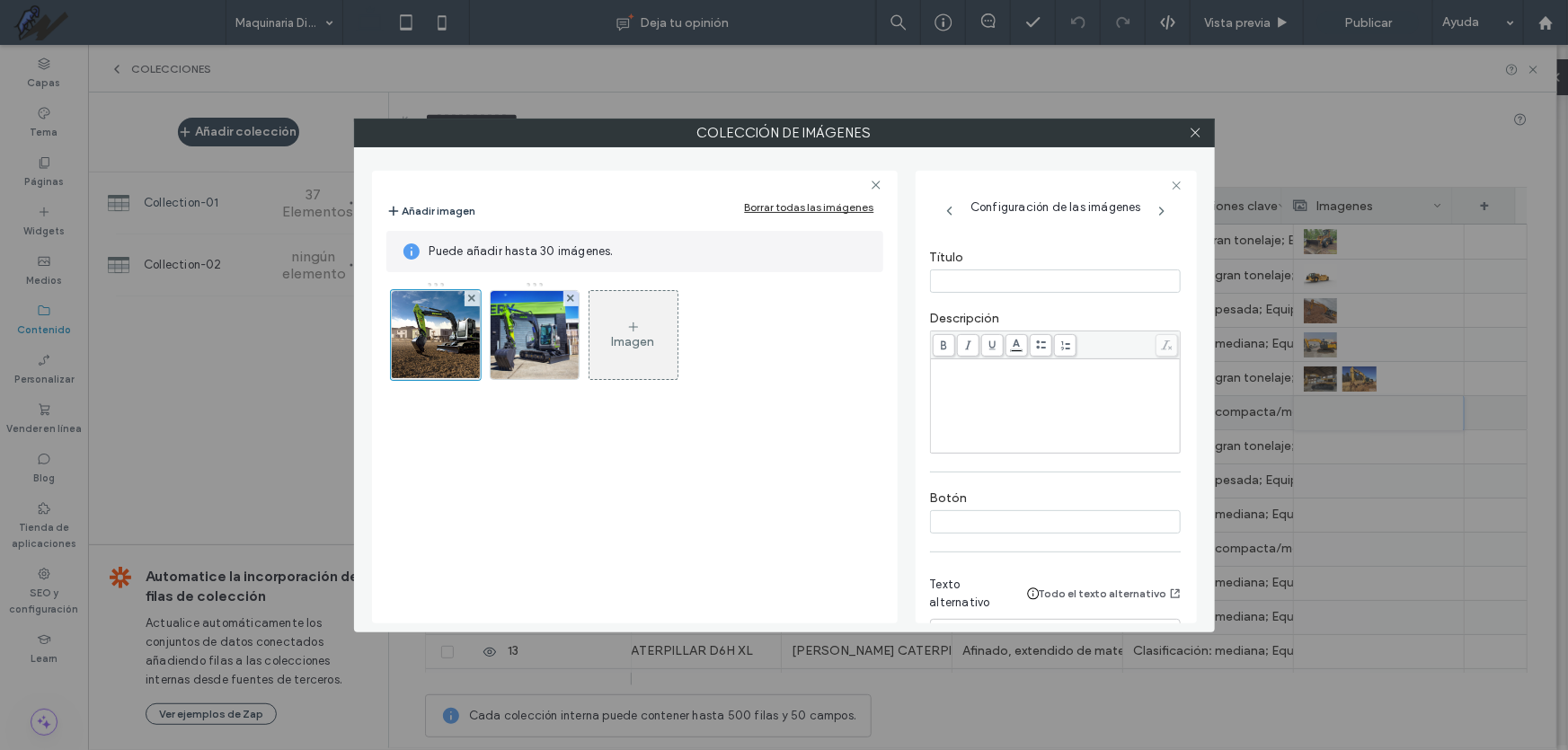
scroll to position [326, 0]
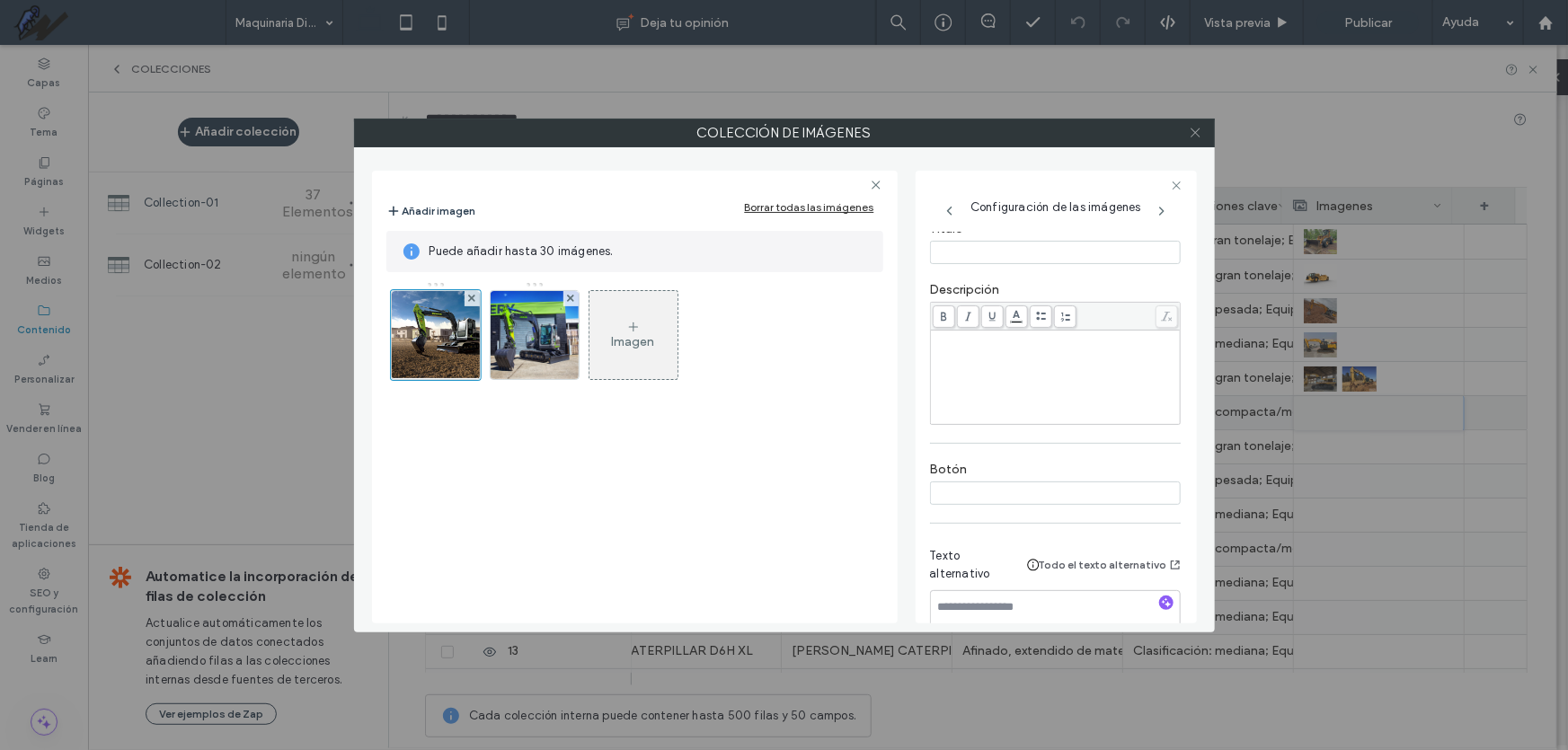
click at [1199, 131] on icon at bounding box center [1196, 132] width 13 height 13
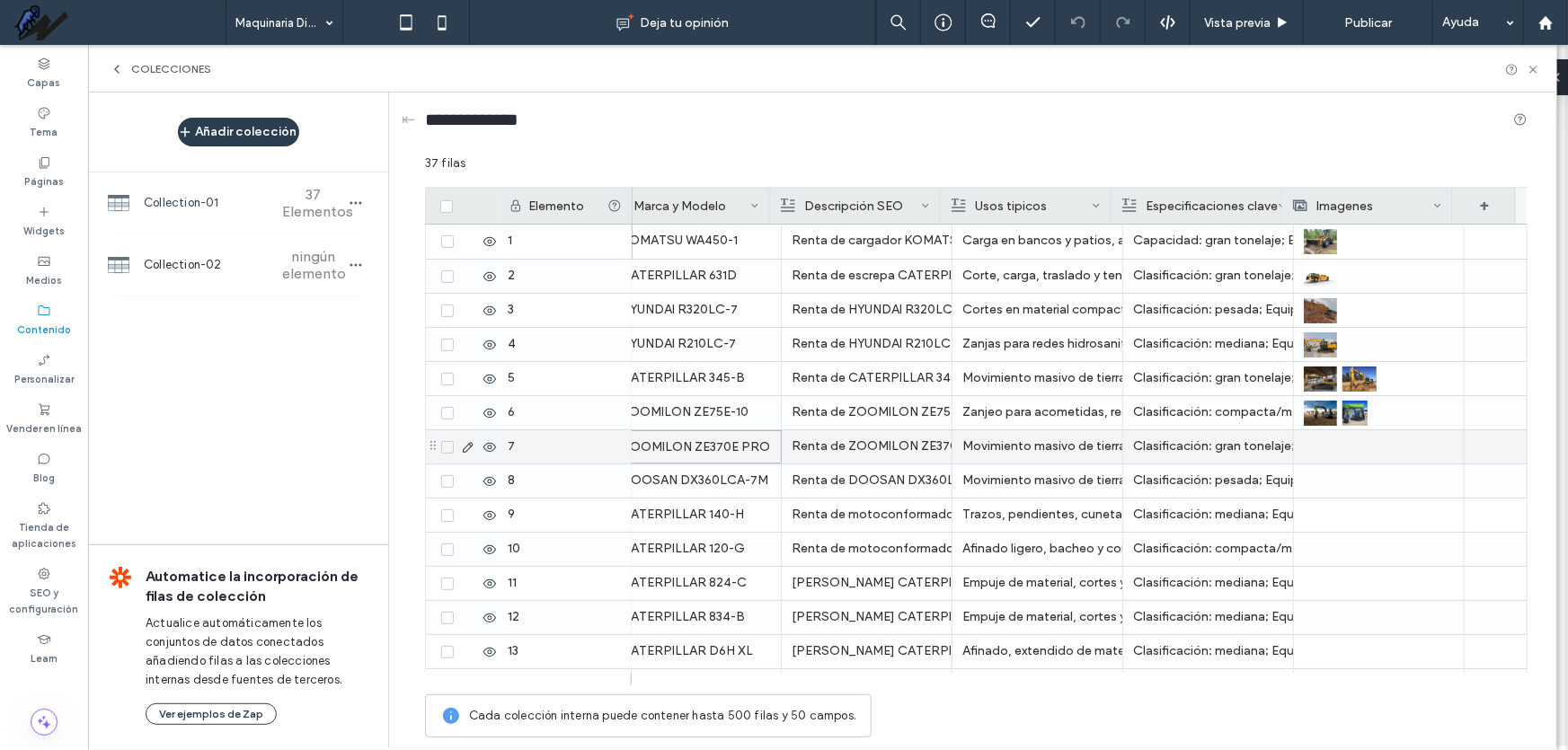
click at [728, 448] on div "ZOOMILON ZE370E PRO" at bounding box center [696, 447] width 149 height 33
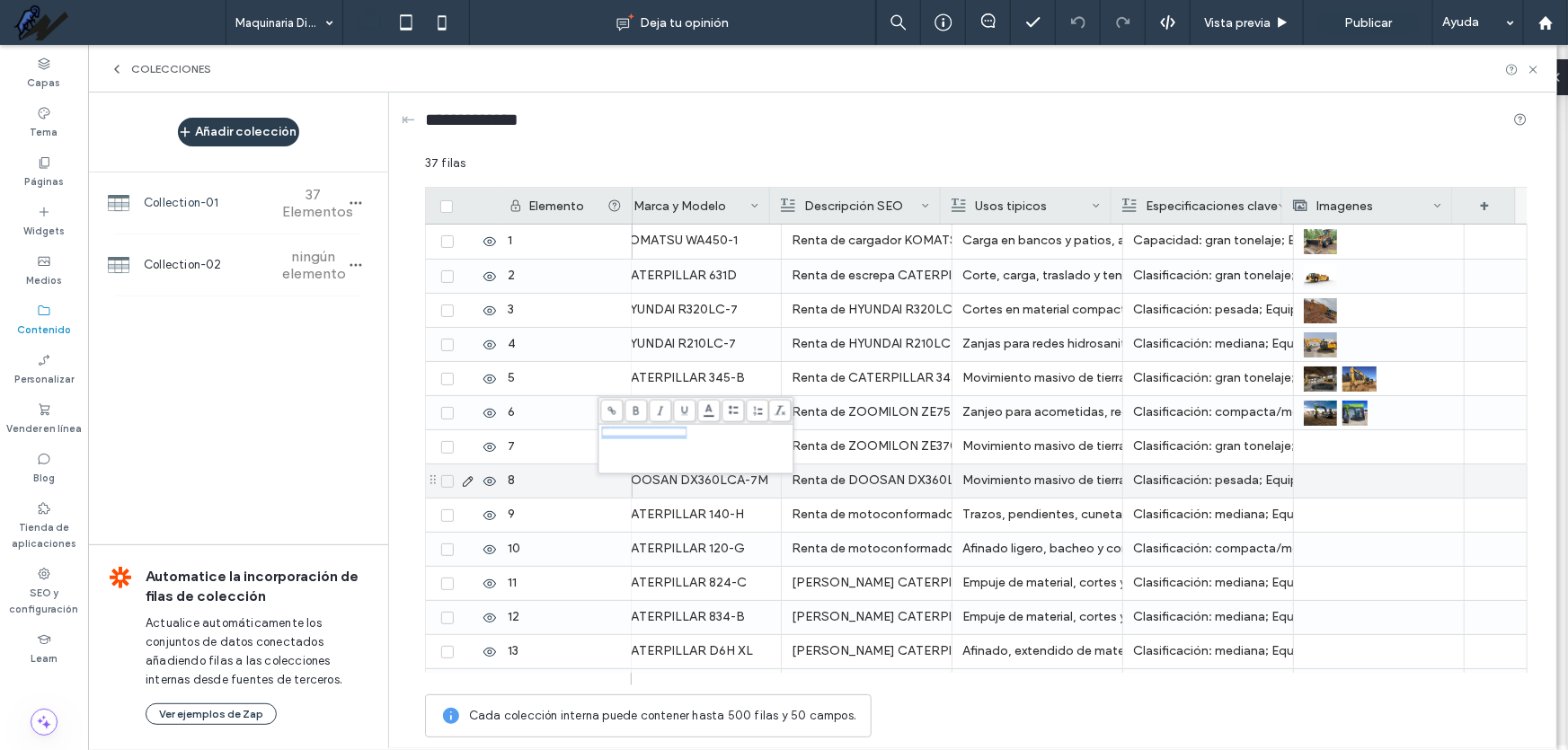
click at [1349, 446] on div at bounding box center [1379, 447] width 150 height 34
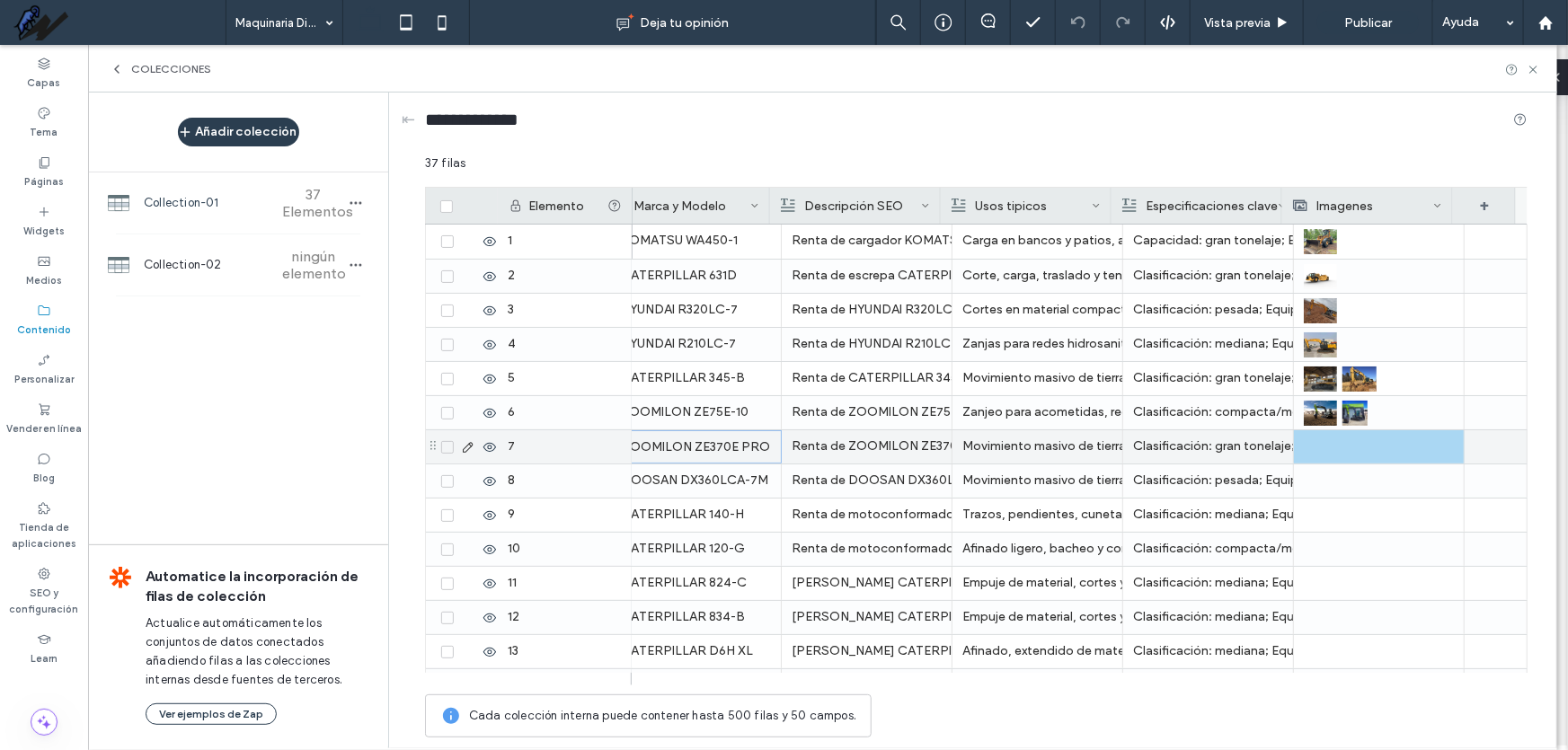
click at [1349, 446] on div at bounding box center [1379, 447] width 150 height 34
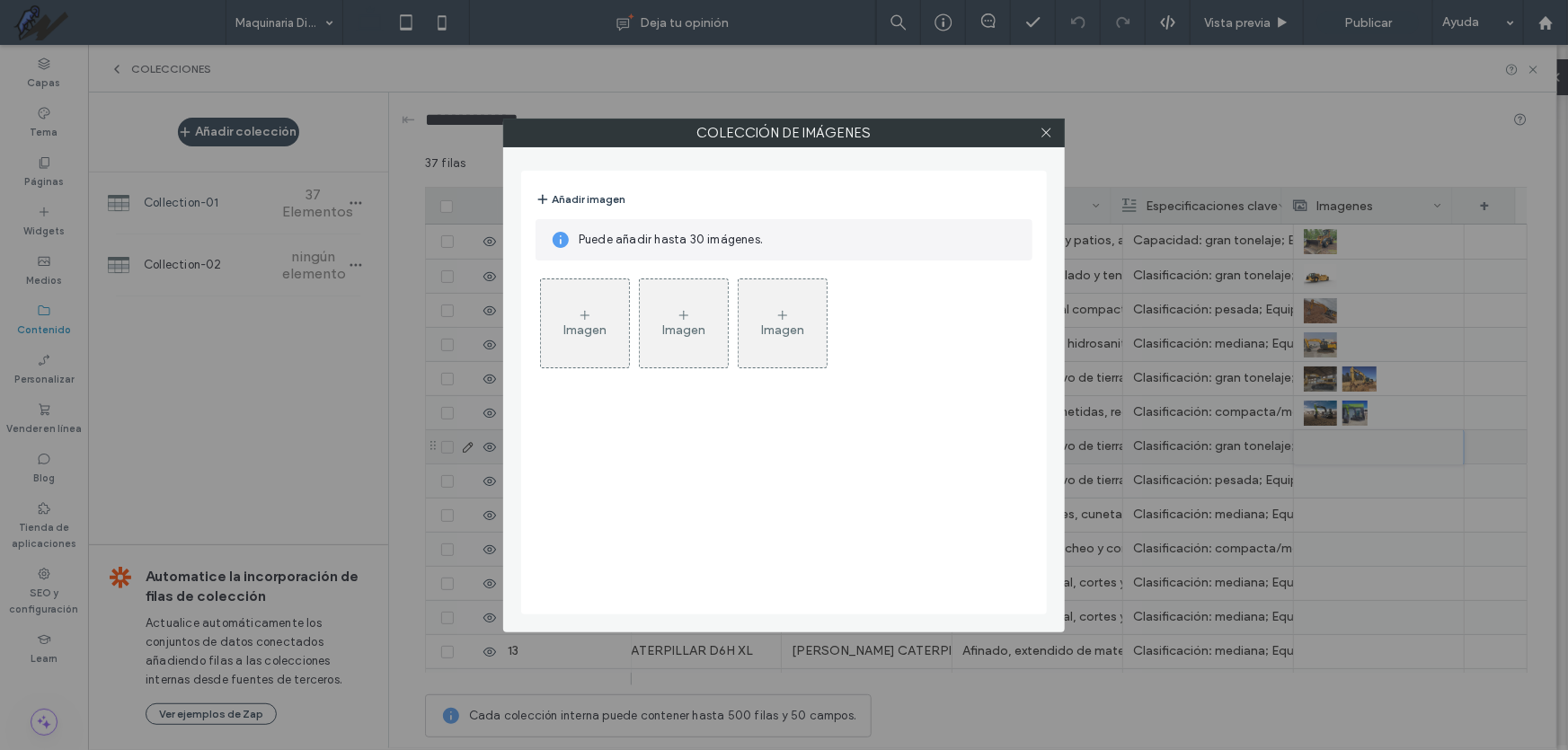
click at [637, 320] on div "Imagen Imagen Imagen" at bounding box center [783, 327] width 496 height 117
click at [655, 320] on div "Imagen" at bounding box center [684, 323] width 88 height 85
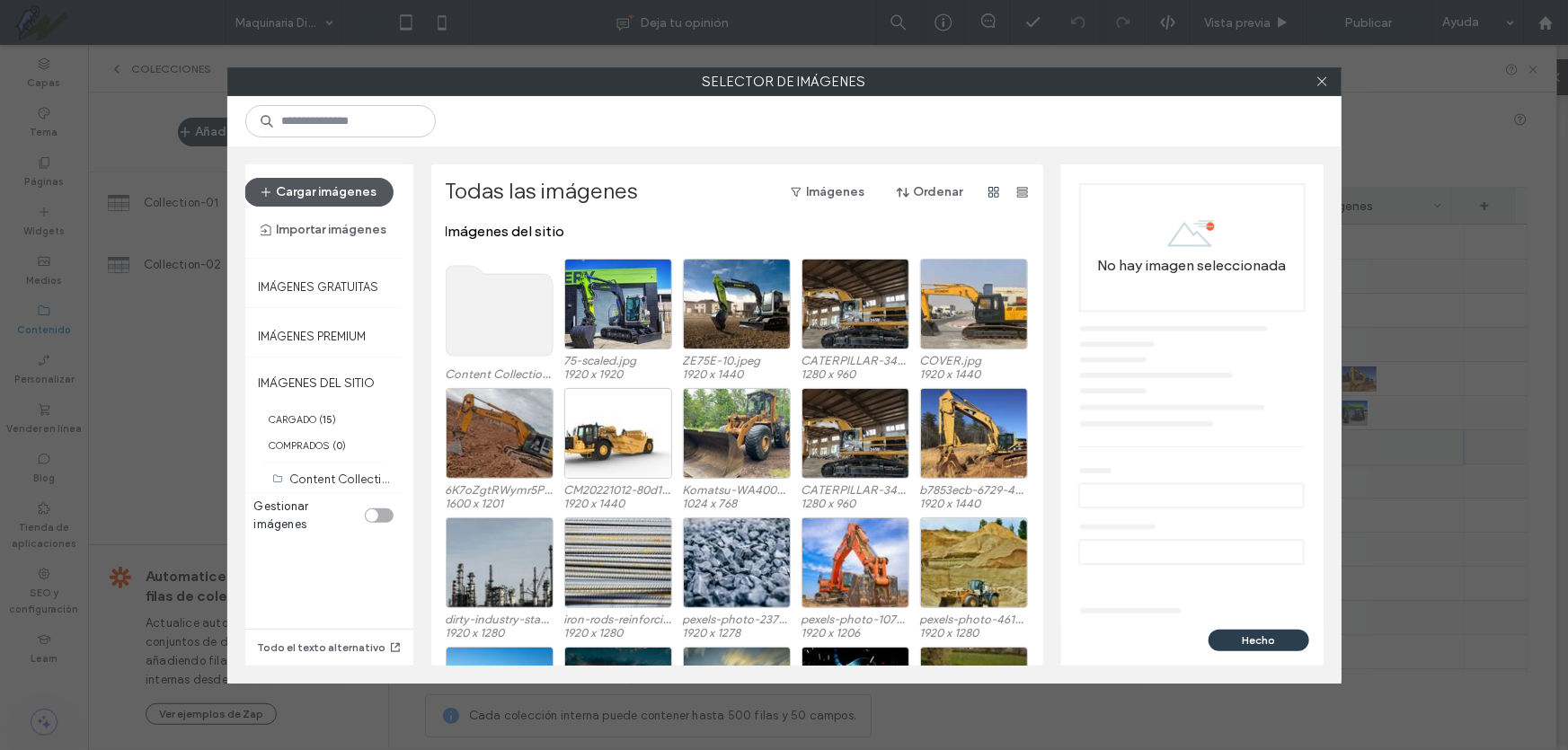
click at [335, 182] on button "Cargar imágenes" at bounding box center [319, 192] width 149 height 29
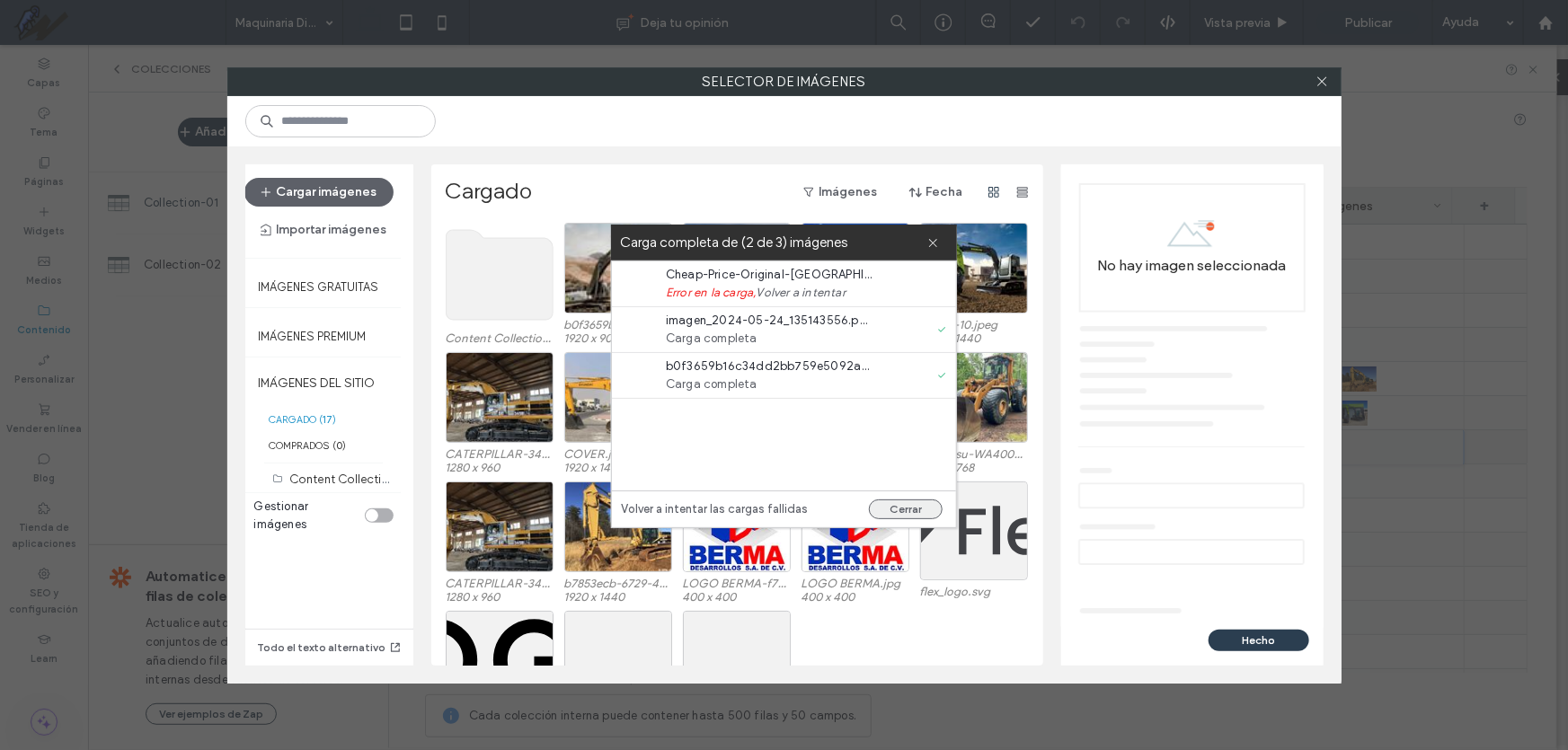
click at [913, 507] on button "Cerrar" at bounding box center [905, 508] width 74 height 20
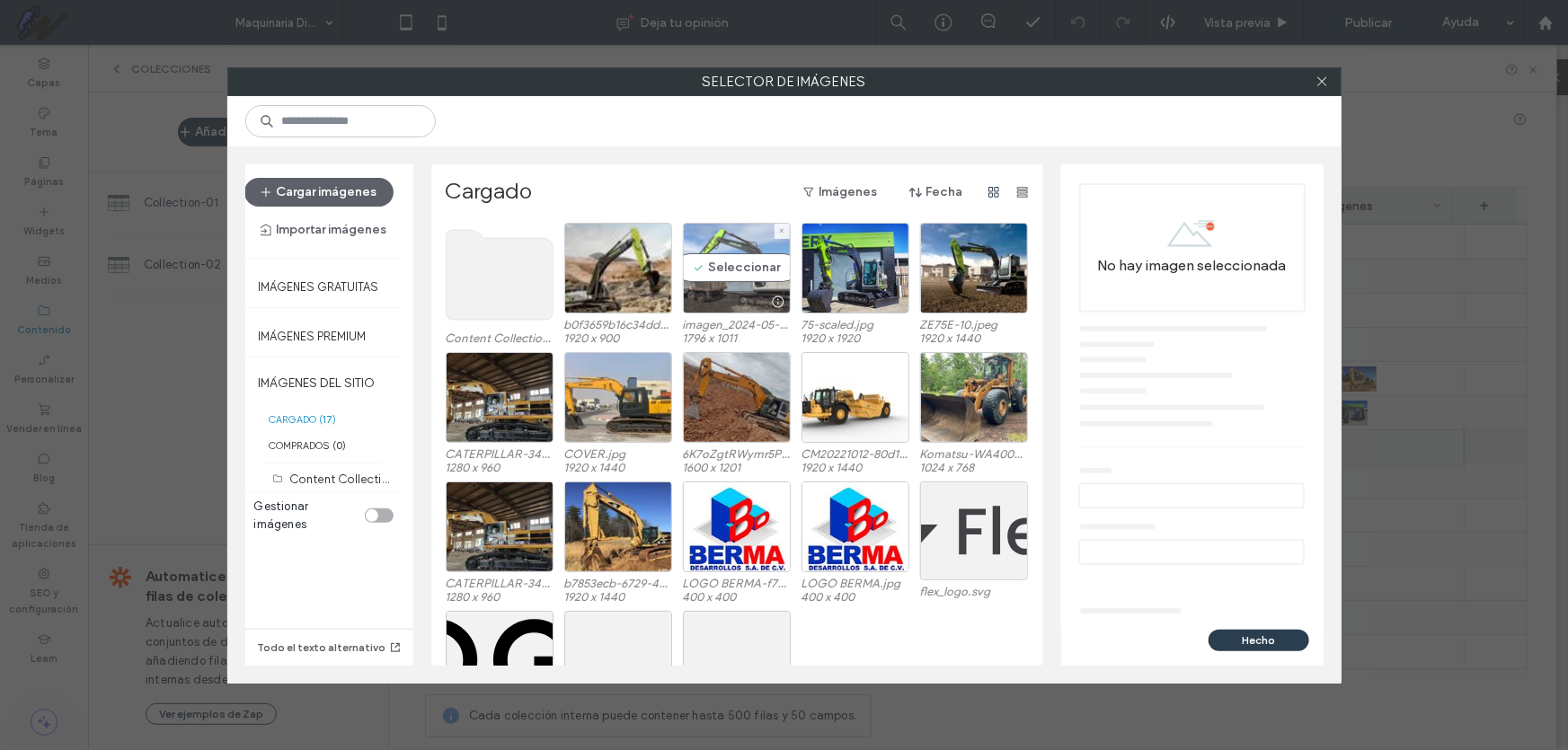
click at [724, 270] on div "Seleccionar" at bounding box center [737, 268] width 108 height 90
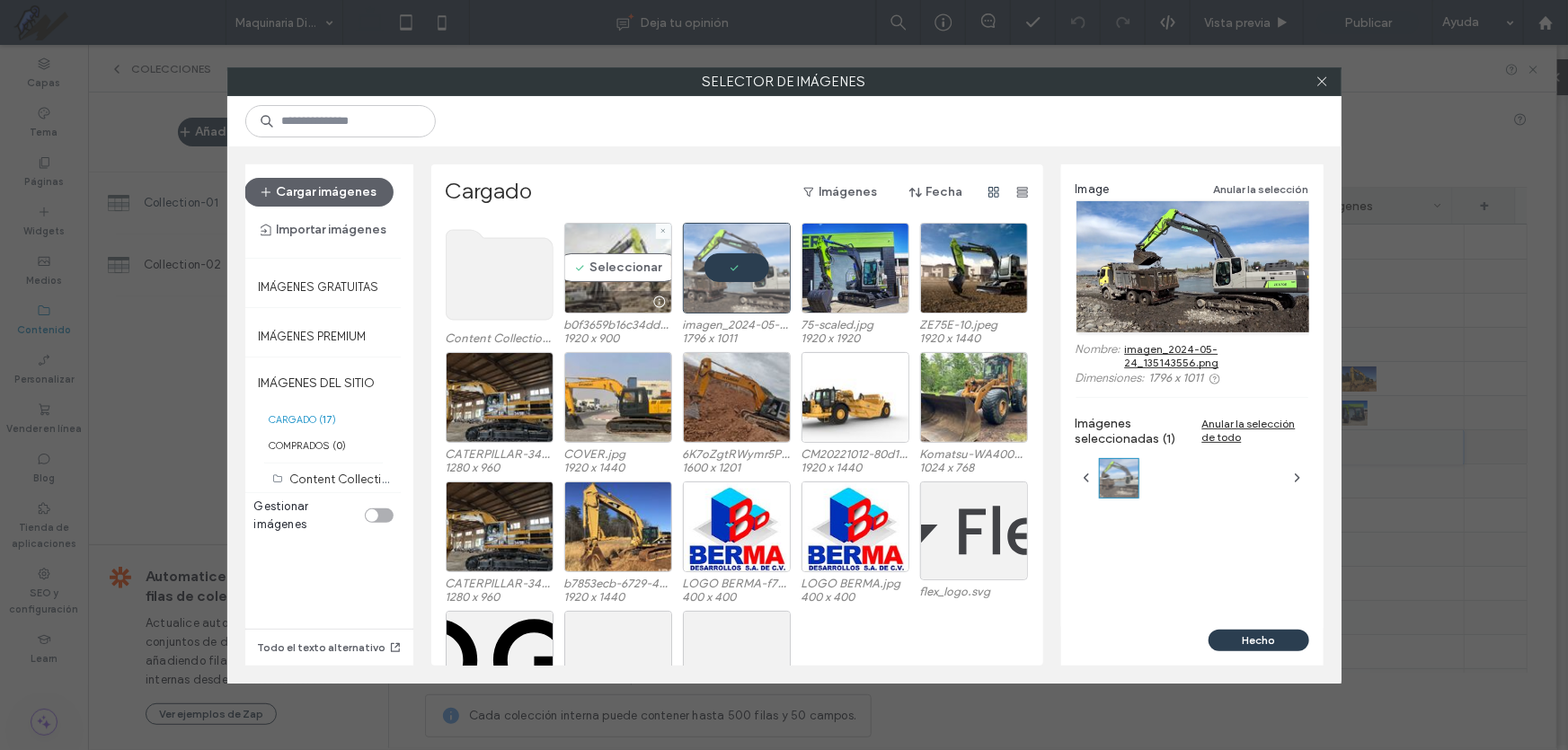
click at [601, 269] on div "Seleccionar" at bounding box center [619, 268] width 108 height 90
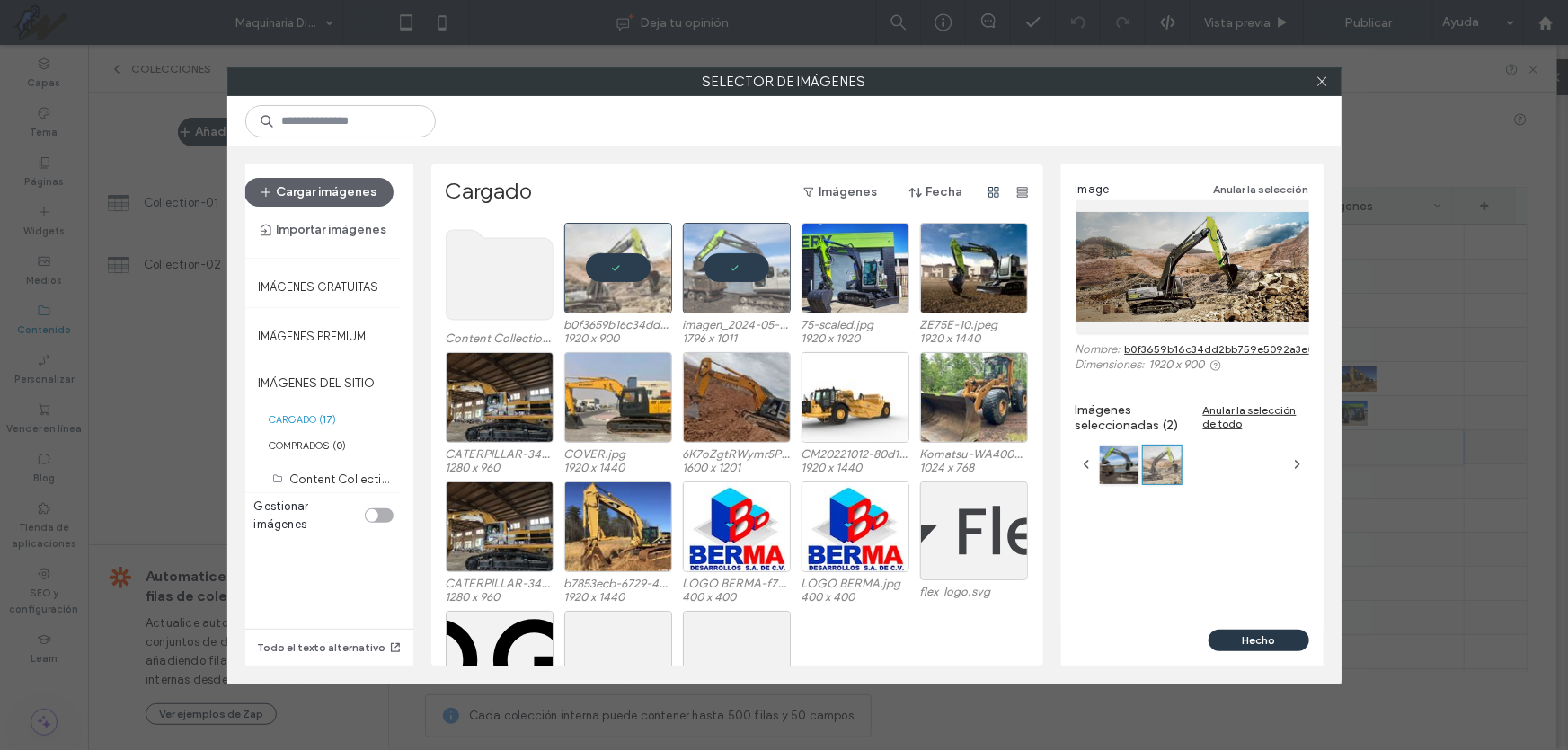
click at [1281, 642] on button "Hecho" at bounding box center [1259, 640] width 101 height 21
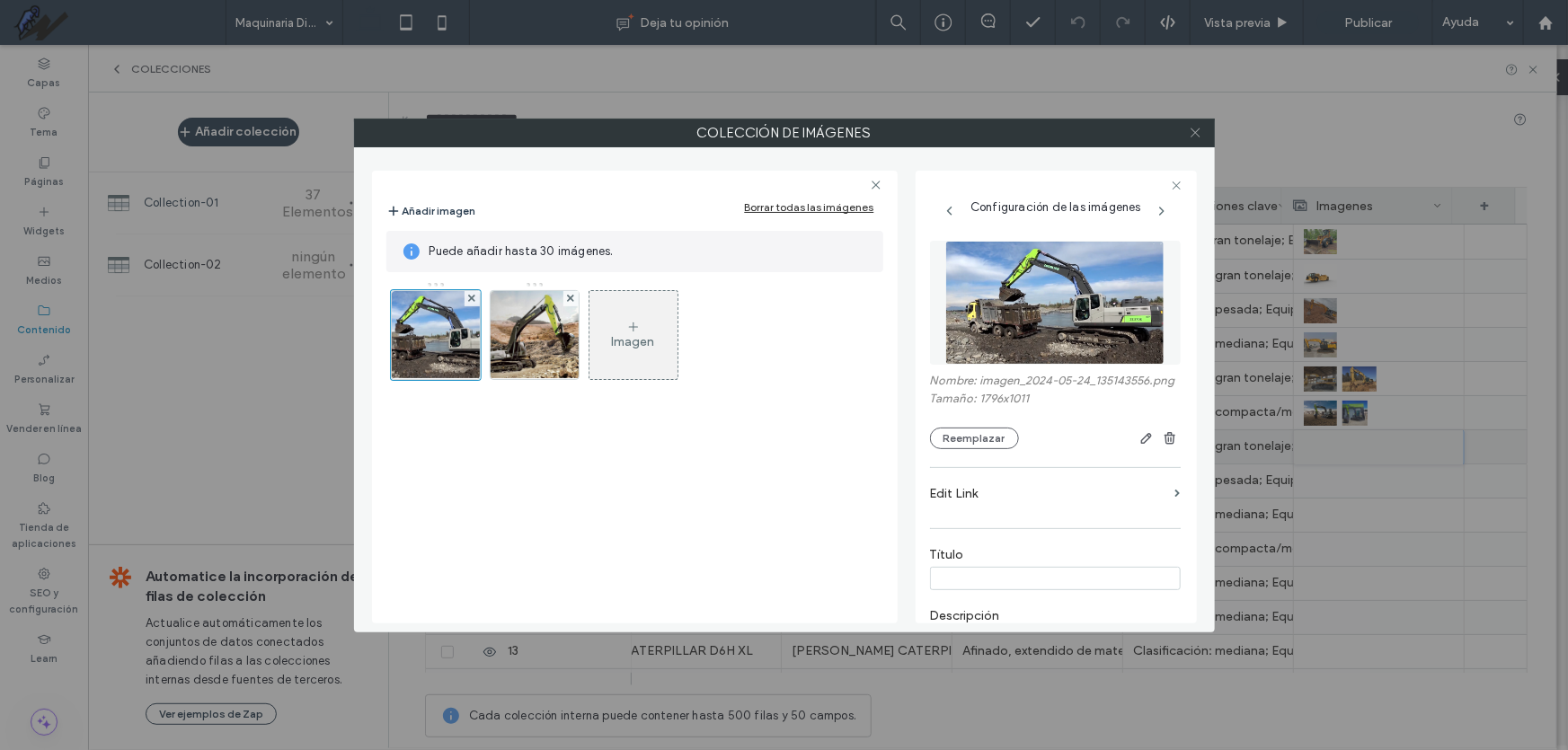
click at [1196, 130] on icon at bounding box center [1196, 132] width 13 height 13
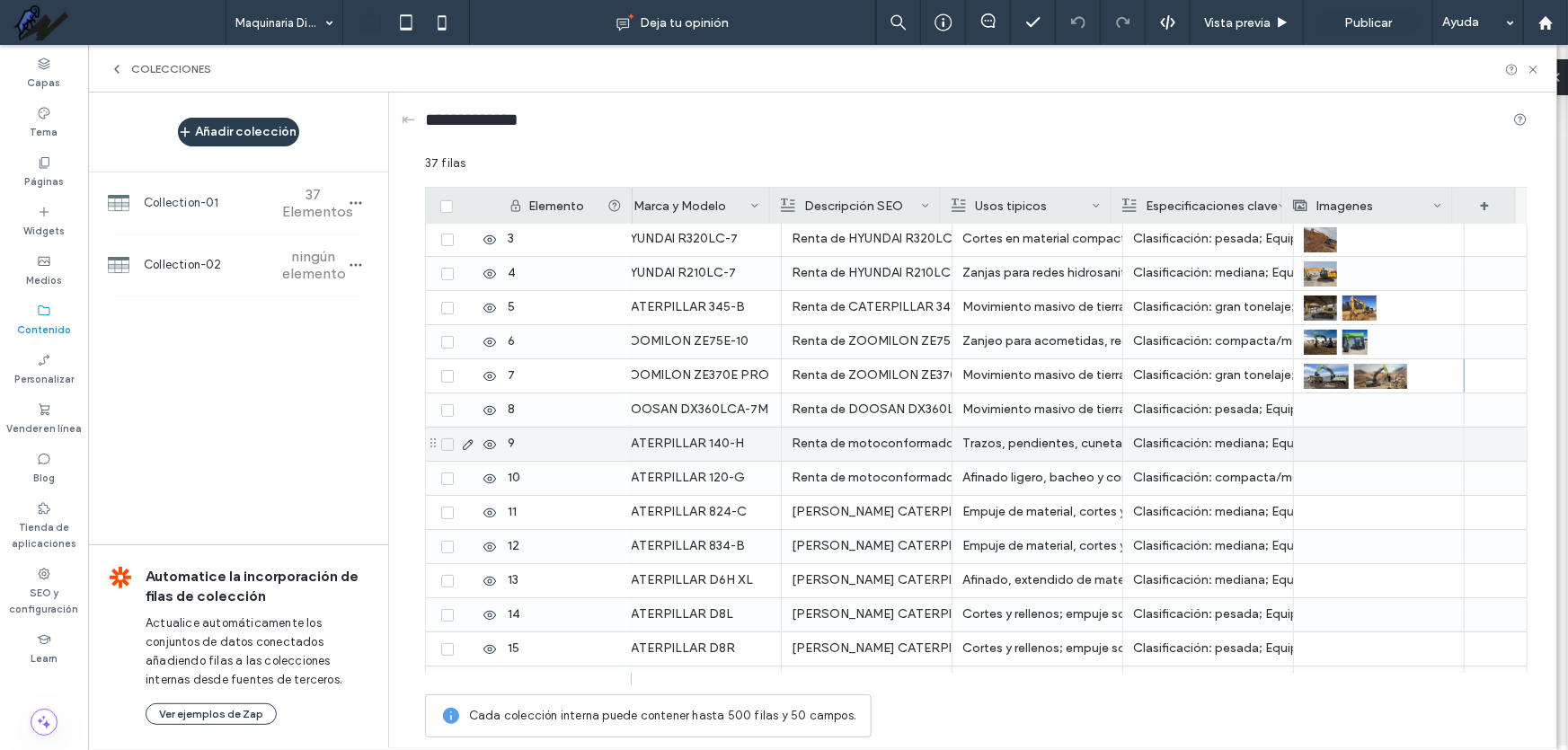
scroll to position [0, 0]
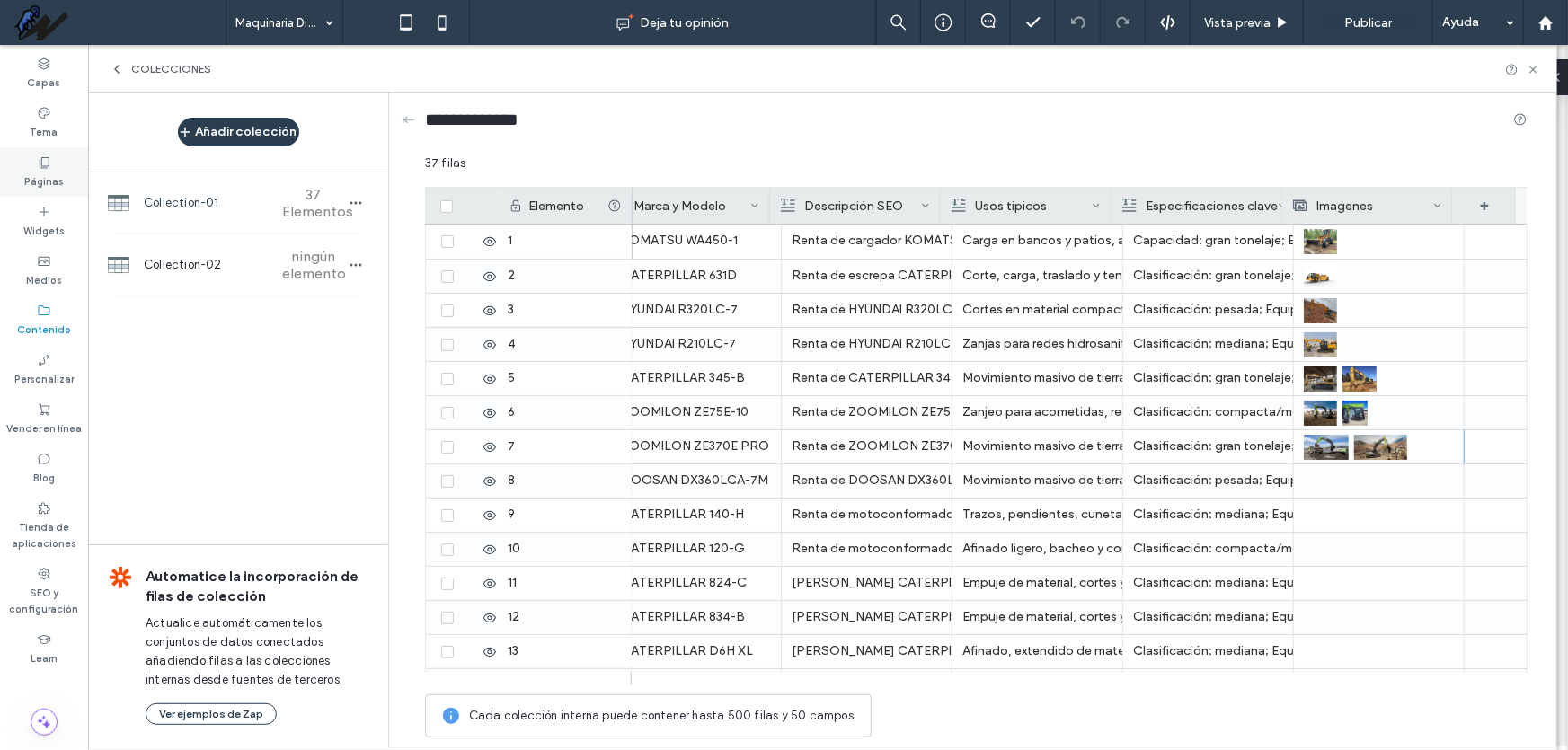
click at [53, 157] on div "Páginas" at bounding box center [44, 172] width 88 height 49
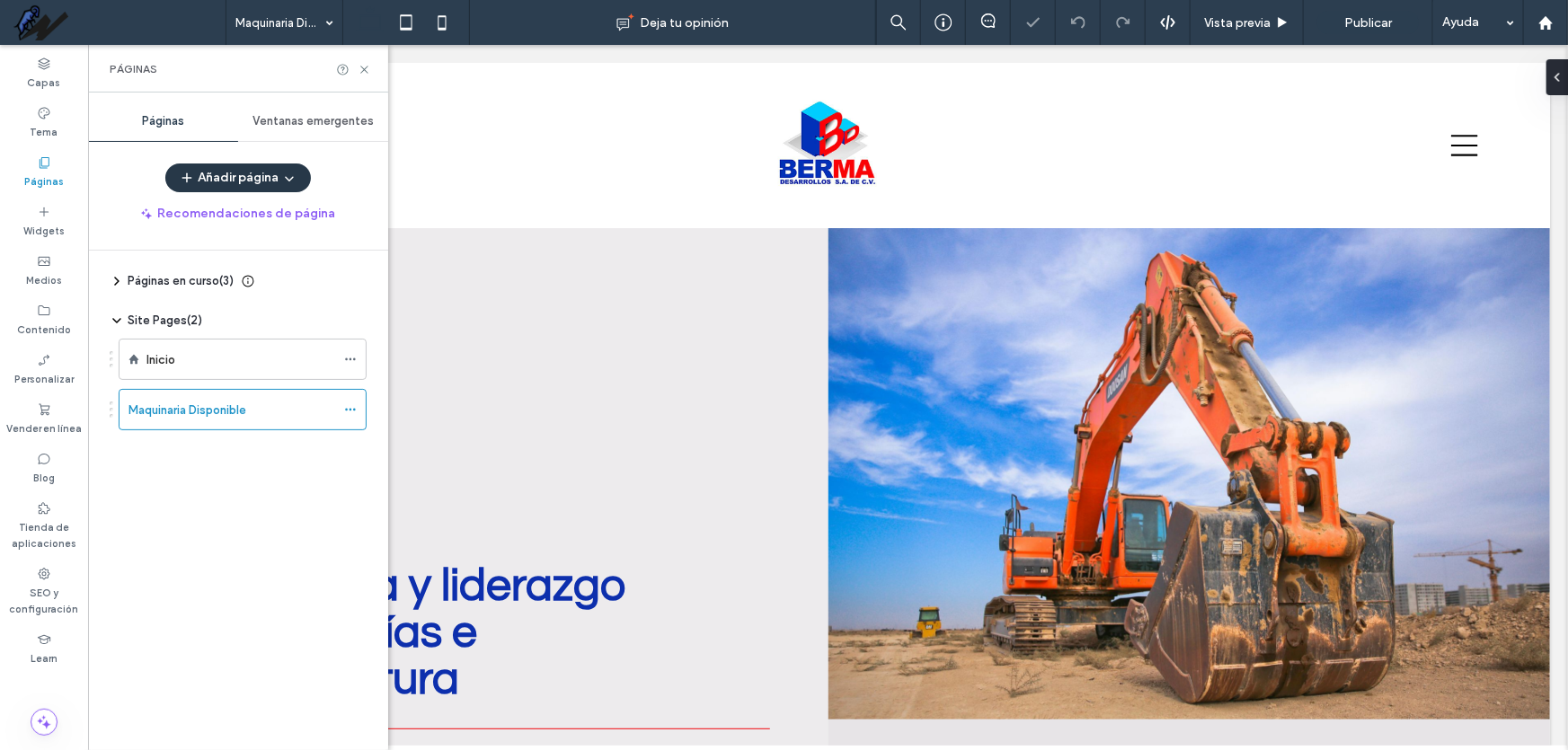
click at [293, 182] on icon "button" at bounding box center [288, 177] width 14 height 14
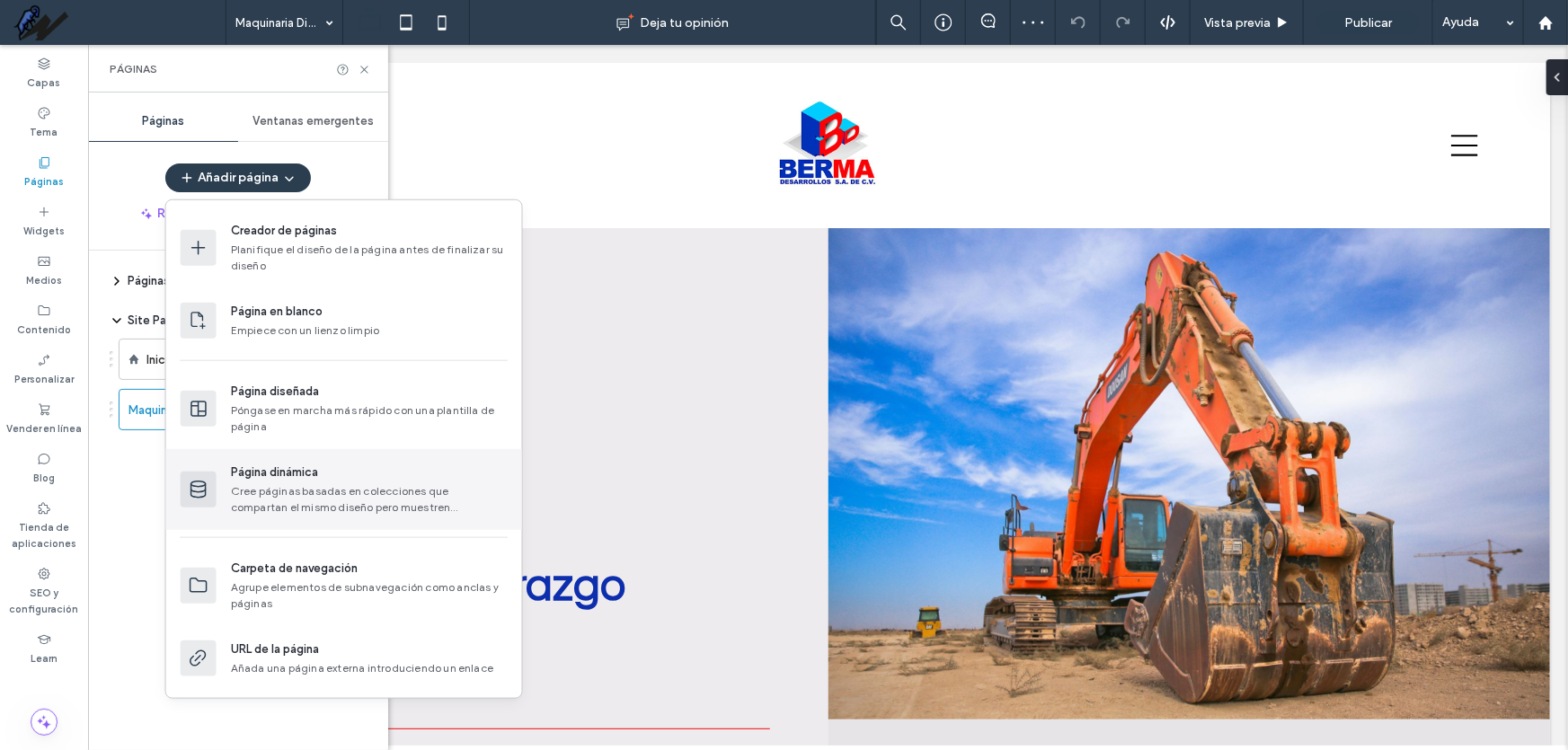
click at [362, 503] on div "Cree páginas basadas en colecciones que compartan el mismo diseño pero muestren…" at bounding box center [369, 499] width 277 height 33
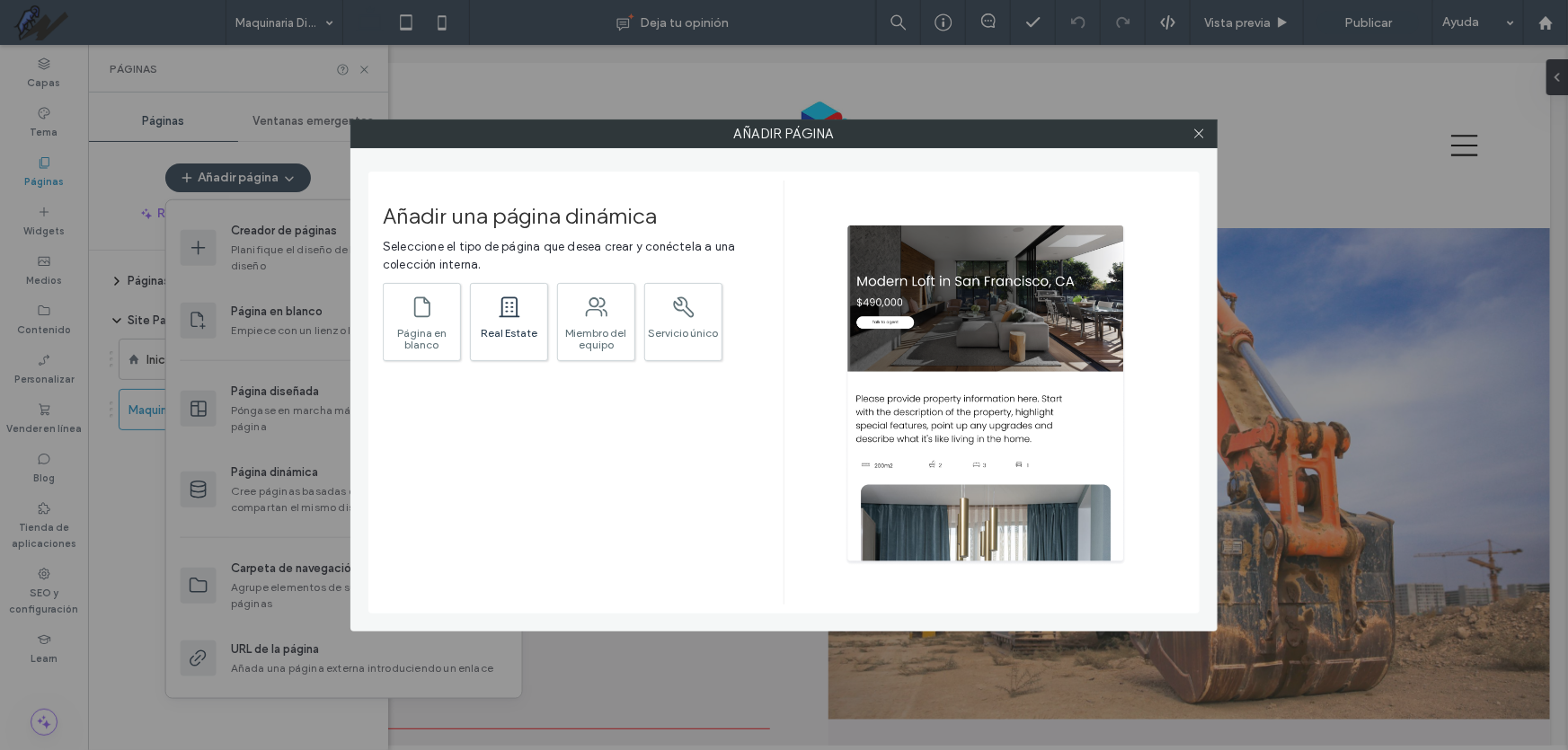
click at [525, 323] on div ".st0{fill:currentColor;} Real Estate" at bounding box center [510, 322] width 78 height 78
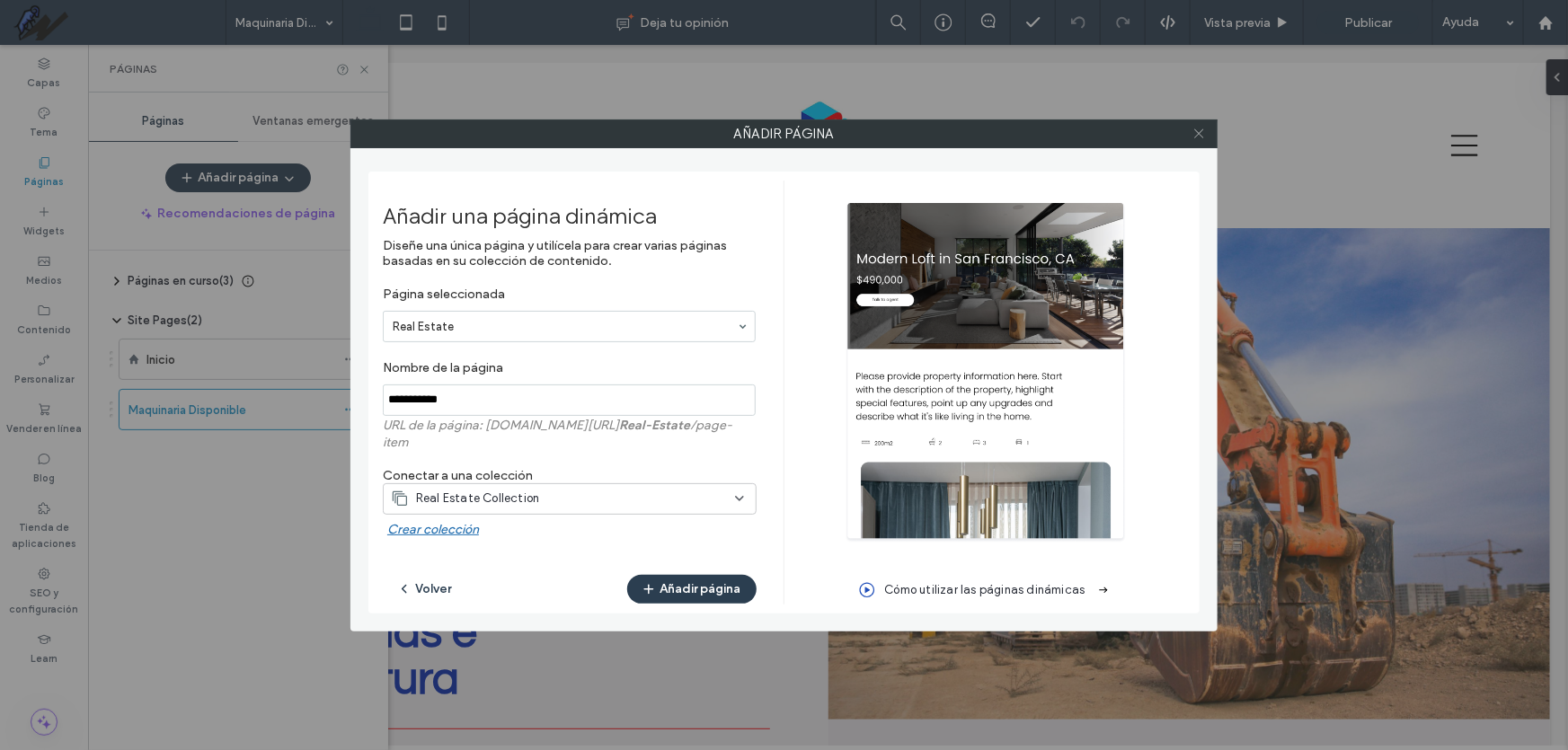
click at [1198, 138] on icon at bounding box center [1199, 133] width 13 height 13
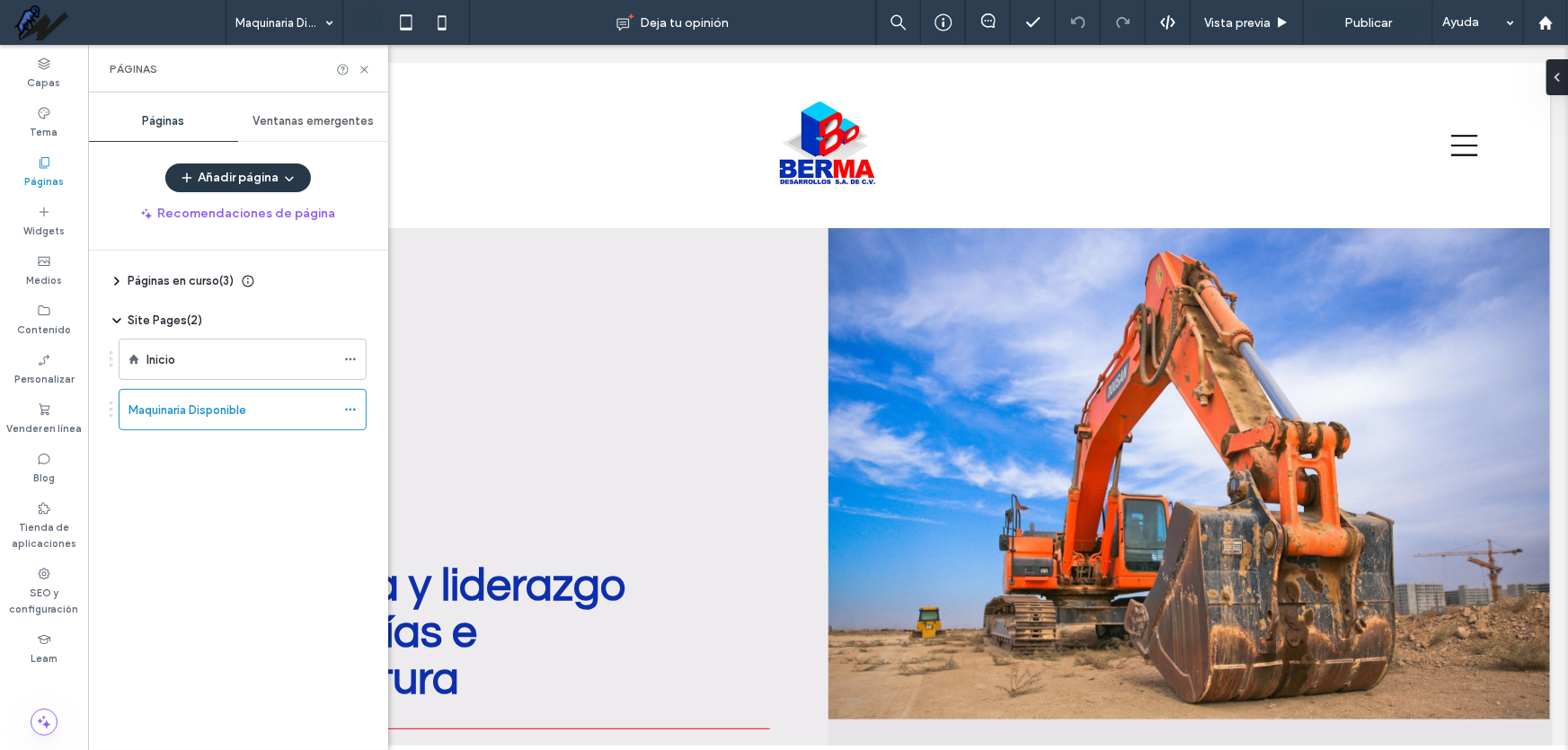
click at [223, 174] on button "Añadir página" at bounding box center [238, 177] width 146 height 29
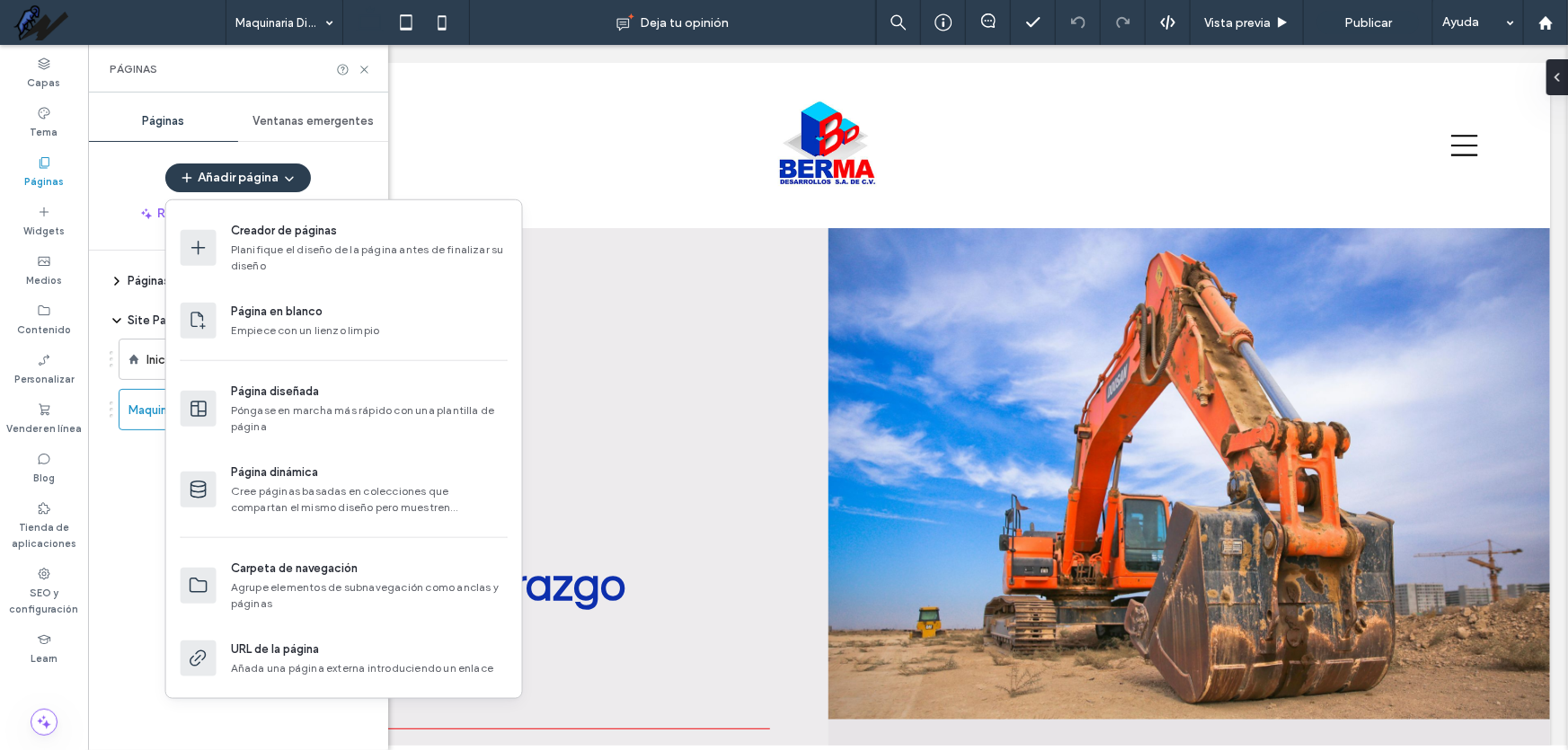
click at [194, 130] on div "Páginas" at bounding box center [162, 121] width 150 height 39
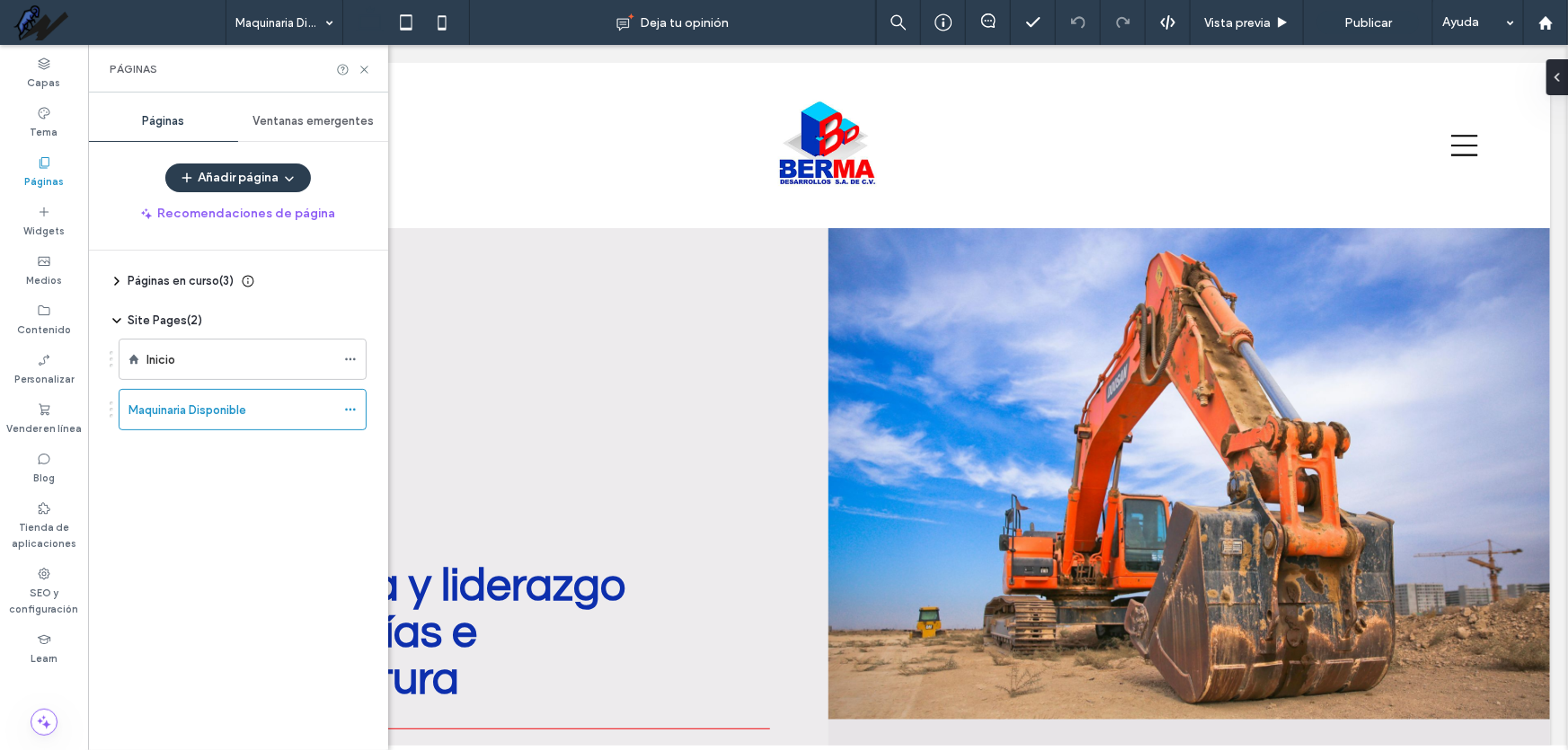
click at [225, 275] on span "Páginas en curso ( 3 )" at bounding box center [181, 281] width 106 height 18
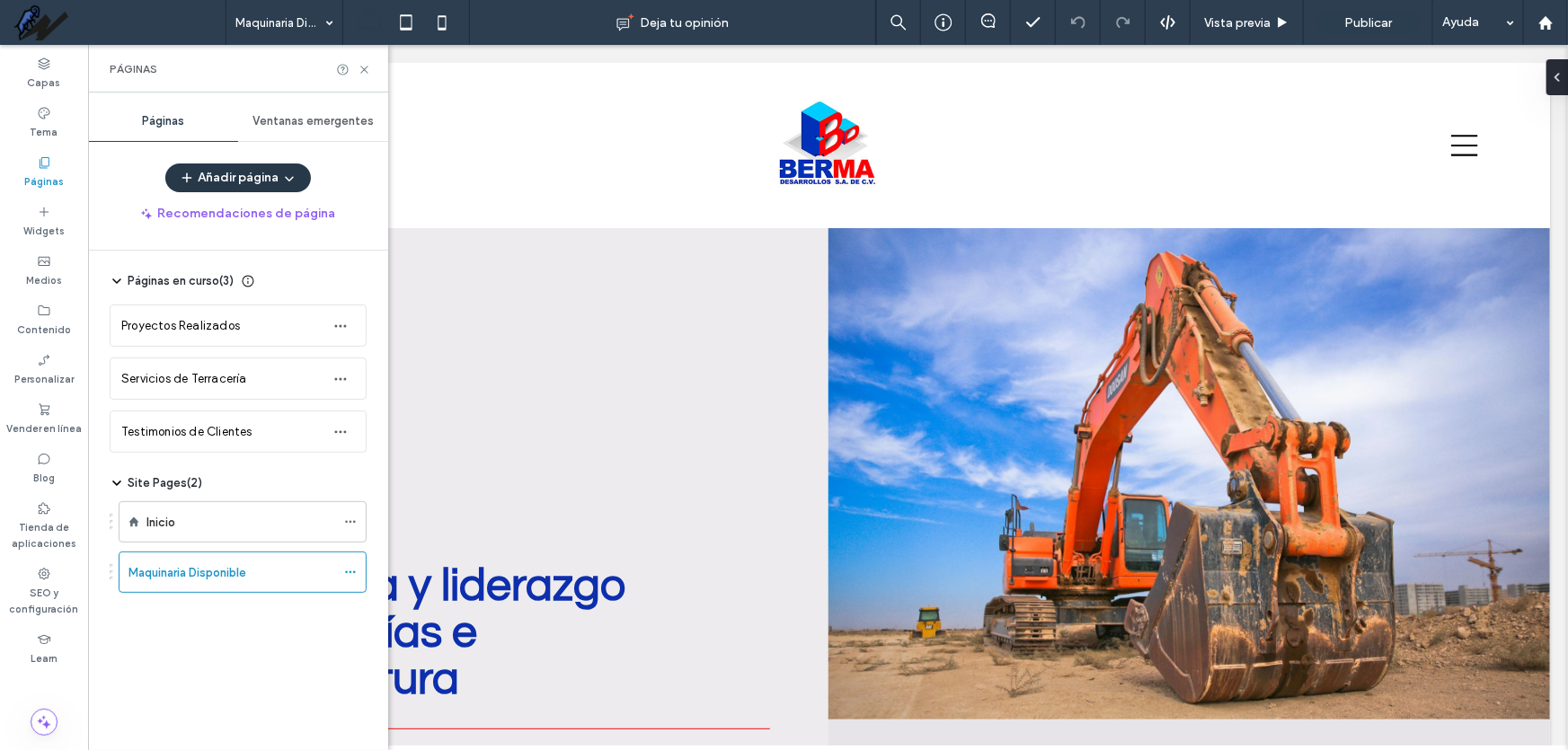
click at [248, 178] on button "Añadir página" at bounding box center [238, 177] width 146 height 29
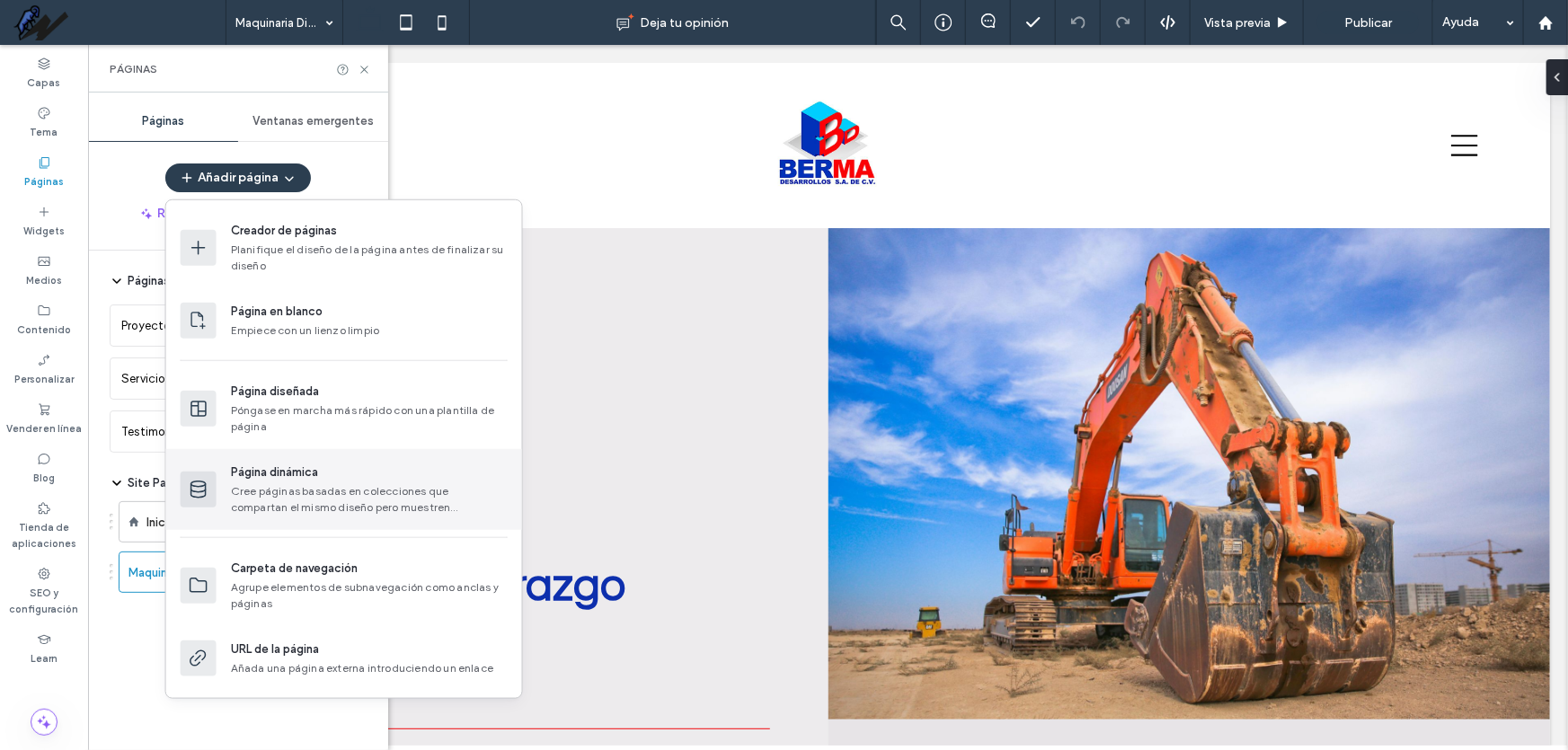
click at [373, 495] on div "Cree páginas basadas en colecciones que compartan el mismo diseño pero muestren…" at bounding box center [369, 499] width 277 height 33
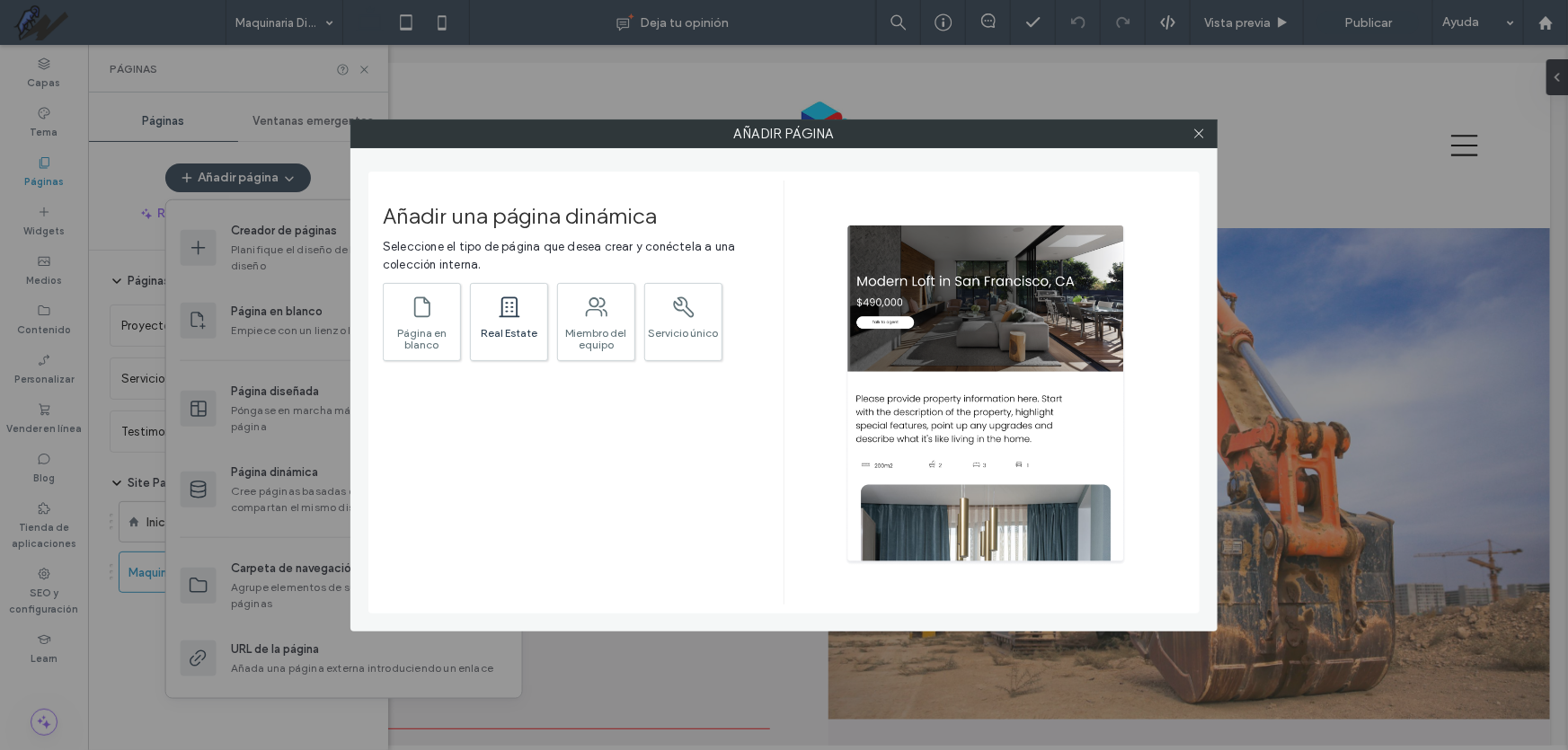
click at [508, 297] on icon at bounding box center [509, 307] width 21 height 21
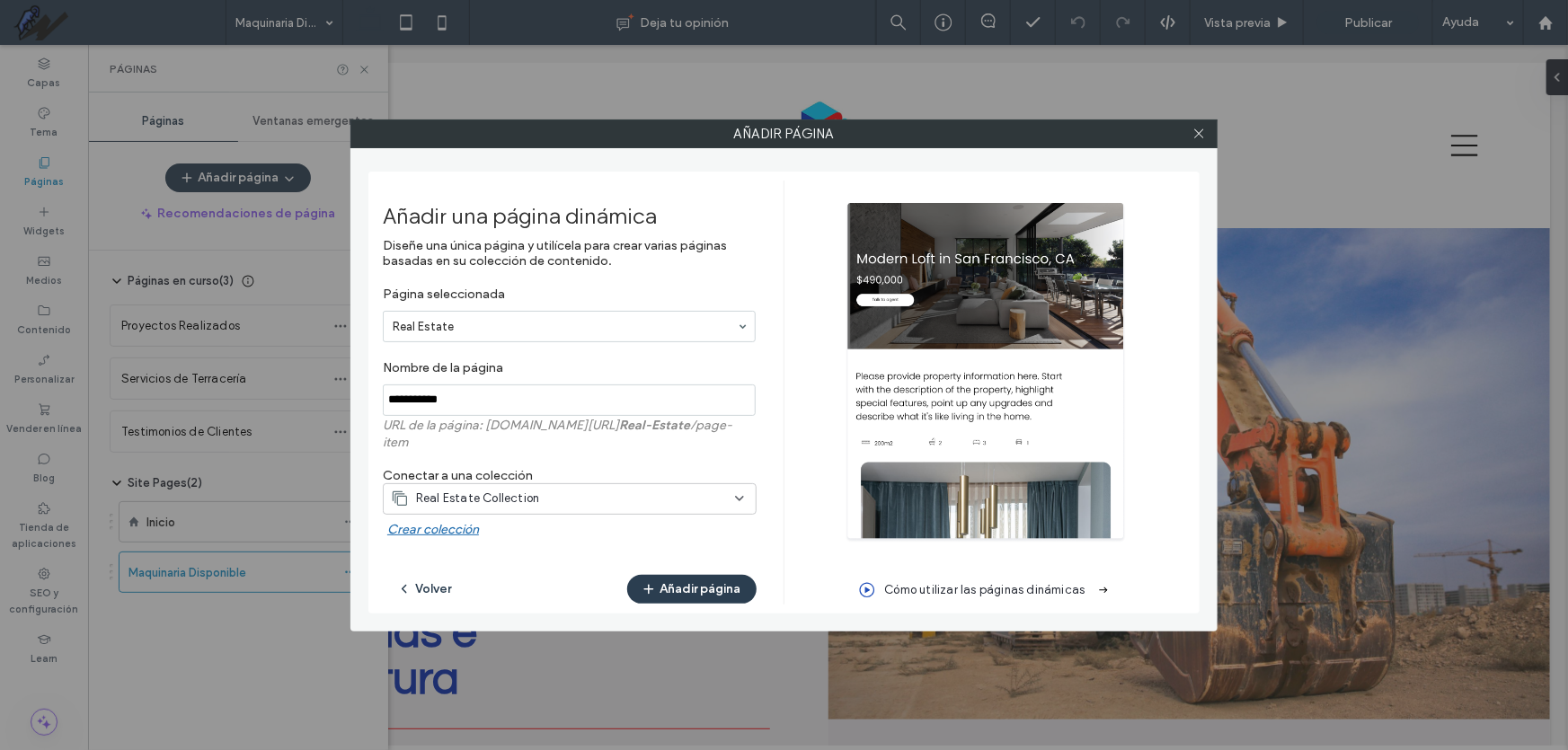
click at [480, 410] on input "notEmpty" at bounding box center [569, 400] width 373 height 32
type input "**********"
click at [567, 496] on div "Real Estate Collection" at bounding box center [559, 498] width 336 height 18
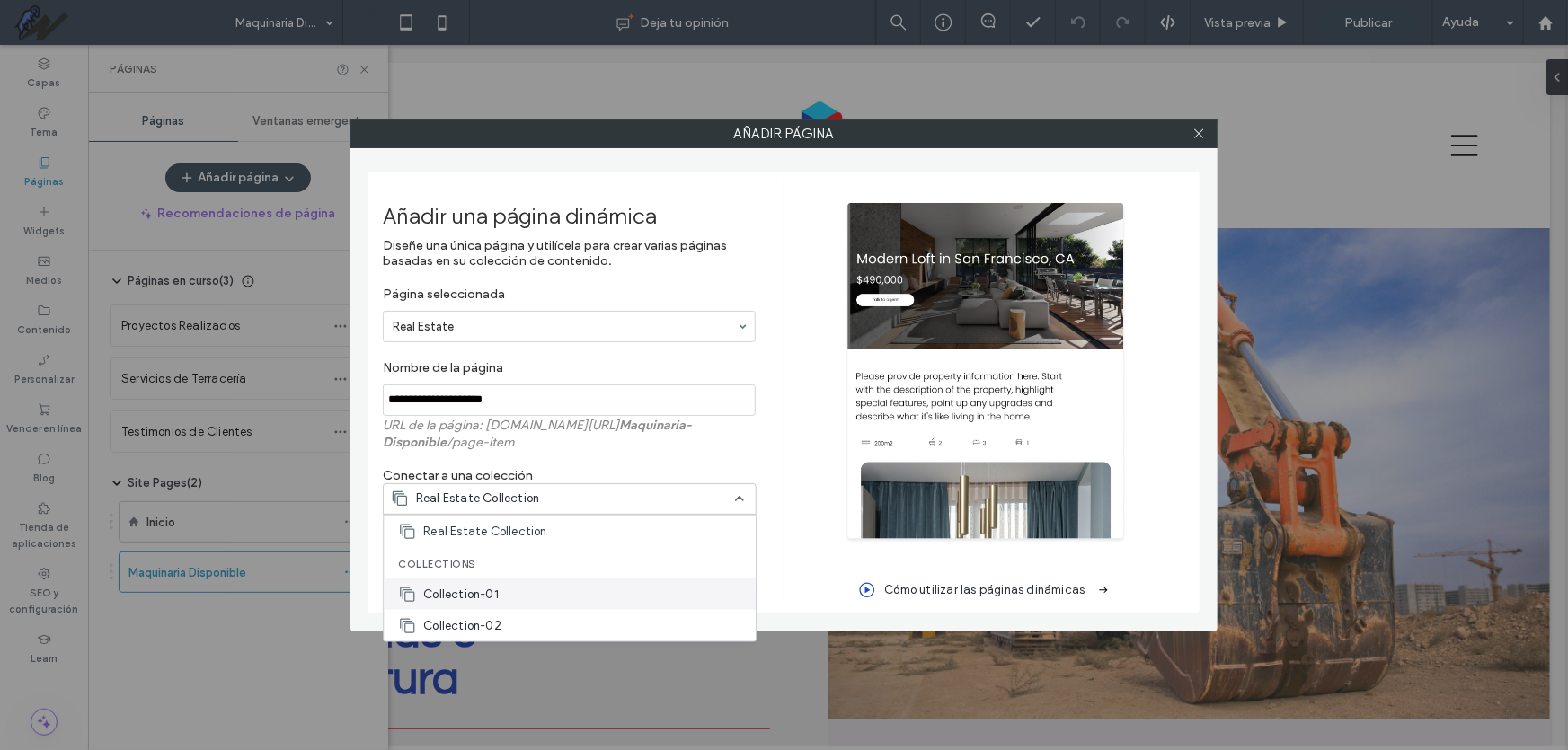
click at [523, 602] on div "Collection-01" at bounding box center [569, 594] width 372 height 32
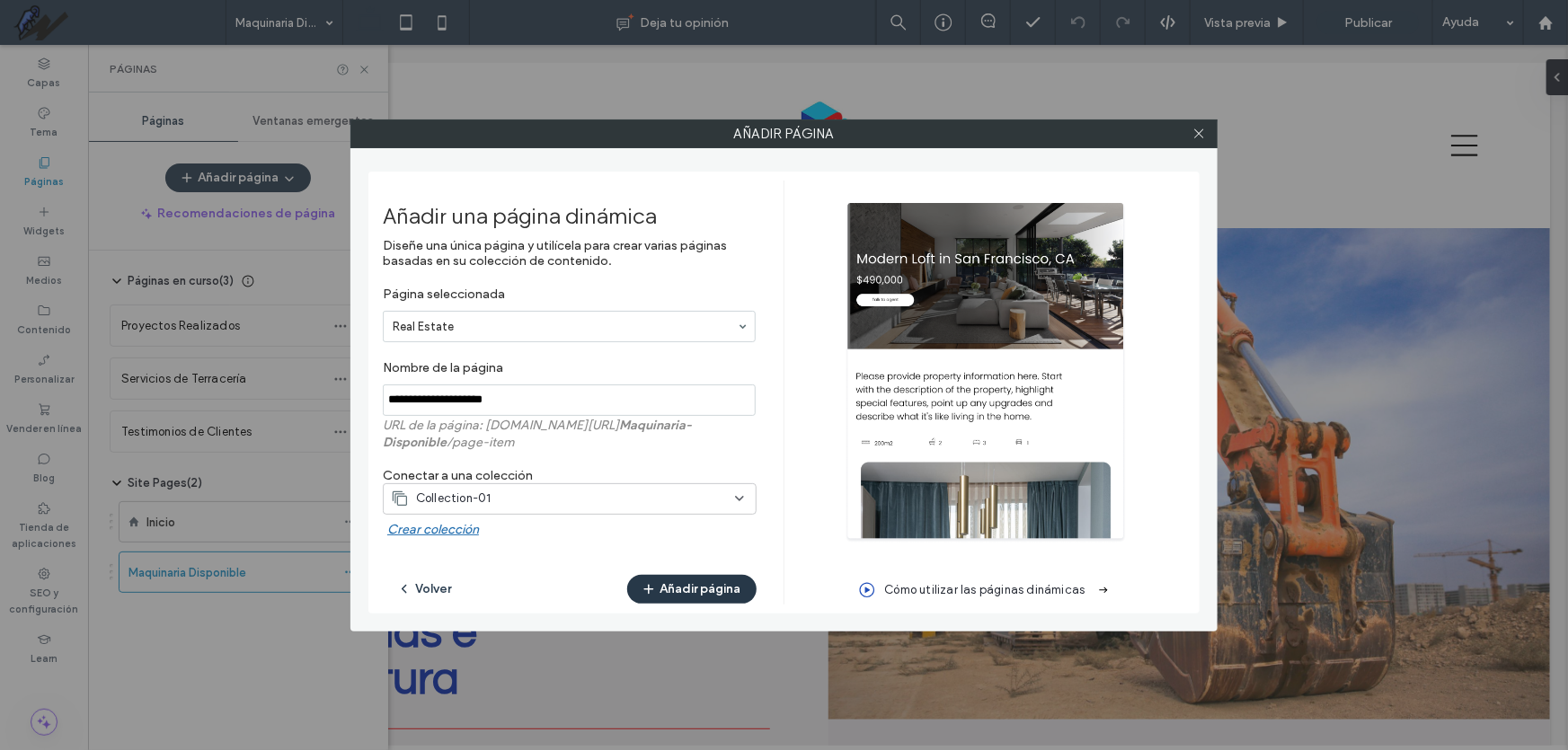
click at [682, 585] on button "Añadir página" at bounding box center [692, 589] width 130 height 29
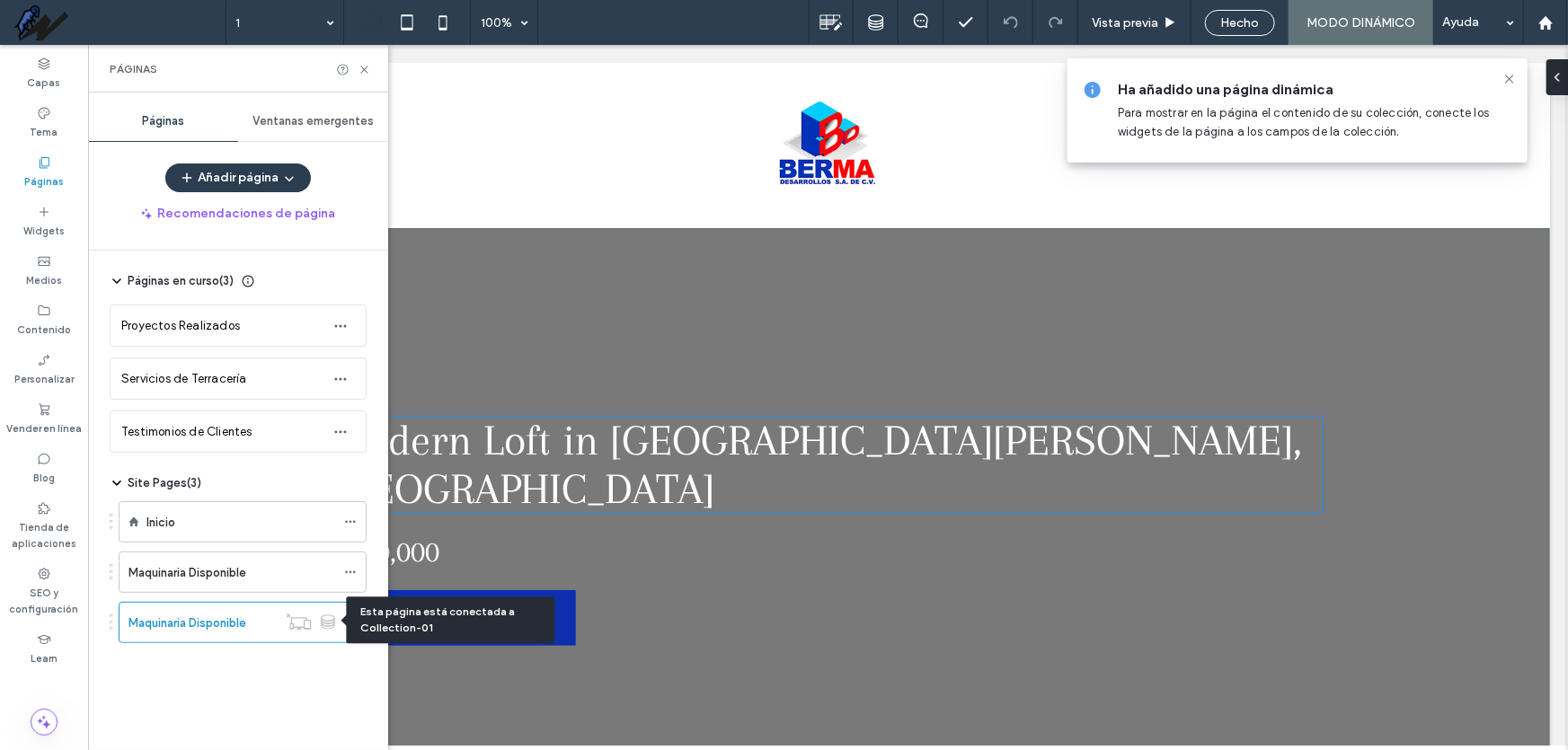
click at [533, 456] on span "Modern Loft in San Francisco, CA" at bounding box center [817, 464] width 971 height 97
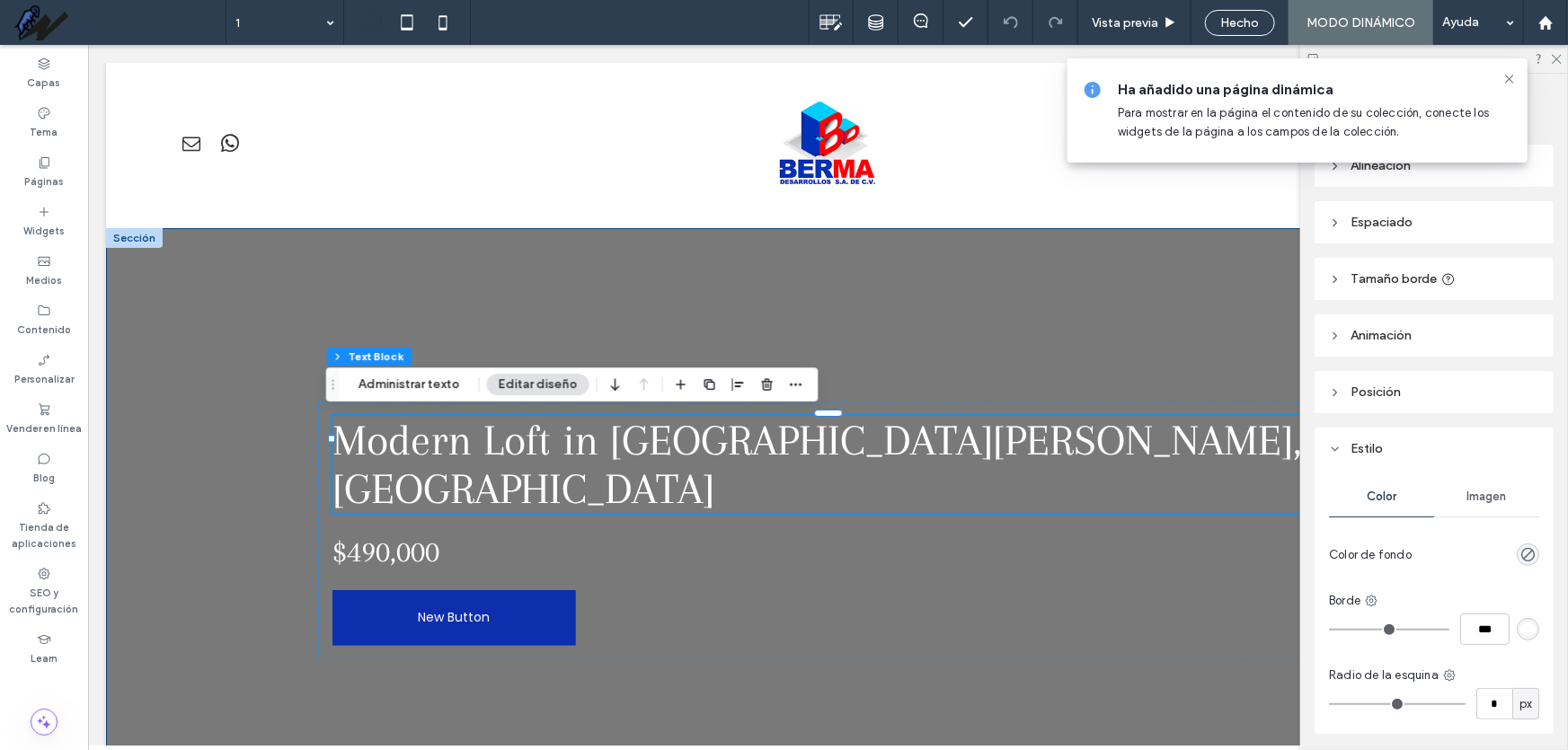
click at [130, 348] on div "Modern Loft in San Francisco, CA $490,000 New Button" at bounding box center [827, 530] width 1444 height 605
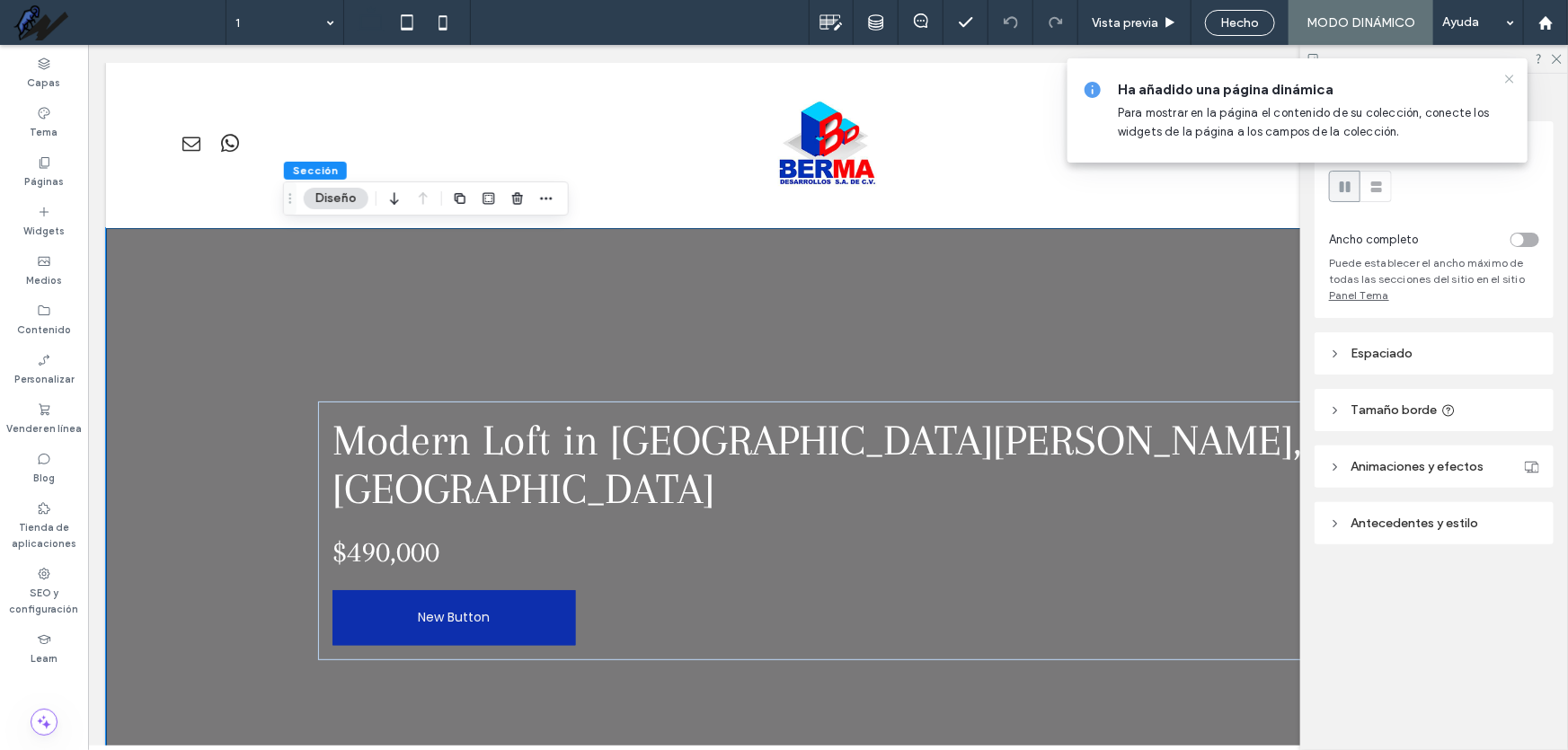
click at [1513, 78] on icon at bounding box center [1509, 78] width 14 height 14
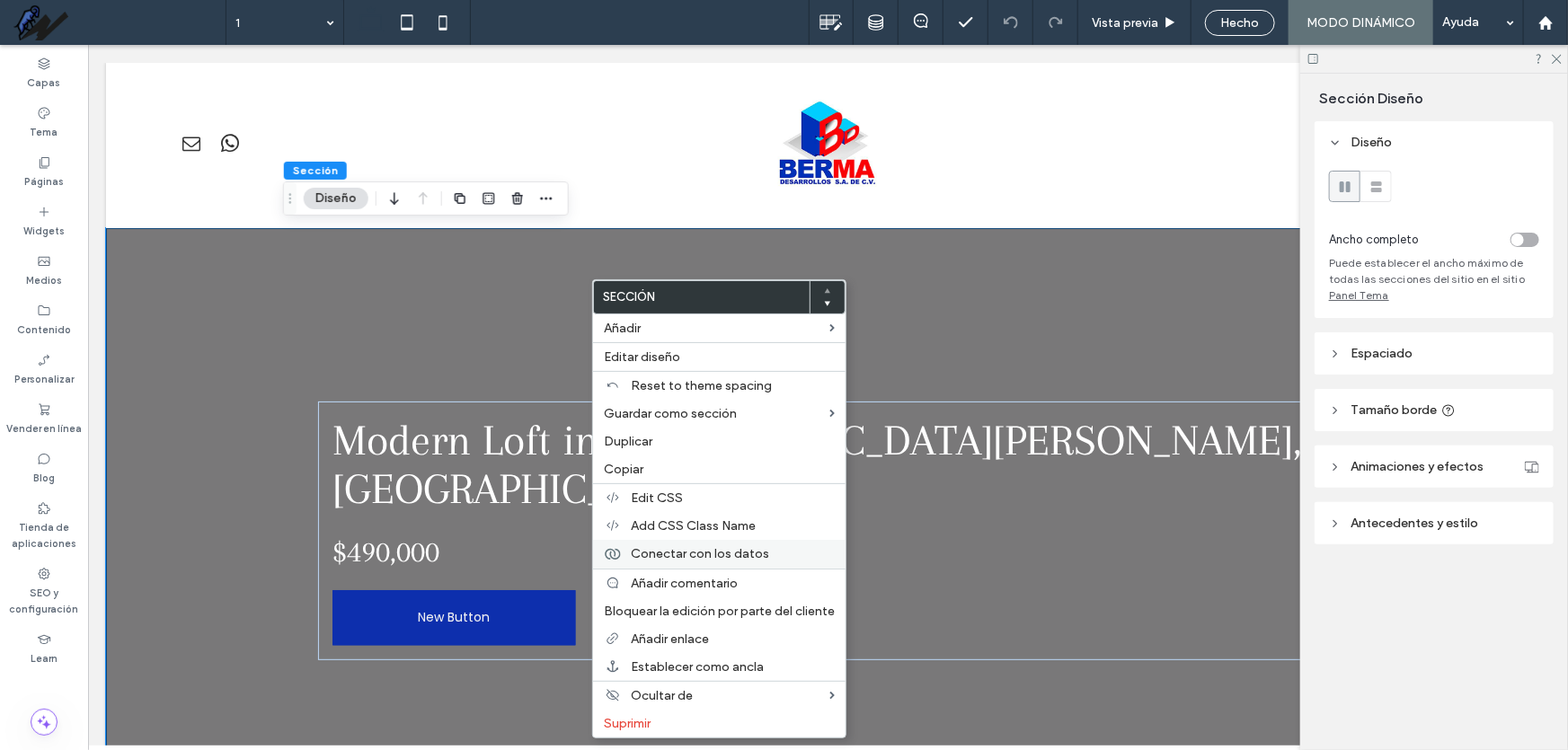
click at [788, 550] on label "Conectar con los datos" at bounding box center [733, 553] width 204 height 15
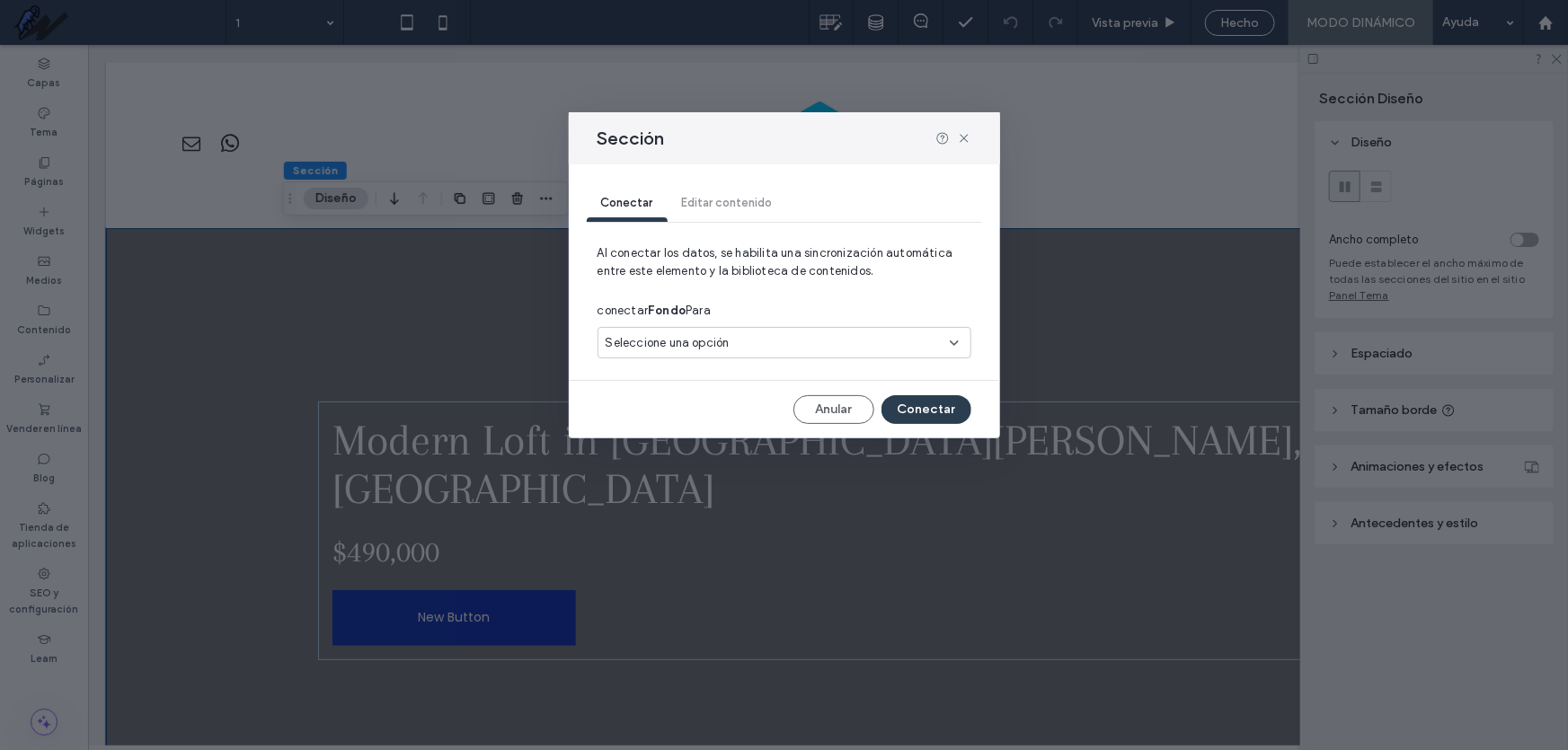
click at [746, 332] on div "Seleccione una opción" at bounding box center [784, 343] width 374 height 32
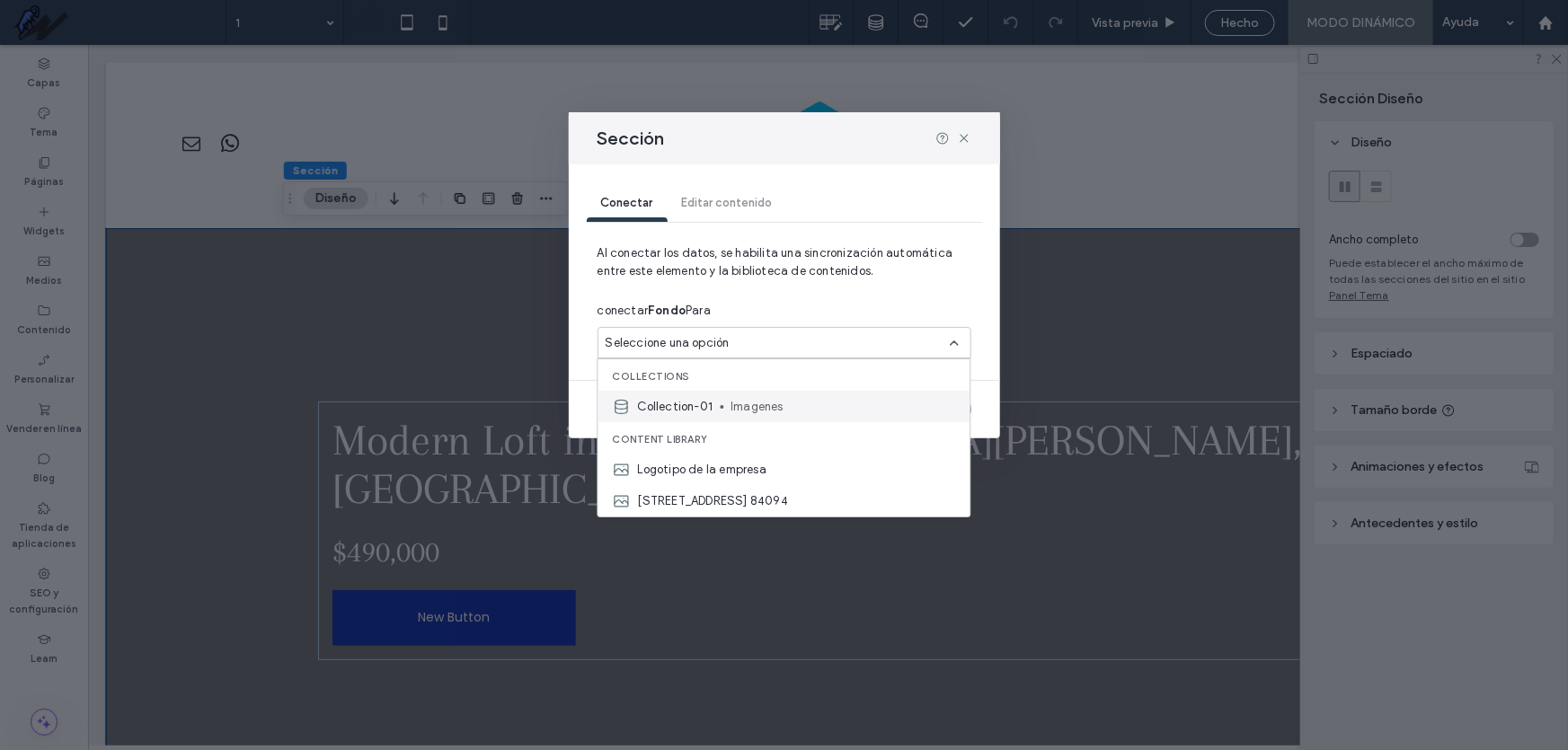
click at [759, 410] on span "Imagenes" at bounding box center [843, 407] width 225 height 18
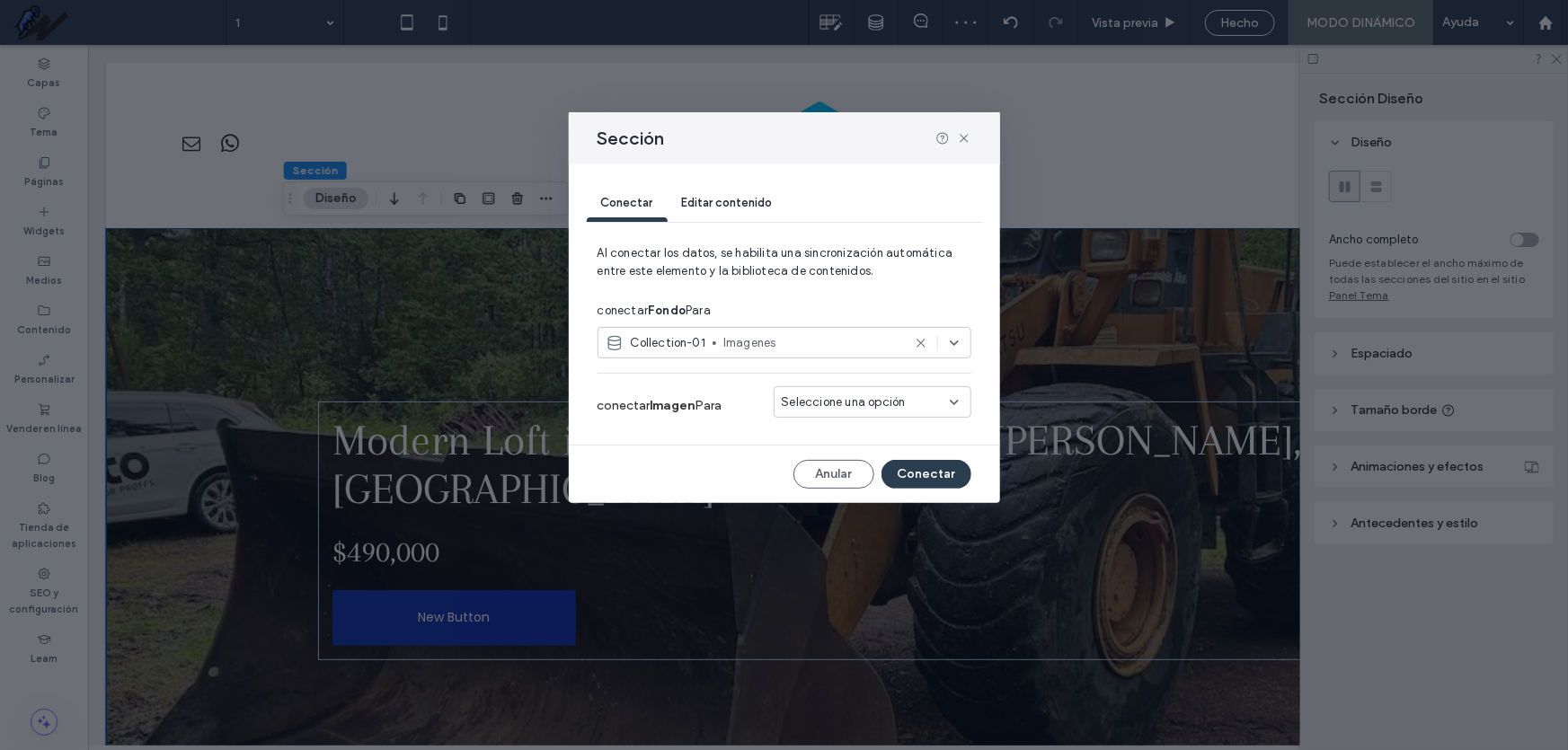
click at [897, 407] on span "Seleccione una opción" at bounding box center [844, 402] width 124 height 18
click at [880, 438] on div "Imagen" at bounding box center [873, 435] width 196 height 32
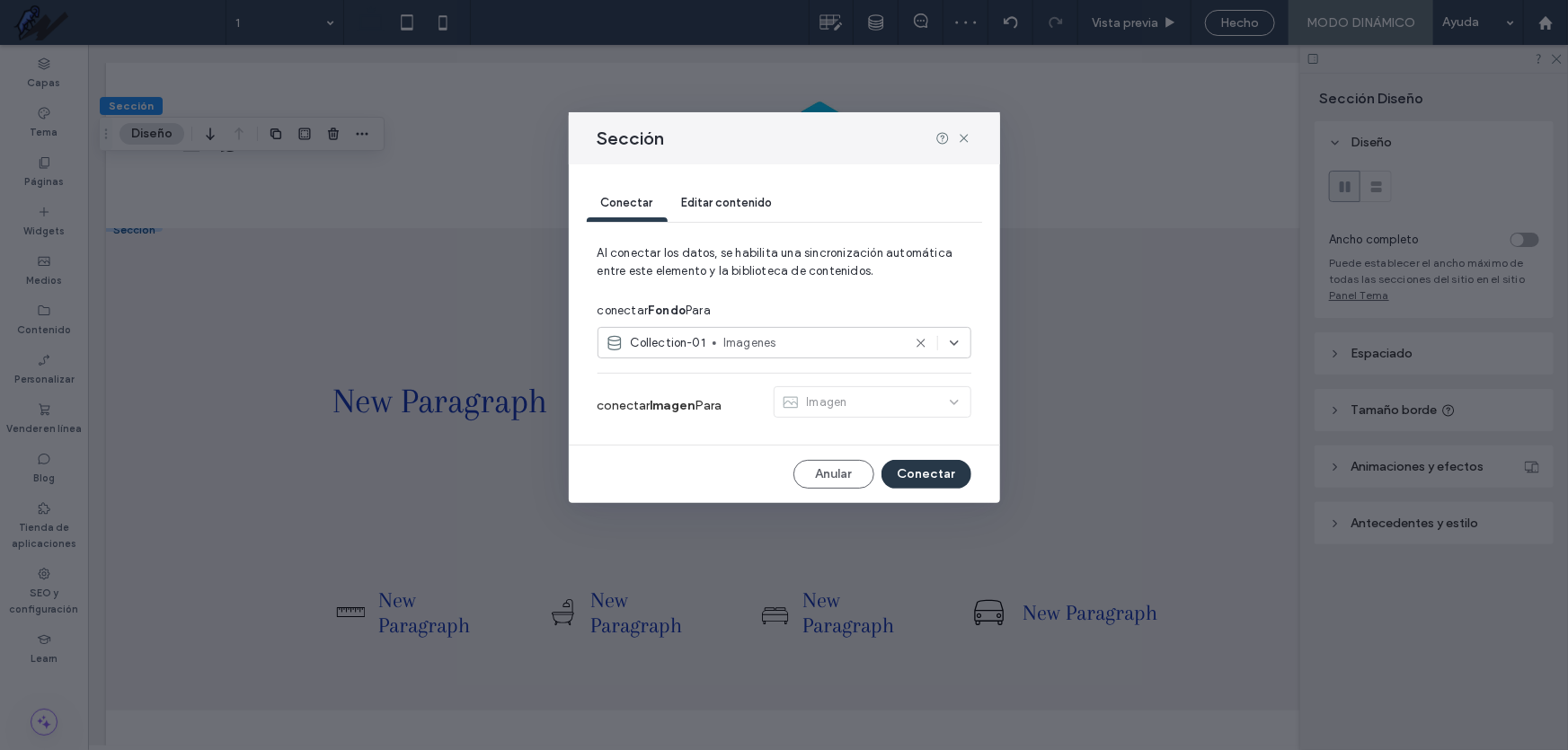
click at [931, 476] on button "Conectar" at bounding box center [927, 474] width 90 height 29
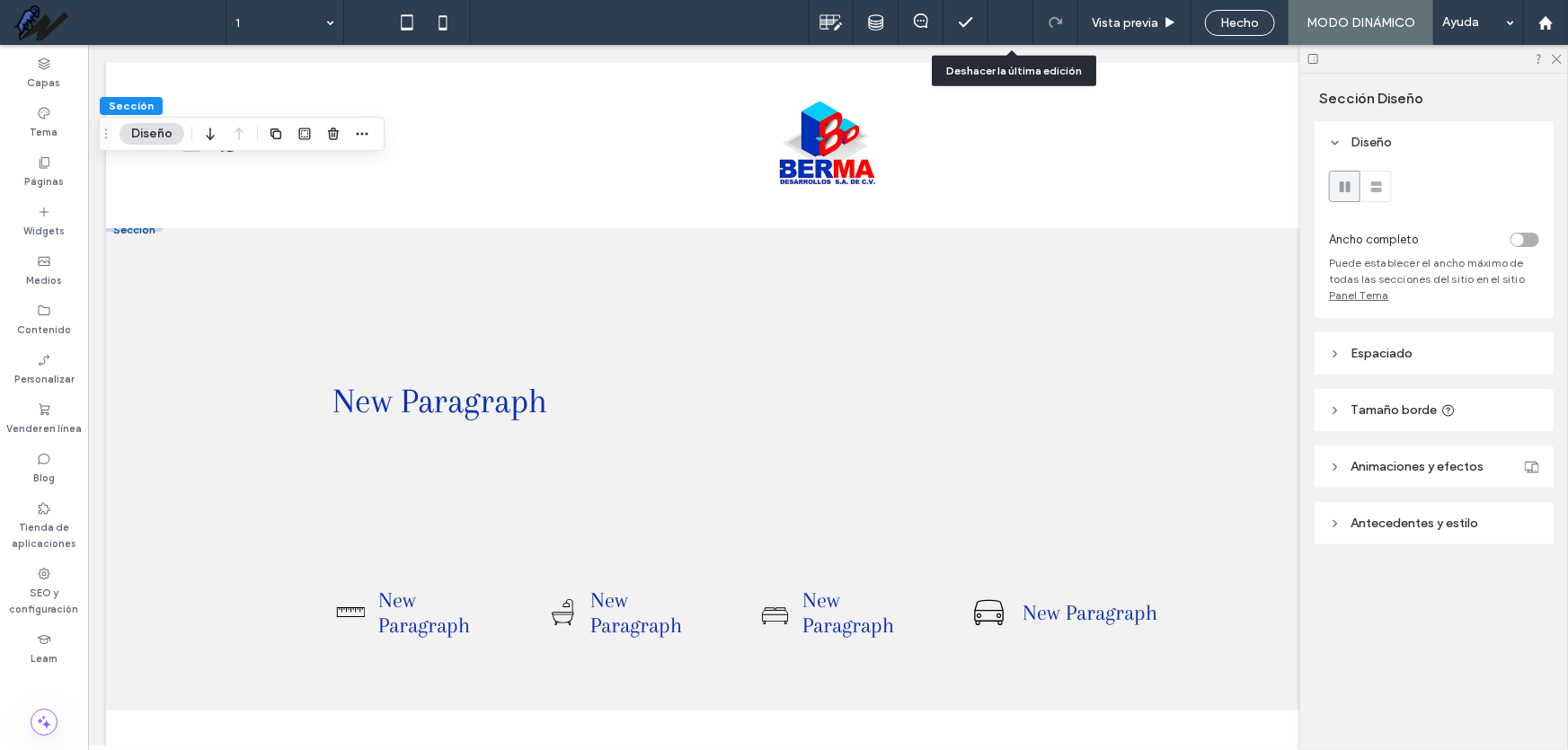
click at [1018, 27] on icon at bounding box center [1011, 21] width 14 height 14
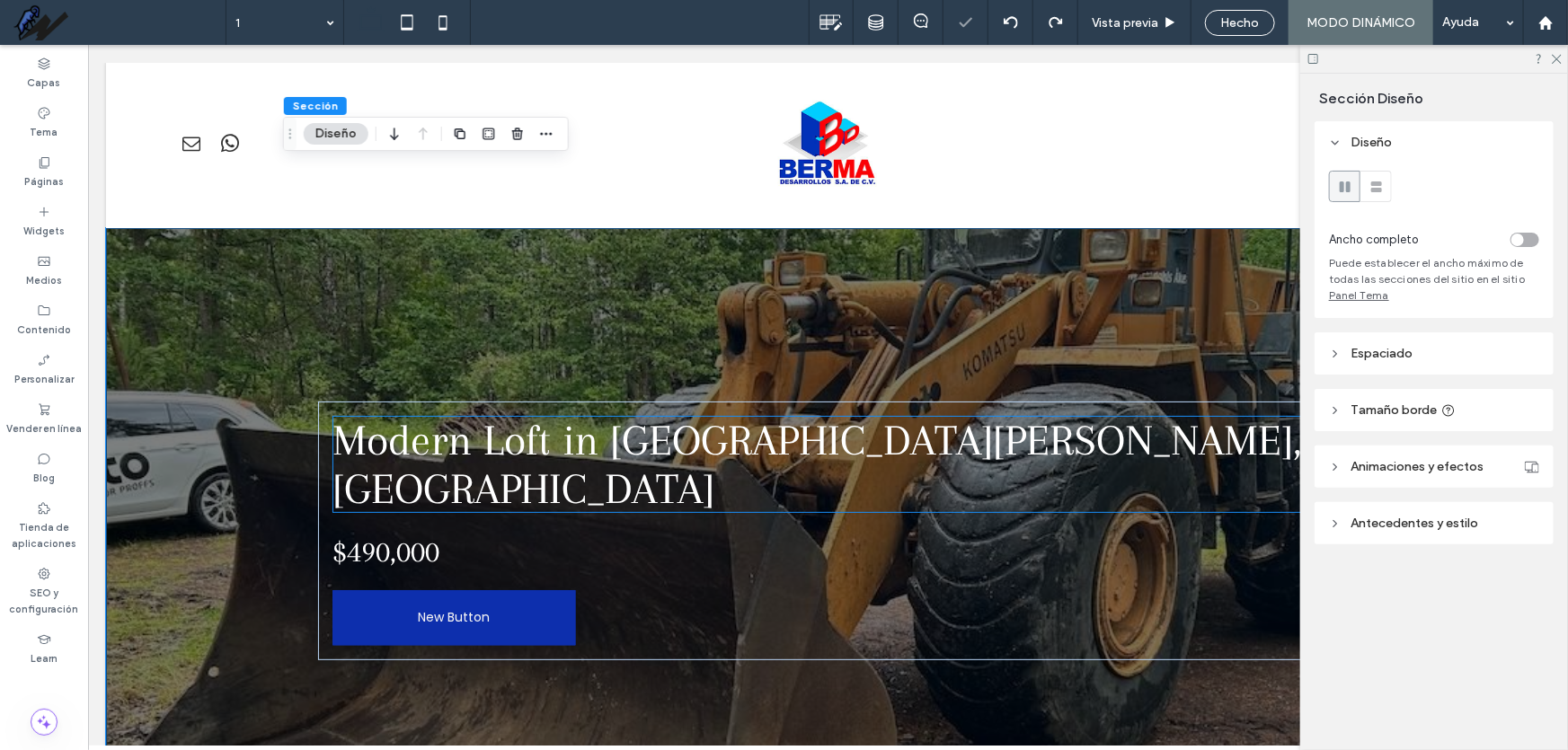
scroll to position [162, 0]
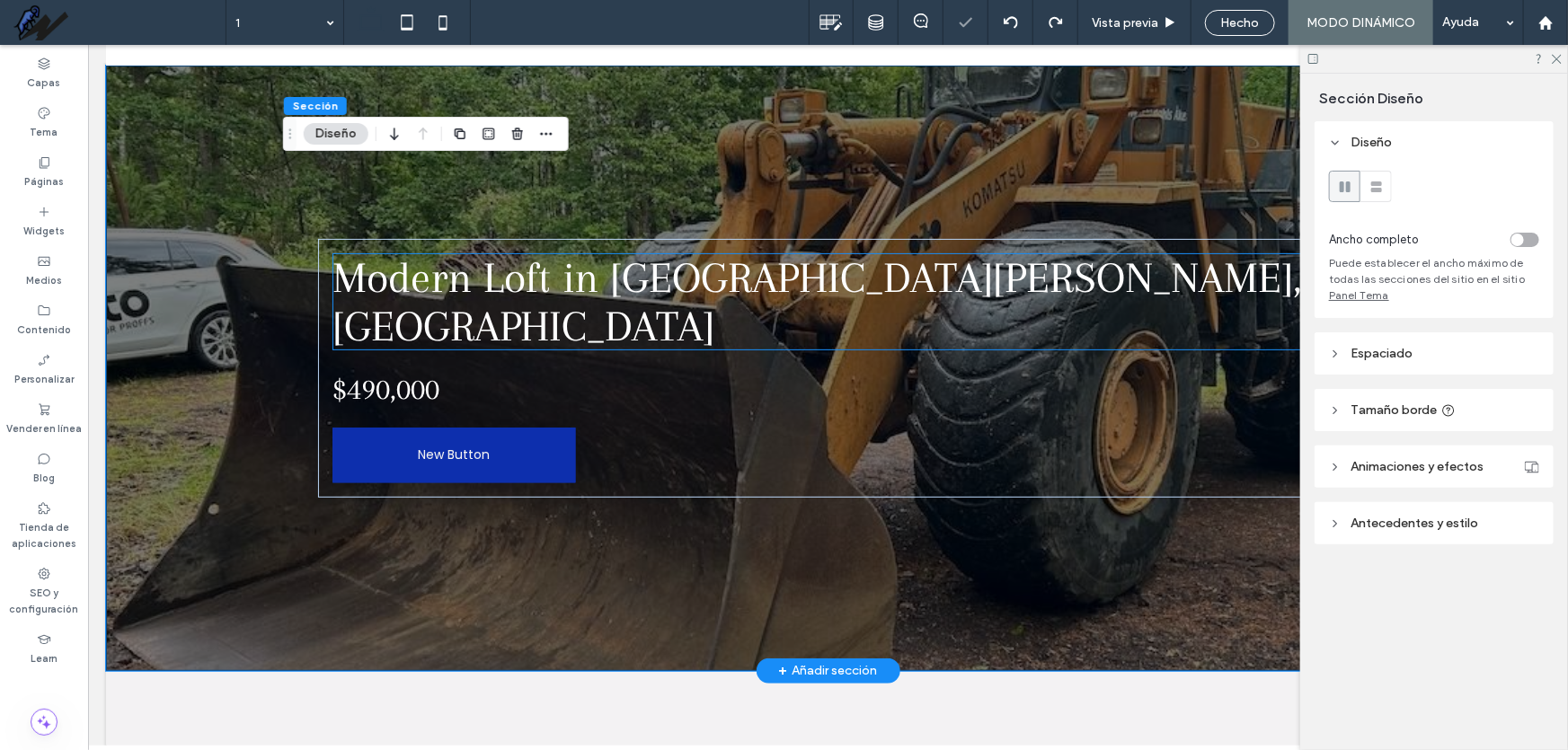
click at [653, 273] on span "Modern Loft in San Francisco, CA" at bounding box center [817, 301] width 971 height 97
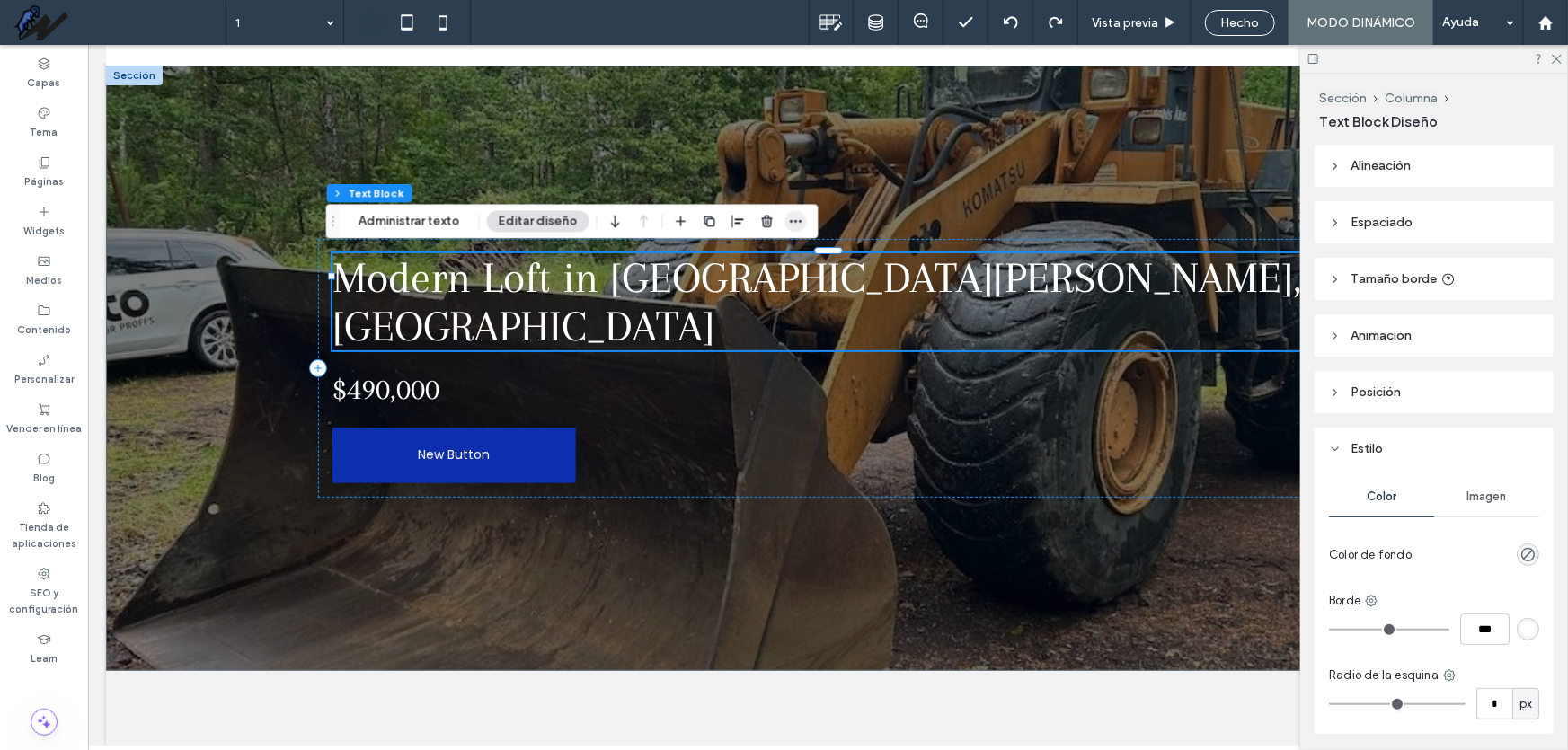
click at [790, 221] on use "button" at bounding box center [795, 221] width 12 height 3
click at [358, 197] on button "Sección" at bounding box center [357, 192] width 58 height 18
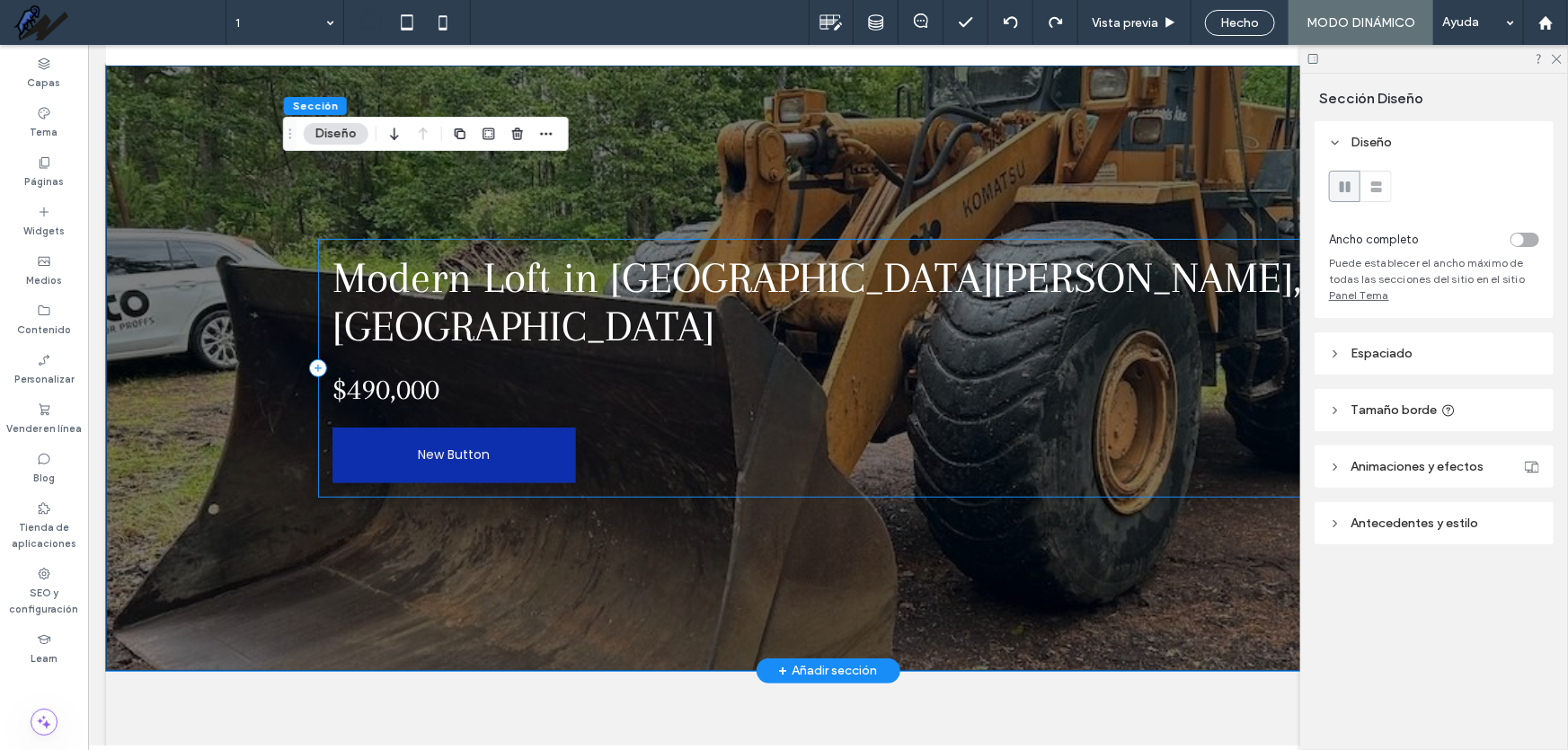
click at [420, 253] on span "Modern Loft in San Francisco, CA" at bounding box center [817, 301] width 971 height 97
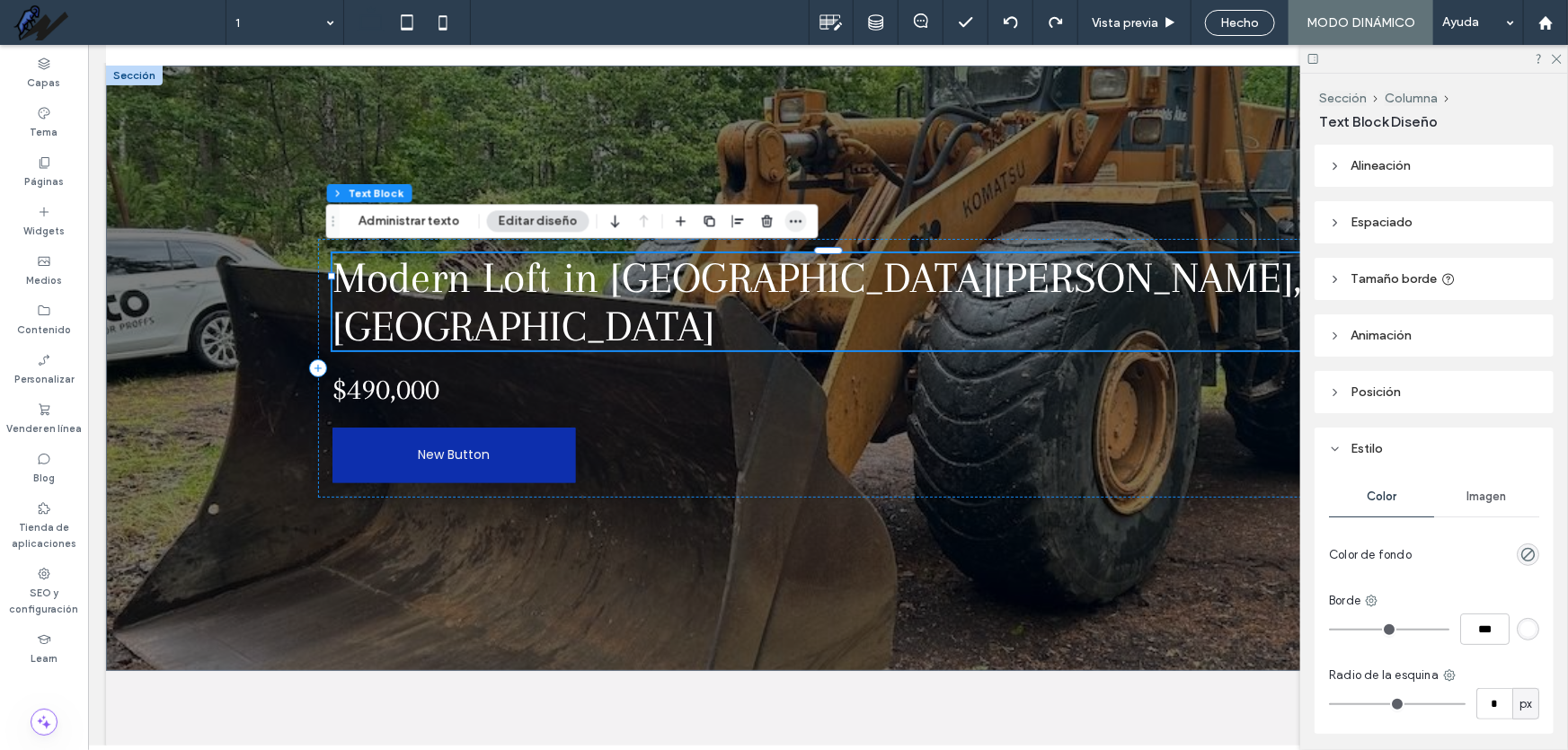
click at [792, 222] on use "button" at bounding box center [795, 221] width 12 height 3
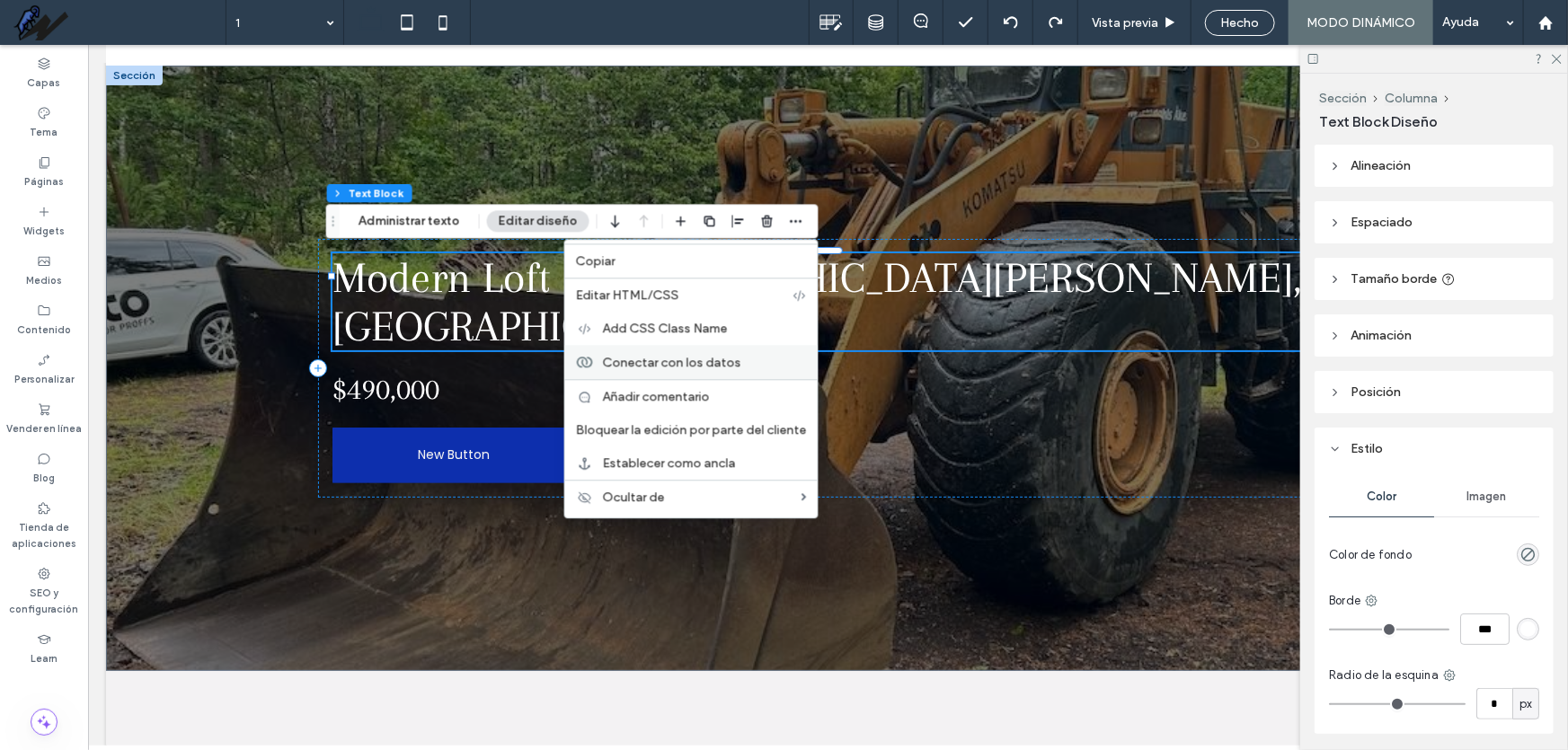
click at [733, 372] on div "Conectar con los datos" at bounding box center [692, 362] width 253 height 35
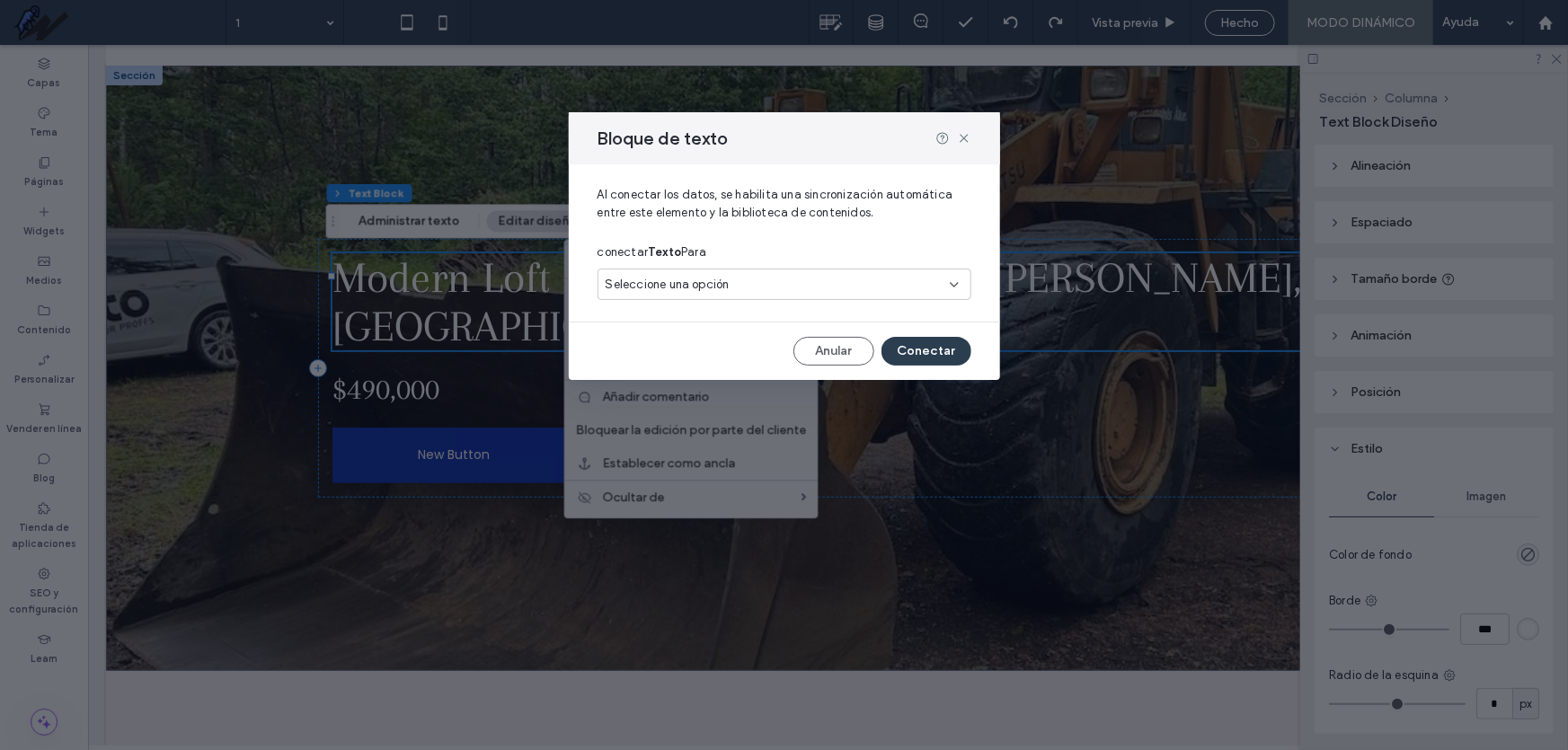
click at [769, 281] on div "Seleccione una opción" at bounding box center [774, 285] width 336 height 18
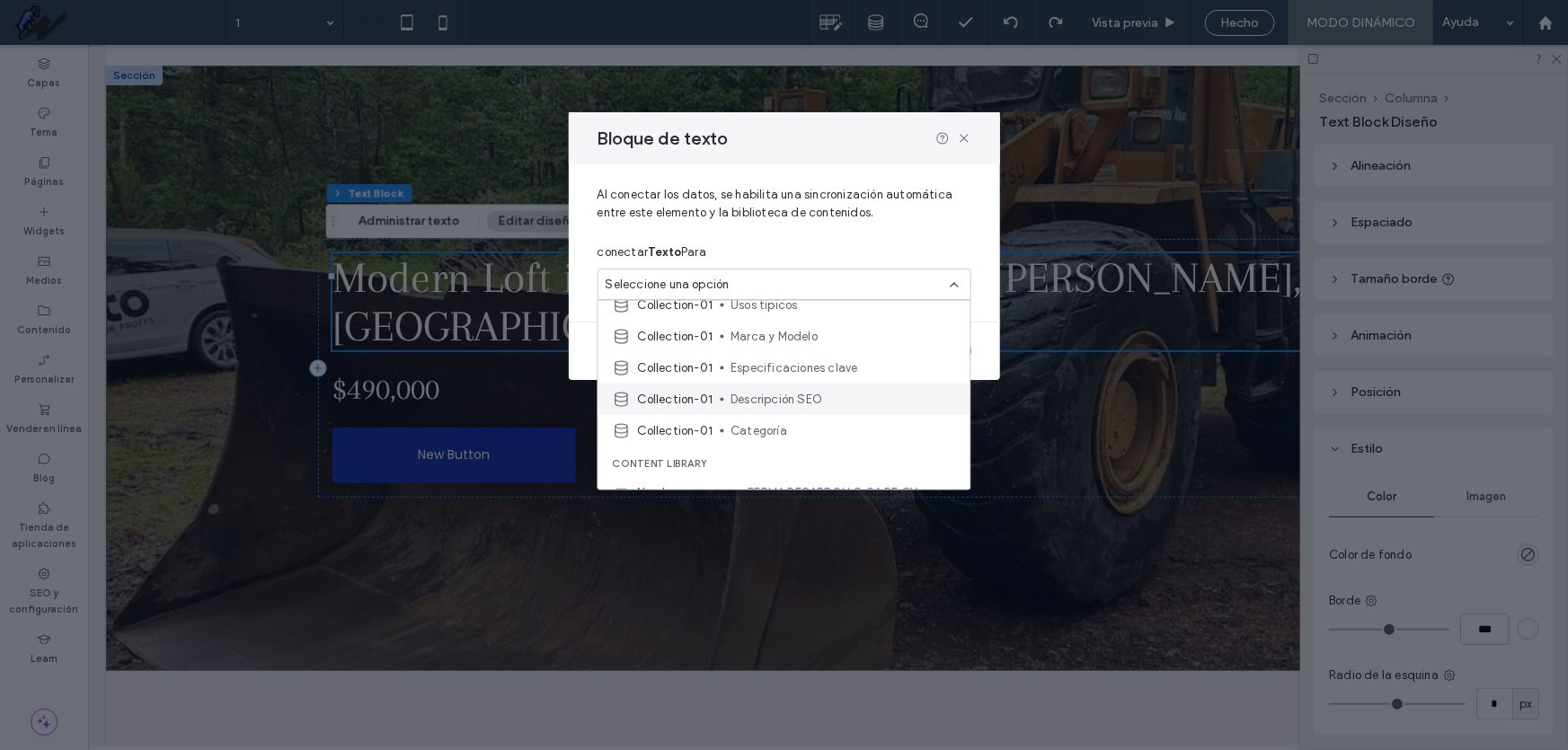
scroll to position [0, 0]
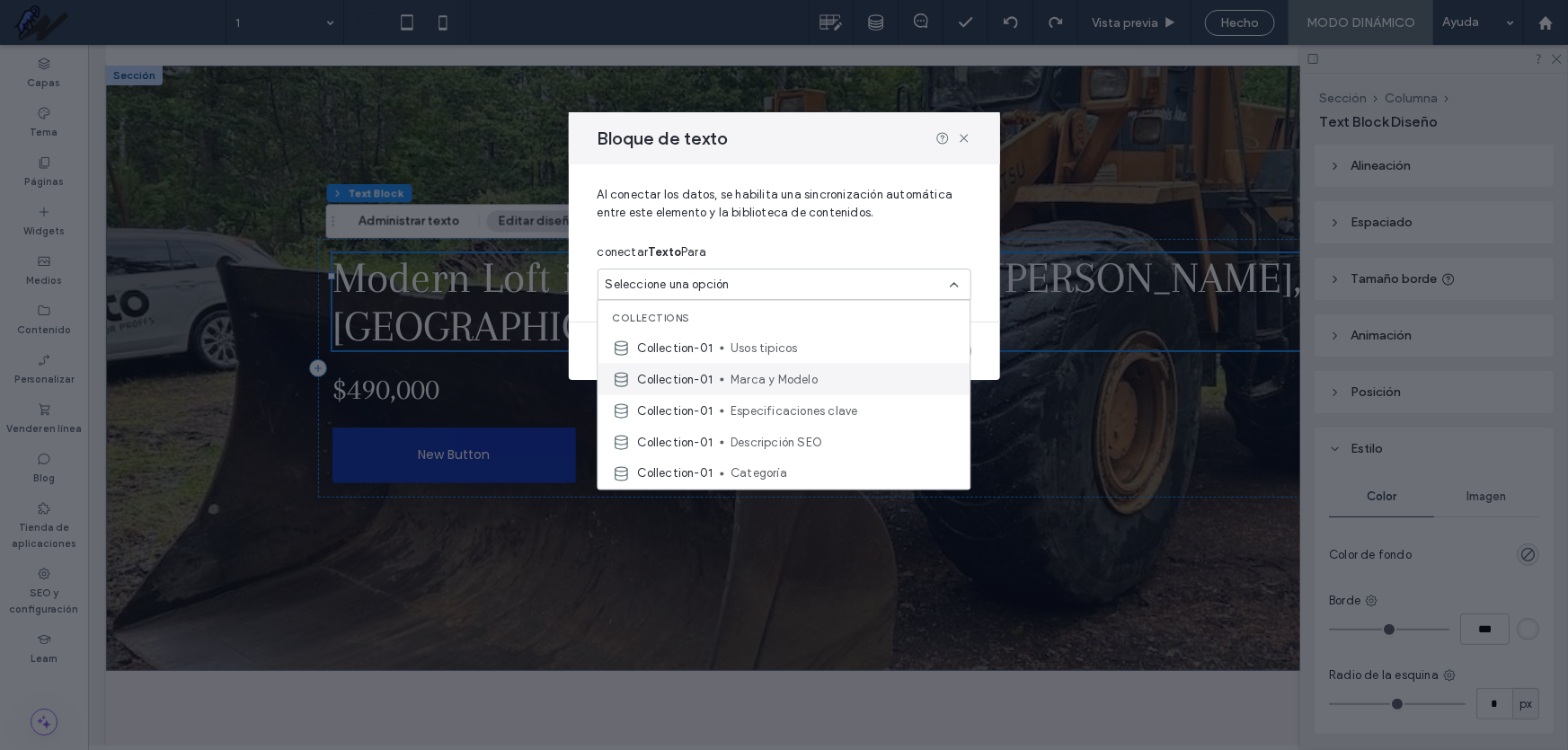
click at [832, 381] on span "Marca y Modelo" at bounding box center [843, 379] width 225 height 18
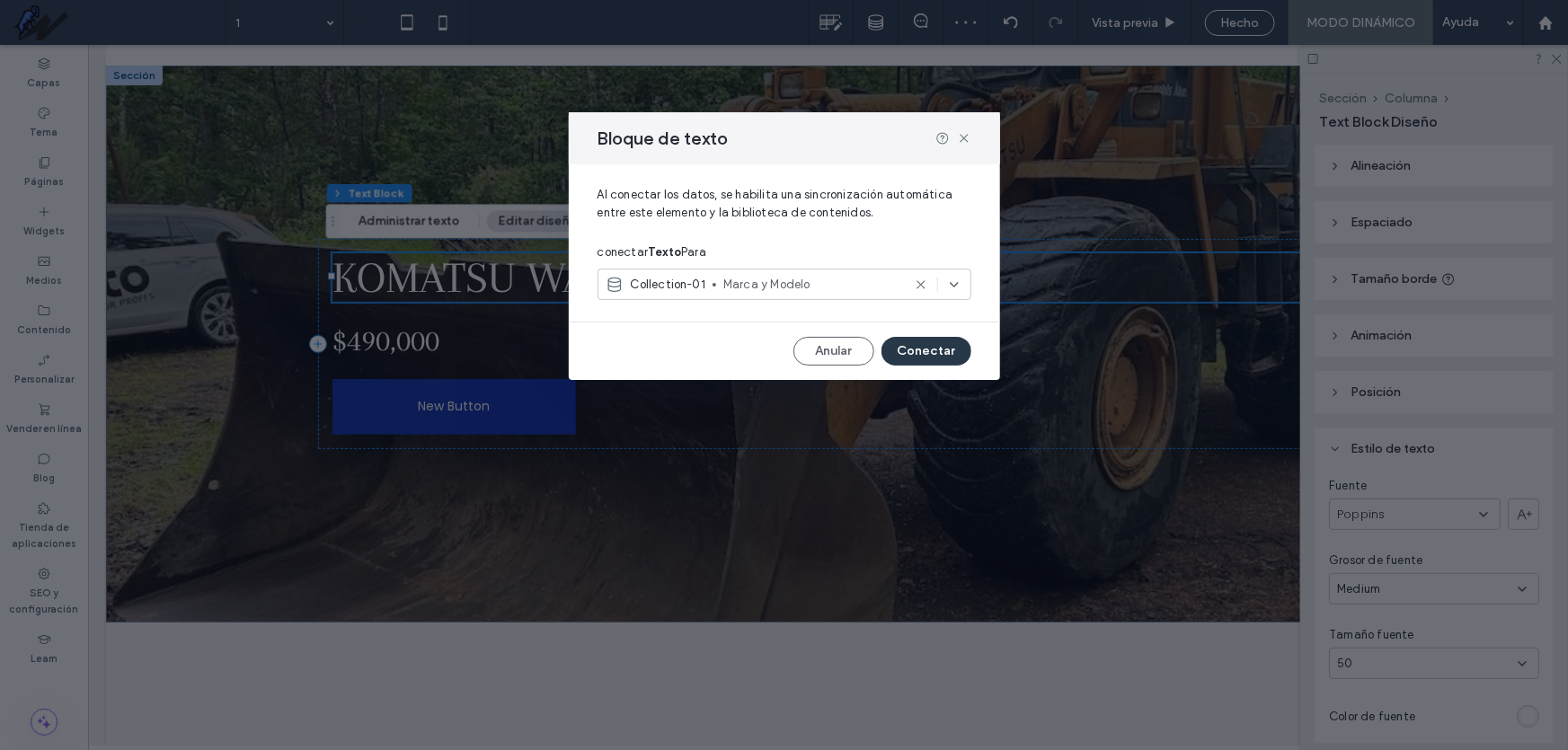
drag, startPoint x: 923, startPoint y: 354, endPoint x: 834, endPoint y: 310, distance: 99.3
click at [923, 354] on button "Conectar" at bounding box center [927, 351] width 90 height 29
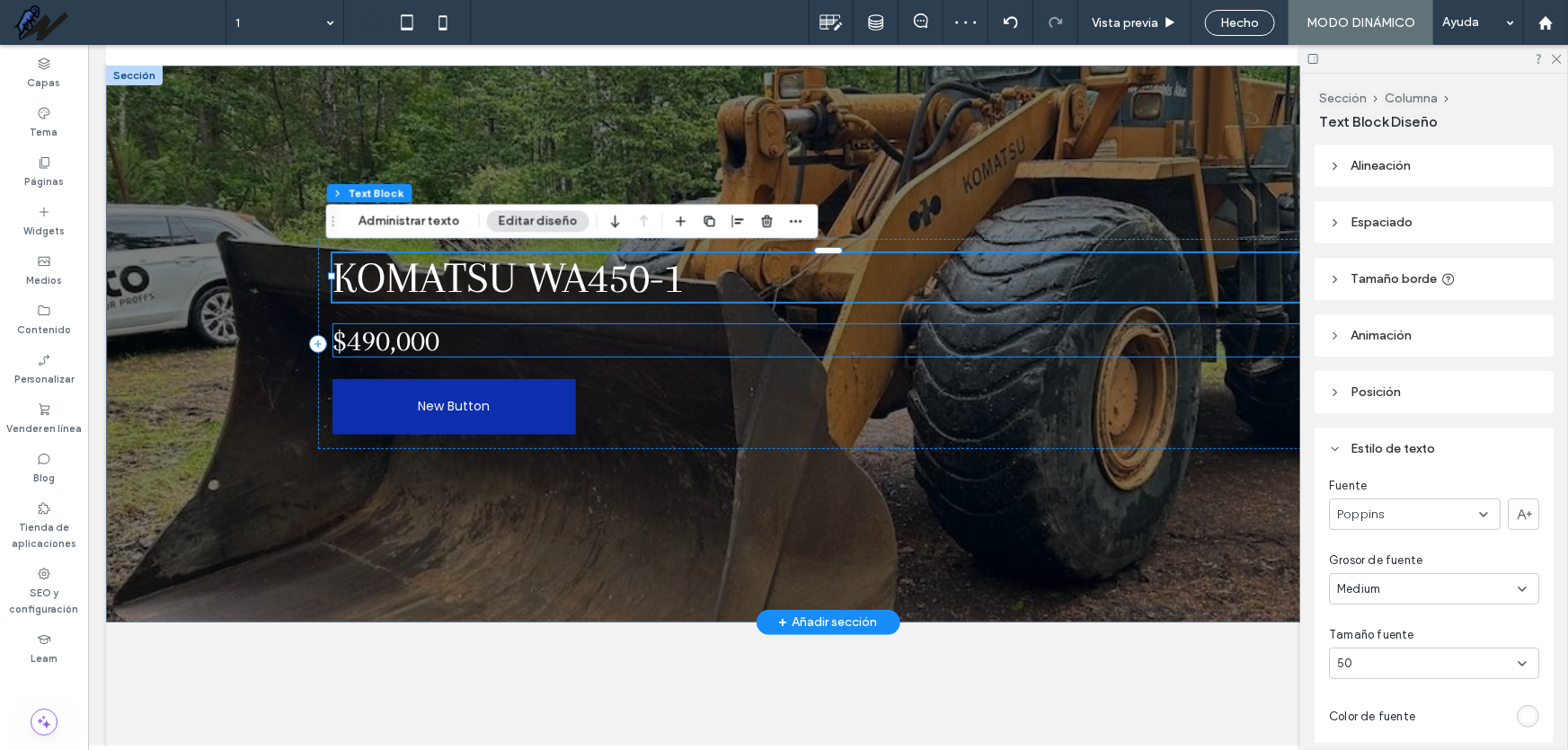
click at [410, 336] on span "$490,000" at bounding box center [385, 340] width 107 height 35
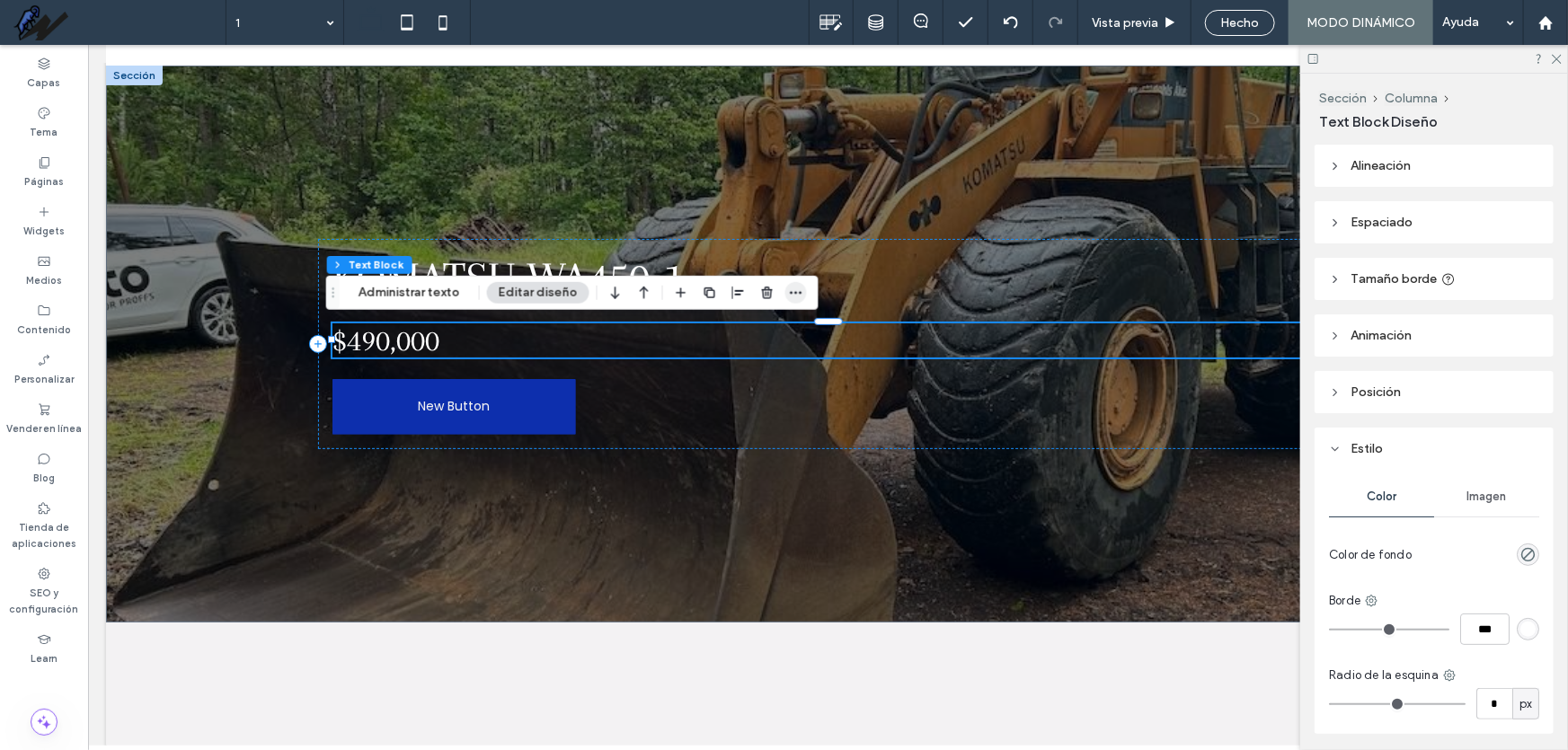
click at [791, 292] on use "button" at bounding box center [795, 292] width 12 height 3
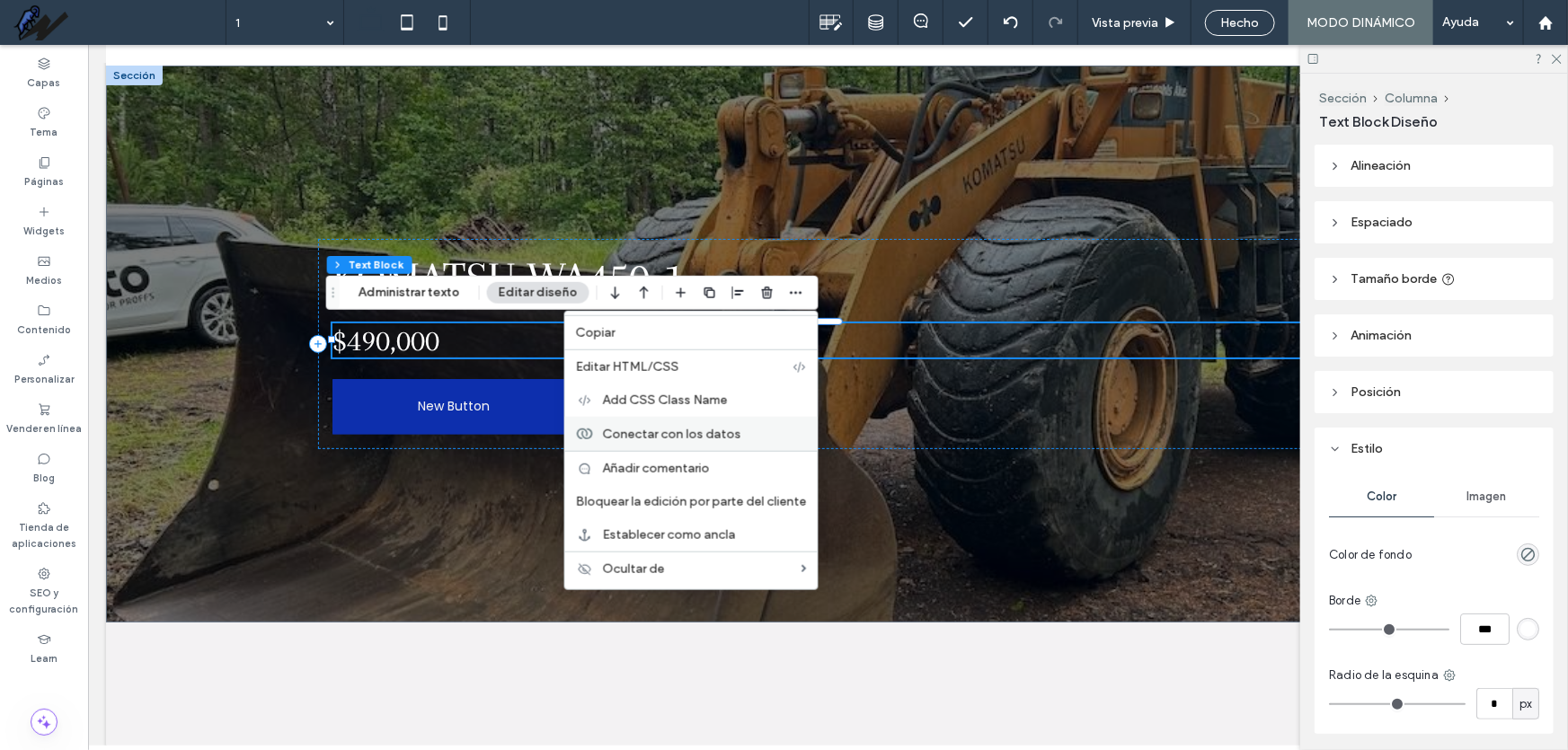
click at [717, 438] on span "Conectar con los datos" at bounding box center [672, 433] width 138 height 15
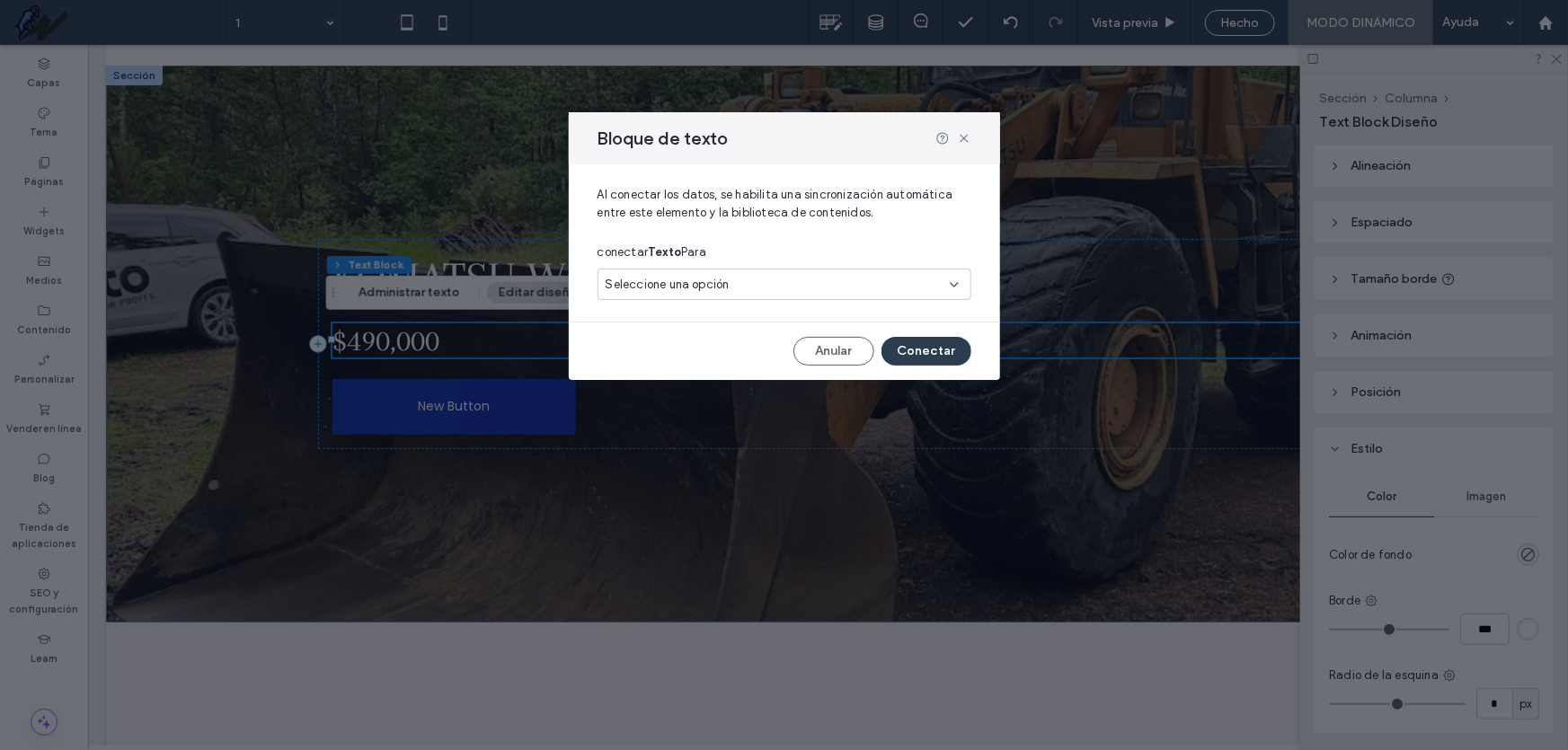
click at [826, 279] on div "Seleccione una opción" at bounding box center [774, 285] width 336 height 18
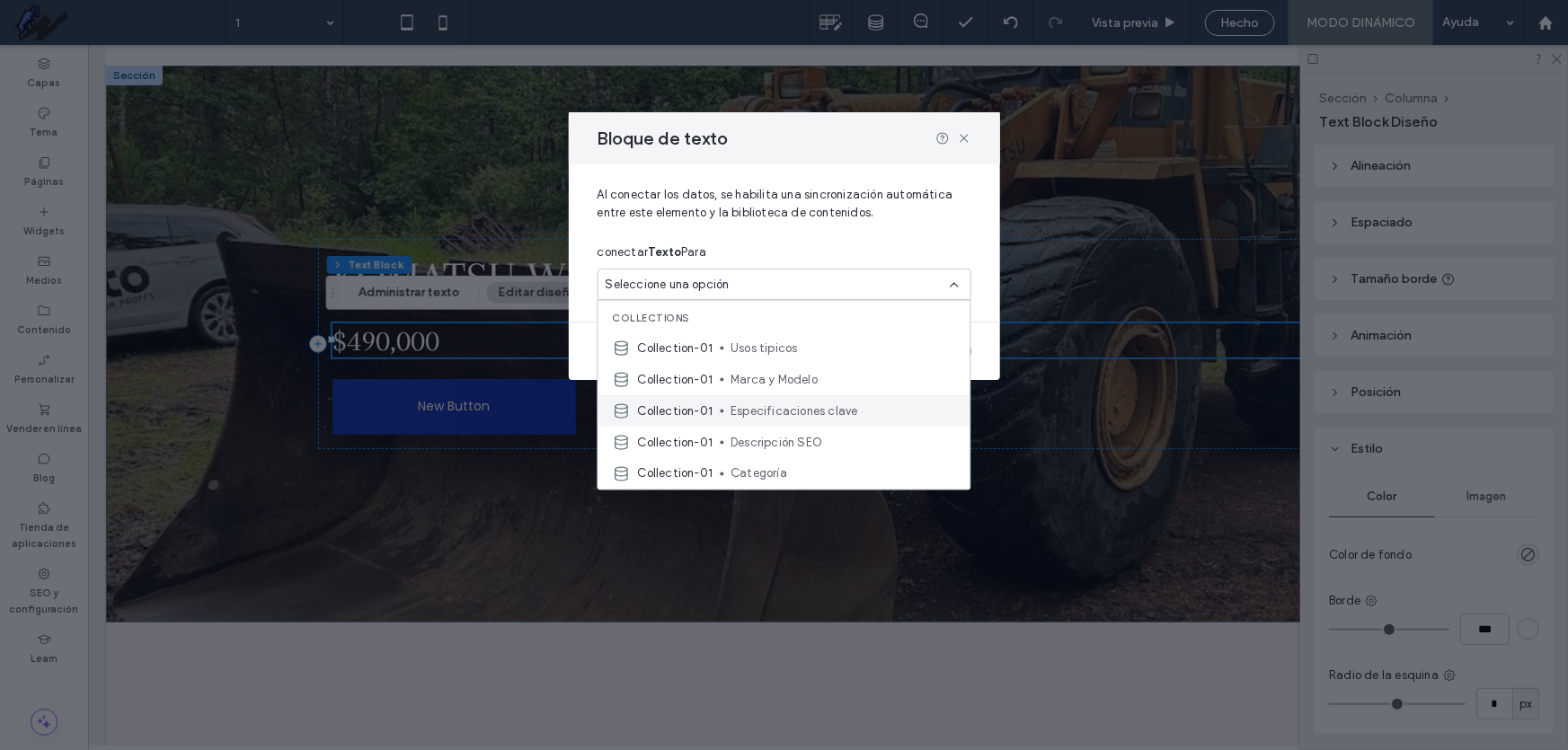
click at [861, 406] on span "Especificaciones clave" at bounding box center [843, 410] width 225 height 18
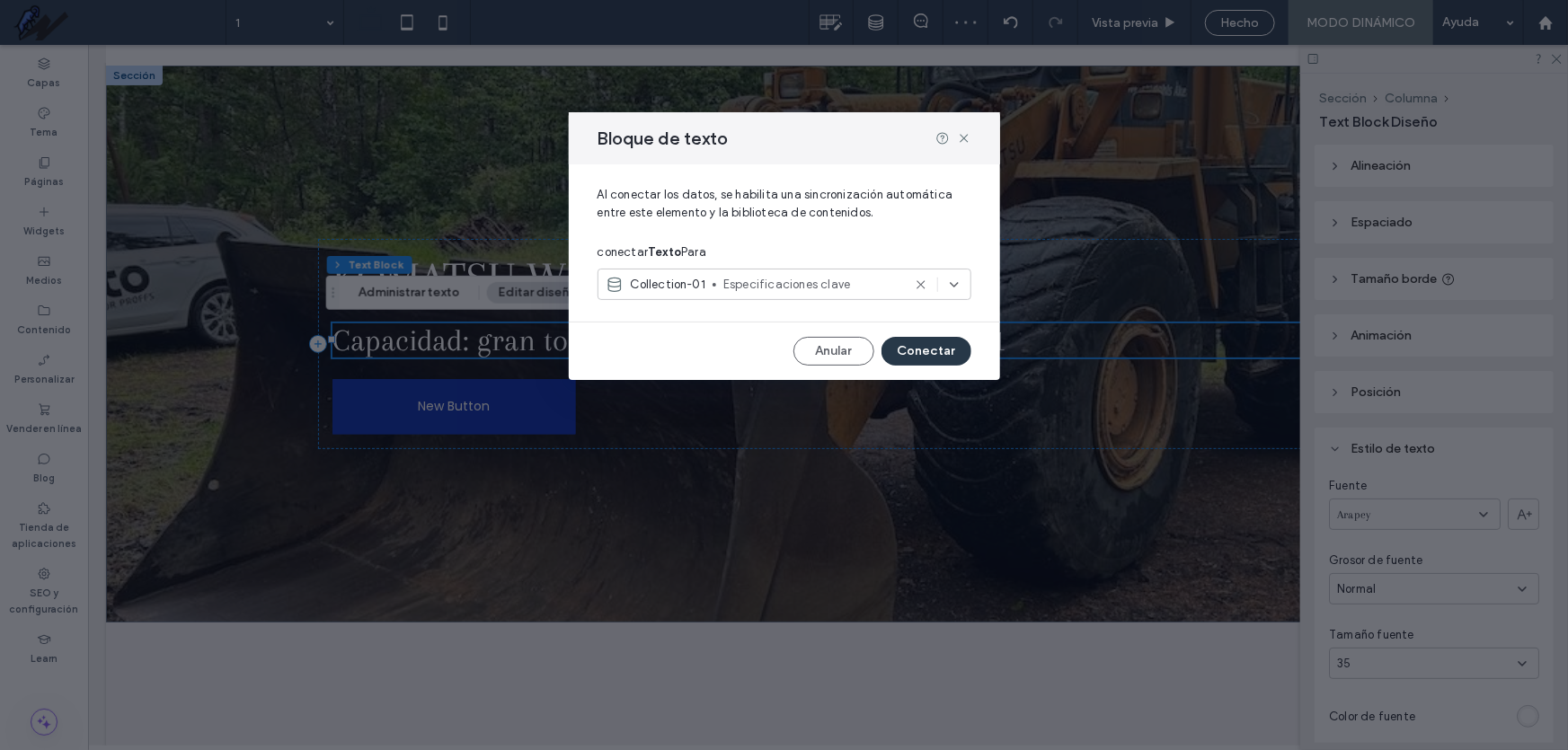
drag, startPoint x: 915, startPoint y: 348, endPoint x: 825, endPoint y: 303, distance: 100.6
click at [915, 348] on button "Conectar" at bounding box center [927, 351] width 90 height 29
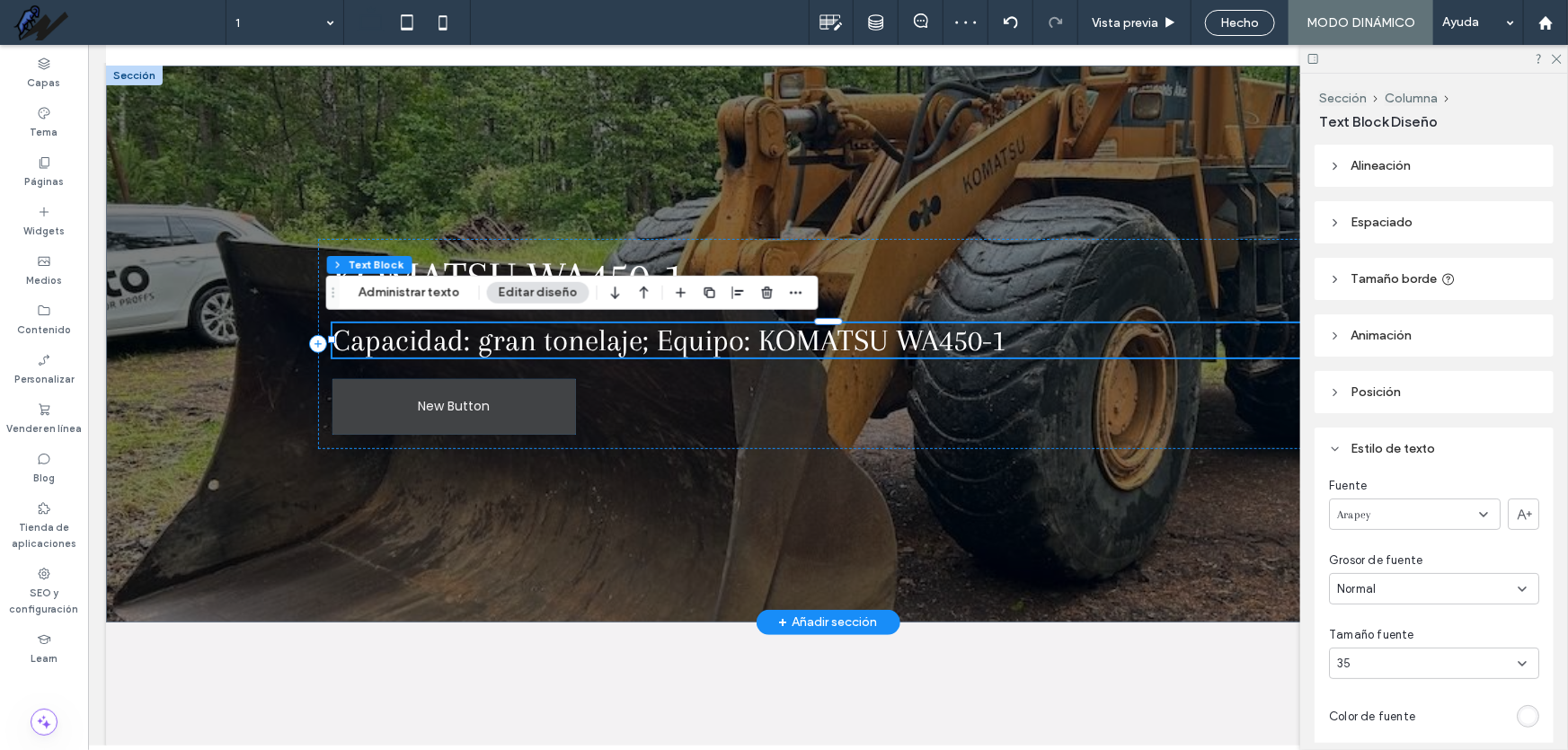
click at [512, 403] on link "New Button" at bounding box center [453, 406] width 244 height 56
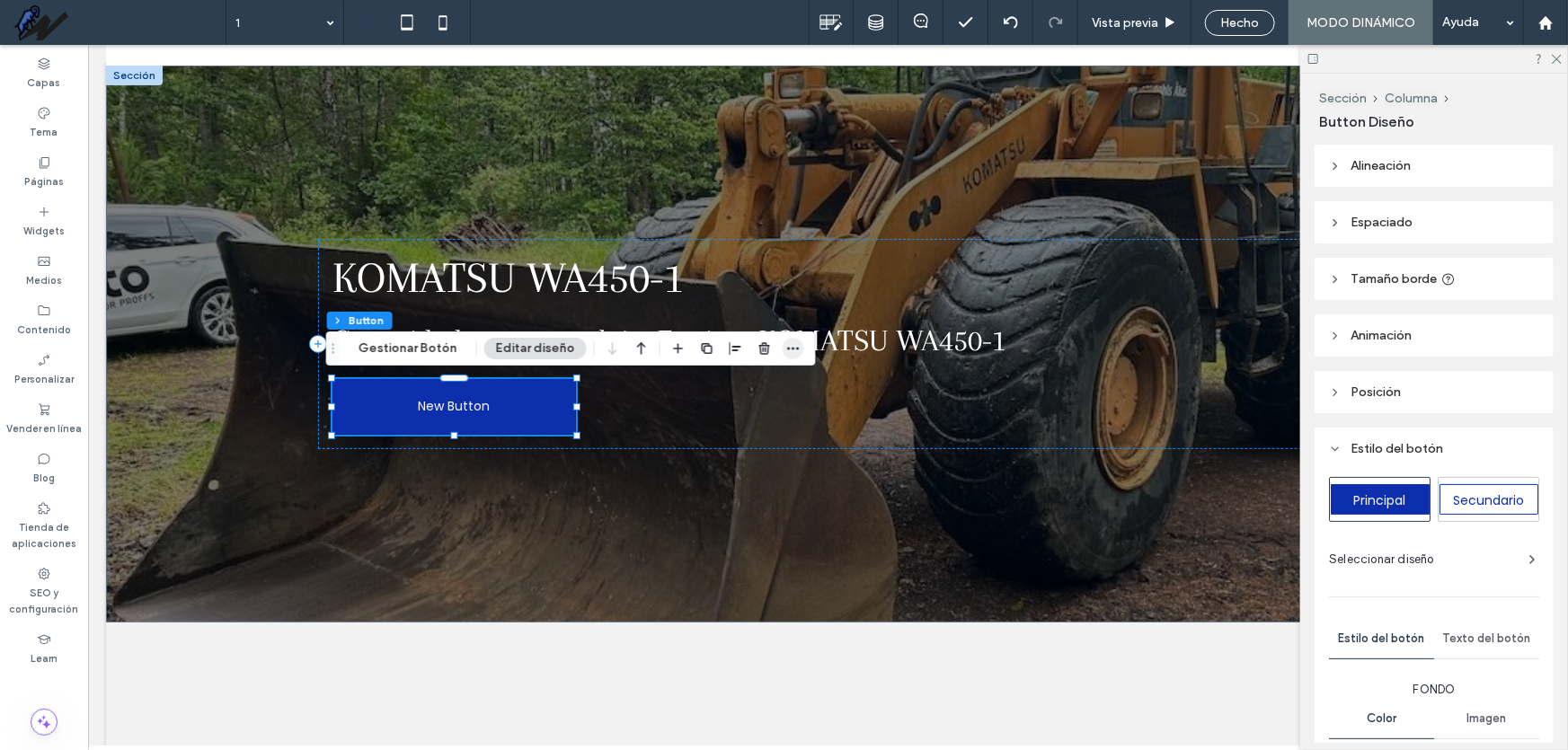
click at [788, 351] on icon "button" at bounding box center [793, 348] width 14 height 14
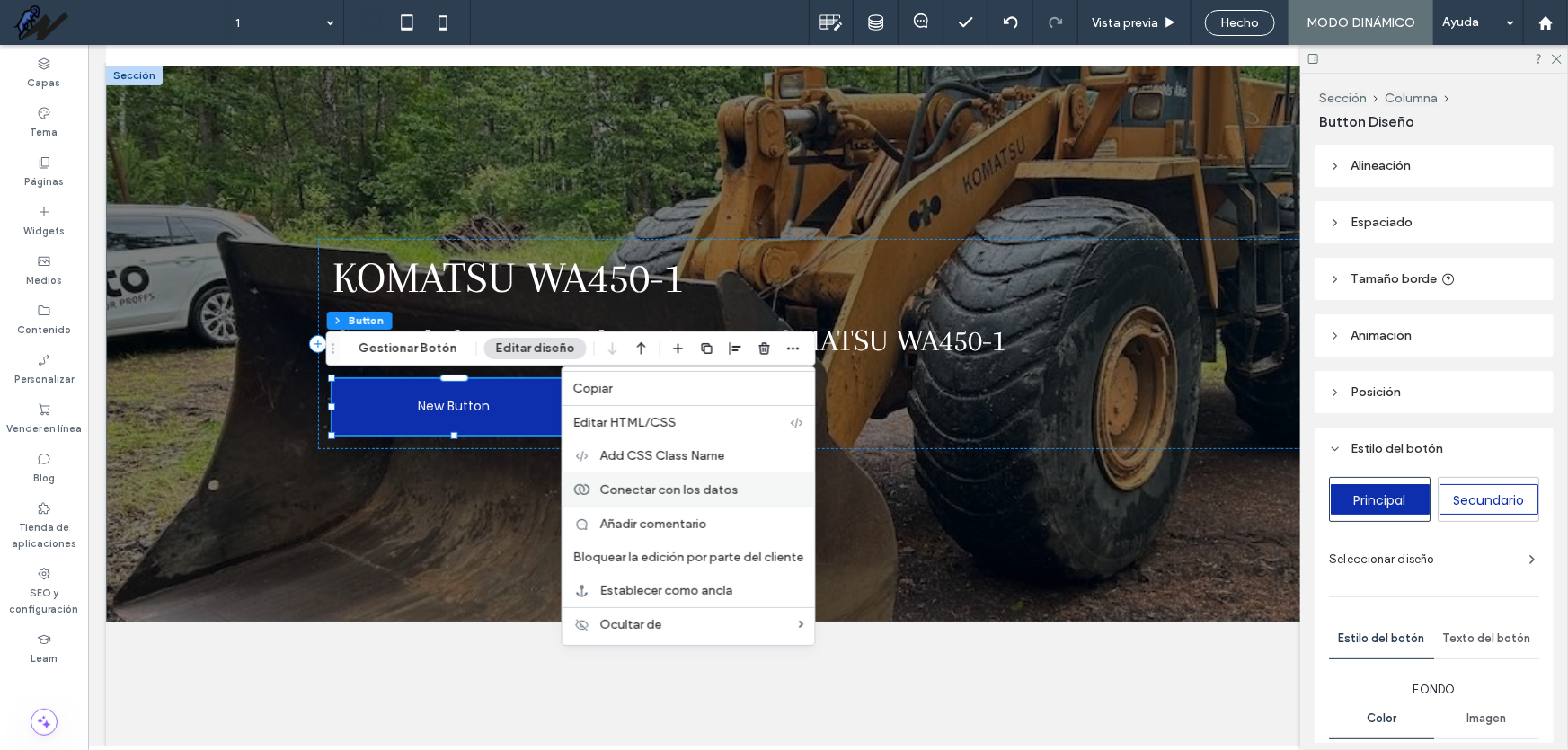
click at [744, 487] on label "Conectar con los datos" at bounding box center [702, 490] width 204 height 15
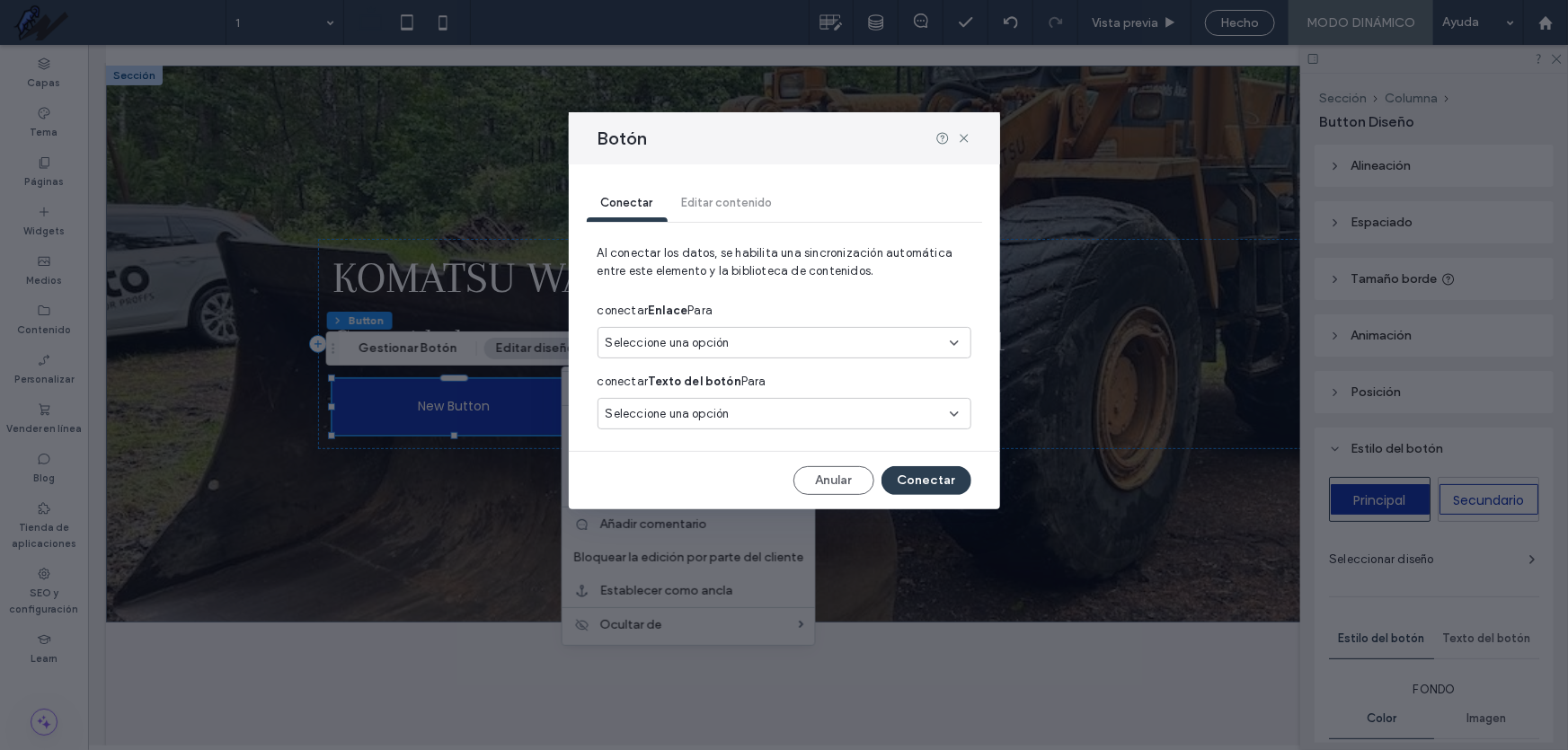
click at [831, 350] on div "Seleccione una opción" at bounding box center [774, 342] width 336 height 18
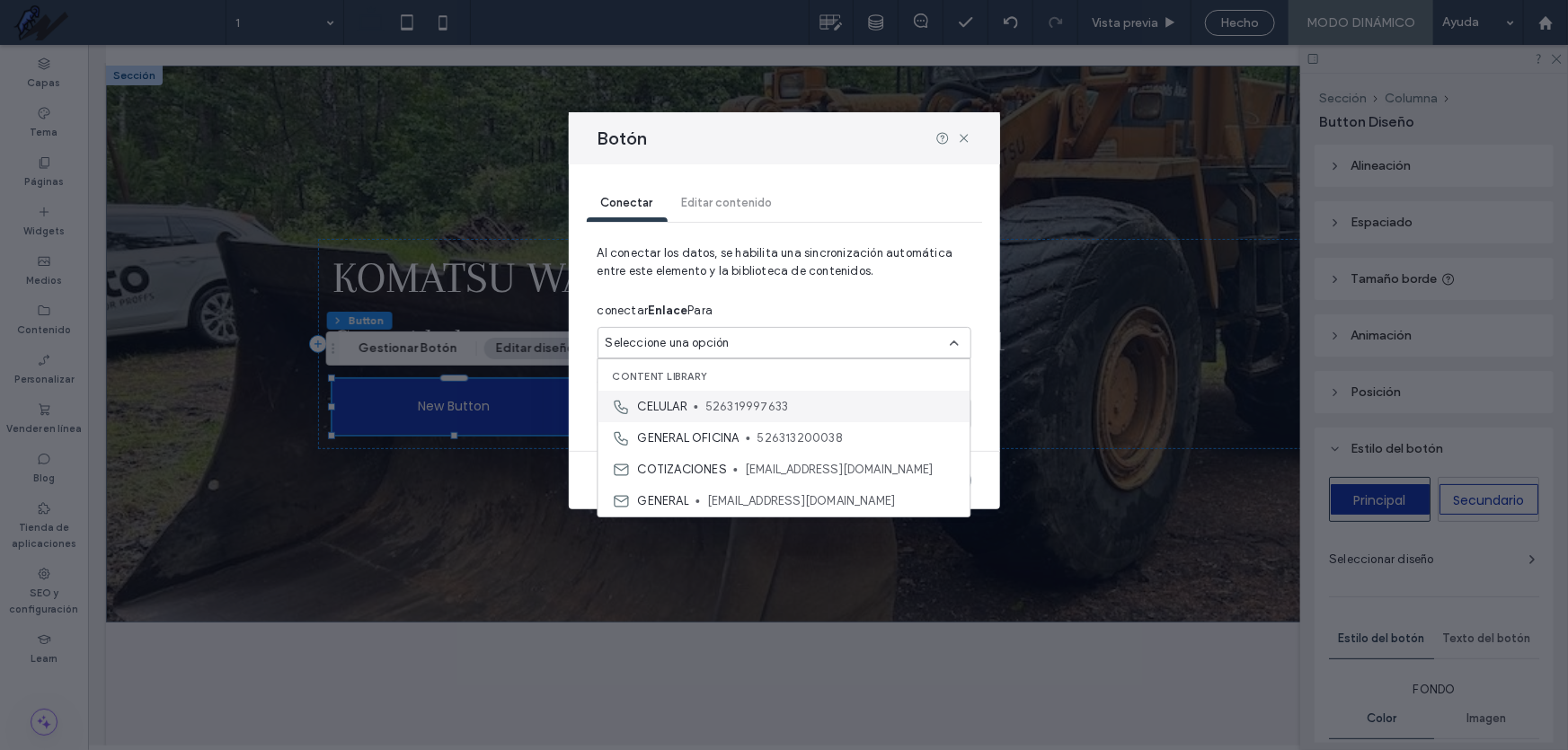
click at [820, 408] on span "526319997633" at bounding box center [831, 407] width 251 height 18
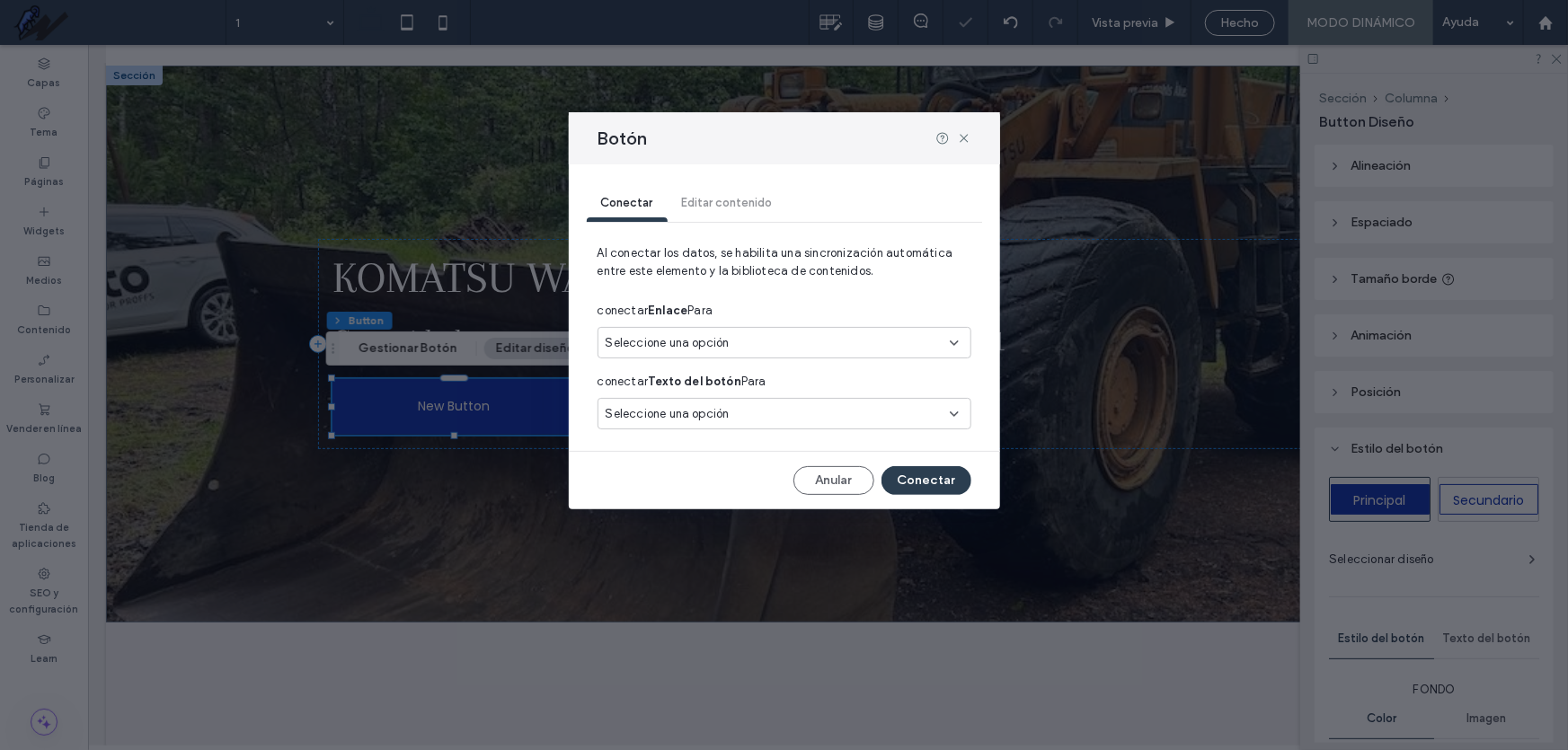
type input "*"
click at [834, 421] on div "Seleccione una opción" at bounding box center [774, 413] width 336 height 18
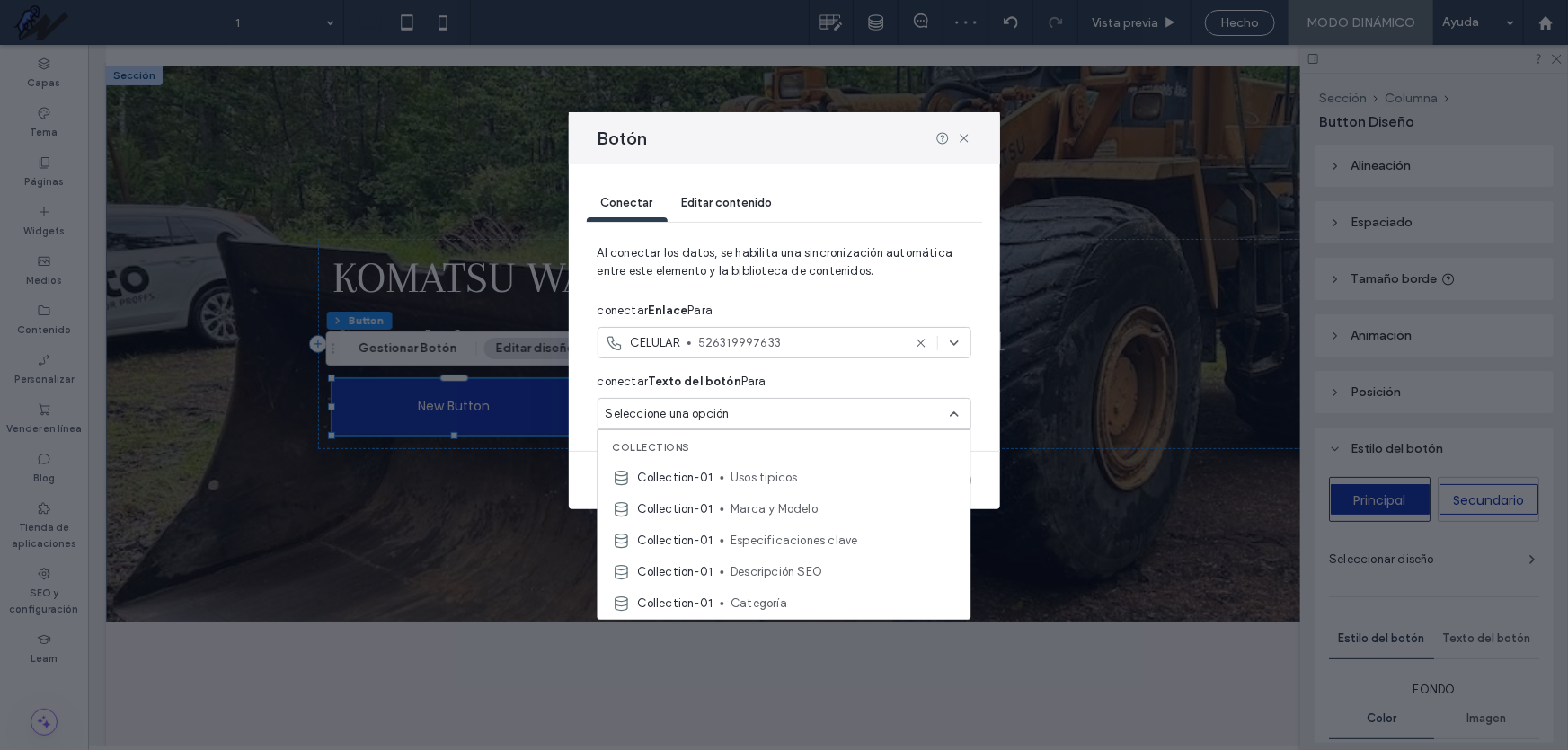
click at [957, 383] on div "conectar Texto del botón Para" at bounding box center [784, 382] width 374 height 33
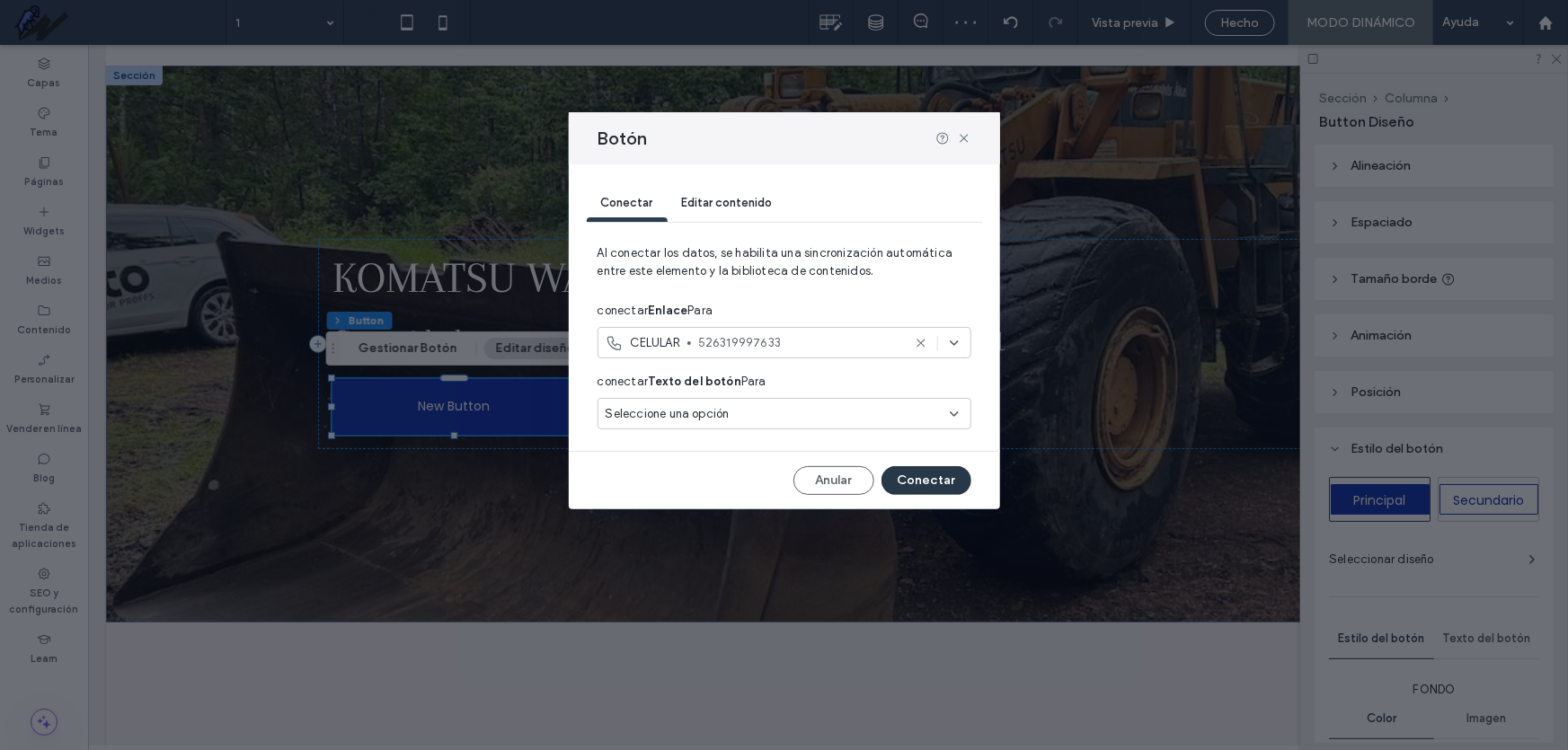
click at [938, 485] on button "Conectar" at bounding box center [927, 480] width 90 height 29
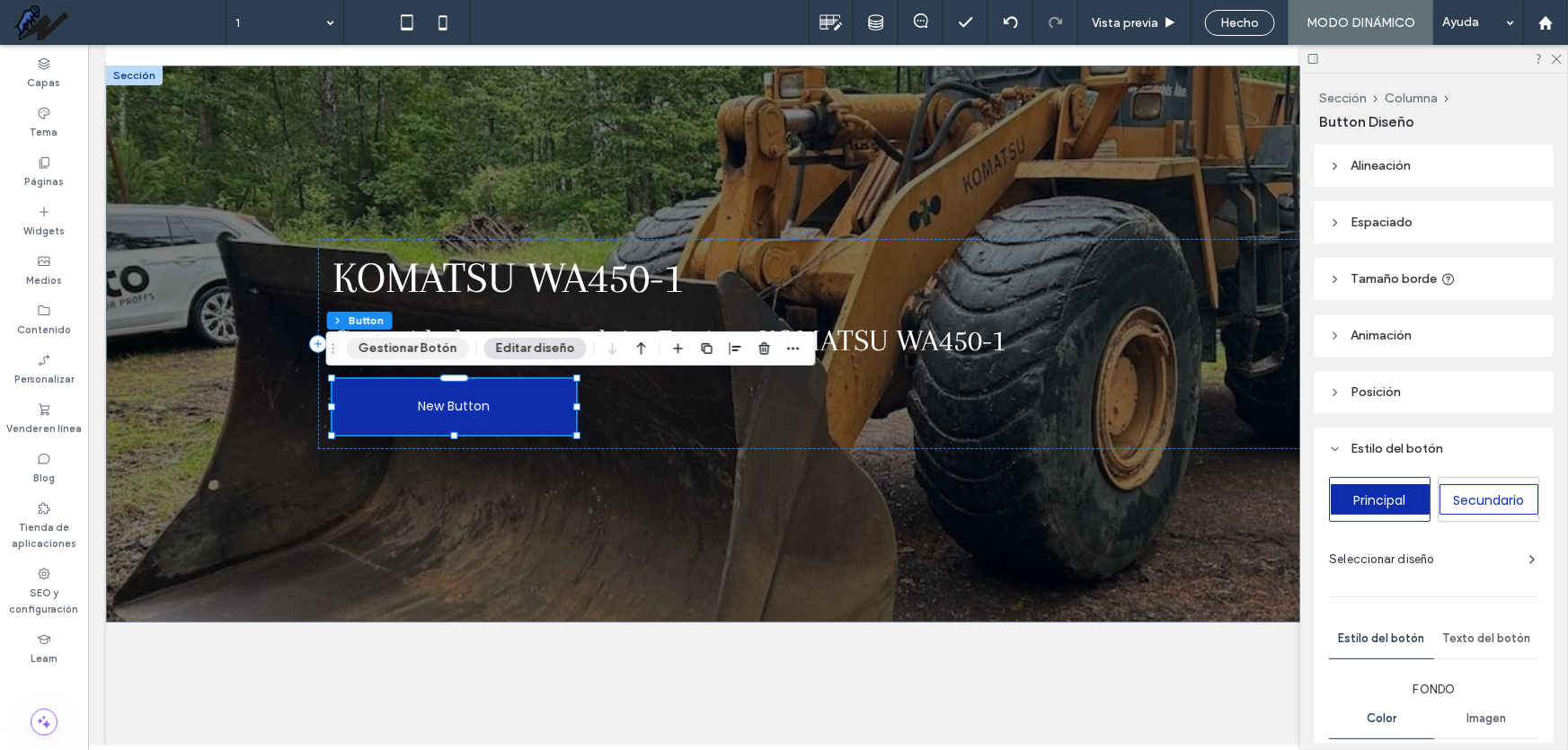
click at [413, 350] on button "Gestionar Botón" at bounding box center [408, 348] width 122 height 21
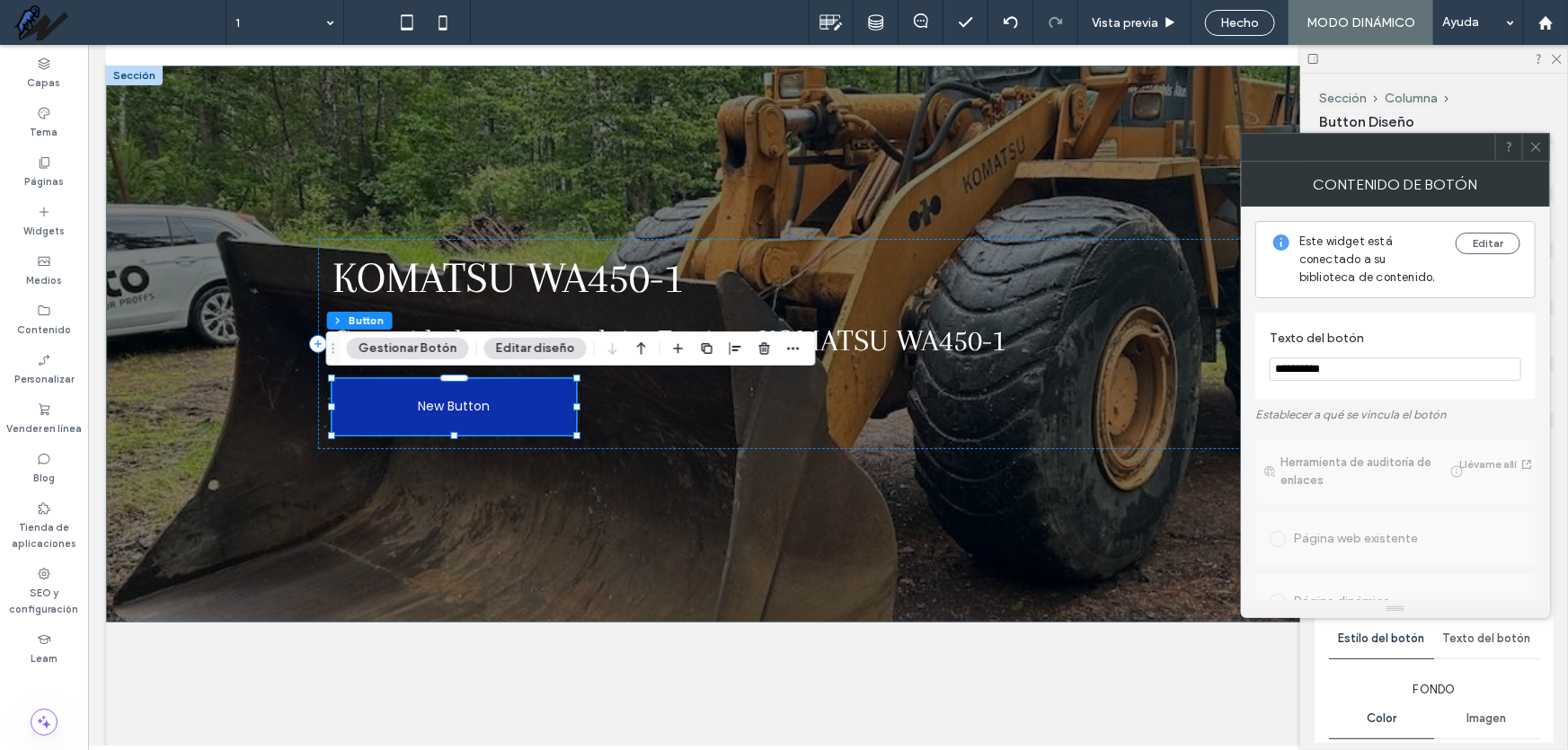
click at [1365, 376] on input "**********" at bounding box center [1396, 368] width 252 height 23
type input "******"
click at [1547, 152] on div at bounding box center [1535, 146] width 27 height 27
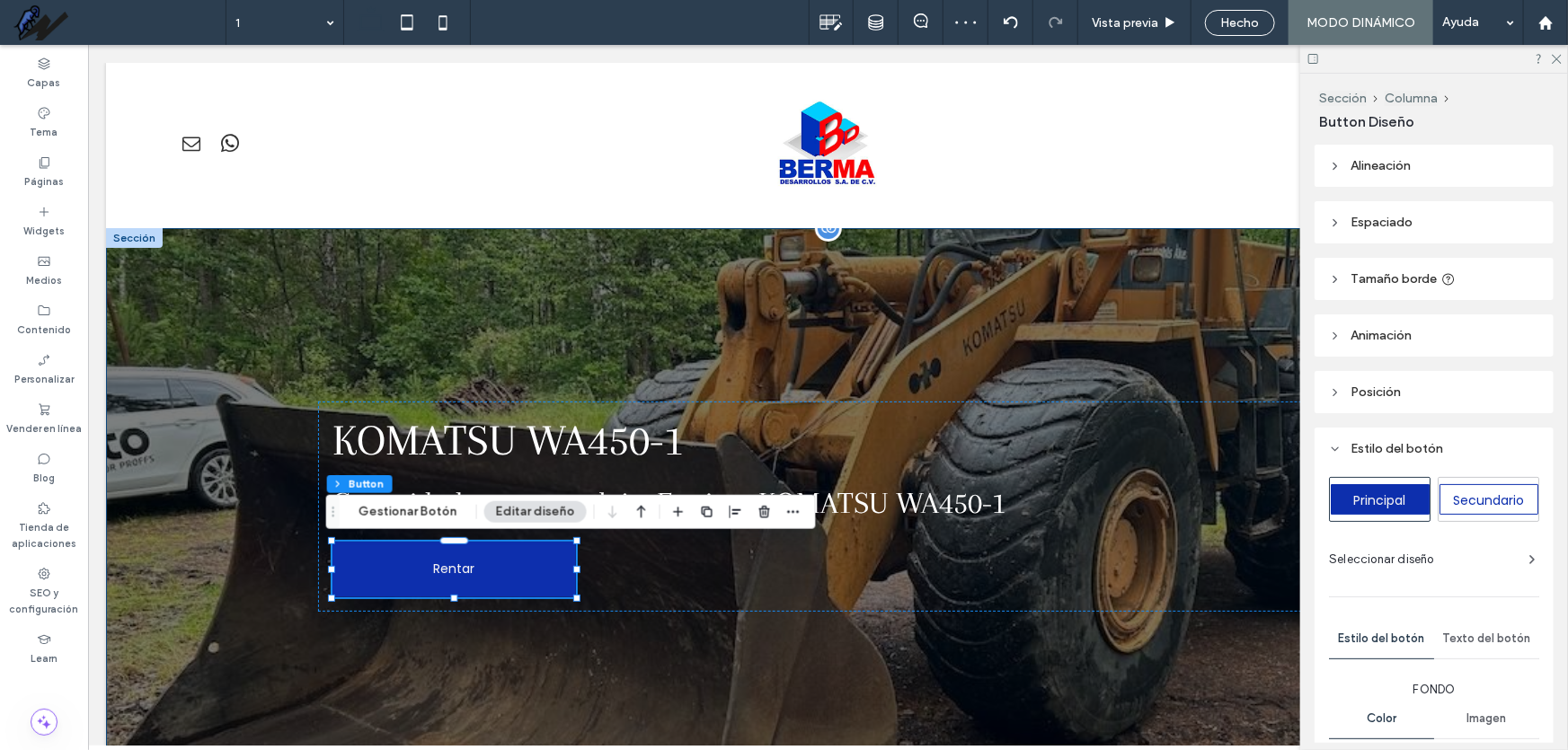
click at [1212, 313] on div "KOMATSU WA450-1 Capacidad: gran tonelaje; Equipo: KOMATSU WA450-1 Rentar" at bounding box center [827, 506] width 1078 height 557
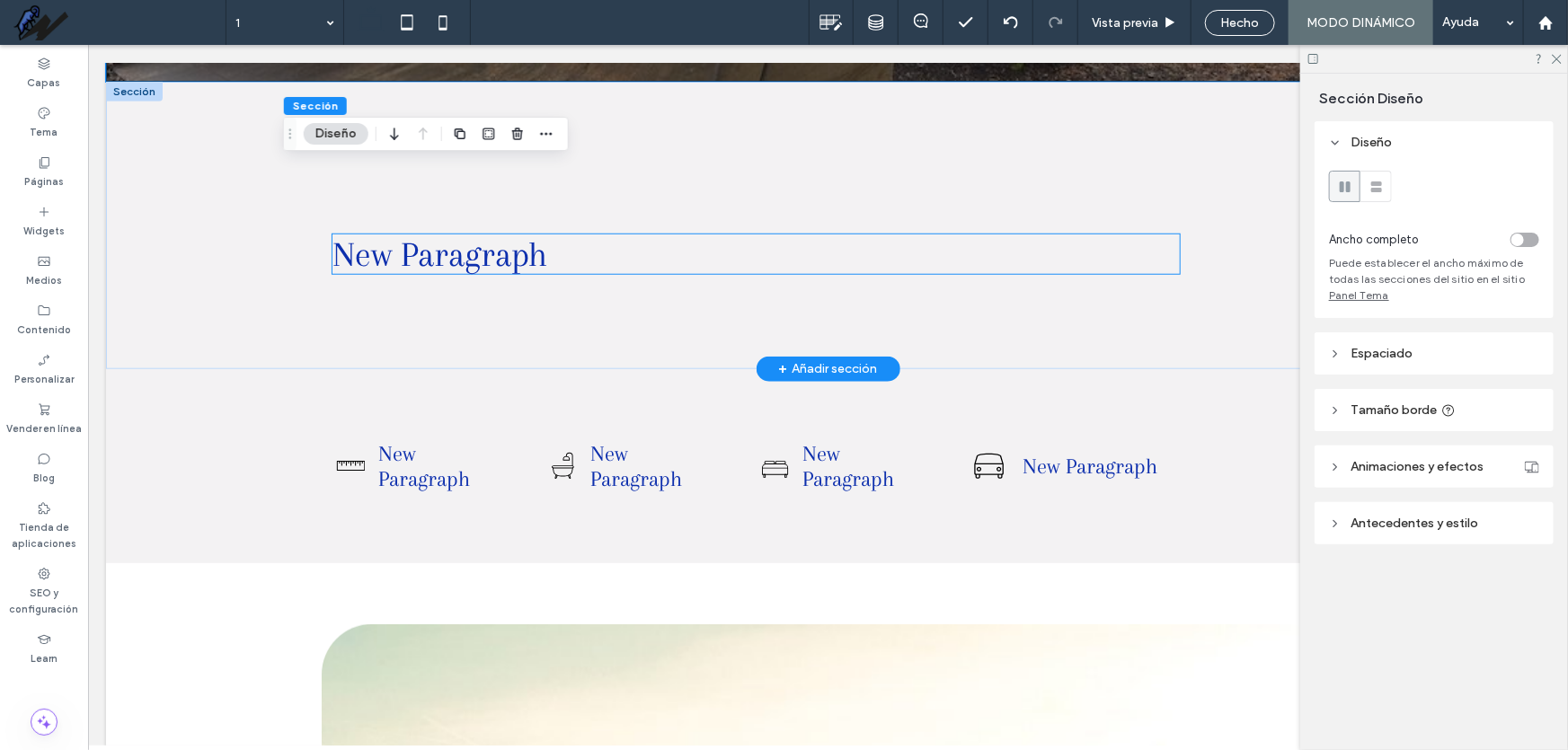
scroll to position [735, 0]
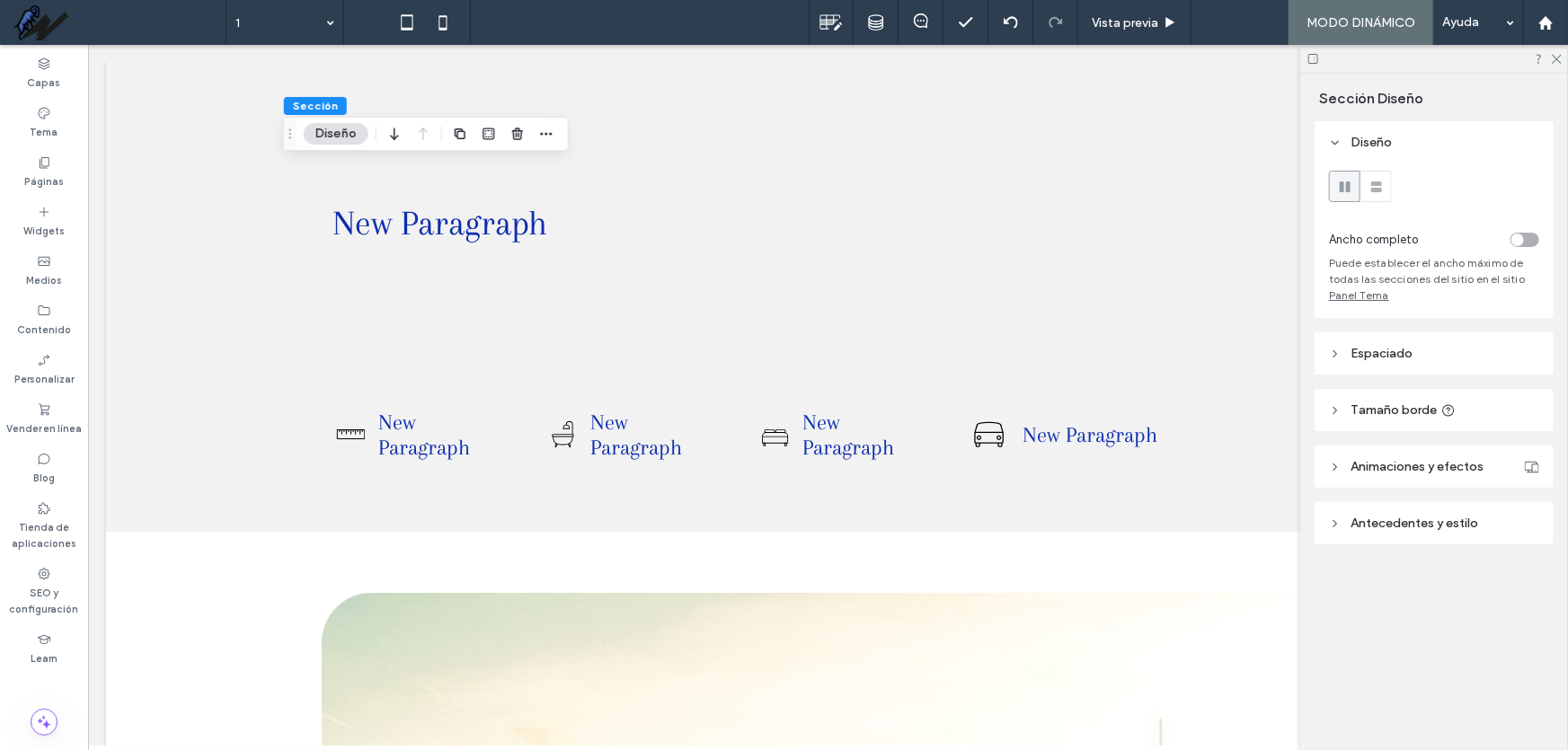
click at [1252, 21] on span "Hecho" at bounding box center [1240, 22] width 38 height 15
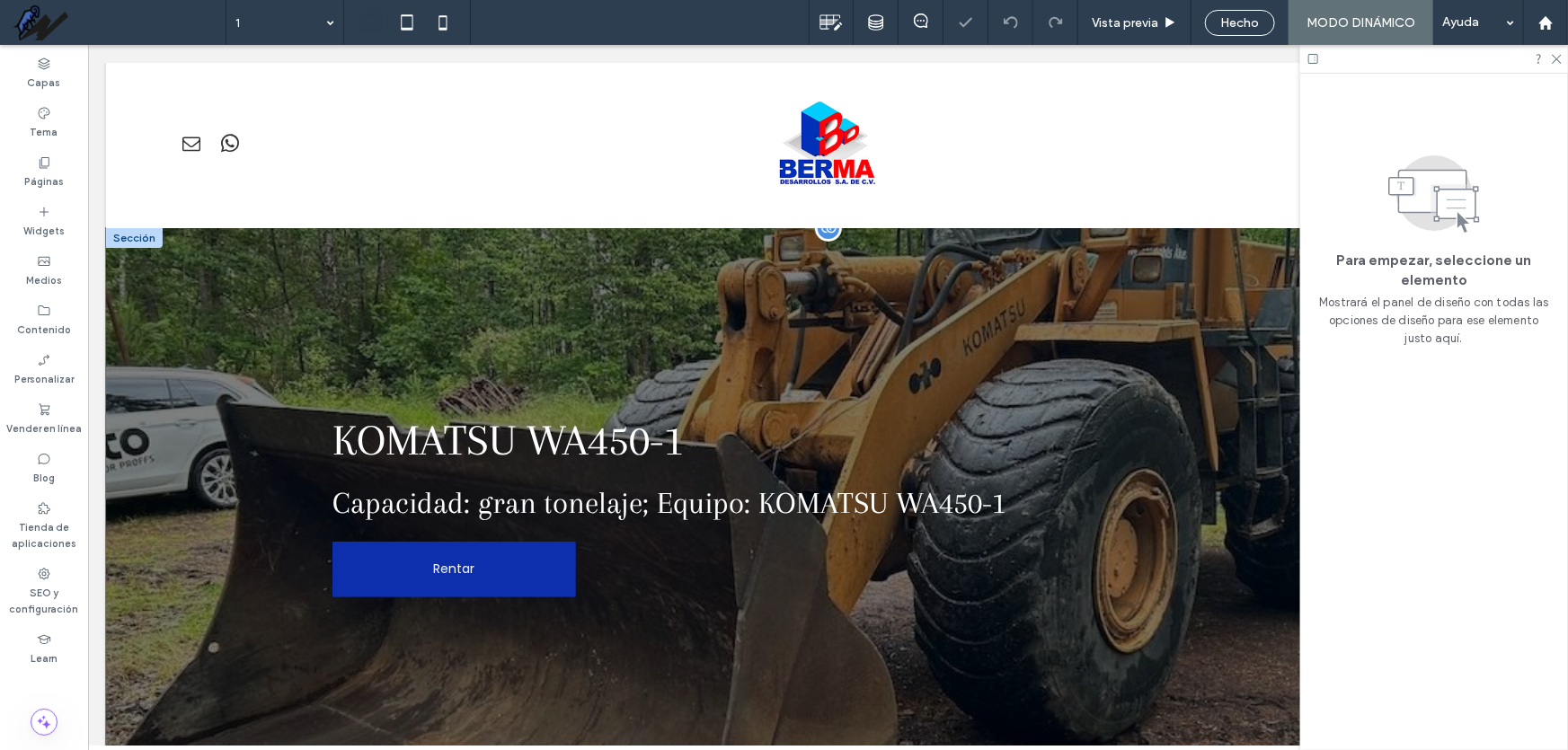
scroll to position [408, 0]
